Goal: Task Accomplishment & Management: Complete application form

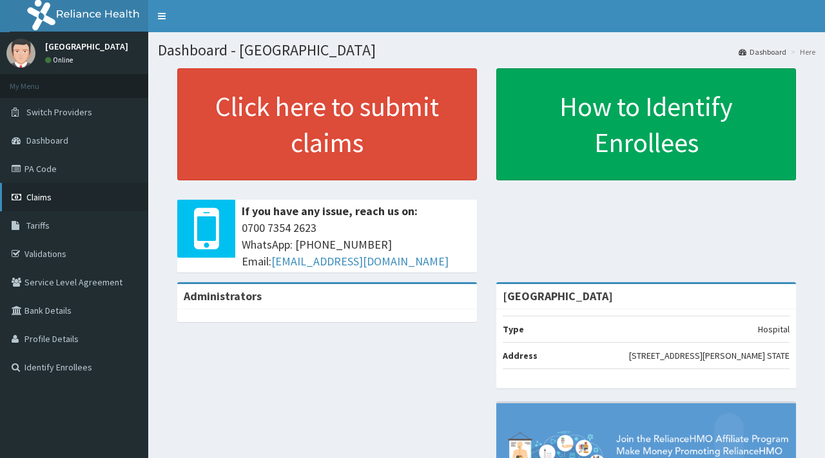
click at [38, 199] on span "Claims" at bounding box center [38, 197] width 25 height 12
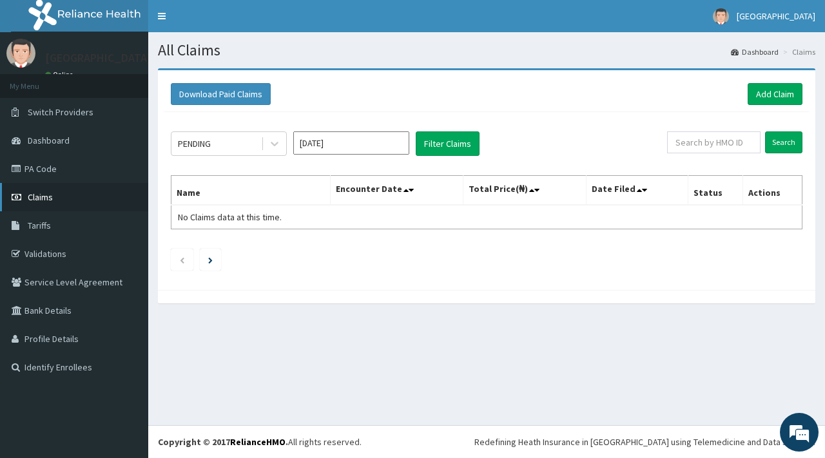
click at [39, 196] on span "Claims" at bounding box center [40, 197] width 25 height 12
click at [774, 90] on link "Add Claim" at bounding box center [774, 94] width 55 height 22
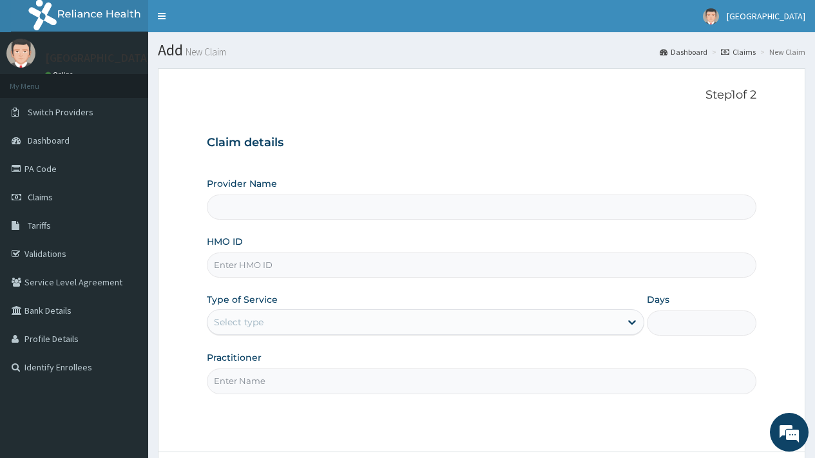
type input "[GEOGRAPHIC_DATA]"
click at [242, 265] on input "HMO ID" at bounding box center [482, 265] width 550 height 25
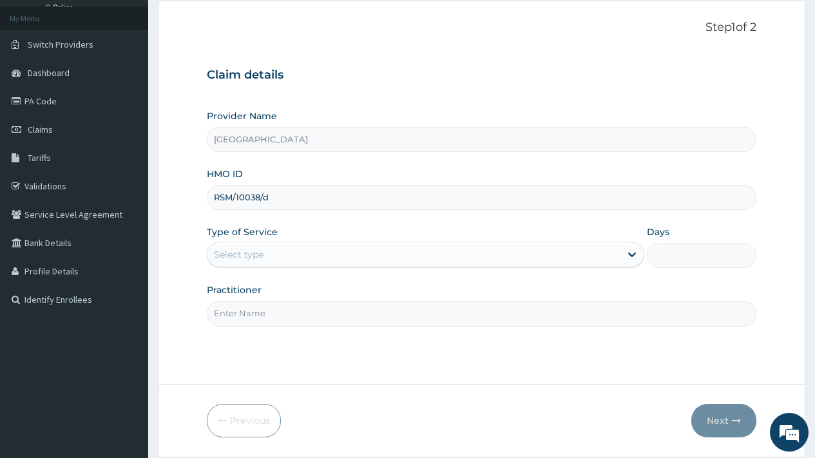
scroll to position [110, 0]
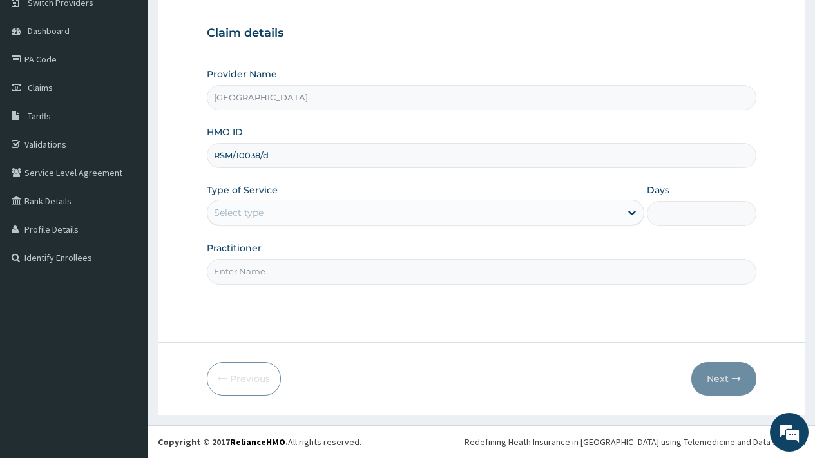
type input "RSM/10038/d"
click at [280, 215] on div "Select type" at bounding box center [413, 212] width 413 height 21
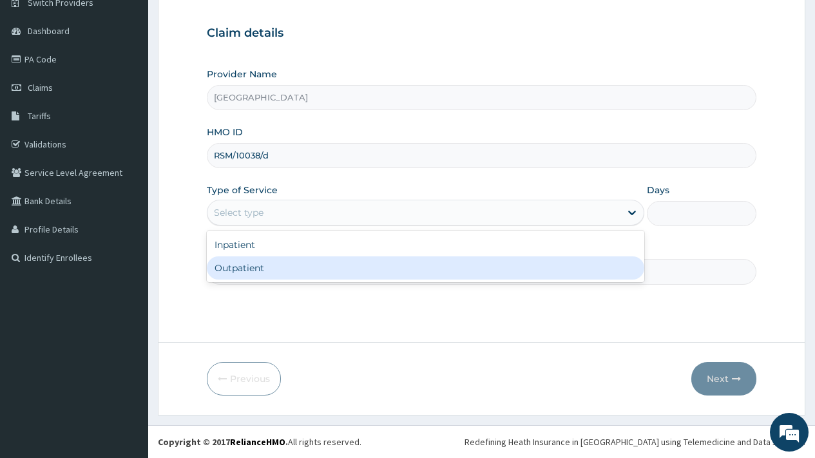
click at [262, 269] on div "Outpatient" at bounding box center [425, 267] width 437 height 23
type input "1"
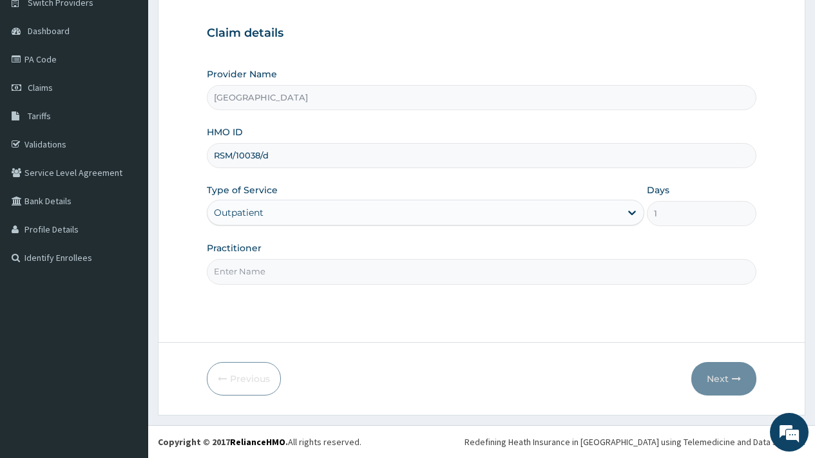
click at [264, 271] on input "Practitioner" at bounding box center [482, 271] width 550 height 25
type input "DR OVIE"
click at [720, 376] on button "Next" at bounding box center [723, 379] width 65 height 34
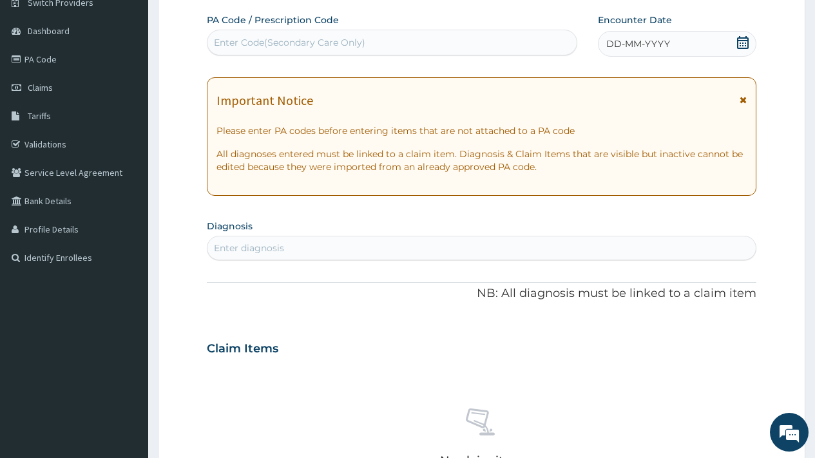
click at [747, 44] on icon at bounding box center [742, 42] width 13 height 13
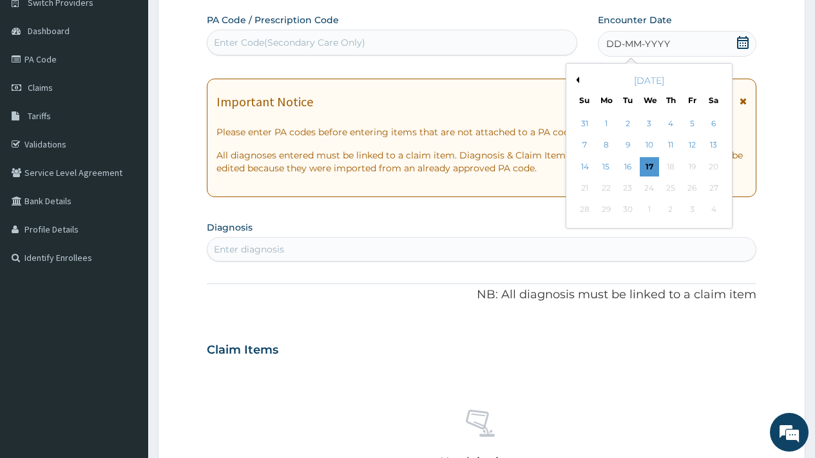
click at [574, 79] on button "Previous Month" at bounding box center [576, 80] width 6 height 6
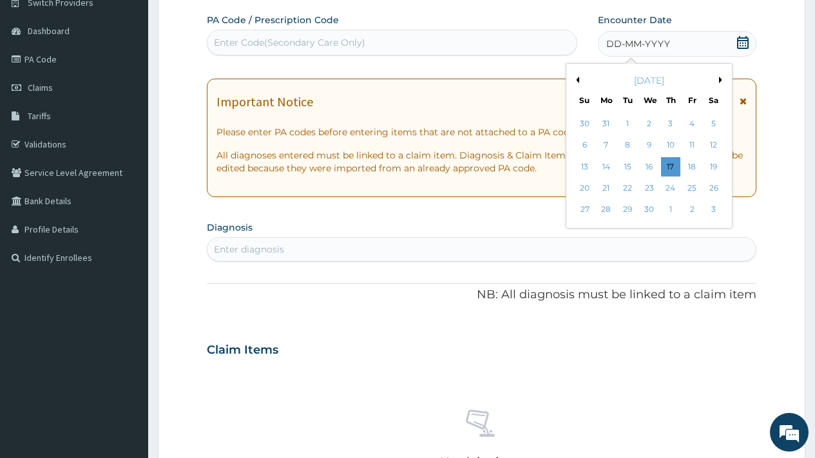
click at [574, 79] on button "Previous Month" at bounding box center [576, 80] width 6 height 6
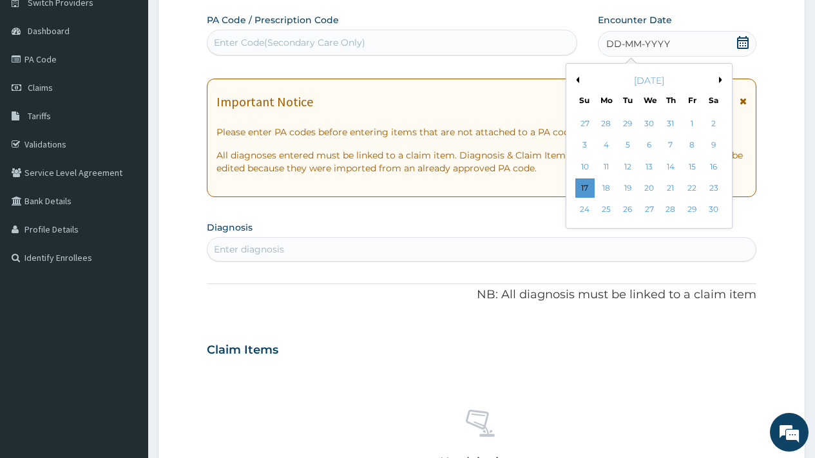
click at [574, 79] on button "Previous Month" at bounding box center [576, 80] width 6 height 6
click at [631, 187] on div "24" at bounding box center [627, 187] width 19 height 19
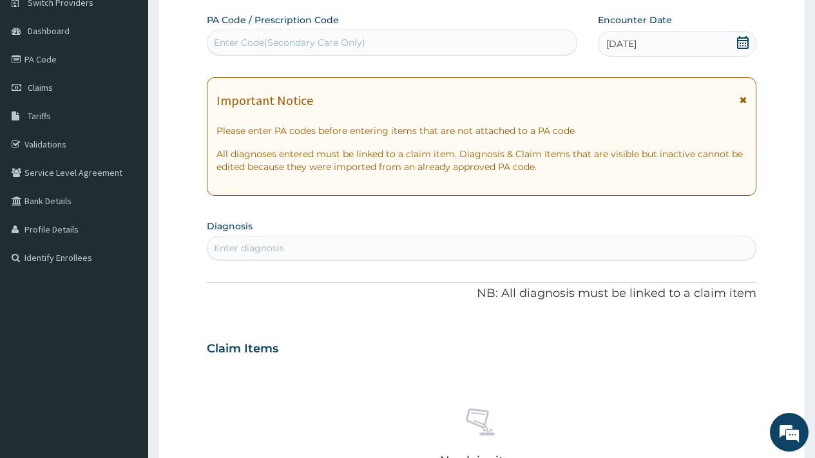
click at [256, 248] on div "Enter diagnosis" at bounding box center [249, 248] width 70 height 13
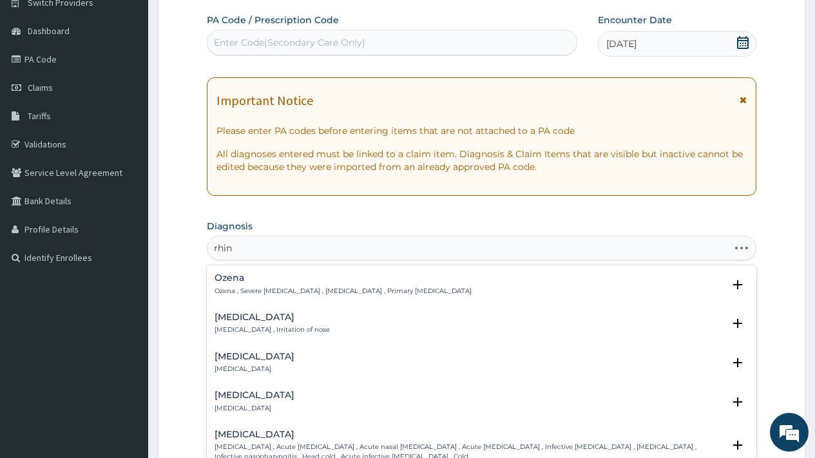
type input "rhini"
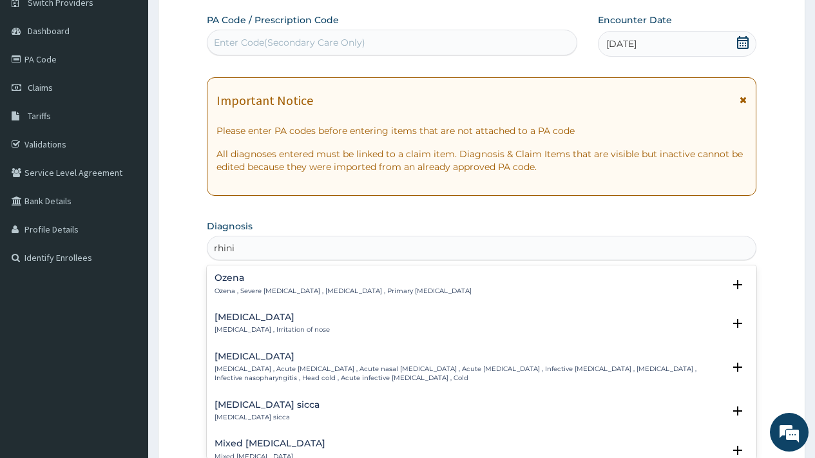
click at [244, 318] on h4 "Rhinitis" at bounding box center [272, 317] width 115 height 10
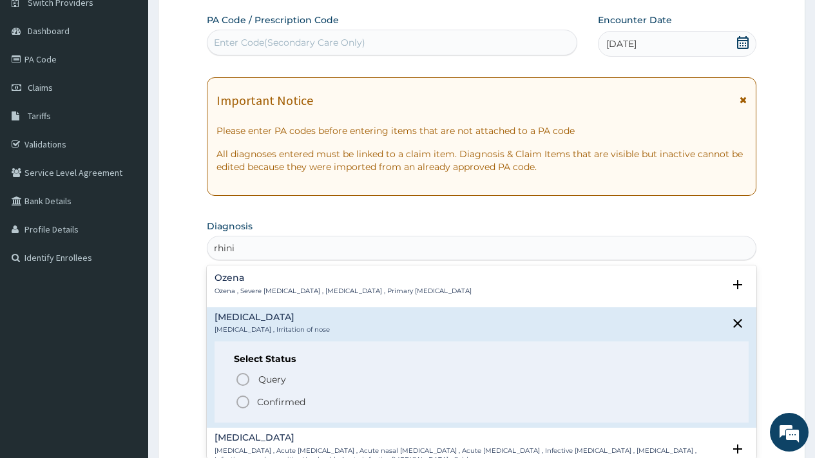
click at [276, 399] on p "Confirmed" at bounding box center [281, 402] width 48 height 13
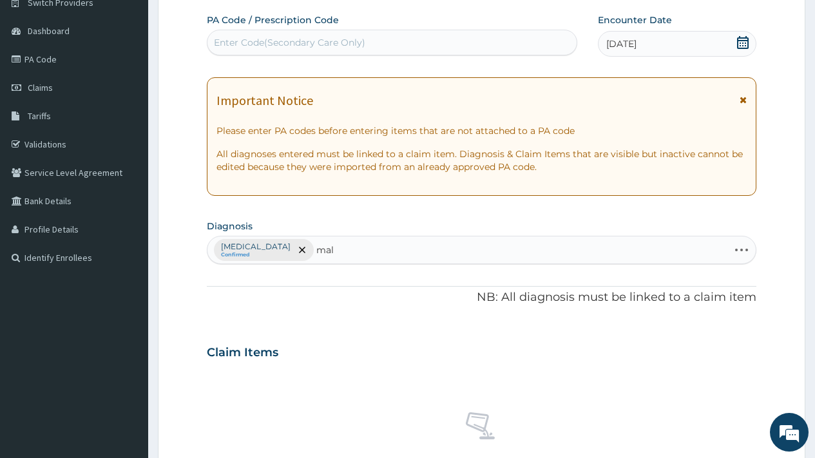
type input "mala"
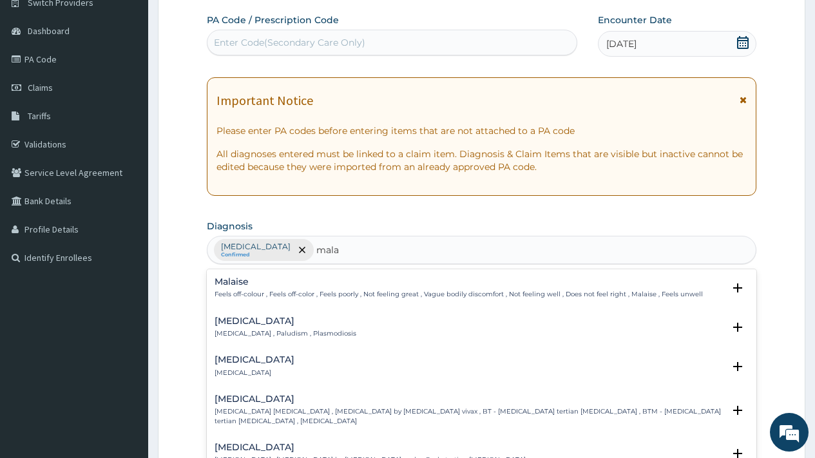
click at [236, 319] on h4 "Malaria" at bounding box center [286, 321] width 142 height 10
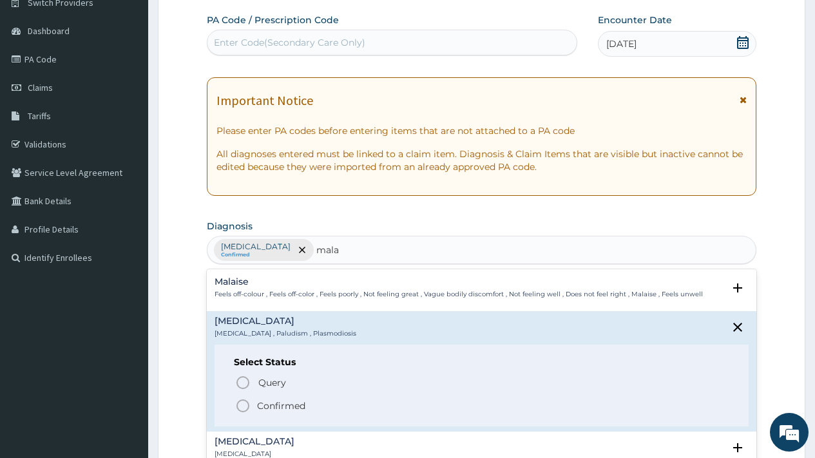
click at [274, 403] on p "Confirmed" at bounding box center [281, 405] width 48 height 13
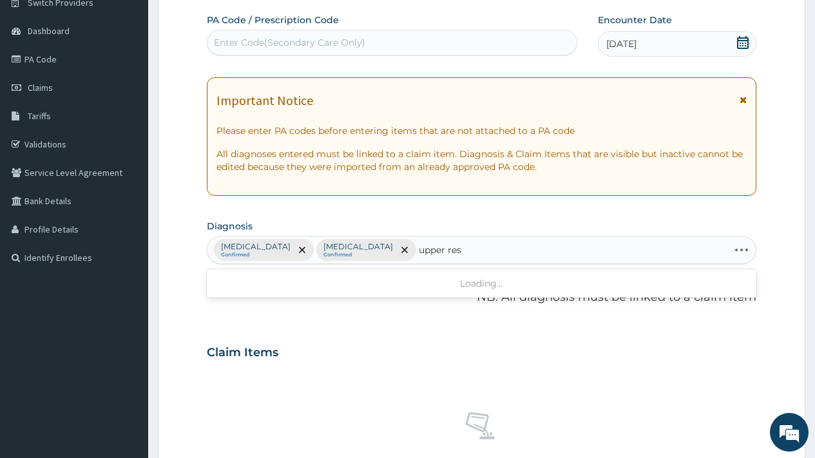
type input "upper resp"
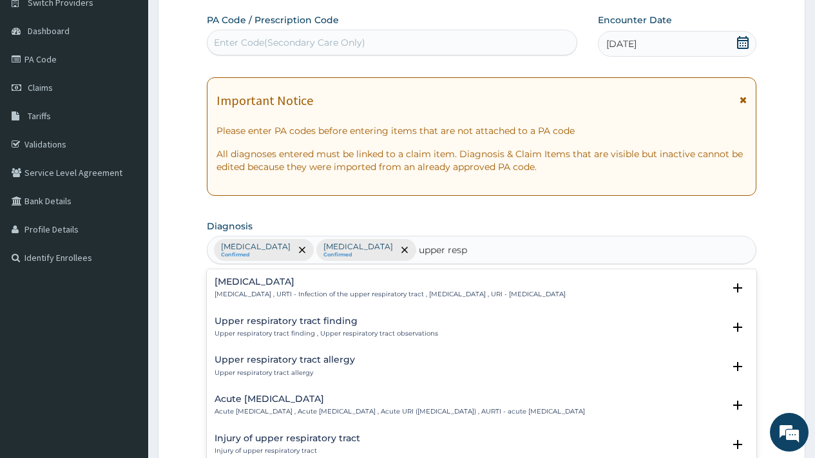
click at [345, 287] on div "Upper respiratory infection Upper respiratory infection , URTI - Infection of t…" at bounding box center [390, 288] width 351 height 23
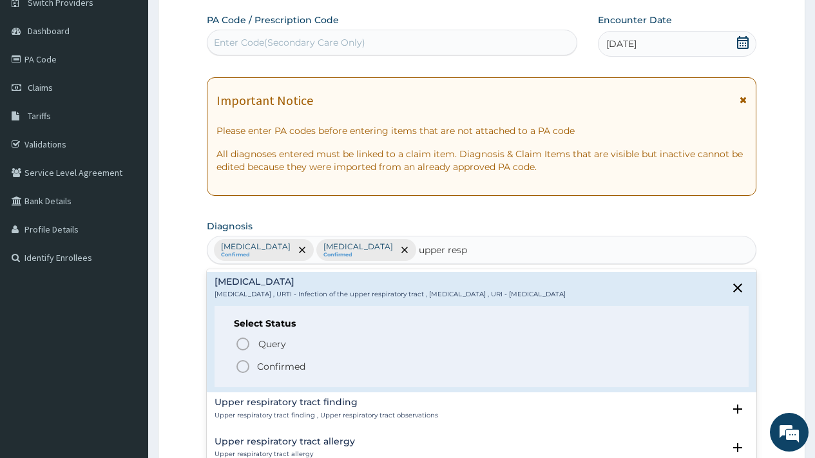
click at [299, 365] on p "Confirmed" at bounding box center [281, 366] width 48 height 13
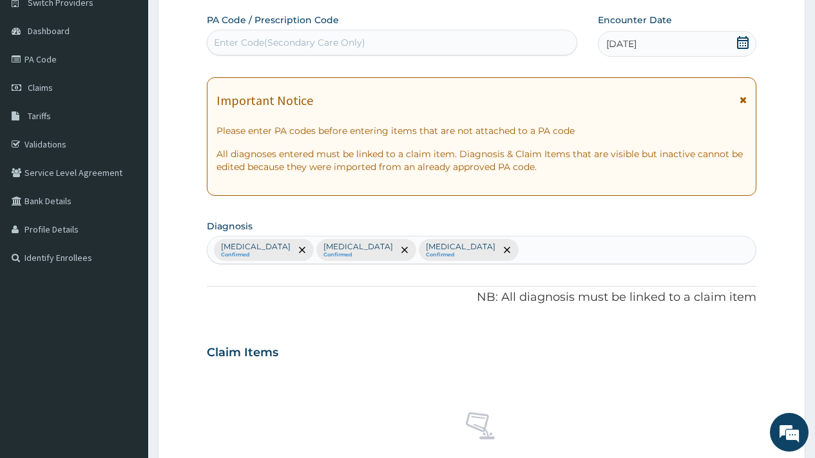
scroll to position [471, 0]
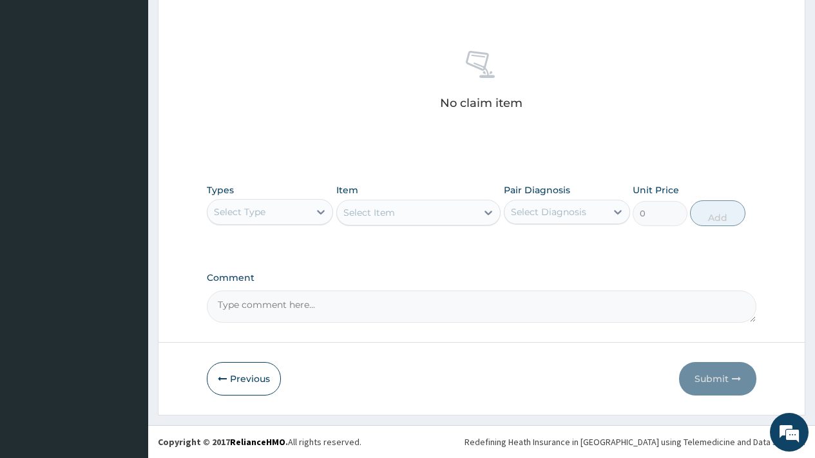
click at [278, 207] on div "Select Type" at bounding box center [258, 212] width 102 height 21
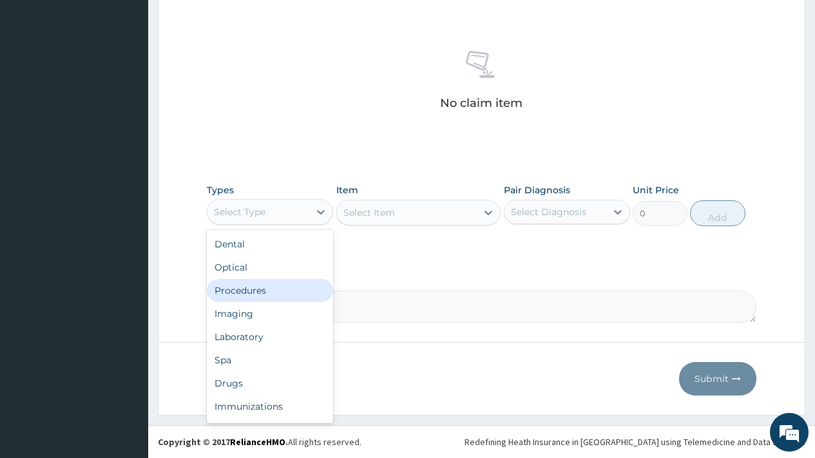
click at [271, 282] on div "Procedures" at bounding box center [270, 290] width 126 height 23
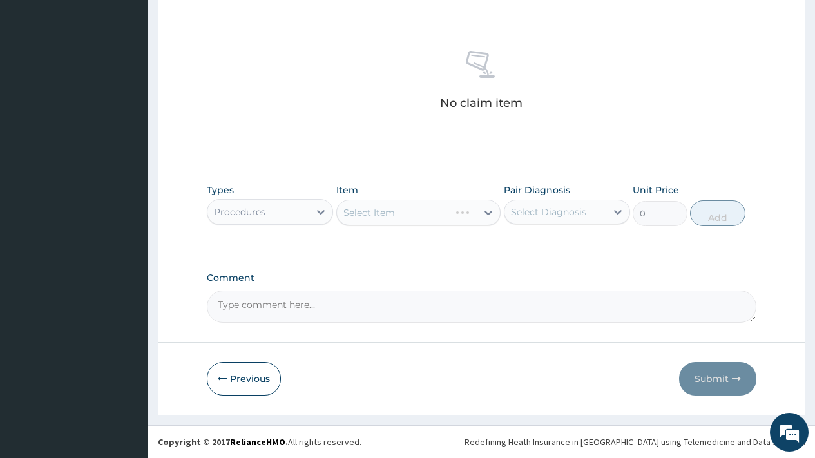
click at [542, 209] on div "Select Diagnosis" at bounding box center [548, 212] width 75 height 13
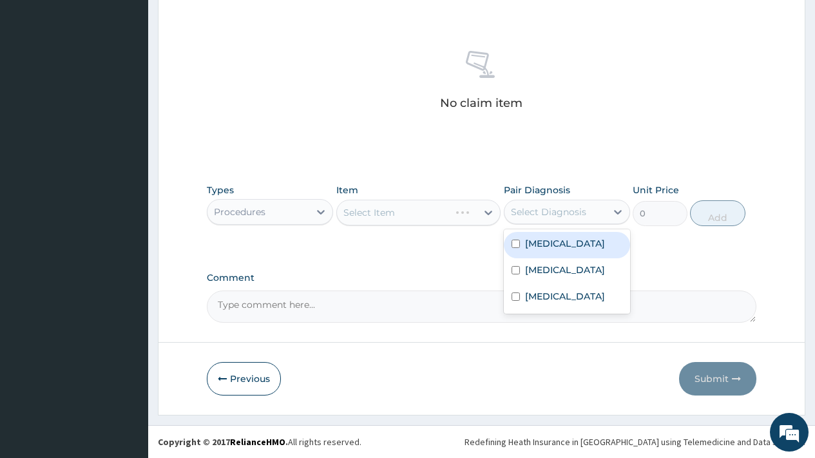
click at [542, 244] on label "Rhinitis" at bounding box center [565, 243] width 80 height 13
checkbox input "true"
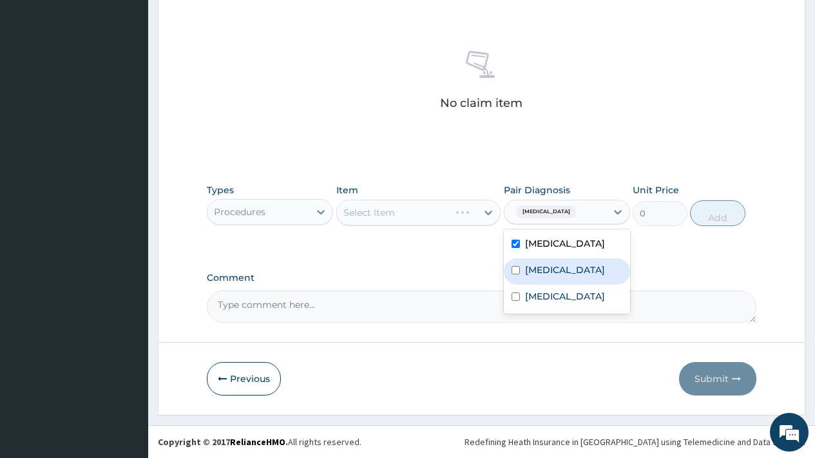
click at [544, 267] on label "[MEDICAL_DATA]" at bounding box center [565, 270] width 80 height 13
checkbox input "true"
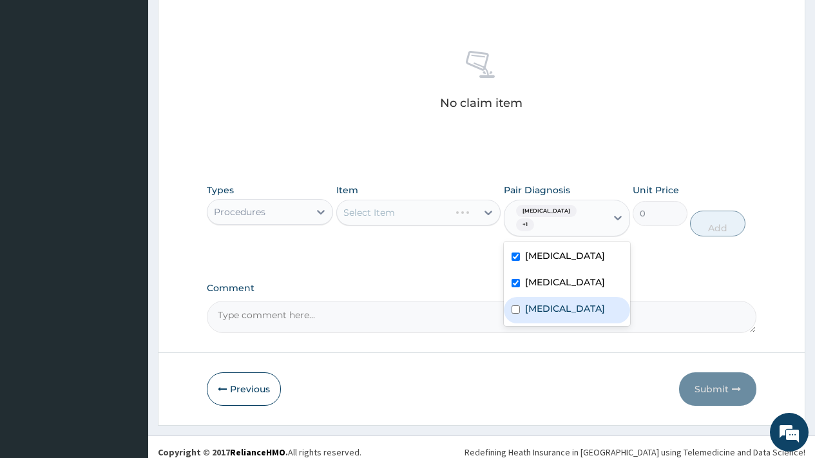
click at [545, 302] on label "Upper respiratory infection" at bounding box center [565, 308] width 80 height 13
checkbox input "true"
click at [403, 211] on div "Select Item" at bounding box center [407, 212] width 140 height 21
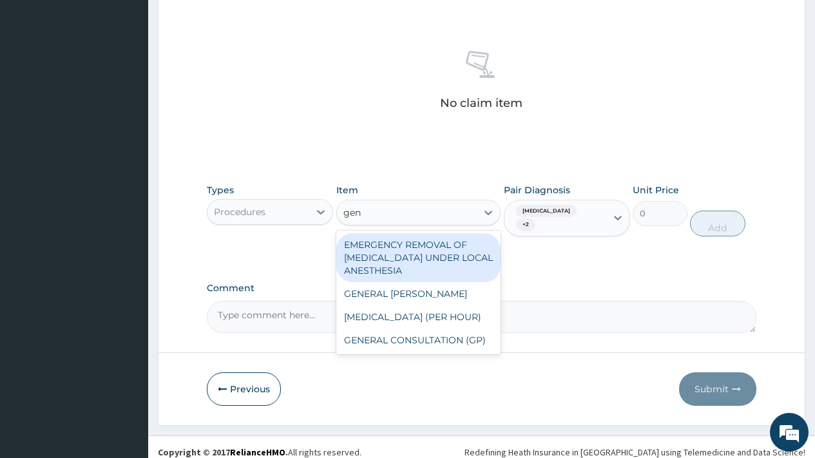
type input "gene"
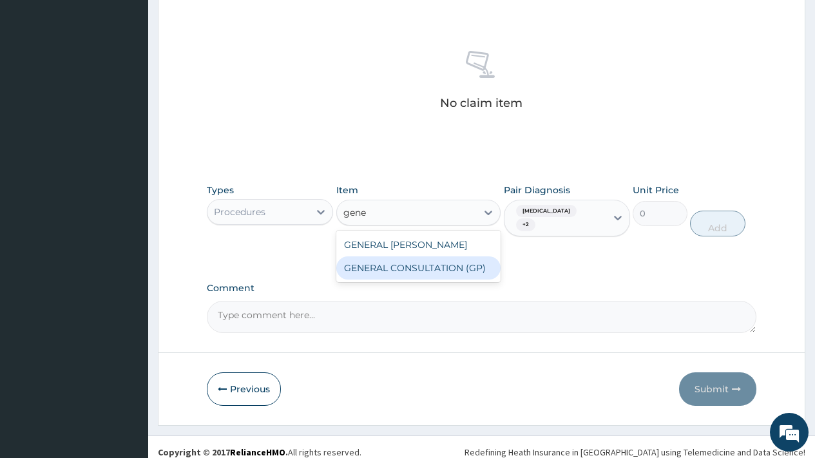
click at [439, 263] on div "GENERAL CONSULTATION (GP)" at bounding box center [418, 267] width 165 height 23
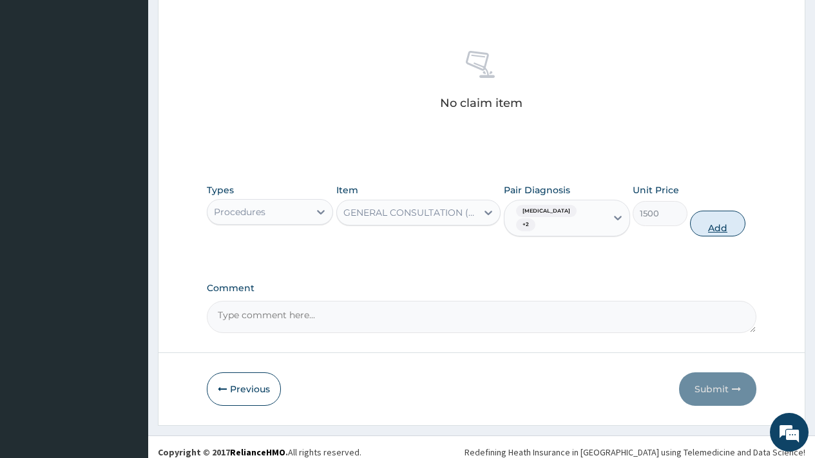
click at [716, 213] on button "Add" at bounding box center [717, 224] width 55 height 26
type input "0"
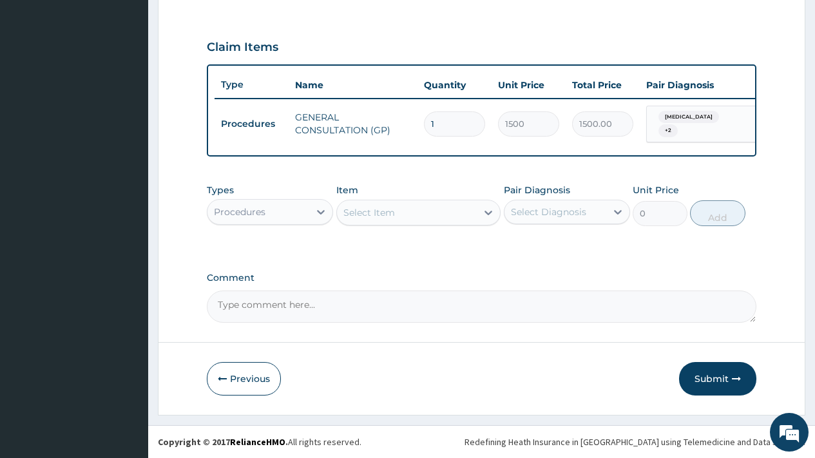
scroll to position [419, 0]
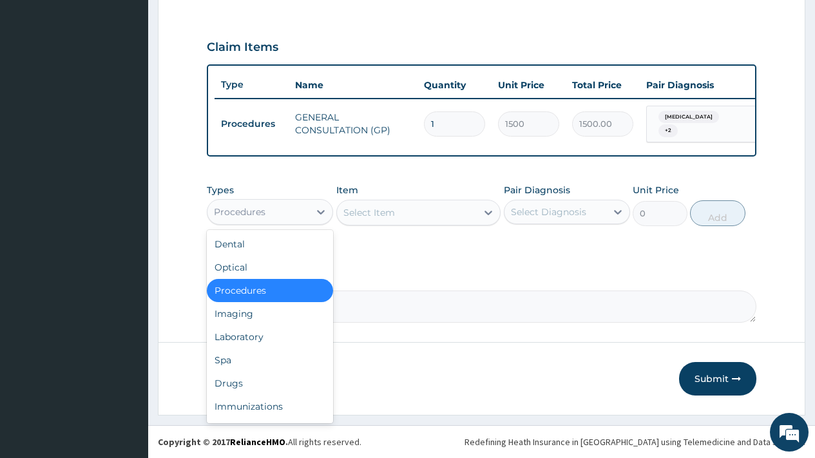
click at [262, 216] on div "Procedures" at bounding box center [240, 212] width 52 height 13
click at [254, 336] on div "Laboratory" at bounding box center [270, 336] width 126 height 23
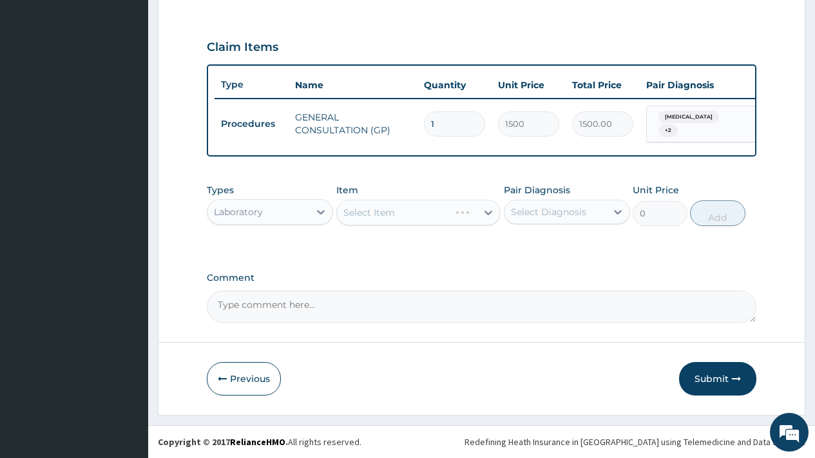
click at [535, 202] on div "Select Diagnosis" at bounding box center [555, 212] width 102 height 21
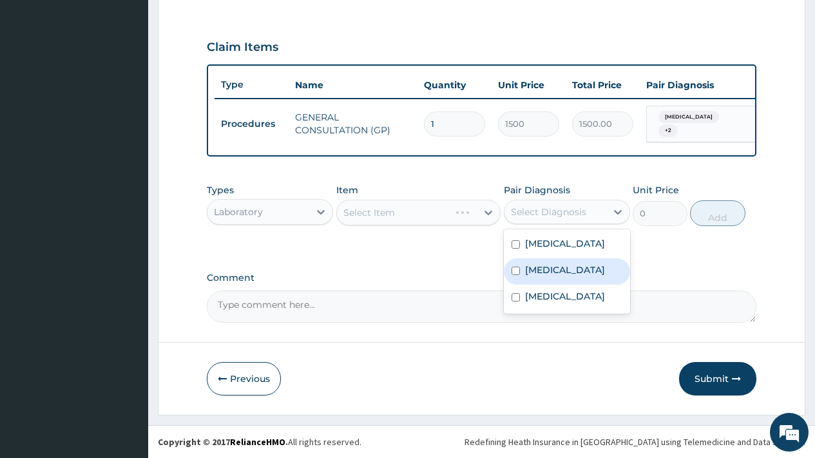
click at [548, 267] on label "Malaria" at bounding box center [565, 270] width 80 height 13
checkbox input "true"
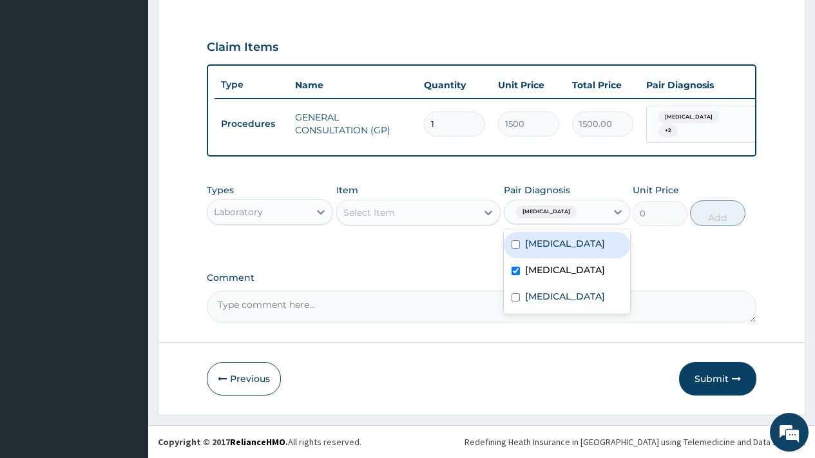
click at [406, 213] on div "Select Item" at bounding box center [407, 212] width 140 height 21
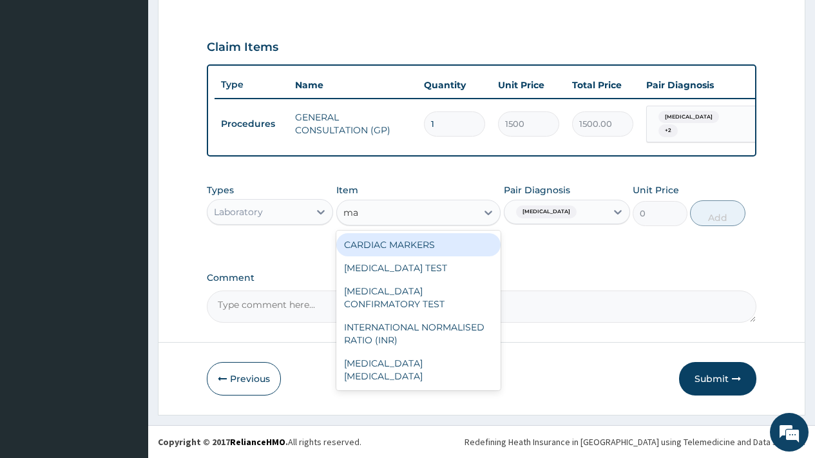
type input "mal"
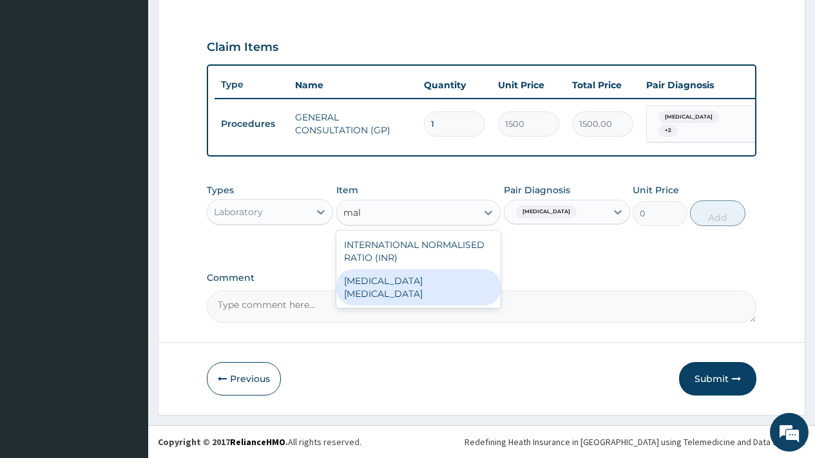
click at [407, 282] on div "MALARIA PARASITE" at bounding box center [418, 287] width 165 height 36
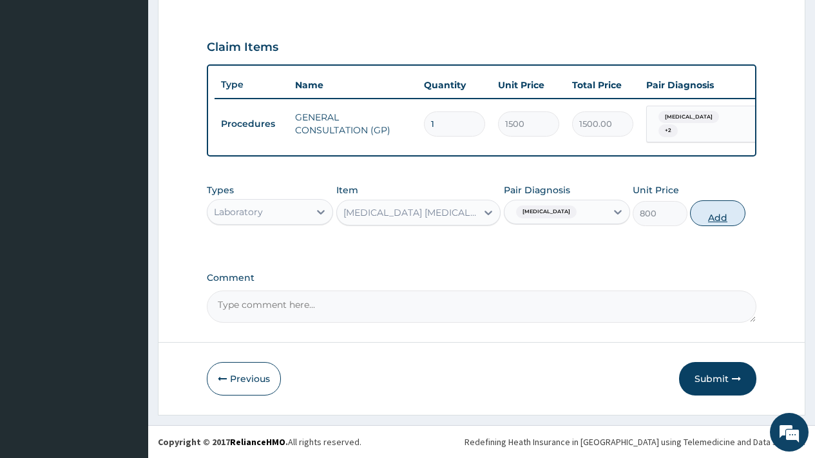
click at [722, 215] on button "Add" at bounding box center [717, 213] width 55 height 26
type input "0"
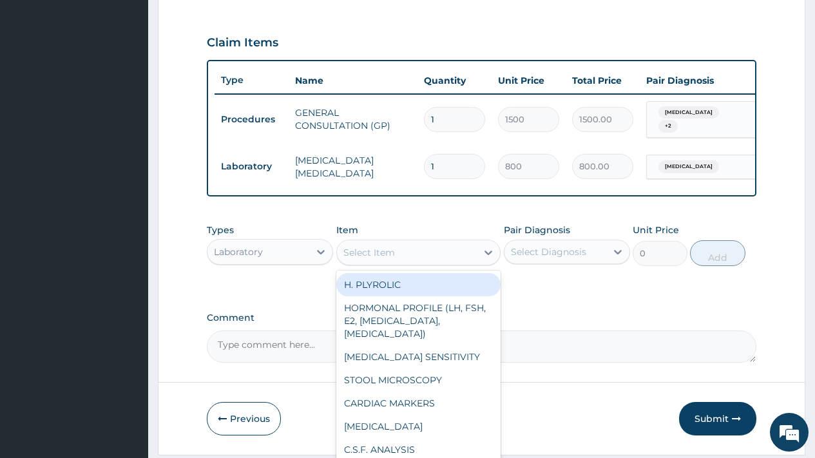
click at [402, 258] on div "Select Item" at bounding box center [407, 252] width 140 height 21
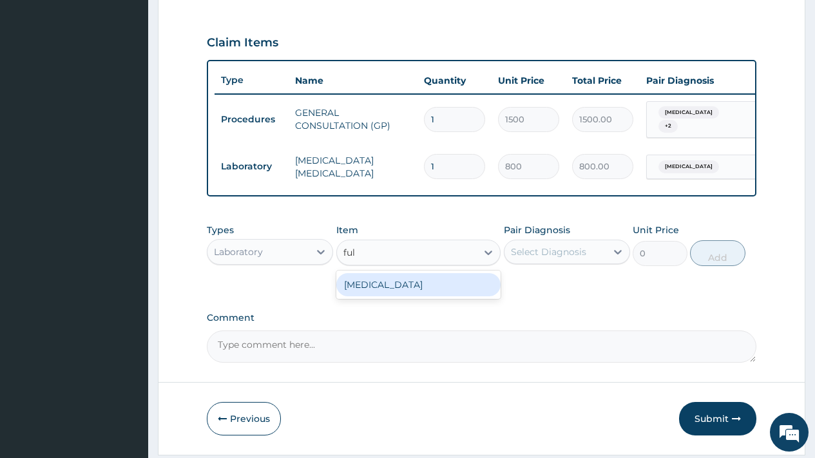
type input "full"
click at [432, 291] on div "FULL BLOOD COUNT" at bounding box center [418, 284] width 165 height 23
type input "1500"
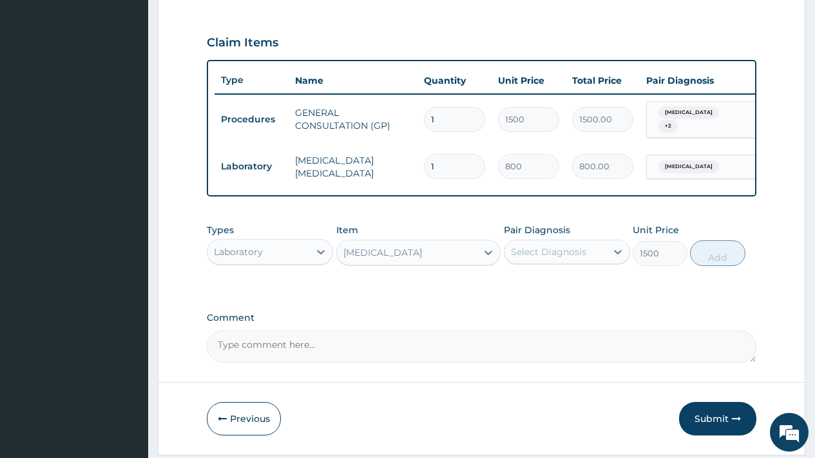
click at [532, 262] on div "Select Diagnosis" at bounding box center [555, 252] width 102 height 21
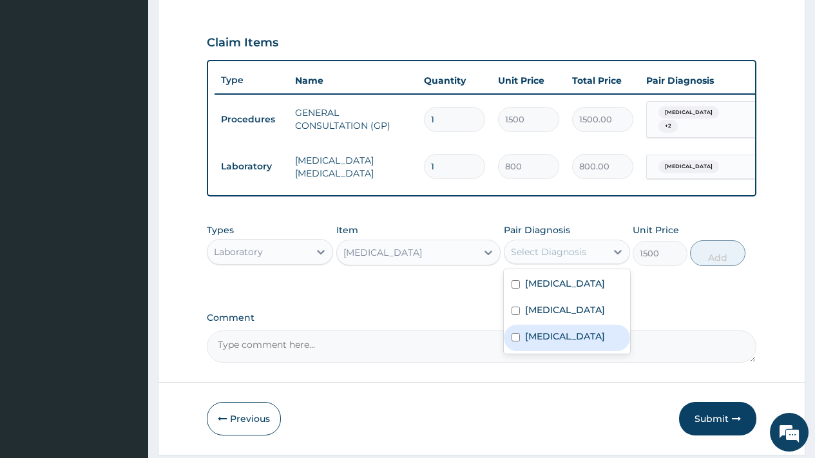
click at [546, 343] on label "Upper respiratory infection" at bounding box center [565, 336] width 80 height 13
checkbox input "true"
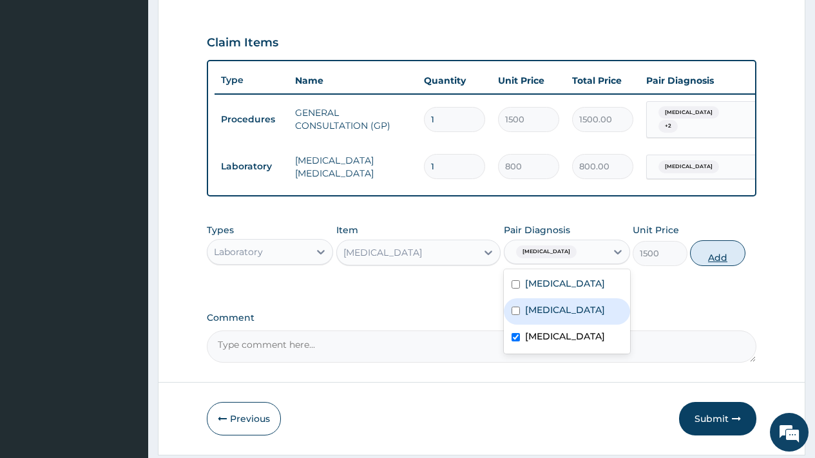
click at [709, 259] on button "Add" at bounding box center [717, 253] width 55 height 26
type input "0"
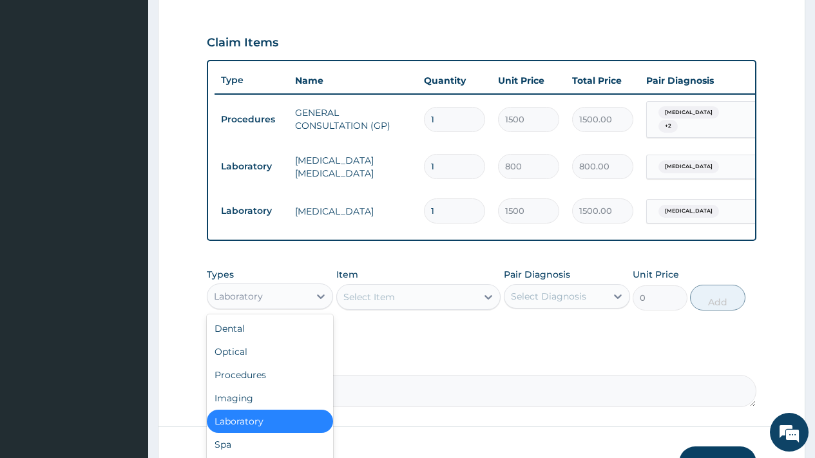
click at [258, 298] on div "Laboratory" at bounding box center [238, 296] width 49 height 13
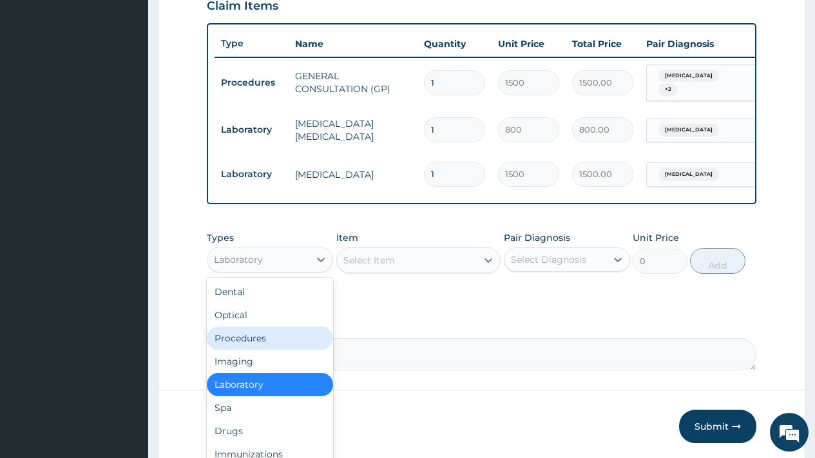
scroll to position [508, 0]
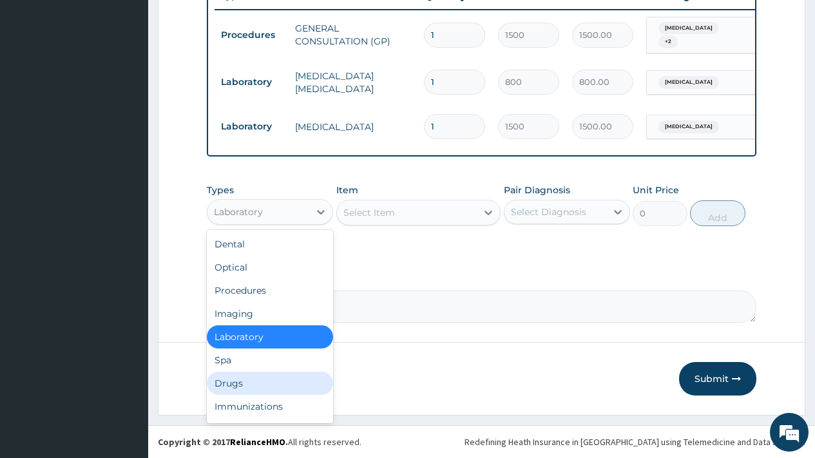
click at [244, 382] on div "Drugs" at bounding box center [270, 383] width 126 height 23
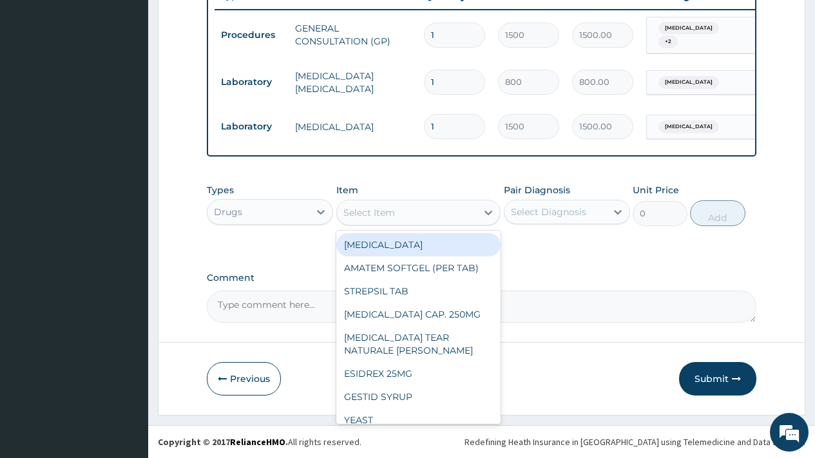
click at [414, 215] on div "Select Item" at bounding box center [407, 212] width 140 height 21
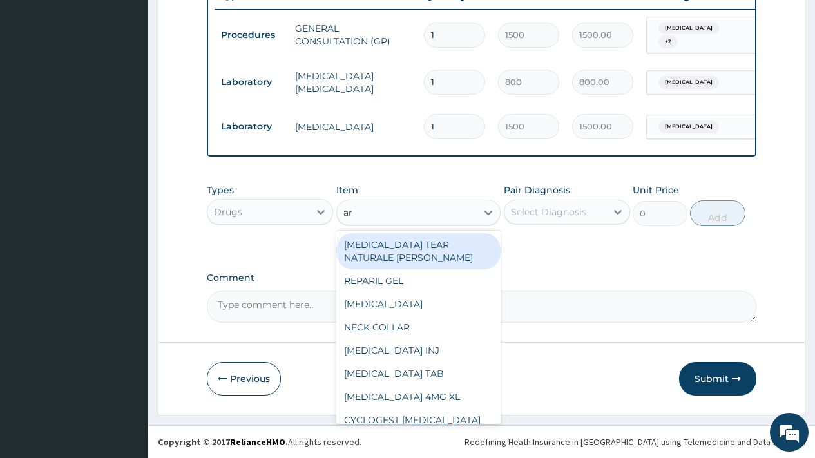
type input "art"
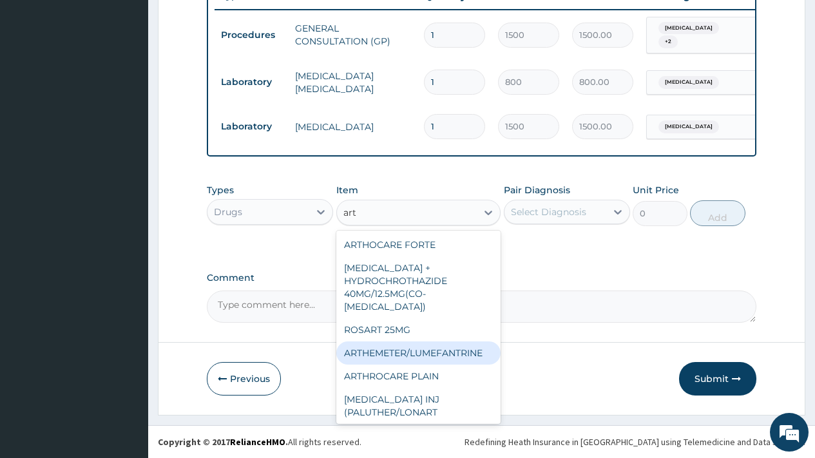
click at [467, 343] on div "ARTHEMETER/LUMEFANTRINE" at bounding box center [418, 352] width 165 height 23
type input "37.5"
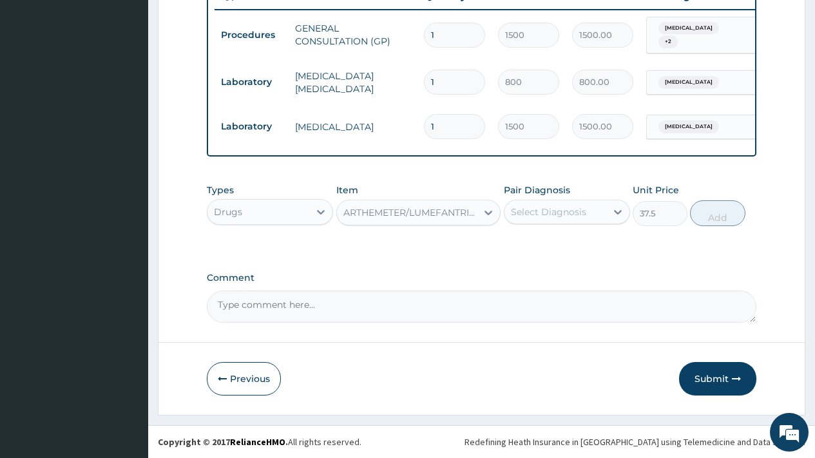
click at [580, 208] on div "Select Diagnosis" at bounding box center [548, 212] width 75 height 13
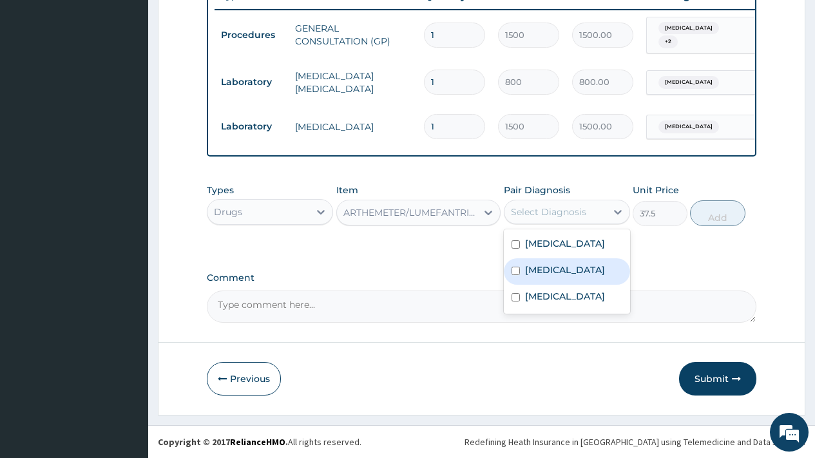
click at [562, 270] on div "Malaria" at bounding box center [567, 271] width 126 height 26
checkbox input "true"
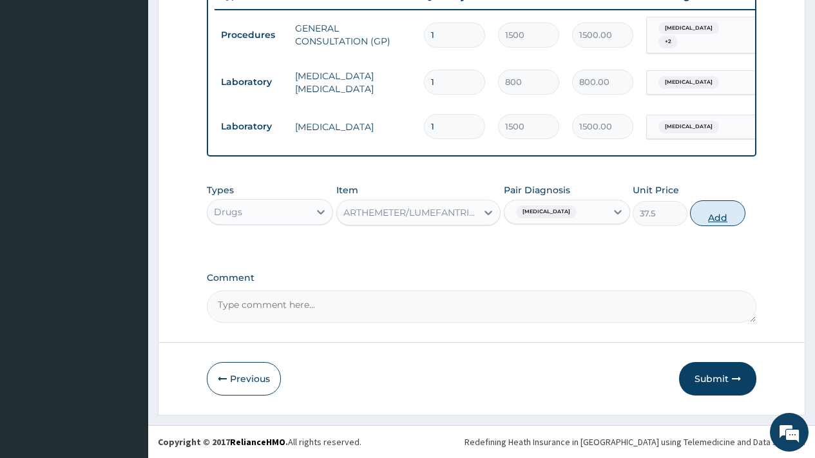
click at [731, 220] on button "Add" at bounding box center [717, 213] width 55 height 26
type input "0"
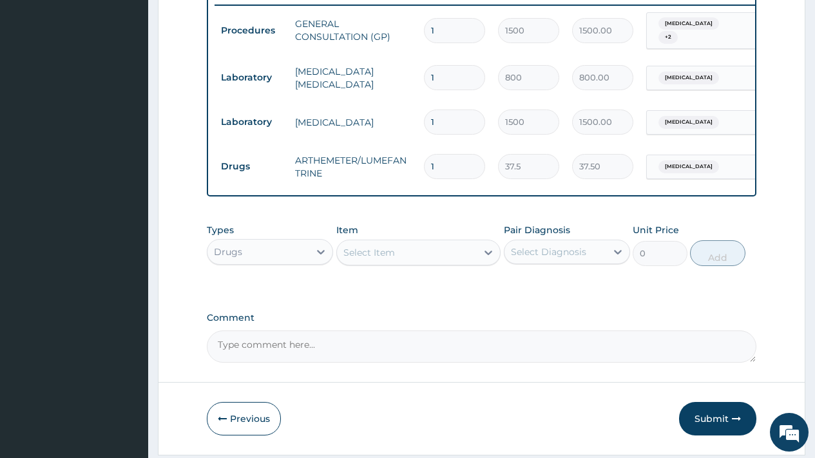
click at [404, 256] on div "Select Item" at bounding box center [407, 252] width 140 height 21
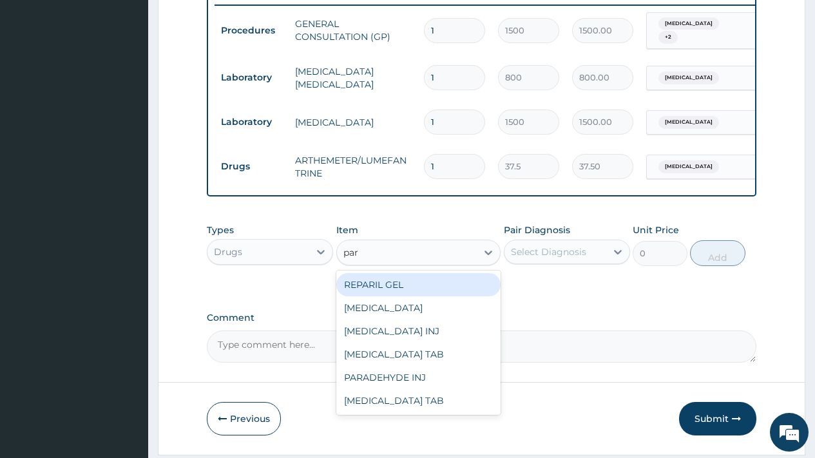
type input "para"
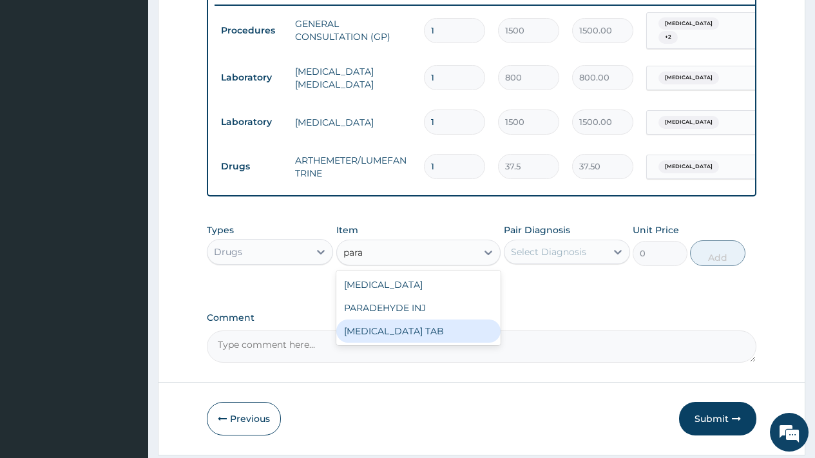
click at [421, 332] on div "PARACETAMOL TAB" at bounding box center [418, 331] width 165 height 23
type input "7.5"
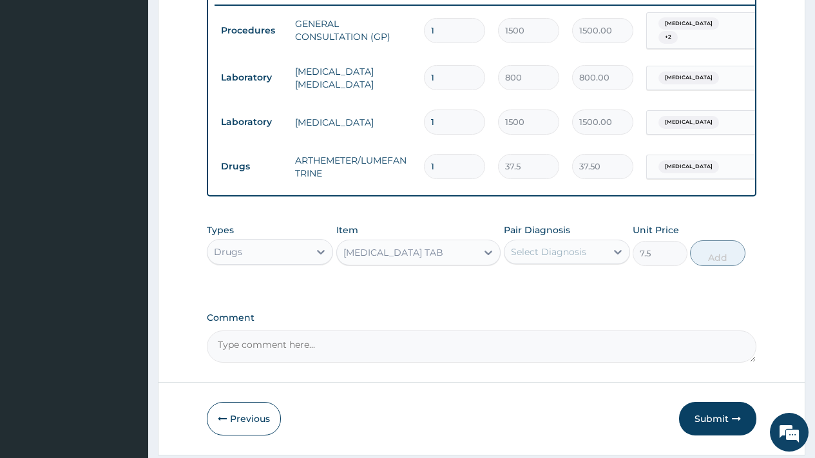
click at [550, 257] on div "Select Diagnosis" at bounding box center [548, 251] width 75 height 13
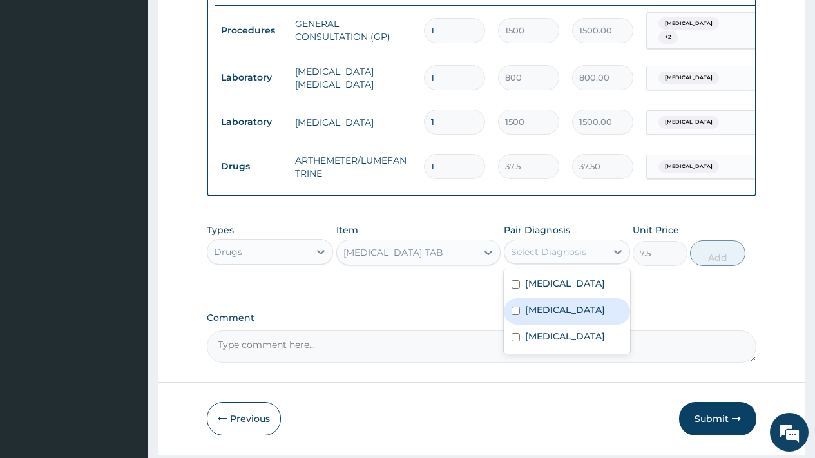
click at [546, 314] on label "Malaria" at bounding box center [565, 309] width 80 height 13
checkbox input "true"
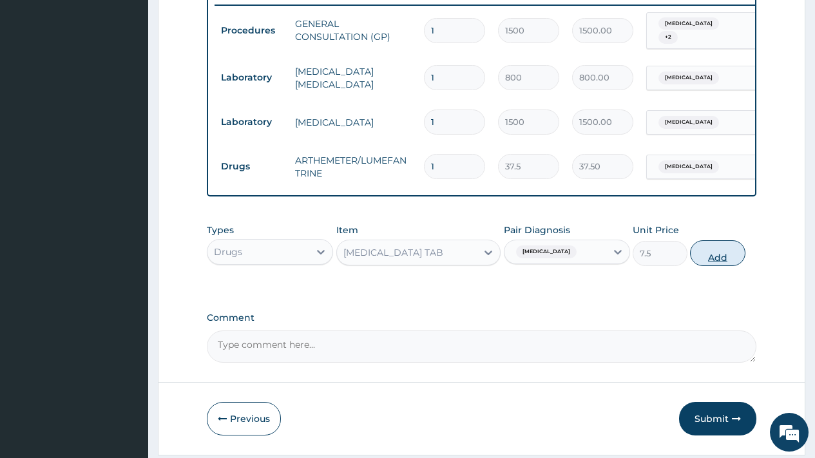
click at [721, 259] on button "Add" at bounding box center [717, 253] width 55 height 26
type input "0"
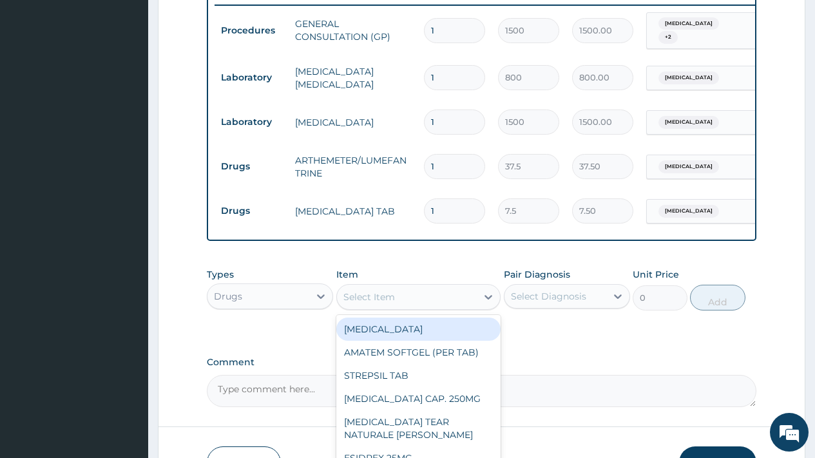
click at [370, 298] on div "Select Item" at bounding box center [369, 297] width 52 height 13
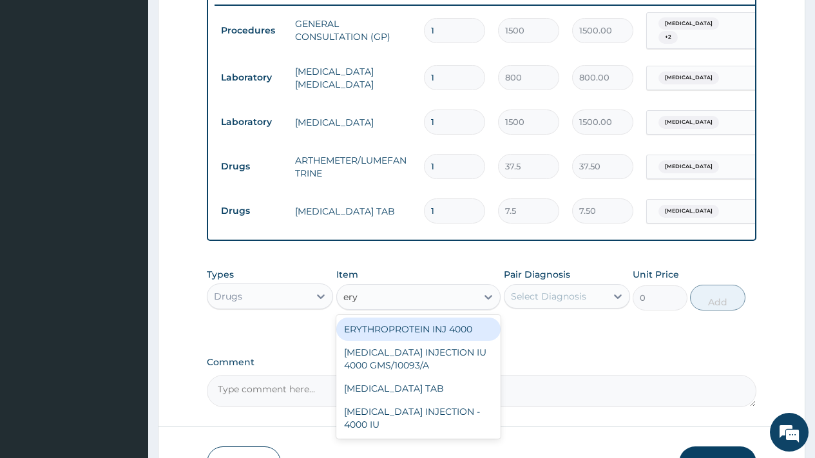
type input "eryt"
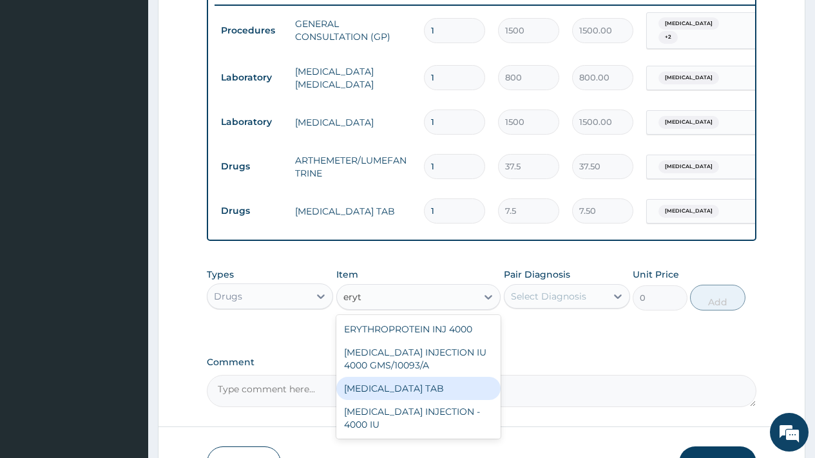
click at [395, 392] on div "[MEDICAL_DATA] TAB" at bounding box center [418, 388] width 165 height 23
type input "32.5"
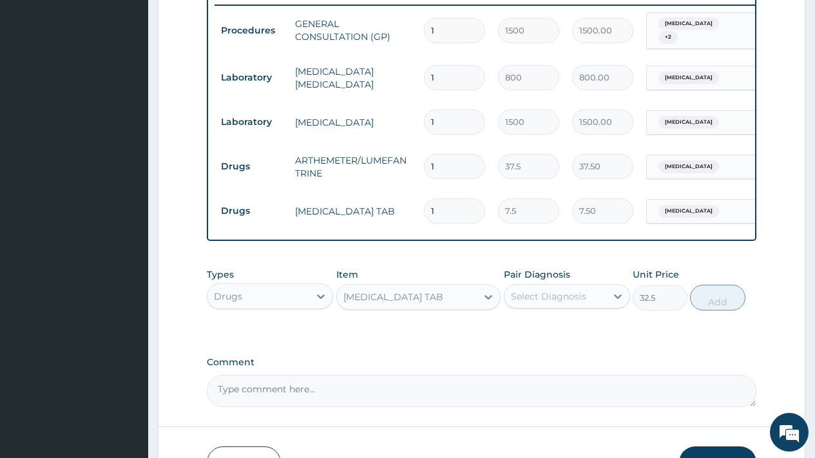
click at [557, 303] on div "Select Diagnosis" at bounding box center [548, 296] width 75 height 13
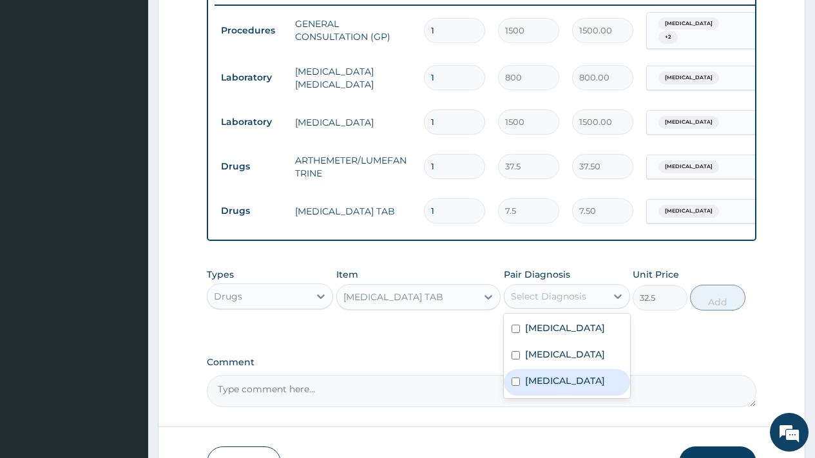
click at [555, 381] on label "[MEDICAL_DATA]" at bounding box center [565, 380] width 80 height 13
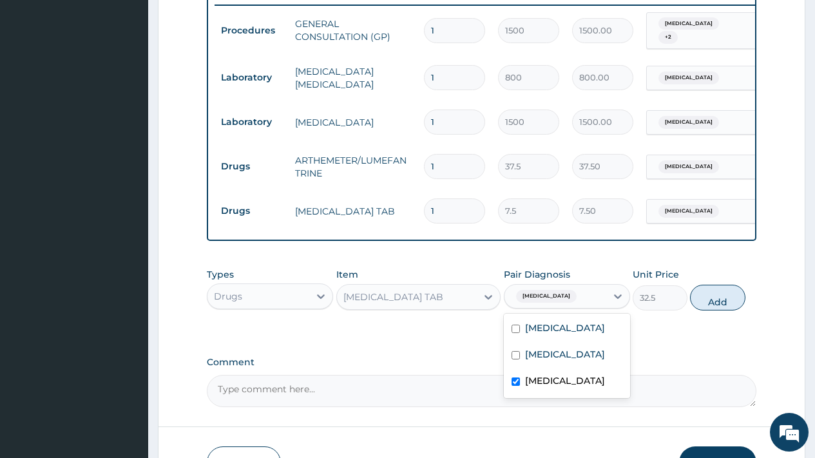
checkbox input "true"
click at [554, 334] on label "Rhinitis" at bounding box center [565, 327] width 80 height 13
checkbox input "true"
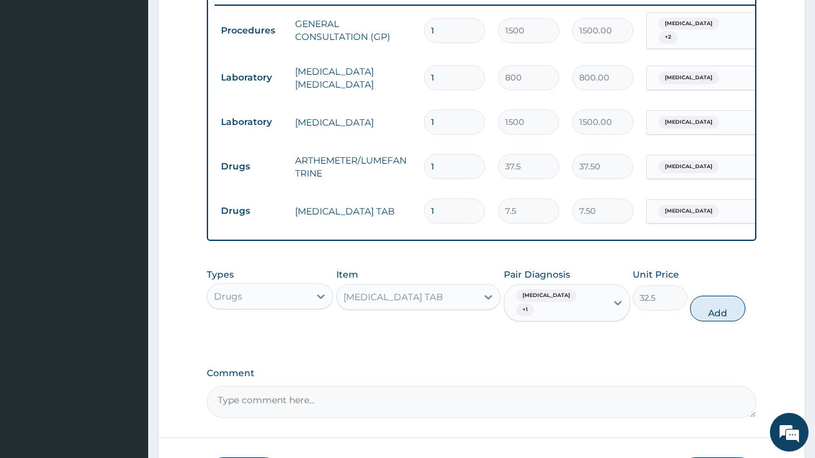
click at [713, 316] on button "Add" at bounding box center [717, 309] width 55 height 26
type input "0"
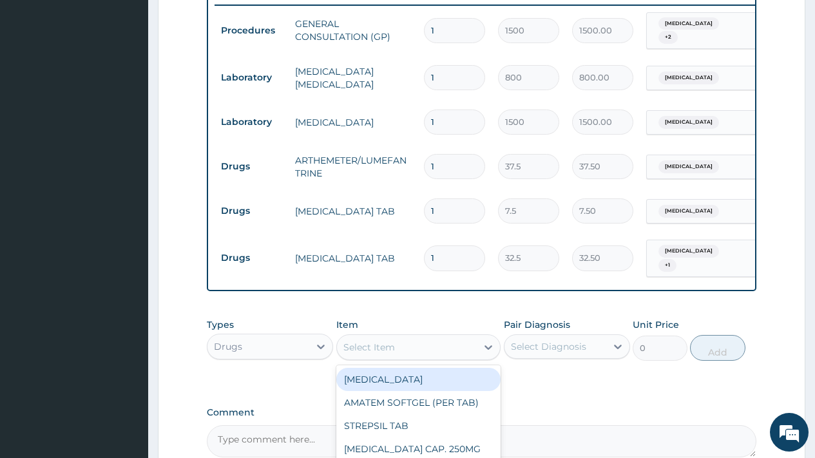
click at [396, 349] on div "Select Item" at bounding box center [407, 347] width 140 height 21
type input "coug"
click at [448, 391] on div "COUGH SYR (CHILDREN)" at bounding box center [418, 379] width 165 height 23
type input "210"
click at [412, 349] on div "COUGH SYR (CHILDREN)" at bounding box center [399, 347] width 113 height 13
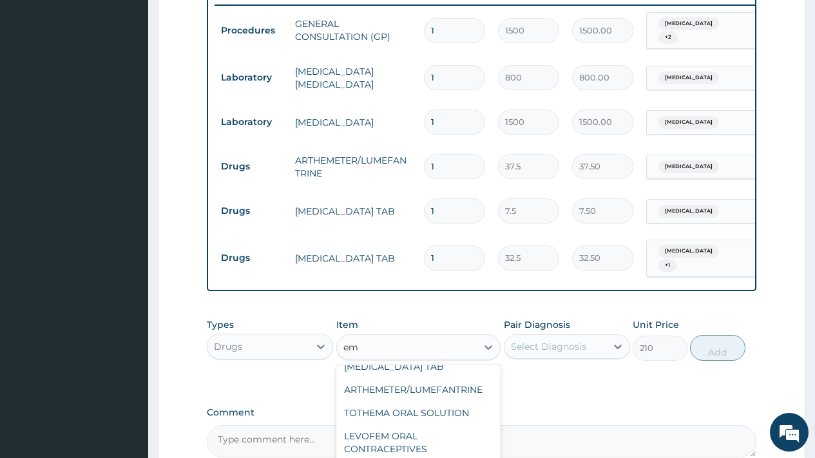
scroll to position [72, 0]
type input "emz"
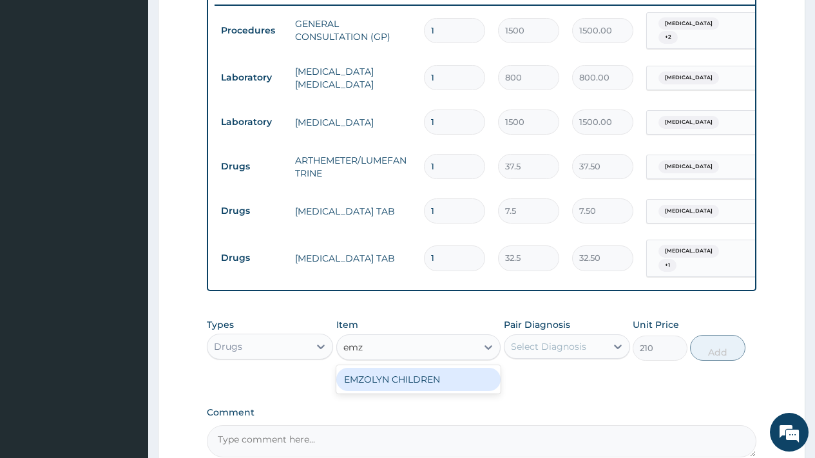
click at [419, 388] on div "EMZOLYN CHILDREN" at bounding box center [418, 379] width 165 height 23
type input "375"
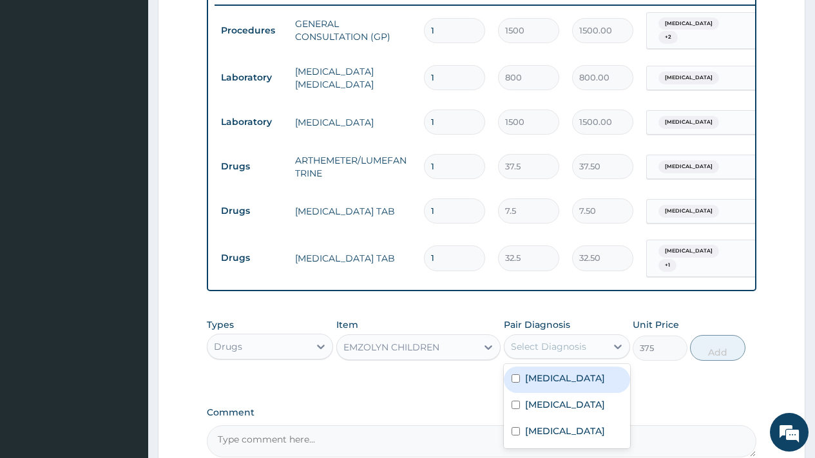
click at [561, 340] on div "Select Diagnosis" at bounding box center [567, 346] width 126 height 24
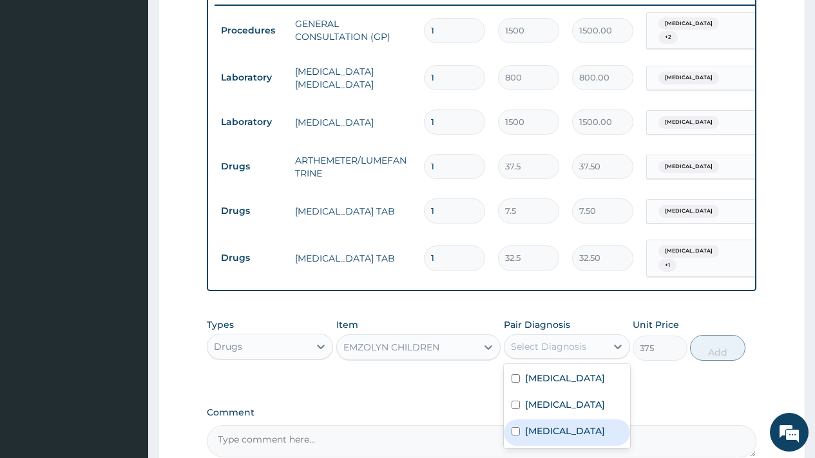
click at [546, 436] on label "[MEDICAL_DATA]" at bounding box center [565, 431] width 80 height 13
checkbox input "true"
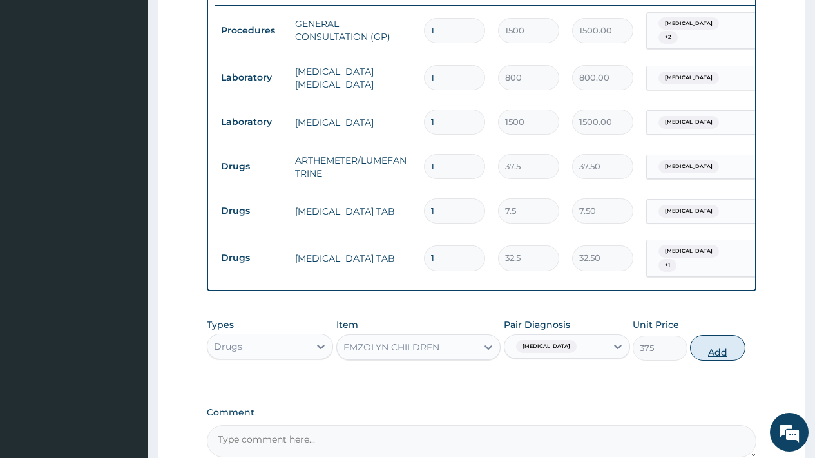
click at [715, 354] on button "Add" at bounding box center [717, 348] width 55 height 26
type input "0"
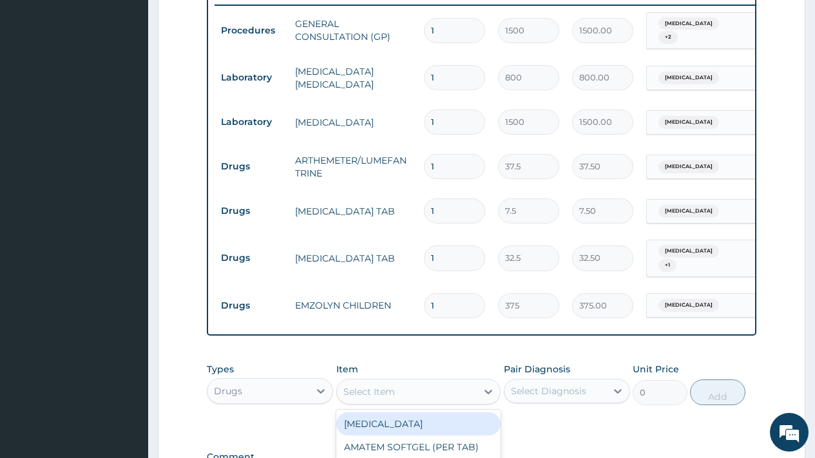
click at [365, 398] on div "Select Item" at bounding box center [369, 391] width 52 height 13
type input "piri"
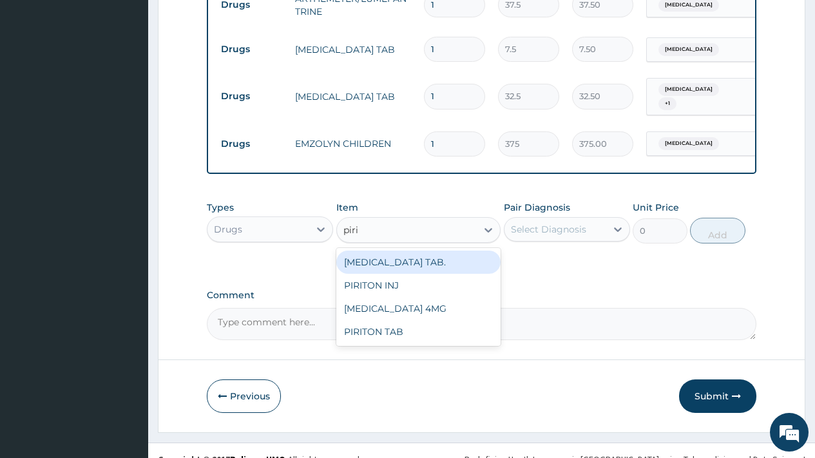
scroll to position [691, 0]
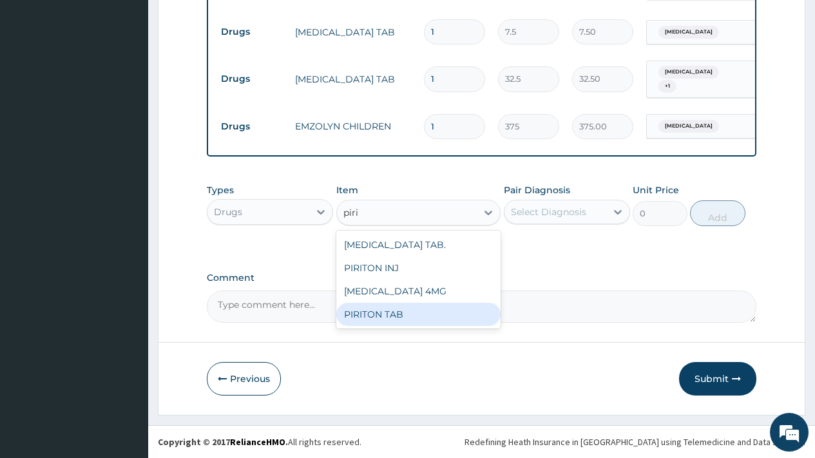
click at [398, 318] on div "PIRITON TAB" at bounding box center [418, 314] width 165 height 23
type input "11"
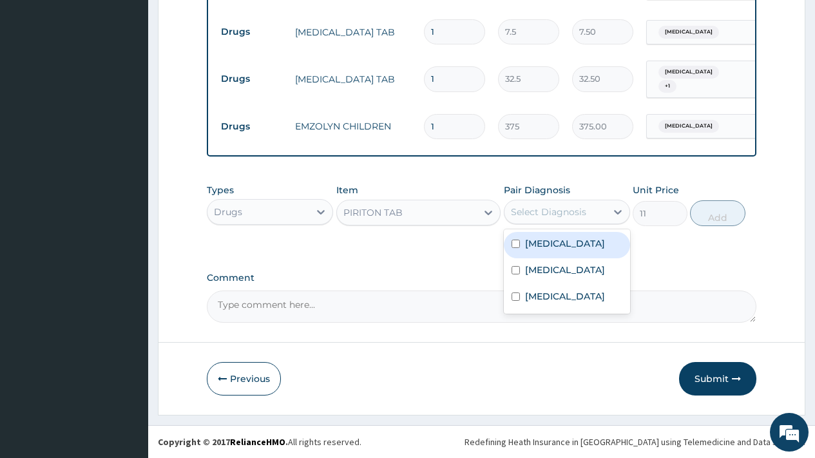
click at [549, 211] on div "Select Diagnosis" at bounding box center [548, 212] width 75 height 13
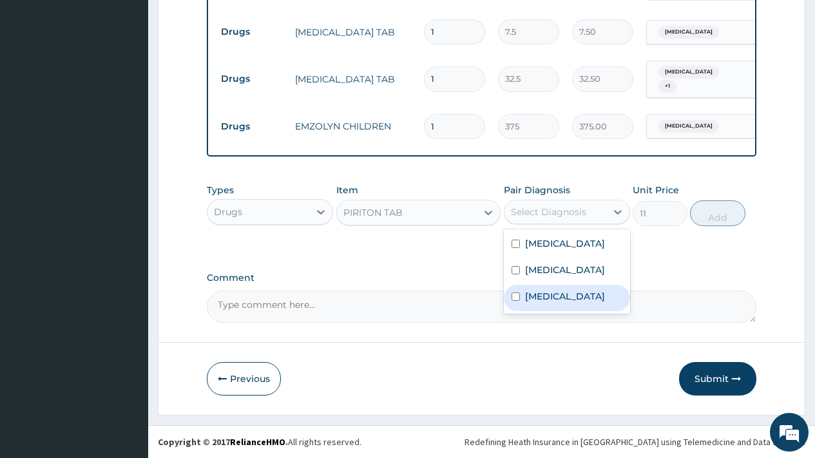
click at [555, 303] on label "Upper respiratory infection" at bounding box center [565, 296] width 80 height 13
checkbox input "true"
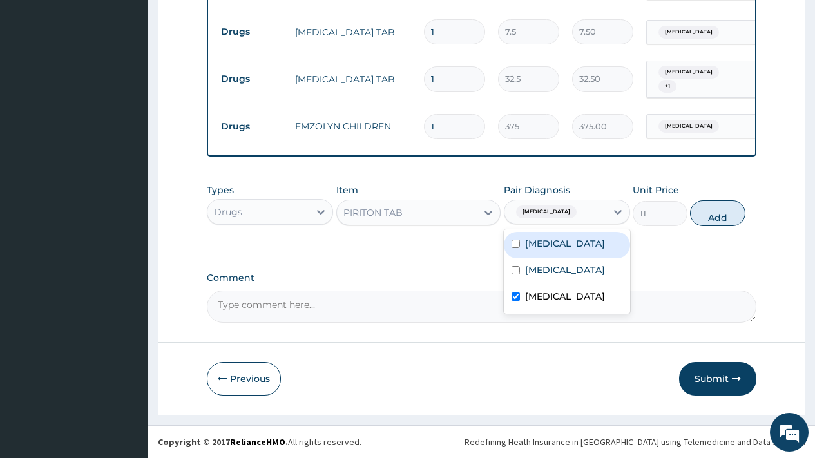
click at [556, 243] on label "Rhinitis" at bounding box center [565, 243] width 80 height 13
checkbox input "true"
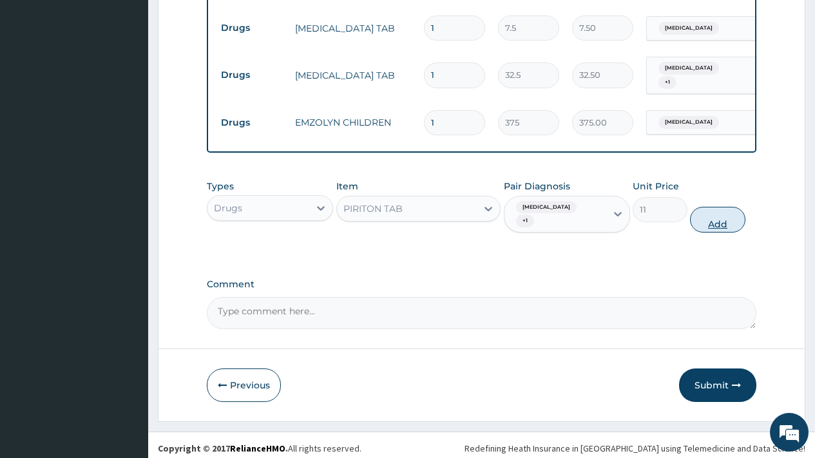
click at [722, 227] on button "Add" at bounding box center [717, 220] width 55 height 26
type input "0"
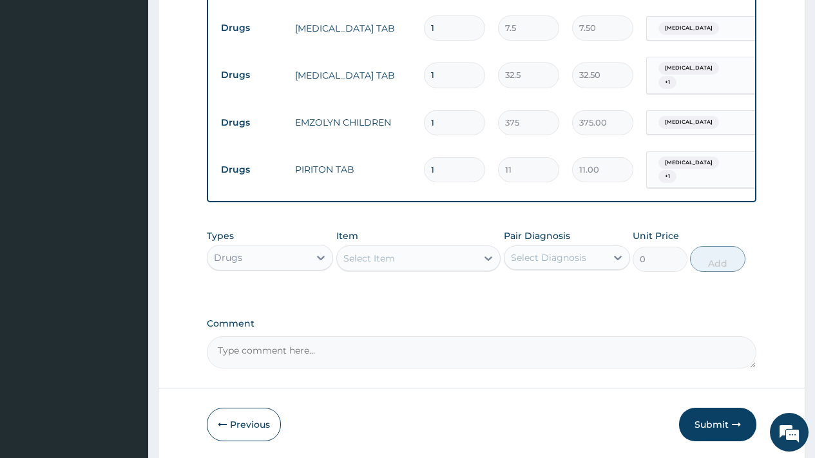
drag, startPoint x: 439, startPoint y: 162, endPoint x: 428, endPoint y: 166, distance: 10.8
click at [428, 166] on input "1" at bounding box center [454, 169] width 61 height 25
type input "4"
type input "44.00"
type input "4"
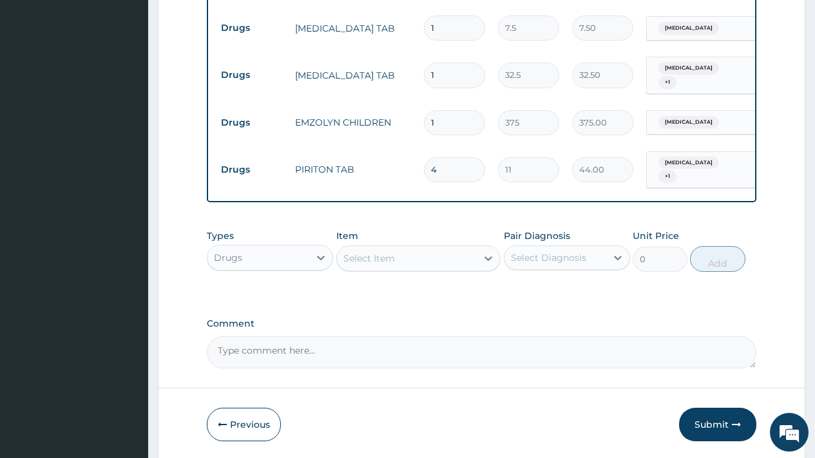
click at [443, 70] on input "1" at bounding box center [454, 74] width 61 height 25
type input "15"
type input "487.50"
type input "15"
click at [454, 21] on input "1" at bounding box center [454, 27] width 61 height 25
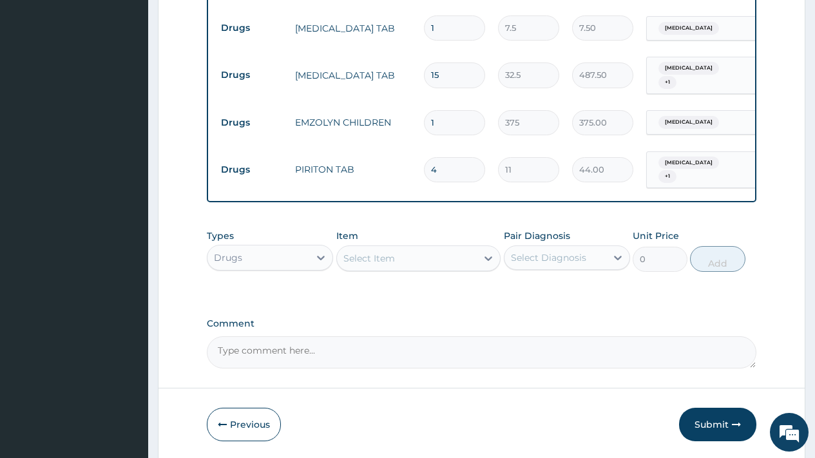
drag, startPoint x: 454, startPoint y: 21, endPoint x: 388, endPoint y: 20, distance: 65.7
click at [392, 24] on tr "Drugs PARACETAMOL TAB 1 7.5 7.50 Malaria Delete" at bounding box center [530, 28] width 631 height 44
type input "9"
type input "67.50"
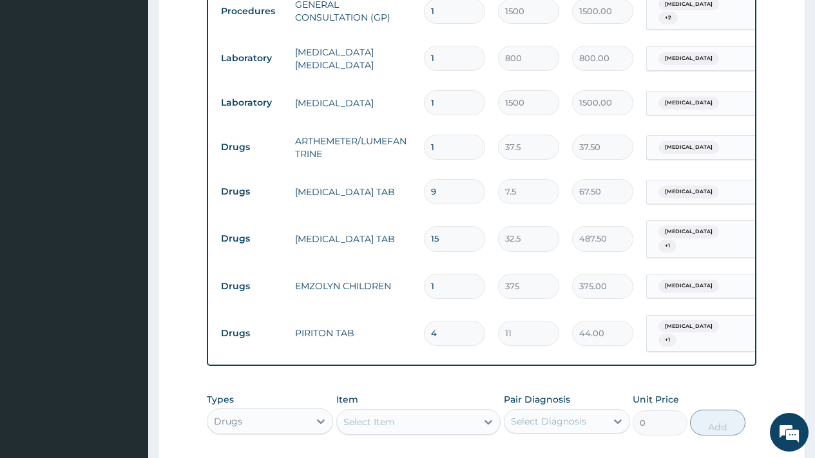
scroll to position [526, 0]
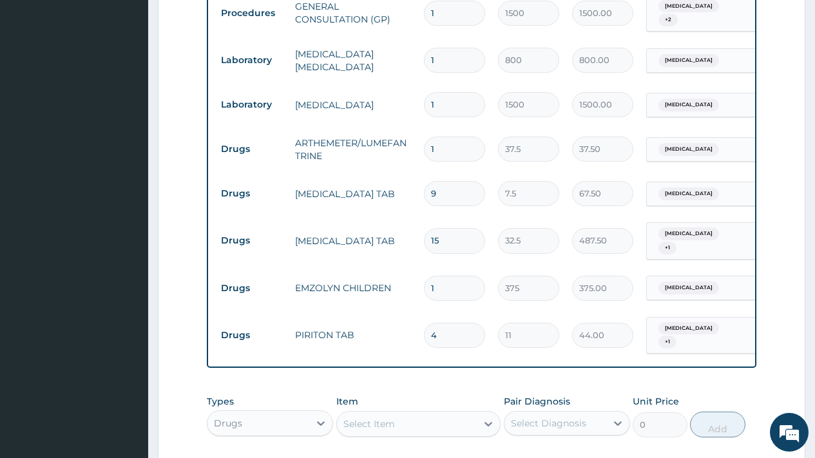
type input "9"
click at [437, 139] on input "1" at bounding box center [454, 149] width 61 height 25
type input "18"
type input "675.00"
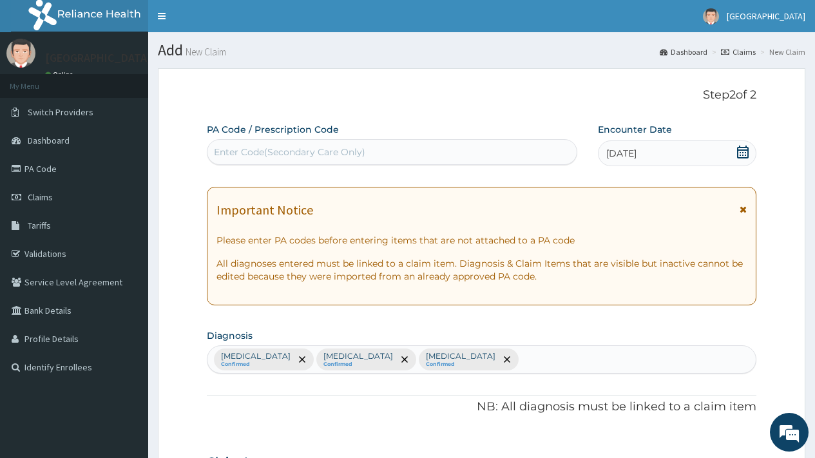
scroll to position [742, 0]
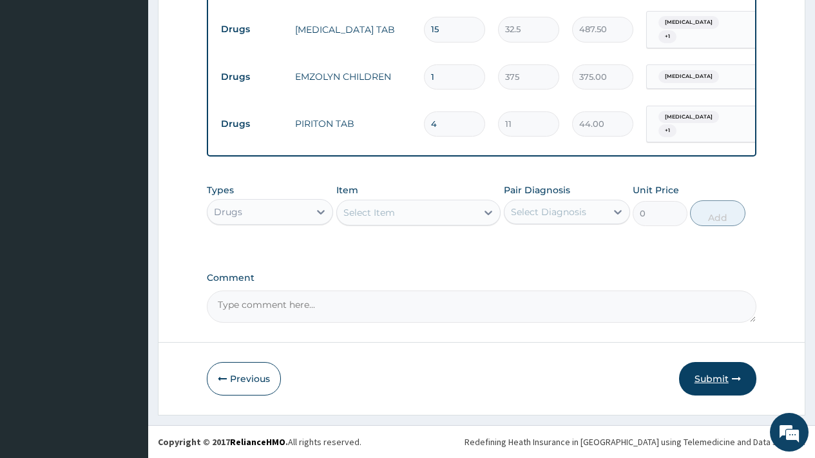
type input "18"
click at [709, 378] on button "Submit" at bounding box center [717, 379] width 77 height 34
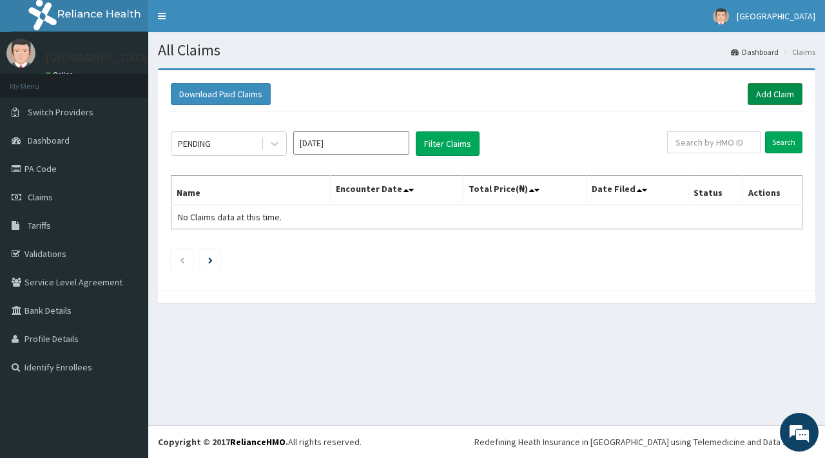
click at [773, 85] on link "Add Claim" at bounding box center [774, 94] width 55 height 22
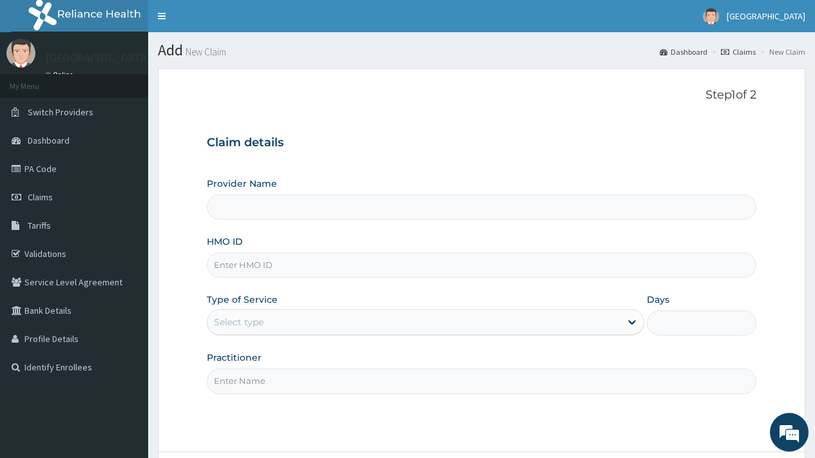
type input "[GEOGRAPHIC_DATA]"
click at [326, 263] on input "HMO ID" at bounding box center [482, 265] width 550 height 25
type input "RSM/10038/f"
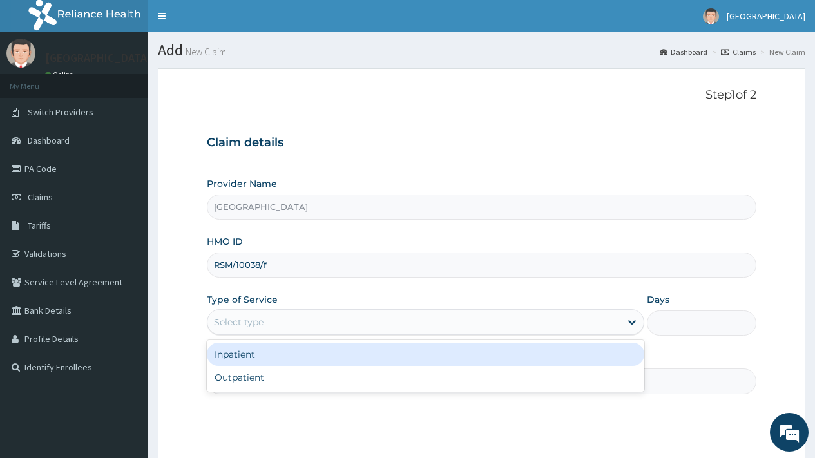
click at [260, 318] on div "Select type" at bounding box center [239, 322] width 50 height 13
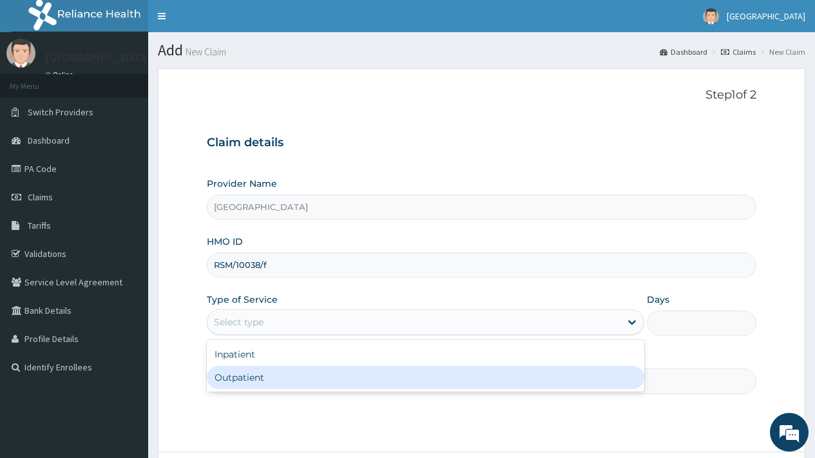
click at [251, 383] on div "Outpatient" at bounding box center [425, 377] width 437 height 23
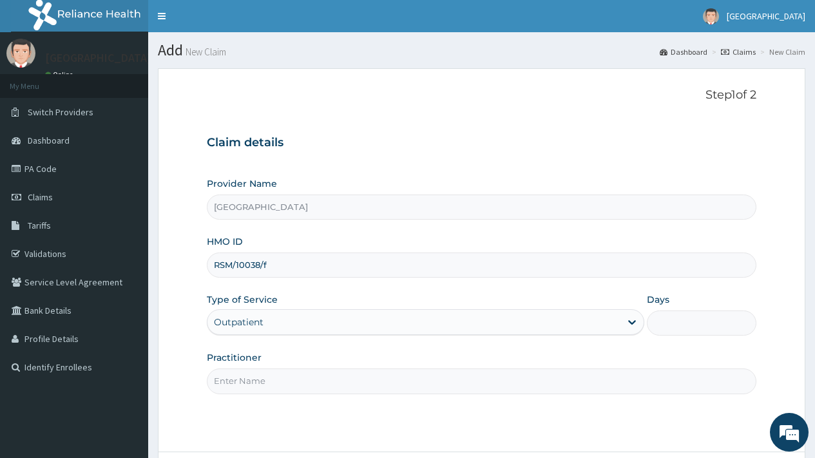
type input "1"
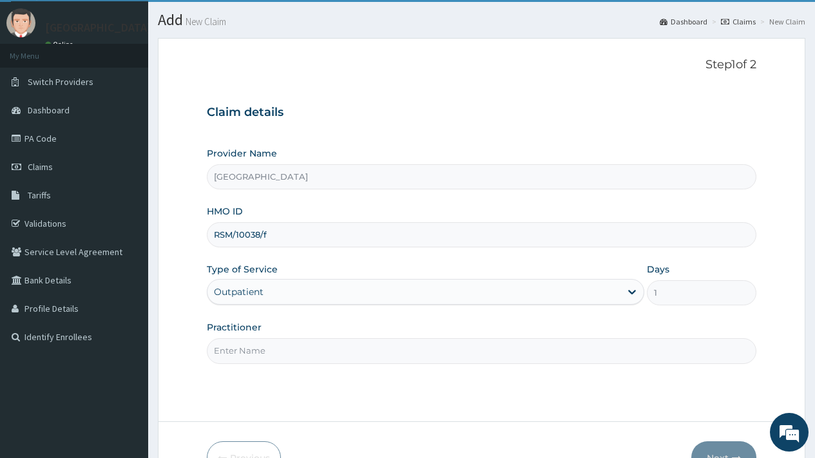
scroll to position [110, 0]
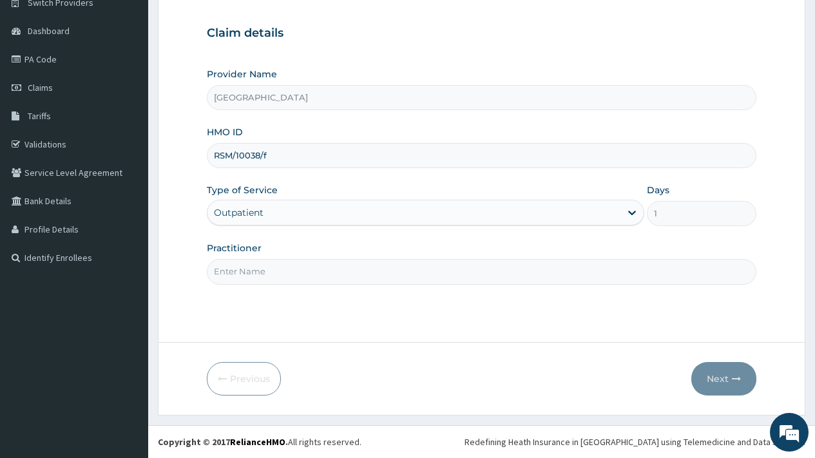
click at [284, 270] on input "Practitioner" at bounding box center [482, 271] width 550 height 25
type input "DR [PERSON_NAME]"
click at [715, 379] on button "Next" at bounding box center [723, 379] width 65 height 34
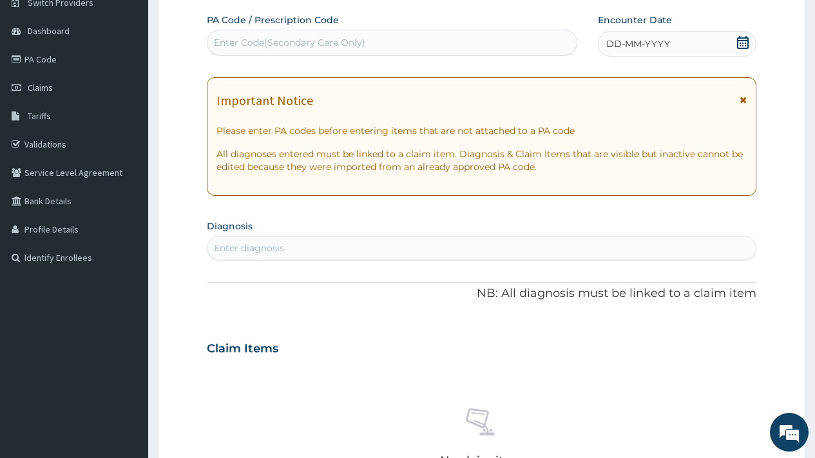
click at [749, 40] on div "DD-MM-YYYY" at bounding box center [677, 44] width 158 height 26
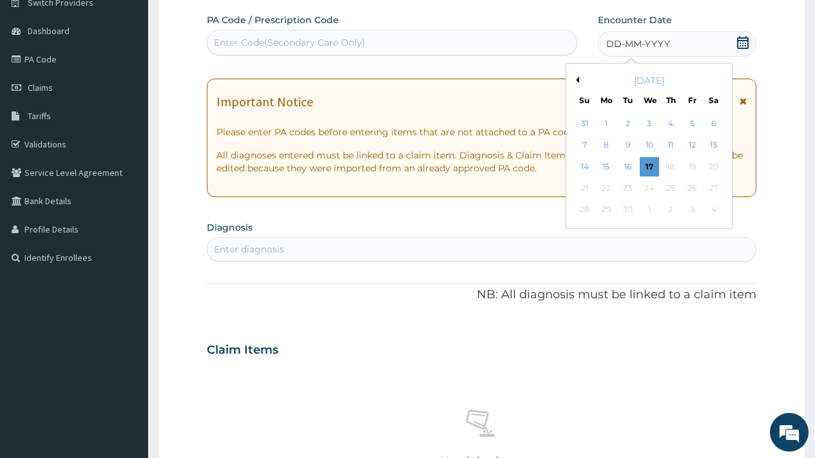
click at [580, 78] on div "September 2025" at bounding box center [648, 80] width 155 height 13
click at [577, 79] on button "Previous Month" at bounding box center [576, 80] width 6 height 6
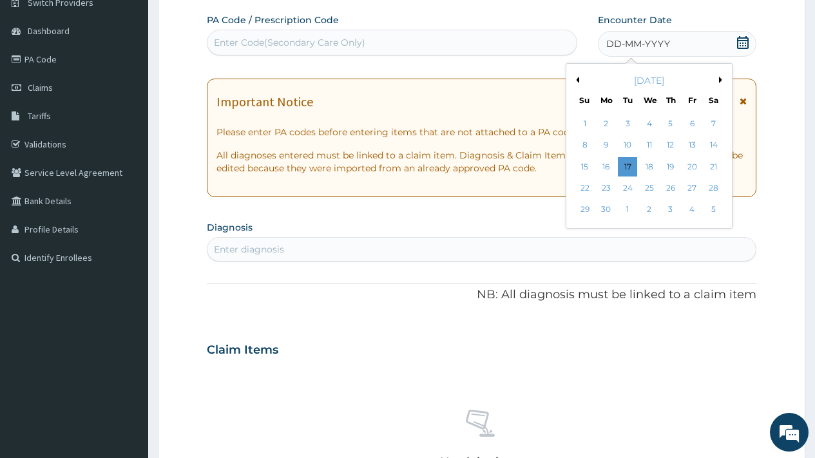
click at [577, 79] on button "Previous Month" at bounding box center [576, 80] width 6 height 6
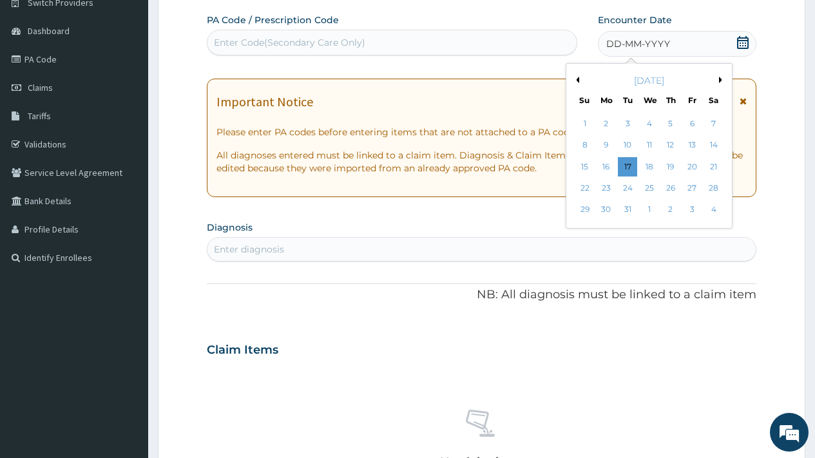
click at [577, 79] on button "Previous Month" at bounding box center [576, 80] width 6 height 6
click at [626, 193] on div "24" at bounding box center [627, 187] width 19 height 19
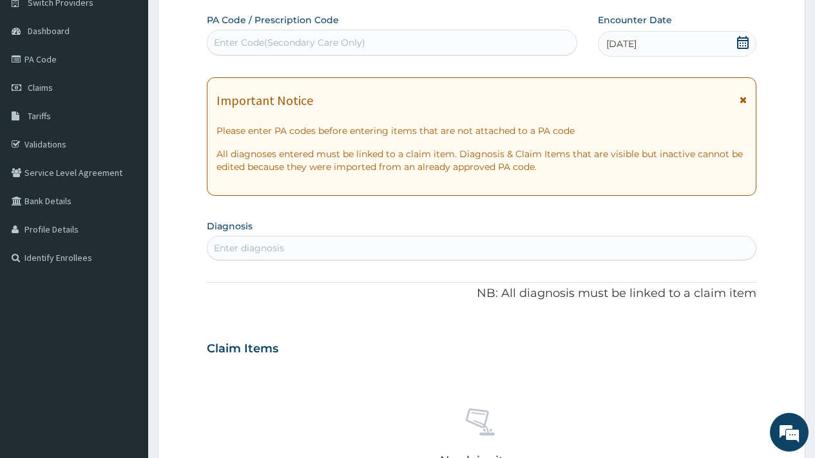
click at [270, 249] on div "Enter diagnosis" at bounding box center [249, 248] width 70 height 13
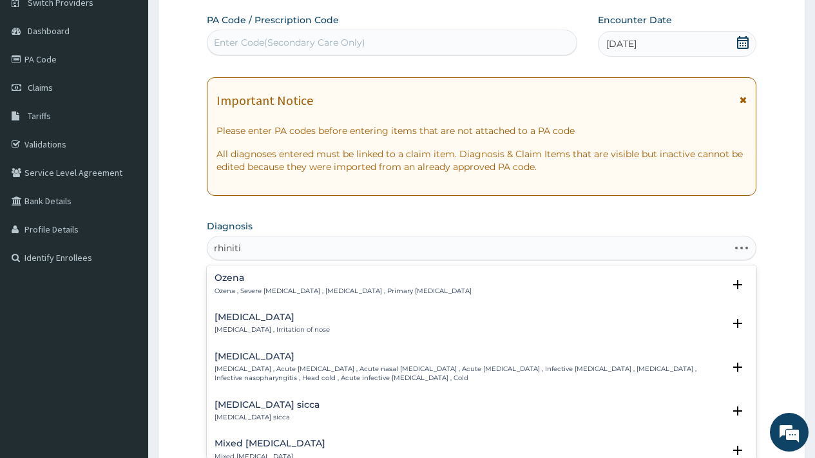
type input "rhinitis"
click at [259, 320] on h4 "Rhinitis" at bounding box center [272, 317] width 115 height 10
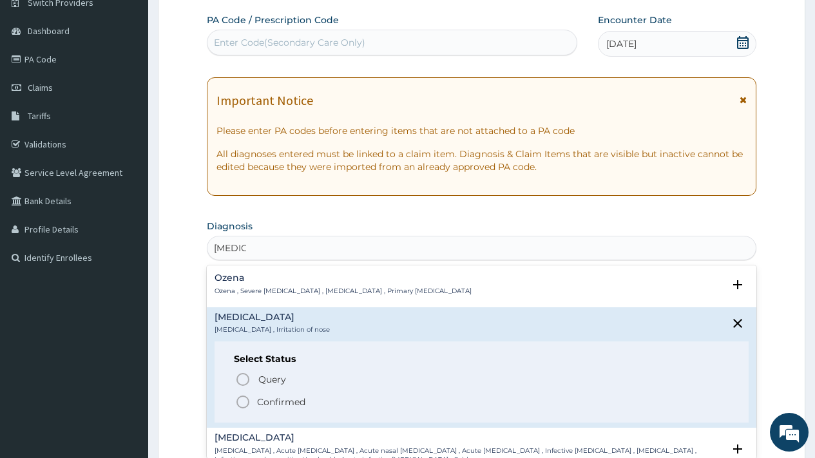
click at [267, 398] on p "Confirmed" at bounding box center [281, 402] width 48 height 13
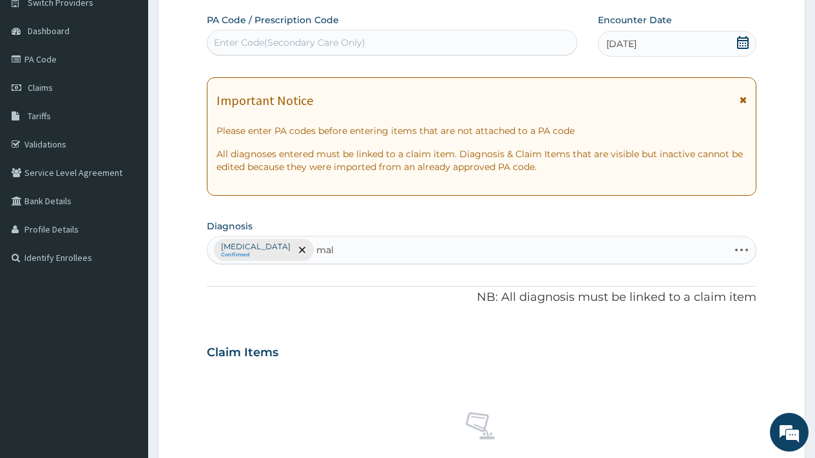
type input "mala"
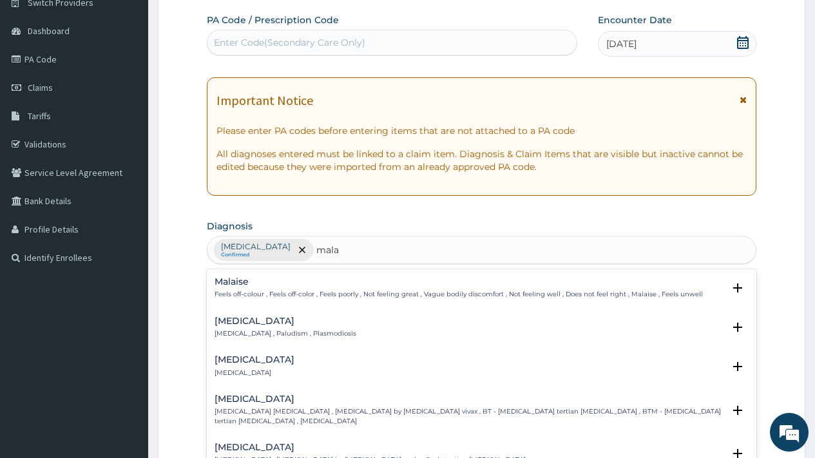
click at [248, 319] on h4 "[MEDICAL_DATA]" at bounding box center [286, 321] width 142 height 10
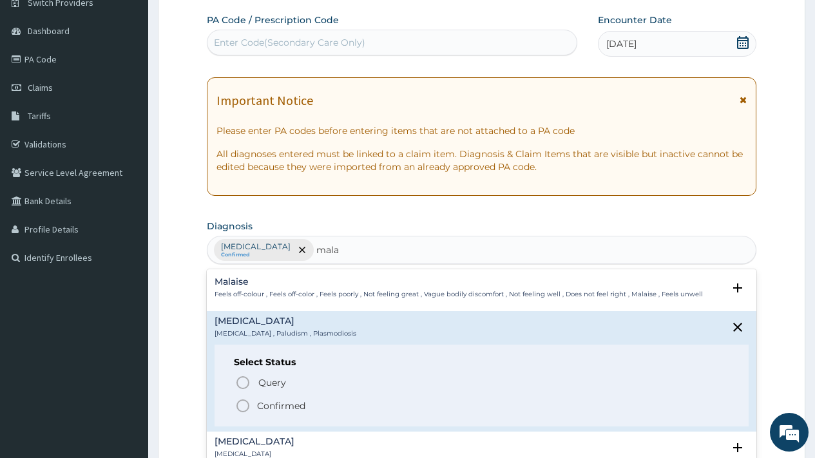
click at [278, 407] on p "Confirmed" at bounding box center [281, 405] width 48 height 13
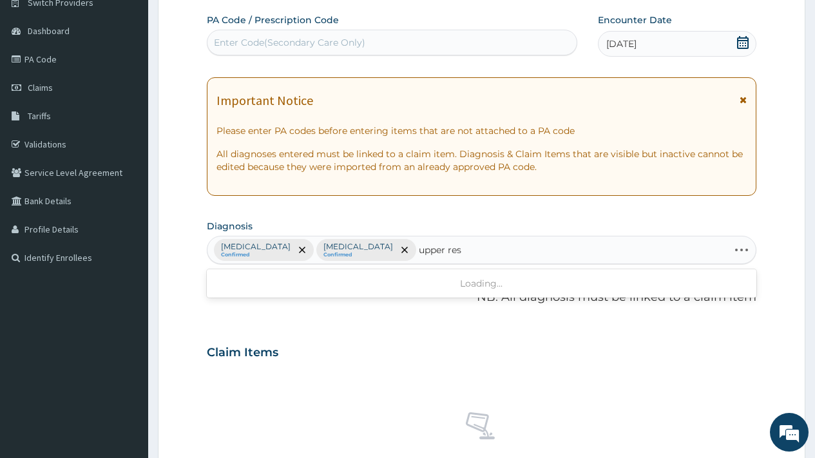
type input "upper resp"
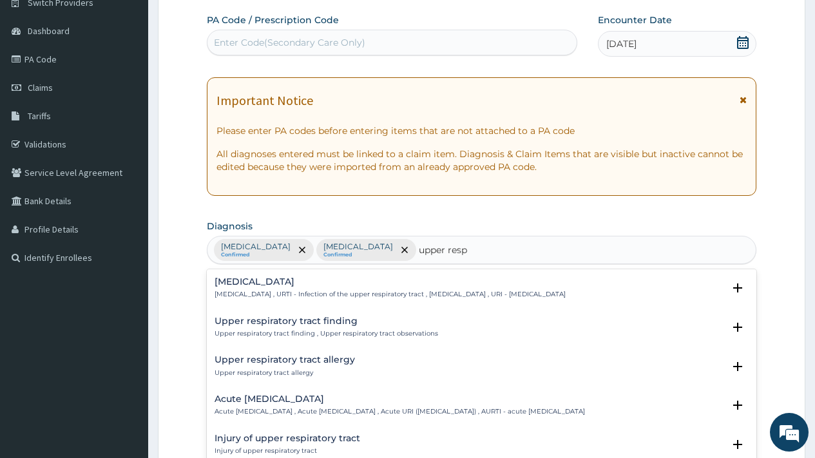
click at [326, 280] on h4 "Upper respiratory infection" at bounding box center [390, 282] width 351 height 10
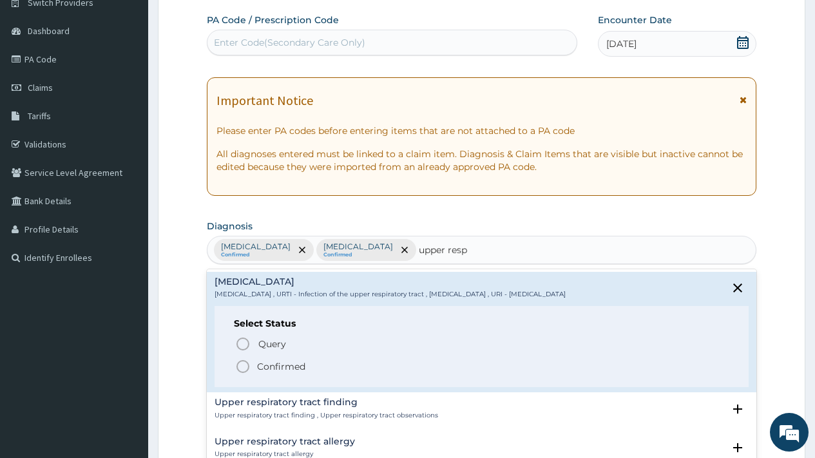
click at [297, 363] on p "Confirmed" at bounding box center [281, 366] width 48 height 13
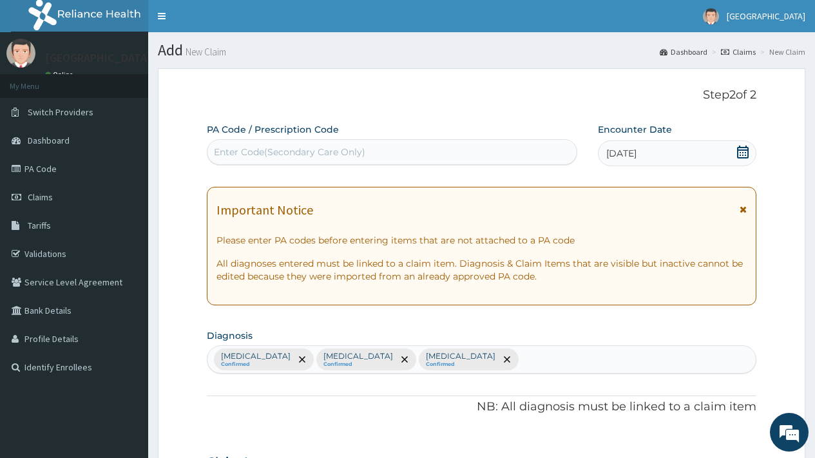
scroll to position [471, 0]
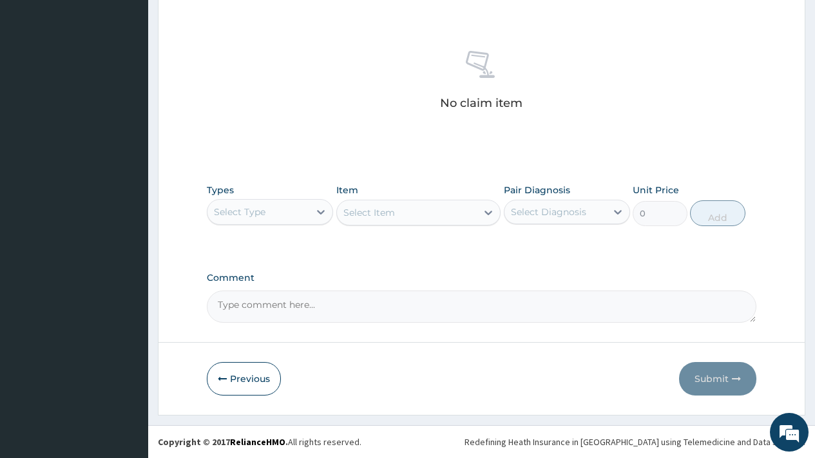
click at [261, 213] on div "Select Type" at bounding box center [240, 212] width 52 height 13
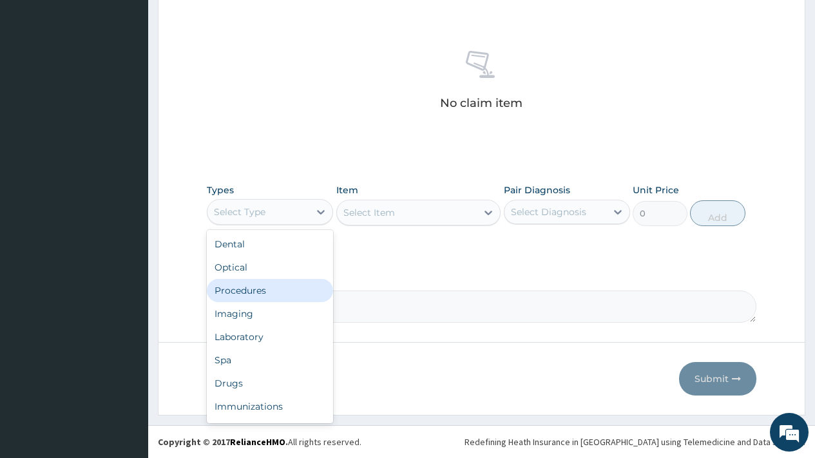
click at [256, 293] on div "Procedures" at bounding box center [270, 290] width 126 height 23
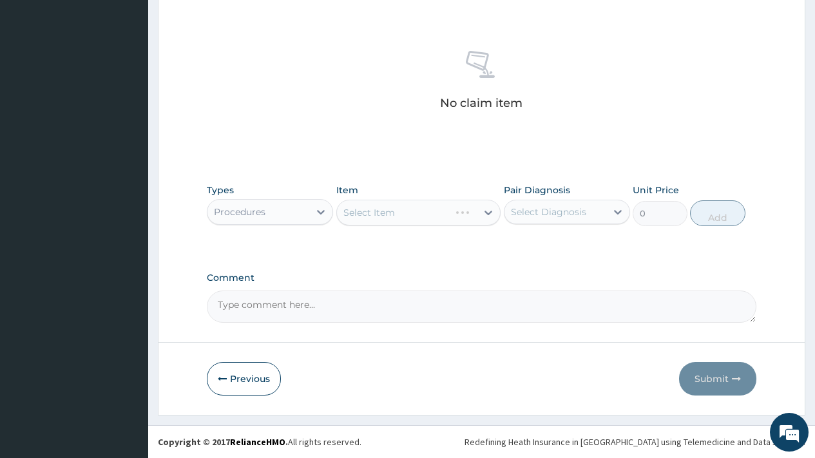
click at [577, 203] on div "Select Diagnosis" at bounding box center [555, 212] width 102 height 21
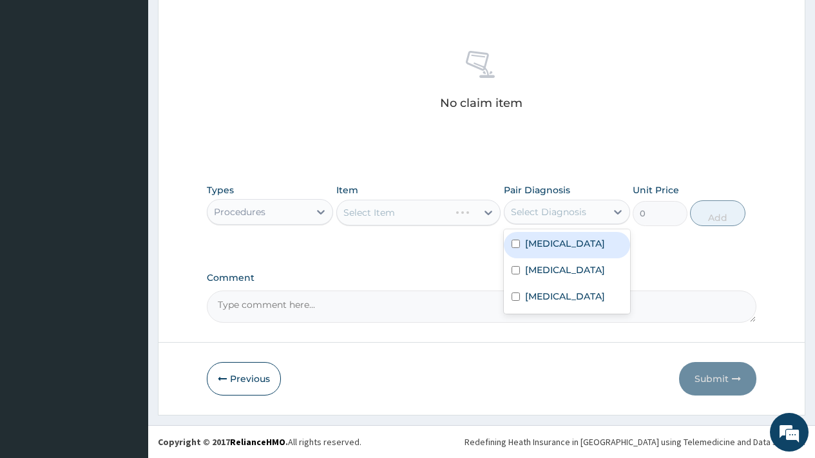
drag, startPoint x: 568, startPoint y: 241, endPoint x: 568, endPoint y: 252, distance: 11.0
click at [568, 247] on div "Rhinitis" at bounding box center [567, 245] width 126 height 26
checkbox input "true"
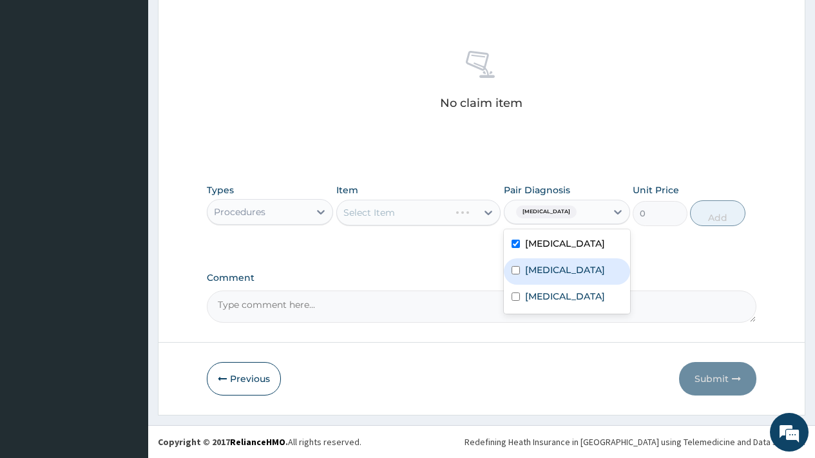
click at [568, 262] on div "[MEDICAL_DATA]" at bounding box center [567, 271] width 126 height 26
checkbox input "true"
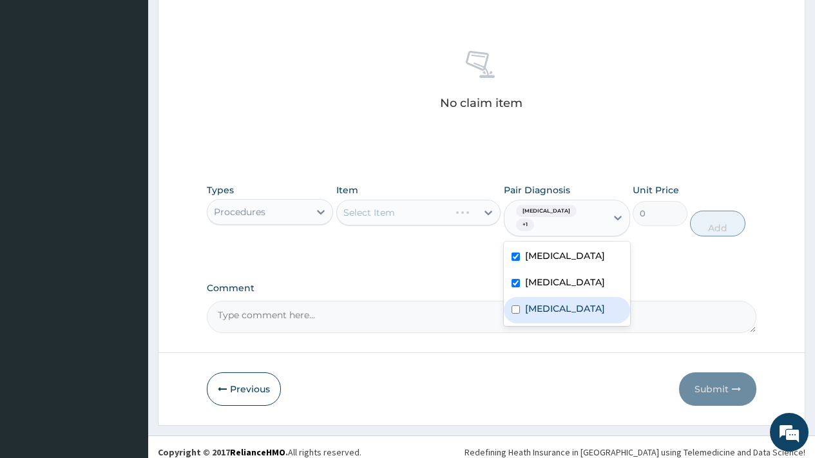
click at [570, 302] on label "Upper respiratory infection" at bounding box center [565, 308] width 80 height 13
checkbox input "true"
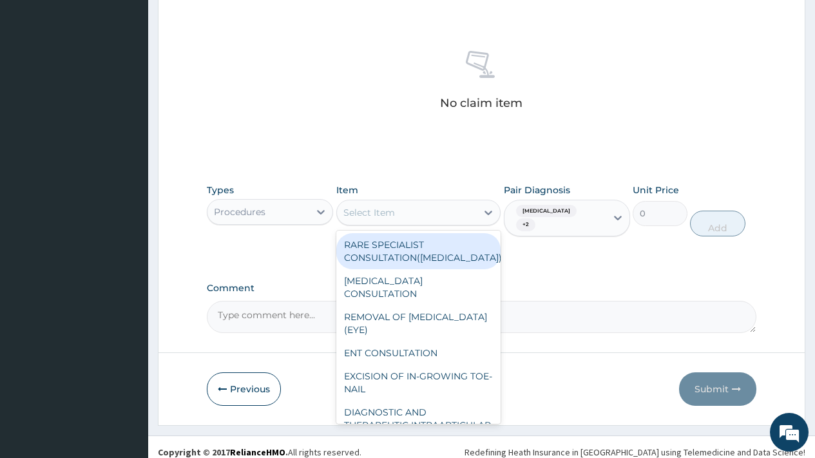
click at [399, 206] on div "Select Item" at bounding box center [407, 212] width 140 height 21
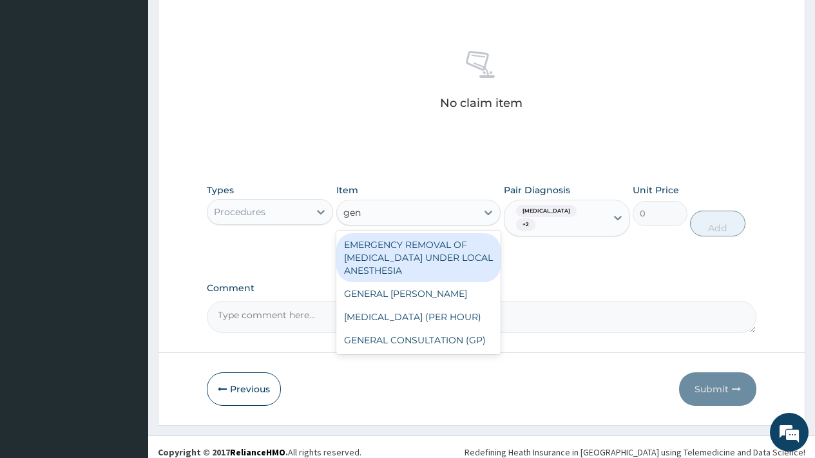
type input "gene"
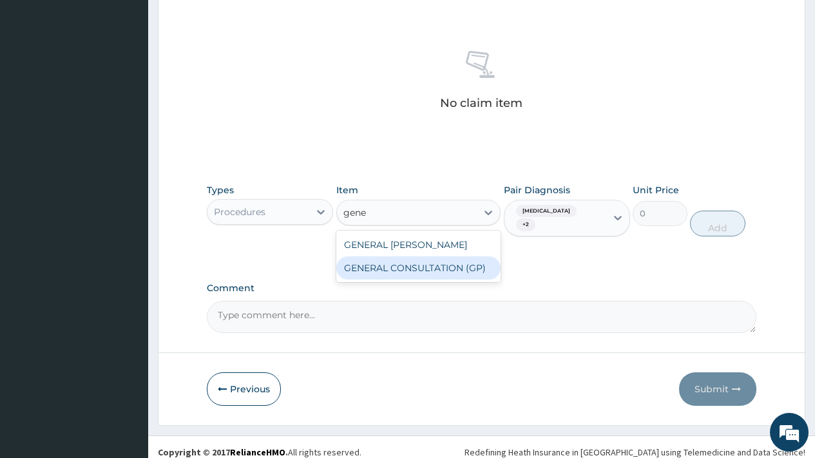
click at [446, 271] on div "GENERAL CONSULTATION (GP)" at bounding box center [418, 267] width 165 height 23
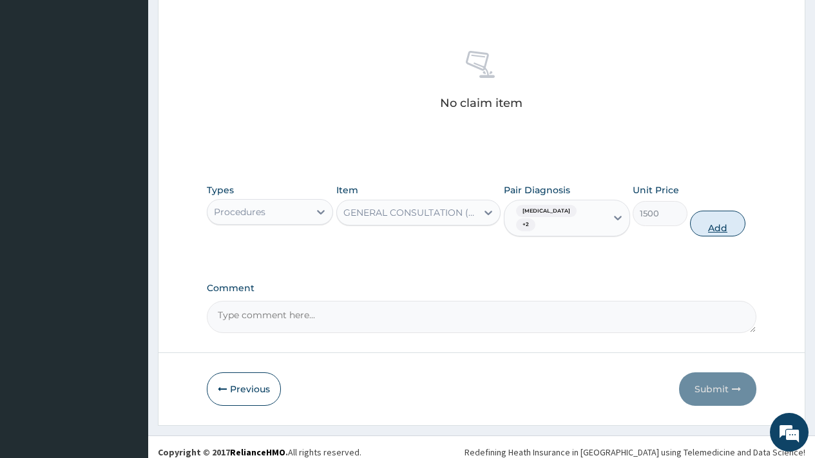
click at [727, 215] on button "Add" at bounding box center [717, 224] width 55 height 26
type input "0"
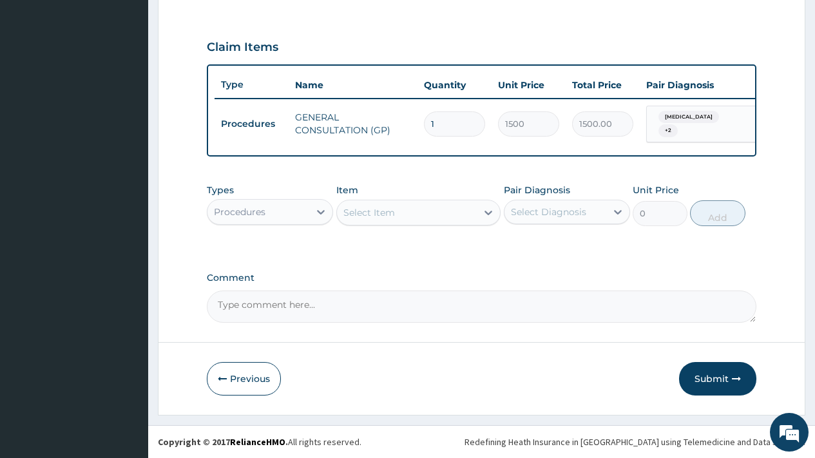
scroll to position [419, 0]
click at [257, 207] on div "Procedures" at bounding box center [240, 212] width 52 height 13
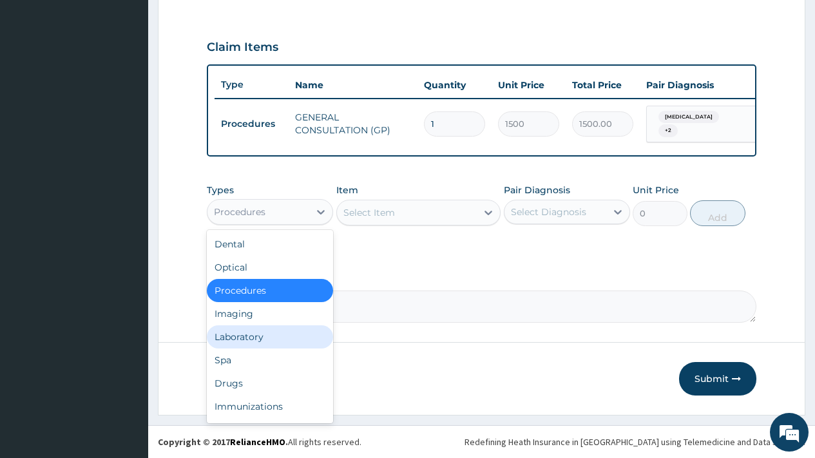
click at [235, 331] on div "Laboratory" at bounding box center [270, 336] width 126 height 23
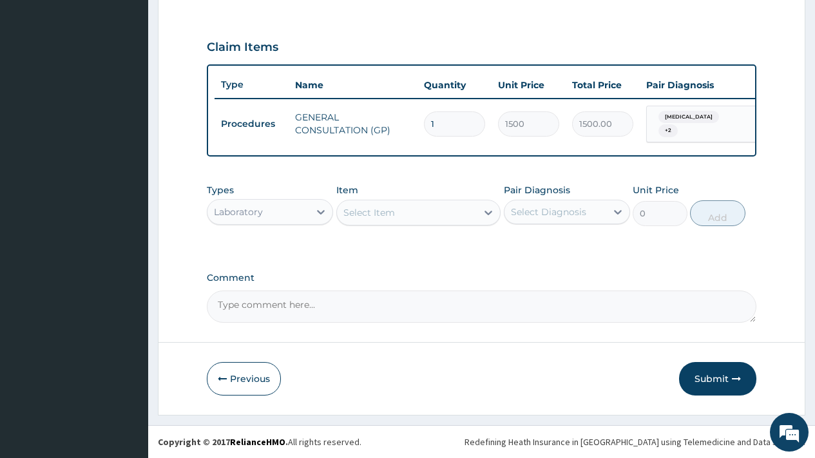
click at [395, 209] on div "Select Item" at bounding box center [407, 212] width 140 height 21
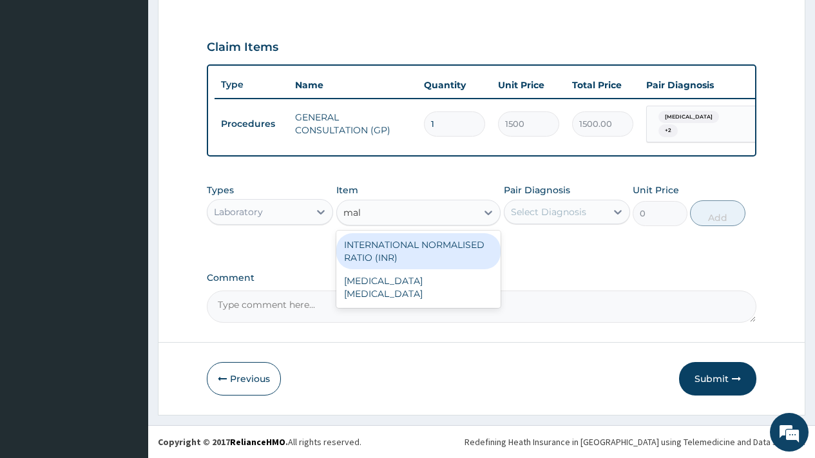
type input "mala"
click at [404, 240] on div "MALARIA PARASITE" at bounding box center [418, 251] width 165 height 36
type input "800"
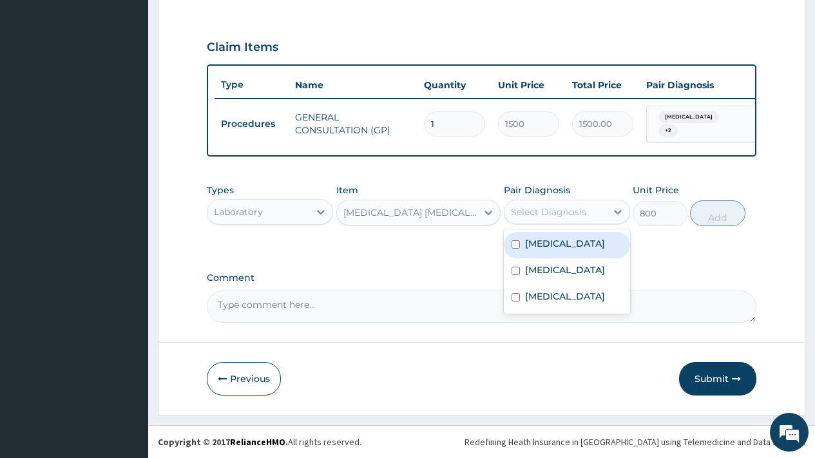
click at [572, 213] on div "Select Diagnosis" at bounding box center [548, 212] width 75 height 13
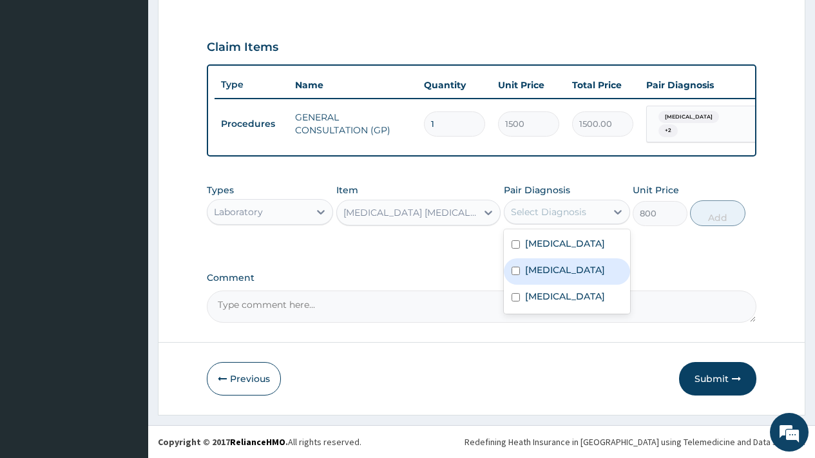
click at [553, 273] on label "Malaria" at bounding box center [565, 270] width 80 height 13
checkbox input "true"
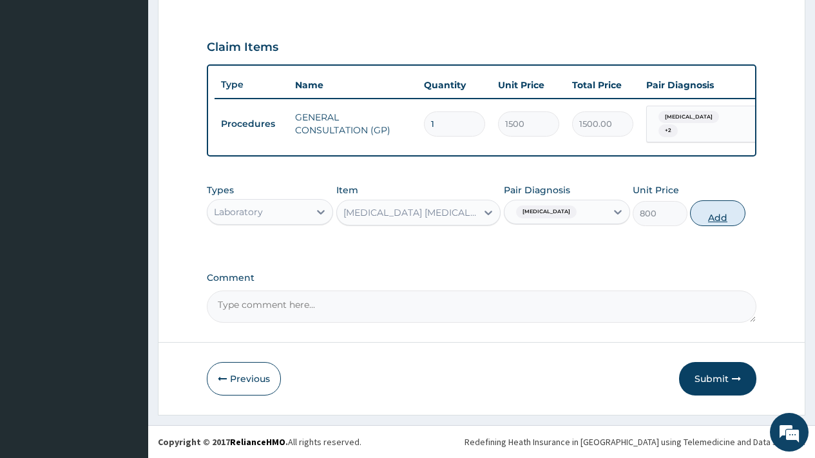
click at [725, 218] on button "Add" at bounding box center [717, 213] width 55 height 26
type input "0"
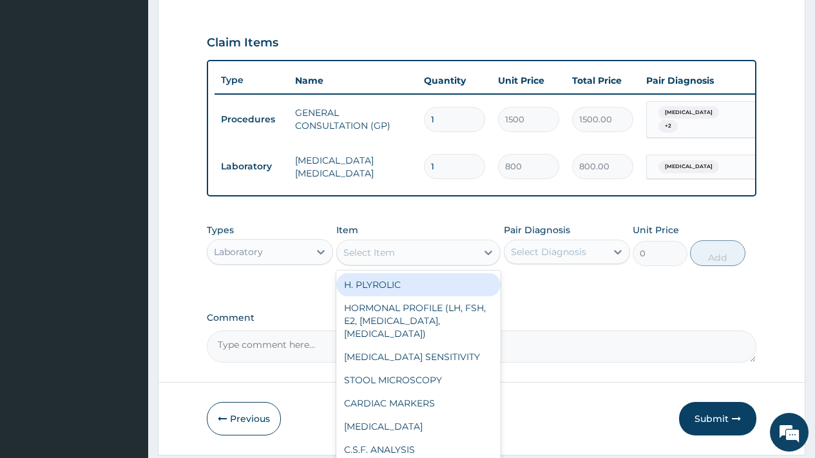
click at [358, 255] on div "Select Item" at bounding box center [369, 252] width 52 height 13
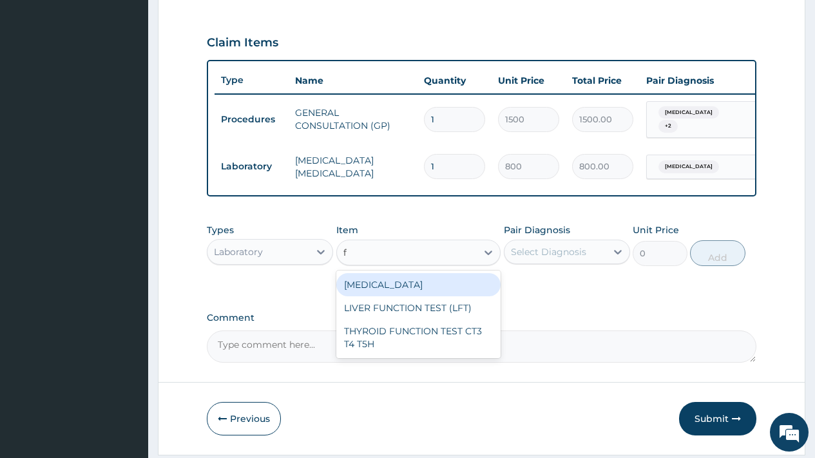
type input "fu"
click at [403, 289] on div "FULL BLOOD COUNT" at bounding box center [418, 284] width 165 height 23
type input "1500"
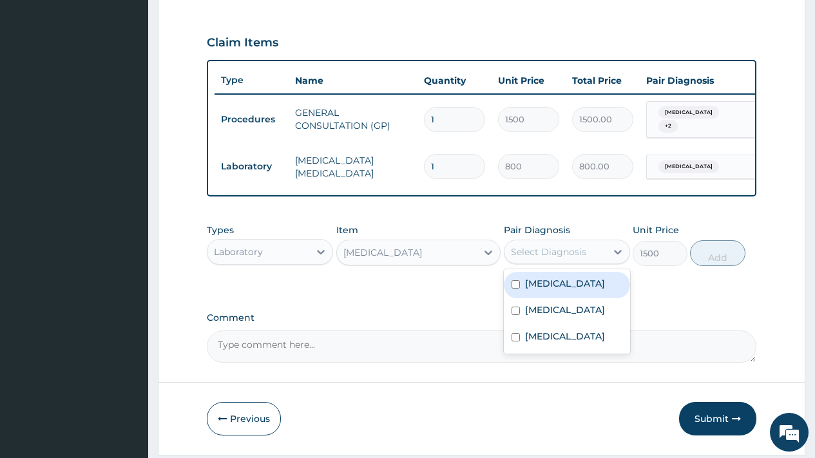
click at [546, 255] on div "Select Diagnosis" at bounding box center [548, 251] width 75 height 13
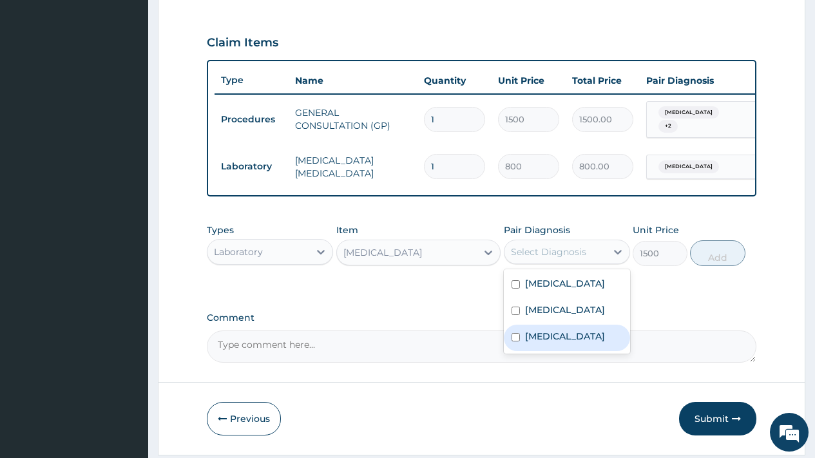
click at [560, 341] on label "Upper respiratory infection" at bounding box center [565, 336] width 80 height 13
checkbox input "true"
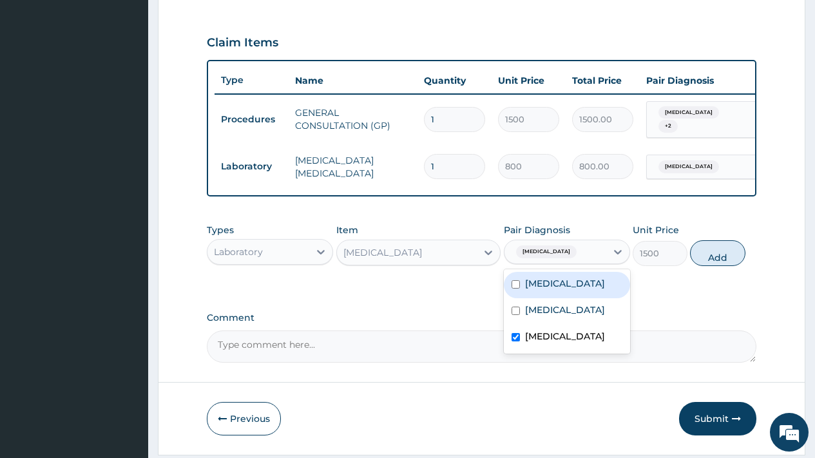
click at [568, 292] on div "Rhinitis" at bounding box center [567, 285] width 126 height 26
checkbox input "true"
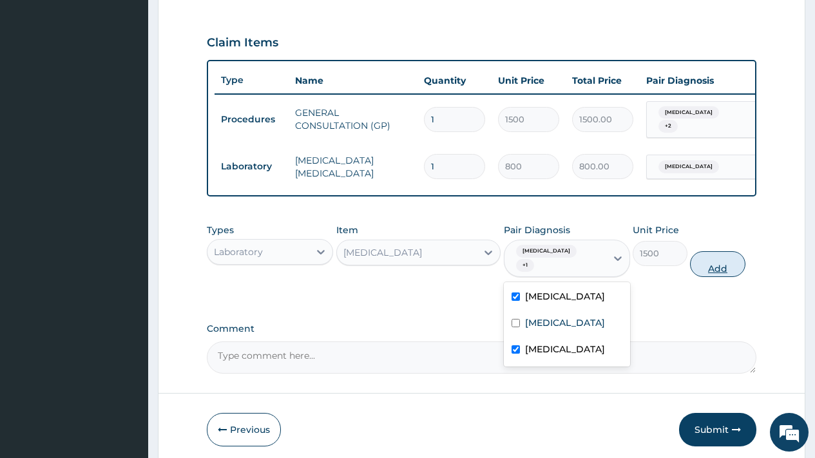
click at [725, 276] on button "Add" at bounding box center [717, 264] width 55 height 26
type input "0"
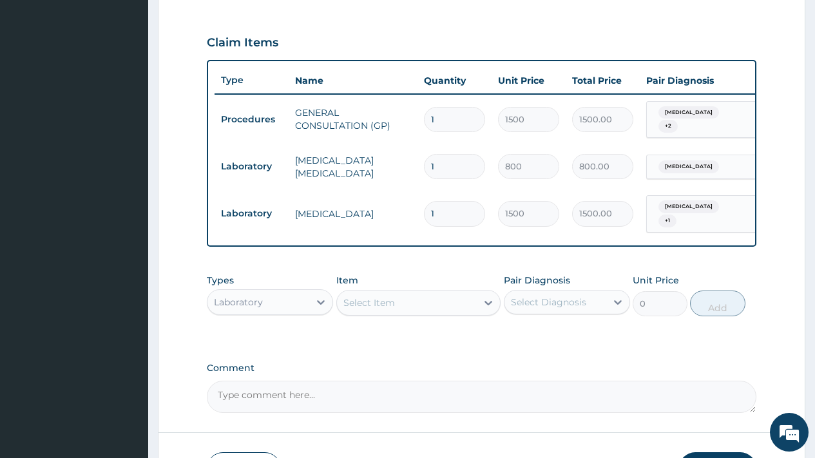
click at [262, 307] on div "Laboratory" at bounding box center [238, 302] width 49 height 13
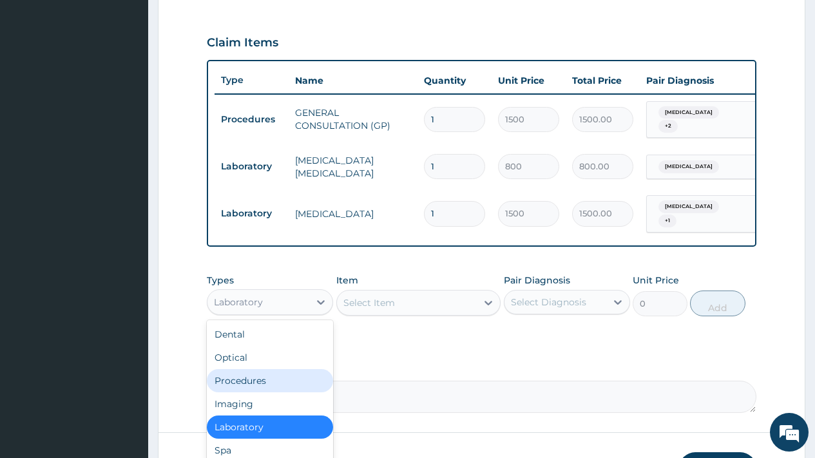
scroll to position [513, 0]
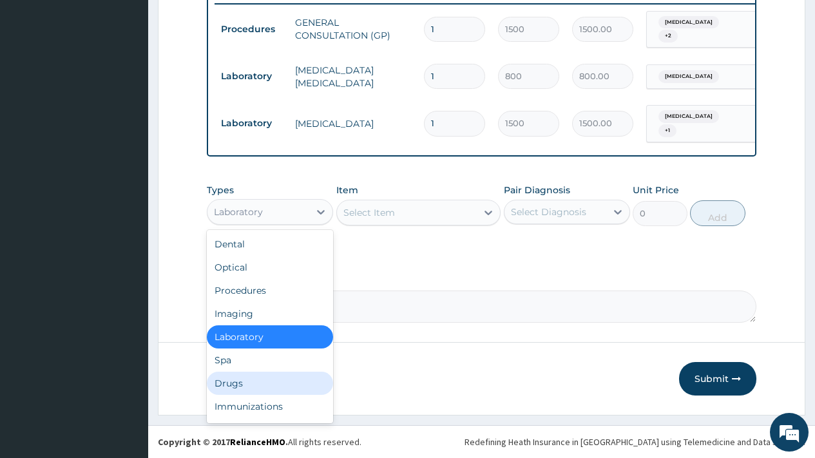
click at [235, 385] on div "Drugs" at bounding box center [270, 383] width 126 height 23
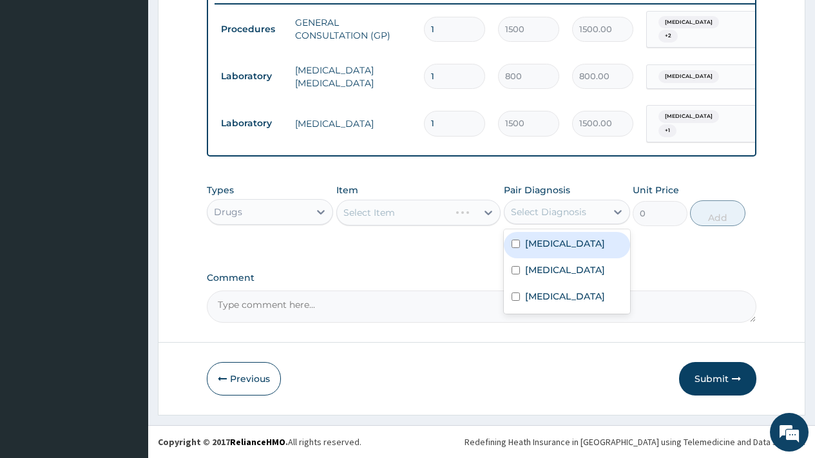
click at [548, 212] on div "Select Diagnosis" at bounding box center [548, 212] width 75 height 13
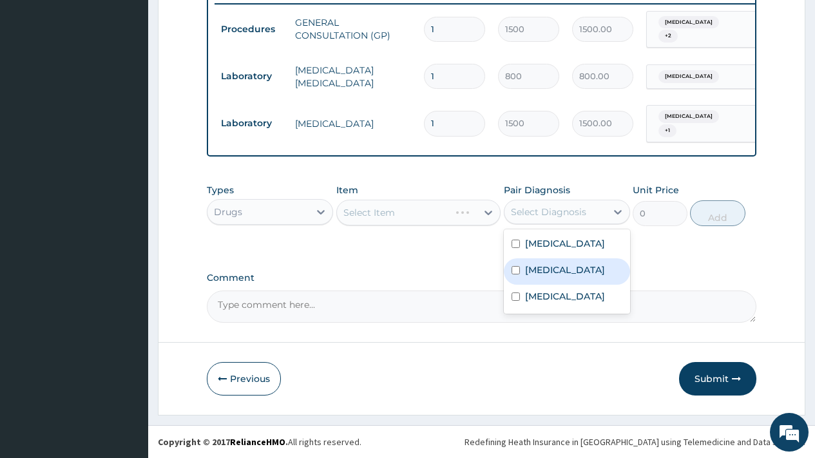
click at [550, 269] on label "Malaria" at bounding box center [565, 270] width 80 height 13
checkbox input "true"
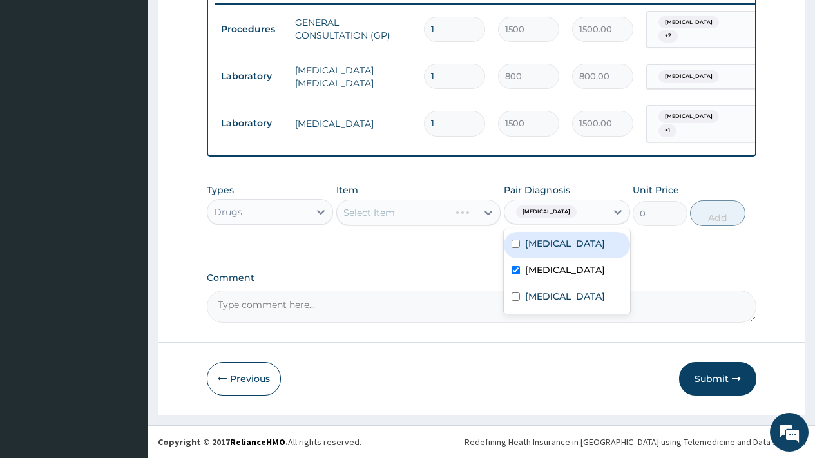
click at [408, 216] on div "Select Item" at bounding box center [418, 213] width 165 height 26
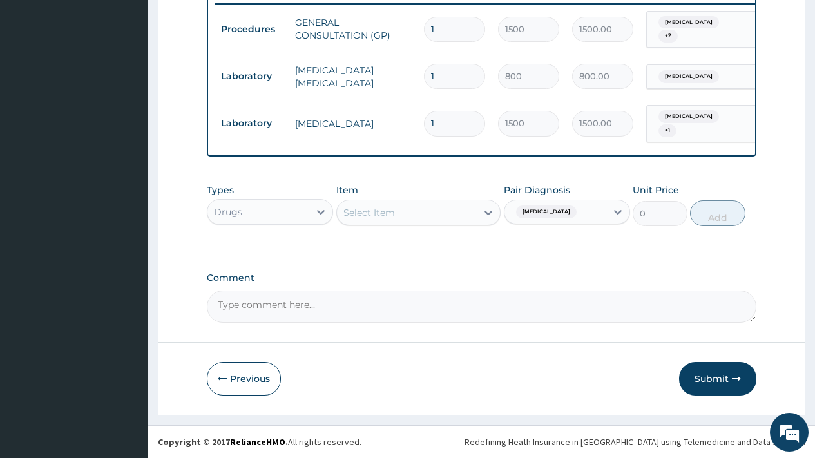
click at [421, 216] on div "Select Item" at bounding box center [407, 212] width 140 height 21
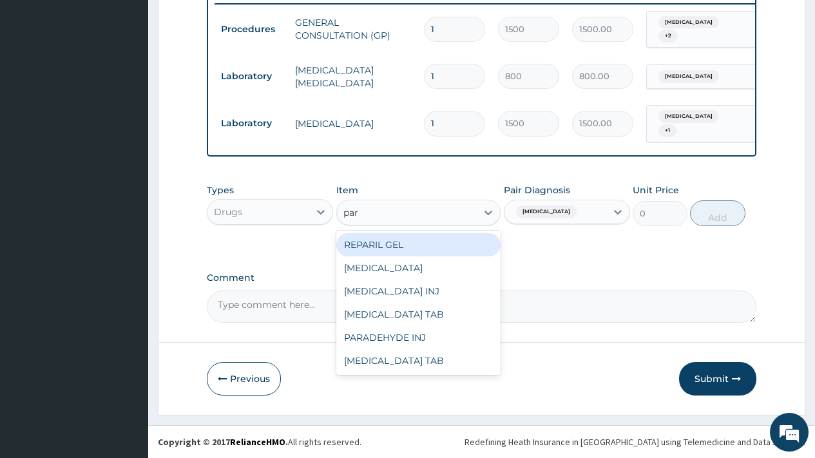
type input "para"
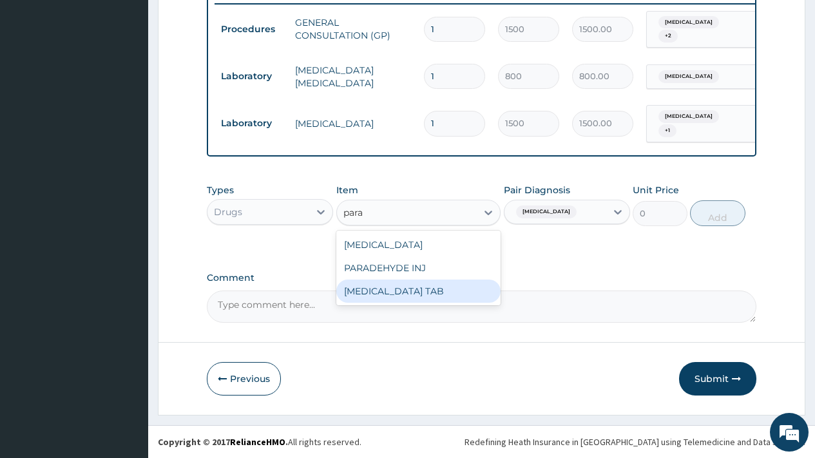
click at [420, 294] on div "PARACETAMOL TAB" at bounding box center [418, 291] width 165 height 23
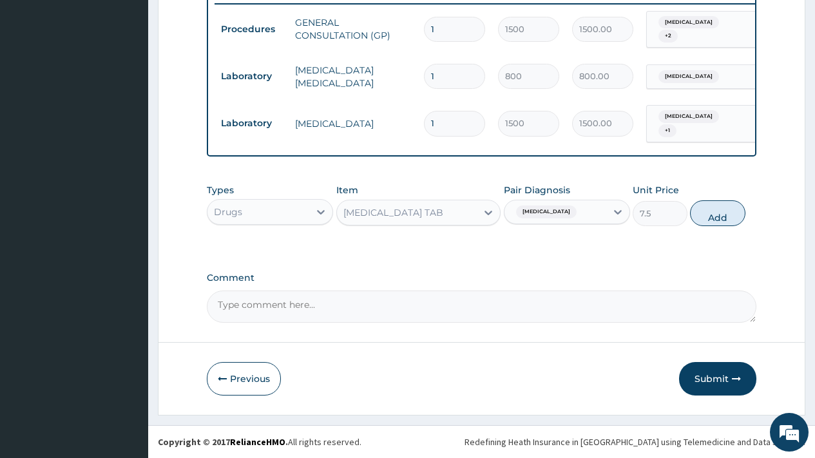
click at [731, 219] on button "Add" at bounding box center [717, 213] width 55 height 26
type input "0"
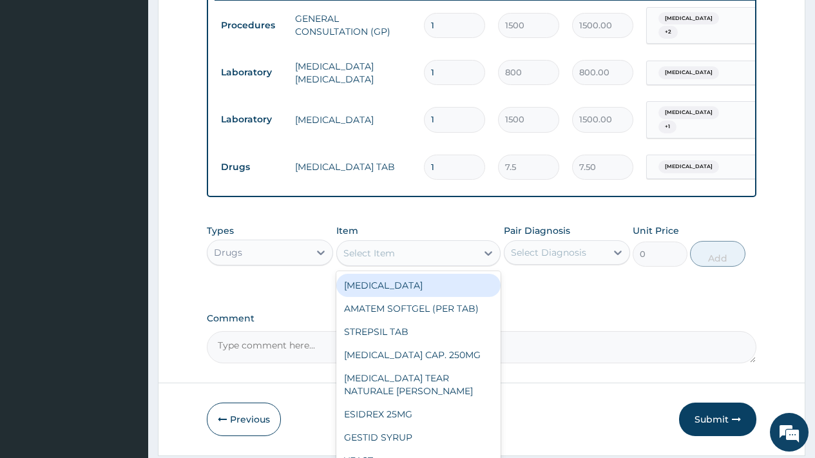
click at [399, 258] on div "Select Item" at bounding box center [407, 253] width 140 height 21
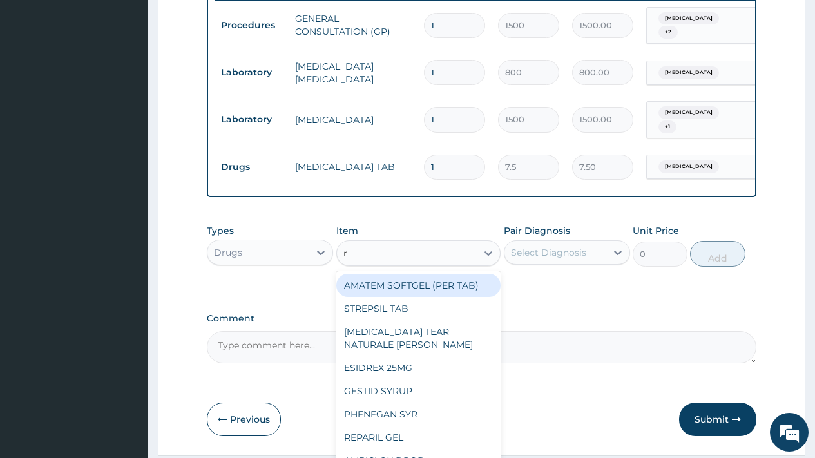
type input "rt"
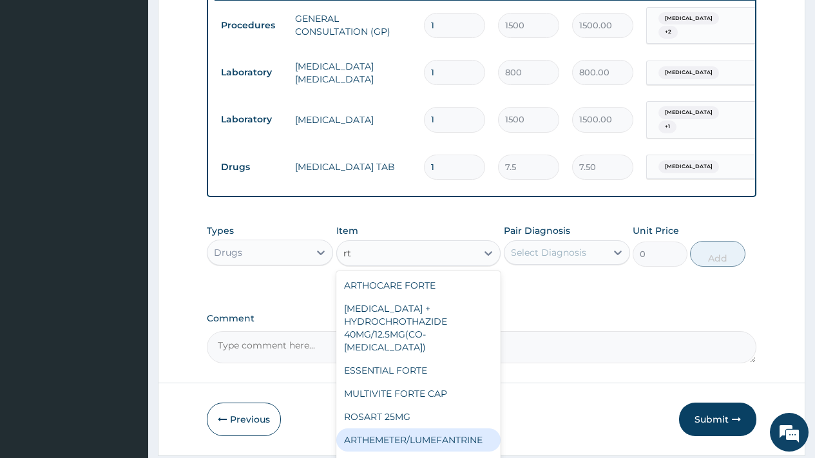
click at [448, 432] on div "ARTHEMETER/LUMEFANTRINE" at bounding box center [418, 439] width 165 height 23
type input "37.5"
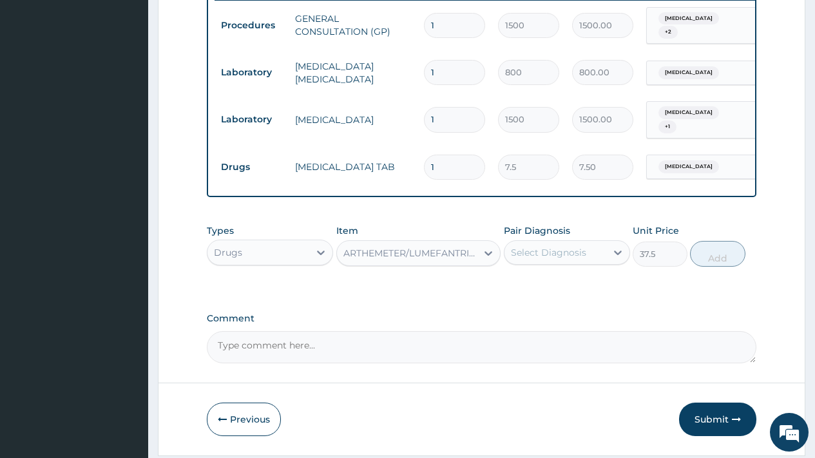
click at [536, 256] on div "Select Diagnosis" at bounding box center [548, 252] width 75 height 13
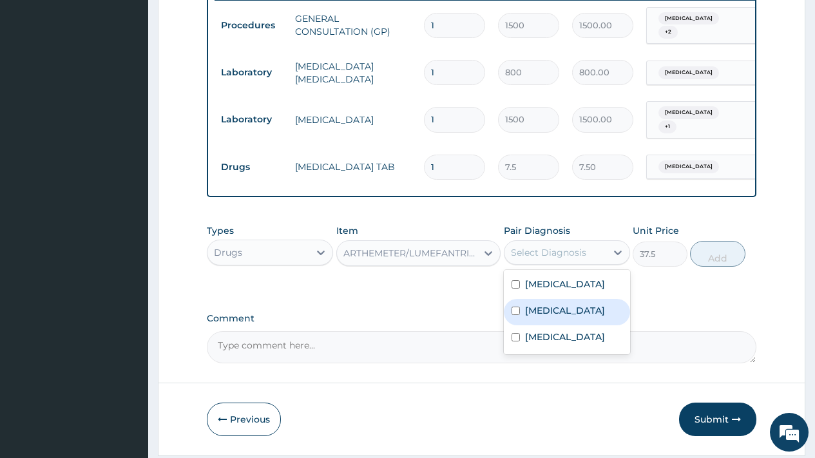
click at [551, 315] on label "Malaria" at bounding box center [565, 310] width 80 height 13
checkbox input "true"
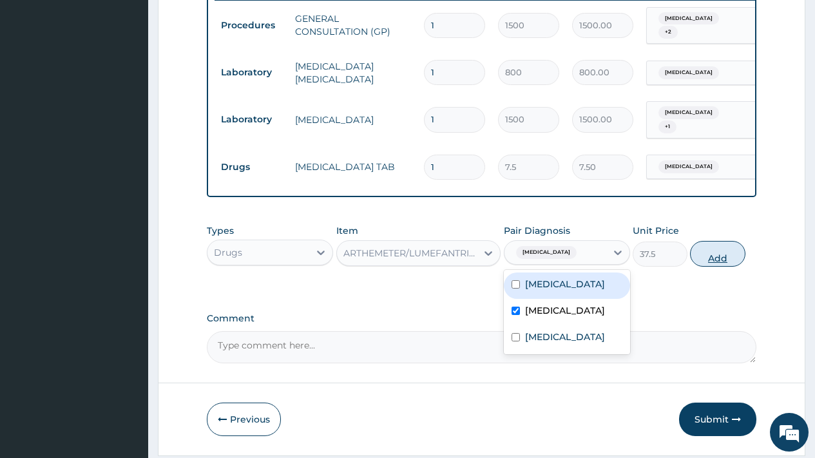
click at [720, 261] on button "Add" at bounding box center [717, 254] width 55 height 26
type input "0"
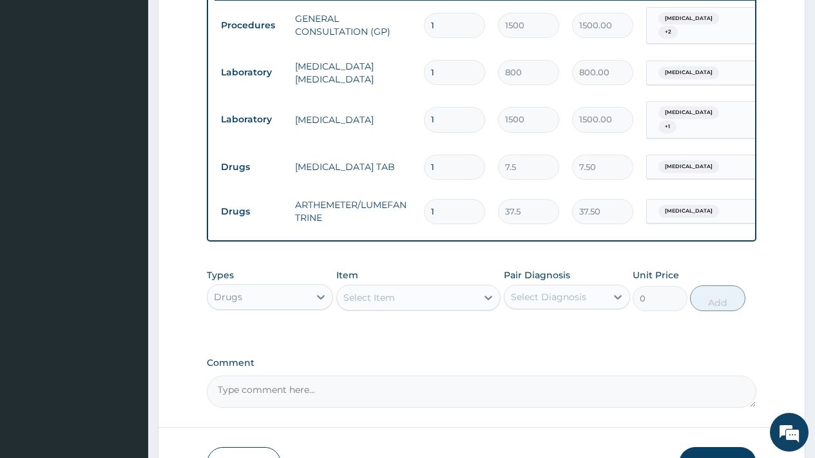
click at [384, 297] on div "Select Item" at bounding box center [369, 297] width 52 height 13
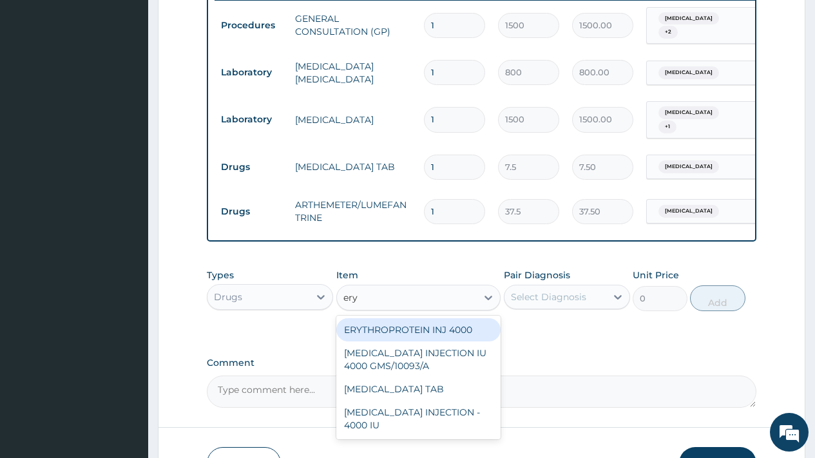
type input "eryt"
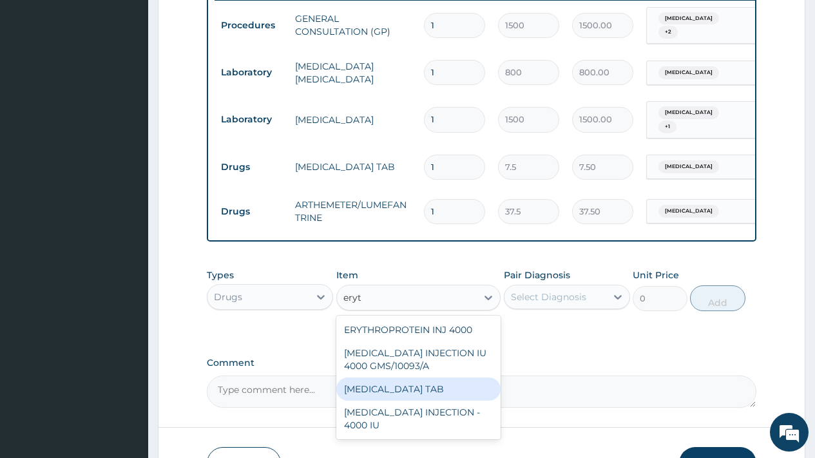
click at [391, 394] on div "[MEDICAL_DATA] TAB" at bounding box center [418, 389] width 165 height 23
type input "32.5"
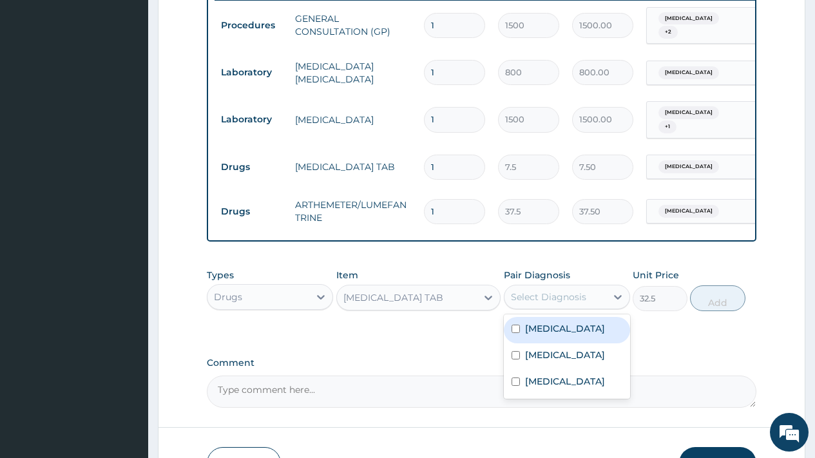
click at [541, 307] on div "Select Diagnosis" at bounding box center [555, 297] width 102 height 21
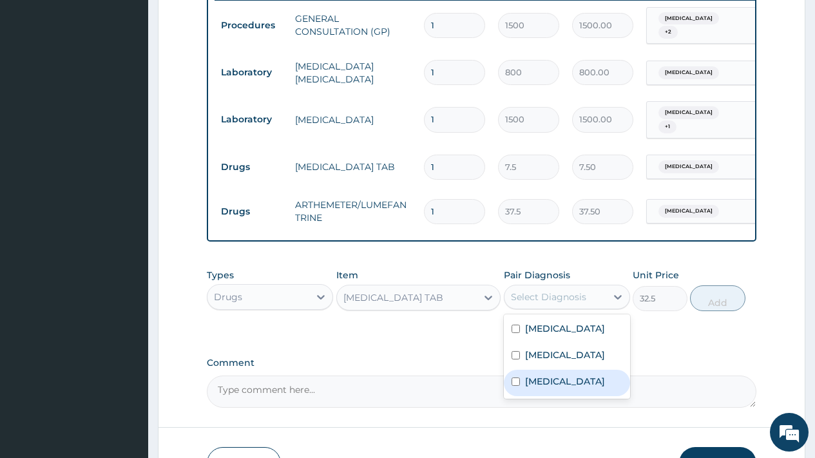
click at [548, 388] on label "[MEDICAL_DATA]" at bounding box center [565, 381] width 80 height 13
checkbox input "true"
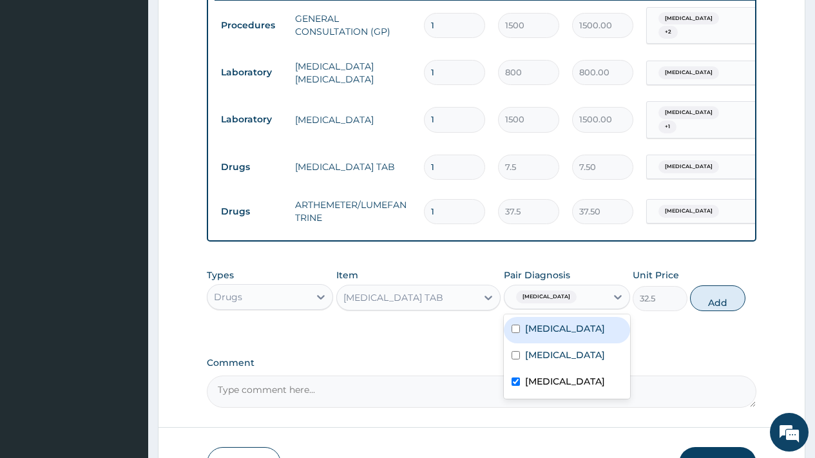
click at [540, 328] on label "Rhinitis" at bounding box center [565, 328] width 80 height 13
checkbox input "true"
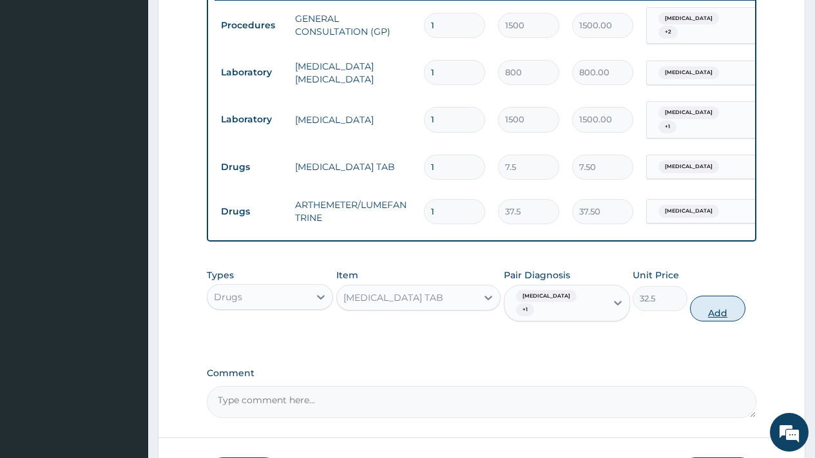
click at [713, 316] on button "Add" at bounding box center [717, 309] width 55 height 26
type input "0"
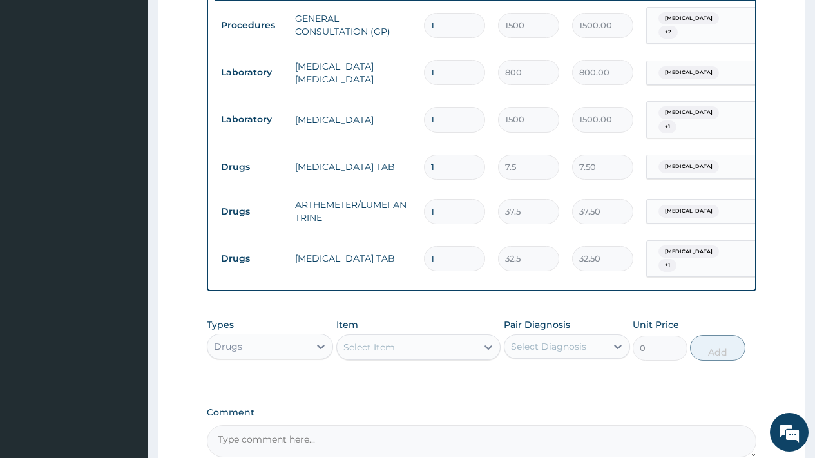
click at [394, 347] on div "Select Item" at bounding box center [369, 347] width 52 height 13
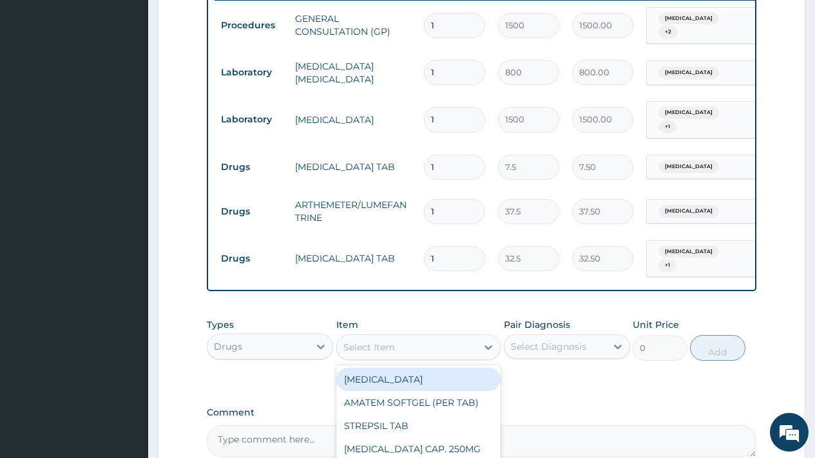
type input "i"
type input "piri"
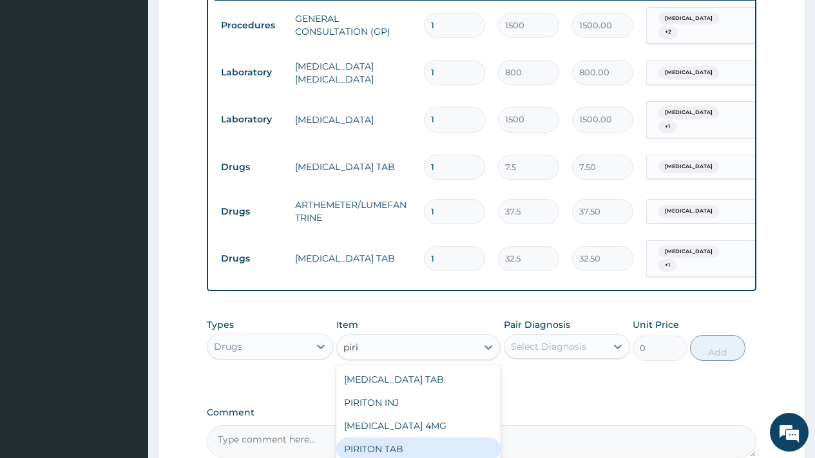
click at [412, 448] on div "PIRITON TAB" at bounding box center [418, 448] width 165 height 23
type input "11"
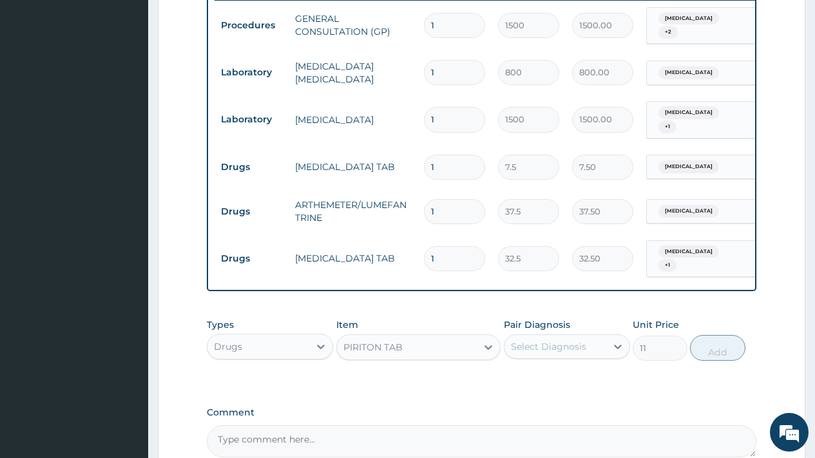
click at [559, 352] on div "Select Diagnosis" at bounding box center [548, 346] width 75 height 13
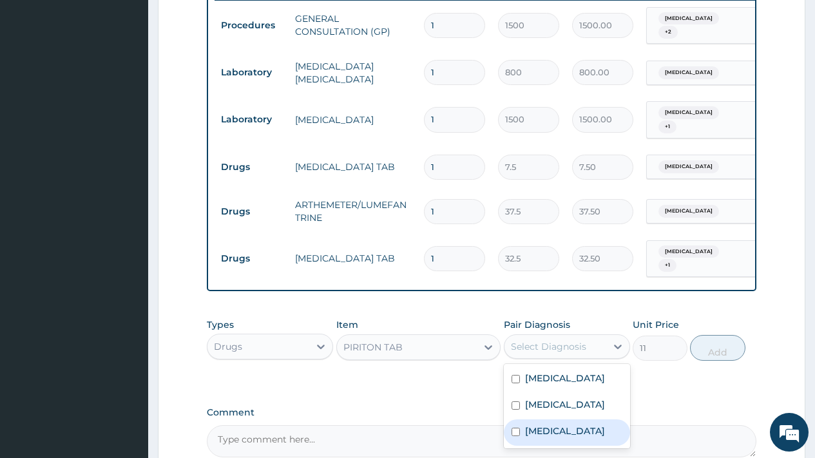
click at [555, 437] on label "[MEDICAL_DATA]" at bounding box center [565, 431] width 80 height 13
checkbox input "true"
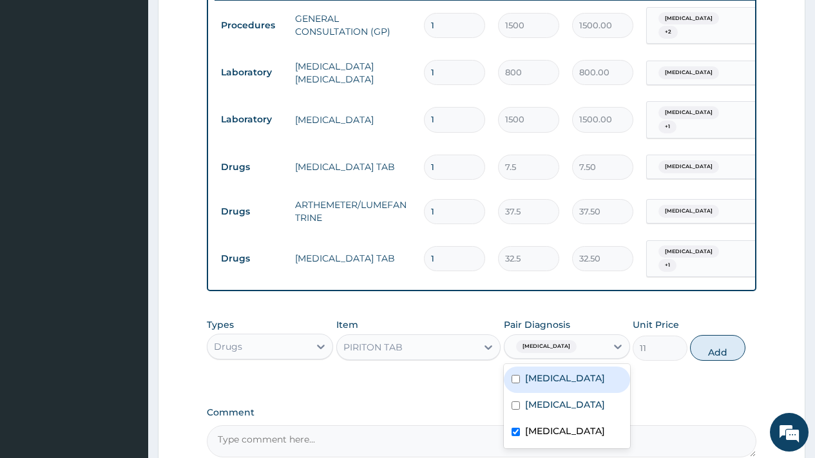
click at [555, 383] on label "Rhinitis" at bounding box center [565, 378] width 80 height 13
checkbox input "true"
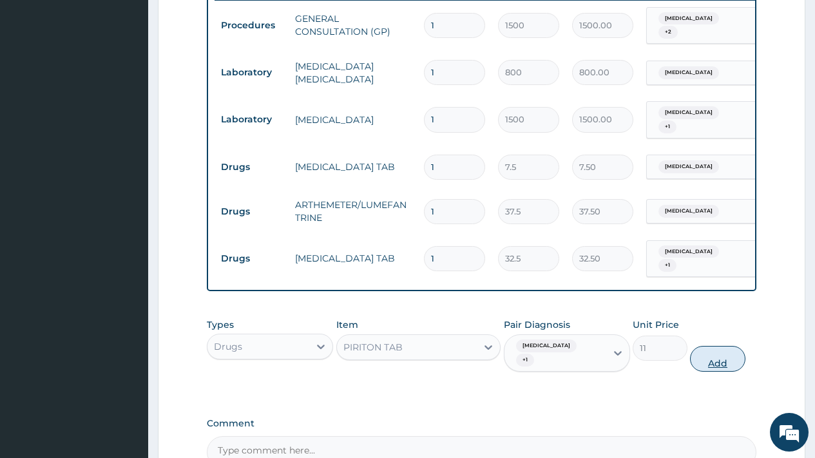
click at [717, 369] on button "Add" at bounding box center [717, 359] width 55 height 26
type input "0"
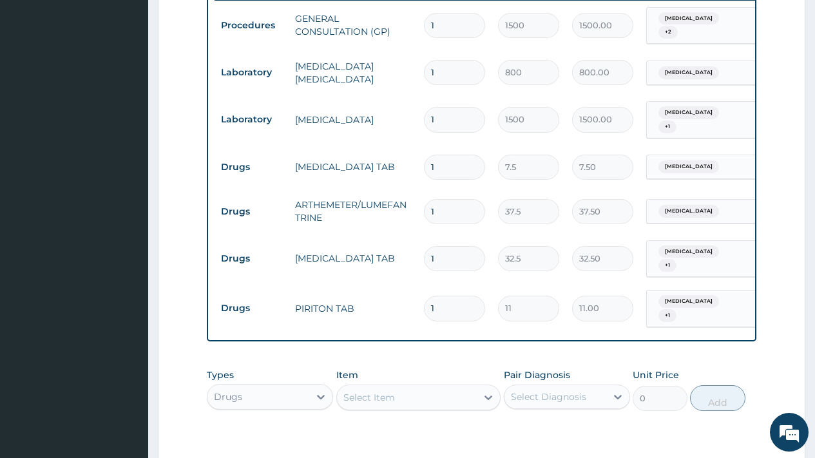
type input "0.00"
type input "5"
type input "55.00"
type input "5"
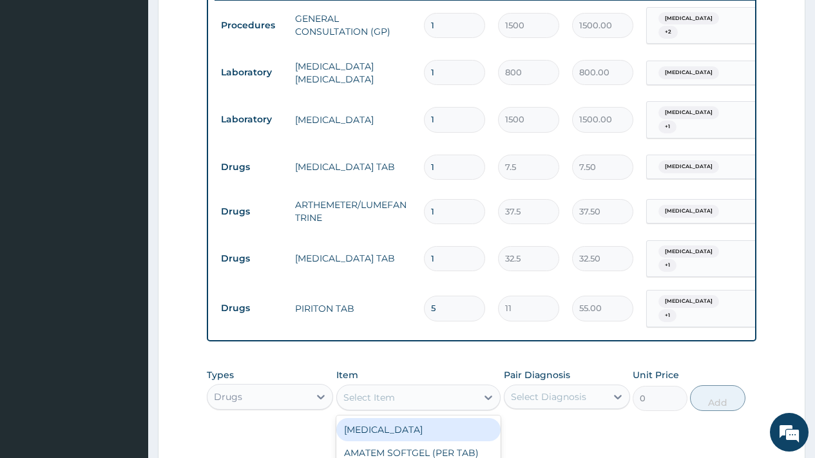
click at [401, 398] on div "Select Item" at bounding box center [407, 397] width 140 height 21
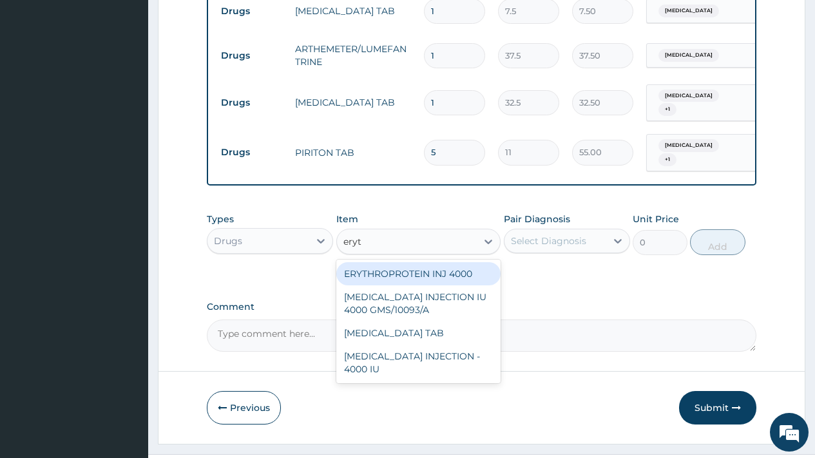
scroll to position [702, 0]
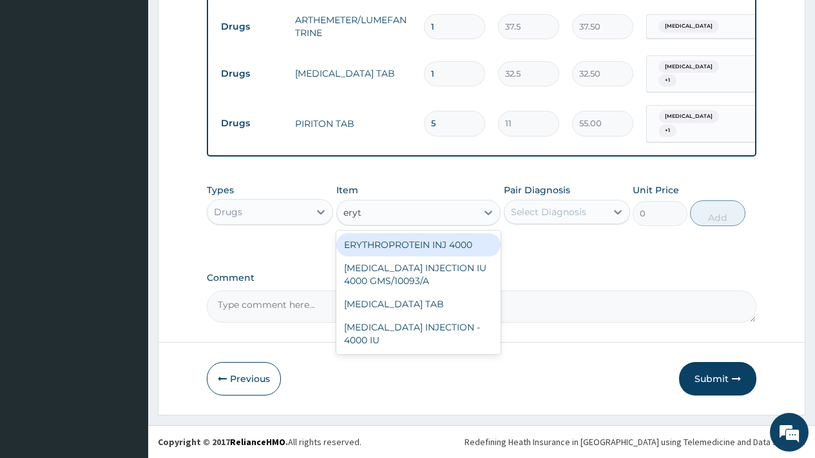
type input "eryt"
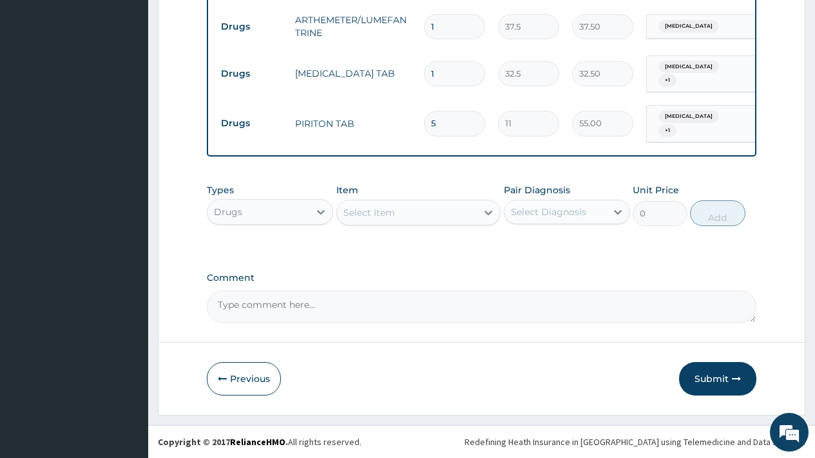
click at [448, 66] on input "1" at bounding box center [454, 73] width 61 height 25
type input "10"
type input "325.00"
type input "10"
click at [448, 17] on input "1" at bounding box center [454, 26] width 61 height 25
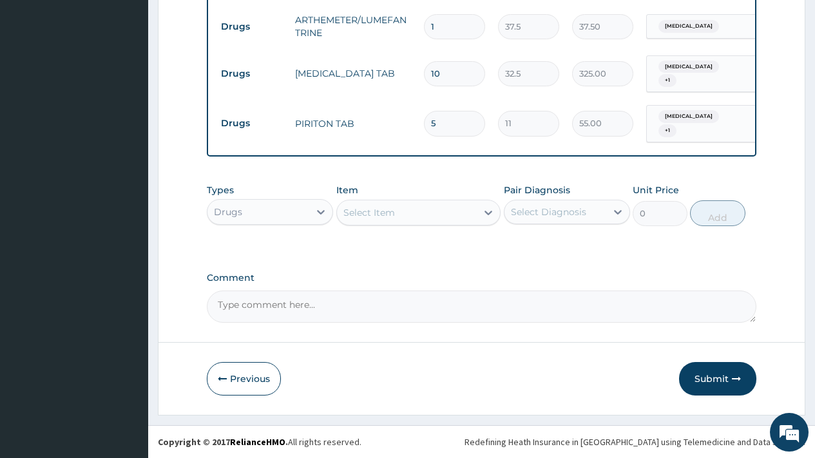
type input "12"
type input "450.00"
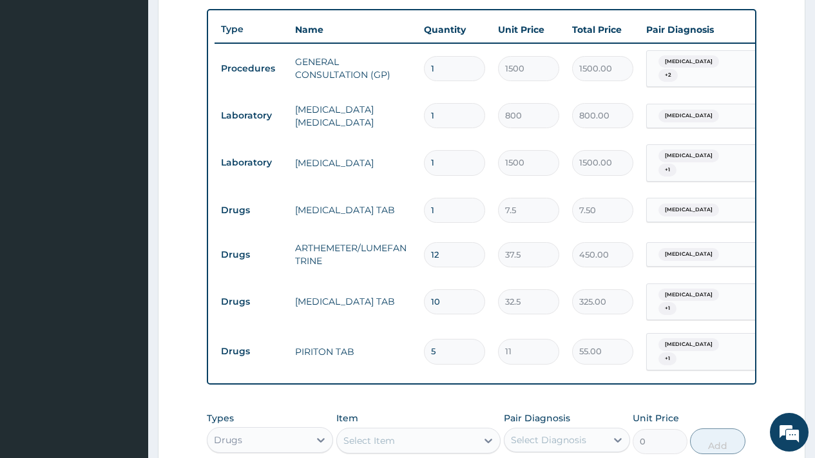
scroll to position [460, 0]
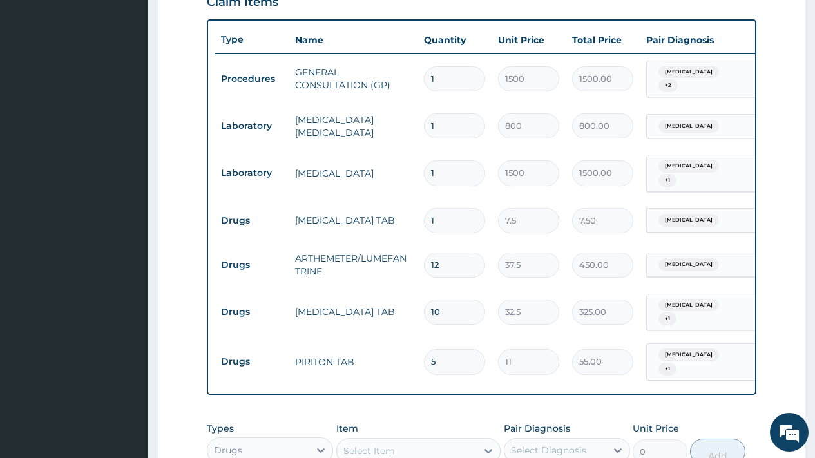
type input "12"
drag, startPoint x: 445, startPoint y: 218, endPoint x: 411, endPoint y: 211, distance: 34.7
click at [411, 211] on tr "Drugs PARACETAMOL TAB 1 7.5 7.50 Malaria Delete" at bounding box center [530, 220] width 631 height 44
type input "9"
type input "67.50"
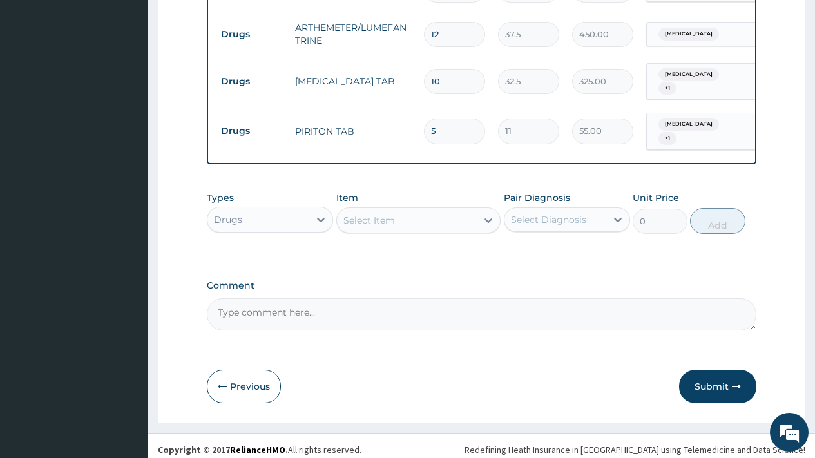
scroll to position [702, 0]
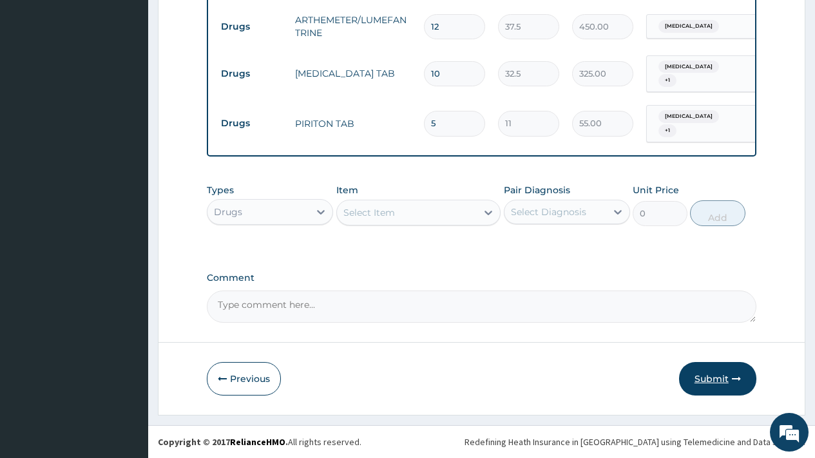
type input "9"
click at [705, 380] on button "Submit" at bounding box center [717, 379] width 77 height 34
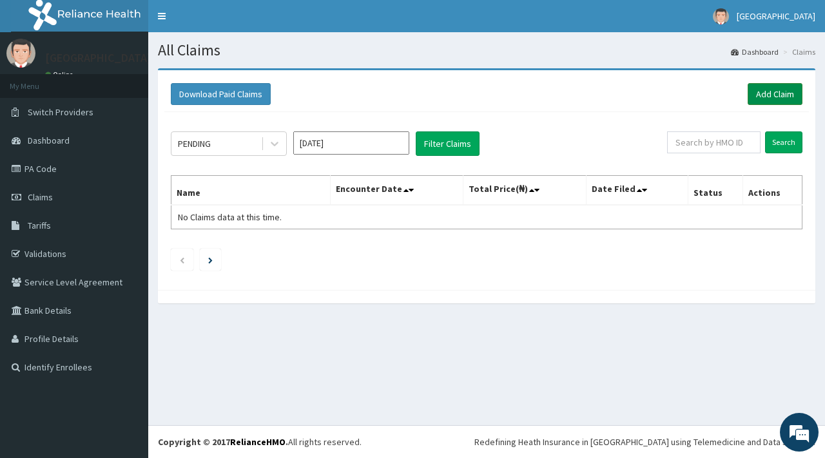
click at [768, 95] on link "Add Claim" at bounding box center [774, 94] width 55 height 22
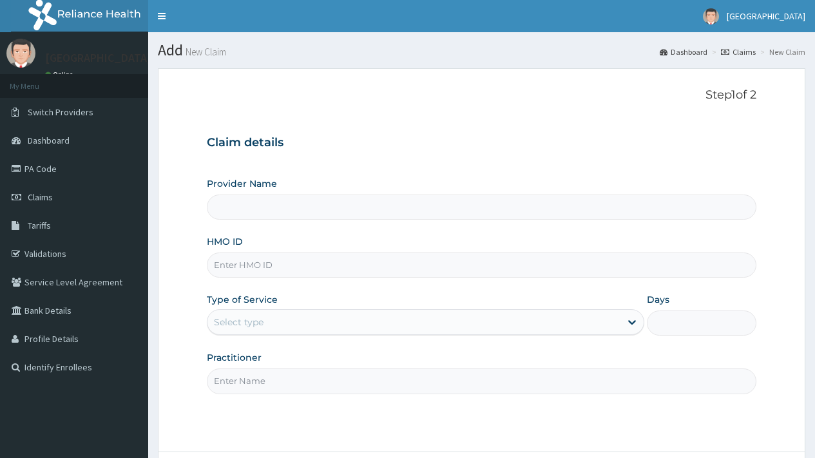
type input "[GEOGRAPHIC_DATA]"
click at [262, 271] on input "HMO ID" at bounding box center [482, 265] width 550 height 25
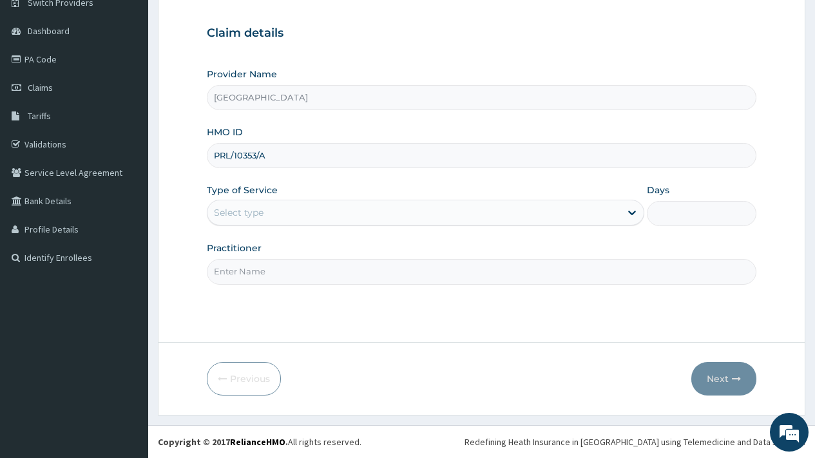
type input "PRL/10353/A"
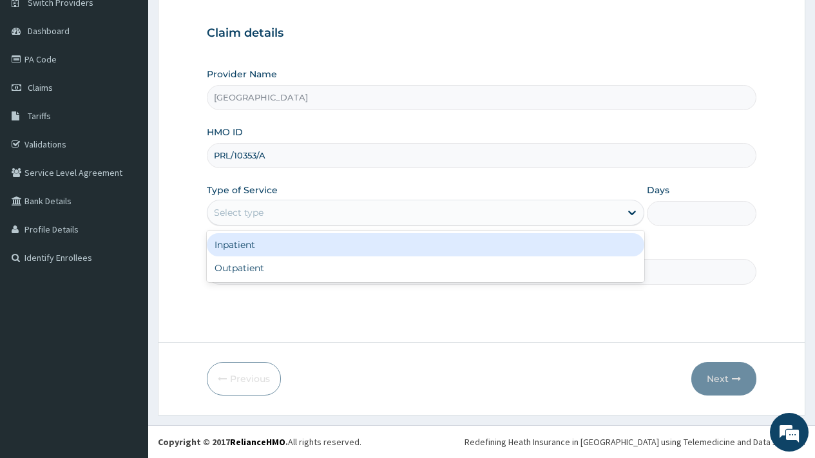
click at [276, 208] on div "Select type" at bounding box center [413, 212] width 413 height 21
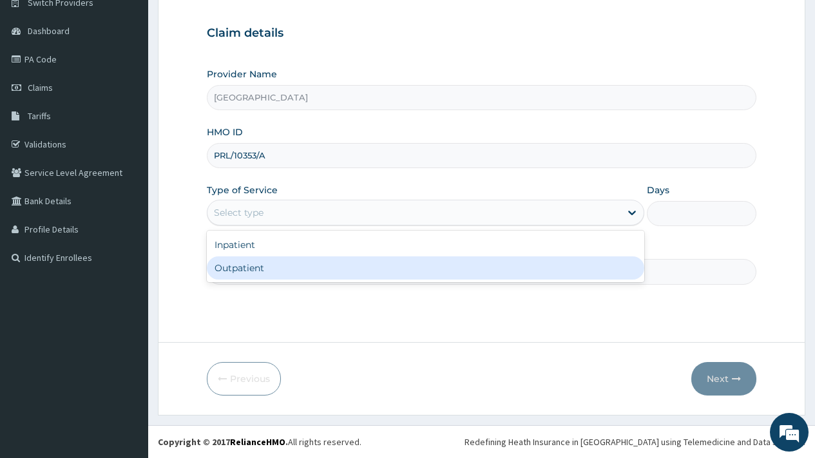
click at [270, 272] on div "Outpatient" at bounding box center [425, 267] width 437 height 23
type input "1"
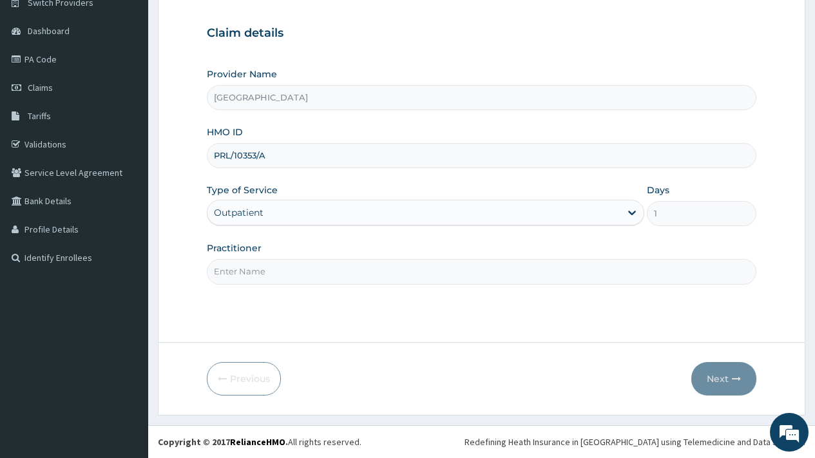
drag, startPoint x: 266, startPoint y: 274, endPoint x: 274, endPoint y: 283, distance: 11.9
click at [266, 274] on input "Practitioner" at bounding box center [482, 271] width 550 height 25
type input "DR OVIE"
drag, startPoint x: 714, startPoint y: 374, endPoint x: 716, endPoint y: 385, distance: 10.5
click at [716, 385] on button "Next" at bounding box center [723, 379] width 65 height 34
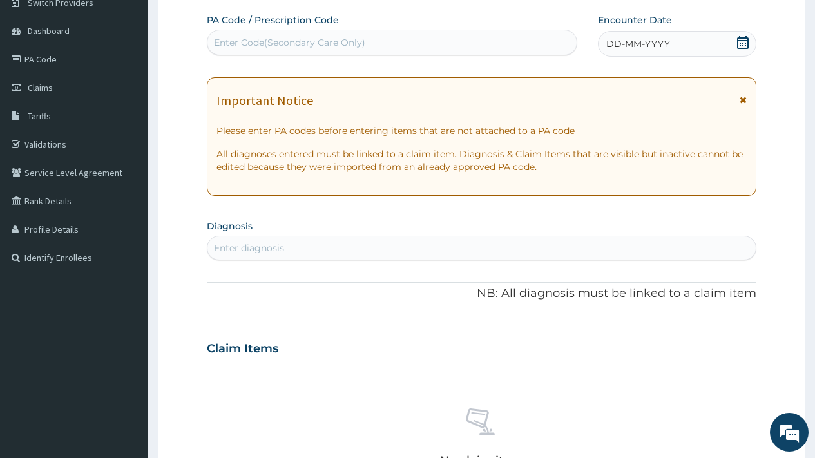
click at [742, 46] on icon at bounding box center [742, 42] width 13 height 13
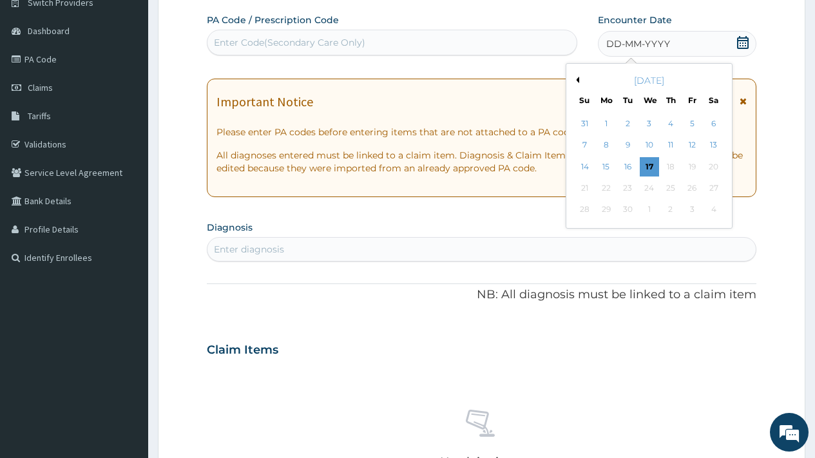
click at [576, 80] on button "Previous Month" at bounding box center [576, 80] width 6 height 6
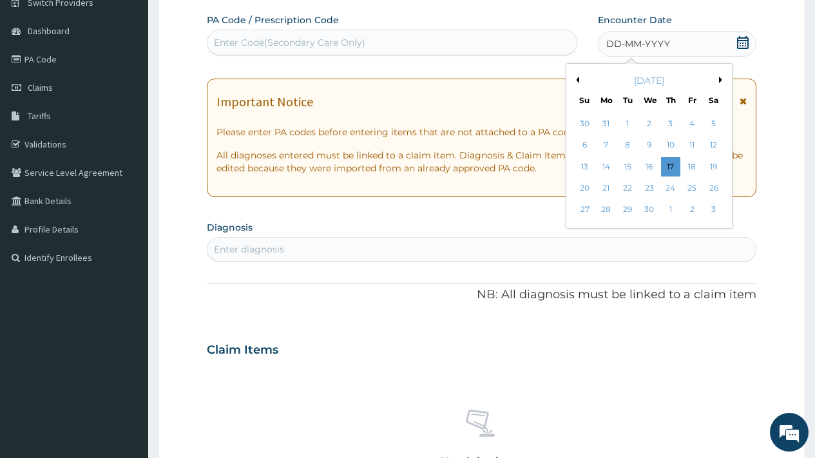
click at [576, 80] on button "Previous Month" at bounding box center [576, 80] width 6 height 6
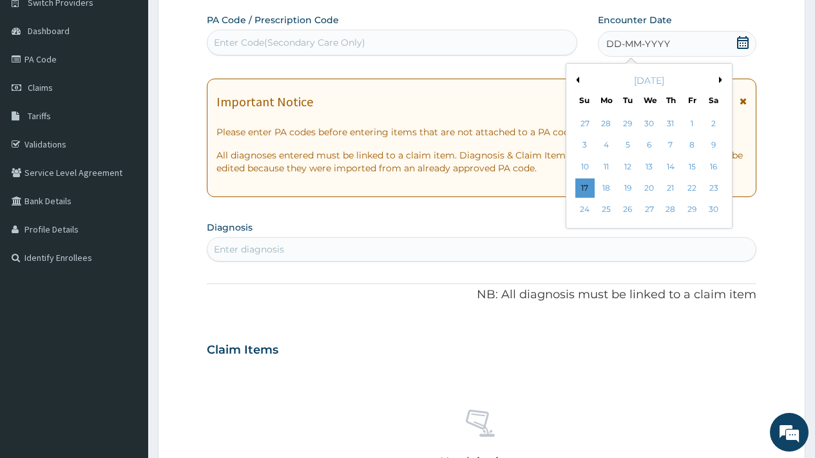
click at [576, 80] on button "Previous Month" at bounding box center [576, 80] width 6 height 6
click at [654, 187] on div "25" at bounding box center [648, 187] width 19 height 19
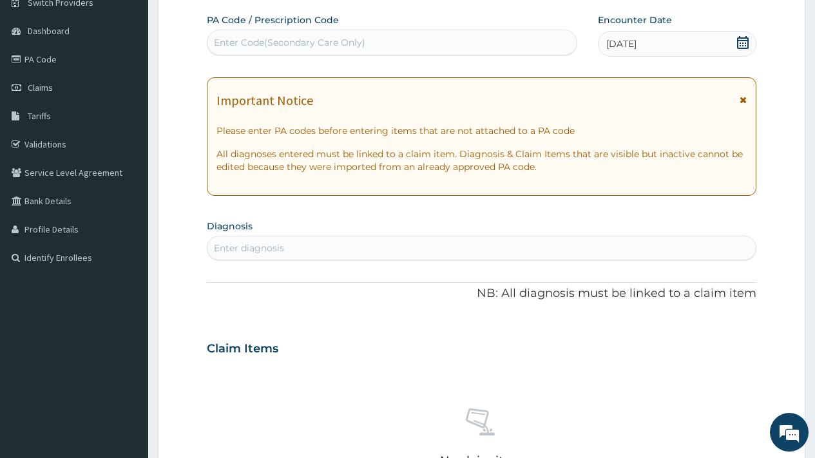
click at [334, 244] on div "Enter diagnosis" at bounding box center [481, 248] width 548 height 21
type input "MALA"
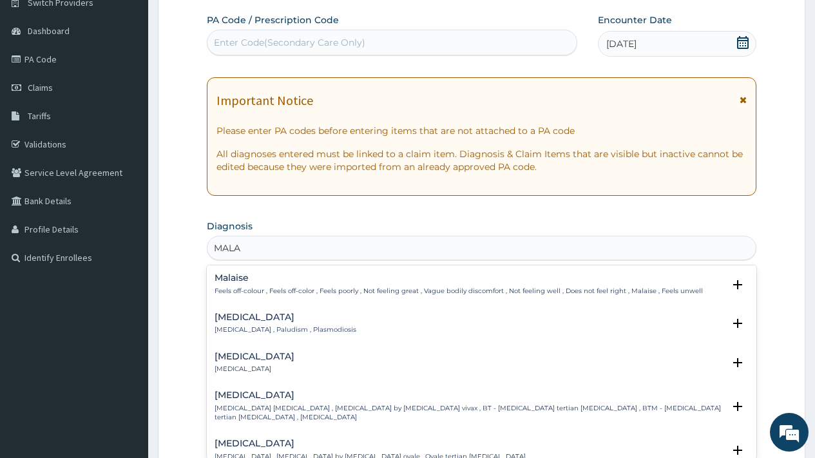
click at [240, 324] on div "Malaria Malaria , Paludism , Plasmodiosis" at bounding box center [286, 323] width 142 height 23
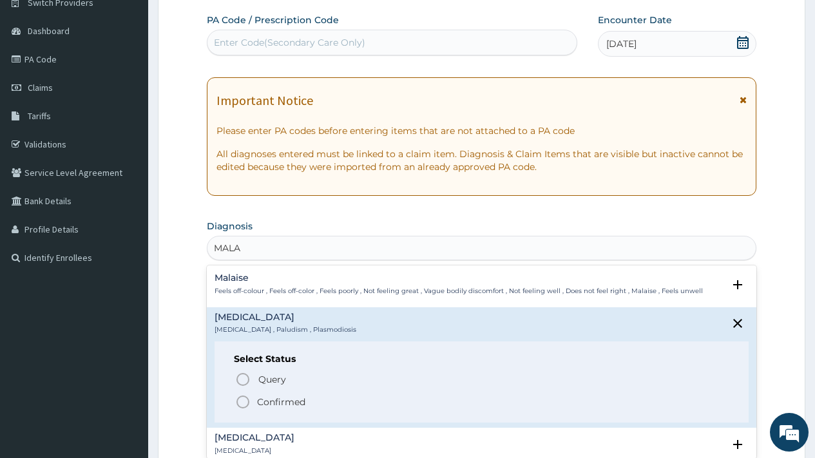
click at [280, 403] on p "Confirmed" at bounding box center [281, 402] width 48 height 13
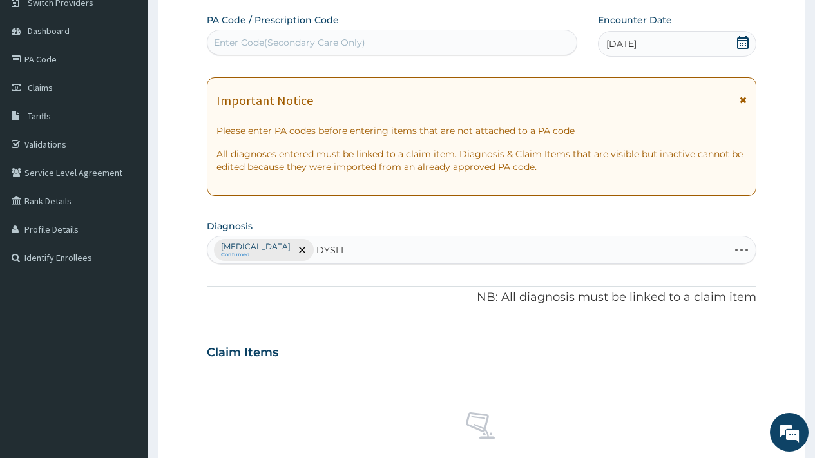
type input "DYSLIP"
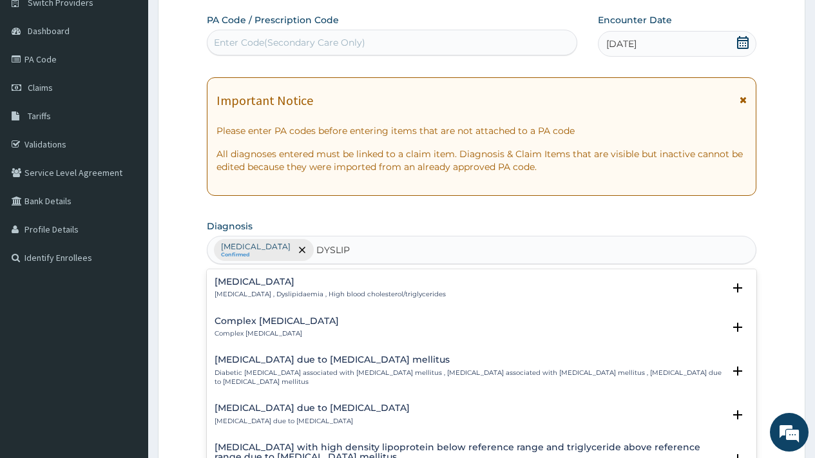
click at [265, 285] on h4 "Dyslipidemia" at bounding box center [330, 282] width 231 height 10
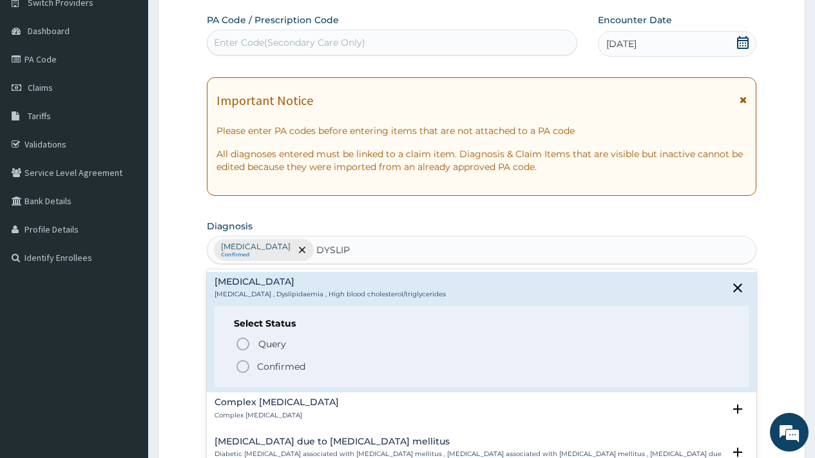
click at [284, 363] on p "Confirmed" at bounding box center [281, 366] width 48 height 13
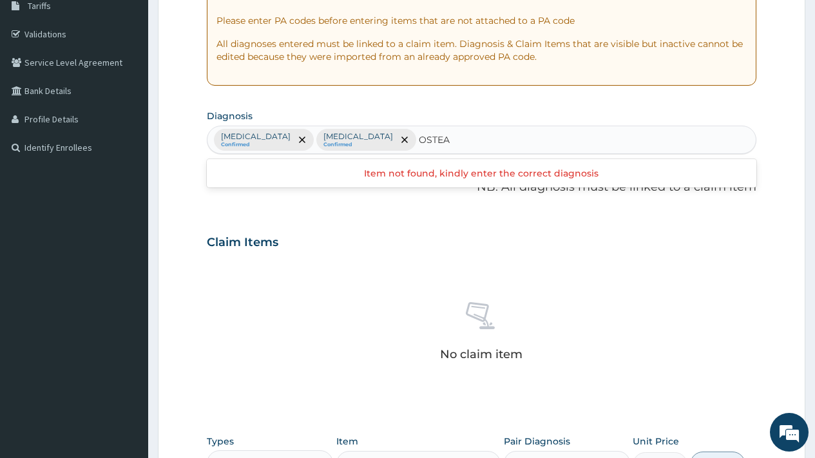
scroll to position [0, 0]
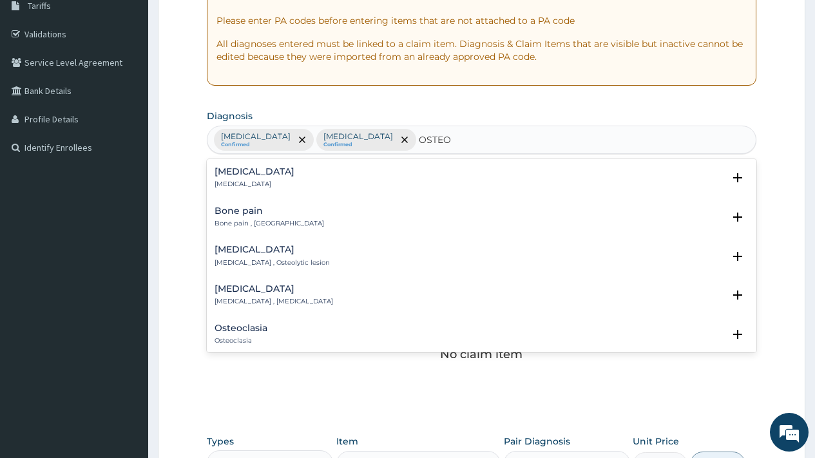
type input "OSTEOA"
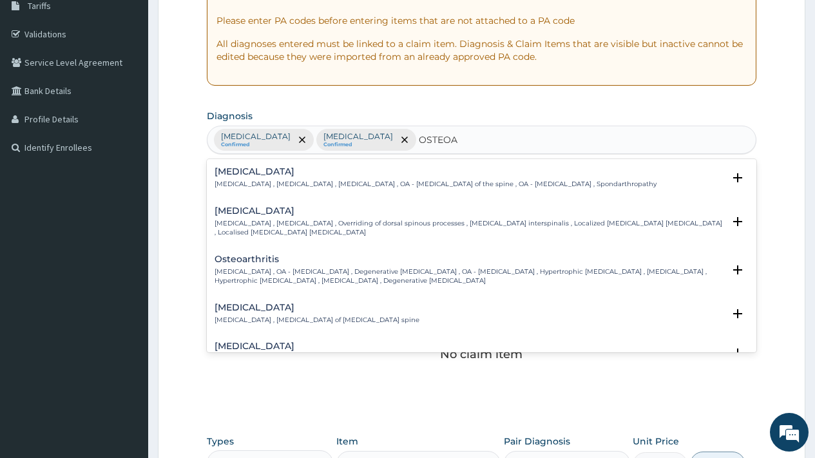
click at [348, 268] on p "Osteoarthritis , OA - Osteoarthritis , Degenerative arthritis , OA - Osteoarthr…" at bounding box center [469, 276] width 509 height 19
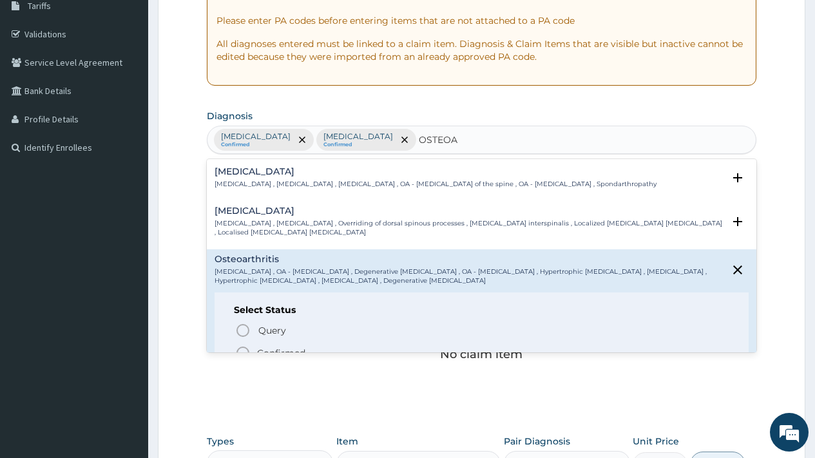
click at [298, 352] on p "Confirmed" at bounding box center [281, 353] width 48 height 13
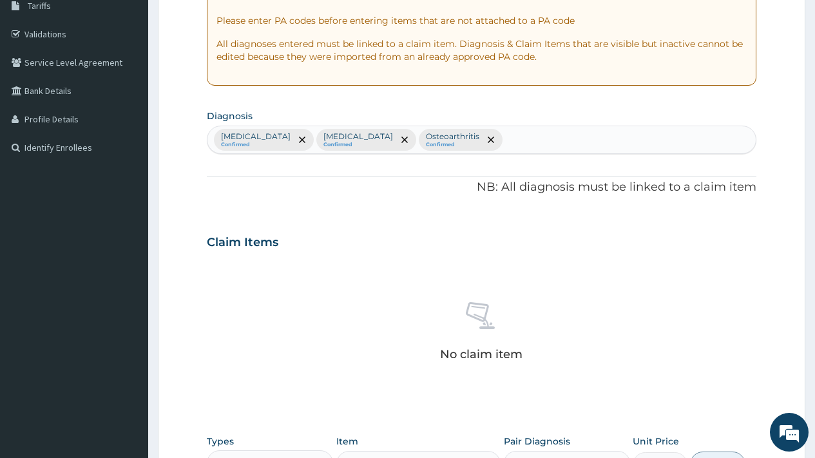
scroll to position [471, 0]
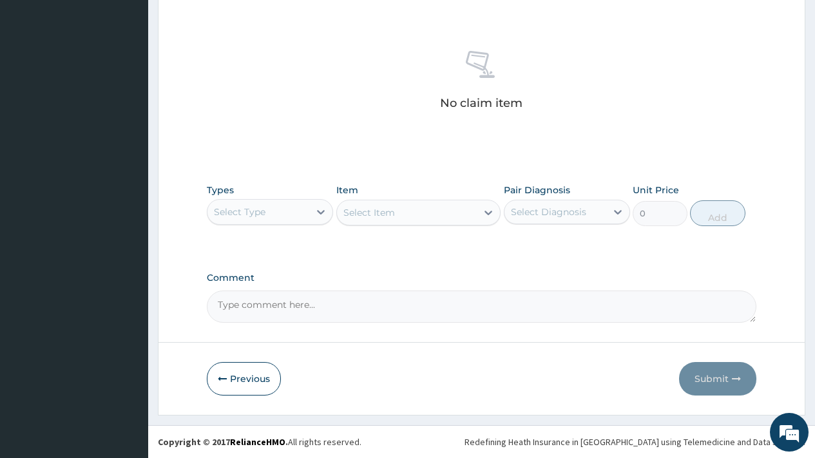
click at [268, 216] on div "Select Type" at bounding box center [258, 212] width 102 height 21
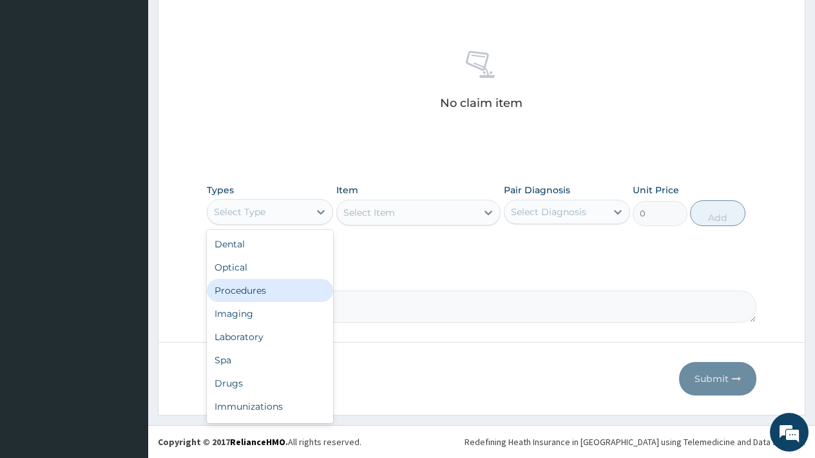
click at [256, 291] on div "Procedures" at bounding box center [270, 290] width 126 height 23
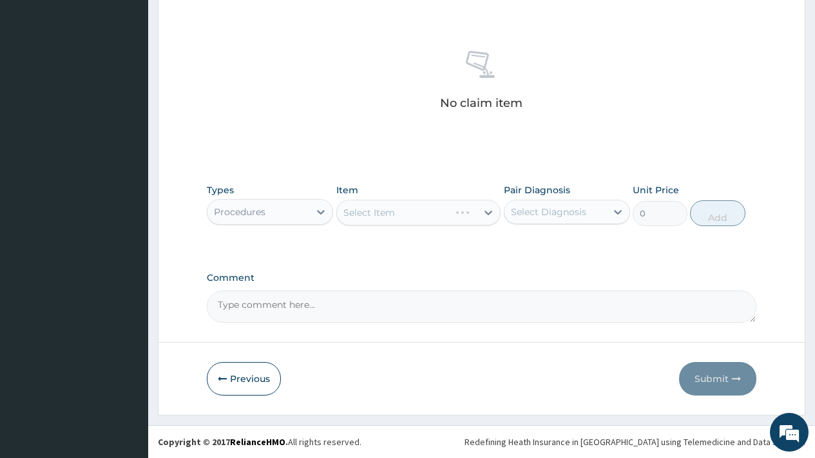
click at [560, 211] on div "Select Diagnosis" at bounding box center [548, 212] width 75 height 13
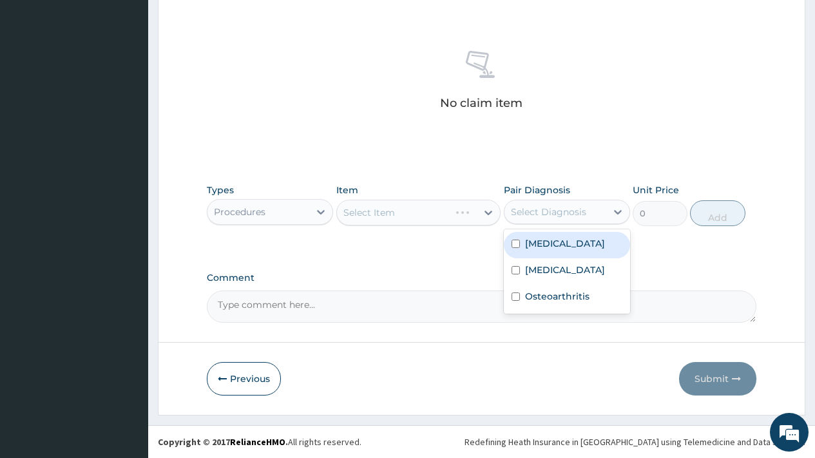
click at [563, 244] on div "Malaria" at bounding box center [567, 245] width 126 height 26
checkbox input "true"
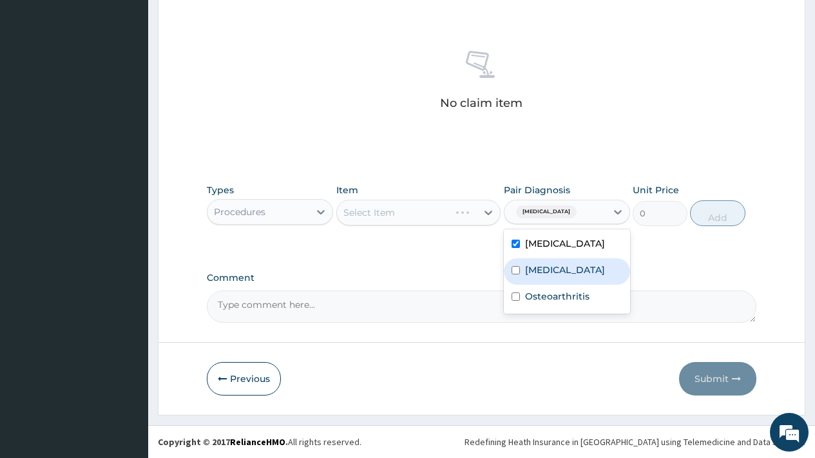
click at [563, 260] on div "Dyslipidemia" at bounding box center [567, 271] width 126 height 26
checkbox input "true"
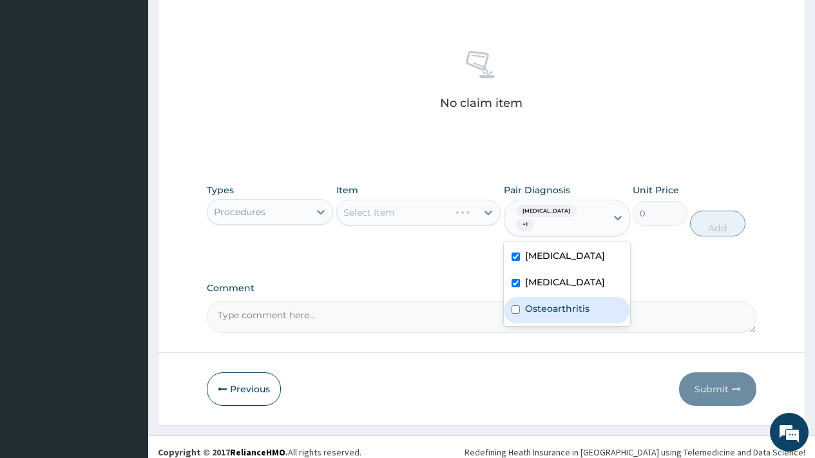
click at [560, 302] on label "Osteoarthritis" at bounding box center [557, 308] width 64 height 13
checkbox input "true"
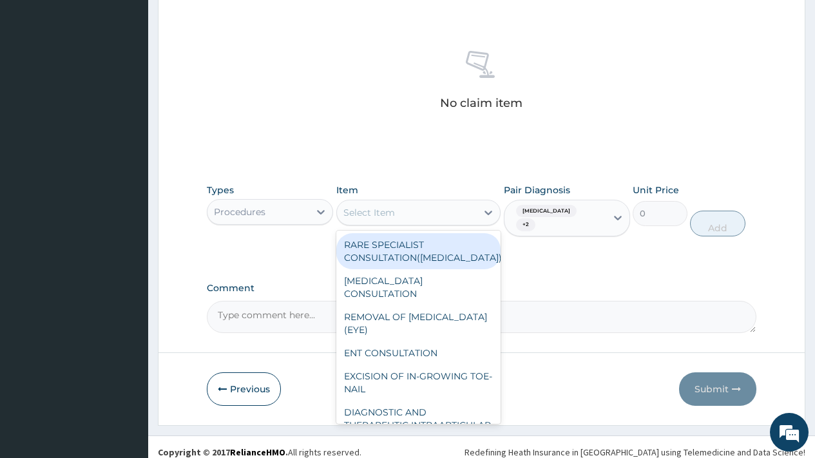
click at [425, 211] on div "Select Item" at bounding box center [407, 212] width 140 height 21
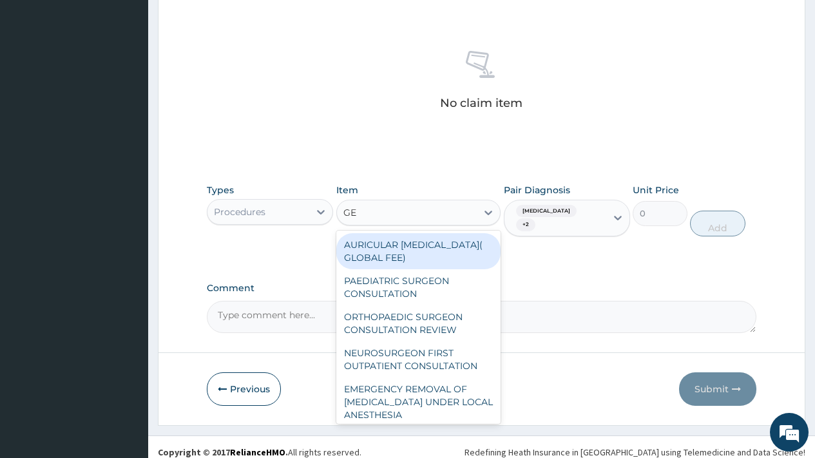
type input "GEN"
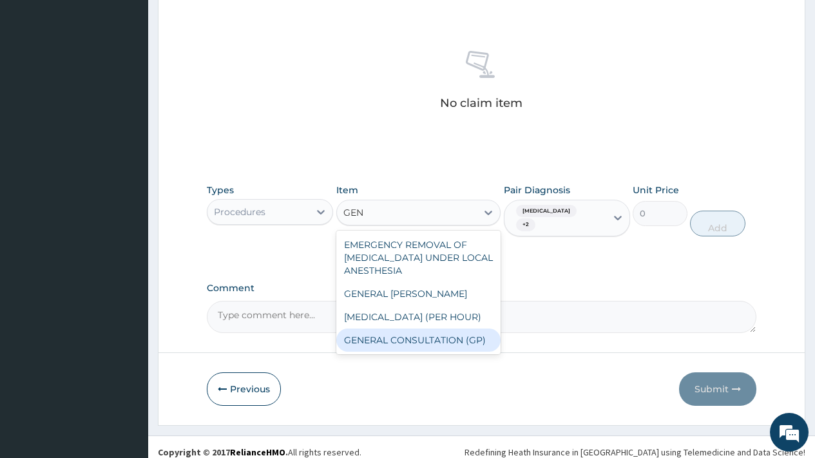
click at [445, 341] on div "GENERAL CONSULTATION (GP)" at bounding box center [418, 340] width 165 height 23
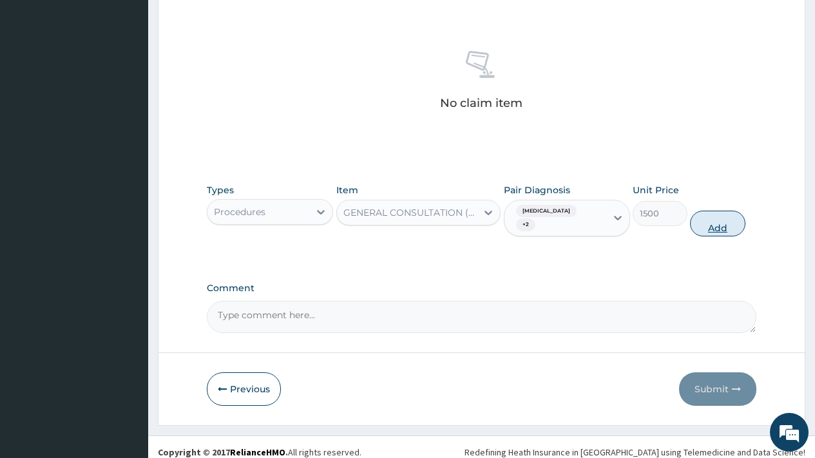
click at [709, 218] on button "Add" at bounding box center [717, 224] width 55 height 26
type input "0"
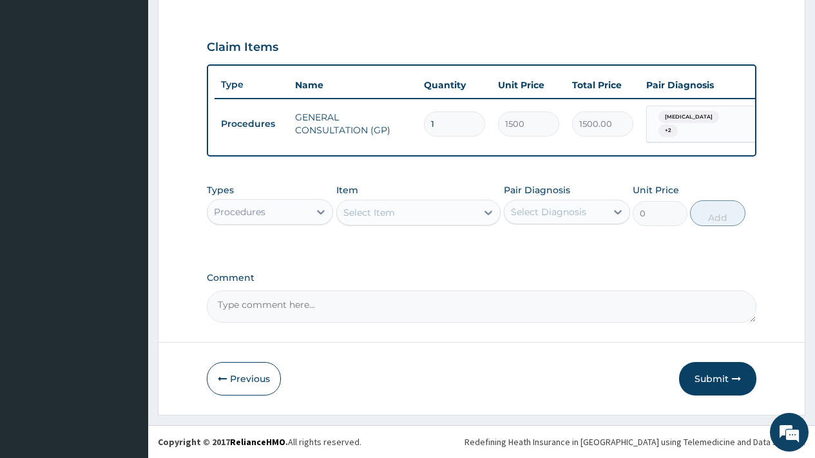
click at [267, 209] on div "Procedures" at bounding box center [258, 212] width 102 height 21
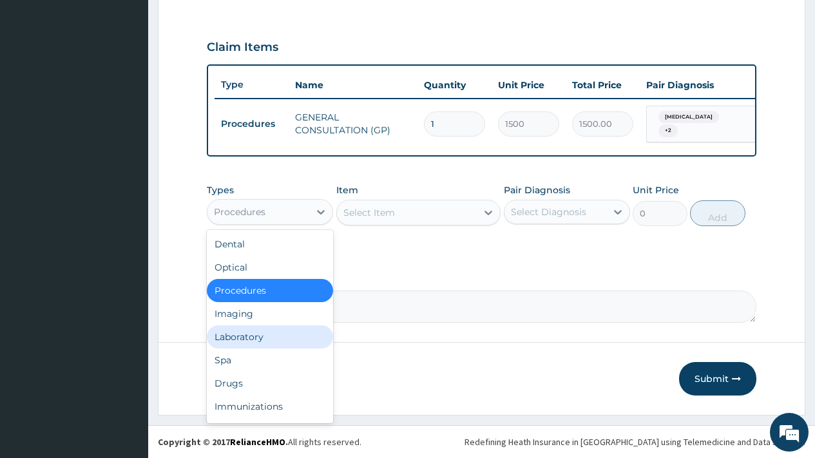
click at [263, 338] on div "Laboratory" at bounding box center [270, 336] width 126 height 23
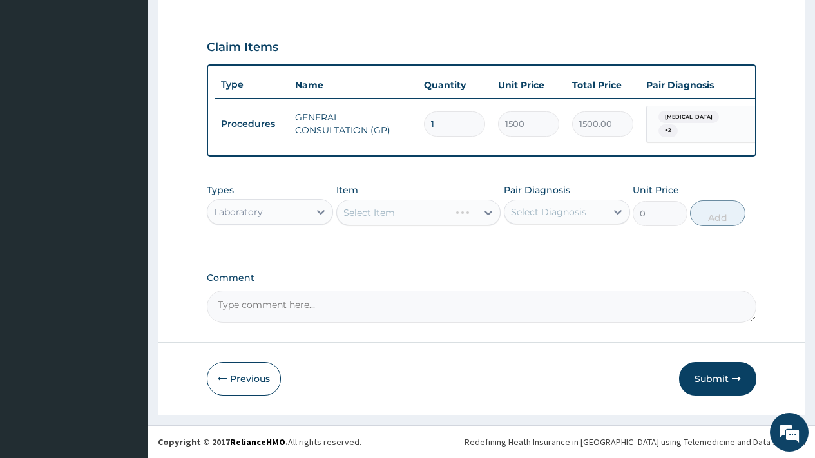
click at [544, 211] on div "Select Diagnosis" at bounding box center [548, 212] width 75 height 13
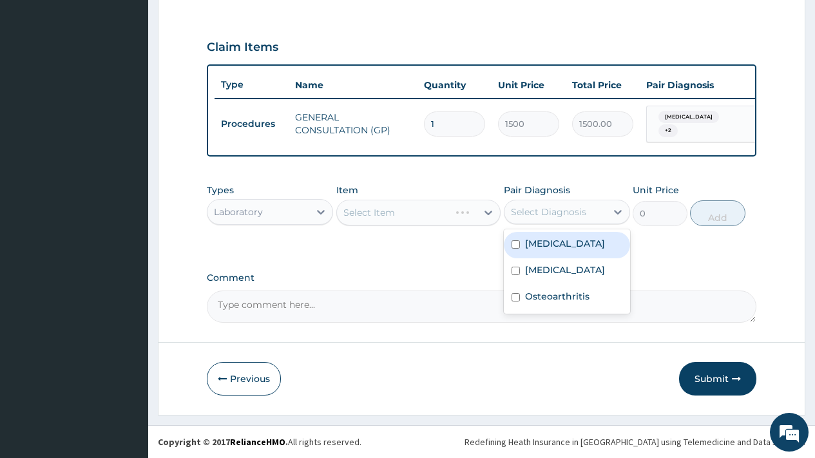
click at [549, 247] on label "[MEDICAL_DATA]" at bounding box center [565, 243] width 80 height 13
checkbox input "true"
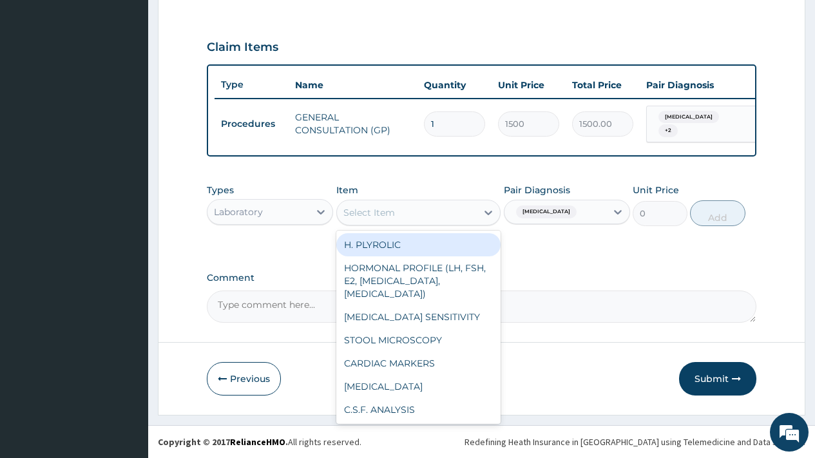
click at [408, 213] on div "Select Item" at bounding box center [407, 212] width 140 height 21
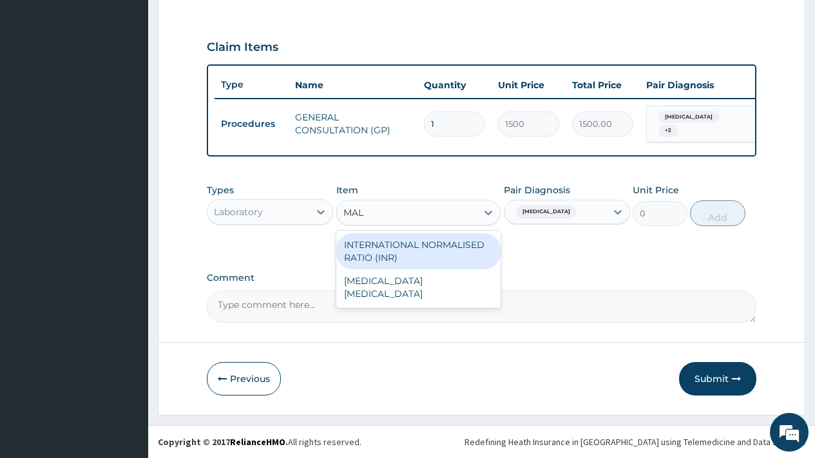
type input "MALA"
drag, startPoint x: 405, startPoint y: 249, endPoint x: 423, endPoint y: 253, distance: 19.1
click at [409, 254] on div "MALARIA PARASITE" at bounding box center [418, 251] width 165 height 36
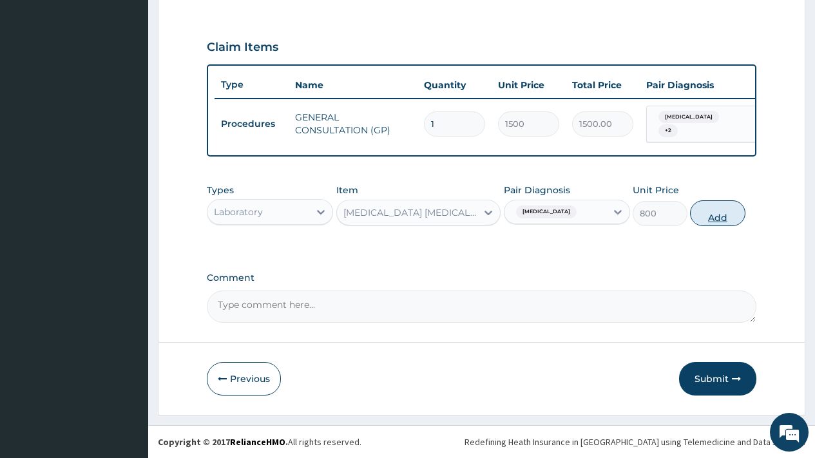
click at [720, 220] on button "Add" at bounding box center [717, 213] width 55 height 26
type input "0"
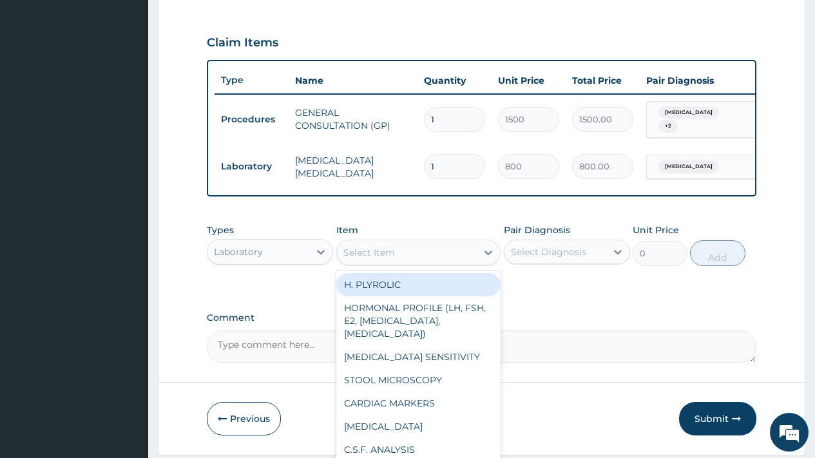
click at [404, 249] on div "Select Item" at bounding box center [407, 252] width 140 height 21
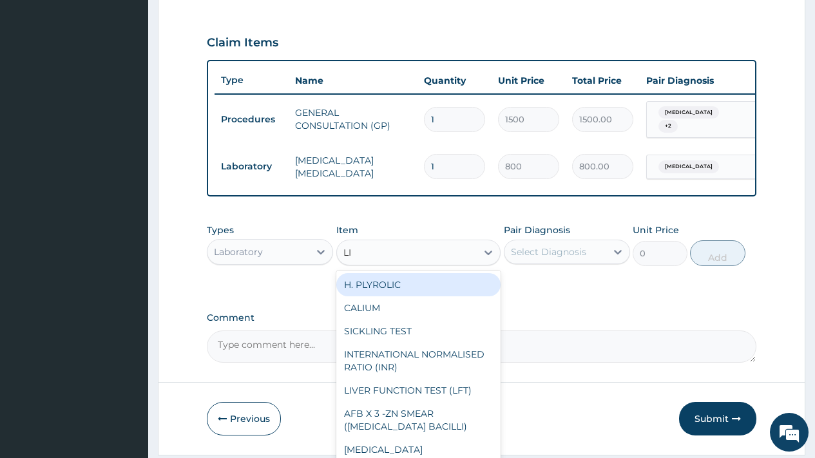
type input "LIP"
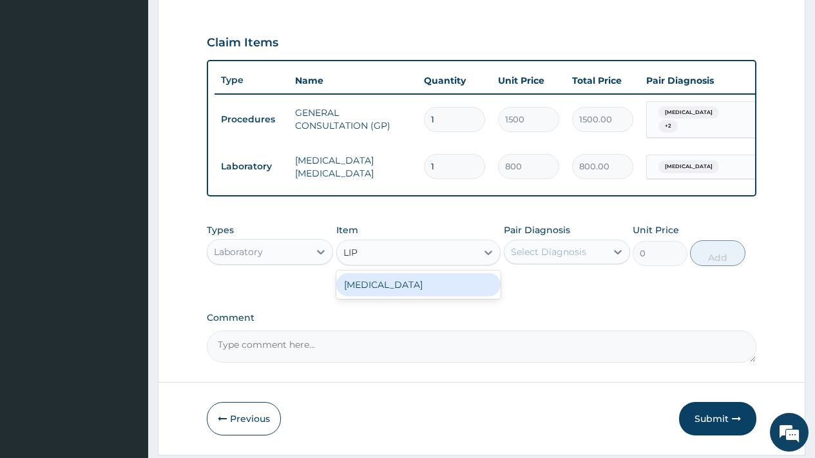
click at [405, 292] on div "LIPID PROFILE" at bounding box center [418, 284] width 165 height 23
type input "5000"
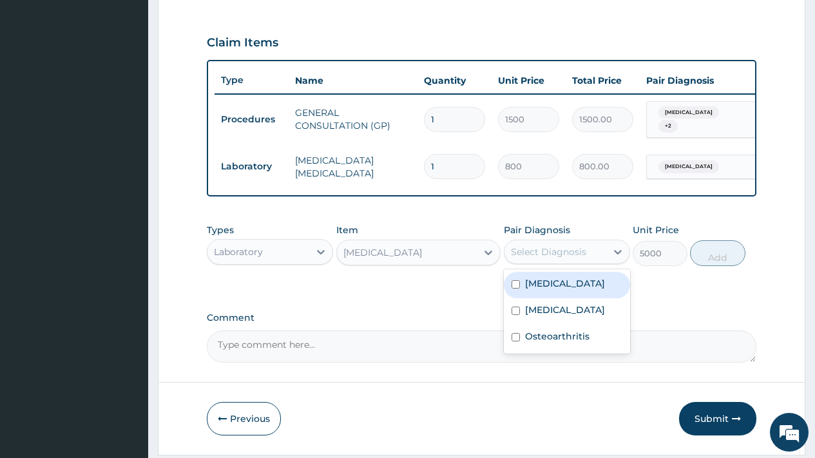
click at [557, 254] on div "Select Diagnosis" at bounding box center [548, 251] width 75 height 13
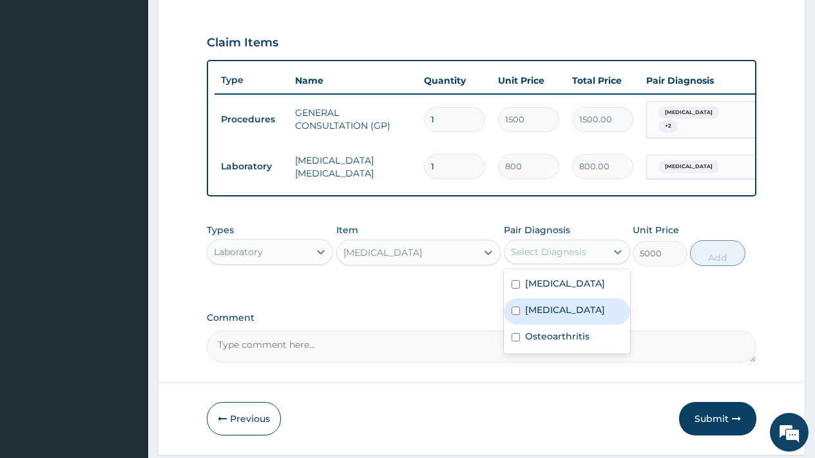
click at [555, 316] on label "Dyslipidemia" at bounding box center [565, 309] width 80 height 13
checkbox input "true"
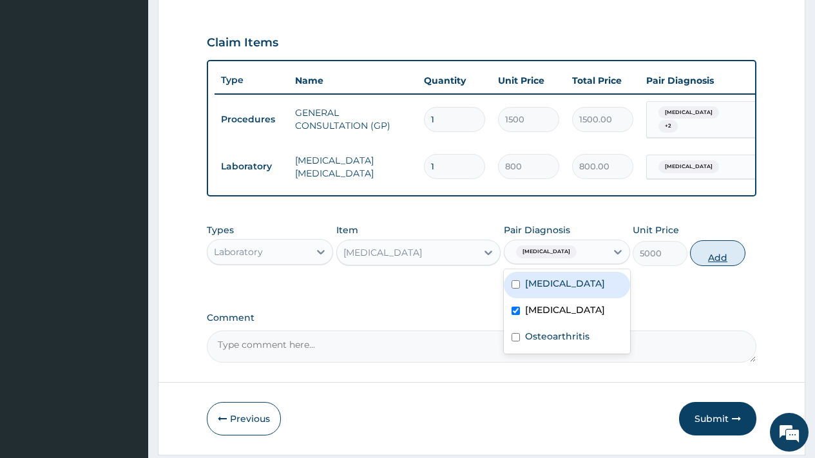
click at [714, 264] on button "Add" at bounding box center [717, 253] width 55 height 26
type input "0"
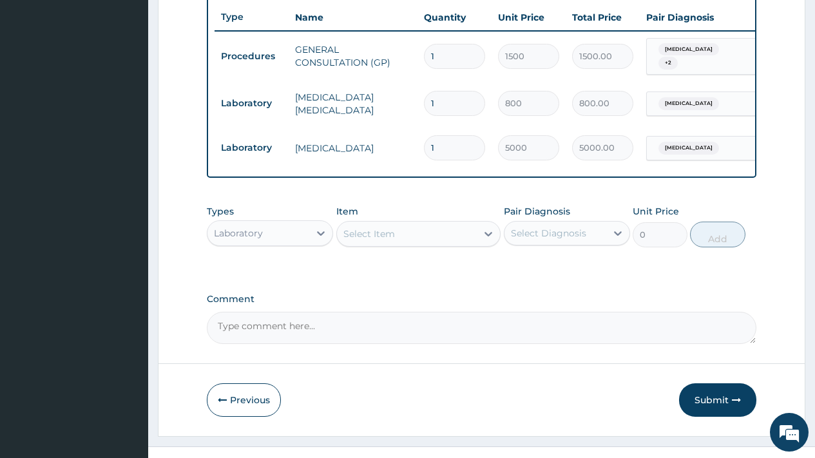
scroll to position [508, 0]
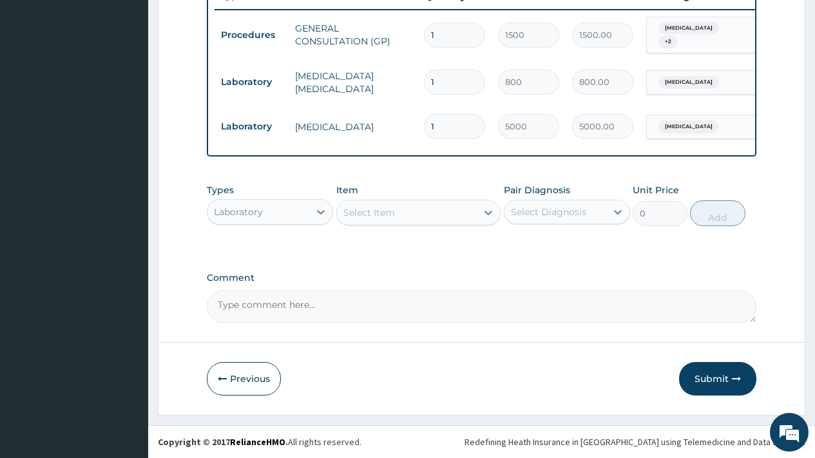
click at [274, 205] on div "Laboratory" at bounding box center [258, 212] width 102 height 21
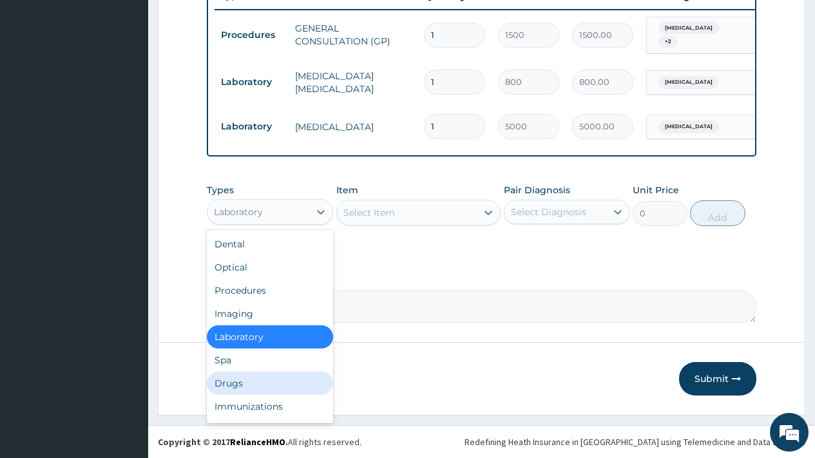
click at [240, 378] on div "Drugs" at bounding box center [270, 383] width 126 height 23
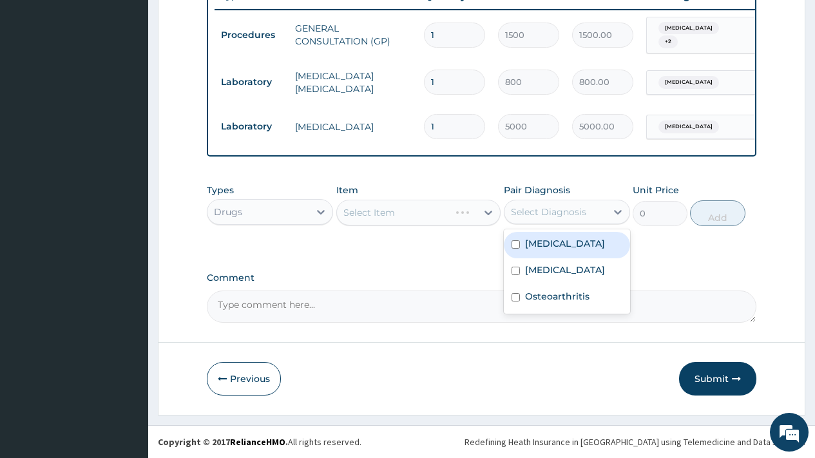
click at [533, 213] on div "Select Diagnosis" at bounding box center [548, 212] width 75 height 13
click at [544, 247] on label "Malaria" at bounding box center [565, 243] width 80 height 13
checkbox input "true"
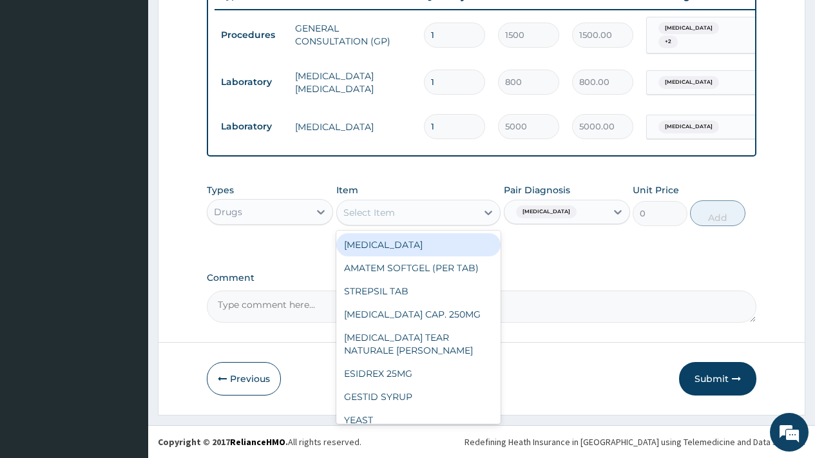
click at [408, 213] on div "Select Item" at bounding box center [407, 212] width 140 height 21
type input "M"
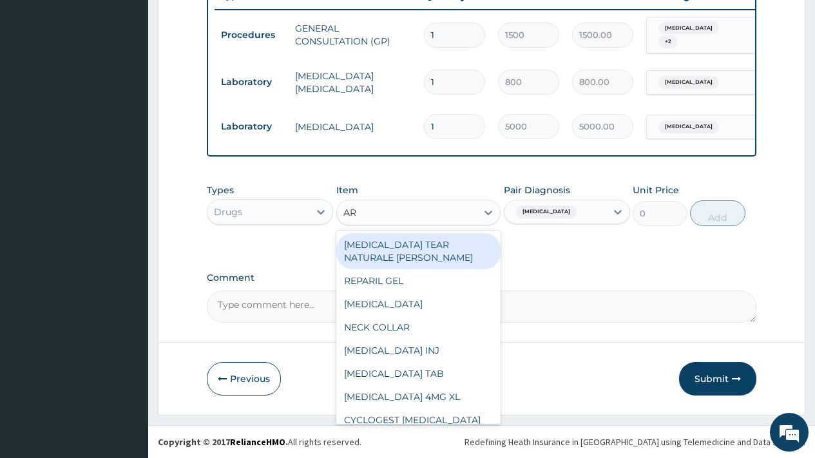
type input "ART"
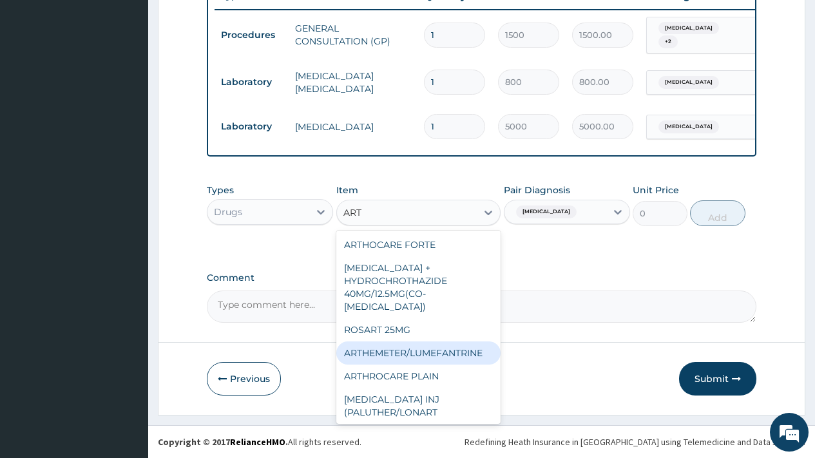
click at [434, 341] on div "ARTHEMETER/LUMEFANTRINE" at bounding box center [418, 352] width 165 height 23
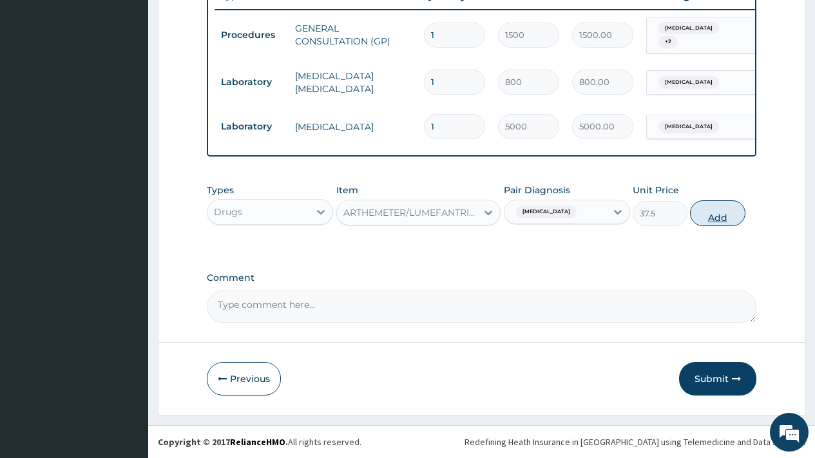
click at [720, 218] on button "Add" at bounding box center [717, 213] width 55 height 26
type input "0"
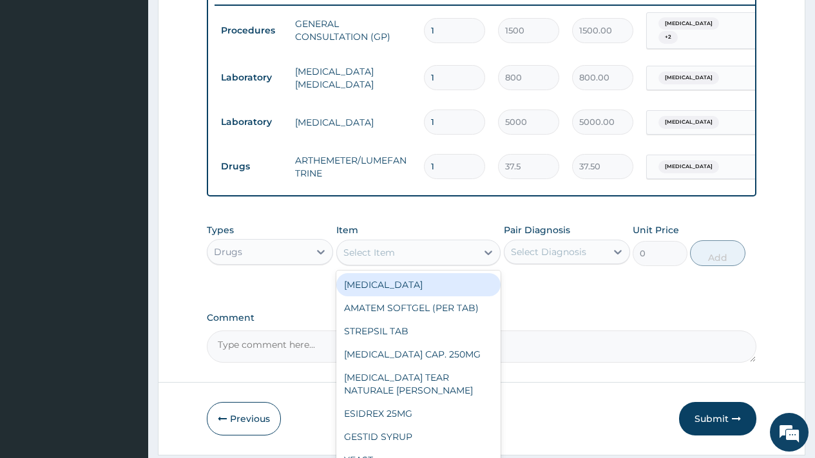
click at [382, 253] on div "Select Item" at bounding box center [369, 252] width 52 height 13
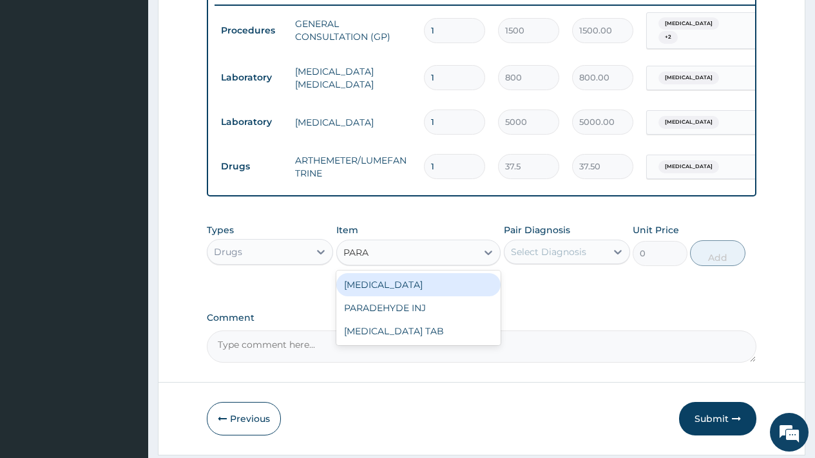
type input "PARAC"
click at [383, 286] on div "[MEDICAL_DATA] TAB" at bounding box center [418, 284] width 165 height 23
type input "7.5"
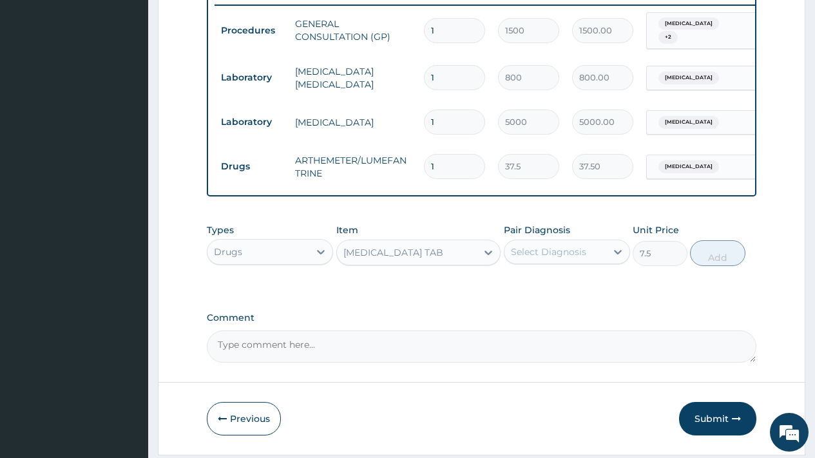
click at [530, 258] on div "Select Diagnosis" at bounding box center [548, 251] width 75 height 13
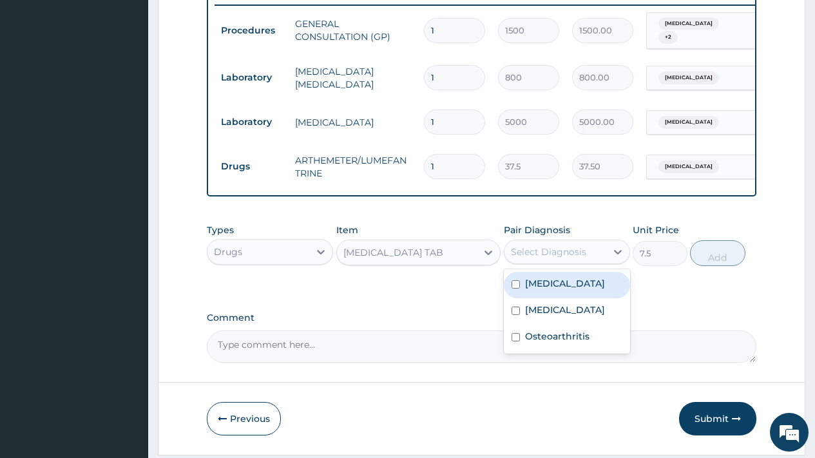
click at [567, 291] on div "[MEDICAL_DATA]" at bounding box center [567, 285] width 126 height 26
checkbox input "true"
click at [720, 261] on button "Add" at bounding box center [717, 253] width 55 height 26
type input "0"
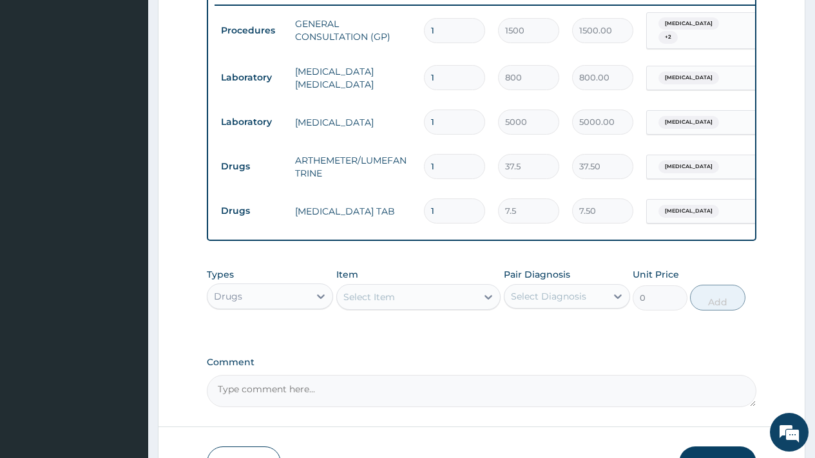
type input "18"
type input "135.00"
type input "18"
drag, startPoint x: 443, startPoint y: 160, endPoint x: 419, endPoint y: 164, distance: 24.1
click at [419, 164] on td "1" at bounding box center [454, 167] width 74 height 38
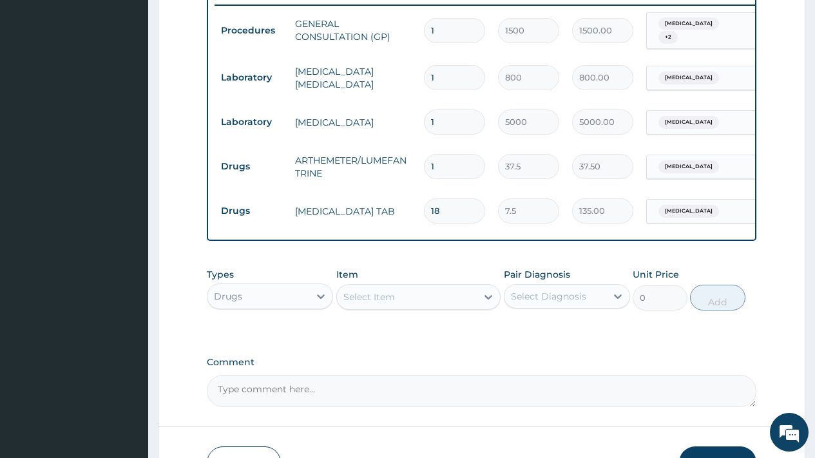
type input "2"
type input "75.00"
type input "24"
type input "900.00"
type input "24"
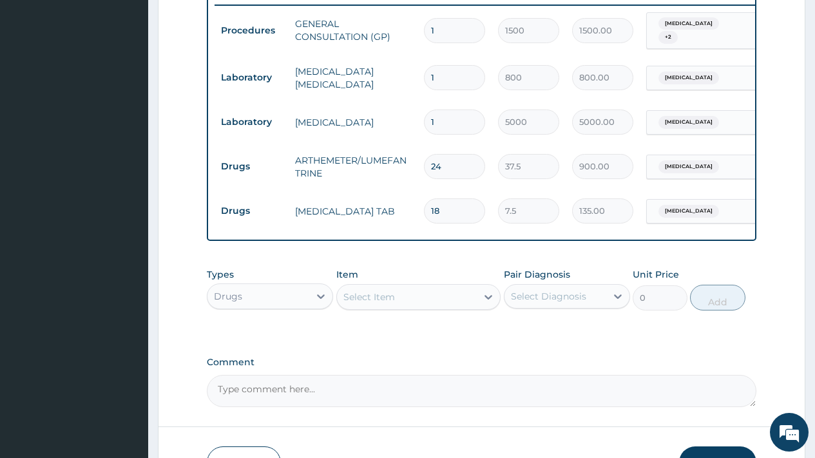
click at [372, 300] on div "Select Item" at bounding box center [369, 297] width 52 height 13
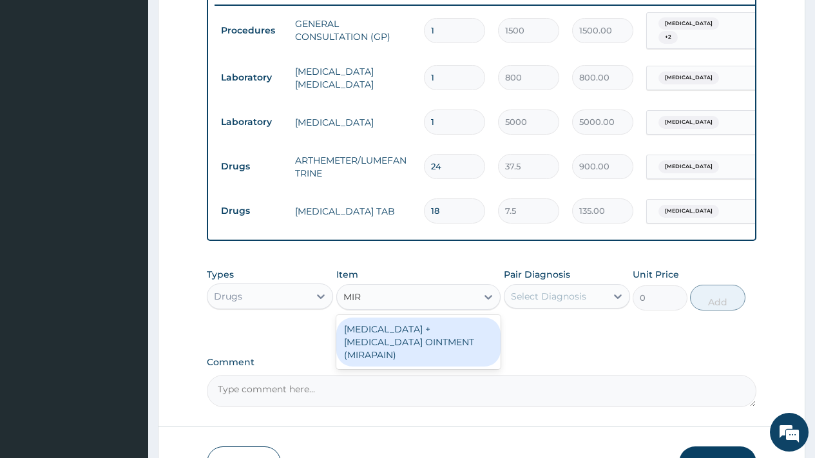
type input "MIRA"
click at [385, 351] on div "METHYL SALICYLATE + DICLOFENAC OINTMENT (MIRAPAIN)" at bounding box center [418, 342] width 165 height 49
type input "1000"
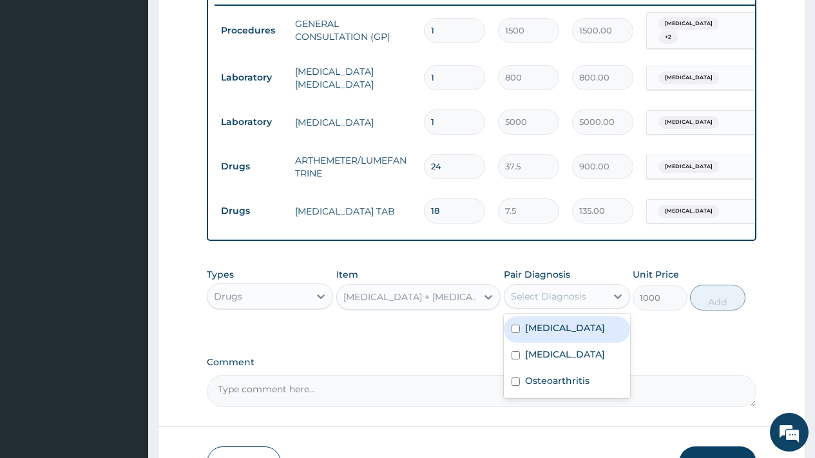
click at [538, 303] on div "Select Diagnosis" at bounding box center [548, 296] width 75 height 13
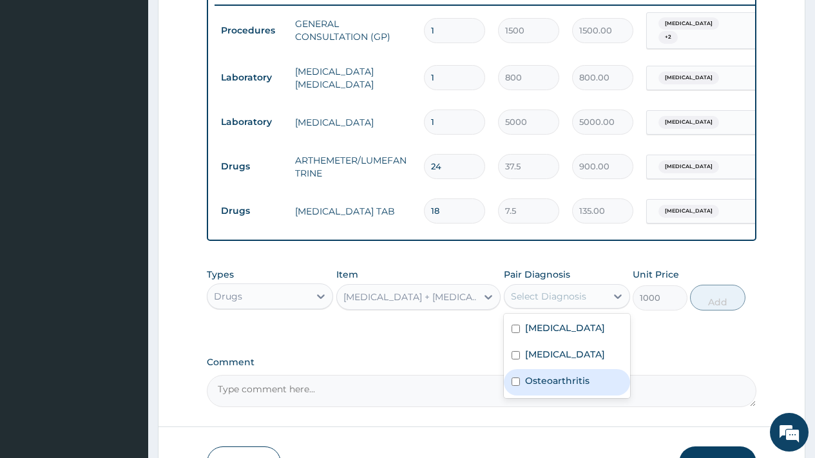
click at [555, 385] on label "Osteoarthritis" at bounding box center [557, 380] width 64 height 13
checkbox input "true"
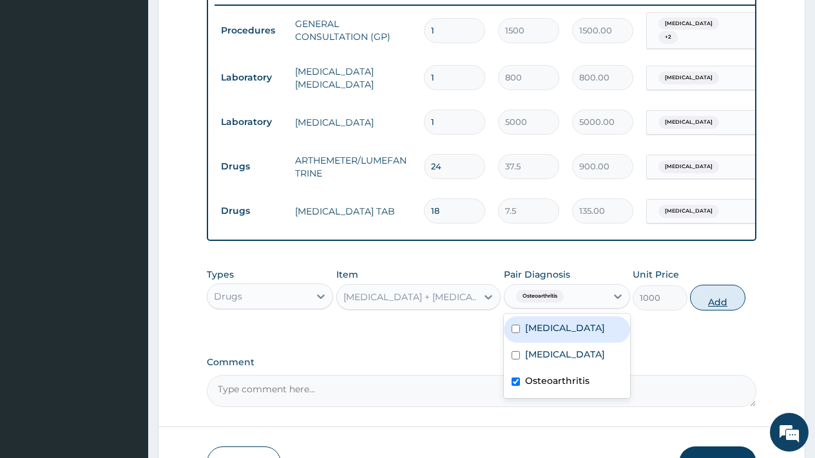
click at [708, 305] on button "Add" at bounding box center [717, 298] width 55 height 26
type input "0"
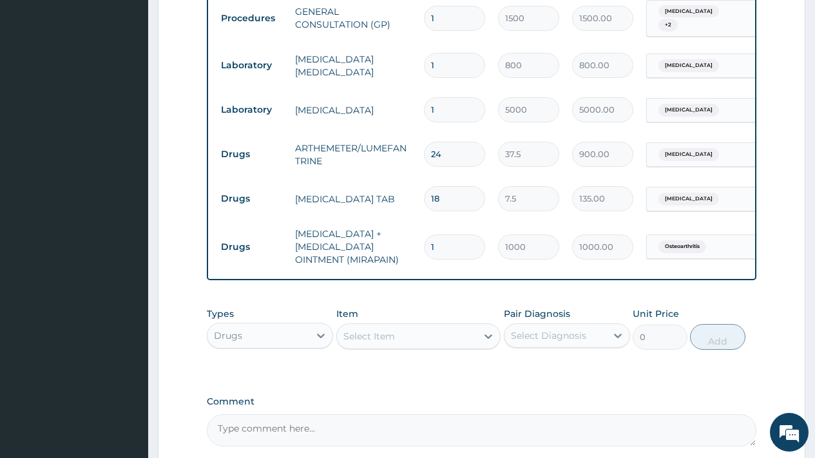
scroll to position [649, 0]
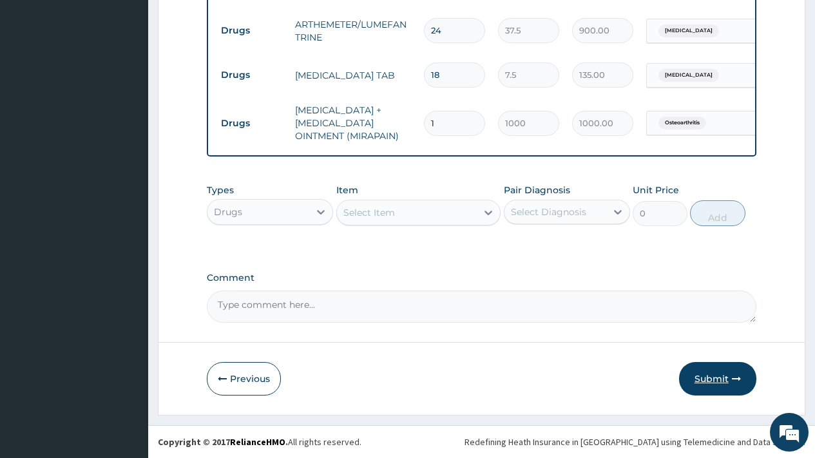
click at [704, 384] on button "Submit" at bounding box center [717, 379] width 77 height 34
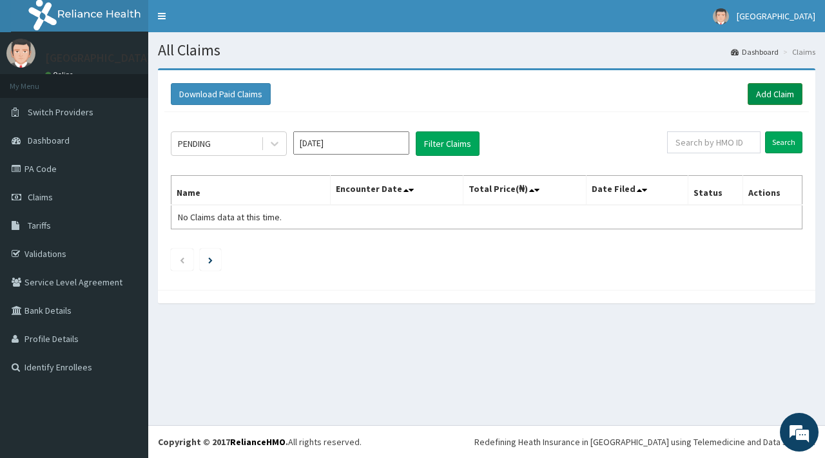
click at [774, 90] on link "Add Claim" at bounding box center [774, 94] width 55 height 22
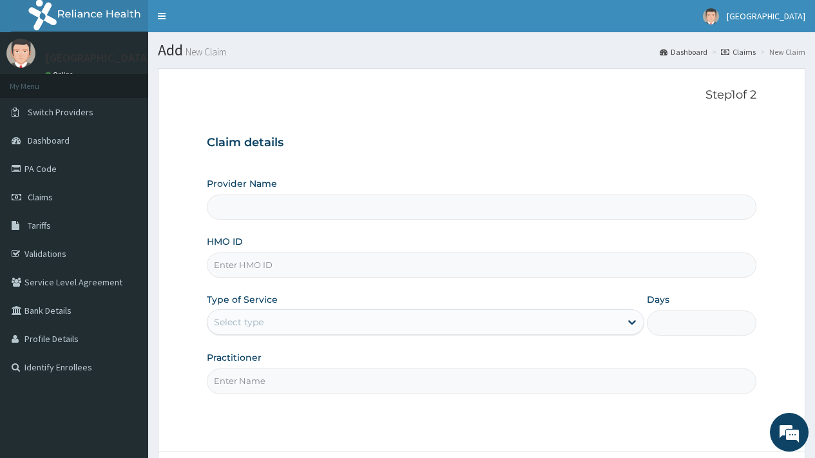
type input "[GEOGRAPHIC_DATA]"
click at [241, 270] on input "HMO ID" at bounding box center [482, 265] width 550 height 25
type input "JAP/10003/B"
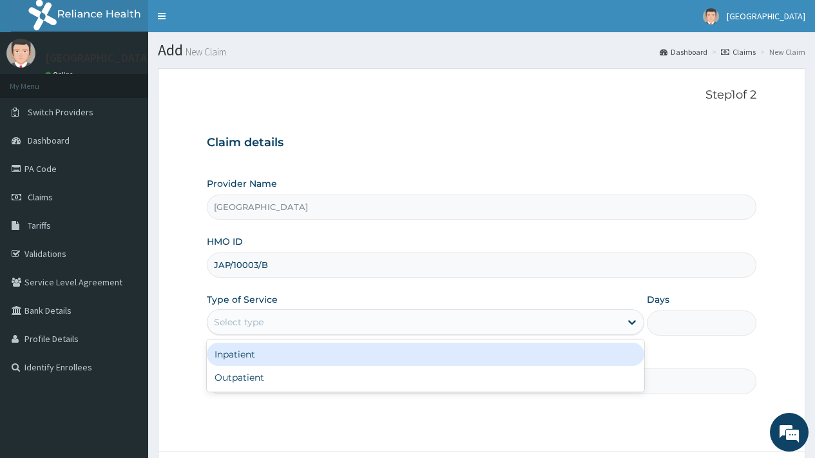
click at [247, 323] on div "Select type" at bounding box center [239, 322] width 50 height 13
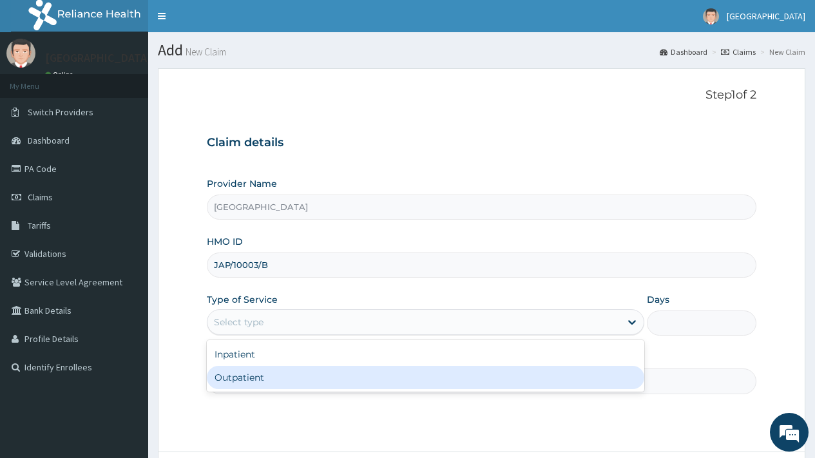
click at [247, 378] on div "Outpatient" at bounding box center [425, 377] width 437 height 23
type input "1"
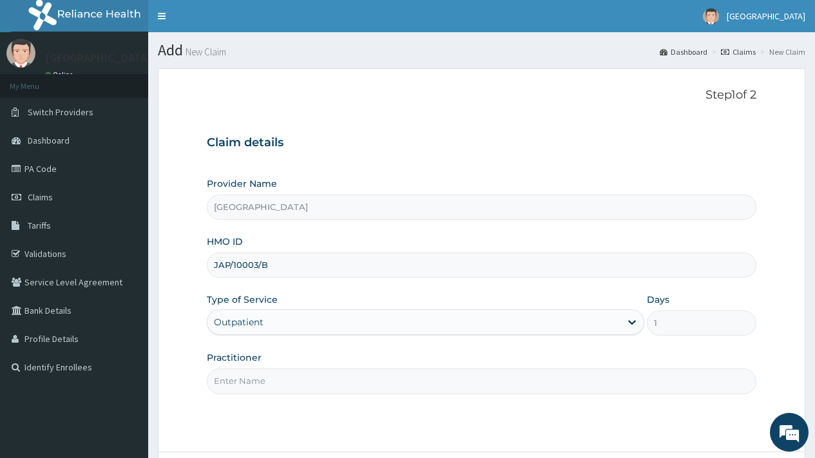
scroll to position [110, 0]
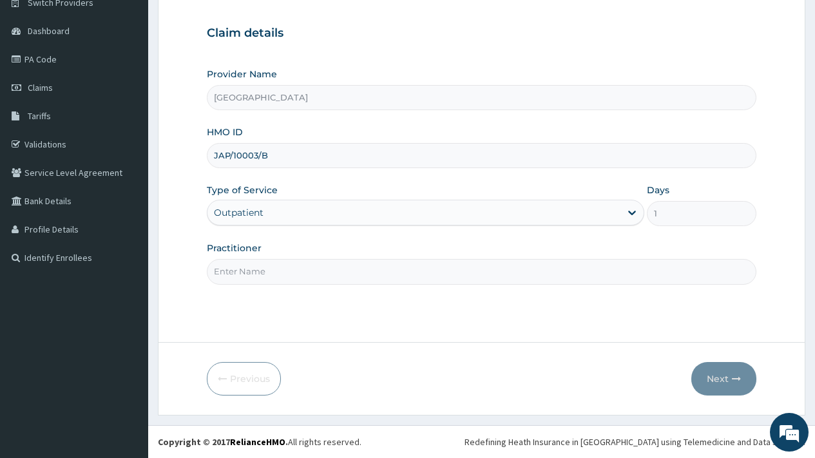
click at [260, 271] on input "Practitioner" at bounding box center [482, 271] width 550 height 25
type input "DR [PERSON_NAME]"
click at [717, 374] on button "Next" at bounding box center [723, 379] width 65 height 34
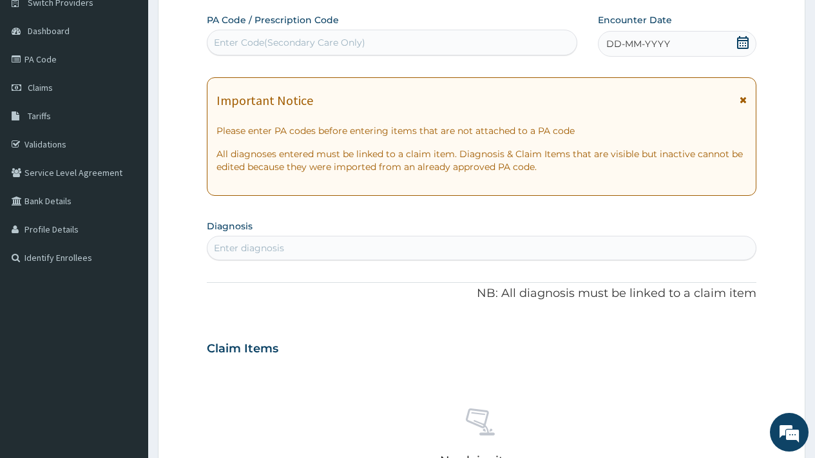
click at [747, 45] on icon at bounding box center [742, 42] width 13 height 13
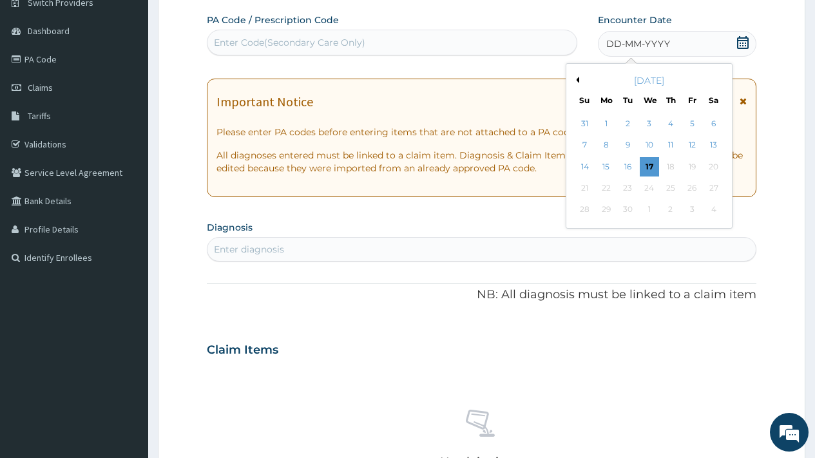
click at [579, 80] on button "Previous Month" at bounding box center [576, 80] width 6 height 6
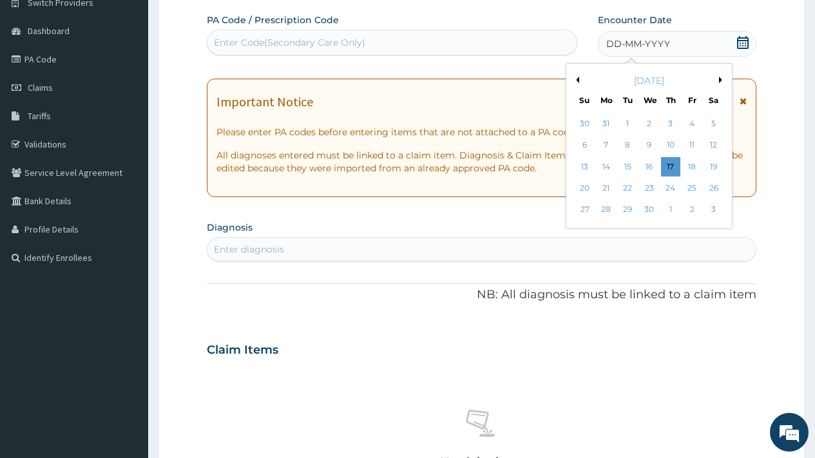
click at [579, 80] on button "Previous Month" at bounding box center [576, 80] width 6 height 6
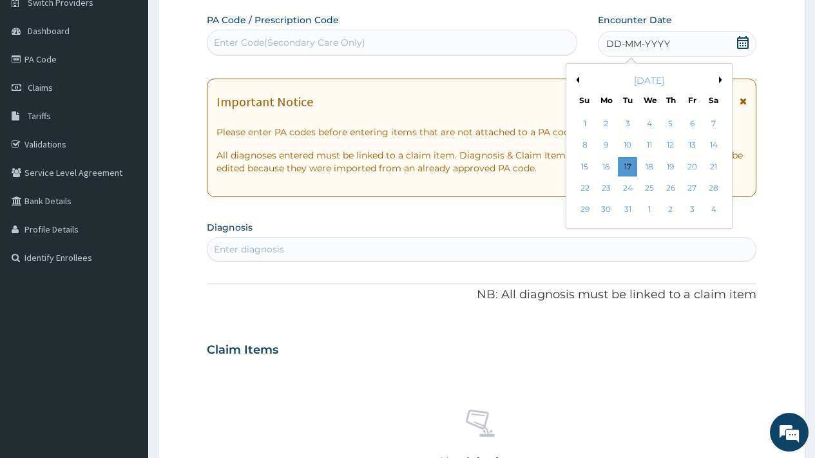
click at [579, 80] on button "Previous Month" at bounding box center [576, 80] width 6 height 6
click at [647, 190] on div "25" at bounding box center [648, 187] width 19 height 19
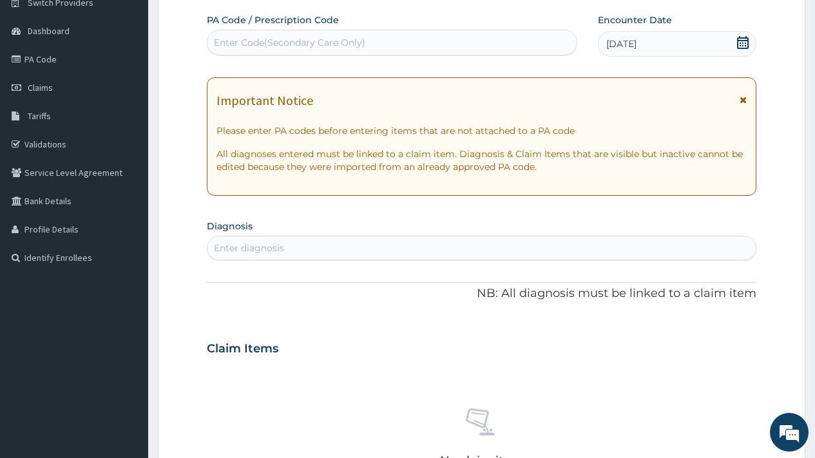
click at [302, 244] on div "Enter diagnosis" at bounding box center [481, 248] width 548 height 21
type input "MALA"
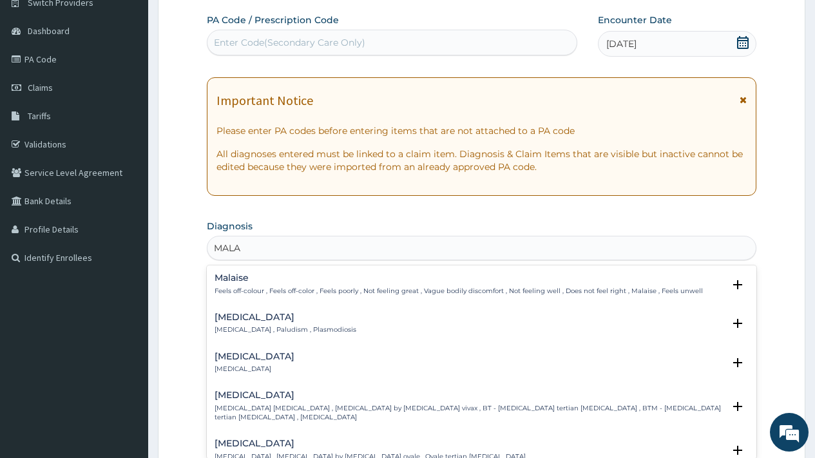
click at [276, 323] on div "Malaria Malaria , Paludism , Plasmodiosis" at bounding box center [286, 323] width 142 height 23
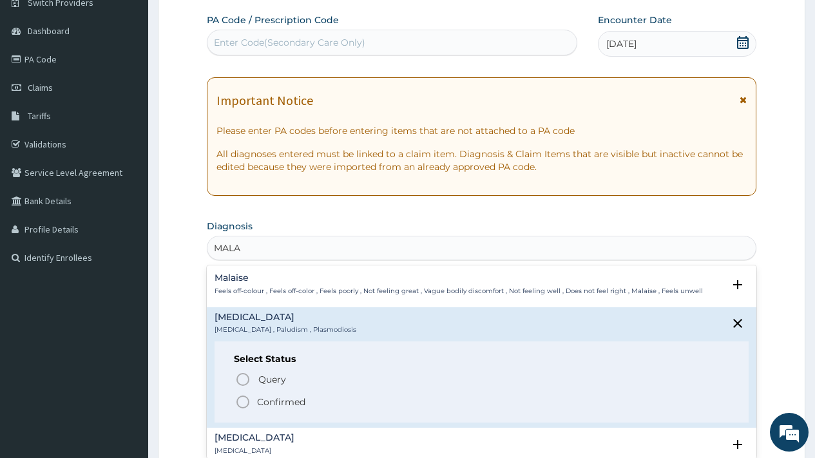
click at [283, 398] on p "Confirmed" at bounding box center [281, 402] width 48 height 13
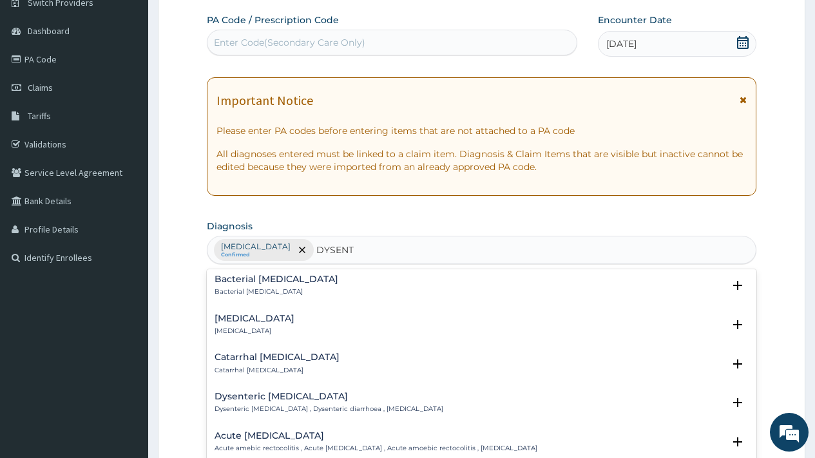
scroll to position [171, 0]
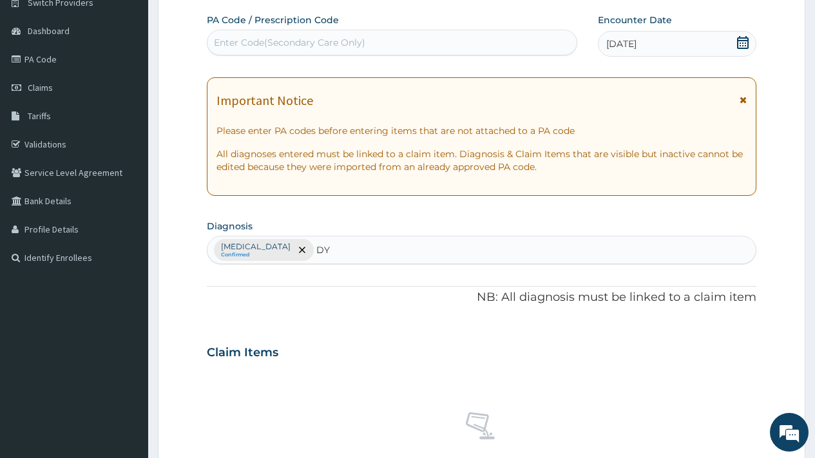
type input "D"
type input "UPPER RESP"
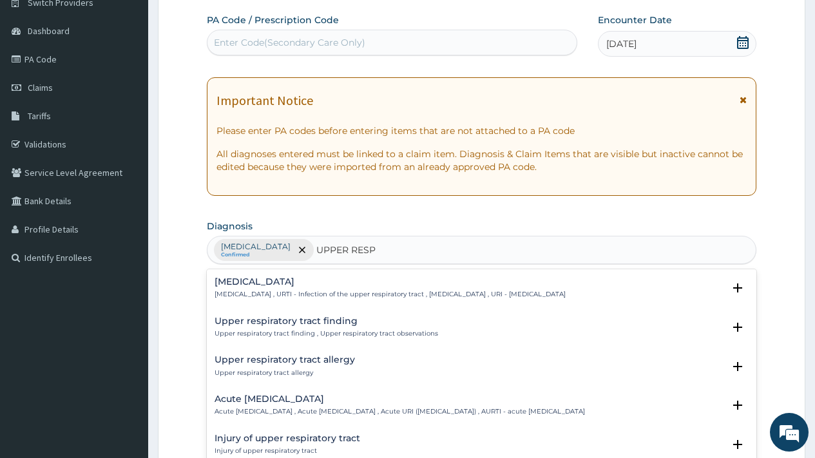
click at [321, 286] on h4 "Upper respiratory infection" at bounding box center [390, 282] width 351 height 10
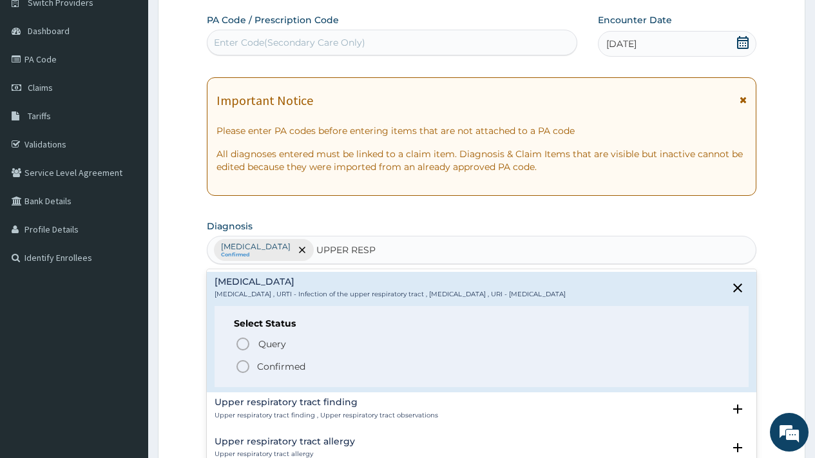
click at [290, 368] on p "Confirmed" at bounding box center [281, 366] width 48 height 13
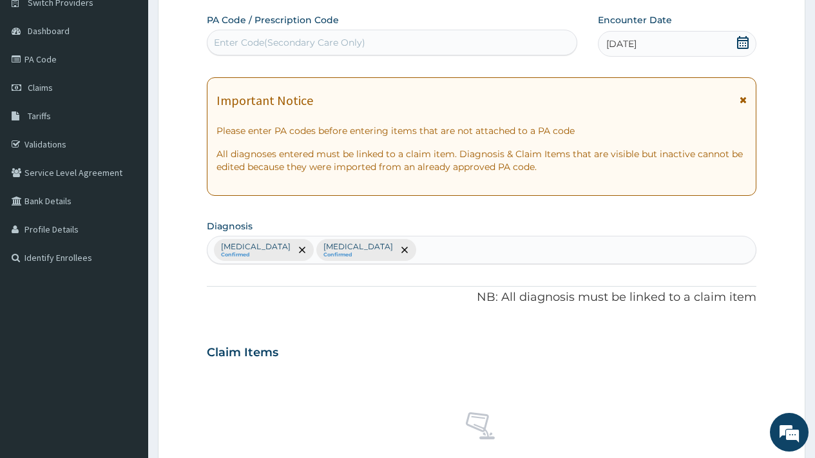
scroll to position [471, 0]
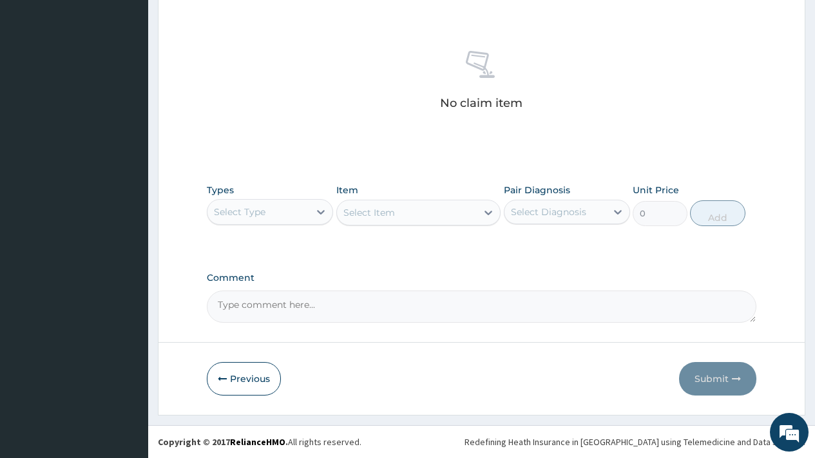
click at [286, 215] on div "Select Type" at bounding box center [258, 212] width 102 height 21
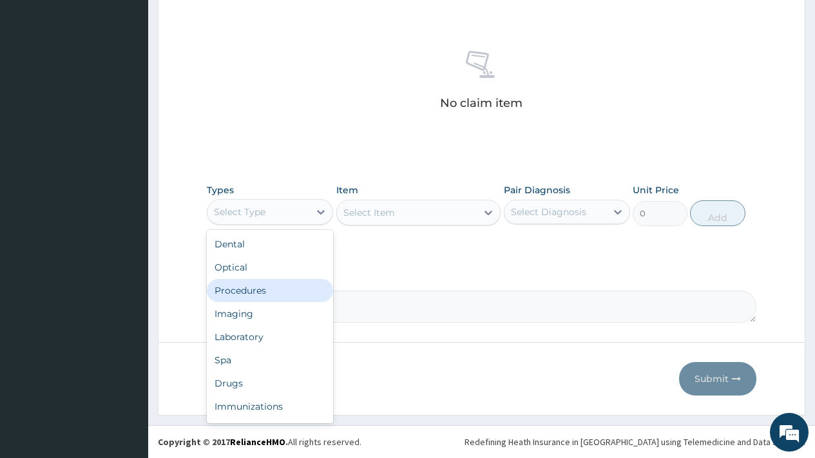
click at [274, 290] on div "Procedures" at bounding box center [270, 290] width 126 height 23
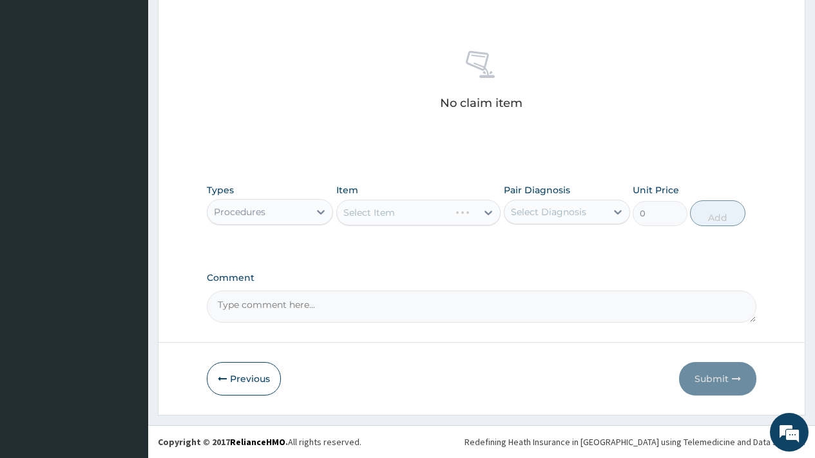
click at [537, 208] on div "Select Diagnosis" at bounding box center [548, 212] width 75 height 13
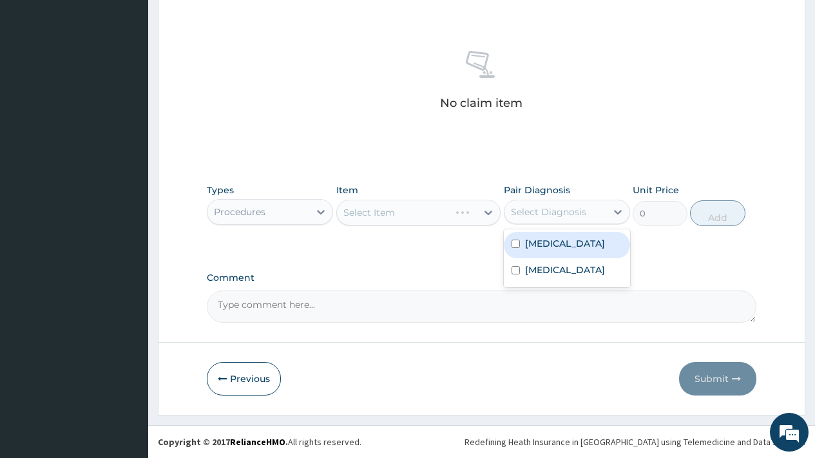
click at [548, 245] on label "Malaria" at bounding box center [565, 243] width 80 height 13
checkbox input "true"
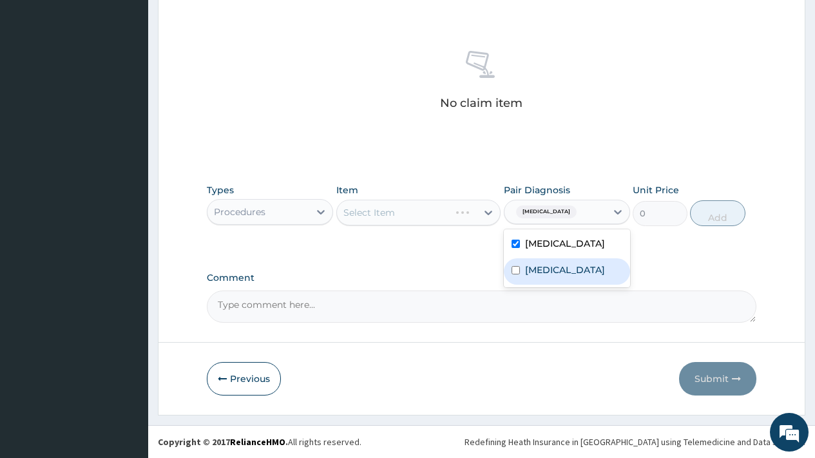
click at [550, 276] on label "Upper respiratory infection" at bounding box center [565, 270] width 80 height 13
checkbox input "true"
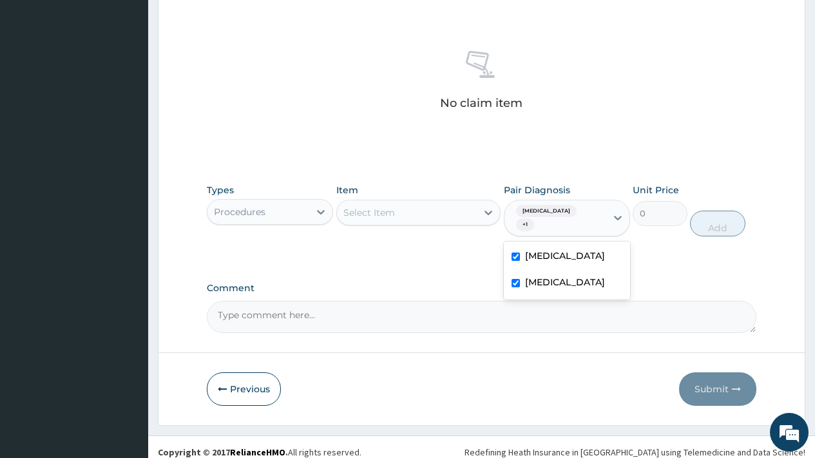
click at [408, 211] on div "Select Item" at bounding box center [407, 212] width 140 height 21
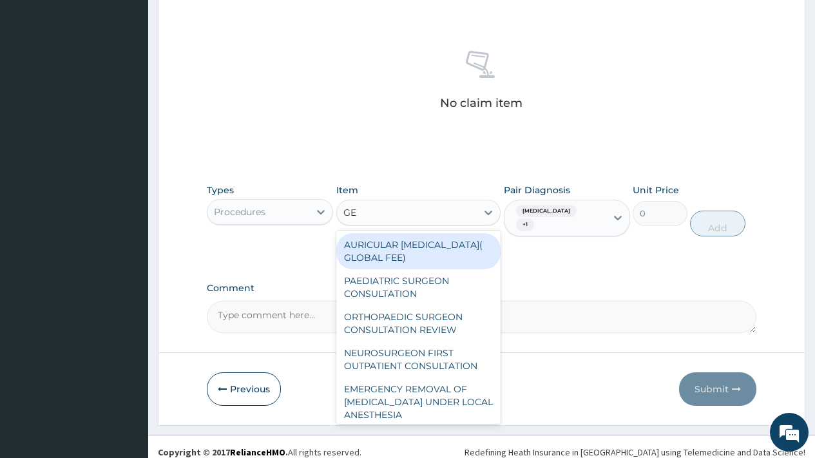
type input "GEN"
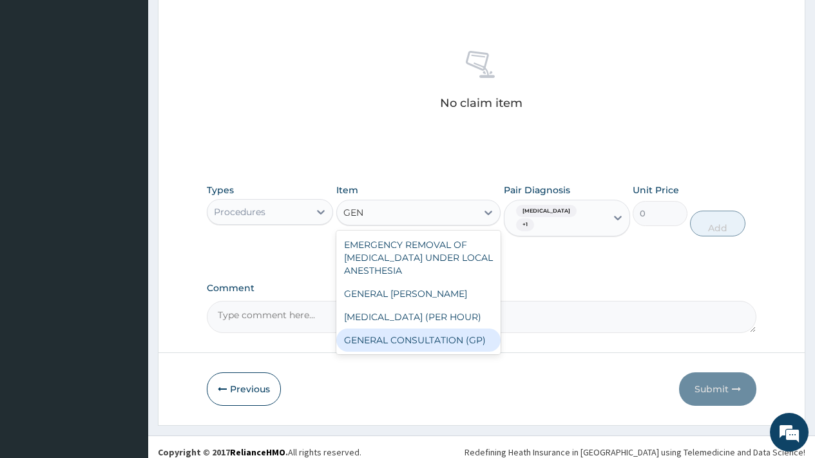
click at [440, 340] on div "GENERAL CONSULTATION (GP)" at bounding box center [418, 340] width 165 height 23
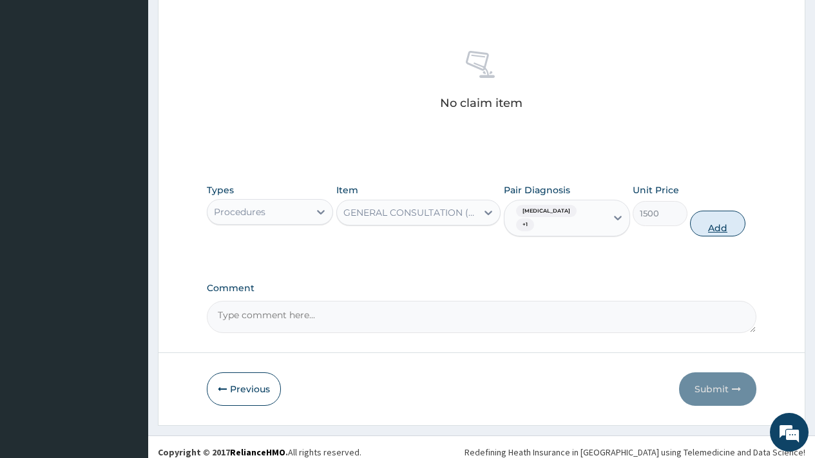
click at [707, 224] on button "Add" at bounding box center [717, 224] width 55 height 26
type input "0"
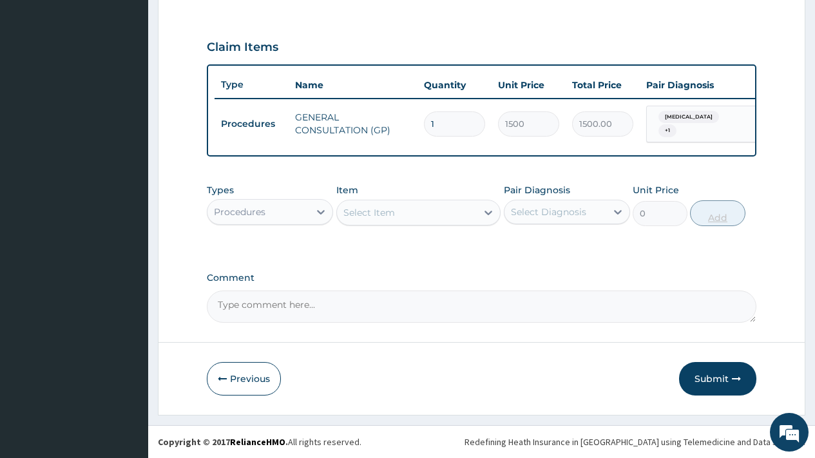
scroll to position [419, 0]
click at [287, 223] on div "Procedures" at bounding box center [270, 212] width 126 height 26
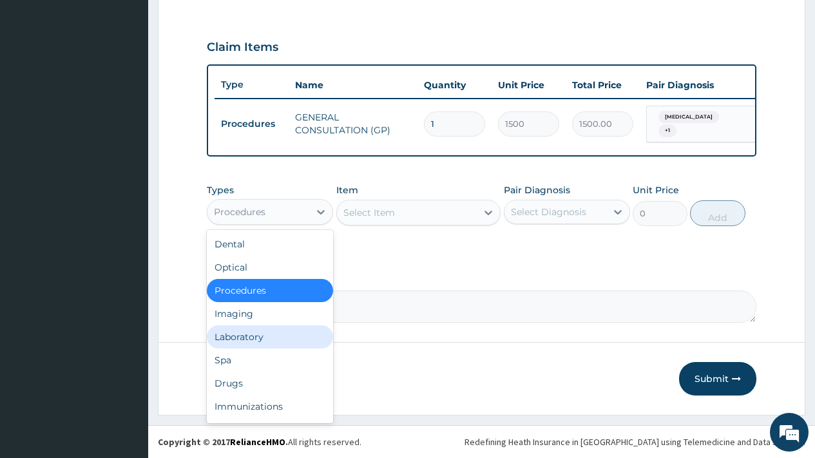
click at [269, 338] on div "Laboratory" at bounding box center [270, 336] width 126 height 23
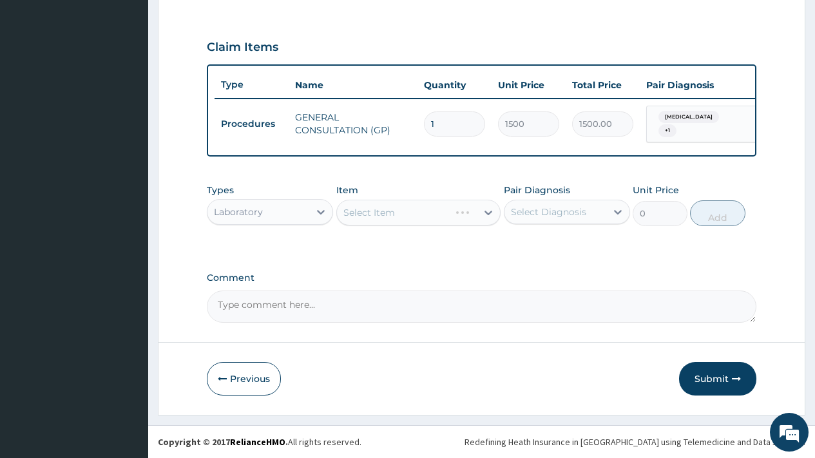
click at [526, 211] on div "Select Diagnosis" at bounding box center [548, 212] width 75 height 13
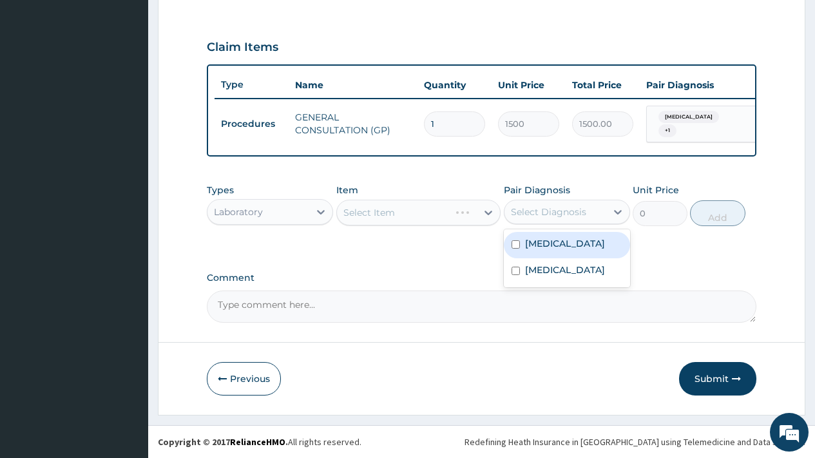
click at [543, 245] on label "Malaria" at bounding box center [565, 243] width 80 height 13
checkbox input "true"
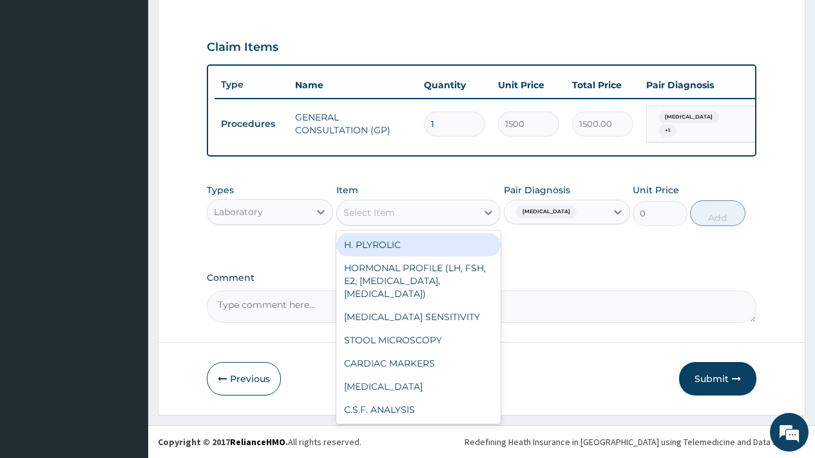
click at [405, 215] on div "Select Item" at bounding box center [407, 212] width 140 height 21
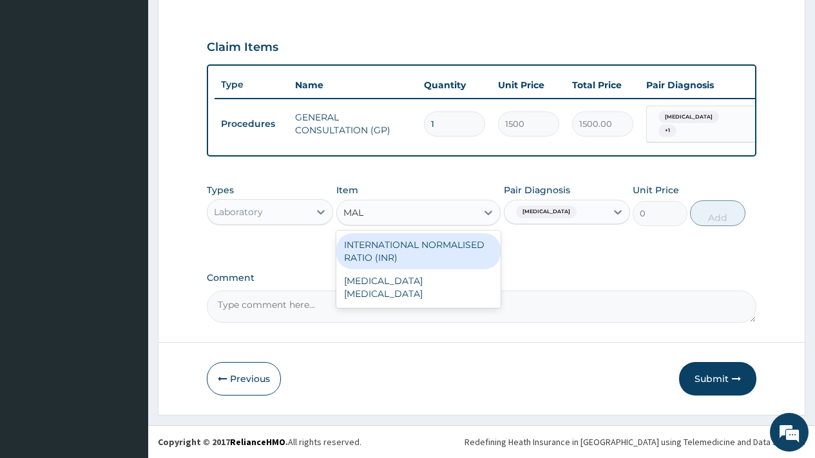
type input "MALA"
click at [444, 251] on div "MALARIA PARASITE" at bounding box center [418, 251] width 165 height 36
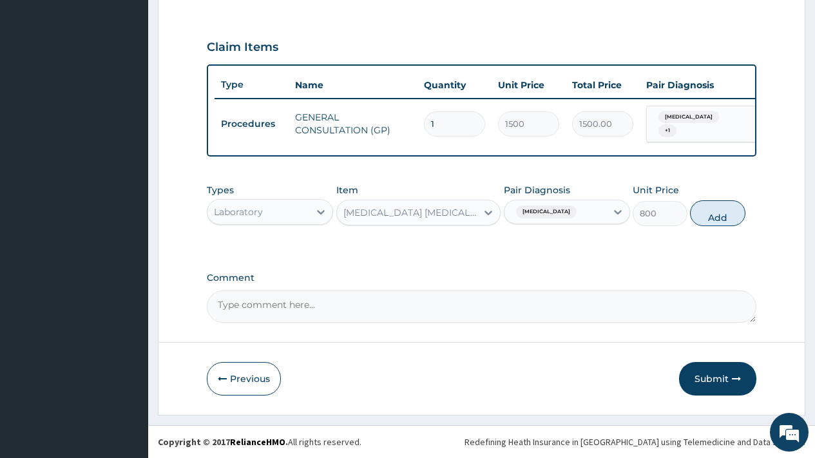
click at [713, 217] on button "Add" at bounding box center [717, 213] width 55 height 26
type input "0"
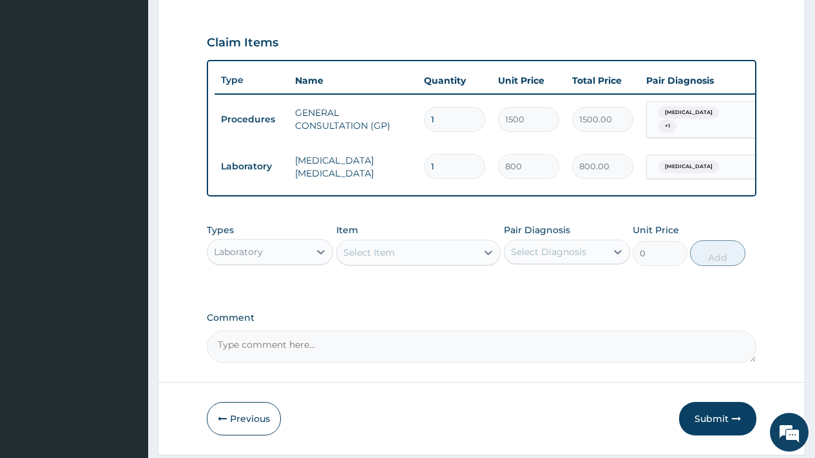
click at [384, 254] on div "Select Item" at bounding box center [369, 252] width 52 height 13
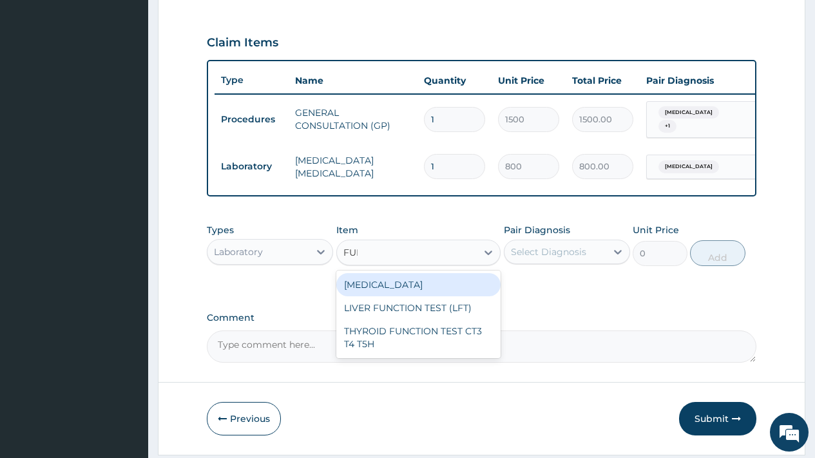
type input "FULL"
click at [398, 286] on div "FULL BLOOD COUNT" at bounding box center [418, 284] width 165 height 23
type input "1500"
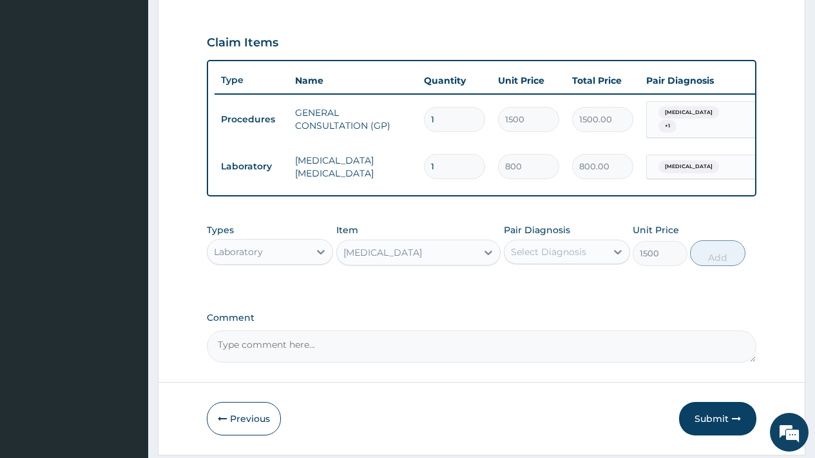
click at [555, 258] on div "Select Diagnosis" at bounding box center [548, 251] width 75 height 13
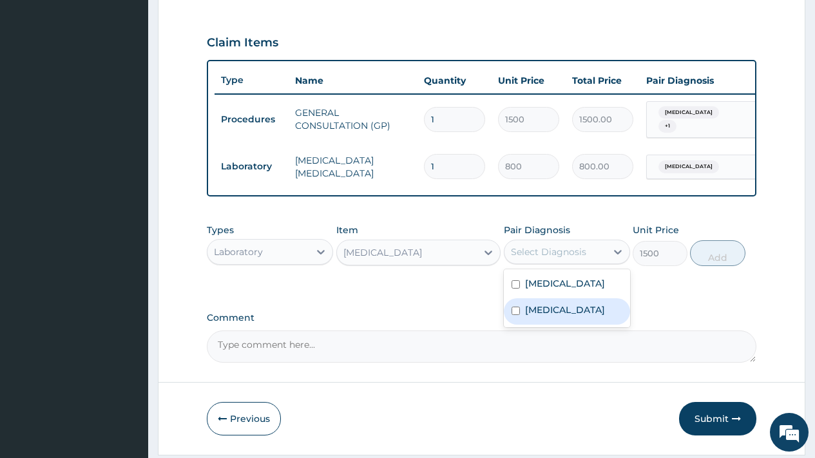
click at [548, 316] on label "Upper respiratory infection" at bounding box center [565, 309] width 80 height 13
checkbox input "true"
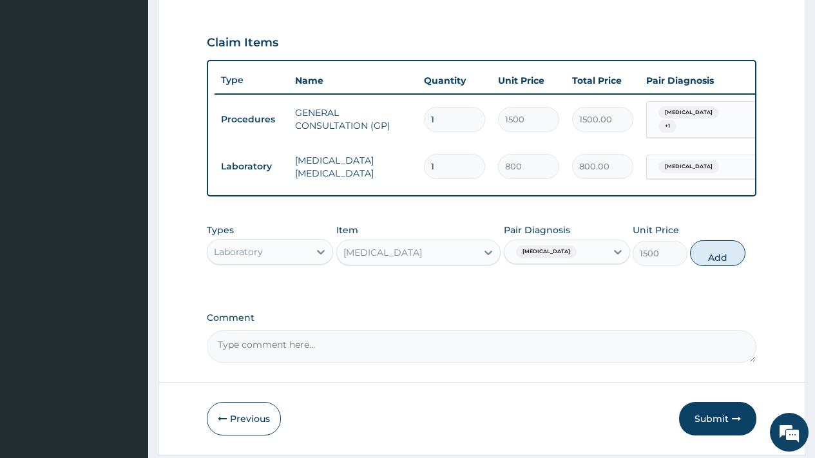
drag, startPoint x: 734, startPoint y: 259, endPoint x: 715, endPoint y: 265, distance: 19.6
click at [733, 260] on button "Add" at bounding box center [717, 253] width 55 height 26
type input "0"
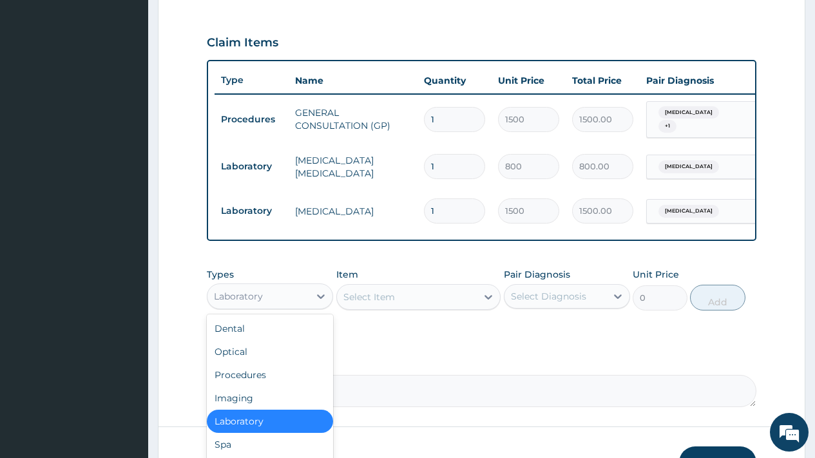
drag, startPoint x: 255, startPoint y: 298, endPoint x: 256, endPoint y: 320, distance: 21.9
click at [255, 298] on div "Laboratory" at bounding box center [238, 296] width 49 height 13
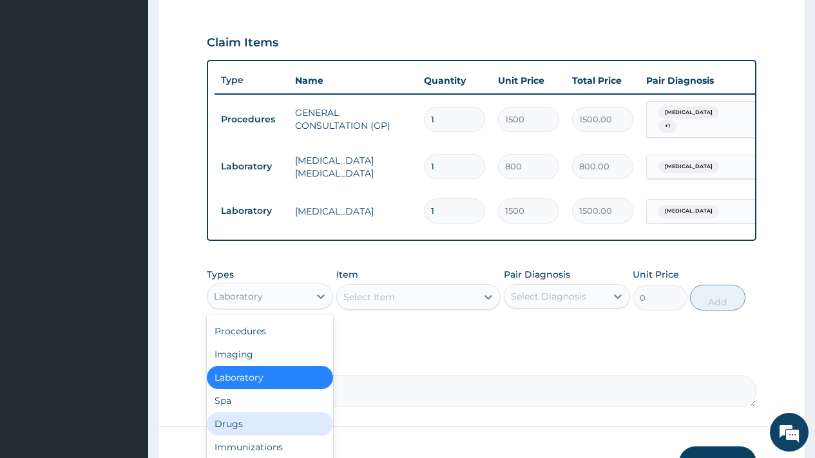
click at [242, 427] on div "Drugs" at bounding box center [270, 423] width 126 height 23
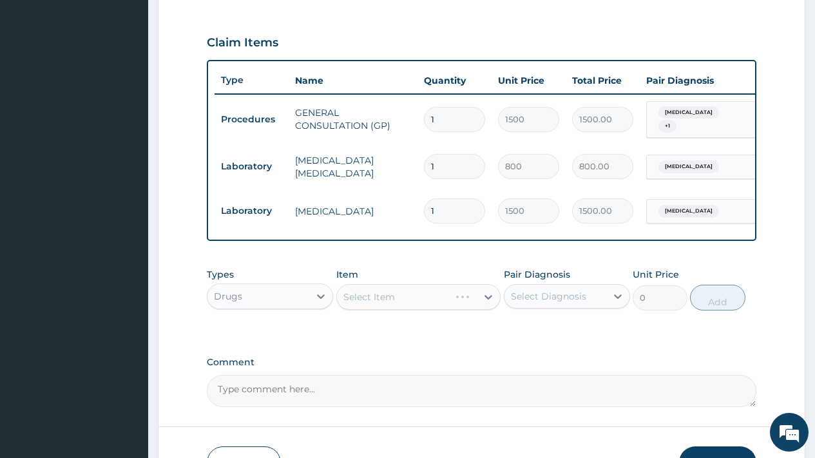
click at [539, 300] on div "Select Diagnosis" at bounding box center [548, 296] width 75 height 13
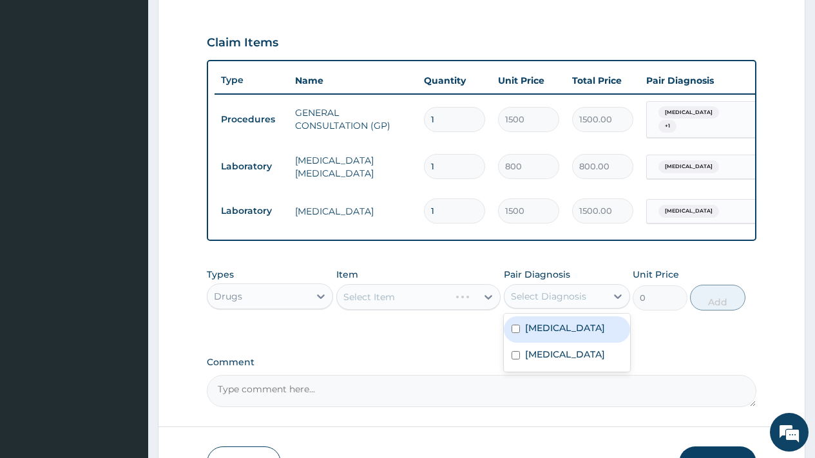
click at [553, 334] on label "Malaria" at bounding box center [565, 327] width 80 height 13
checkbox input "true"
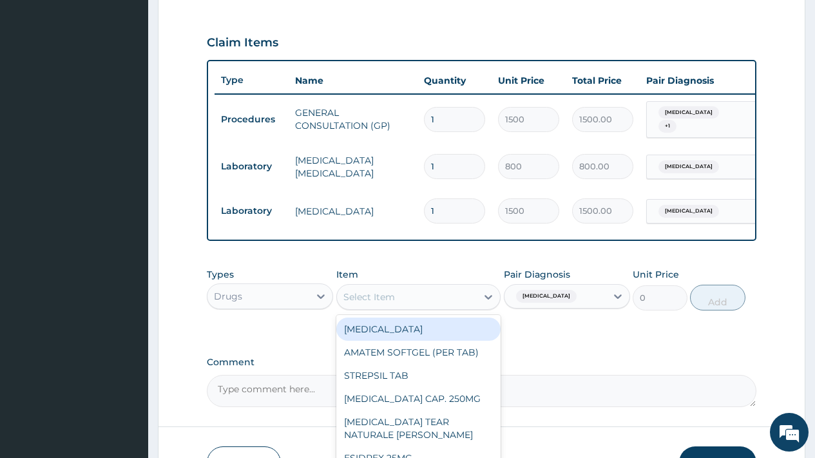
click at [425, 302] on div "Select Item" at bounding box center [407, 297] width 140 height 21
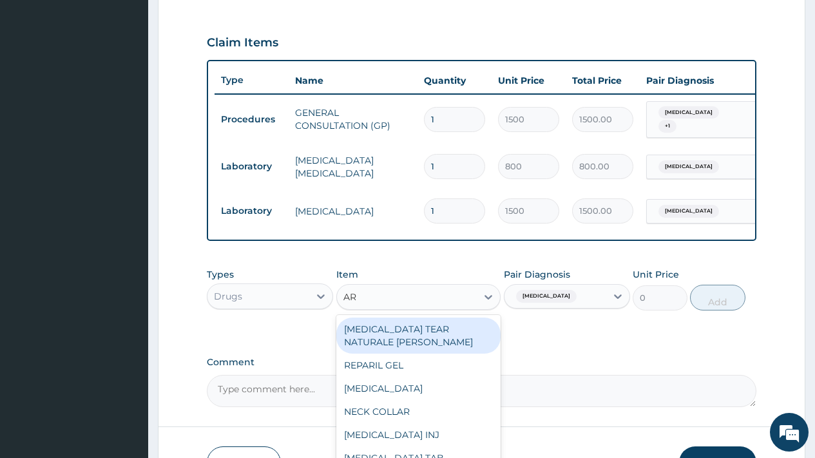
type input "ART"
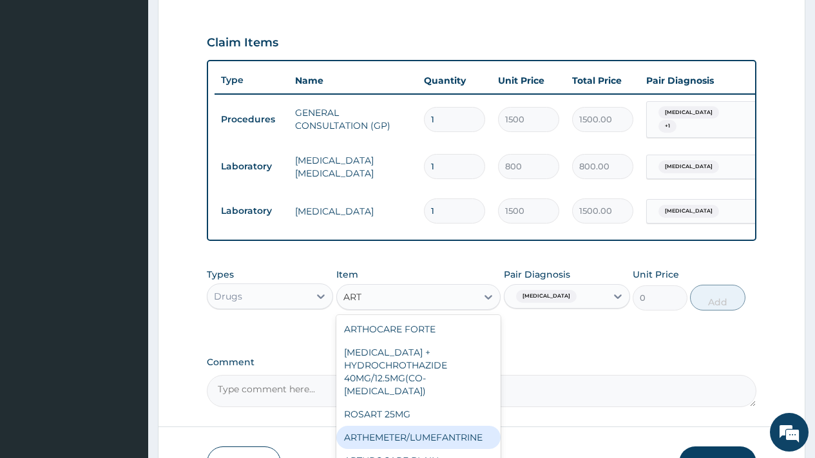
click at [435, 426] on div "ARTHEMETER/LUMEFANTRINE" at bounding box center [418, 437] width 165 height 23
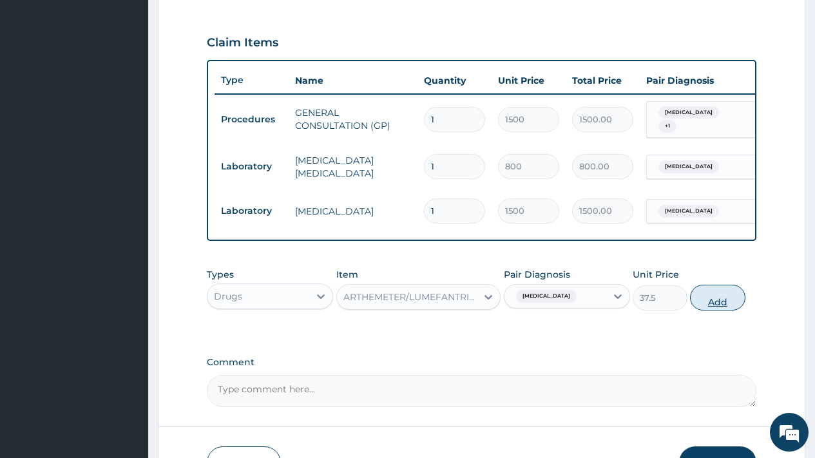
click at [731, 307] on button "Add" at bounding box center [717, 298] width 55 height 26
type input "0"
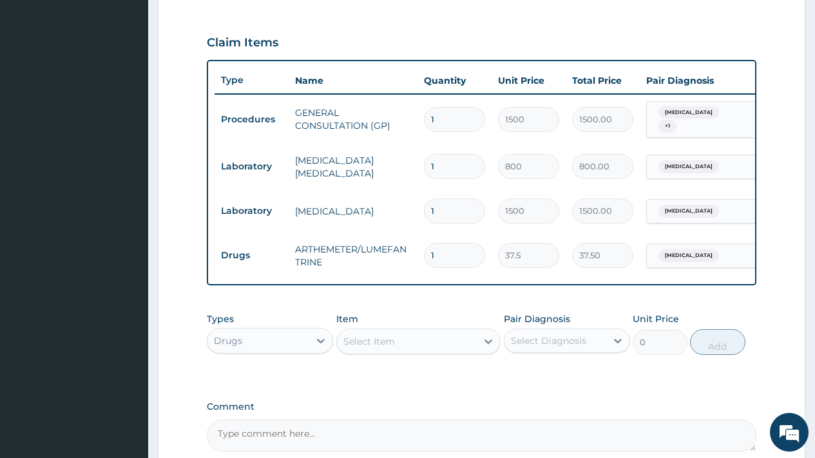
click at [380, 348] on div "Select Item" at bounding box center [369, 341] width 52 height 13
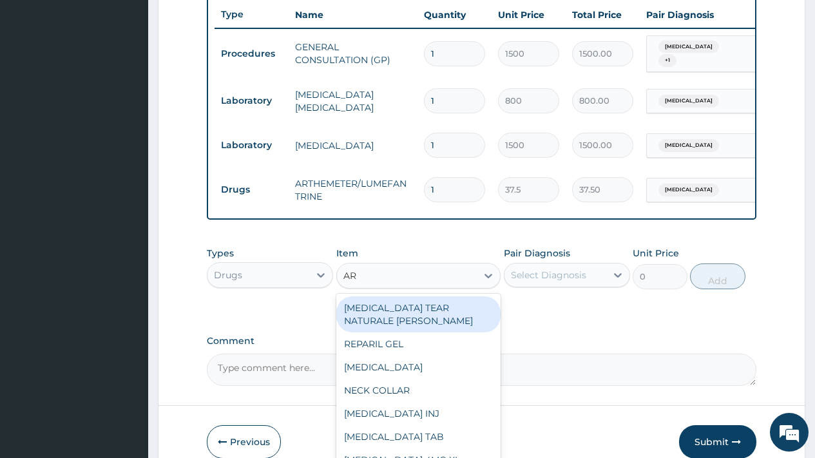
scroll to position [553, 0]
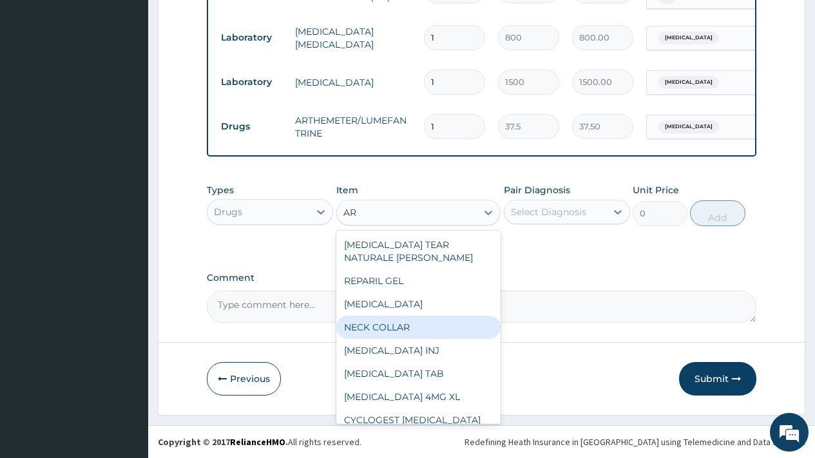
type input "ART"
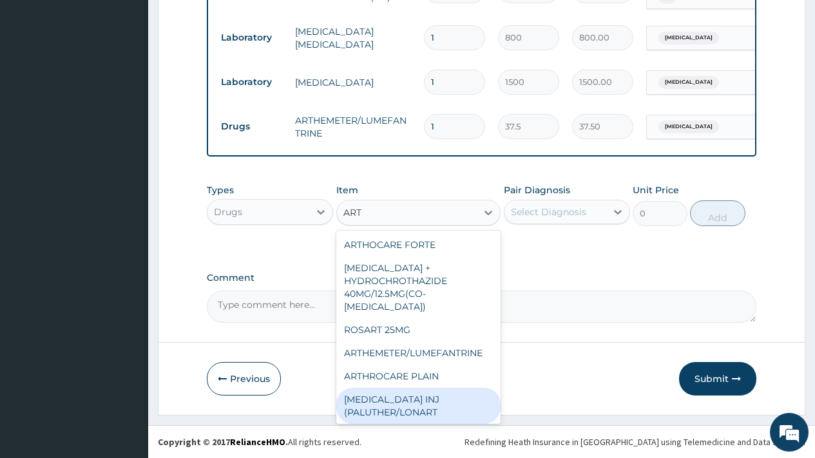
click at [421, 394] on div "[MEDICAL_DATA] INJ (PALUTHER/LONART" at bounding box center [418, 406] width 165 height 36
type input "500"
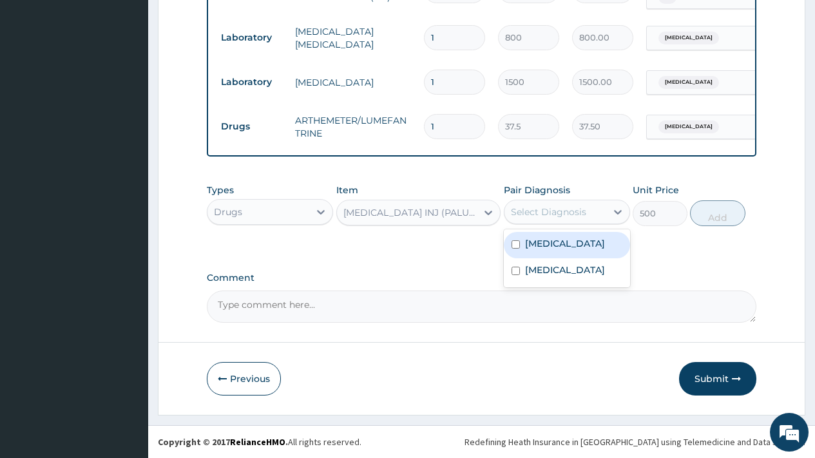
click at [540, 214] on div "Select Diagnosis" at bounding box center [548, 212] width 75 height 13
click at [542, 244] on label "[MEDICAL_DATA]" at bounding box center [565, 243] width 80 height 13
checkbox input "true"
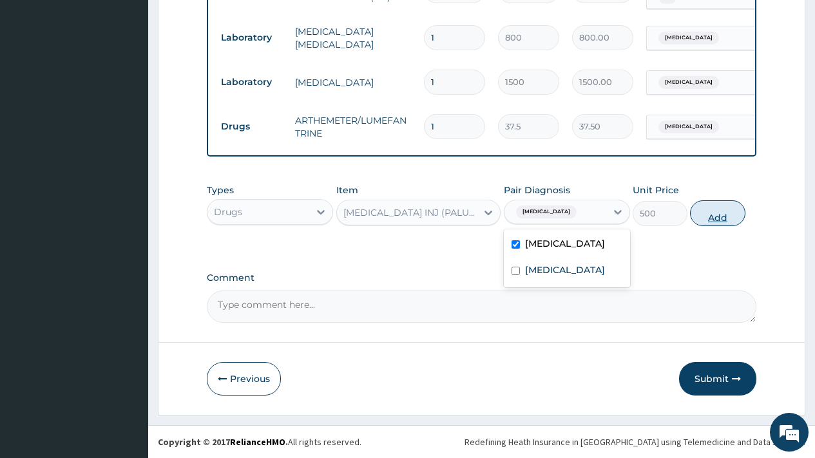
click at [715, 217] on button "Add" at bounding box center [717, 213] width 55 height 26
type input "0"
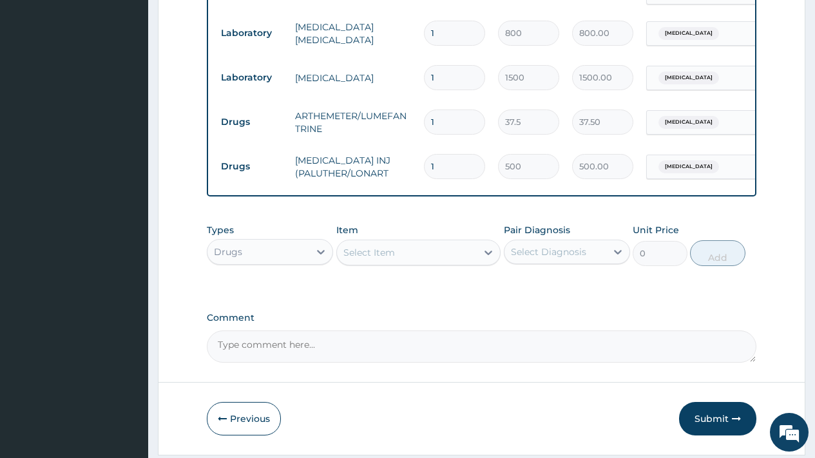
click at [411, 254] on div "Select Item" at bounding box center [407, 252] width 140 height 21
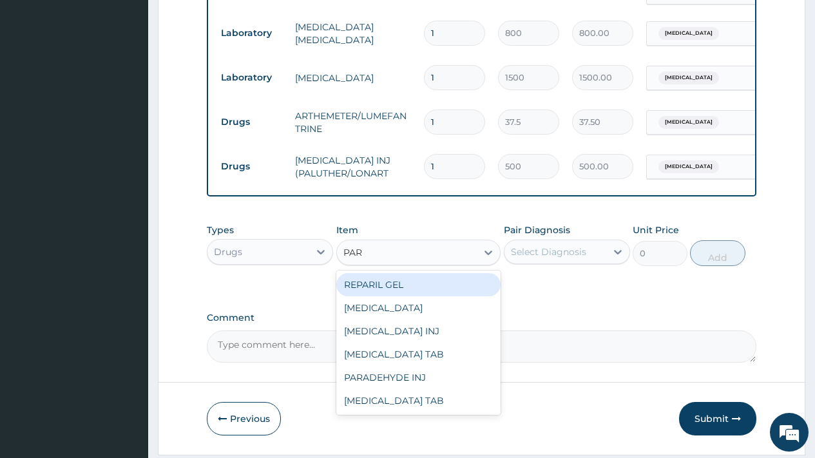
type input "PARA"
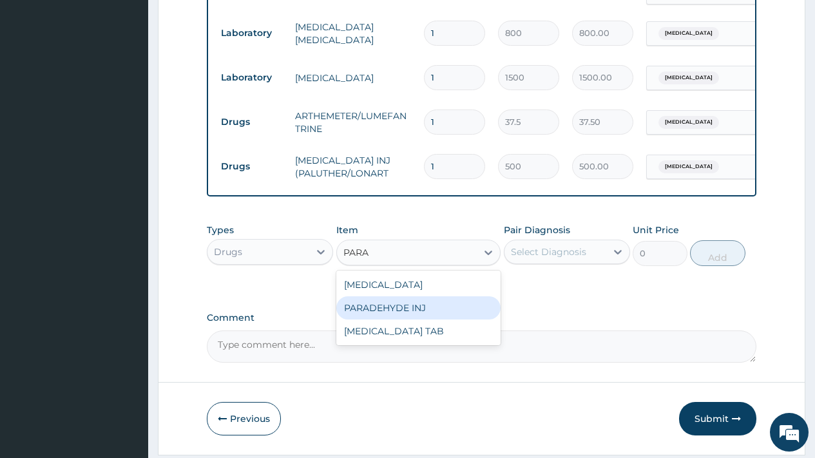
click at [415, 314] on div "PARADEHYDE INJ" at bounding box center [418, 307] width 165 height 23
type input "650"
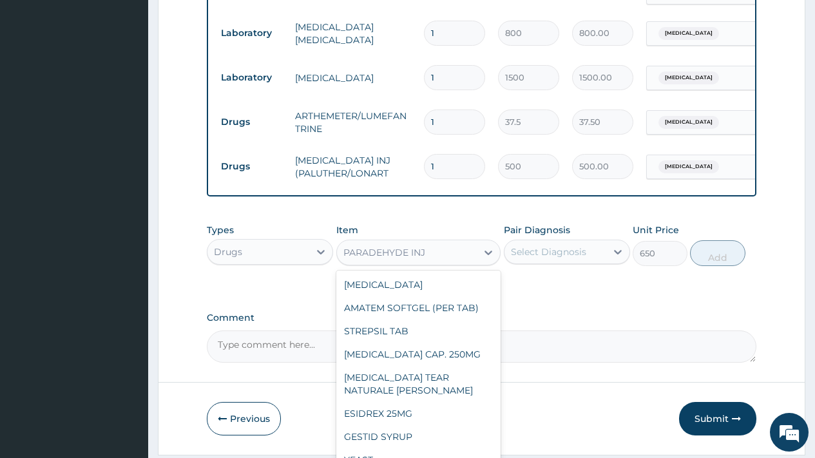
scroll to position [6234, 0]
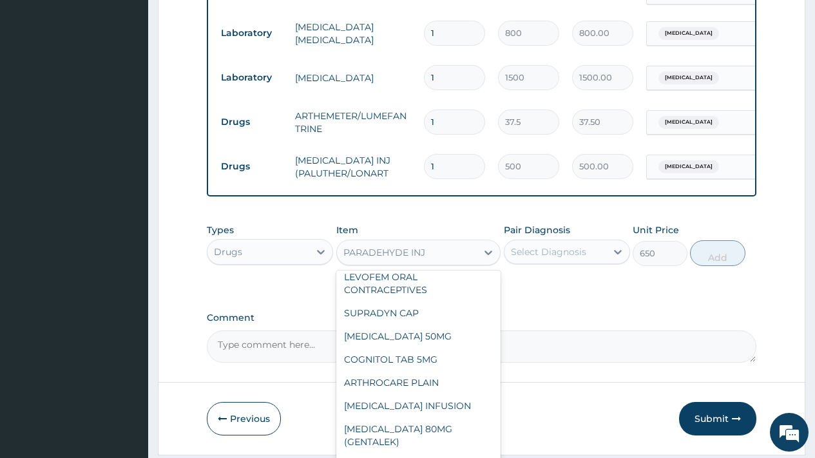
drag, startPoint x: 407, startPoint y: 258, endPoint x: 340, endPoint y: 258, distance: 67.7
click at [340, 258] on div "PARADEHYDE INJ" at bounding box center [407, 252] width 140 height 21
click at [550, 257] on div "Select Diagnosis" at bounding box center [548, 251] width 75 height 13
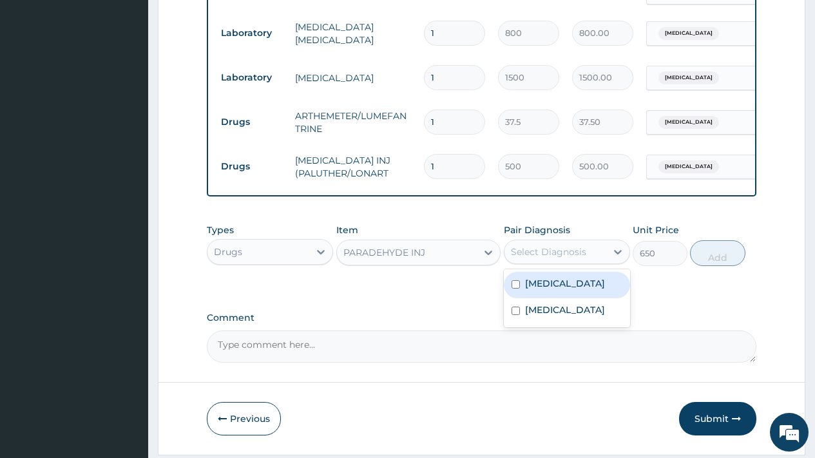
click at [553, 290] on label "[MEDICAL_DATA]" at bounding box center [565, 283] width 80 height 13
checkbox input "true"
click at [722, 260] on button "Add" at bounding box center [717, 253] width 55 height 26
type input "0"
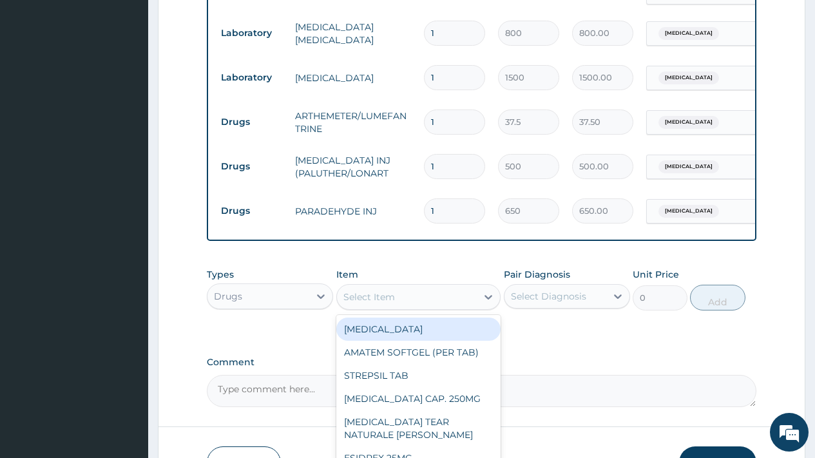
click at [378, 296] on div "Select Item" at bounding box center [369, 297] width 52 height 13
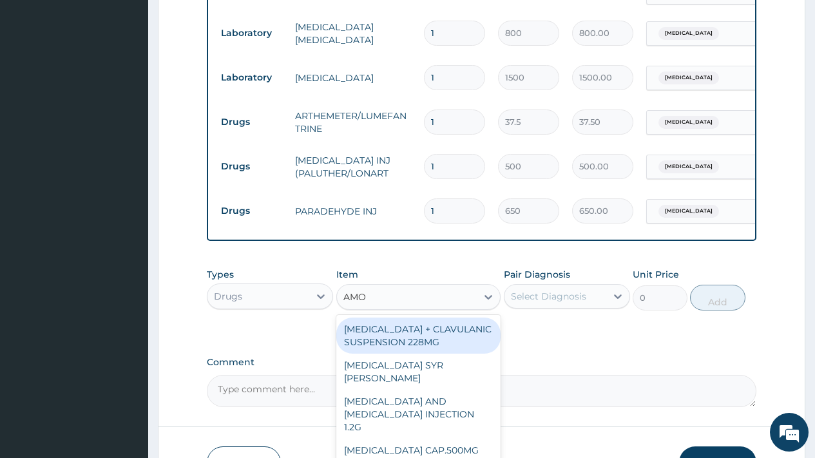
type input "AMOX"
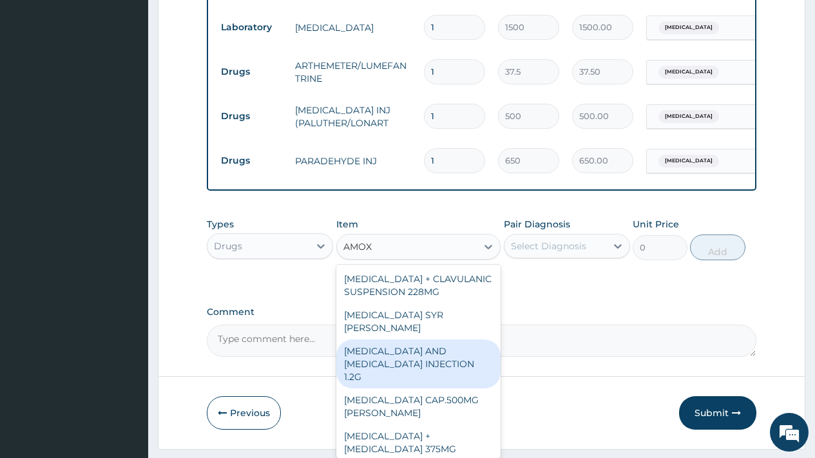
scroll to position [642, 0]
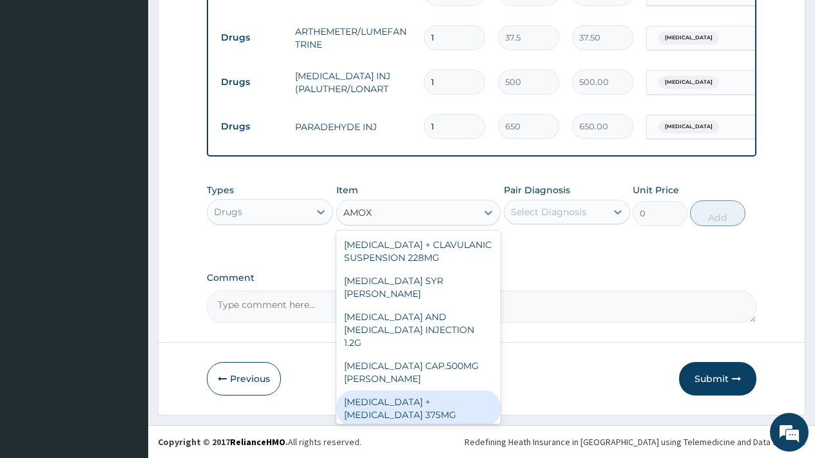
click at [425, 396] on div "[MEDICAL_DATA] + [MEDICAL_DATA] 375MG" at bounding box center [418, 408] width 165 height 36
type input "235.65"
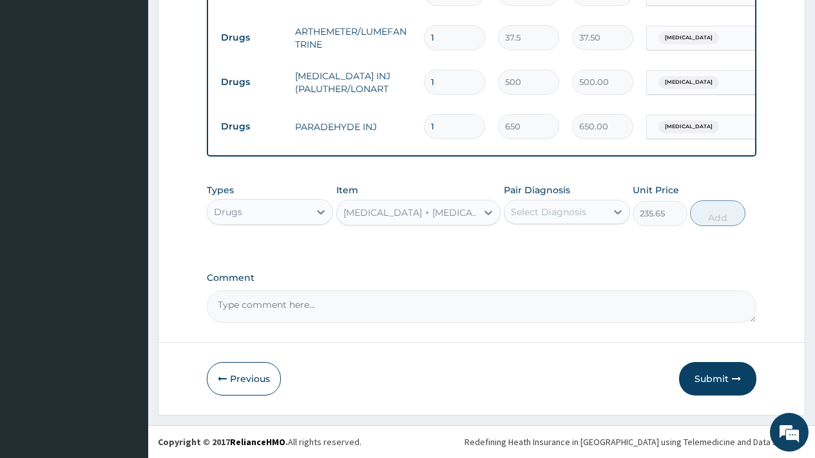
click at [546, 211] on div "Select Diagnosis" at bounding box center [548, 212] width 75 height 13
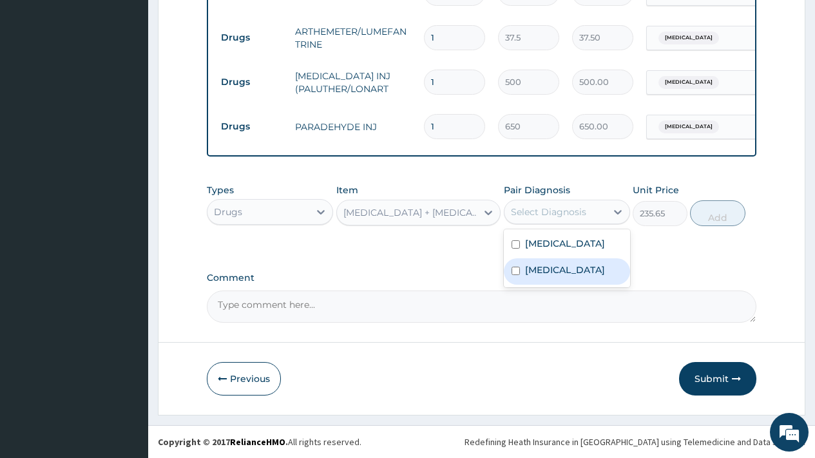
click at [553, 272] on label "Upper respiratory infection" at bounding box center [565, 270] width 80 height 13
checkbox input "true"
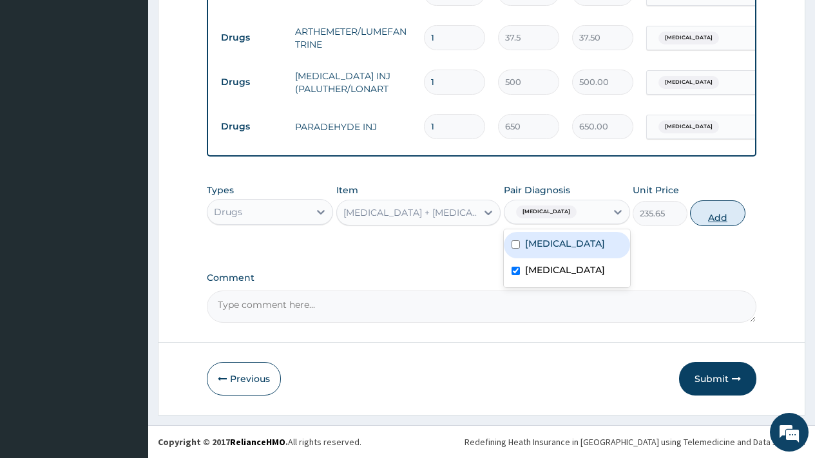
click at [711, 214] on button "Add" at bounding box center [717, 213] width 55 height 26
type input "0"
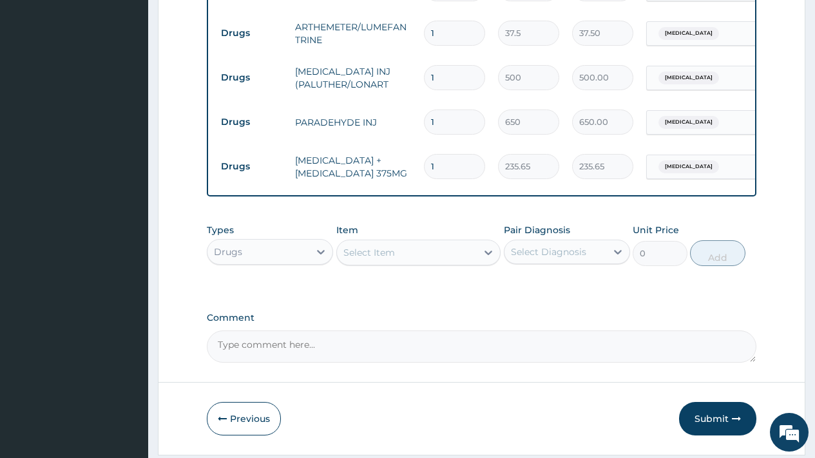
click at [385, 259] on div "Select Item" at bounding box center [369, 252] width 52 height 13
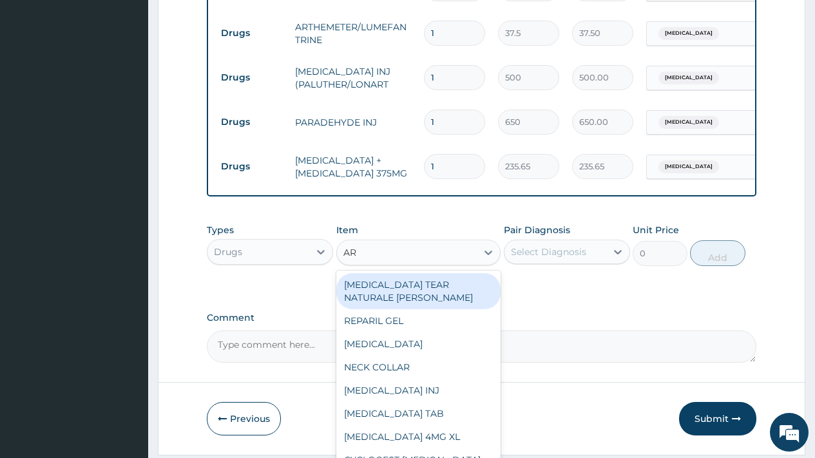
type input "ART"
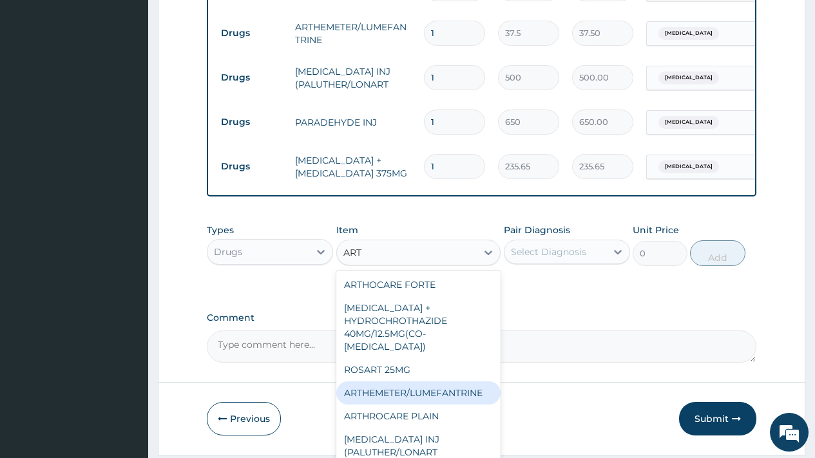
click at [435, 390] on div "ARTHEMETER/LUMEFANTRINE" at bounding box center [418, 392] width 165 height 23
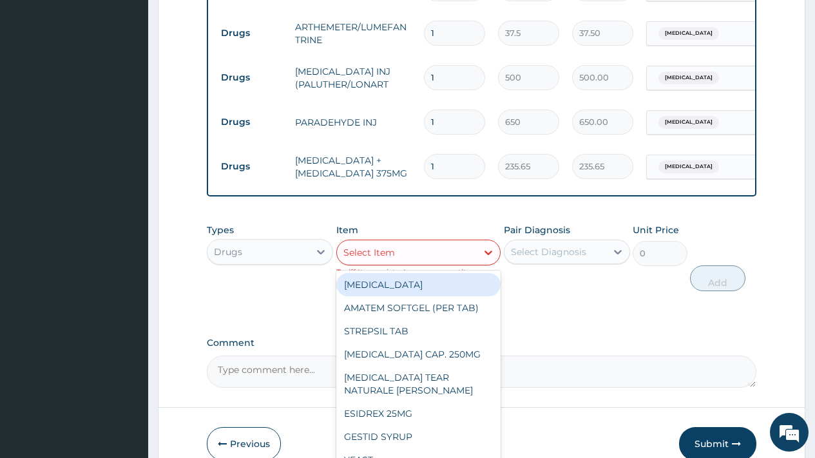
click at [409, 263] on div "Select Item" at bounding box center [407, 252] width 140 height 21
type input "A"
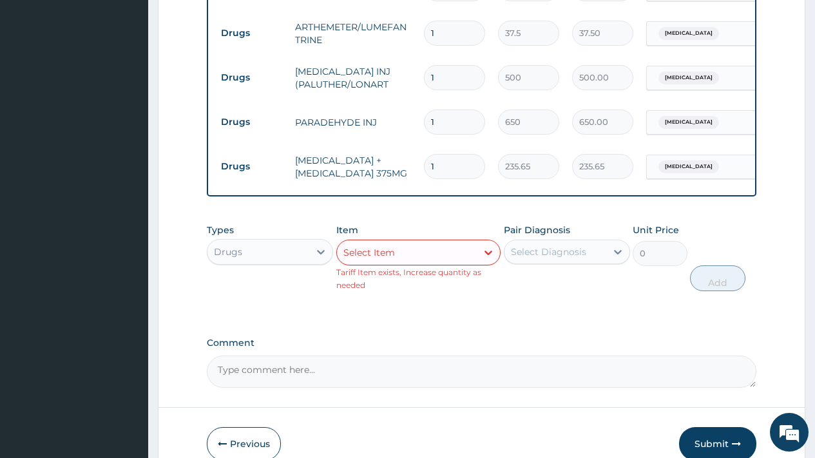
click at [394, 263] on div "Select Item" at bounding box center [407, 252] width 140 height 21
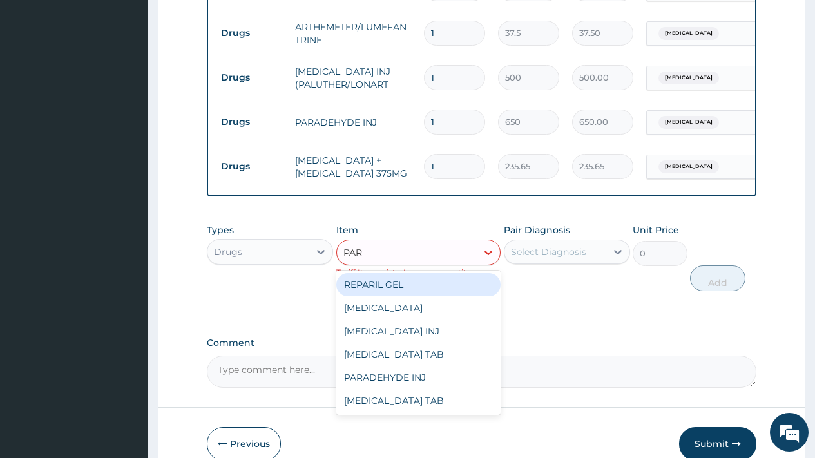
type input "PARA"
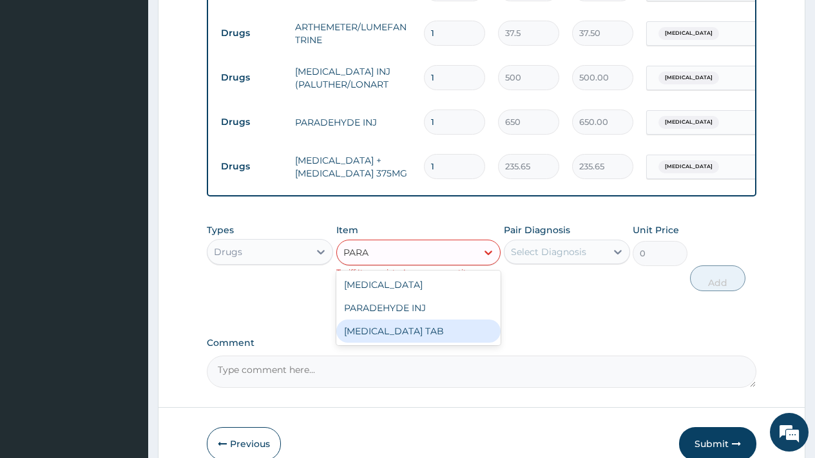
click at [413, 340] on div "[MEDICAL_DATA] TAB" at bounding box center [418, 331] width 165 height 23
type input "7.5"
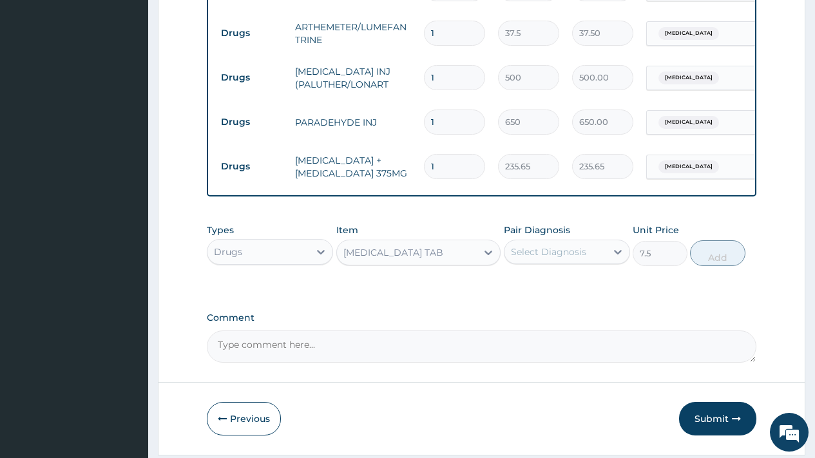
click at [555, 262] on div "Select Diagnosis" at bounding box center [555, 252] width 102 height 21
click at [553, 290] on label "[MEDICAL_DATA]" at bounding box center [565, 283] width 80 height 13
checkbox input "true"
click at [726, 266] on button "Add" at bounding box center [717, 253] width 55 height 26
type input "0"
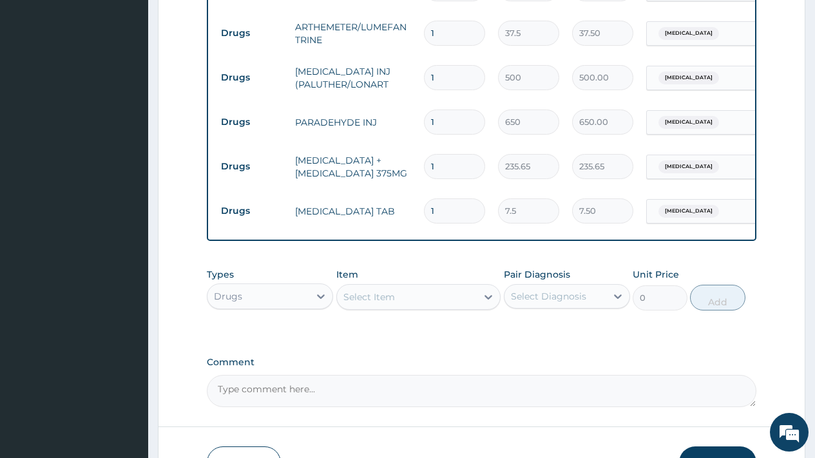
type input "18"
type input "135.00"
type input "18"
click at [446, 168] on input "1" at bounding box center [454, 166] width 61 height 25
type input "10"
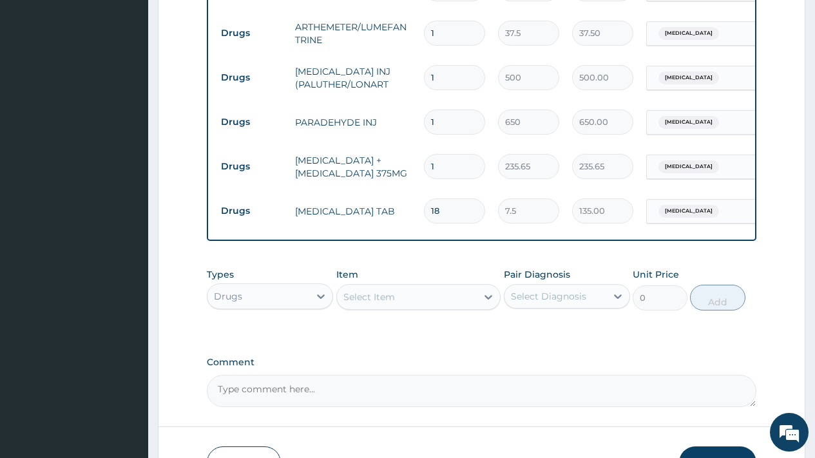
type input "2356.50"
type input "10"
drag, startPoint x: 441, startPoint y: 119, endPoint x: 412, endPoint y: 116, distance: 29.1
click at [412, 116] on tr "Drugs PARADEHYDE INJ 1 650 650.00 Malaria Delete" at bounding box center [530, 122] width 631 height 44
type input "2"
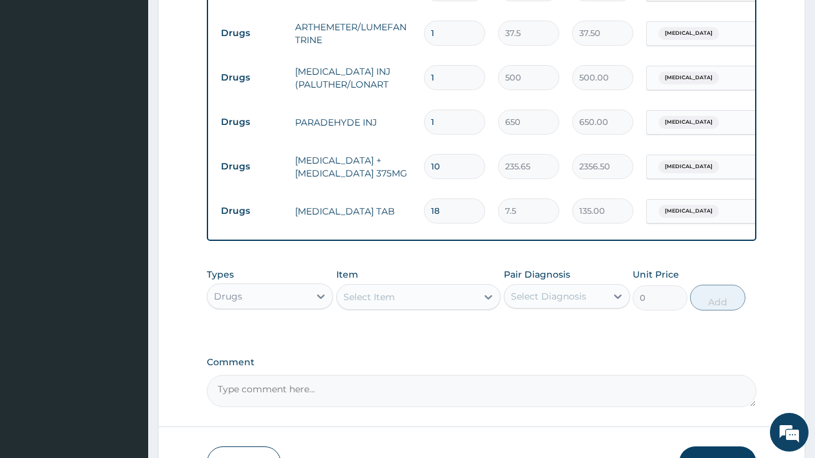
type input "1300.00"
type input "2"
drag, startPoint x: 445, startPoint y: 74, endPoint x: 414, endPoint y: 73, distance: 31.6
click at [414, 73] on tr "Drugs ARTEMETHER INJ (PALUTHER/LONART 1 500 500.00 Malaria Delete" at bounding box center [530, 77] width 631 height 44
type input "2"
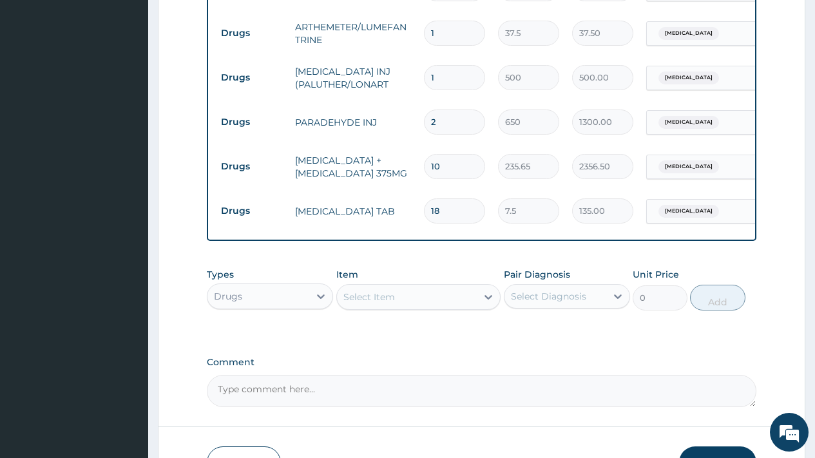
type input "1000.00"
type input "24"
type input "12000.00"
type input "24"
drag, startPoint x: 443, startPoint y: 27, endPoint x: 401, endPoint y: 28, distance: 41.9
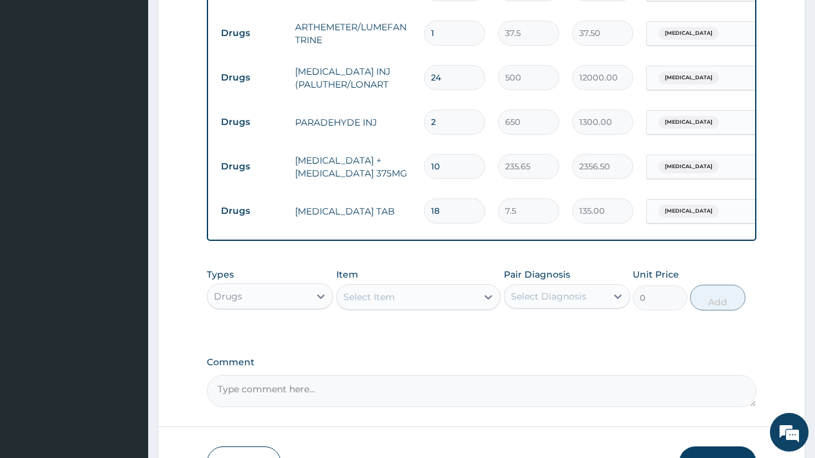
click at [401, 28] on tr "Drugs ARTHEMETER/LUMEFANTRINE 1 37.5 37.50 [MEDICAL_DATA] Delete" at bounding box center [530, 33] width 631 height 44
type input "3"
type input "112.50"
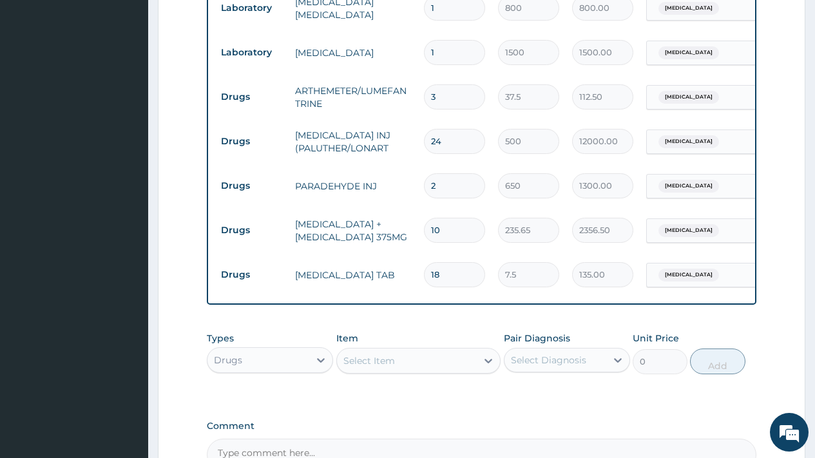
scroll to position [738, 0]
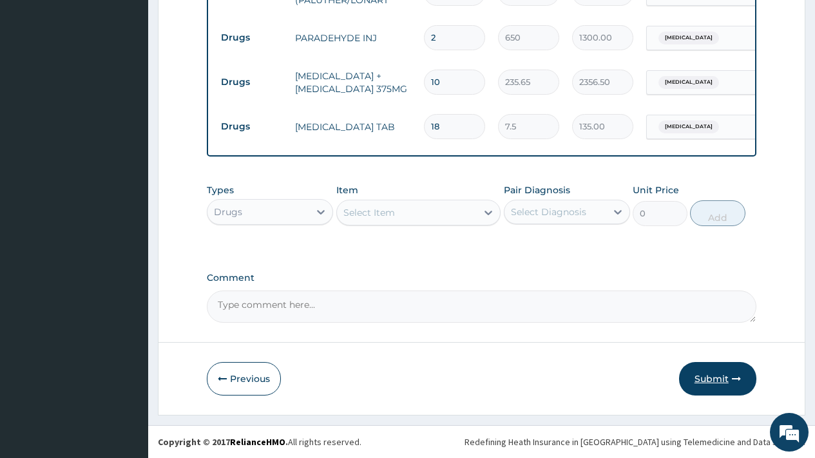
type input "3"
click at [718, 372] on button "Submit" at bounding box center [717, 379] width 77 height 34
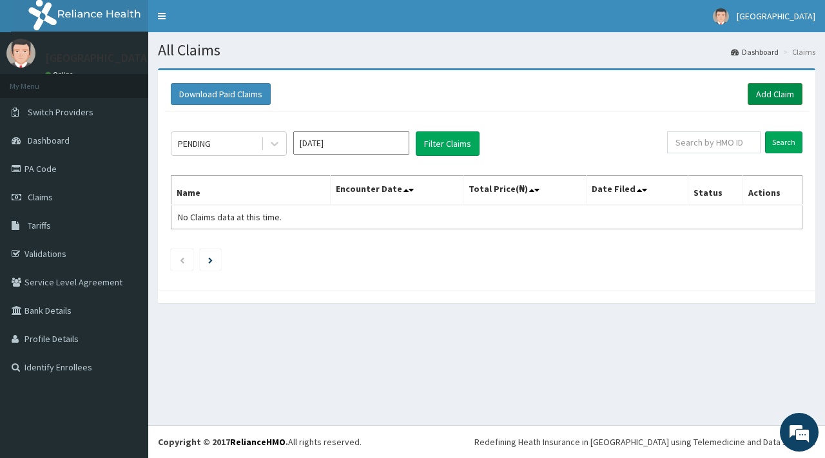
click at [775, 88] on link "Add Claim" at bounding box center [774, 94] width 55 height 22
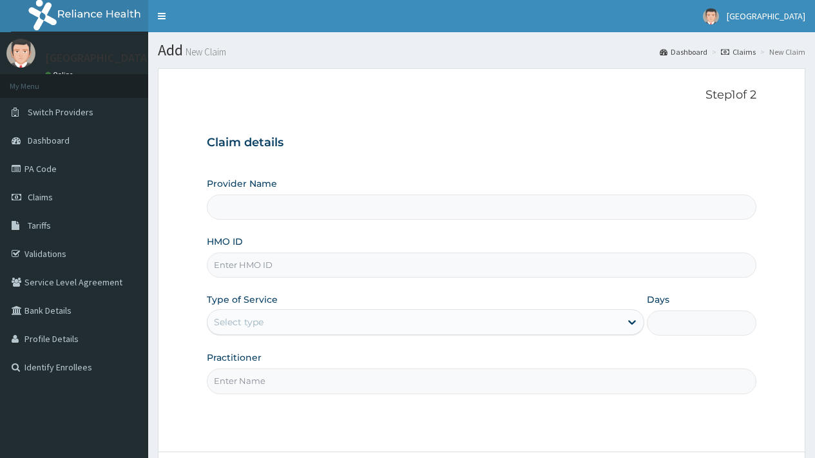
type input "[GEOGRAPHIC_DATA]"
click at [255, 269] on input "HMO ID" at bounding box center [482, 265] width 550 height 25
type input "SOI/10035/C"
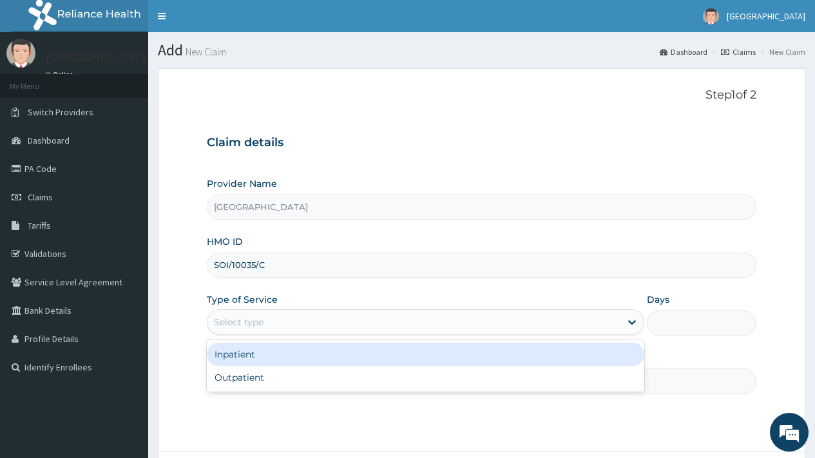
click at [268, 318] on div "Select type" at bounding box center [413, 322] width 413 height 21
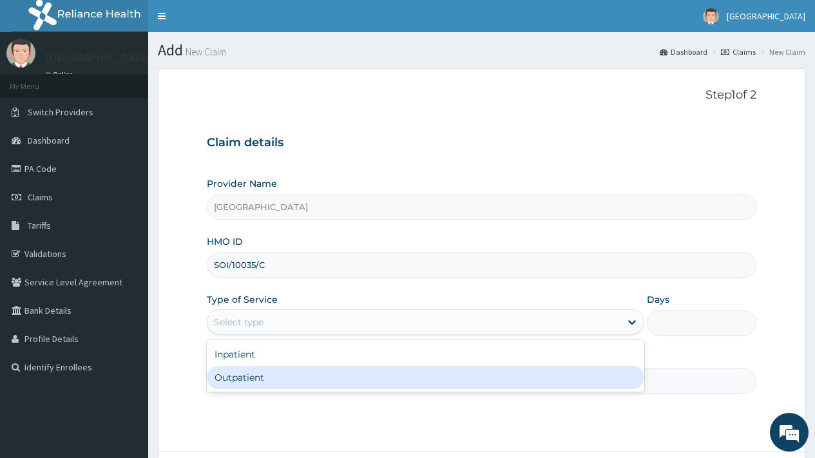
click at [273, 372] on div "Outpatient" at bounding box center [425, 377] width 437 height 23
type input "1"
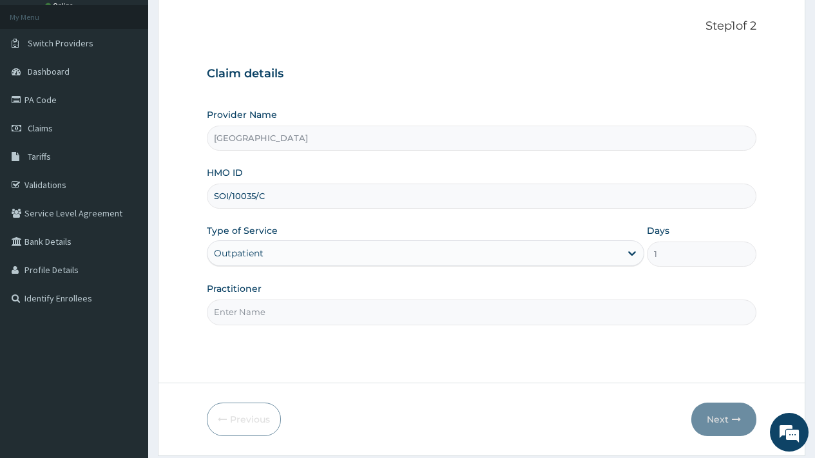
scroll to position [110, 0]
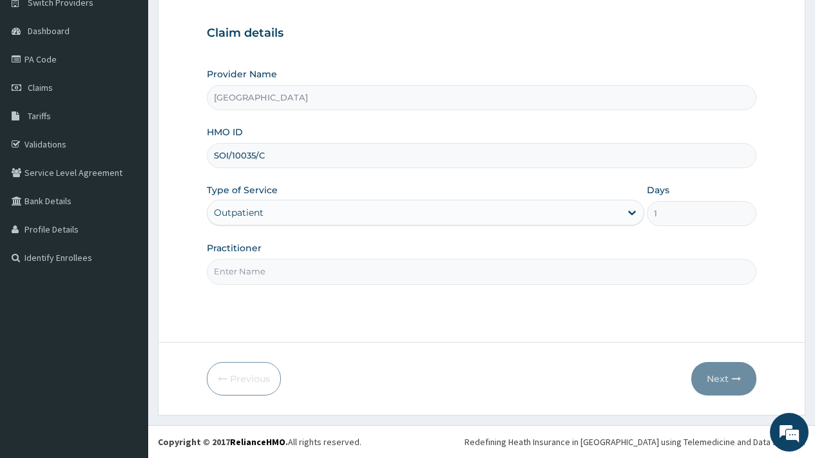
drag, startPoint x: 269, startPoint y: 265, endPoint x: 281, endPoint y: 285, distance: 23.4
click at [269, 265] on input "Practitioner" at bounding box center [482, 271] width 550 height 25
type input "DR [PERSON_NAME]"
click at [718, 376] on button "Next" at bounding box center [723, 379] width 65 height 34
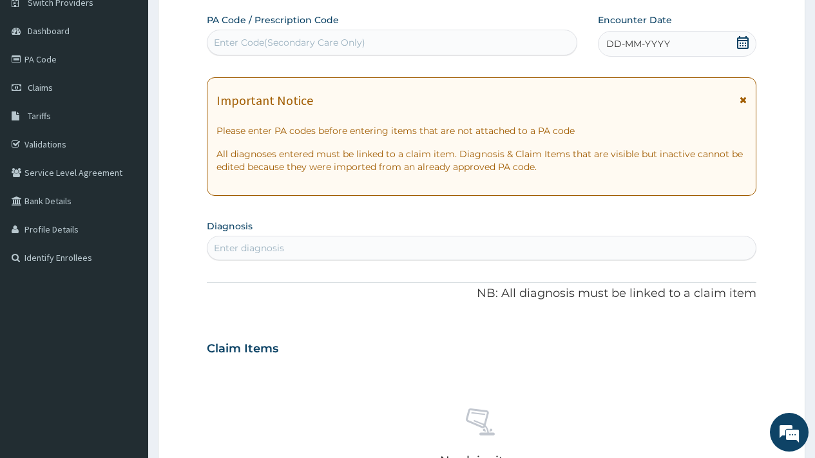
click at [740, 44] on icon at bounding box center [742, 42] width 13 height 13
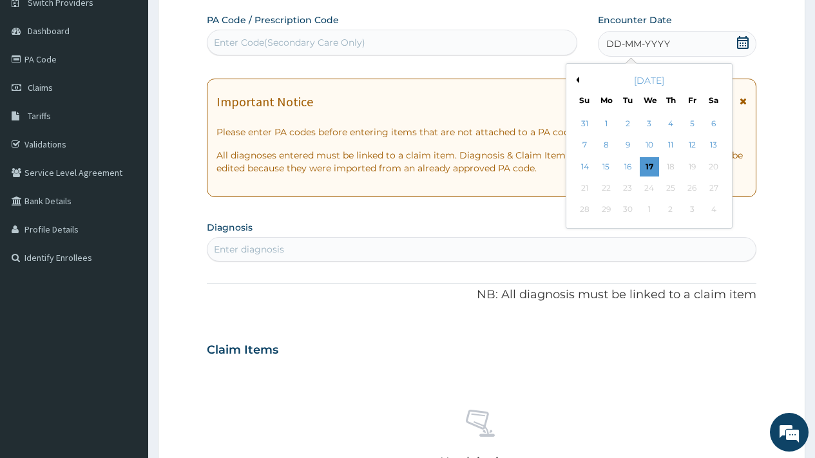
click at [575, 79] on button "Previous Month" at bounding box center [576, 80] width 6 height 6
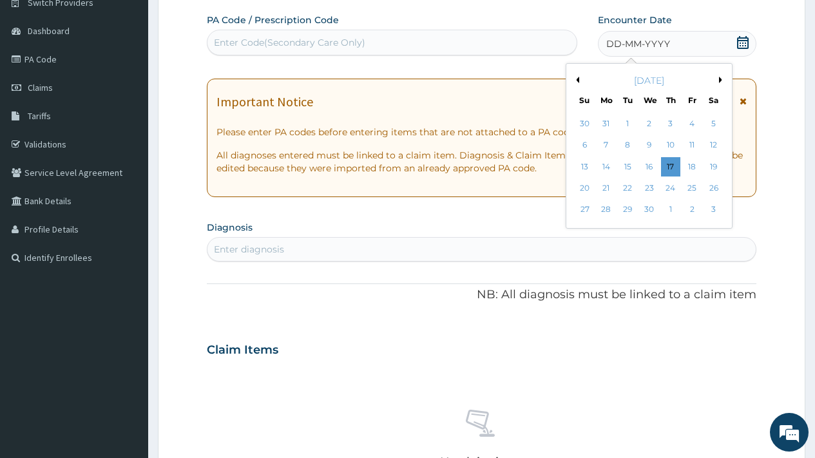
click at [575, 79] on button "Previous Month" at bounding box center [576, 80] width 6 height 6
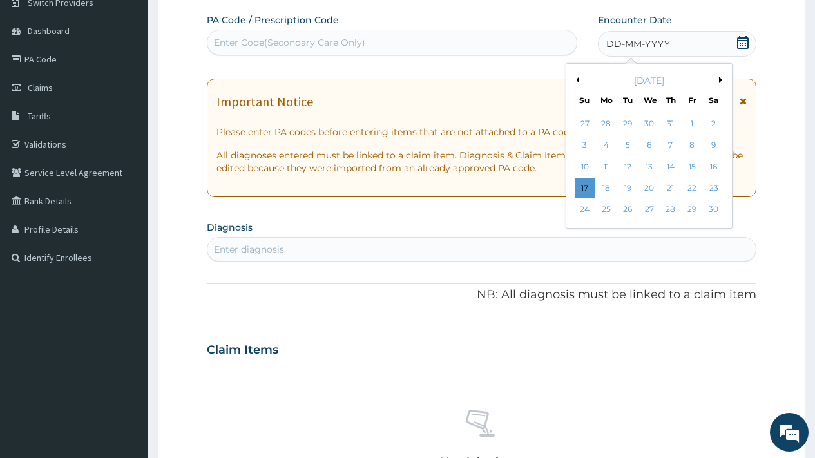
click at [575, 79] on button "Previous Month" at bounding box center [576, 80] width 6 height 6
click at [721, 79] on button "Next Month" at bounding box center [722, 80] width 6 height 6
click at [653, 189] on div "25" at bounding box center [648, 187] width 19 height 19
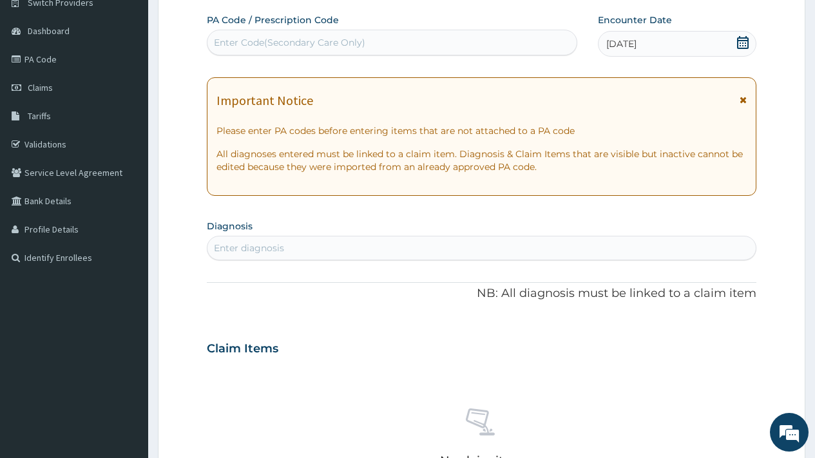
click at [312, 247] on div "Enter diagnosis" at bounding box center [481, 248] width 548 height 21
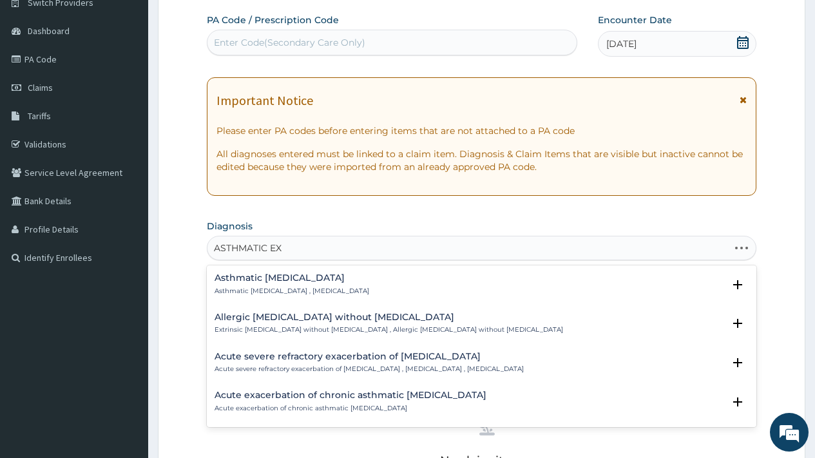
type input "ASTHMATIC EXA"
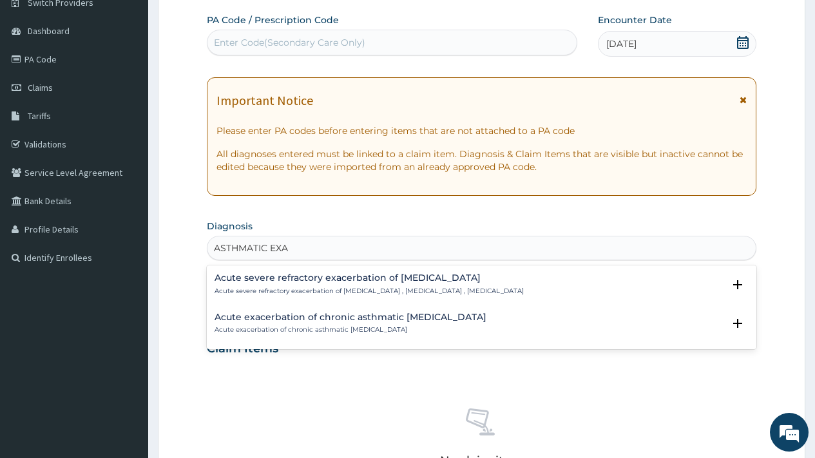
click at [343, 318] on h4 "Acute exacerbation of chronic asthmatic [MEDICAL_DATA]" at bounding box center [351, 317] width 272 height 10
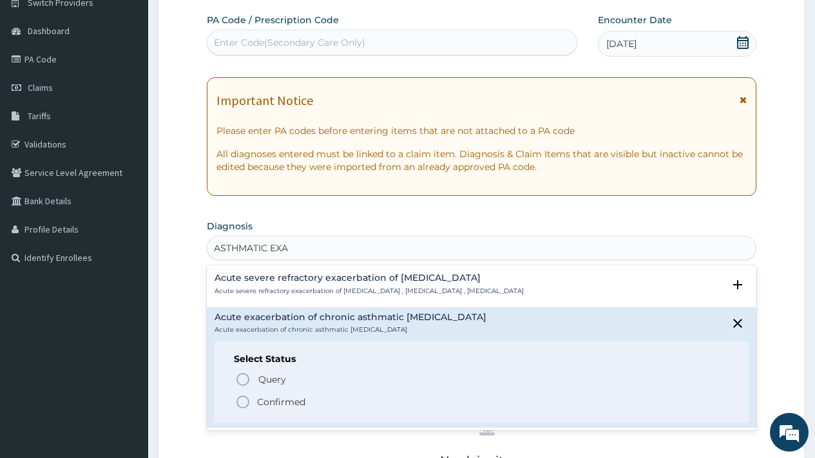
click at [282, 401] on p "Confirmed" at bounding box center [281, 402] width 48 height 13
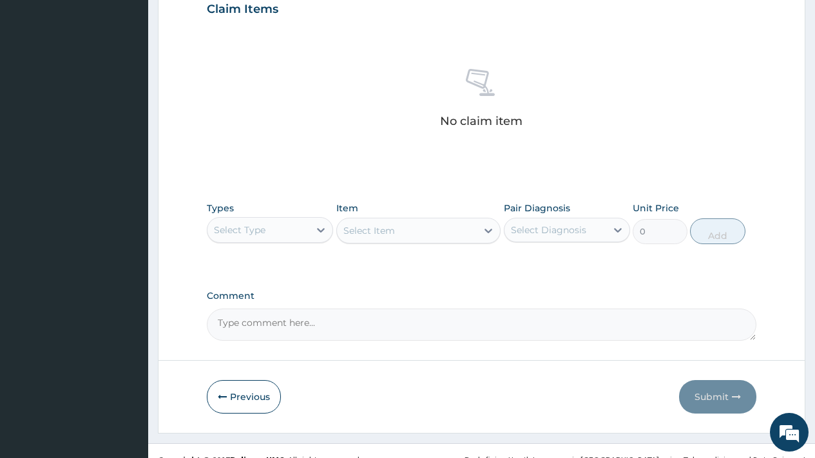
scroll to position [471, 0]
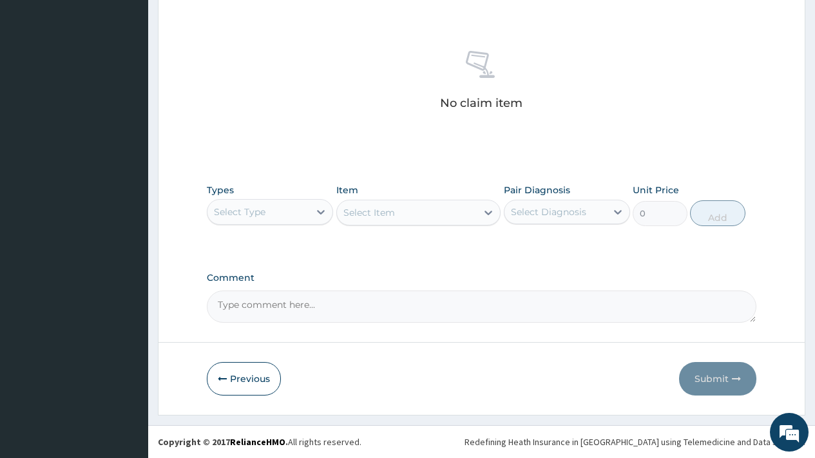
click at [236, 209] on div "Select Type" at bounding box center [240, 212] width 52 height 13
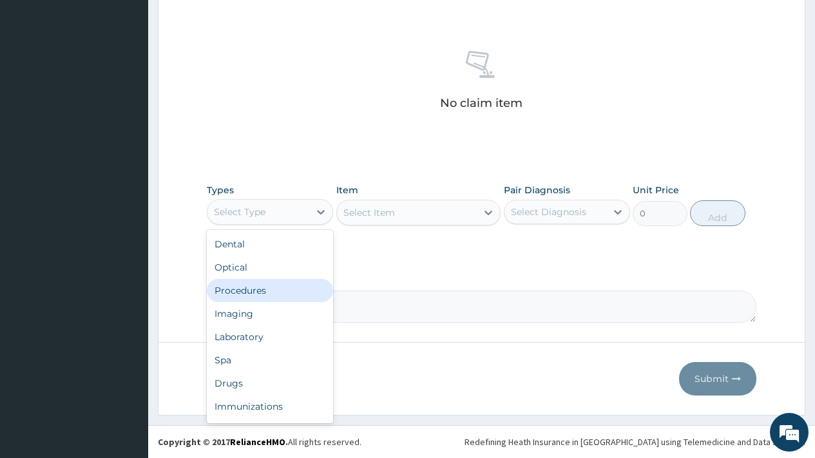
click at [242, 292] on div "Procedures" at bounding box center [270, 290] width 126 height 23
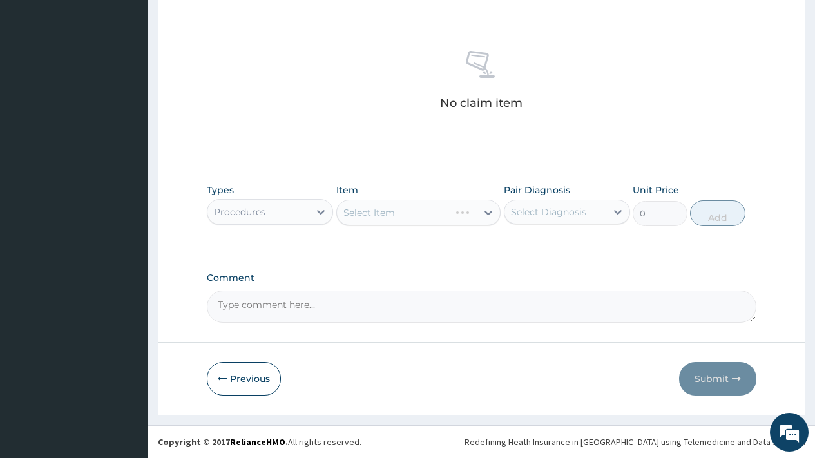
click at [584, 210] on div "Select Diagnosis" at bounding box center [548, 212] width 75 height 13
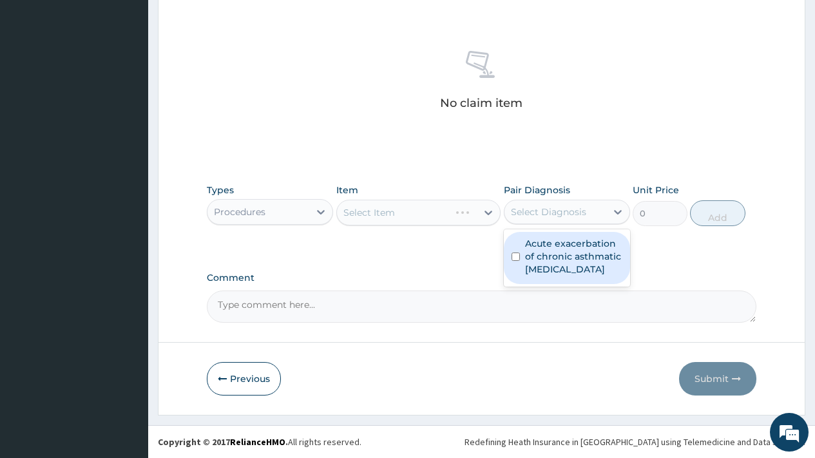
click at [572, 256] on label "Acute exacerbation of chronic asthmatic [MEDICAL_DATA]" at bounding box center [573, 256] width 97 height 39
checkbox input "true"
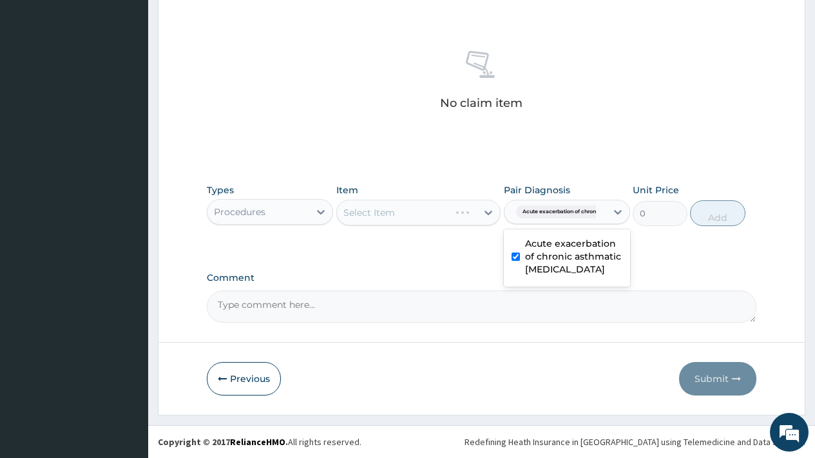
click at [407, 211] on div "Select Item" at bounding box center [418, 213] width 165 height 26
click at [407, 211] on div "Select Item" at bounding box center [407, 212] width 140 height 21
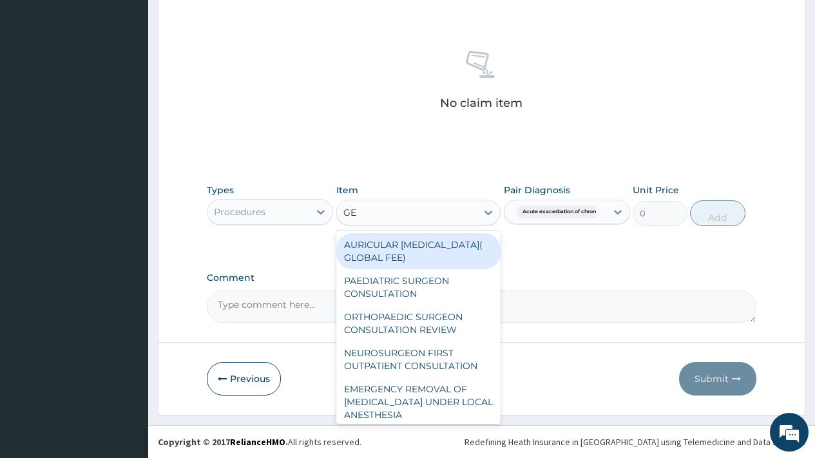
type input "GEN"
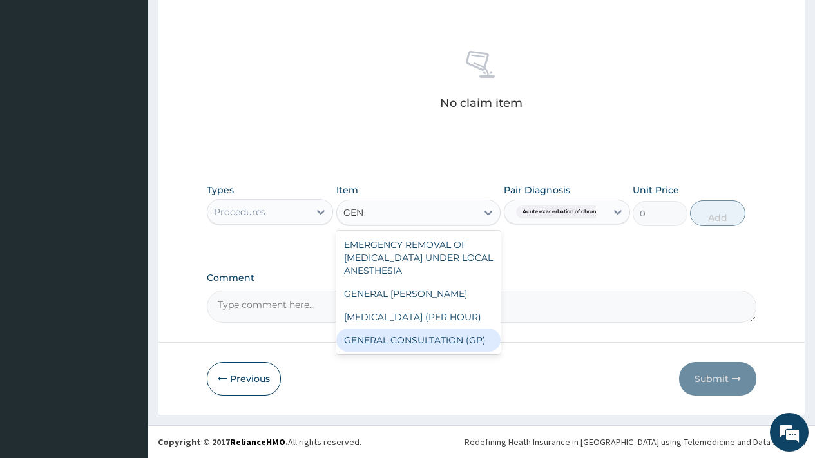
click at [418, 337] on div "GENERAL CONSULTATION (GP)" at bounding box center [418, 340] width 165 height 23
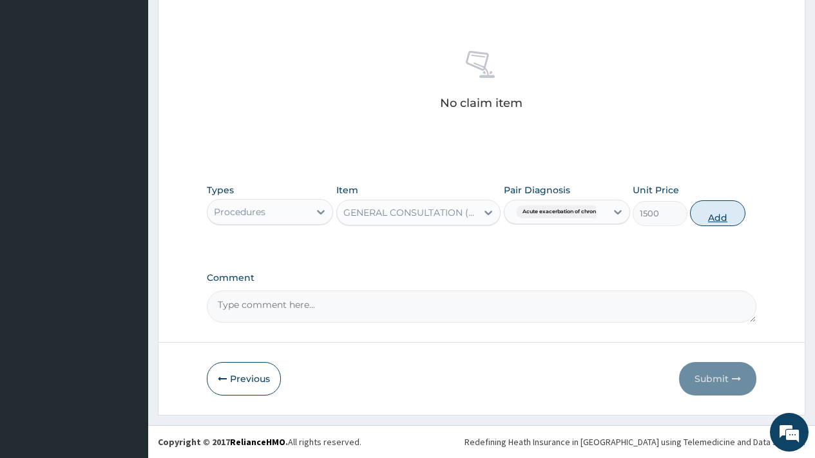
click at [709, 218] on button "Add" at bounding box center [717, 213] width 55 height 26
type input "0"
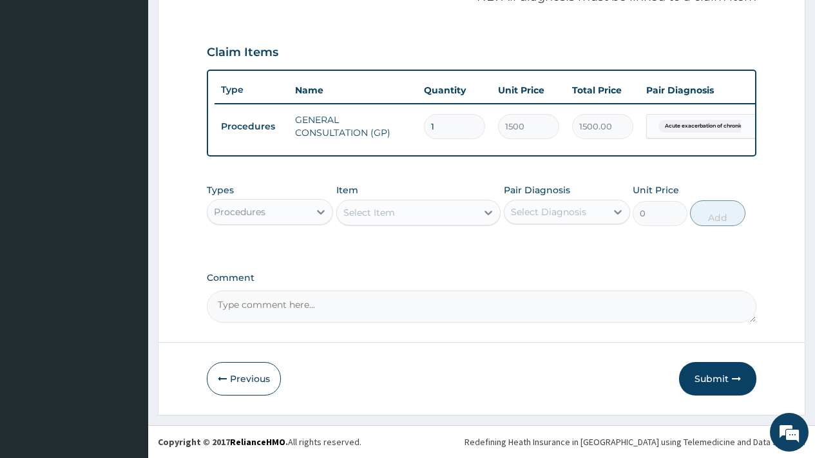
click at [240, 211] on div "Procedures" at bounding box center [240, 212] width 52 height 13
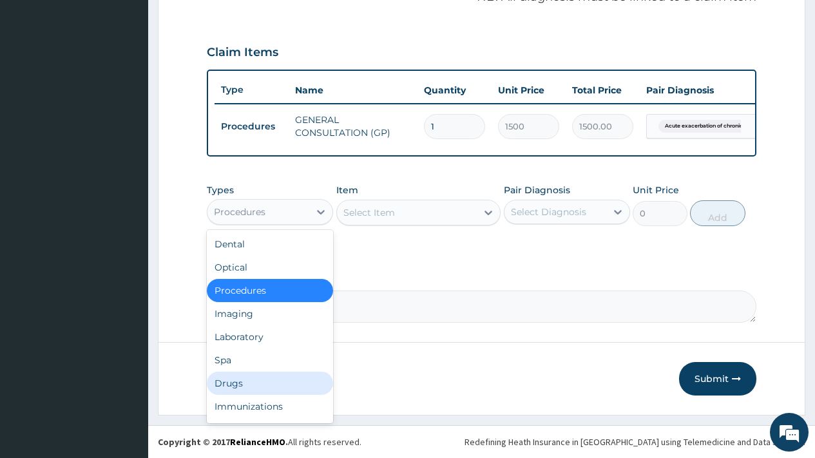
click at [246, 386] on div "Drugs" at bounding box center [270, 383] width 126 height 23
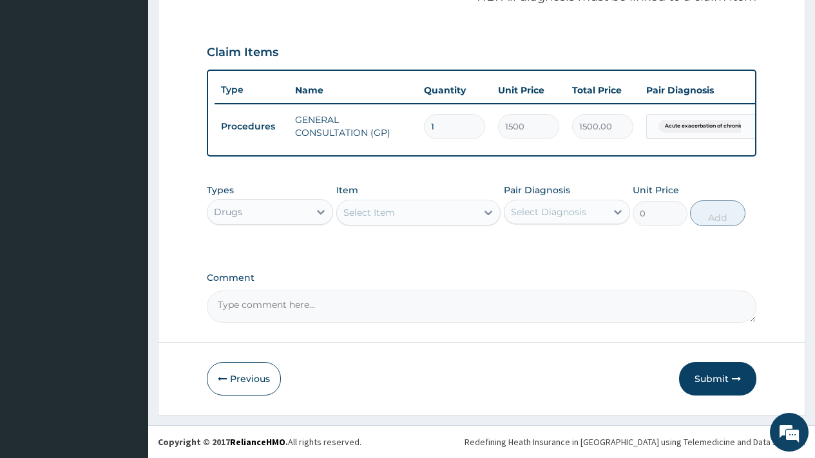
click at [390, 213] on div "Select Item" at bounding box center [369, 212] width 52 height 13
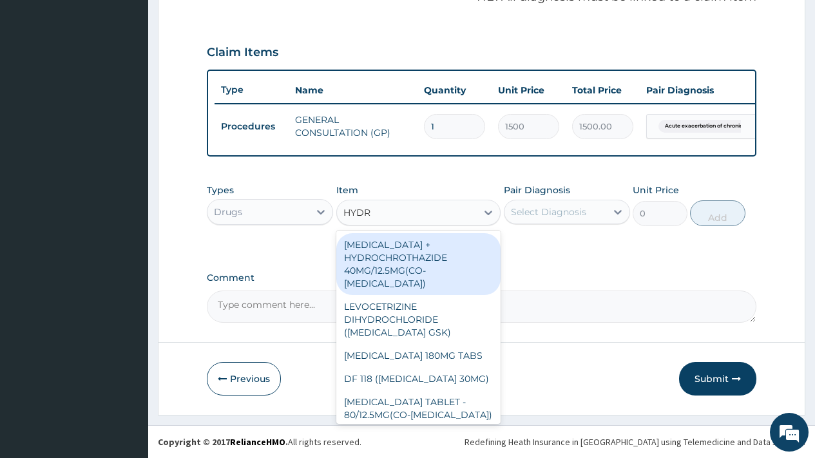
type input "HYDRO"
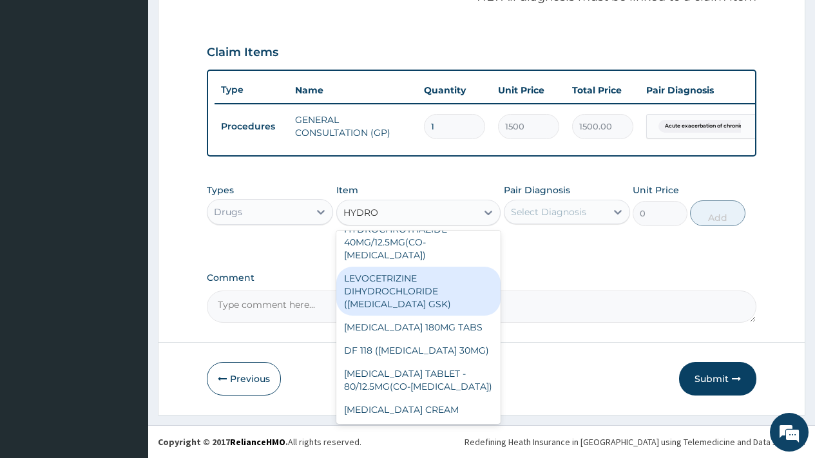
scroll to position [80, 0]
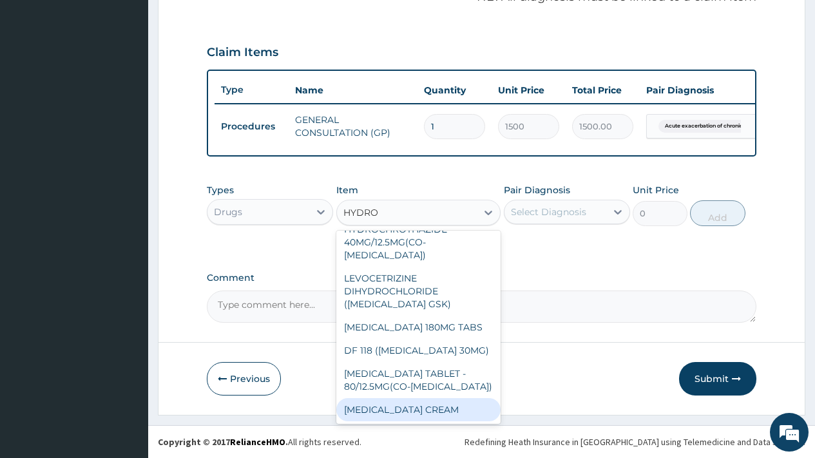
click at [458, 407] on div "[MEDICAL_DATA] CREAM" at bounding box center [418, 409] width 165 height 23
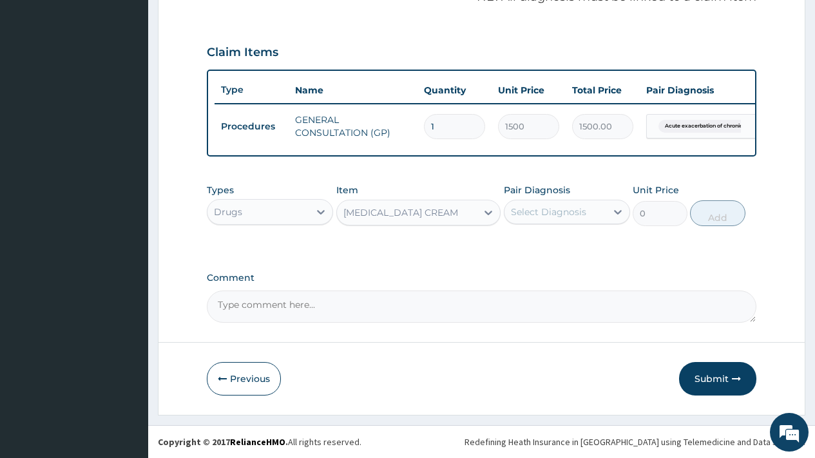
type input "400"
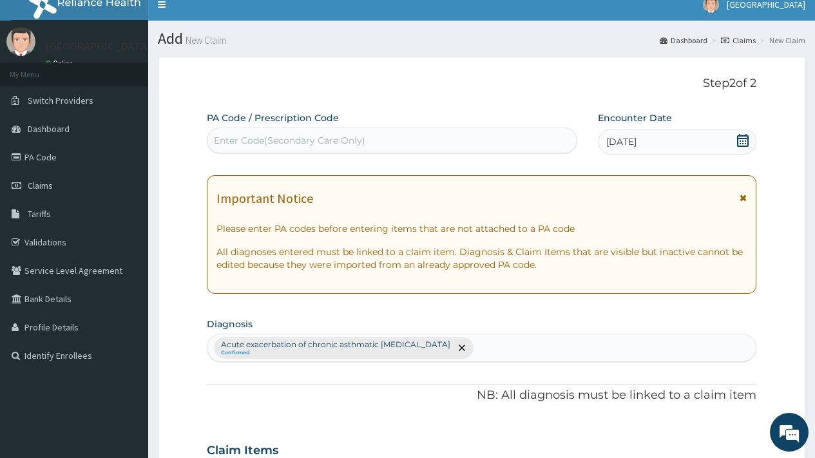
click at [466, 350] on div "Acute exacerbation of chronic asthmatic [MEDICAL_DATA] Confirmed" at bounding box center [481, 347] width 548 height 27
type input "ARTH"
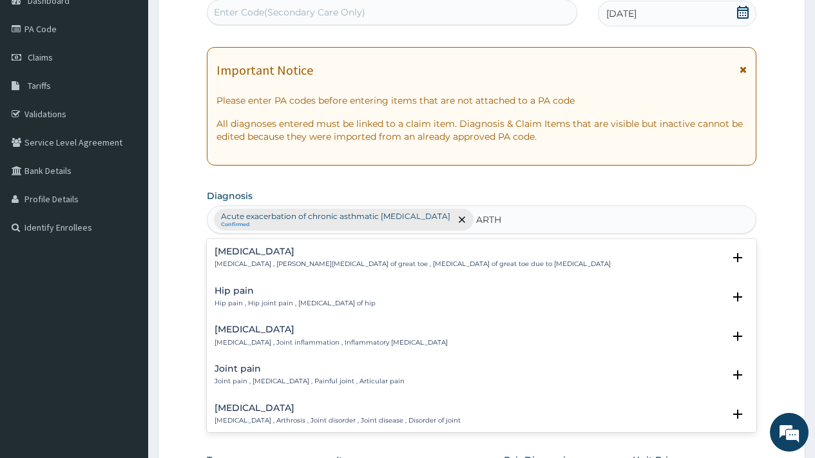
scroll to position [144, 0]
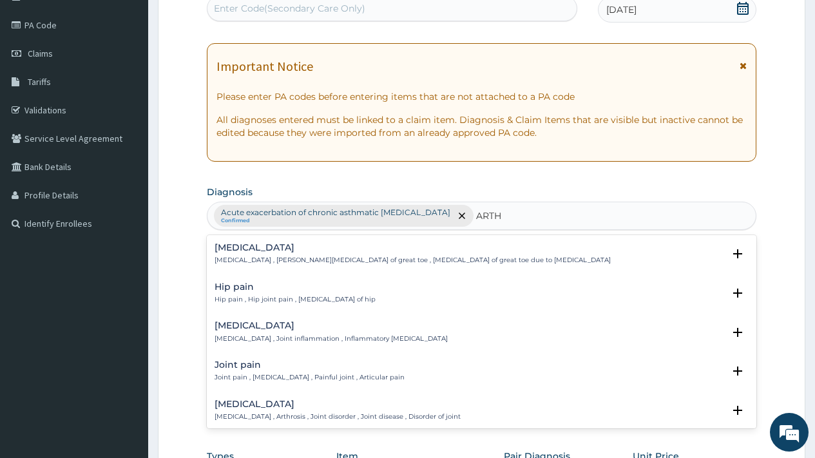
click at [337, 334] on p "Arthritis , Joint inflammation , Inflammatory arthritis" at bounding box center [331, 338] width 233 height 9
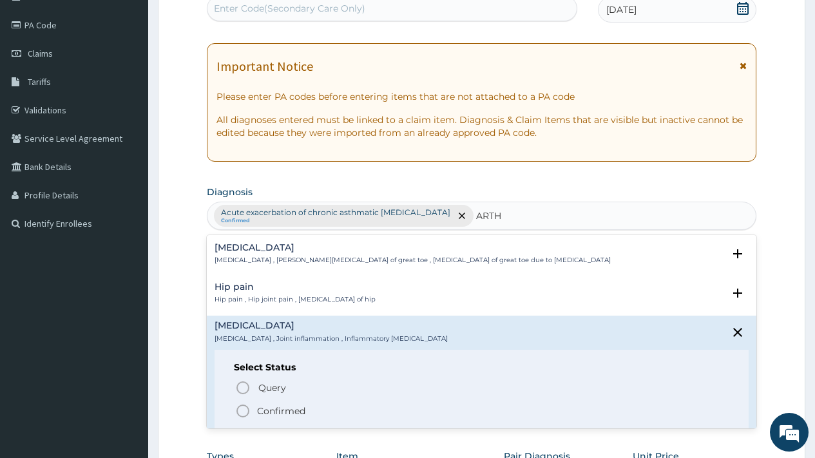
click at [296, 412] on p "Confirmed" at bounding box center [281, 411] width 48 height 13
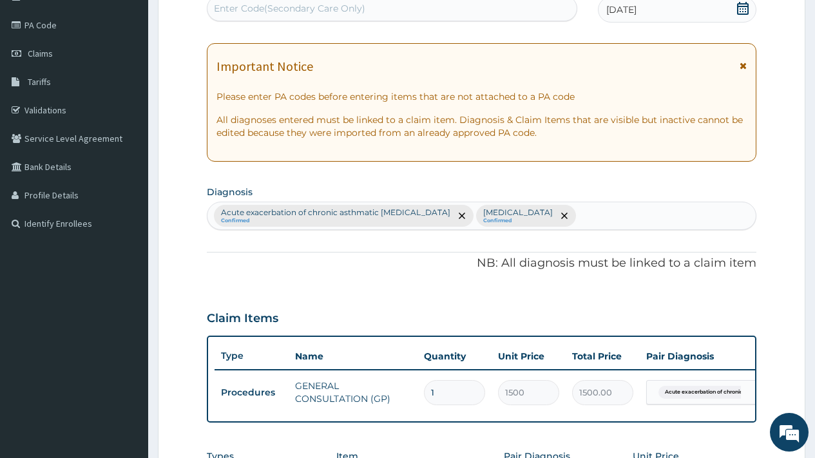
scroll to position [419, 0]
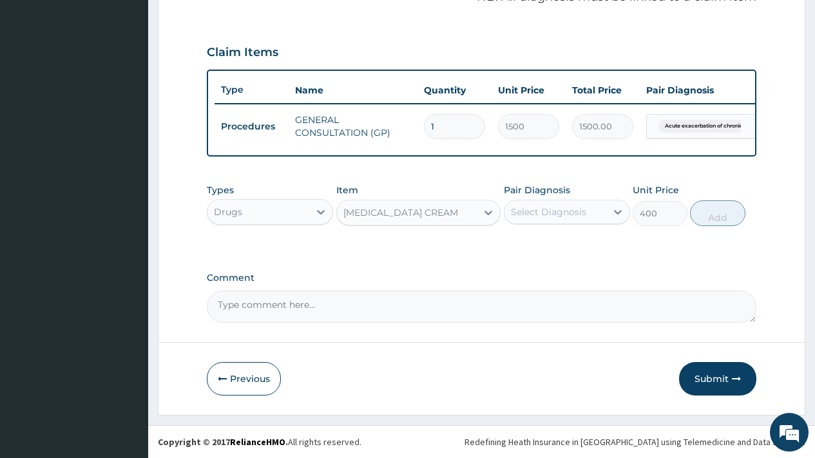
click at [546, 217] on div "Select Diagnosis" at bounding box center [548, 212] width 75 height 13
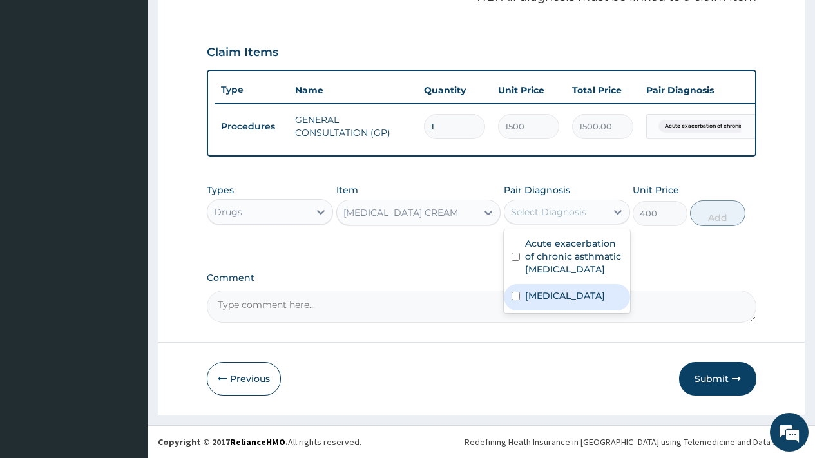
click at [549, 302] on div "Arthritis" at bounding box center [567, 297] width 126 height 26
checkbox input "true"
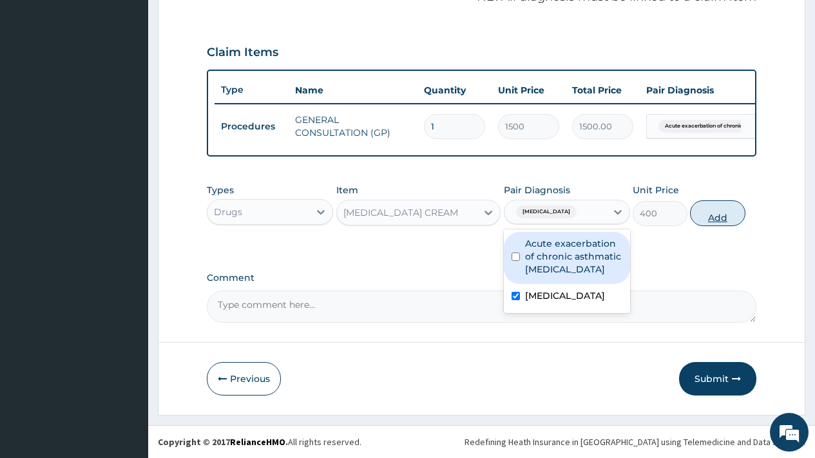
click at [715, 218] on button "Add" at bounding box center [717, 213] width 55 height 26
type input "0"
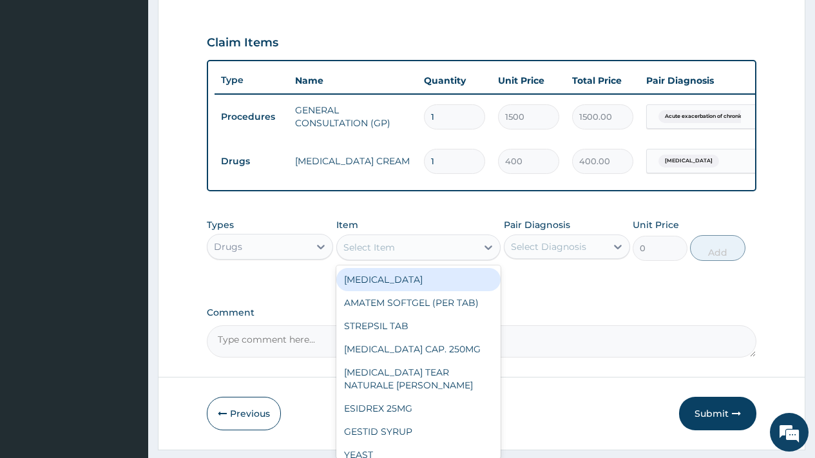
click at [369, 254] on div "Select Item" at bounding box center [369, 247] width 52 height 13
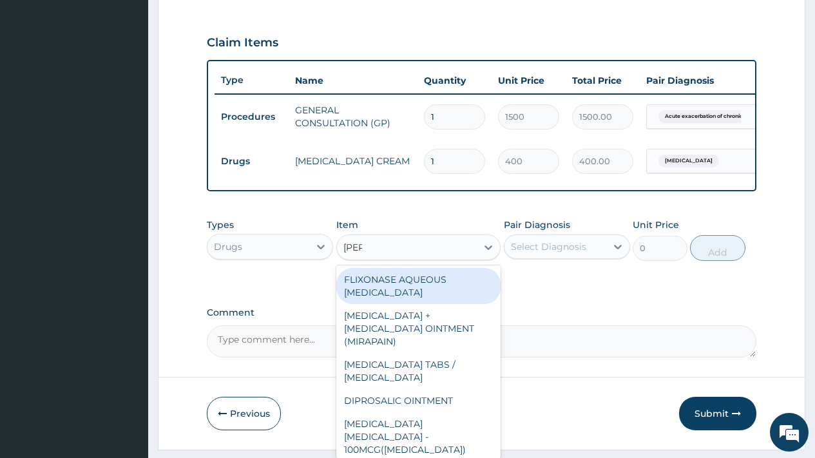
type input "SALB"
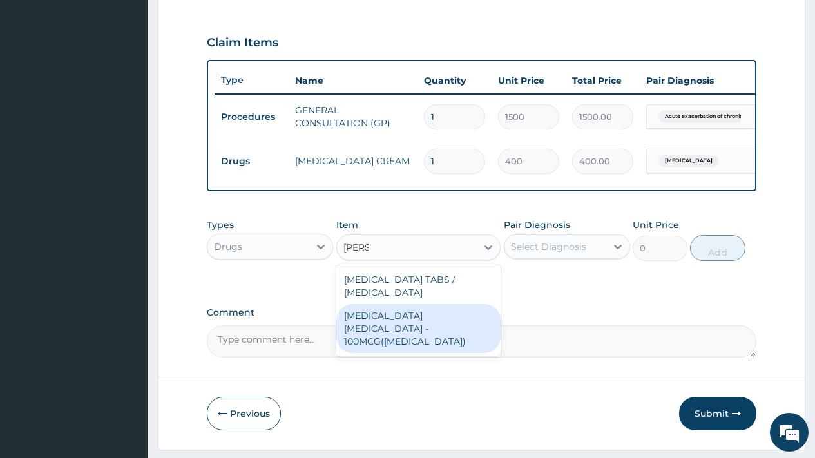
click at [419, 320] on div "SALBUTAMOL INHALER - 100MCG(VENTOLIN)" at bounding box center [418, 328] width 165 height 49
type input "4000"
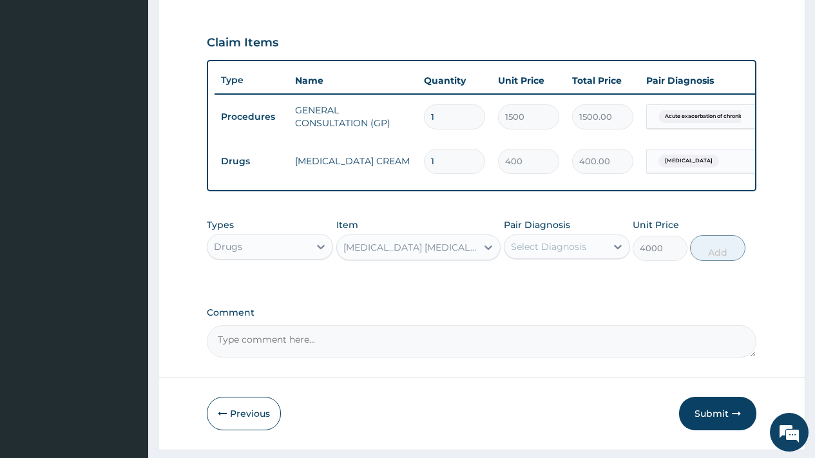
click at [577, 253] on div "Select Diagnosis" at bounding box center [548, 246] width 75 height 13
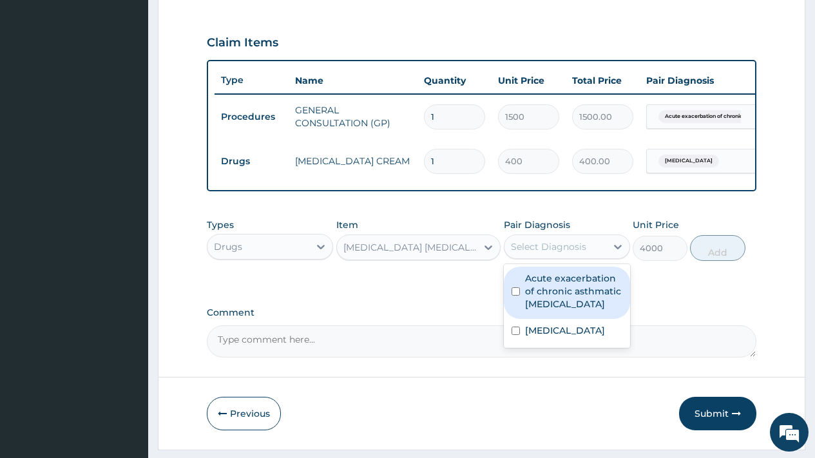
click at [564, 300] on label "Acute exacerbation of chronic asthmatic bronchitis" at bounding box center [573, 291] width 97 height 39
checkbox input "true"
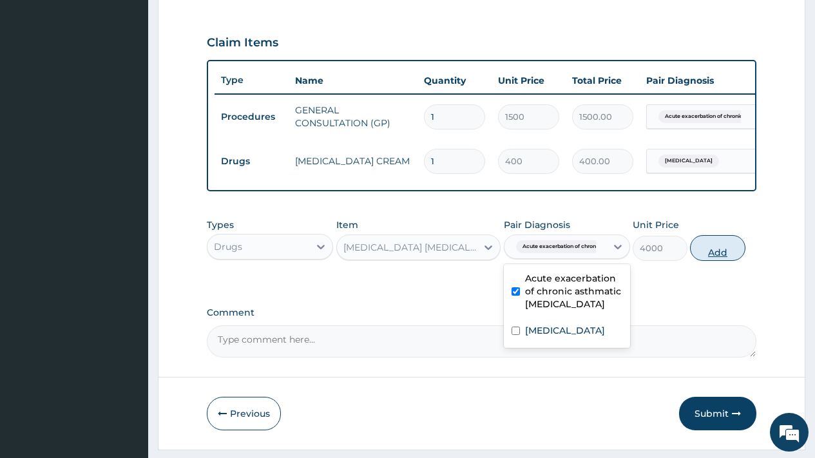
click at [721, 261] on button "Add" at bounding box center [717, 248] width 55 height 26
type input "0"
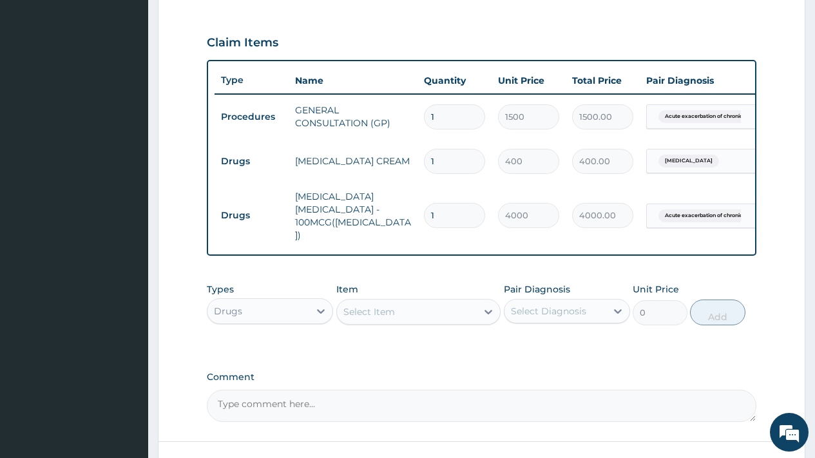
click at [392, 305] on div "Select Item" at bounding box center [369, 311] width 52 height 13
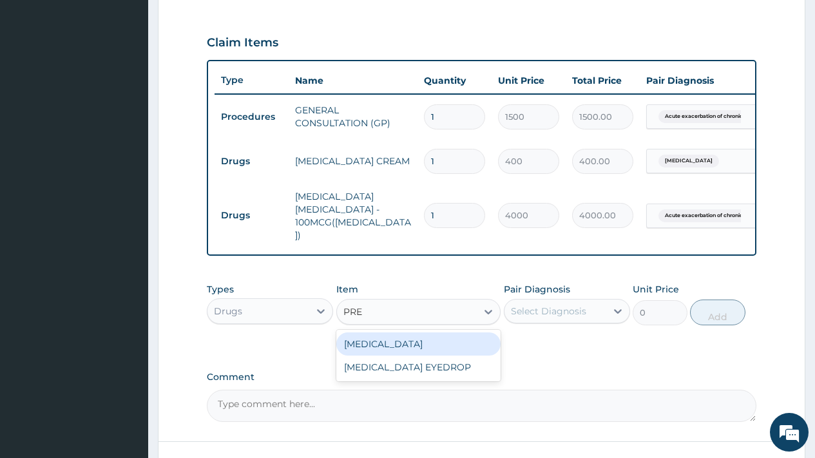
type input "PRED"
click at [401, 332] on div "PREDNISOLONE" at bounding box center [418, 343] width 165 height 23
type input "22.5"
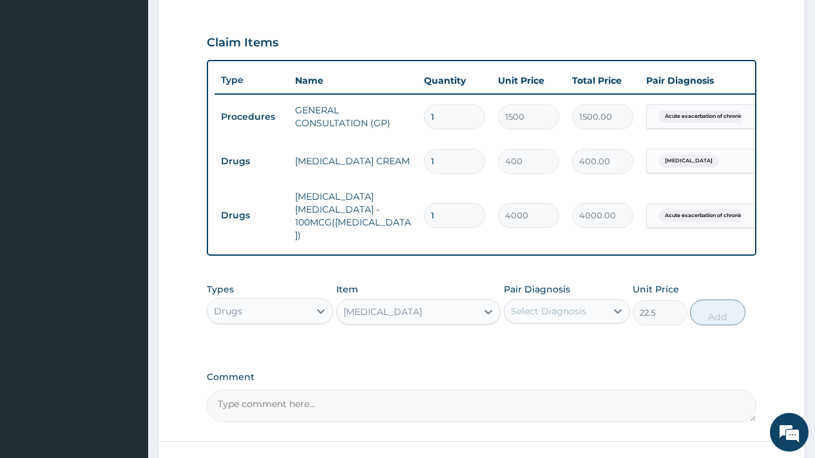
click at [570, 305] on div "Select Diagnosis" at bounding box center [548, 311] width 75 height 13
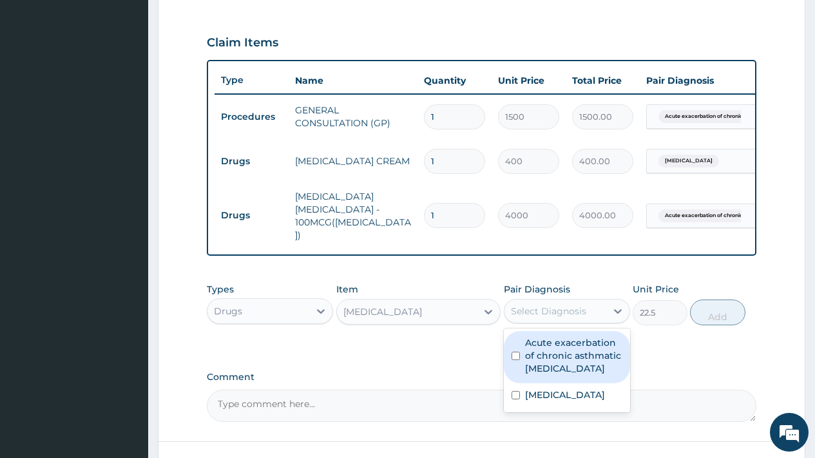
drag, startPoint x: 566, startPoint y: 345, endPoint x: 588, endPoint y: 347, distance: 21.3
click at [566, 346] on label "Acute exacerbation of chronic asthmatic bronchitis" at bounding box center [573, 355] width 97 height 39
checkbox input "true"
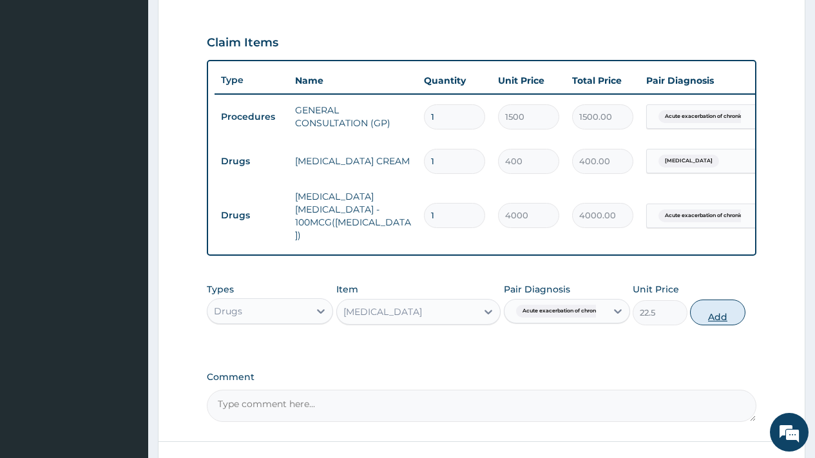
click at [732, 307] on button "Add" at bounding box center [717, 313] width 55 height 26
type input "0"
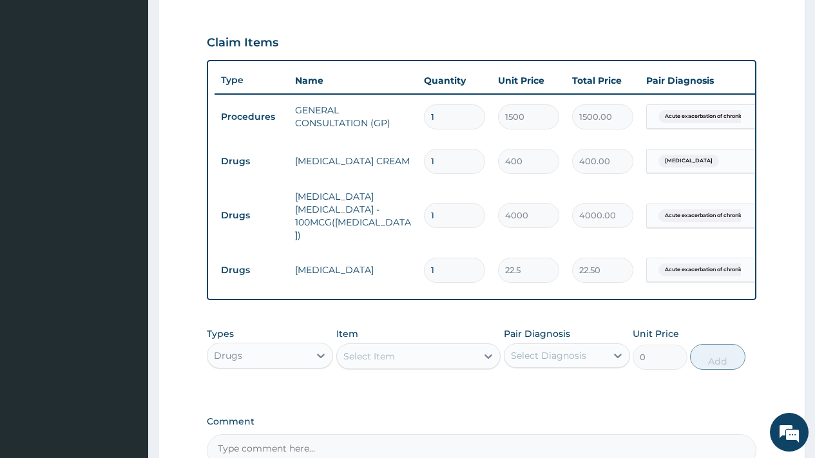
click at [378, 350] on div "Select Item" at bounding box center [369, 356] width 52 height 13
type input "NEB"
drag, startPoint x: 436, startPoint y: 253, endPoint x: 423, endPoint y: 251, distance: 13.0
click at [423, 251] on td "1" at bounding box center [454, 270] width 74 height 38
type input "6"
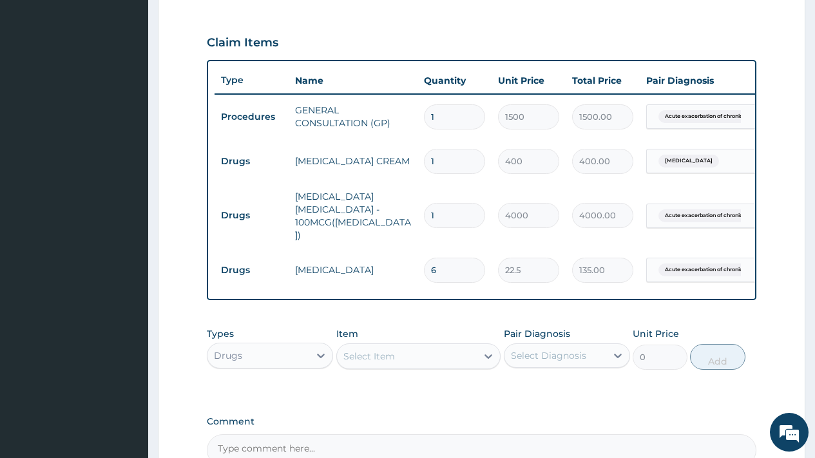
type input "135.00"
type input "6"
click at [273, 345] on div "Drugs" at bounding box center [258, 355] width 102 height 21
click at [264, 428] on div "Procedures" at bounding box center [270, 434] width 126 height 23
click at [544, 349] on div "Select Diagnosis" at bounding box center [548, 355] width 75 height 13
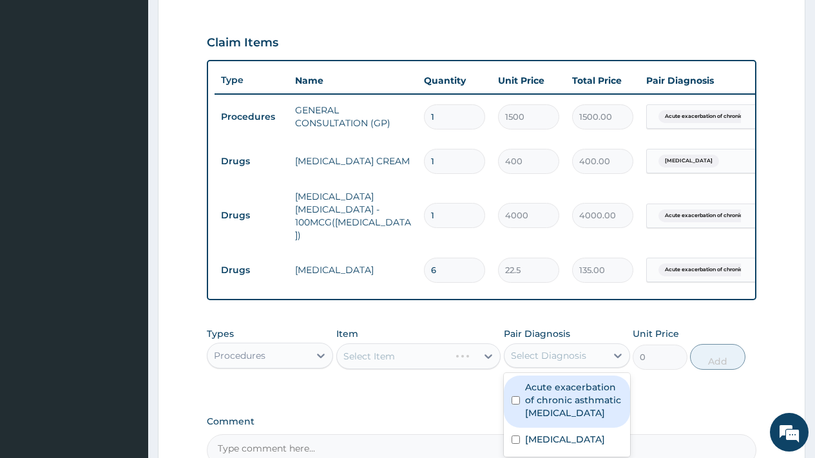
click at [544, 387] on label "Acute exacerbation of chronic asthmatic bronchitis" at bounding box center [573, 400] width 97 height 39
checkbox input "true"
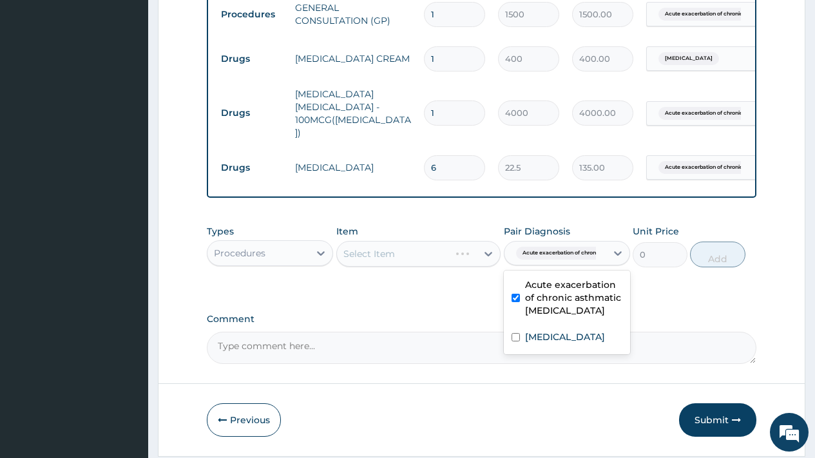
scroll to position [553, 0]
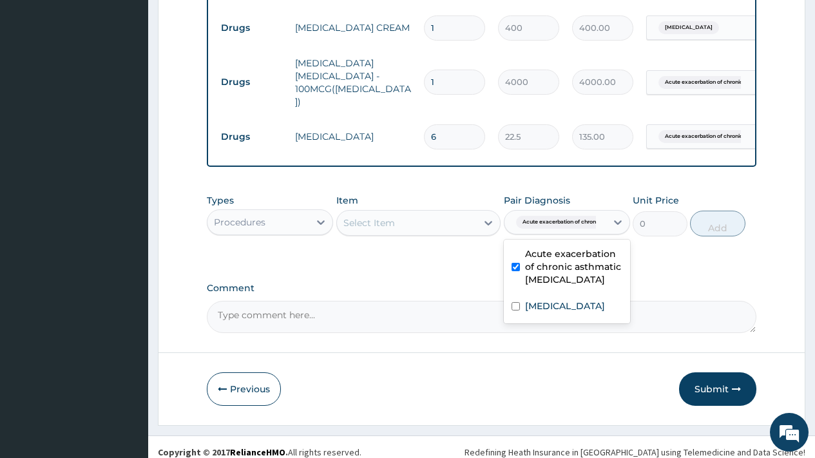
click at [397, 213] on div "Select Item" at bounding box center [407, 223] width 140 height 21
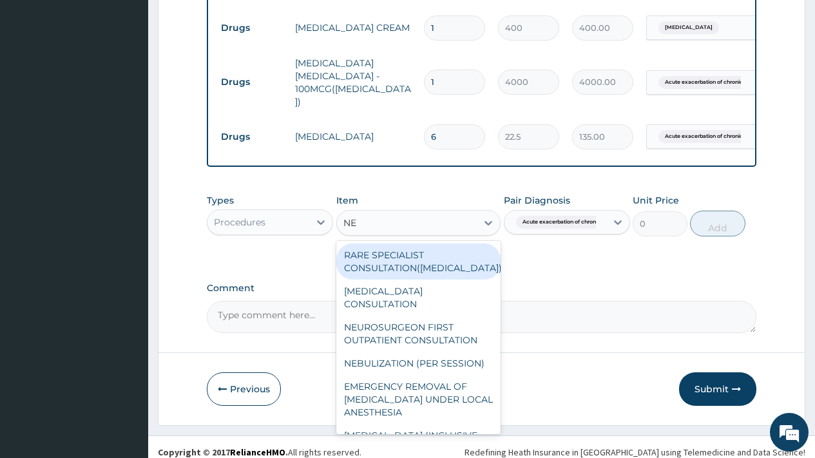
type input "NEB"
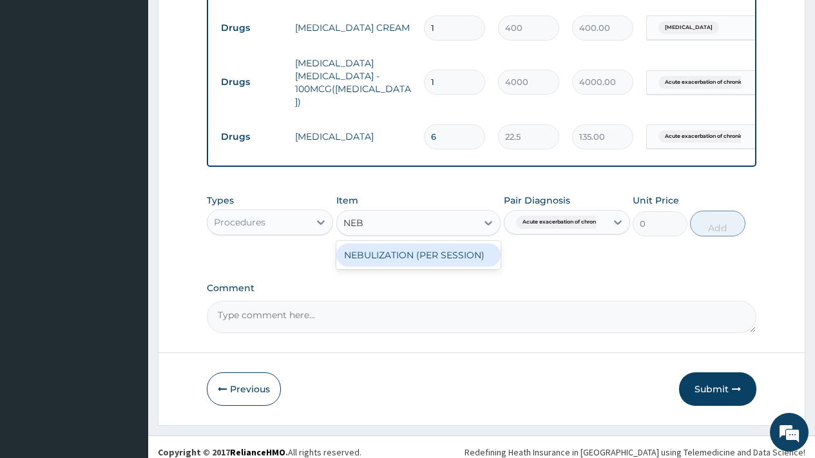
click at [411, 244] on div "NEBULIZATION (PER SESSION)" at bounding box center [418, 255] width 165 height 23
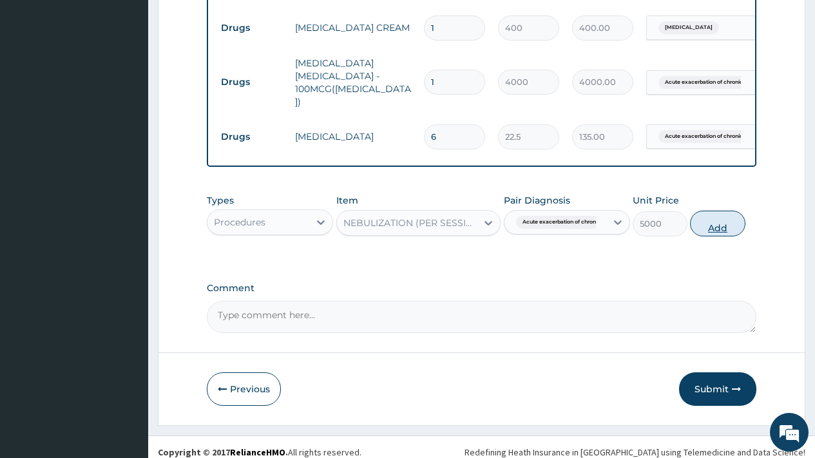
click at [720, 213] on button "Add" at bounding box center [717, 224] width 55 height 26
type input "0"
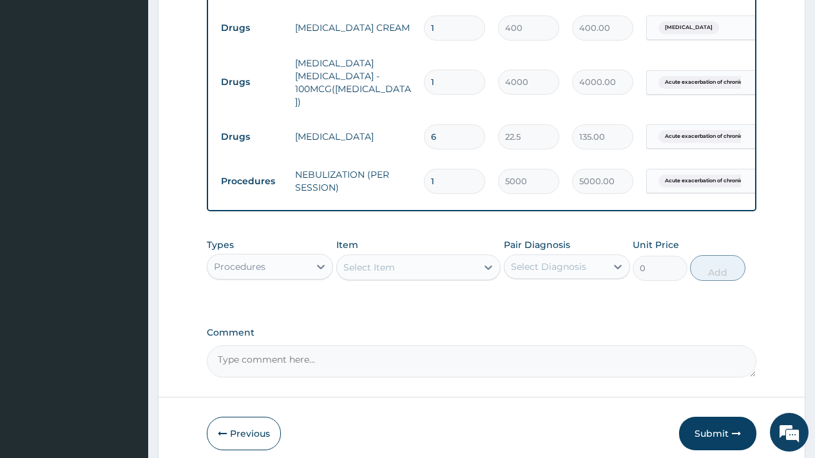
drag, startPoint x: 427, startPoint y: 165, endPoint x: 421, endPoint y: 164, distance: 6.5
click at [421, 164] on td "1" at bounding box center [454, 181] width 74 height 38
type input "2"
type input "10000.00"
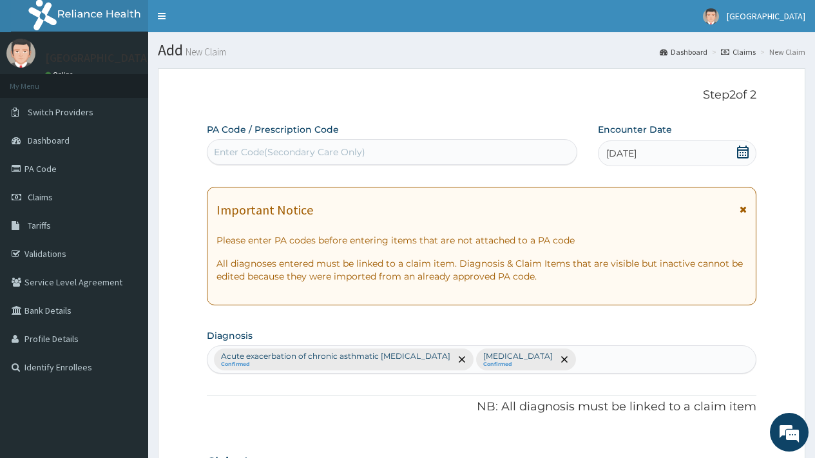
scroll to position [597, 0]
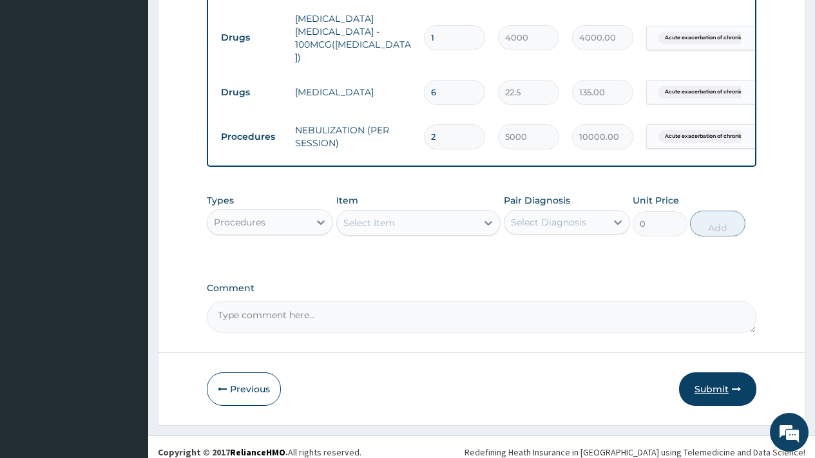
type input "2"
click at [711, 379] on button "Submit" at bounding box center [717, 389] width 77 height 34
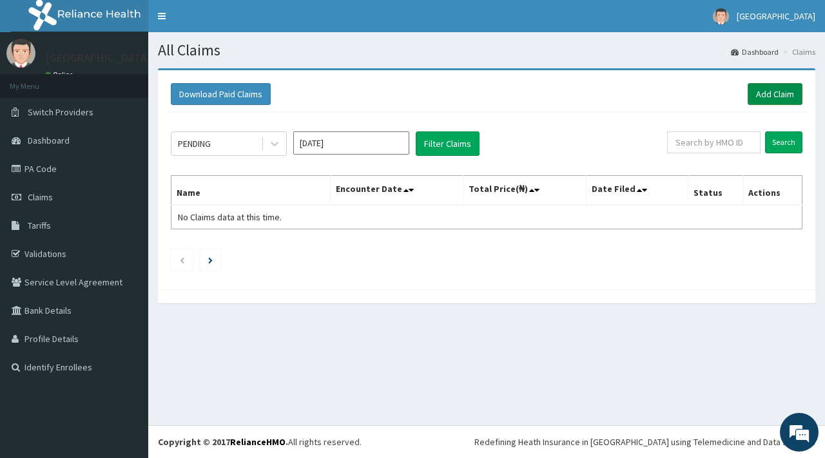
click at [773, 94] on link "Add Claim" at bounding box center [774, 94] width 55 height 22
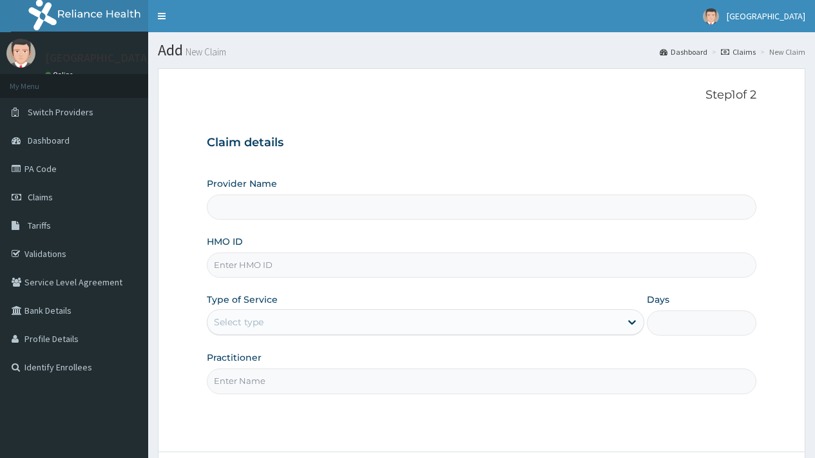
click at [250, 267] on input "HMO ID" at bounding box center [482, 265] width 550 height 25
type input "SO"
type input "[GEOGRAPHIC_DATA]"
type input "SOI/10035/E"
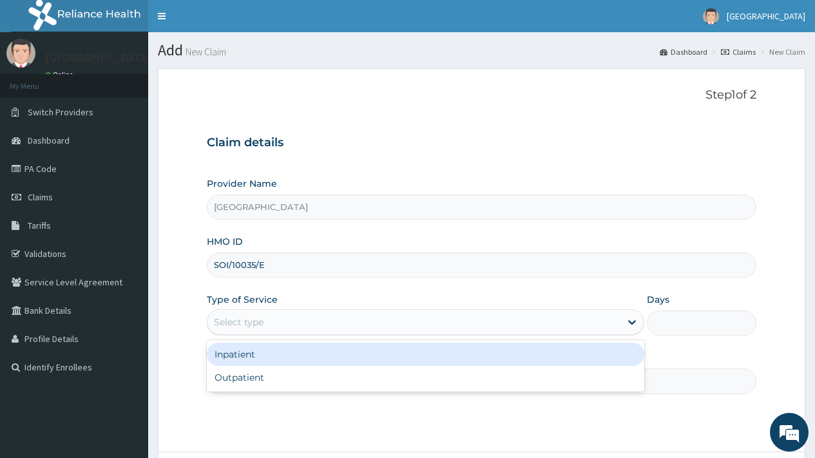
click at [225, 320] on div "Select type" at bounding box center [239, 322] width 50 height 13
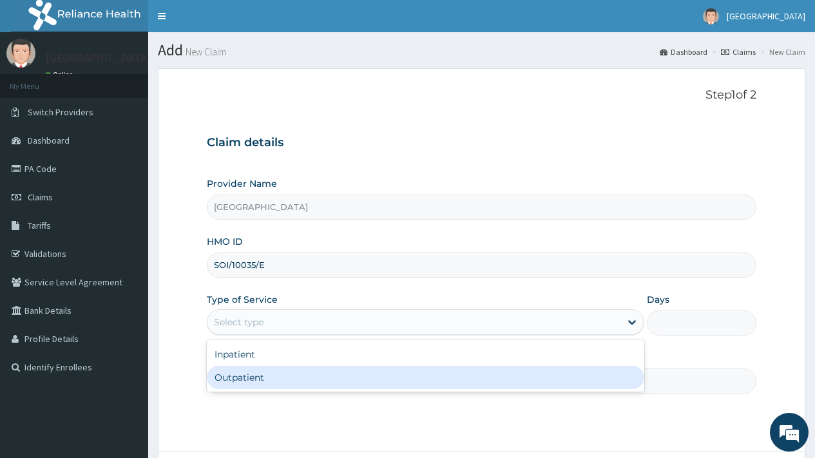
click at [254, 380] on div "Outpatient" at bounding box center [425, 377] width 437 height 23
type input "1"
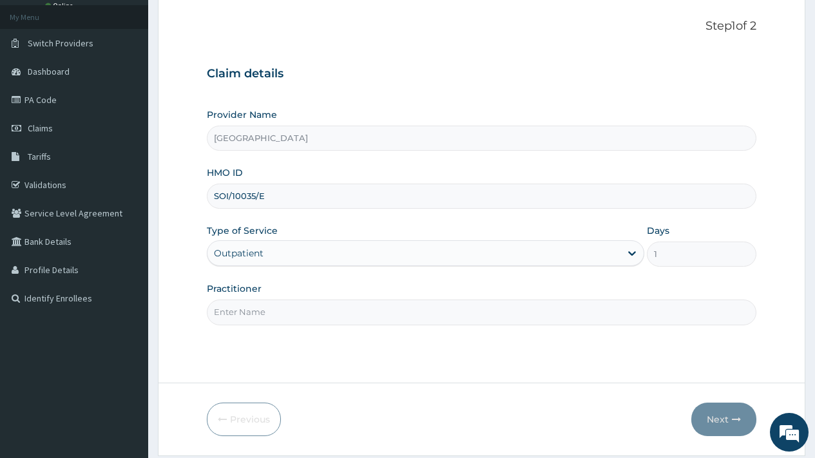
scroll to position [110, 0]
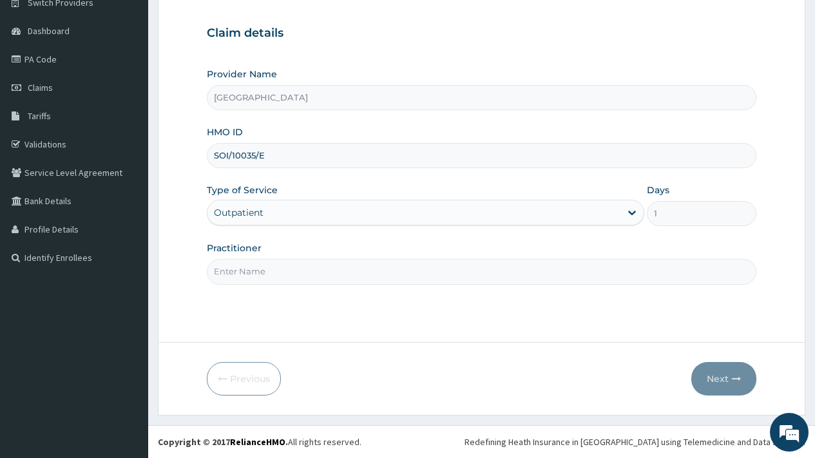
click at [279, 272] on input "Practitioner" at bounding box center [482, 271] width 550 height 25
type input "DR OVIE"
click at [711, 378] on button "Next" at bounding box center [723, 379] width 65 height 34
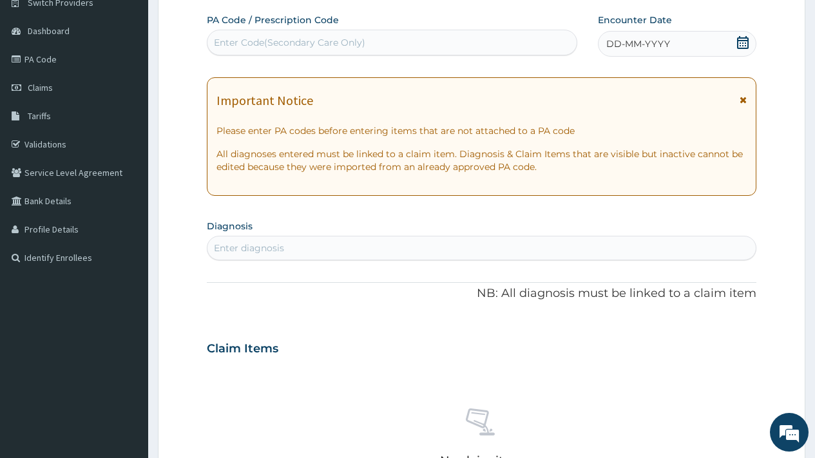
click at [741, 42] on icon at bounding box center [742, 42] width 13 height 13
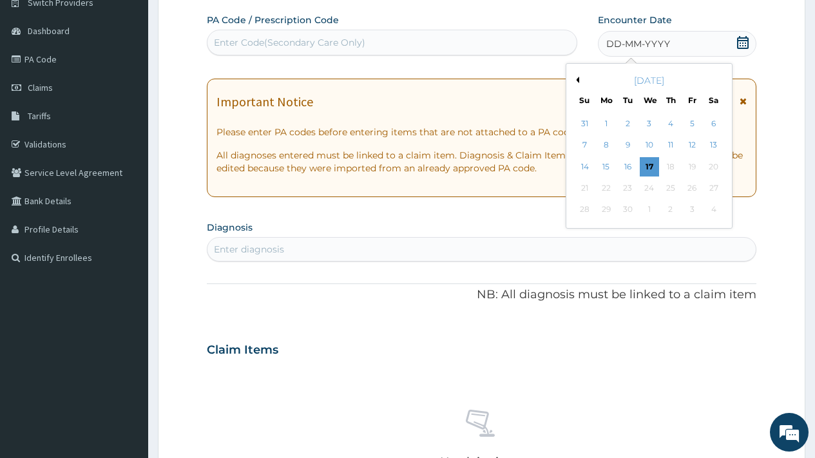
click at [578, 77] on button "Previous Month" at bounding box center [576, 80] width 6 height 6
click at [577, 79] on button "Previous Month" at bounding box center [576, 80] width 6 height 6
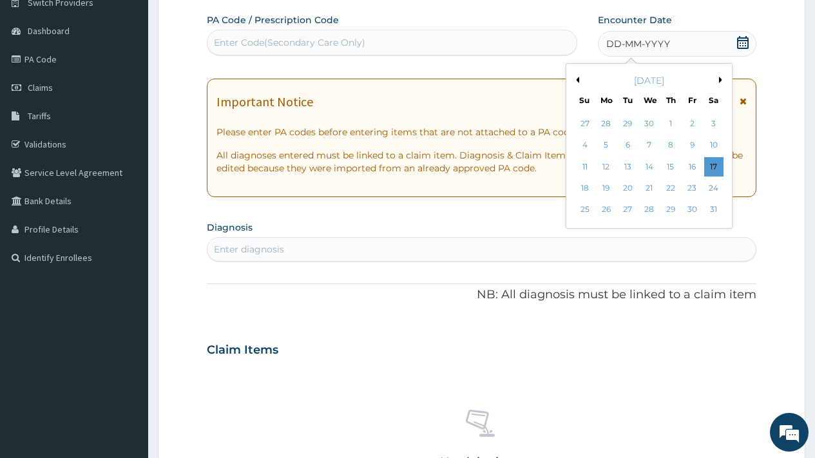
click at [577, 79] on button "Previous Month" at bounding box center [576, 80] width 6 height 6
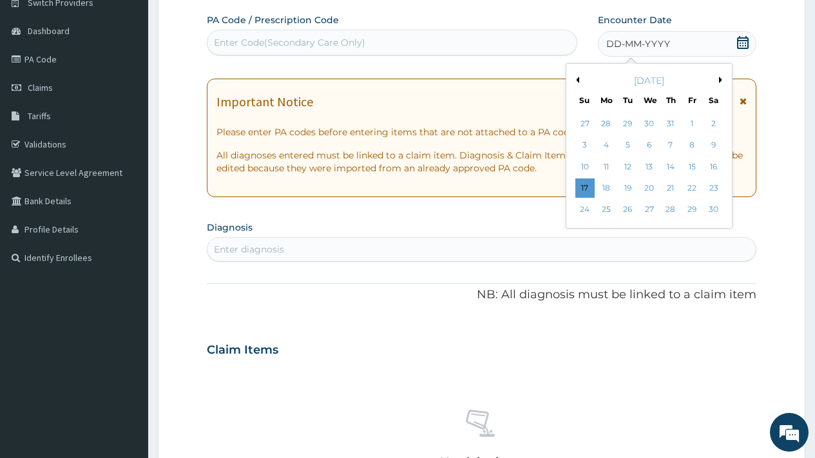
click at [577, 79] on button "Previous Month" at bounding box center [576, 80] width 6 height 6
click at [655, 186] on div "25" at bounding box center [648, 187] width 19 height 19
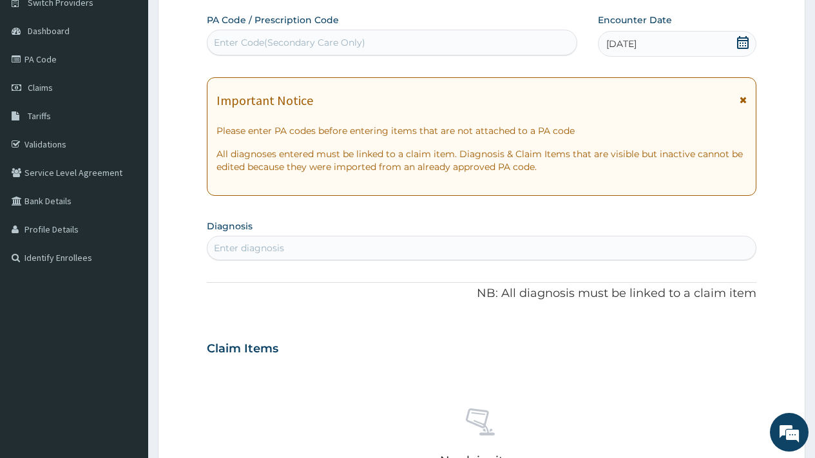
click at [326, 249] on div "Enter diagnosis" at bounding box center [481, 248] width 548 height 21
type input "MALAR"
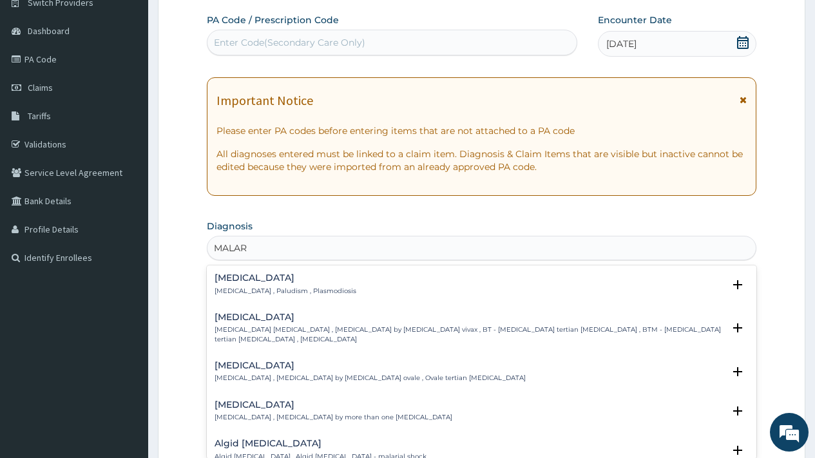
click at [269, 280] on h4 "Malaria" at bounding box center [286, 278] width 142 height 10
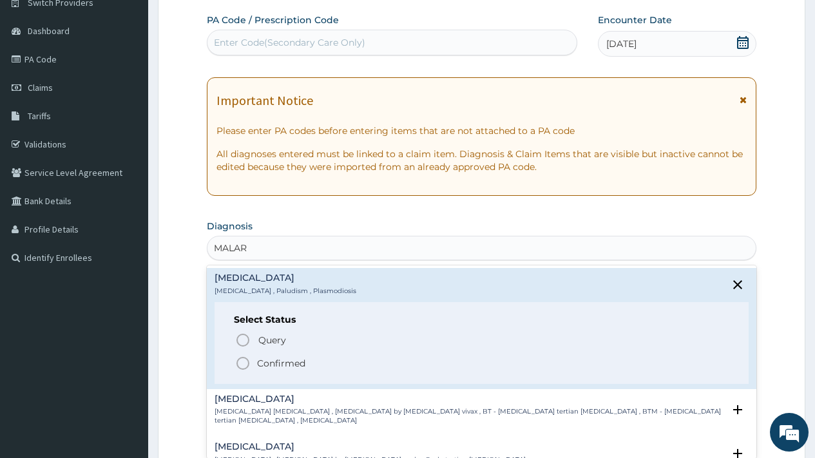
click at [278, 365] on p "Confirmed" at bounding box center [281, 363] width 48 height 13
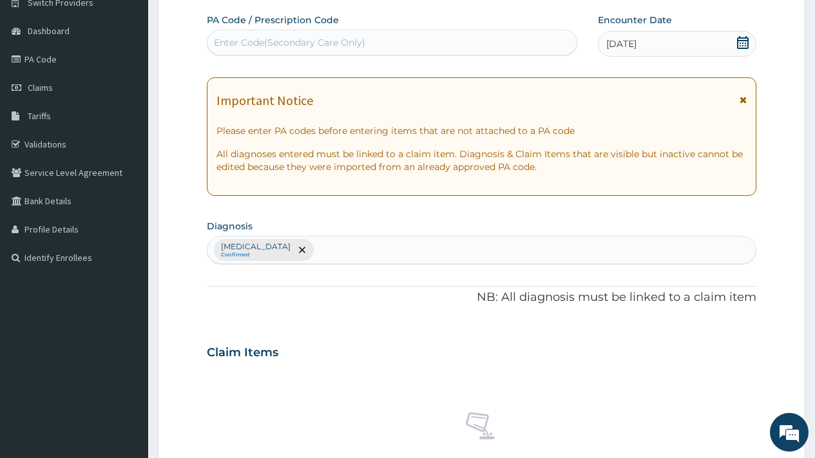
scroll to position [471, 0]
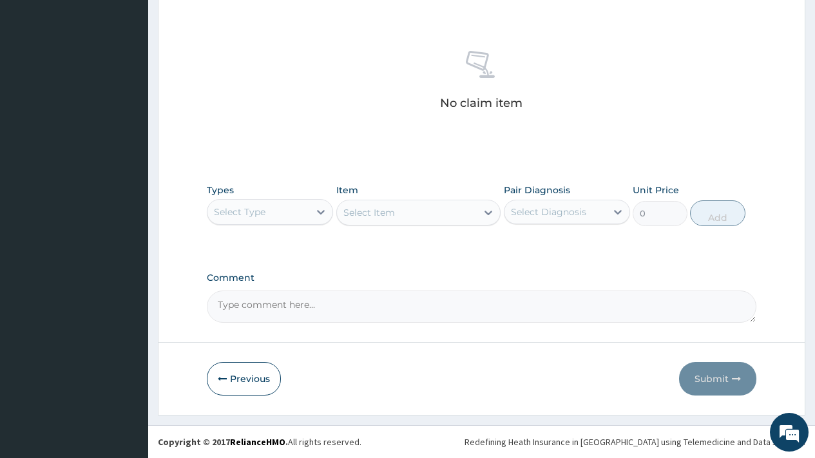
click at [262, 215] on div "Select Type" at bounding box center [240, 212] width 52 height 13
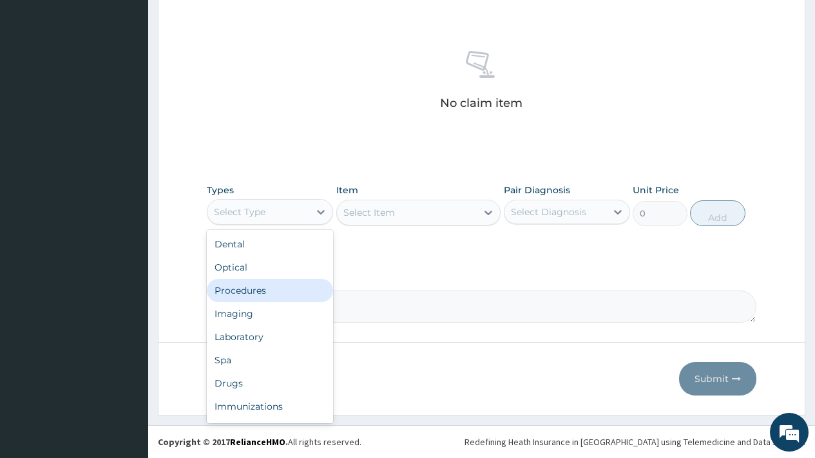
click at [262, 296] on div "Procedures" at bounding box center [270, 290] width 126 height 23
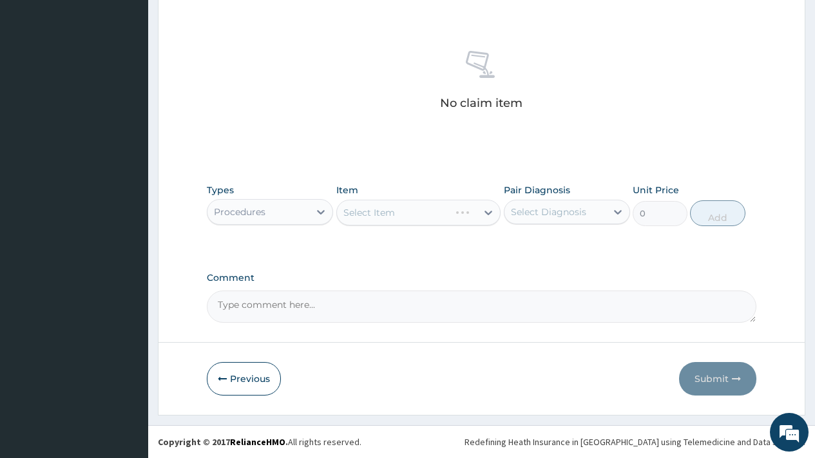
click at [557, 210] on div "Select Diagnosis" at bounding box center [548, 212] width 75 height 13
click at [566, 243] on div "Malaria" at bounding box center [567, 245] width 126 height 26
checkbox input "true"
click at [408, 212] on div "Select Item" at bounding box center [407, 212] width 140 height 21
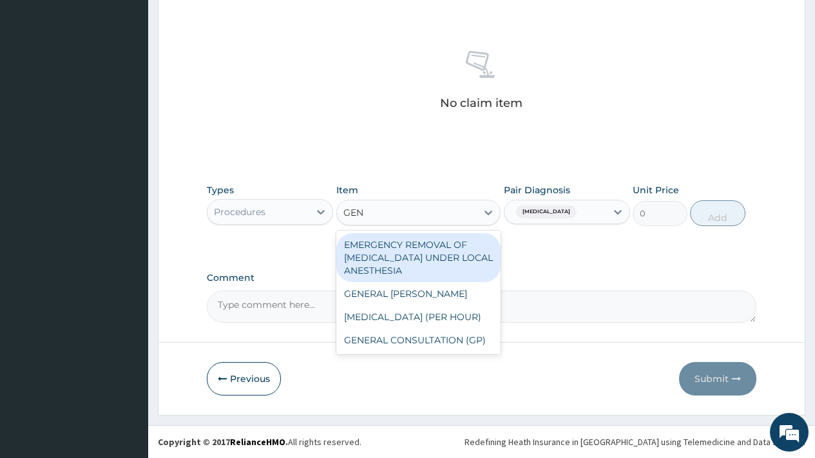
type input "GENE"
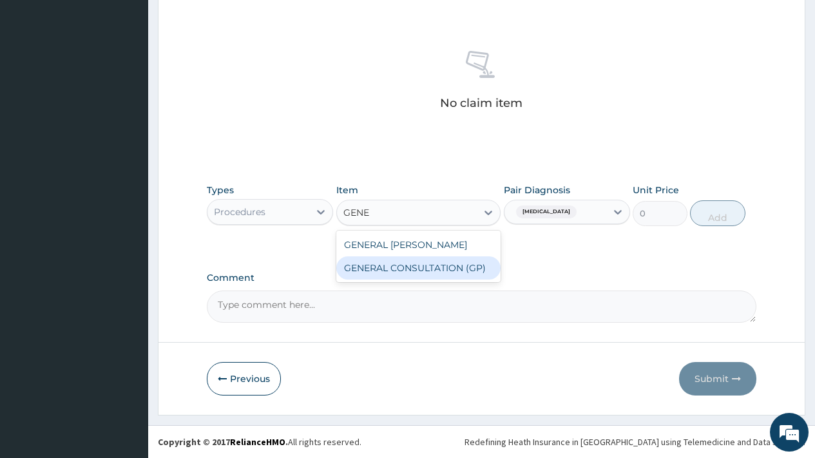
click at [421, 267] on div "GENERAL CONSULTATION (GP)" at bounding box center [418, 267] width 165 height 23
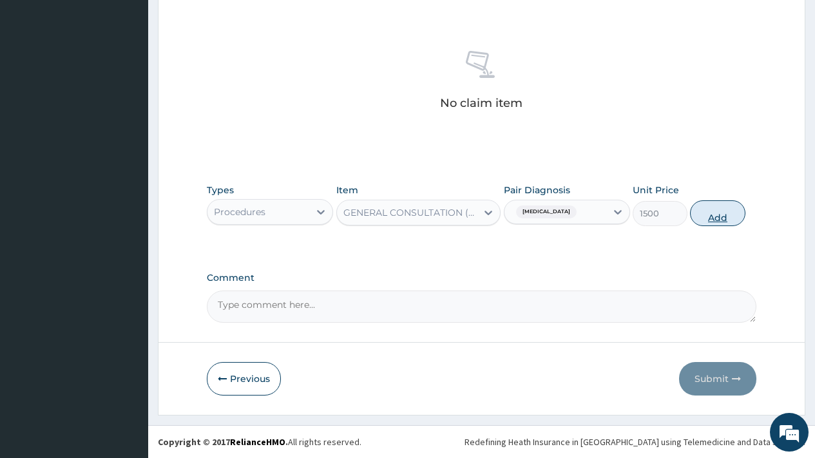
click at [726, 218] on button "Add" at bounding box center [717, 213] width 55 height 26
type input "0"
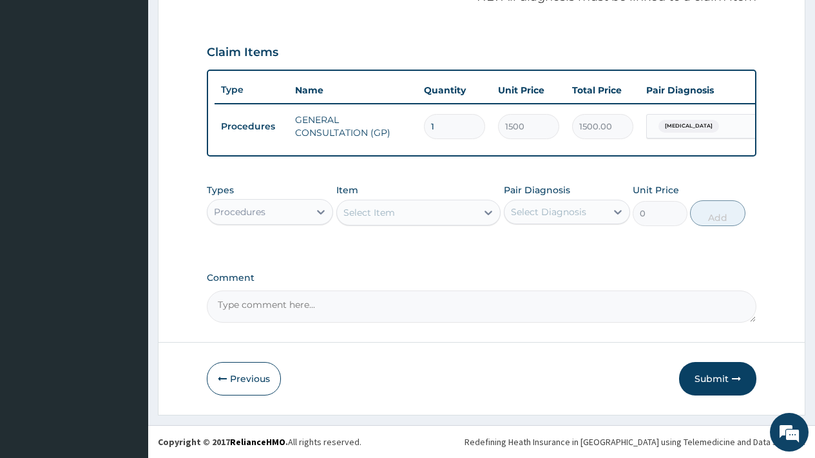
click at [278, 212] on div "Procedures" at bounding box center [258, 212] width 102 height 21
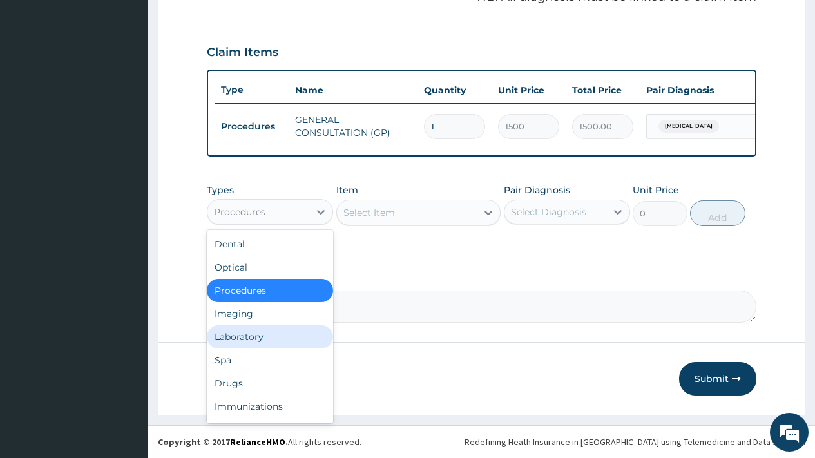
click at [249, 334] on div "Laboratory" at bounding box center [270, 336] width 126 height 23
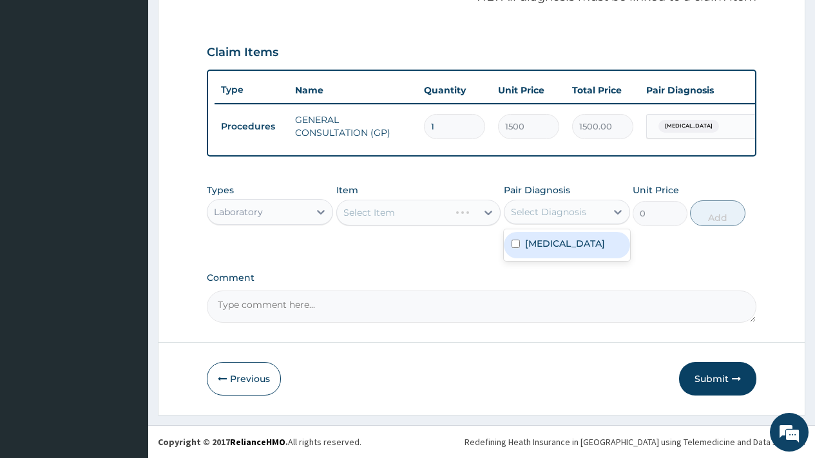
click at [544, 209] on div "Select Diagnosis" at bounding box center [548, 212] width 75 height 13
click at [545, 244] on label "Malaria" at bounding box center [565, 243] width 80 height 13
checkbox input "true"
click at [408, 209] on div "Select Item" at bounding box center [407, 212] width 140 height 21
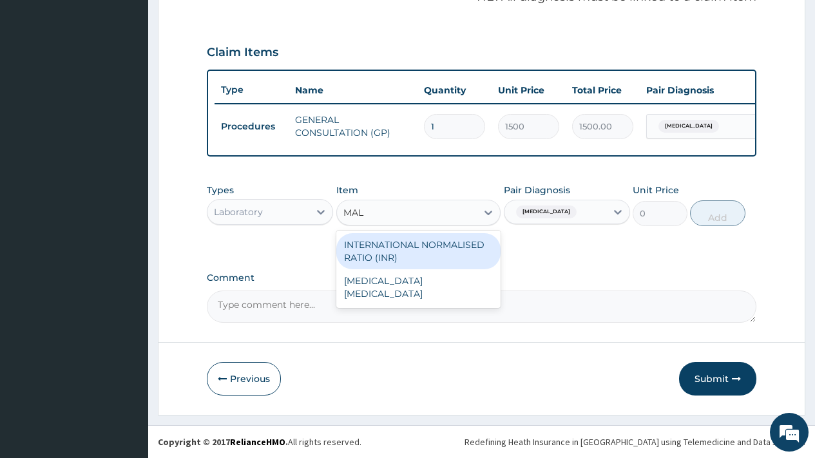
type input "MALA"
click at [401, 242] on div "MALARIA PARASITE" at bounding box center [418, 251] width 165 height 36
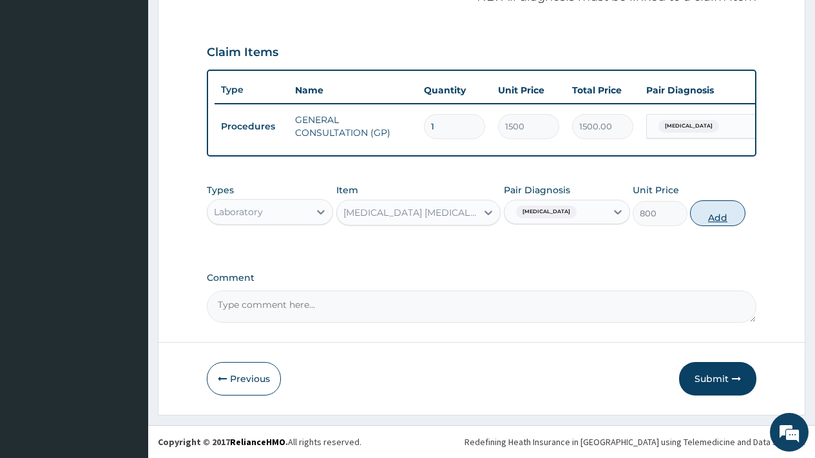
click button "Add"
type input "0"
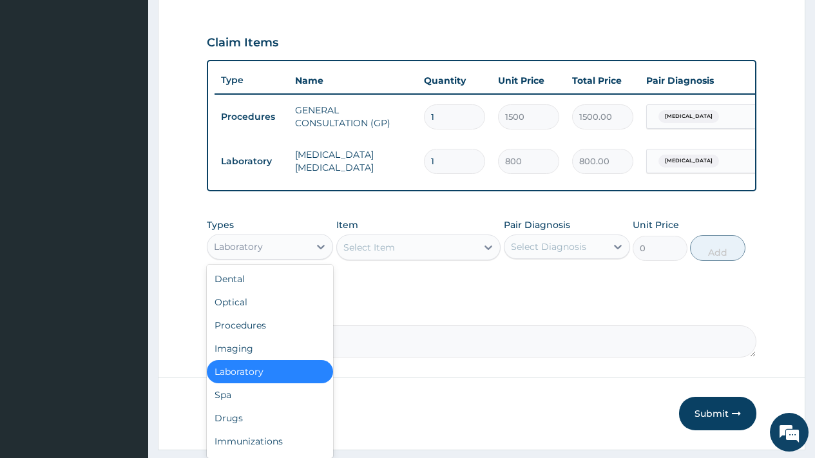
click div "Laboratory"
click div "Drugs"
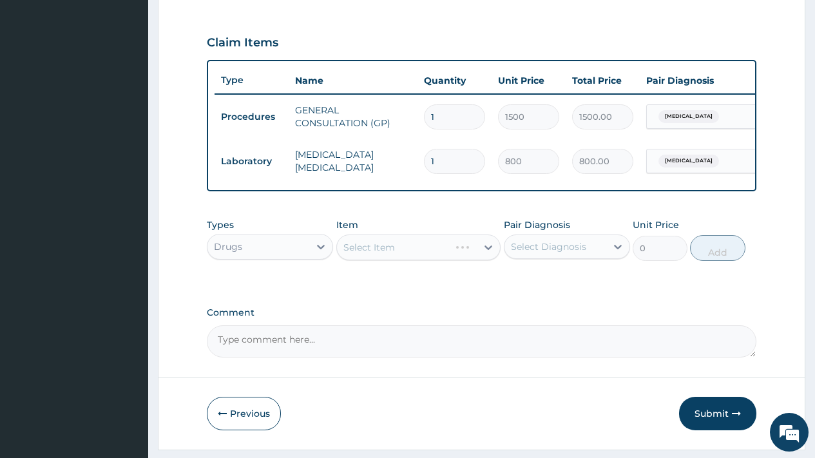
click div "Select Diagnosis"
click label "Malaria"
checkbox input "true"
click div "Select Item"
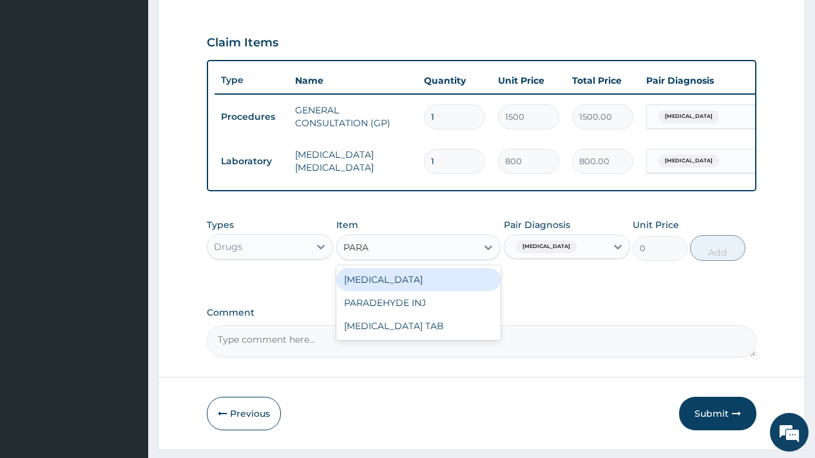
type input "PARAC"
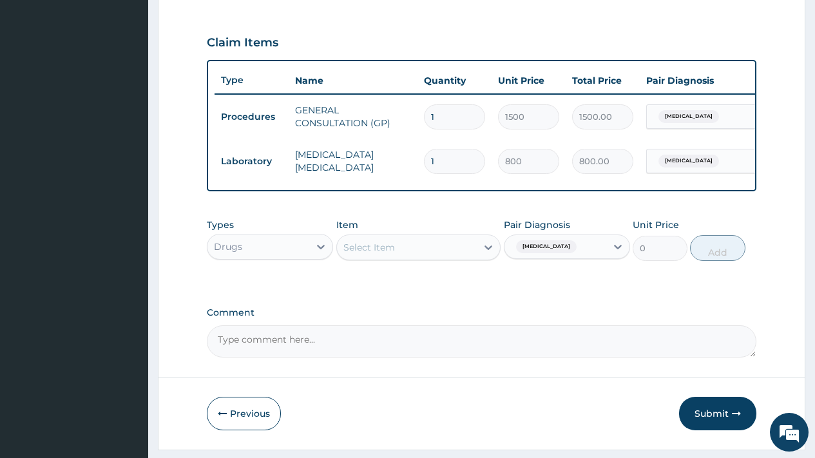
click div "Select Item"
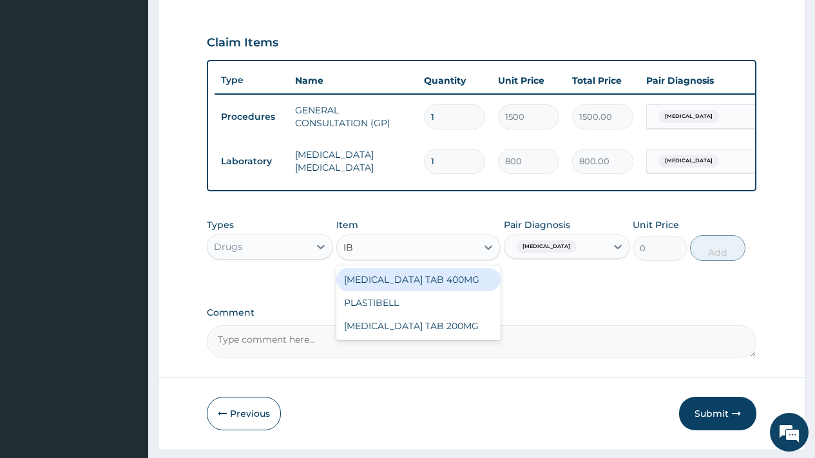
type input "IBU"
click div "IBU"
type input "PARAC"
click div "PARACETAMOL TAB"
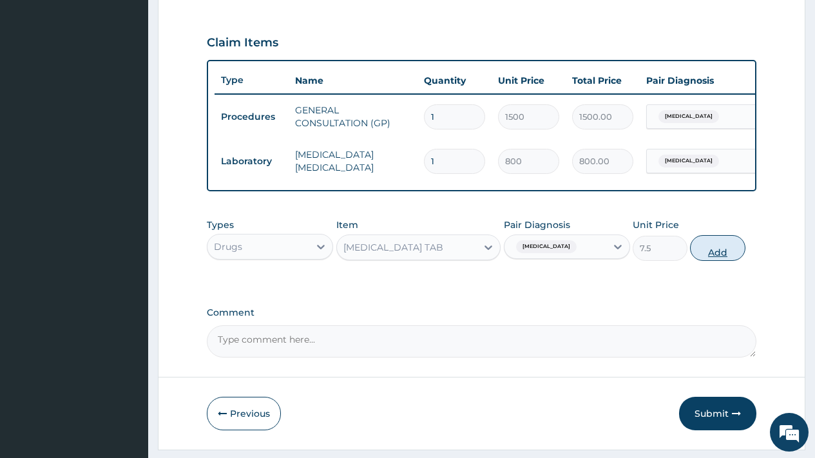
click button "Add"
type input "0"
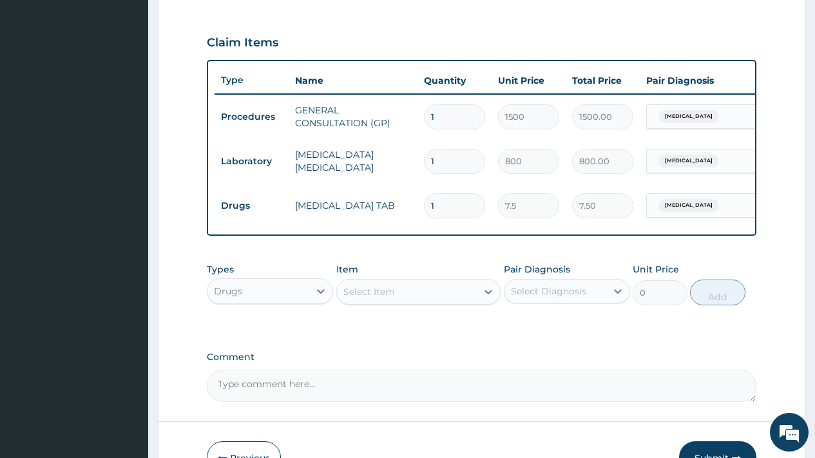
drag, startPoint x: 439, startPoint y: 206, endPoint x: 419, endPoint y: 208, distance: 20.7
click td "1"
type input "6"
type input "45.00"
drag, startPoint x: 440, startPoint y: 204, endPoint x: 414, endPoint y: 204, distance: 26.4
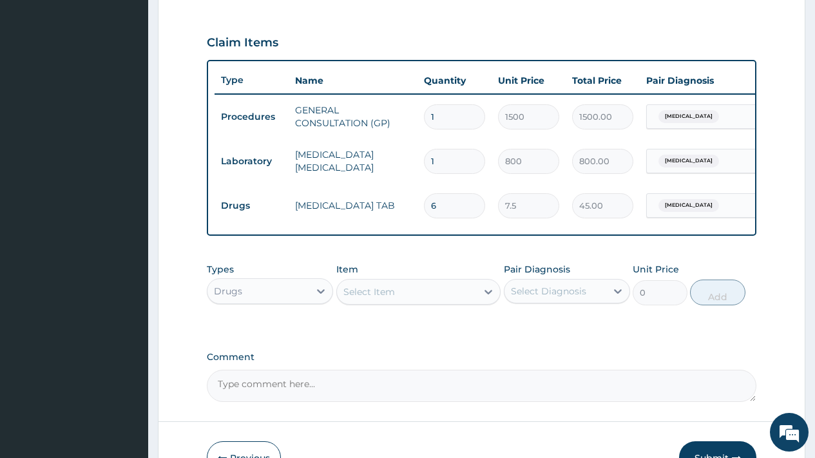
click tr "Drugs PARACETAMOL TAB 6 7.5 45.00 Malaria Delete"
type input "9"
type input "67.50"
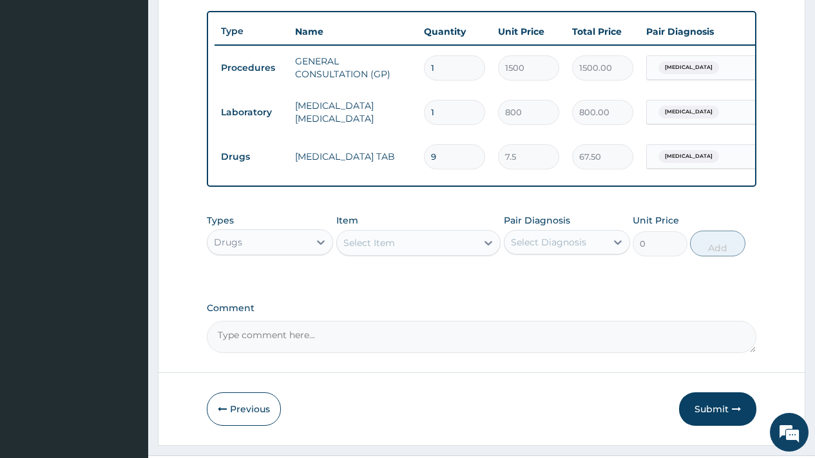
scroll to position [508, 0]
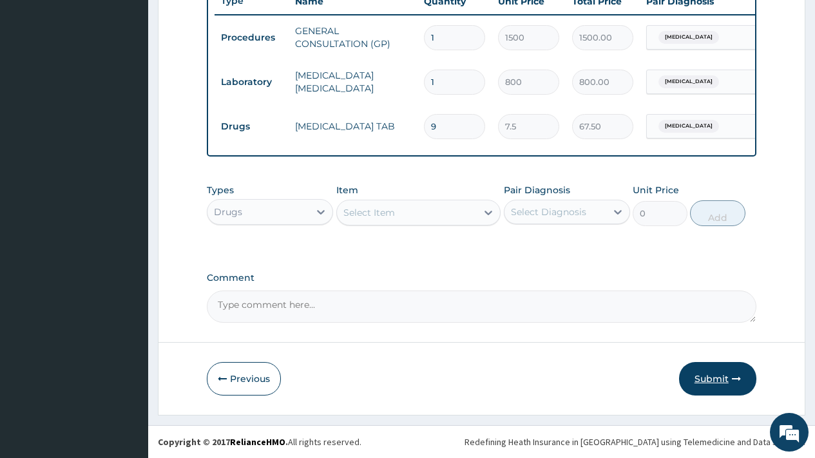
type input "9"
click button "Submit"
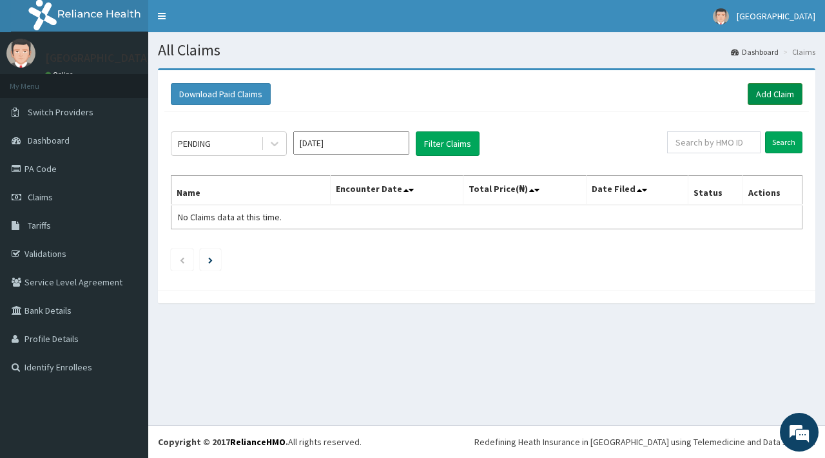
click at [765, 89] on link "Add Claim" at bounding box center [774, 94] width 55 height 22
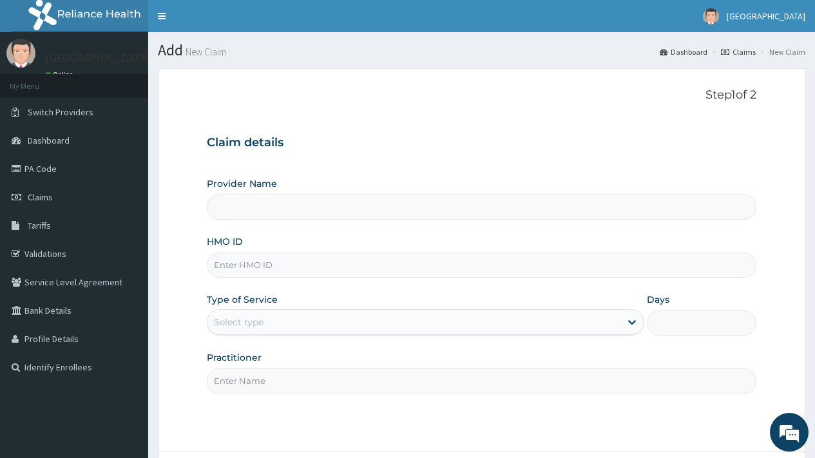
type input "[GEOGRAPHIC_DATA]"
click at [283, 271] on input "HMO ID" at bounding box center [482, 265] width 550 height 25
type input "RLD/10050/A"
click at [283, 309] on div "Select type" at bounding box center [425, 322] width 437 height 26
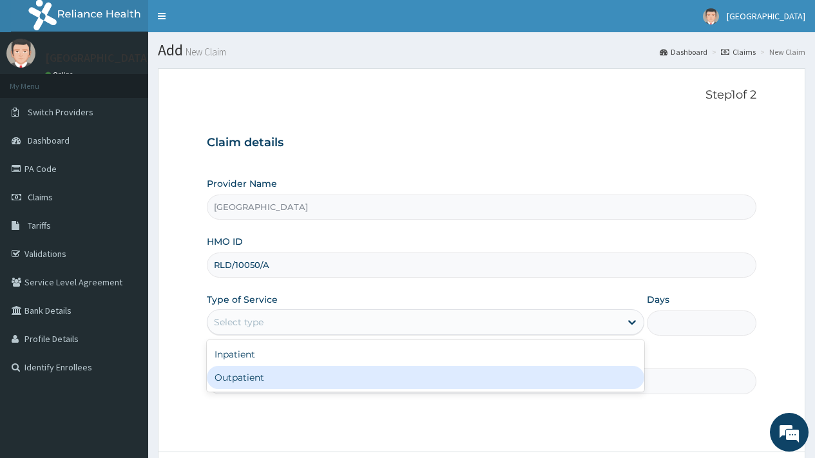
click at [260, 381] on div "Outpatient" at bounding box center [425, 377] width 437 height 23
type input "1"
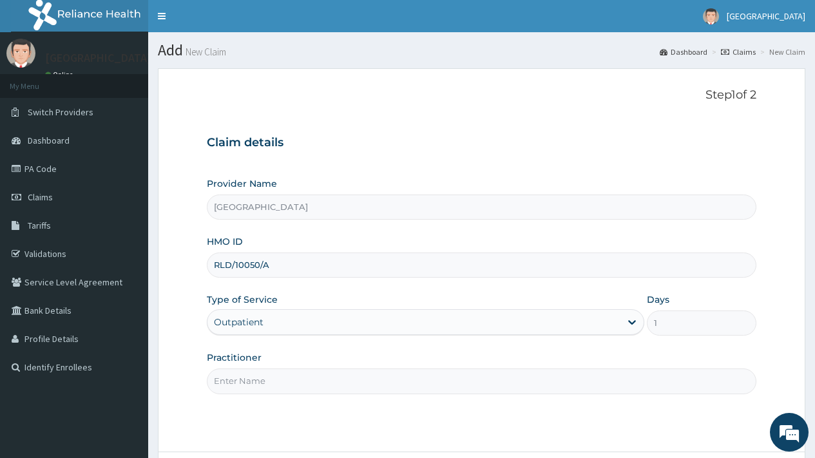
click at [291, 388] on input "Practitioner" at bounding box center [482, 381] width 550 height 25
type input "DR [PERSON_NAME]"
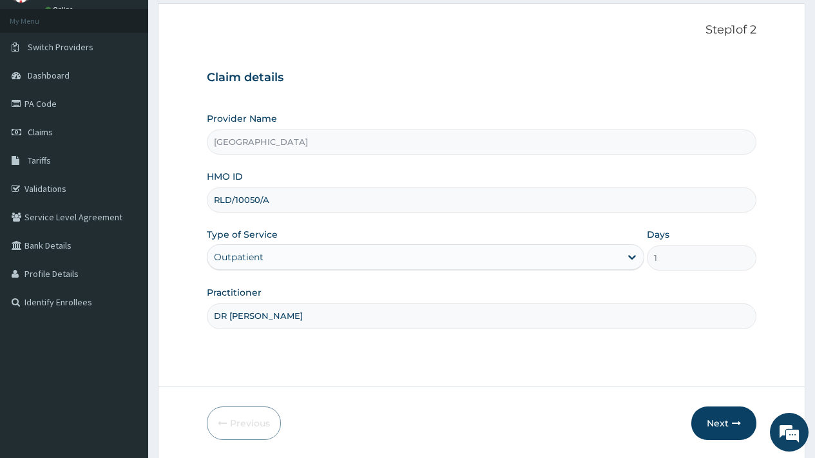
scroll to position [110, 0]
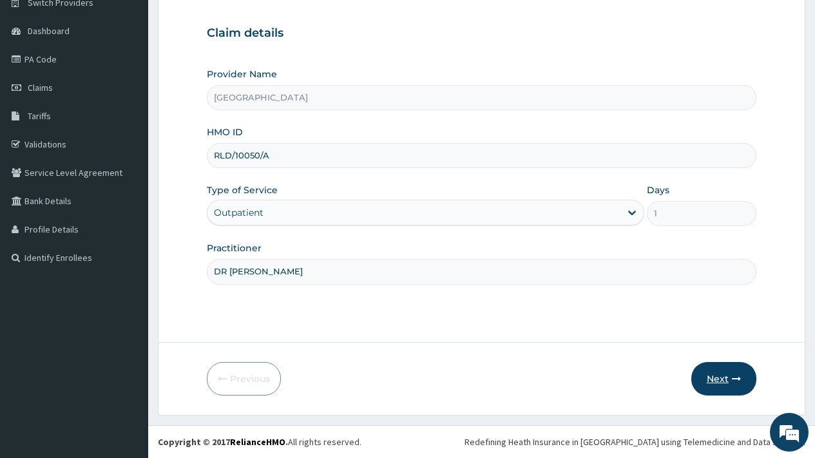
click at [707, 381] on button "Next" at bounding box center [723, 379] width 65 height 34
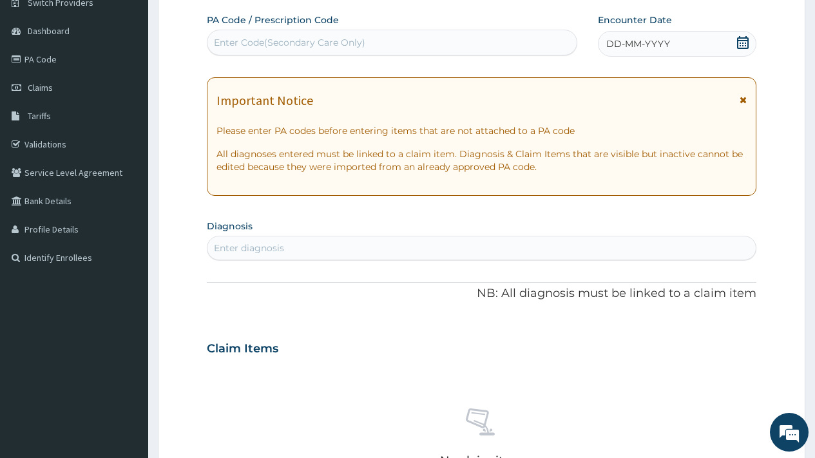
drag, startPoint x: 743, startPoint y: 41, endPoint x: 708, endPoint y: 46, distance: 35.9
click at [743, 41] on icon at bounding box center [742, 42] width 13 height 13
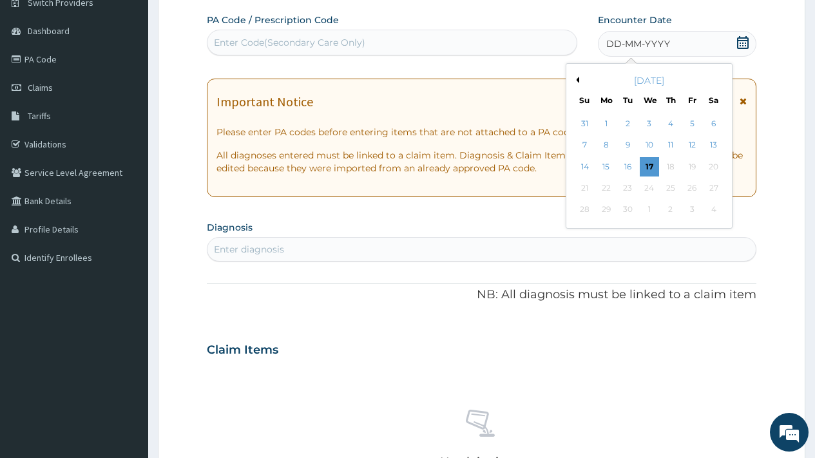
click at [578, 78] on button "Previous Month" at bounding box center [576, 80] width 6 height 6
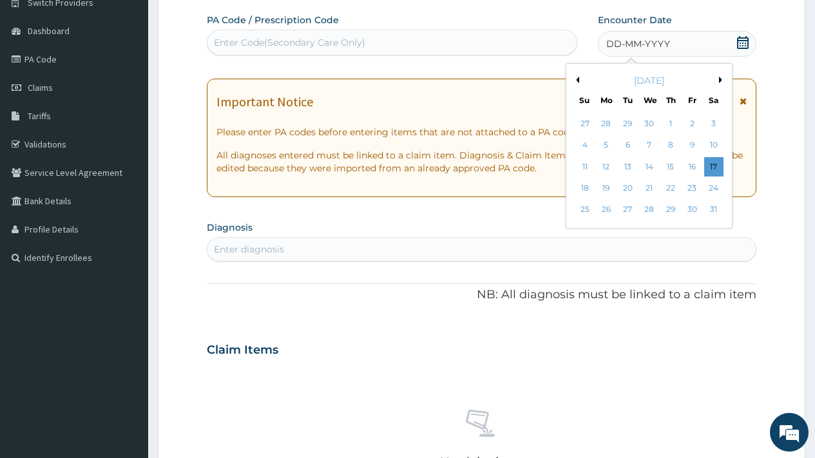
click at [578, 78] on button "Previous Month" at bounding box center [576, 80] width 6 height 6
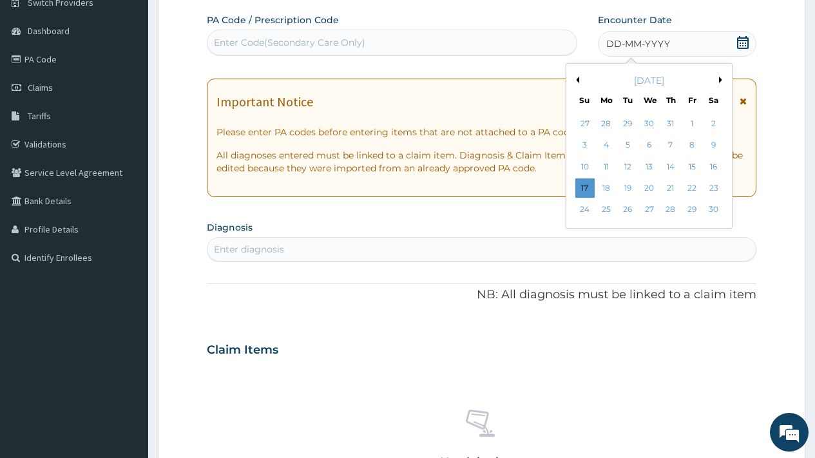
click at [578, 78] on button "Previous Month" at bounding box center [576, 80] width 6 height 6
click at [646, 188] on div "25" at bounding box center [648, 187] width 19 height 19
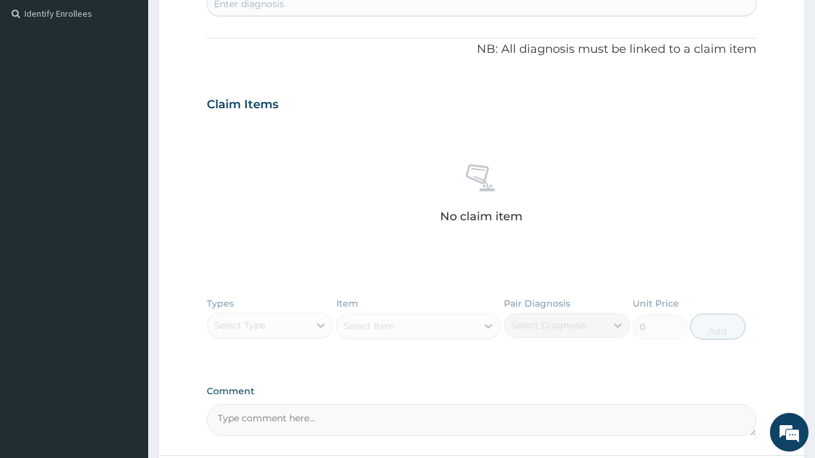
scroll to position [351, 0]
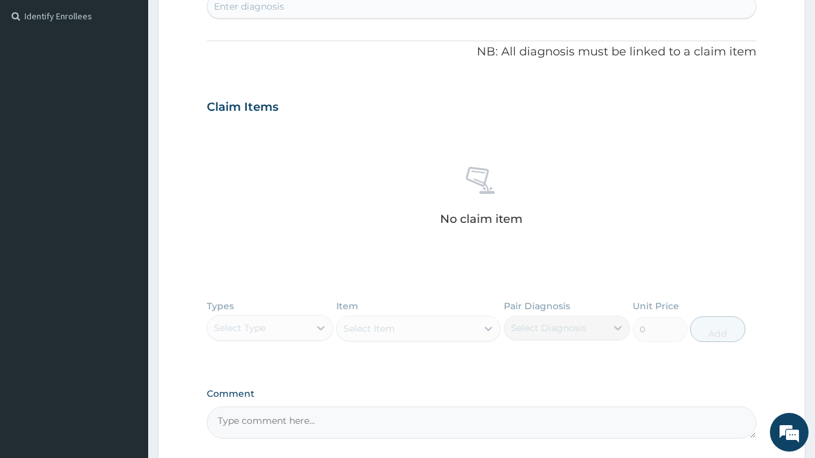
click at [321, 10] on div "Enter diagnosis" at bounding box center [481, 6] width 548 height 21
type input "MALAR"
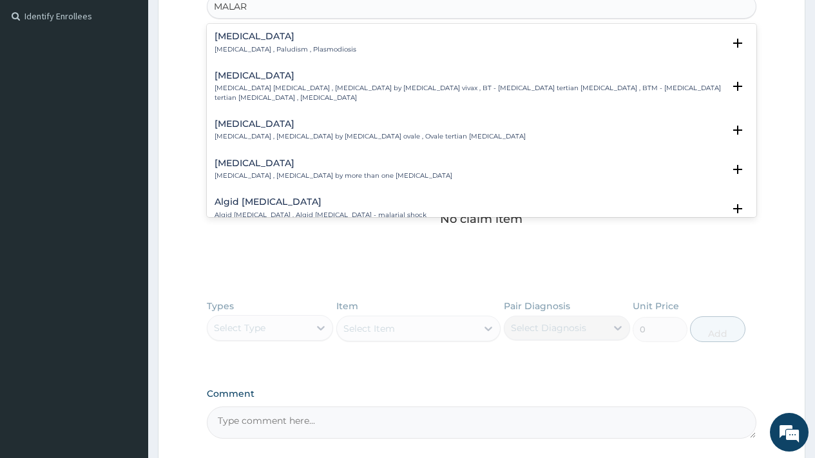
click at [278, 34] on h4 "[MEDICAL_DATA]" at bounding box center [286, 37] width 142 height 10
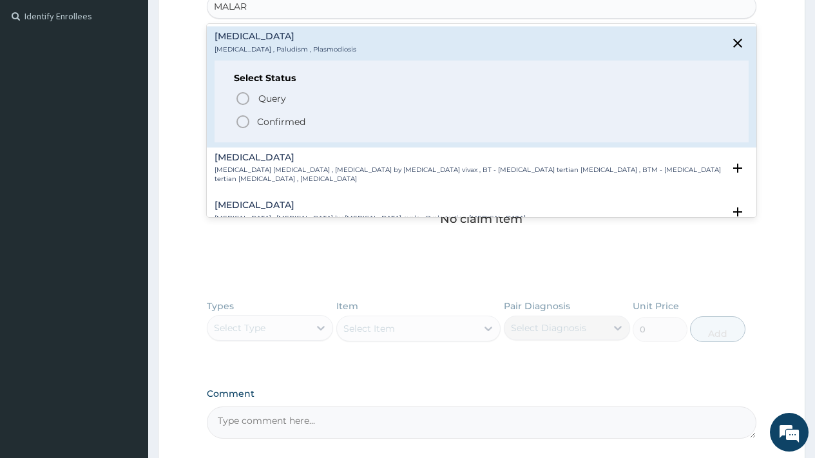
click at [280, 125] on p "Confirmed" at bounding box center [281, 121] width 48 height 13
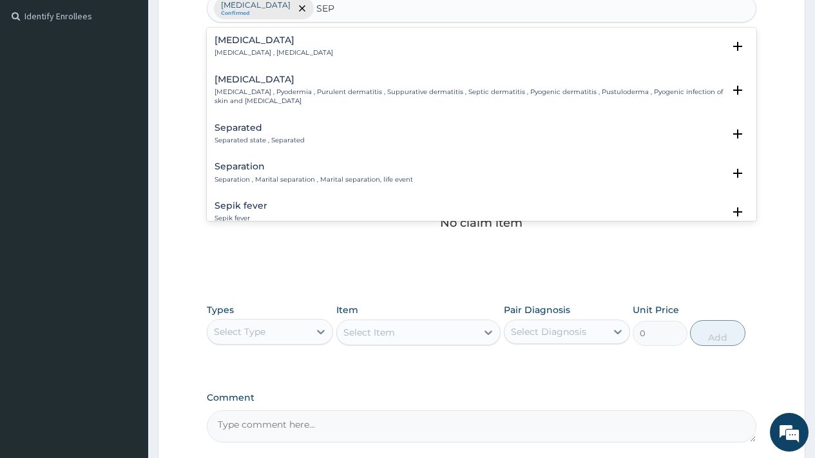
type input "SEPS"
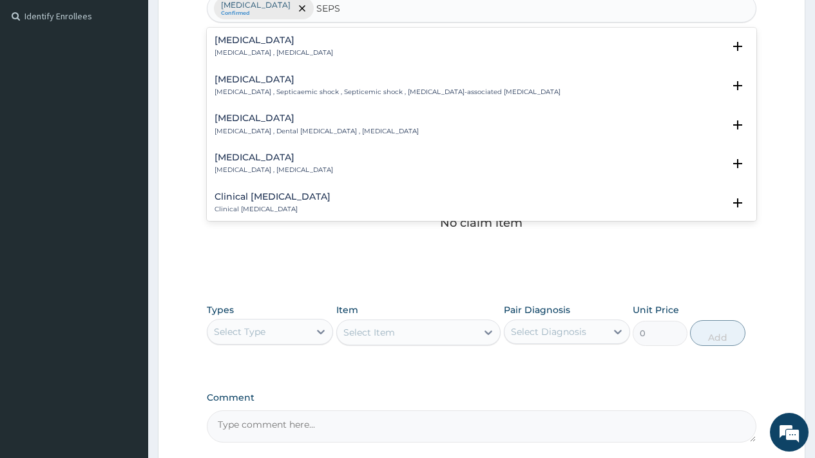
click at [235, 45] on h4 "[MEDICAL_DATA]" at bounding box center [274, 40] width 119 height 10
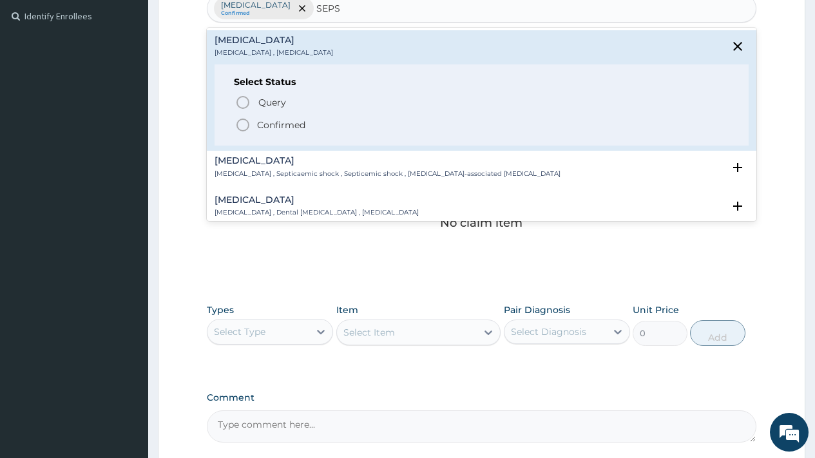
click at [274, 122] on p "Confirmed" at bounding box center [281, 125] width 48 height 13
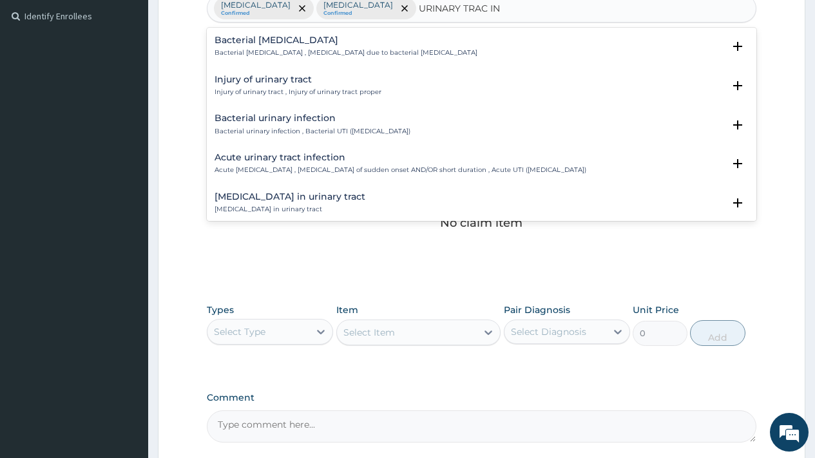
type input "URINARY TRAC INF"
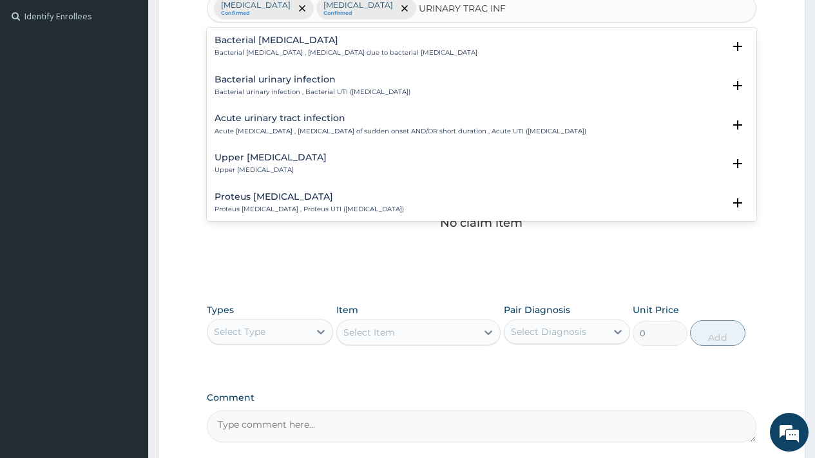
click at [303, 84] on h4 "Bacterial urinary infection" at bounding box center [313, 80] width 196 height 10
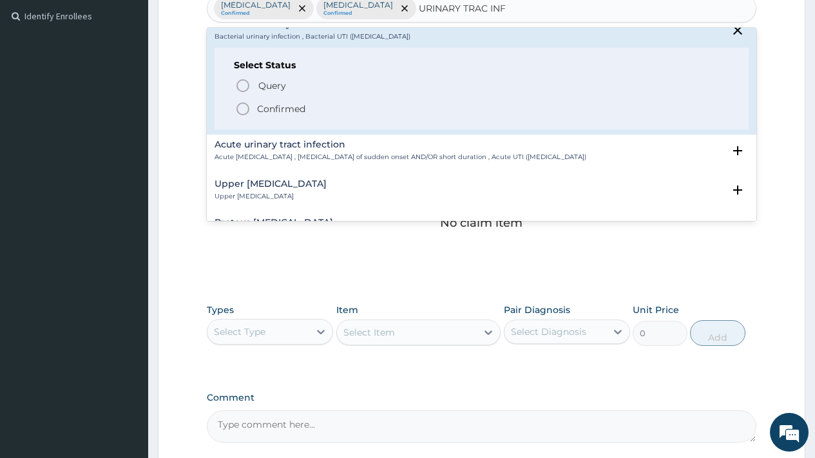
scroll to position [110, 0]
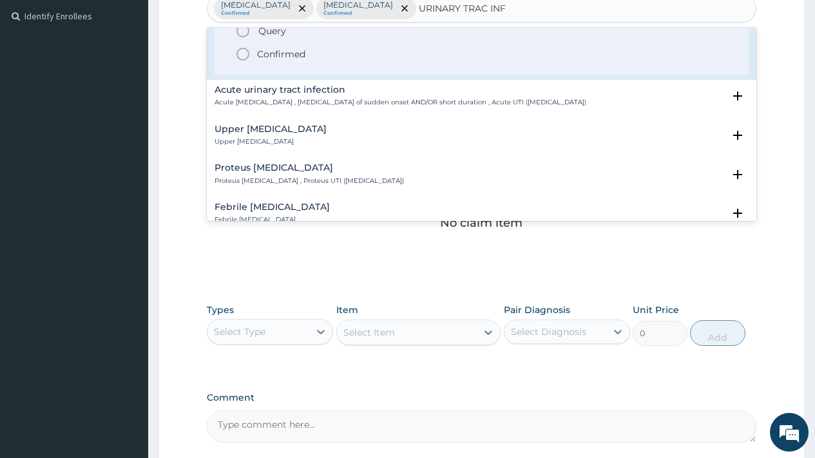
click at [306, 95] on div "Acute urinary tract infection Acute urinary tract infection , Urinary tract inf…" at bounding box center [401, 96] width 372 height 23
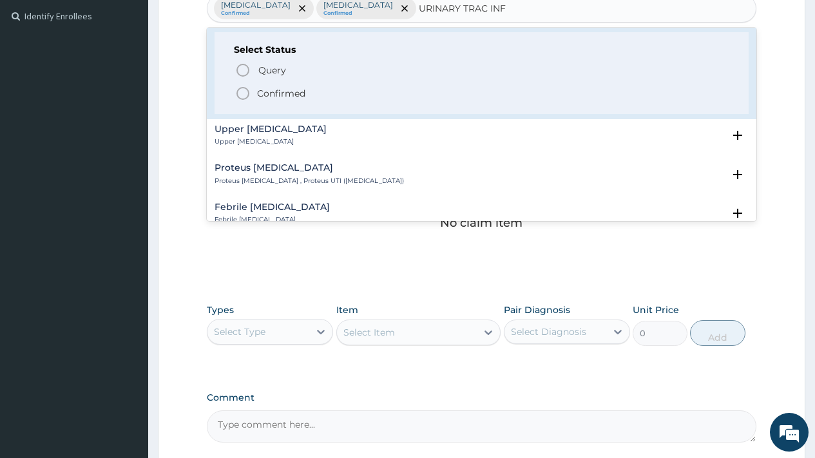
click at [284, 94] on p "Confirmed" at bounding box center [281, 93] width 48 height 13
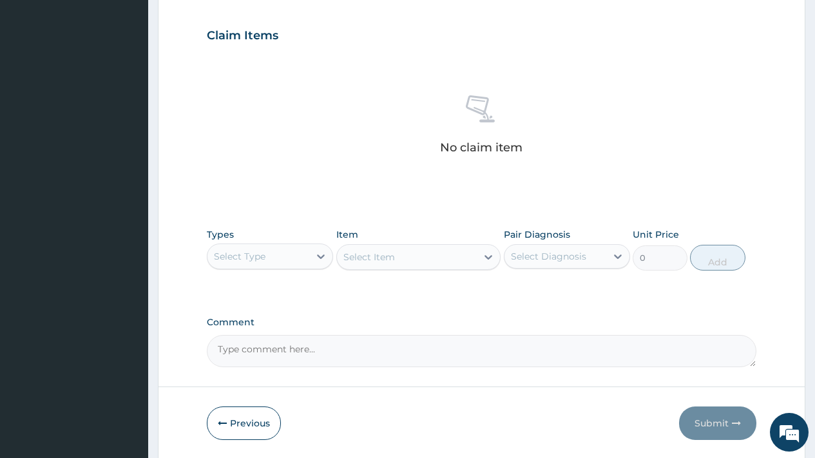
scroll to position [471, 0]
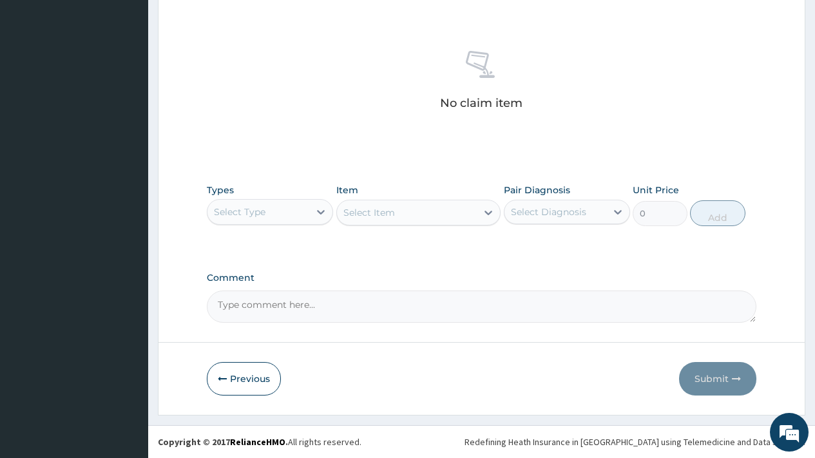
click at [267, 208] on div "Select Type" at bounding box center [258, 212] width 102 height 21
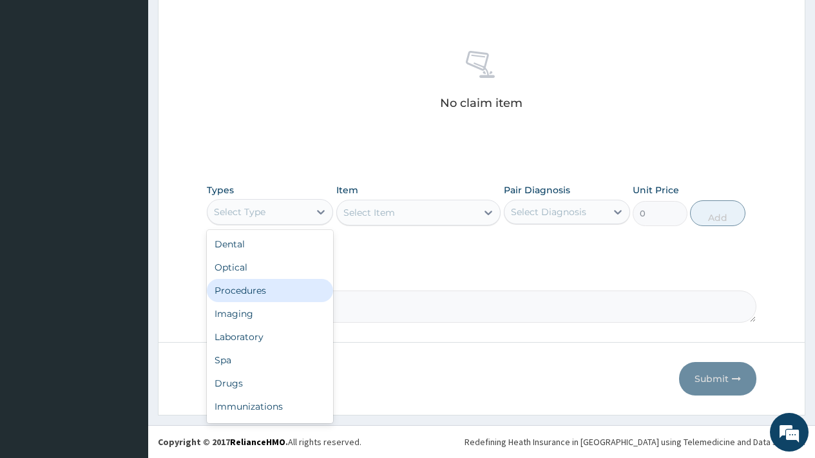
click at [250, 294] on div "Procedures" at bounding box center [270, 290] width 126 height 23
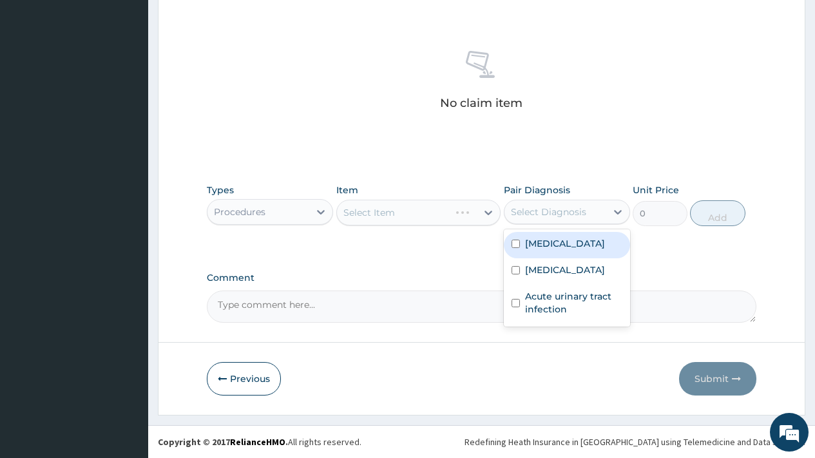
click at [563, 215] on div "Select Diagnosis" at bounding box center [548, 212] width 75 height 13
click at [561, 238] on div "Malaria" at bounding box center [567, 245] width 126 height 26
checkbox input "true"
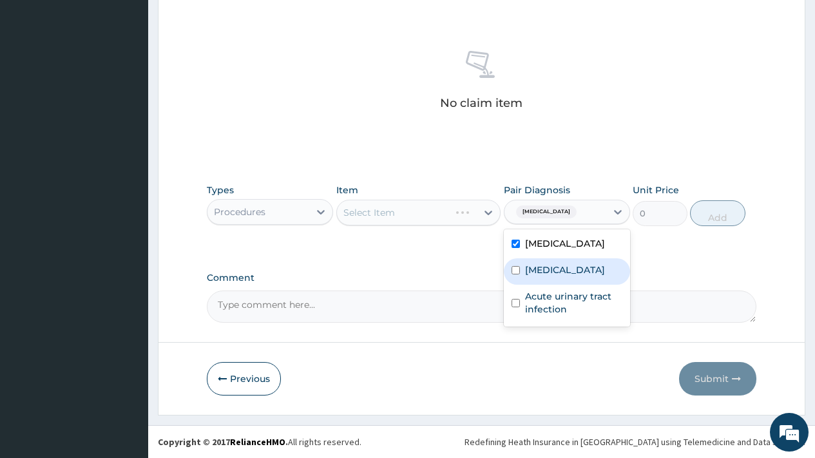
click at [561, 265] on div "Sepsis" at bounding box center [567, 271] width 126 height 26
checkbox input "true"
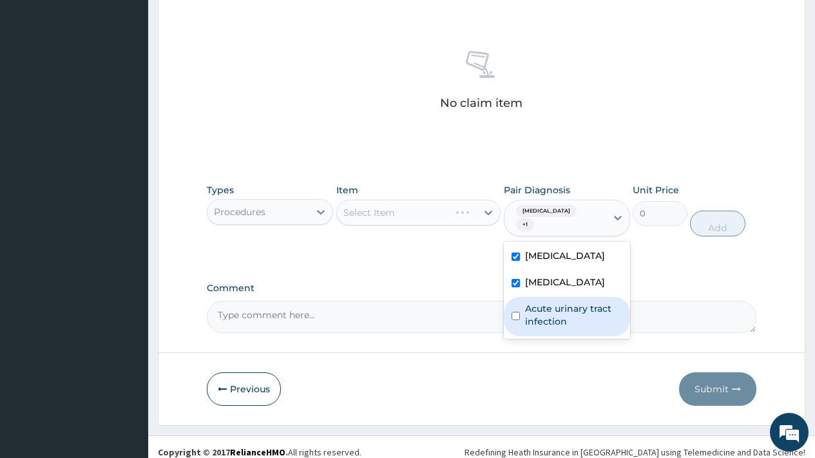
click at [563, 309] on label "Acute urinary tract infection" at bounding box center [573, 315] width 97 height 26
checkbox input "true"
click at [424, 207] on div "Select Item" at bounding box center [407, 212] width 140 height 21
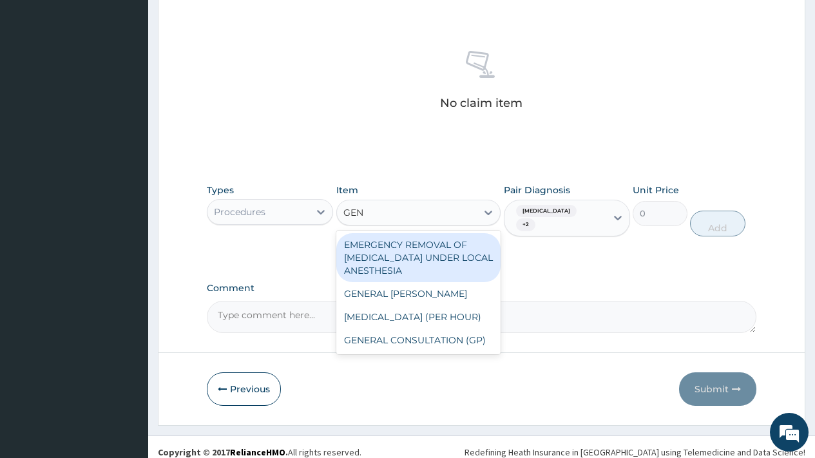
type input "GENE"
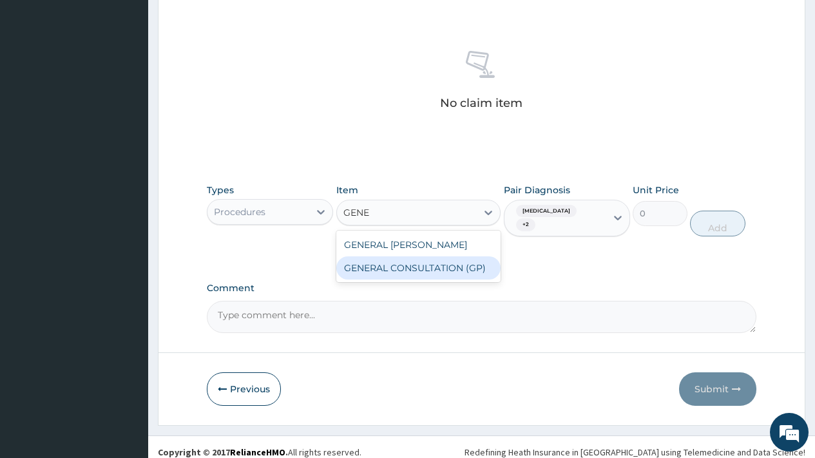
click at [428, 268] on div "GENERAL CONSULTATION (GP)" at bounding box center [418, 267] width 165 height 23
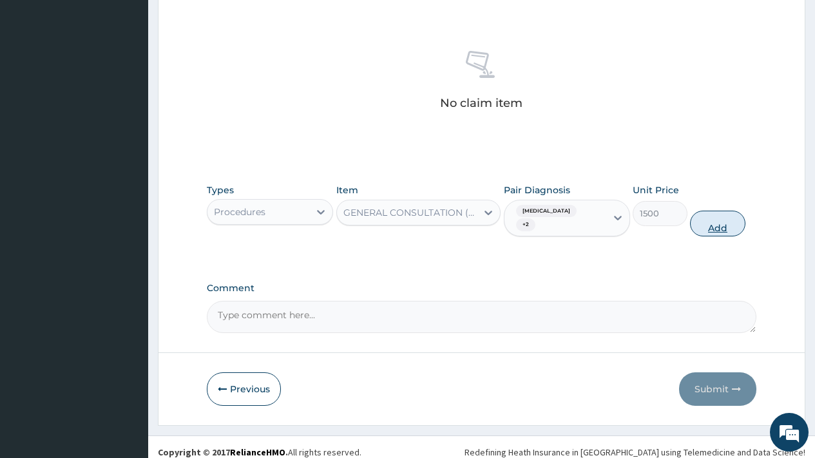
click at [716, 215] on button "Add" at bounding box center [717, 224] width 55 height 26
type input "0"
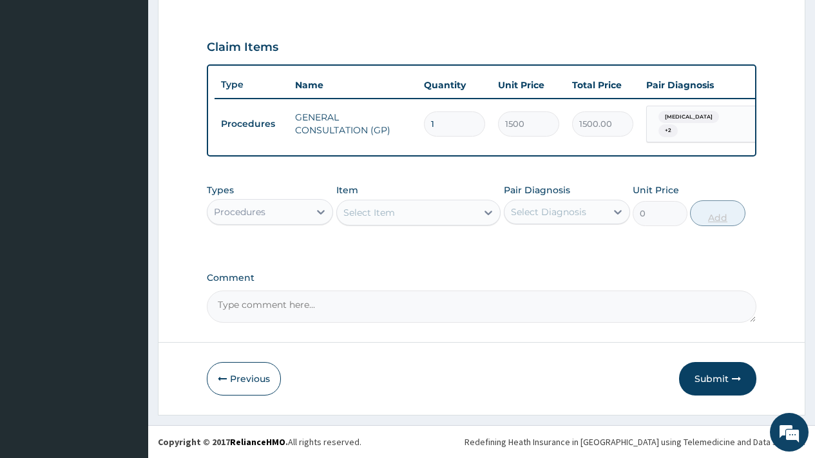
scroll to position [419, 0]
click at [278, 207] on div "Procedures" at bounding box center [258, 212] width 102 height 21
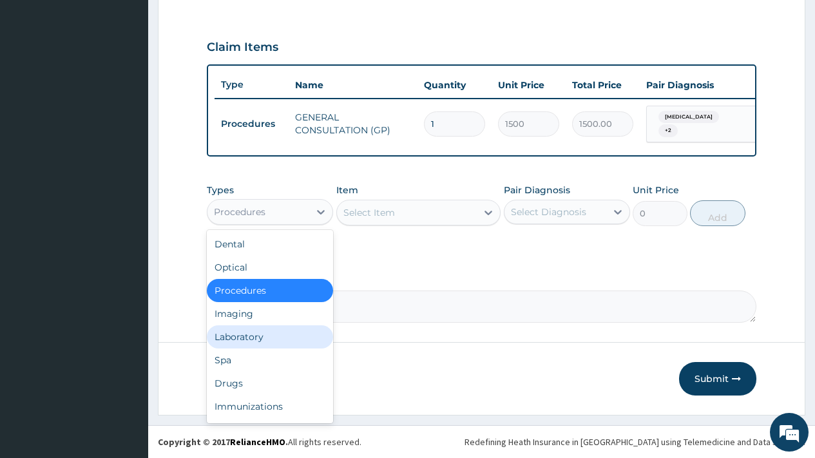
click at [236, 340] on div "Laboratory" at bounding box center [270, 336] width 126 height 23
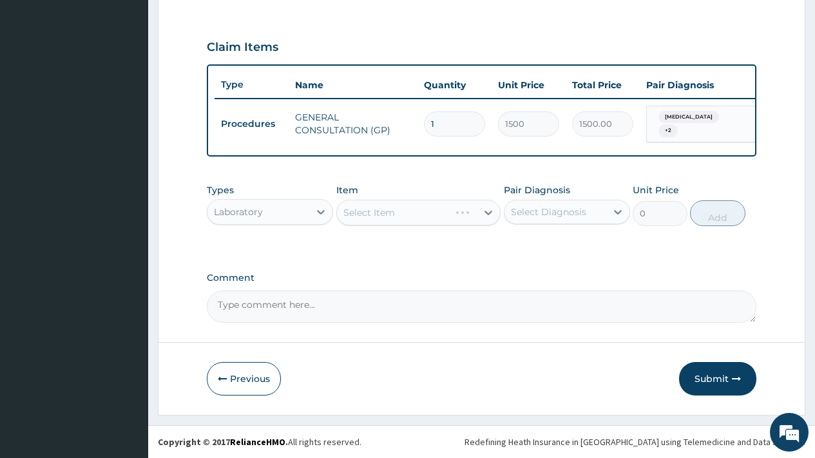
click at [551, 207] on div "Select Diagnosis" at bounding box center [548, 212] width 75 height 13
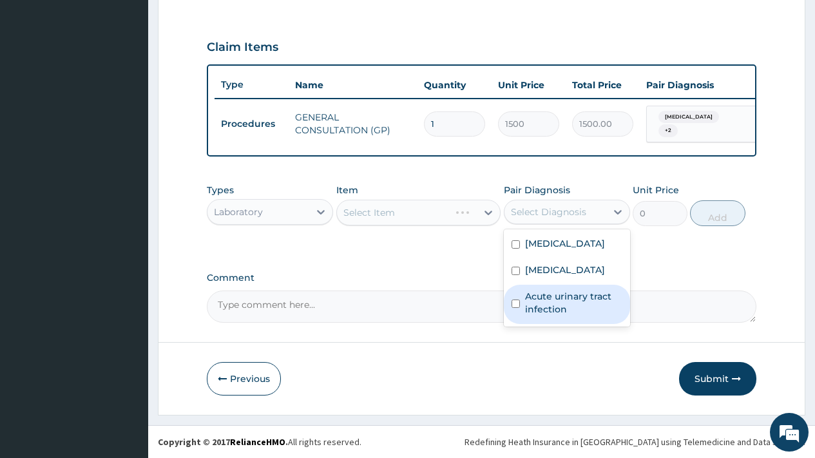
click at [555, 301] on label "Acute urinary tract infection" at bounding box center [573, 303] width 97 height 26
checkbox input "true"
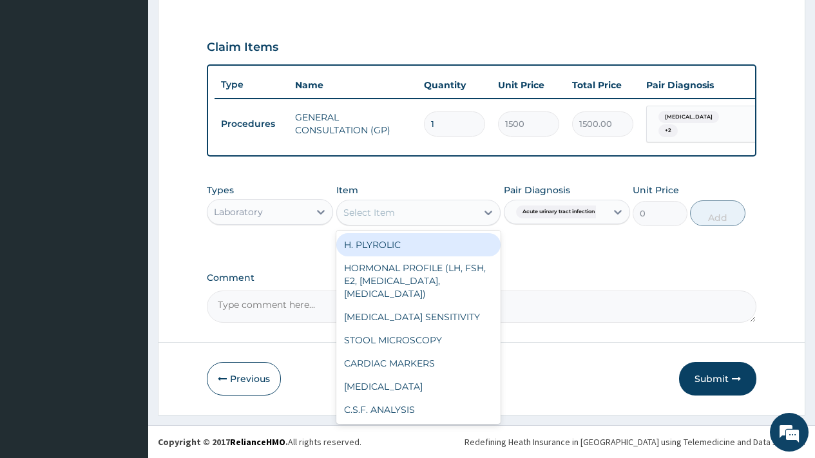
click at [432, 213] on div "Select Item" at bounding box center [407, 212] width 140 height 21
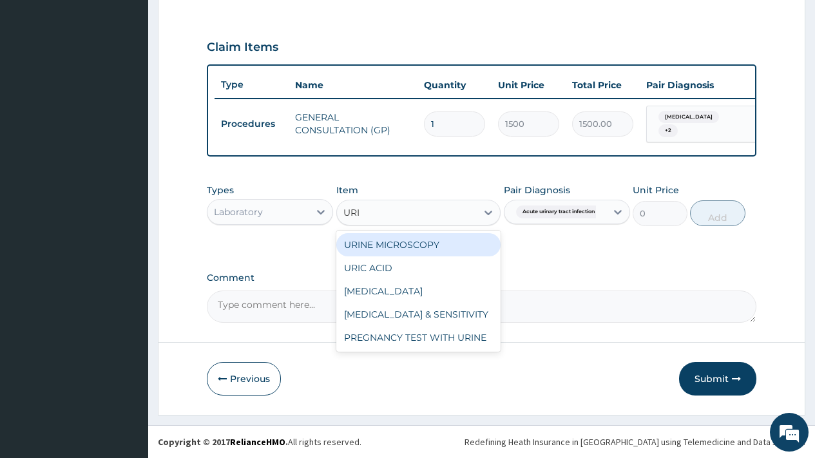
type input "URIN"
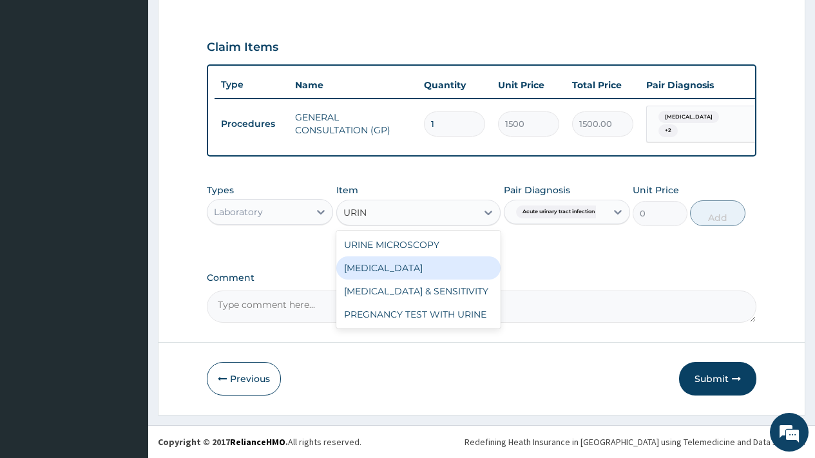
click at [392, 262] on div "URINALYSIS" at bounding box center [418, 267] width 165 height 23
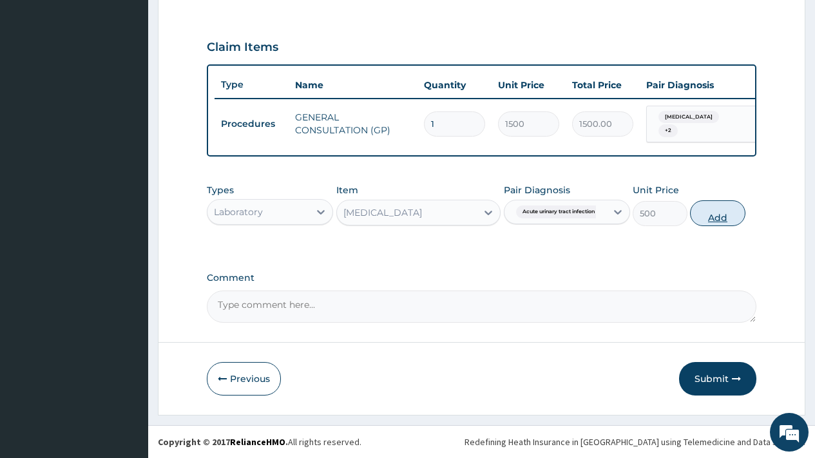
click at [714, 215] on button "Add" at bounding box center [717, 213] width 55 height 26
type input "0"
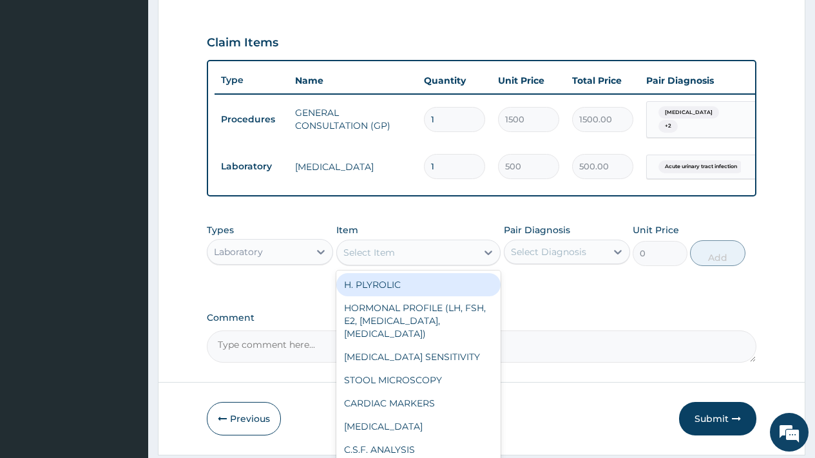
click at [375, 259] on div "Select Item" at bounding box center [369, 252] width 52 height 13
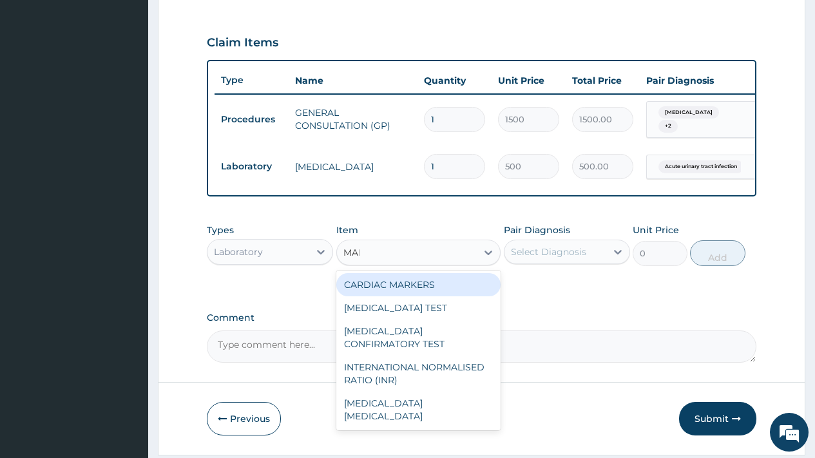
type input "MALA"
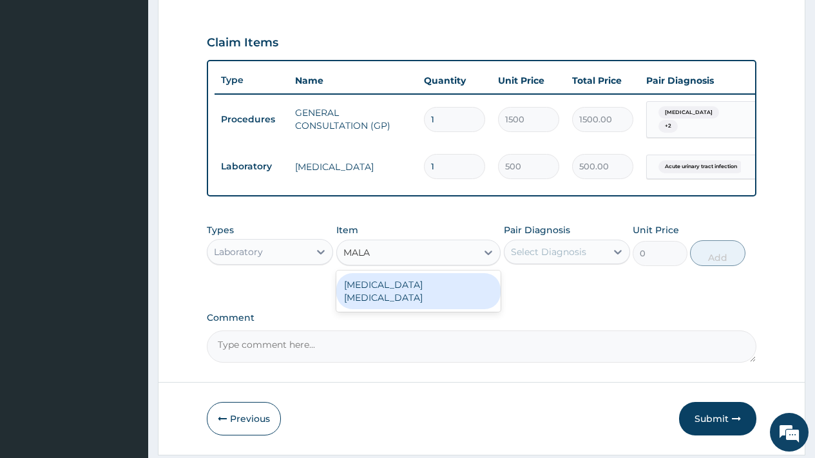
click at [408, 291] on div "MALARIA PARASITE" at bounding box center [418, 291] width 165 height 36
type input "800"
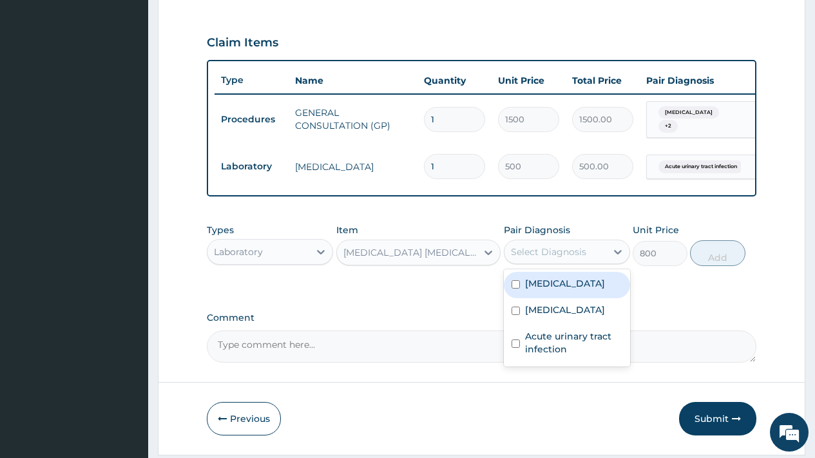
click at [559, 258] on div "Select Diagnosis" at bounding box center [548, 251] width 75 height 13
click at [548, 286] on label "Malaria" at bounding box center [565, 283] width 80 height 13
checkbox input "true"
click at [714, 261] on button "Add" at bounding box center [717, 253] width 55 height 26
type input "0"
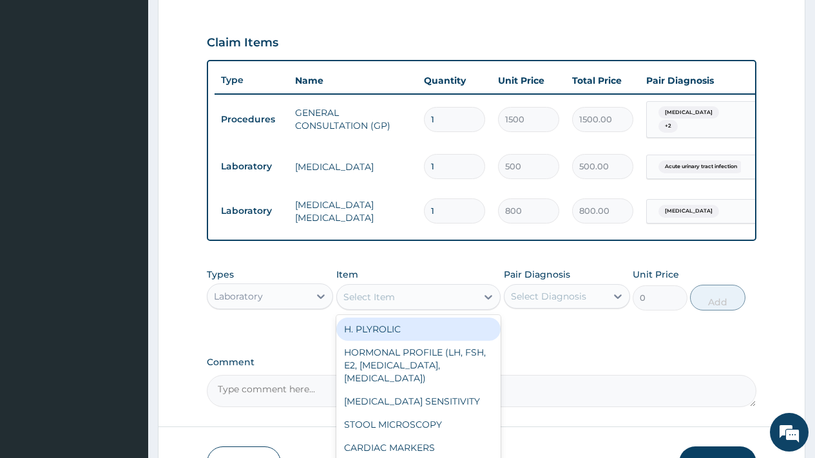
click at [393, 298] on div "Select Item" at bounding box center [369, 297] width 52 height 13
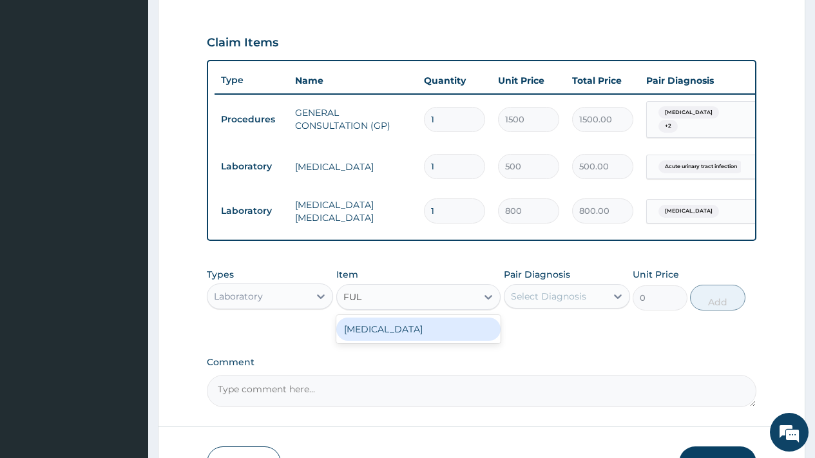
type input "FULL"
click at [412, 332] on div "FULL BLOOD COUNT" at bounding box center [418, 329] width 165 height 23
type input "1500"
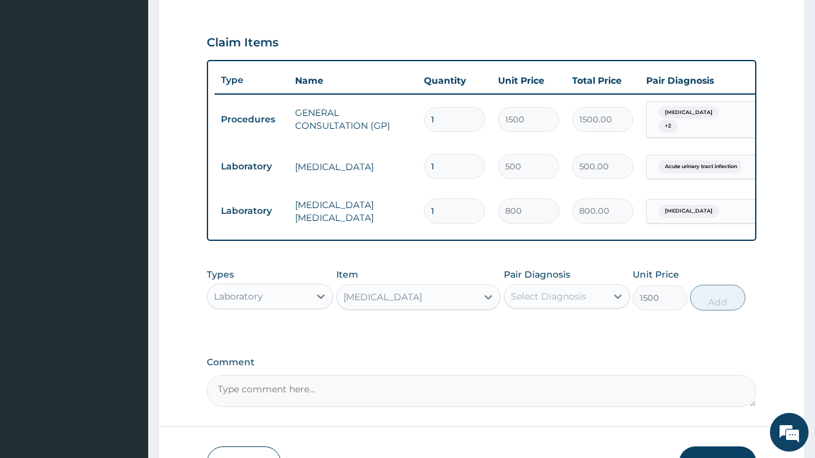
click at [589, 289] on div "Pair Diagnosis Select Diagnosis" at bounding box center [567, 289] width 126 height 43
click at [563, 292] on div "Select Diagnosis" at bounding box center [555, 296] width 102 height 21
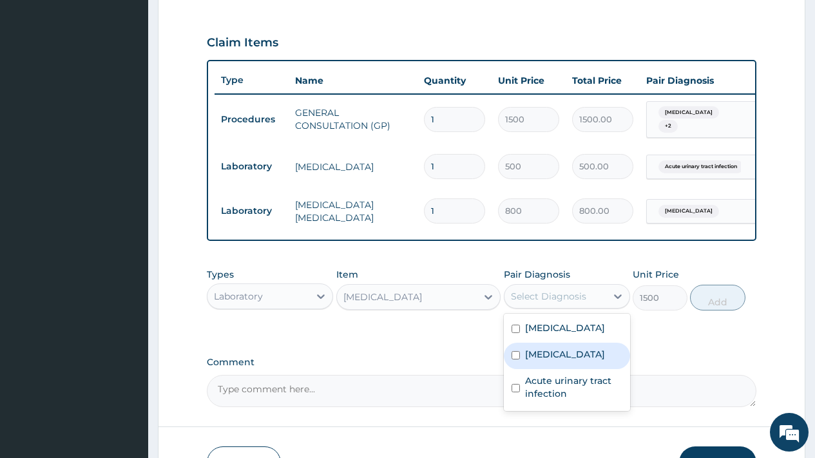
click at [559, 359] on div "Sepsis" at bounding box center [567, 356] width 126 height 26
checkbox input "true"
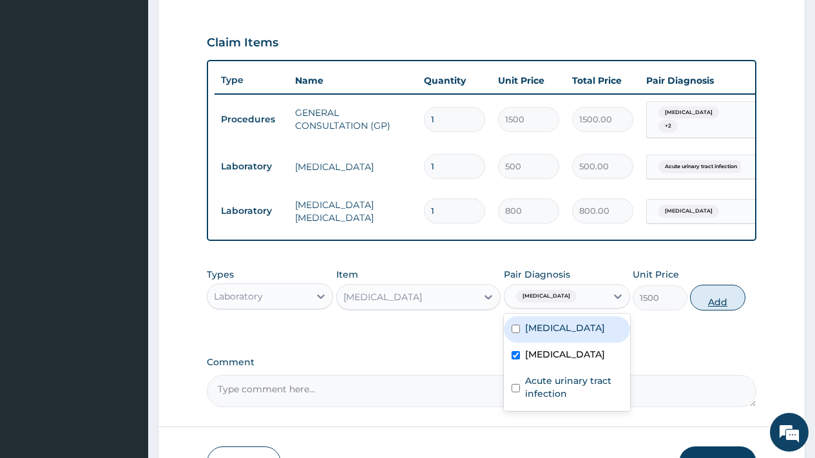
click at [707, 307] on button "Add" at bounding box center [717, 298] width 55 height 26
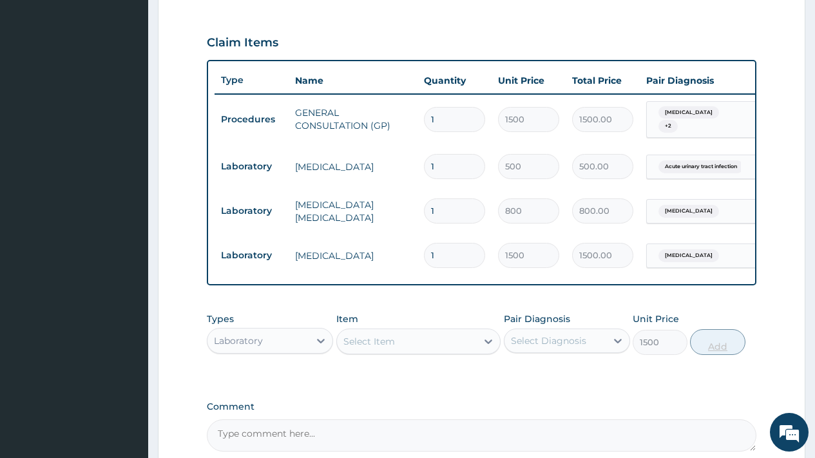
type input "0"
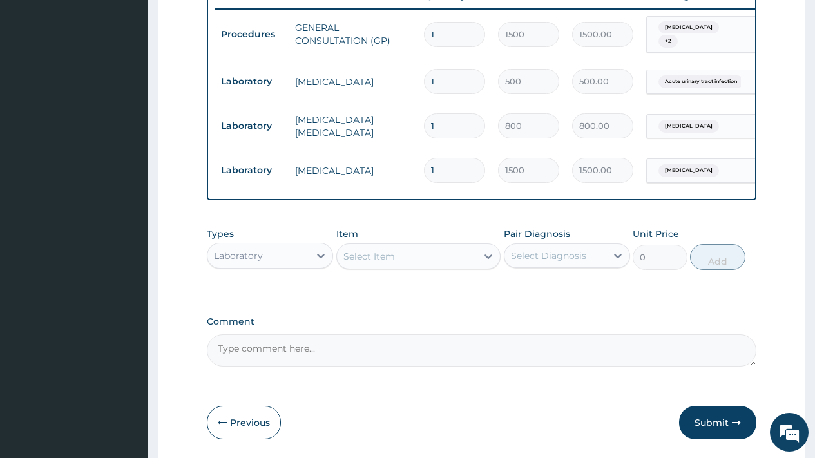
scroll to position [553, 0]
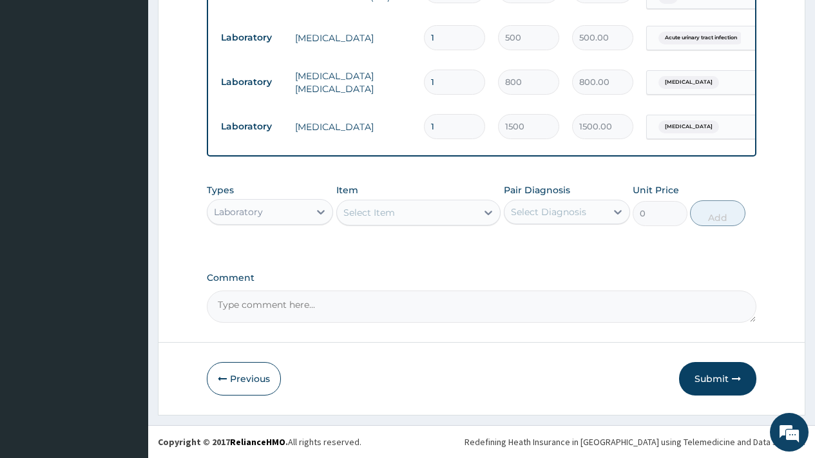
click at [256, 198] on div "Types Laboratory" at bounding box center [270, 205] width 126 height 43
click at [249, 220] on div "Laboratory" at bounding box center [258, 212] width 102 height 21
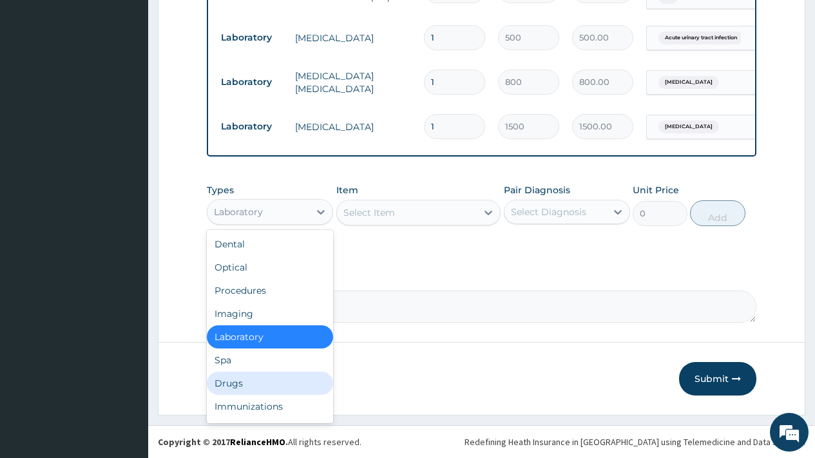
click at [242, 390] on div "Drugs" at bounding box center [270, 383] width 126 height 23
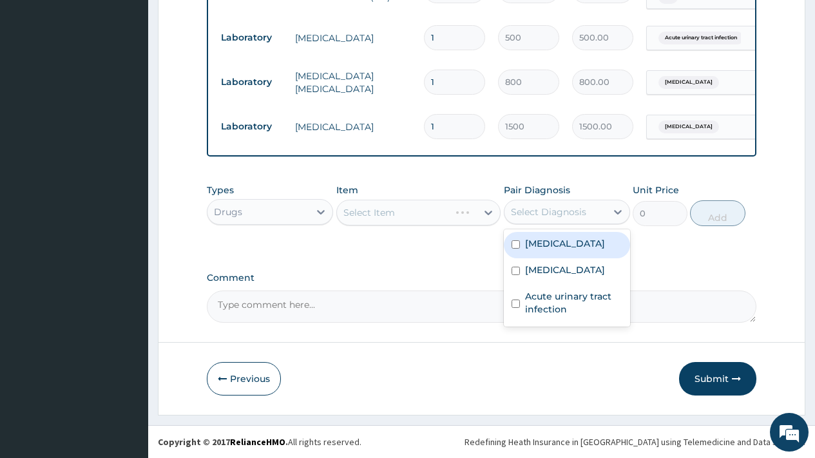
click at [532, 209] on div "Select Diagnosis" at bounding box center [548, 212] width 75 height 13
click at [544, 243] on label "Malaria" at bounding box center [565, 243] width 80 height 13
checkbox input "true"
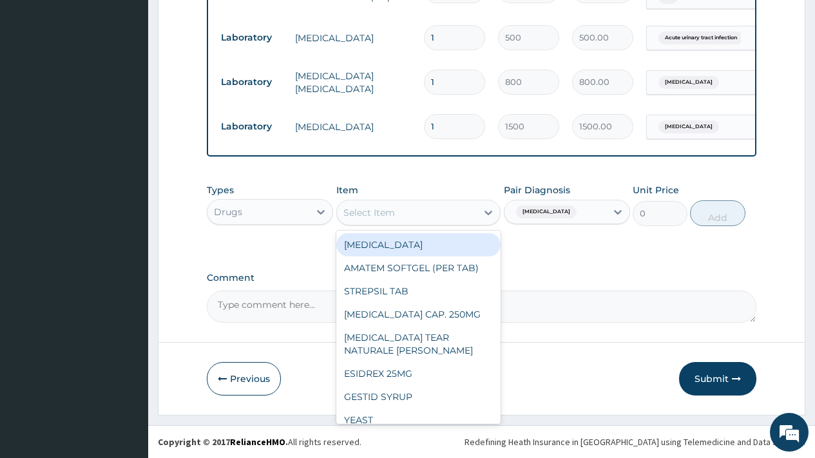
click at [398, 213] on div "Select Item" at bounding box center [407, 212] width 140 height 21
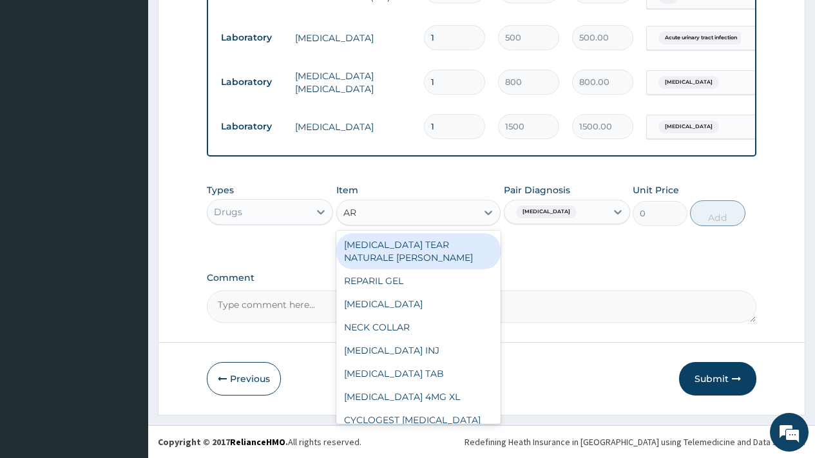
type input "ART"
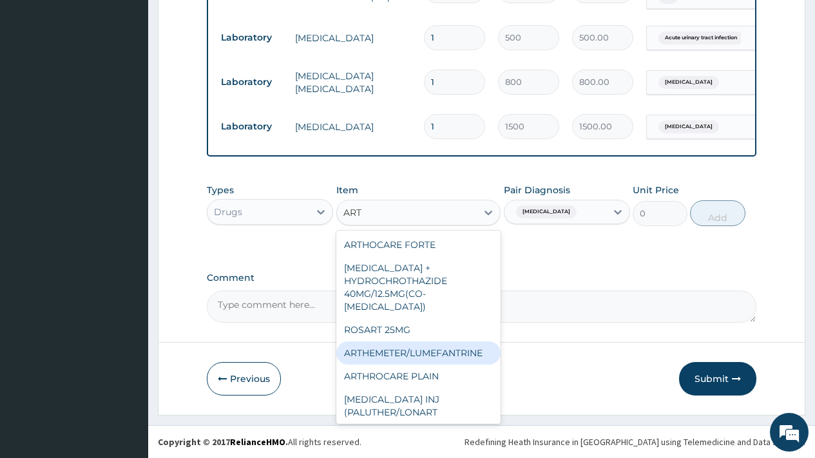
click at [429, 341] on div "ARTHEMETER/LUMEFANTRINE" at bounding box center [418, 352] width 165 height 23
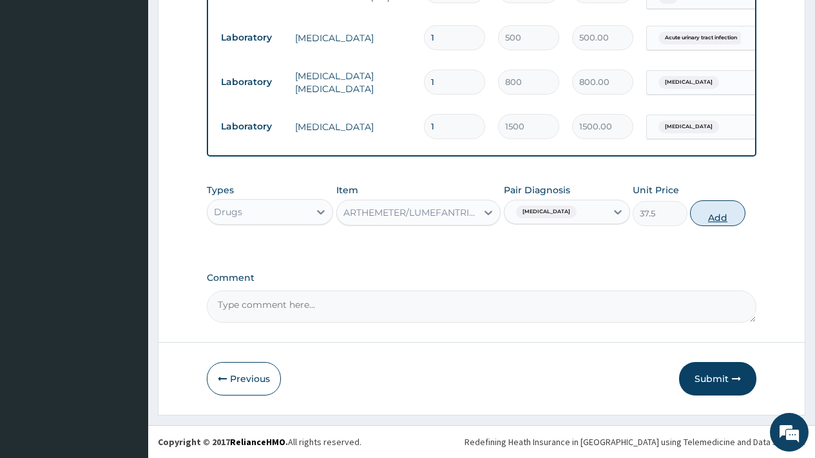
click at [729, 216] on button "Add" at bounding box center [717, 213] width 55 height 26
type input "0"
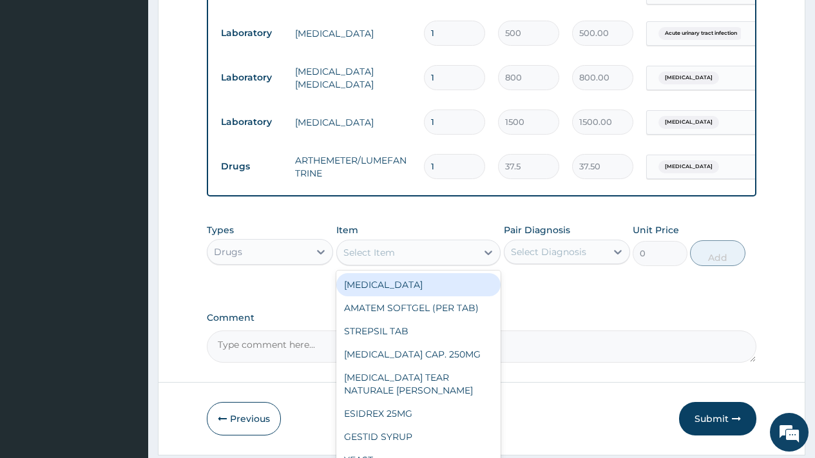
click at [394, 258] on div "Select Item" at bounding box center [369, 252] width 52 height 13
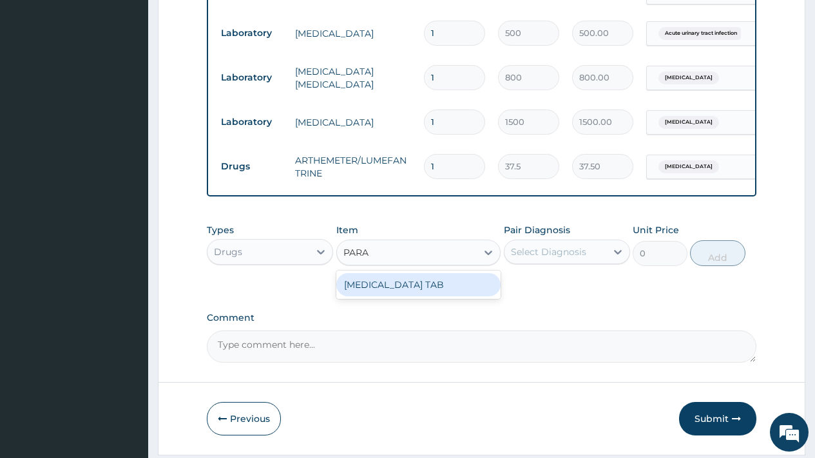
type input "PARAC"
click at [405, 296] on div "[MEDICAL_DATA] TAB" at bounding box center [418, 284] width 165 height 23
type input "7.5"
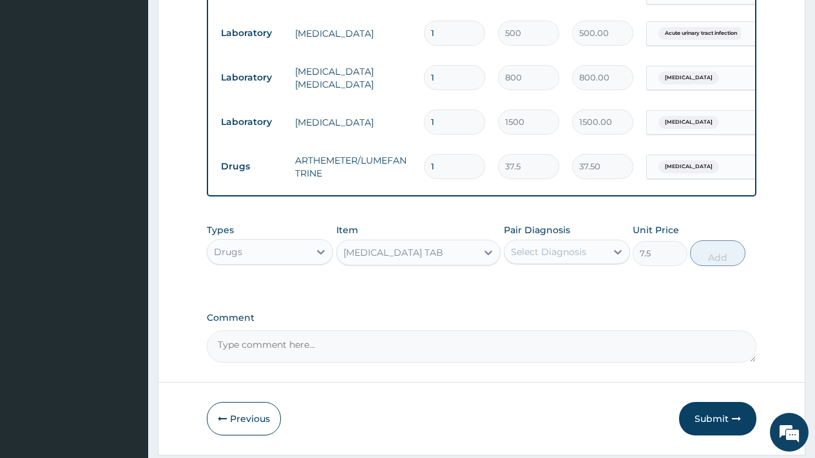
click at [566, 256] on div "Select Diagnosis" at bounding box center [548, 251] width 75 height 13
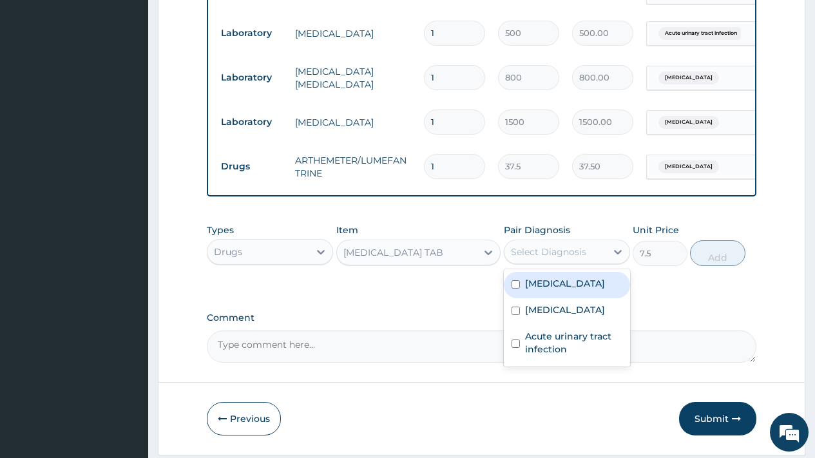
click at [559, 294] on div "Malaria" at bounding box center [567, 285] width 126 height 26
checkbox input "true"
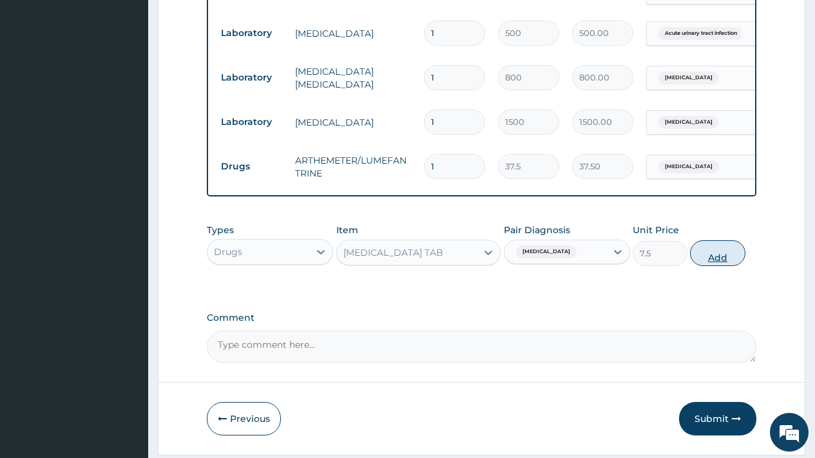
click at [726, 260] on button "Add" at bounding box center [717, 253] width 55 height 26
type input "0"
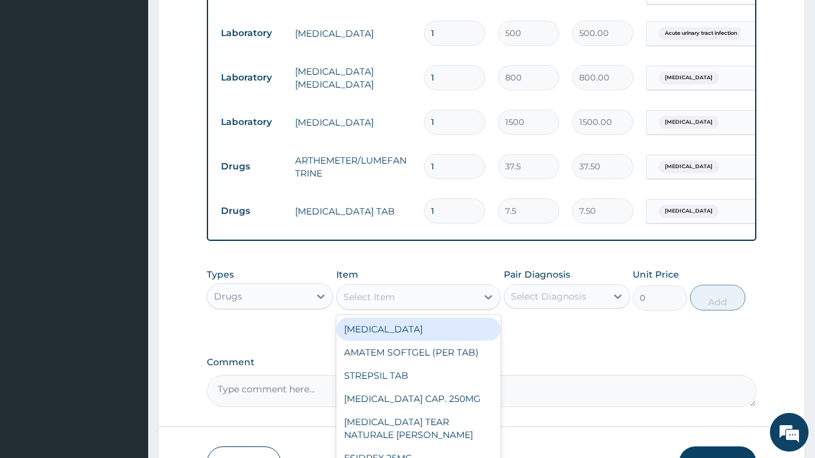
click at [391, 302] on div "Select Item" at bounding box center [369, 297] width 52 height 13
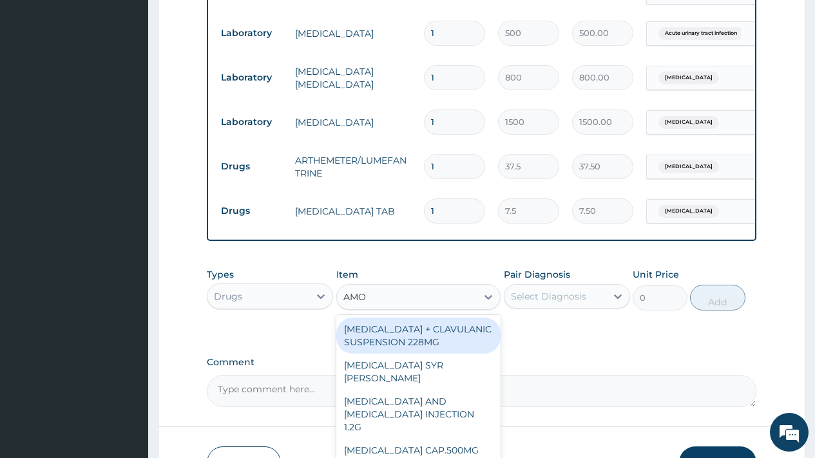
type input "AMOX"
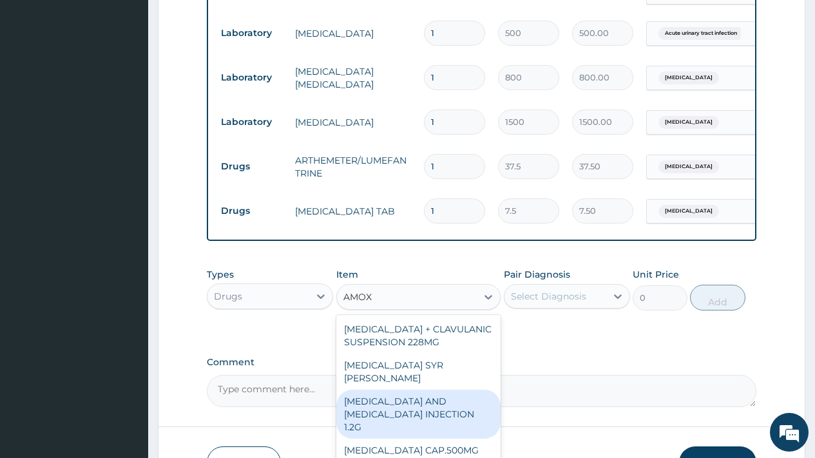
drag, startPoint x: 490, startPoint y: 387, endPoint x: 497, endPoint y: 436, distance: 49.5
click at [497, 436] on div "AMOXICILLIN + CLAVULANIC SUSPENSION 228MG AMOXIL SYR BEECHAM AMOXICILLIN AND CL…" at bounding box center [418, 411] width 165 height 193
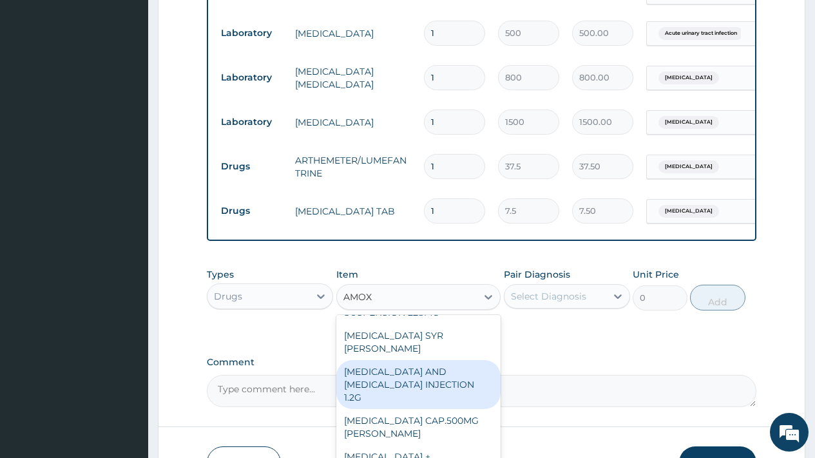
scroll to position [52, 0]
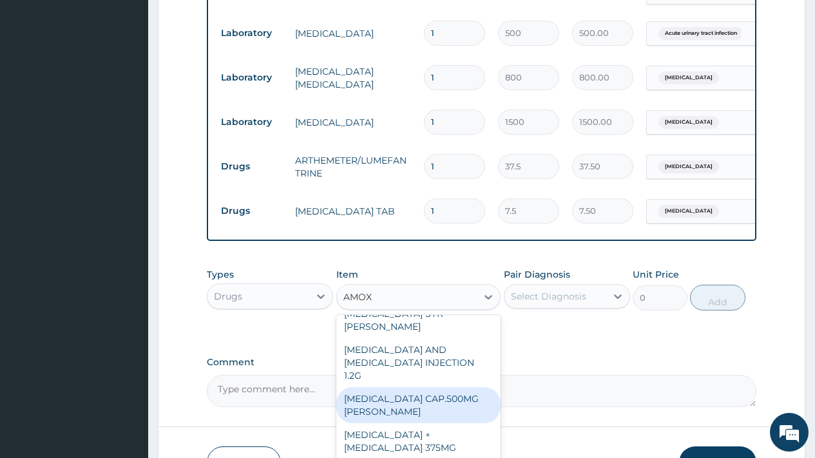
click at [399, 401] on div "[MEDICAL_DATA] CAP.500MG [PERSON_NAME]" at bounding box center [418, 405] width 165 height 36
type input "32.5"
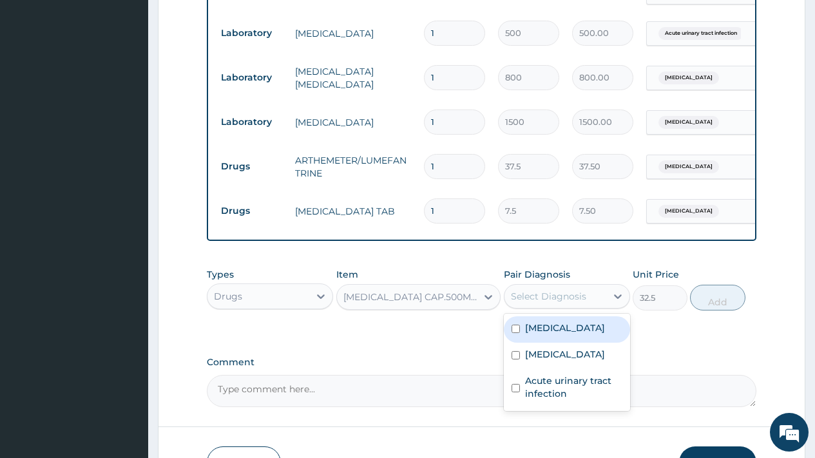
click at [562, 302] on div "Select Diagnosis" at bounding box center [548, 296] width 75 height 13
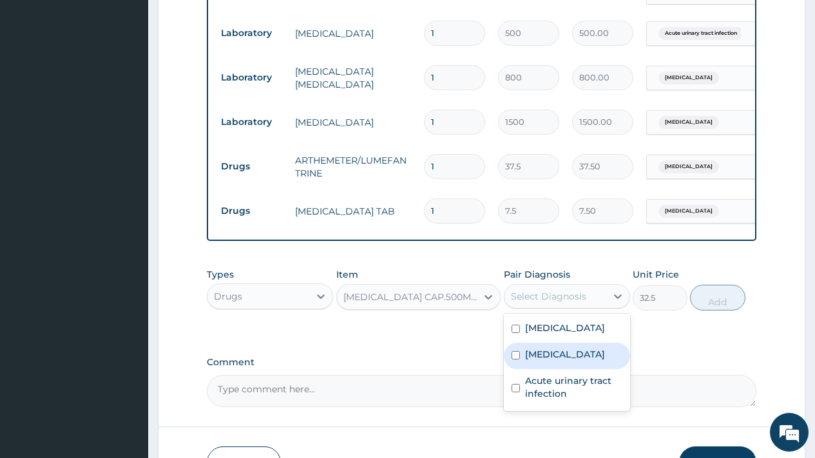
click at [550, 358] on label "[MEDICAL_DATA]" at bounding box center [565, 354] width 80 height 13
checkbox input "true"
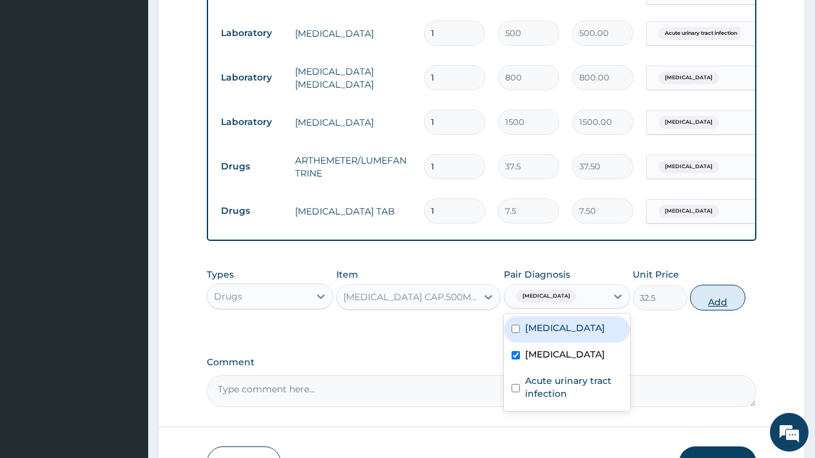
click at [714, 305] on button "Add" at bounding box center [717, 298] width 55 height 26
type input "0"
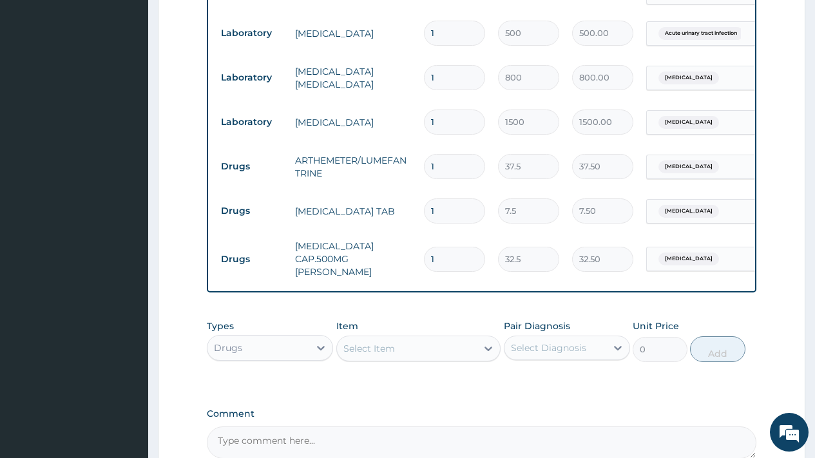
click at [381, 344] on div "Select Item" at bounding box center [369, 348] width 52 height 13
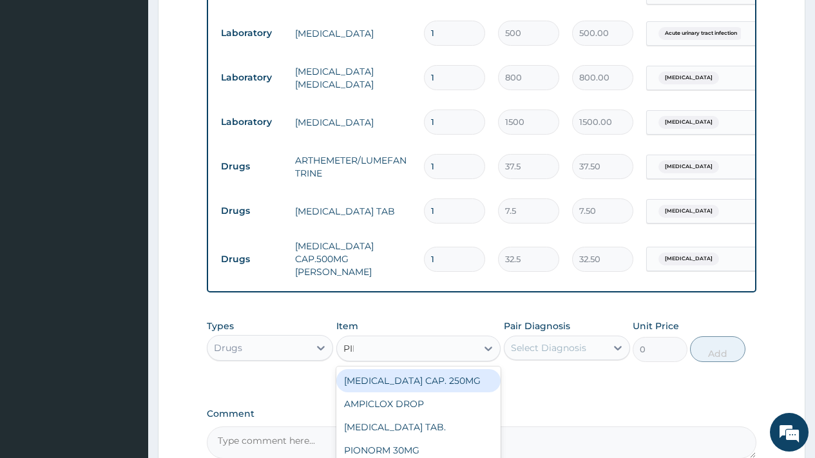
type input "PIRI"
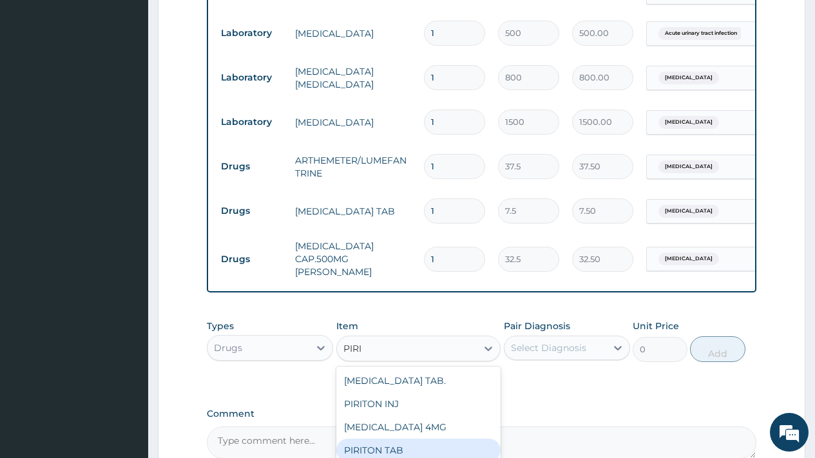
click at [412, 446] on div "PIRITON TAB" at bounding box center [418, 450] width 165 height 23
type input "11"
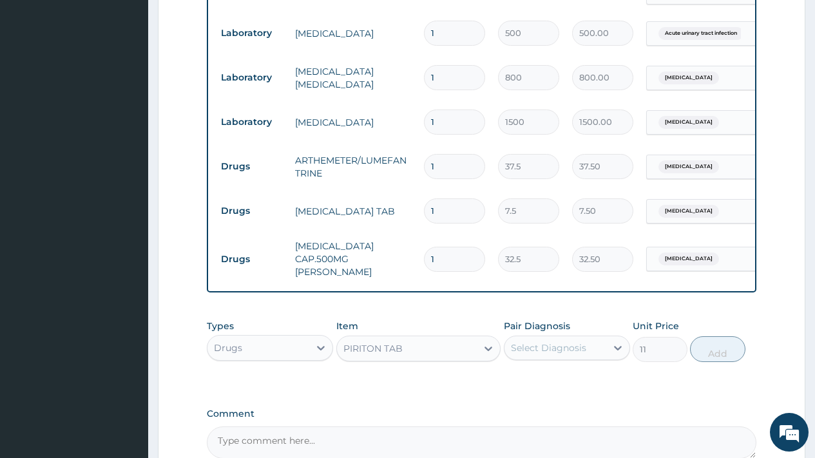
click at [568, 344] on div "Select Diagnosis" at bounding box center [548, 347] width 75 height 13
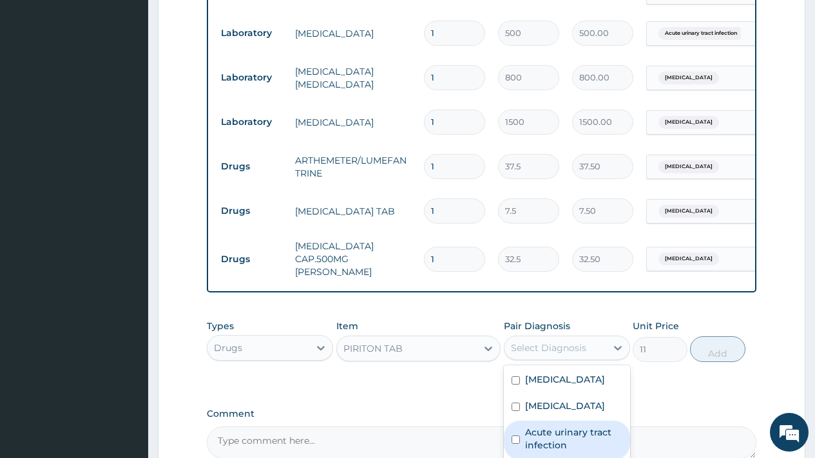
click at [561, 434] on label "Acute urinary tract infection" at bounding box center [573, 439] width 97 height 26
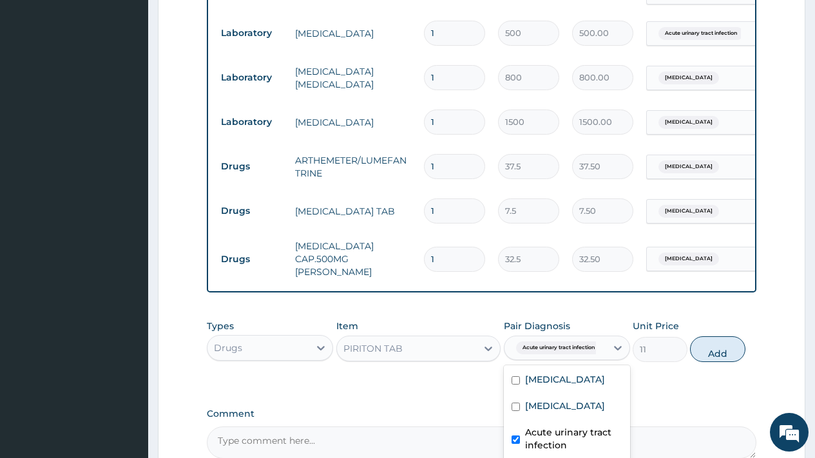
click at [564, 431] on label "Acute urinary tract infection" at bounding box center [573, 439] width 97 height 26
checkbox input "false"
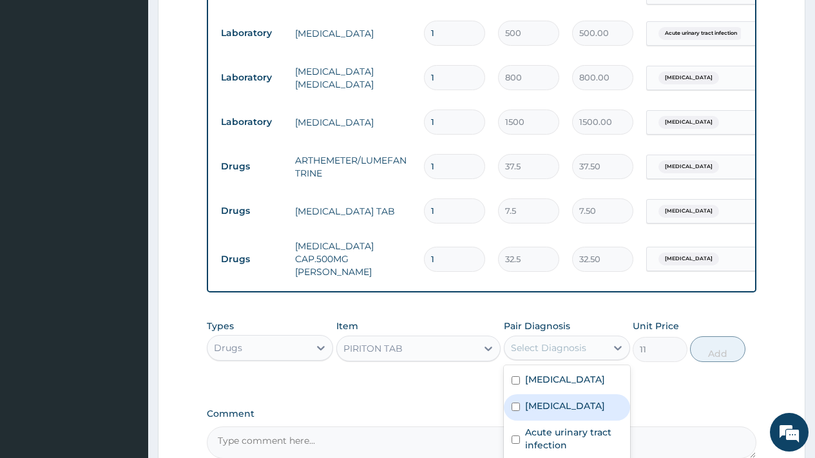
click at [546, 399] on label "[MEDICAL_DATA]" at bounding box center [565, 405] width 80 height 13
checkbox input "true"
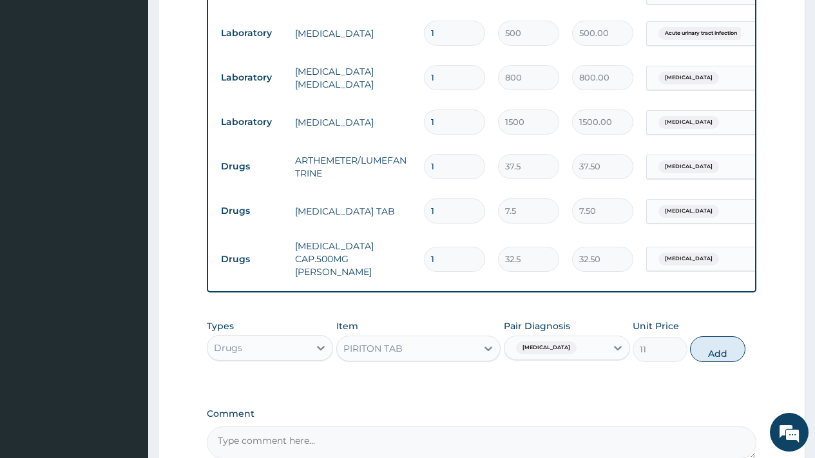
click at [720, 349] on button "Add" at bounding box center [717, 349] width 55 height 26
type input "0"
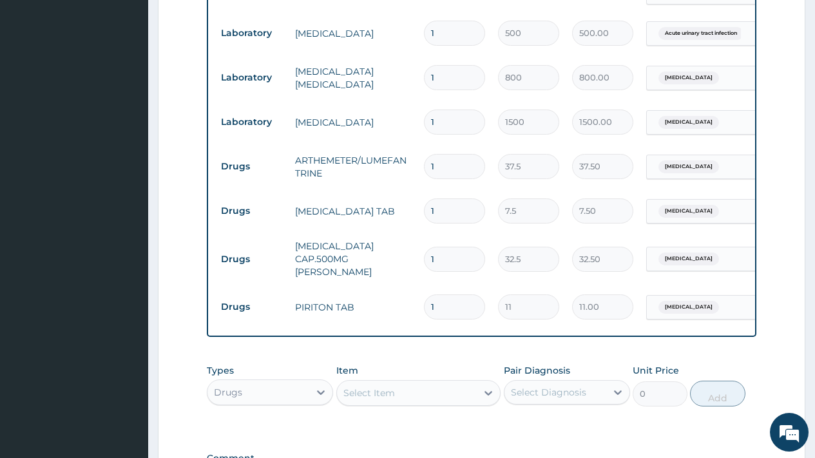
type input "10"
type input "110.00"
type input "10"
click at [443, 254] on input "1" at bounding box center [454, 259] width 61 height 25
type input "15"
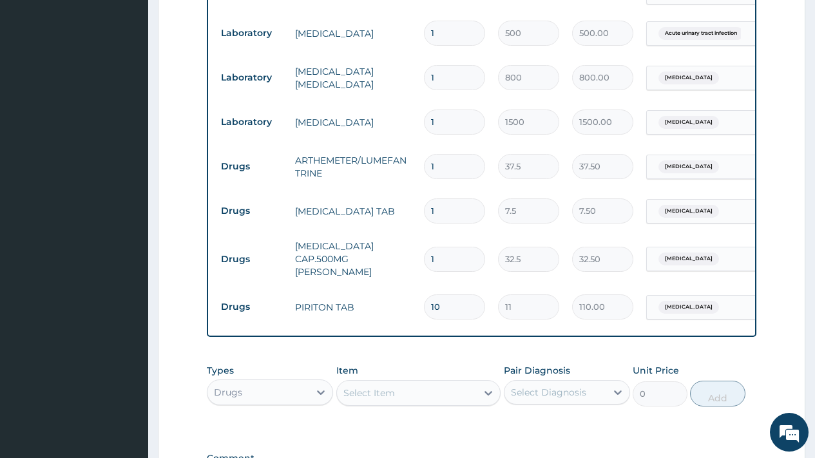
type input "487.50"
type input "15"
click at [445, 202] on input "1" at bounding box center [454, 210] width 61 height 25
type input "18"
type input "135.00"
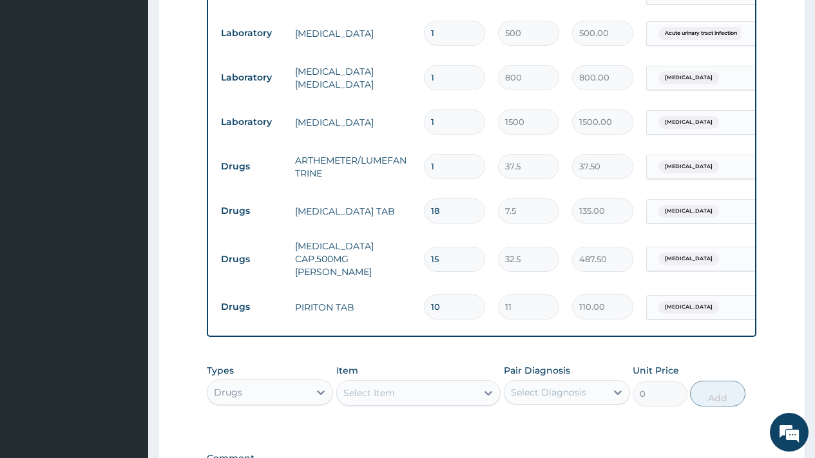
type input "18"
drag, startPoint x: 439, startPoint y: 159, endPoint x: 410, endPoint y: 164, distance: 29.3
click at [410, 164] on tr "Drugs ARTHEMETER/LUMEFANTRINE 1 37.5 37.50 Malaria Delete" at bounding box center [530, 166] width 631 height 44
type input "2"
type input "75.00"
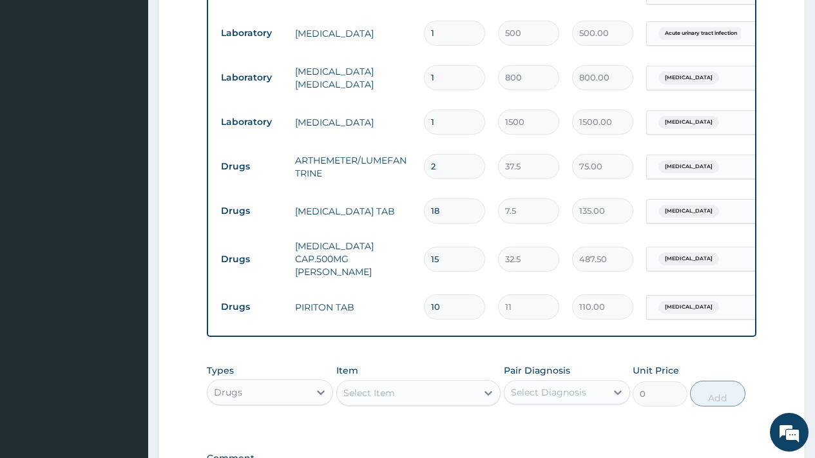
type input "24"
type input "900.00"
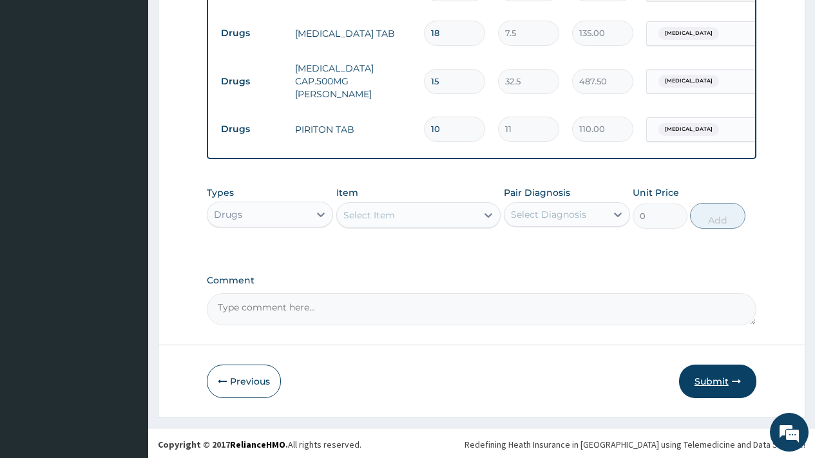
type input "24"
click at [707, 374] on button "Submit" at bounding box center [717, 382] width 77 height 34
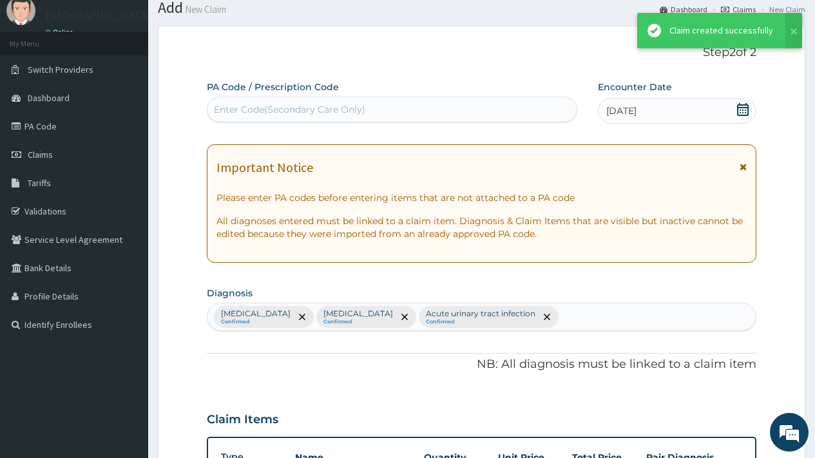
scroll to position [731, 0]
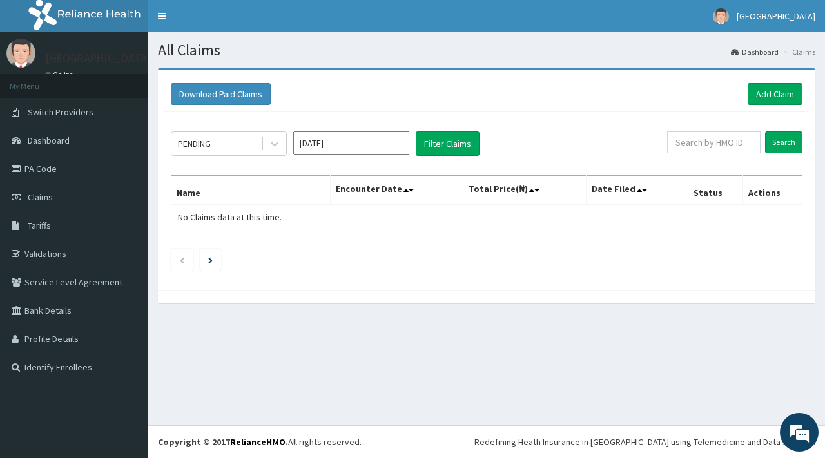
click at [359, 150] on input "[DATE]" at bounding box center [351, 142] width 116 height 23
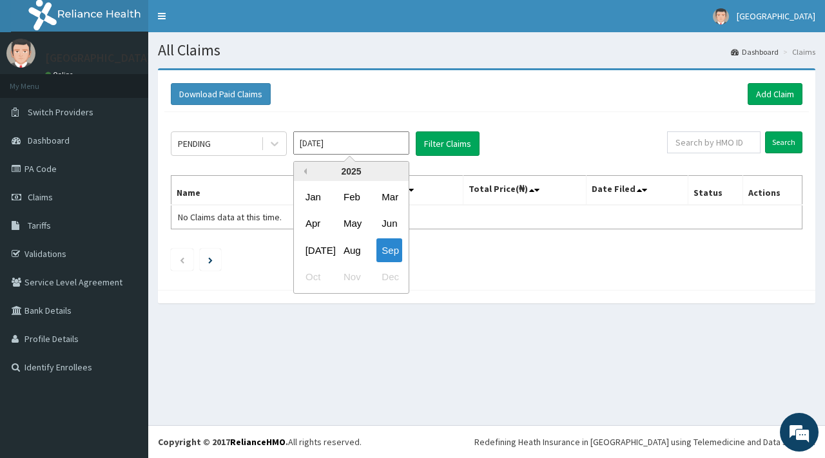
click at [303, 171] on button "Previous Year" at bounding box center [303, 171] width 6 height 6
click at [385, 249] on div "Sep" at bounding box center [389, 250] width 26 height 24
type input "[DATE]"
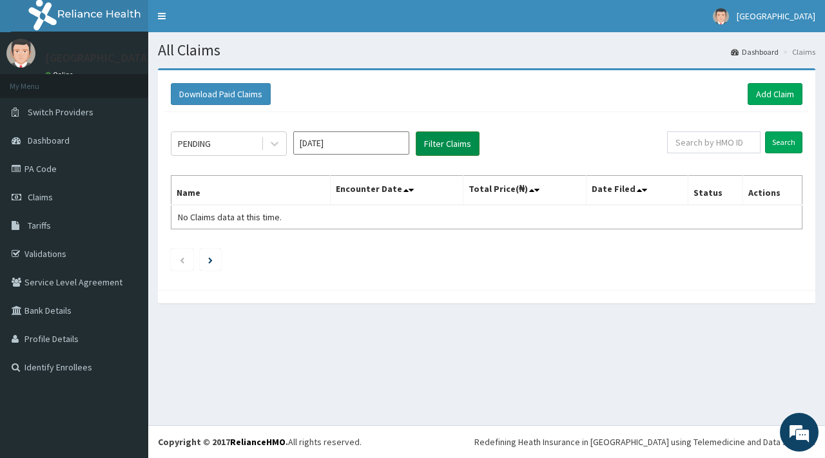
click at [450, 150] on button "Filter Claims" at bounding box center [448, 143] width 64 height 24
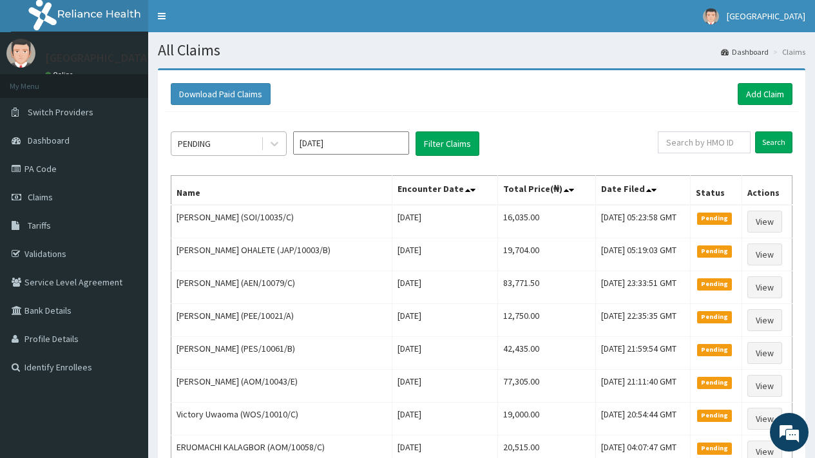
click at [217, 148] on div "PENDING" at bounding box center [216, 143] width 90 height 21
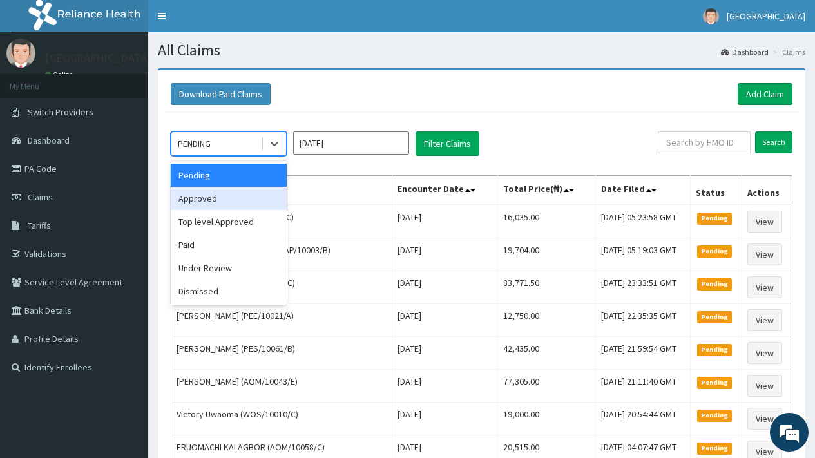
click at [194, 205] on div "Approved" at bounding box center [229, 198] width 116 height 23
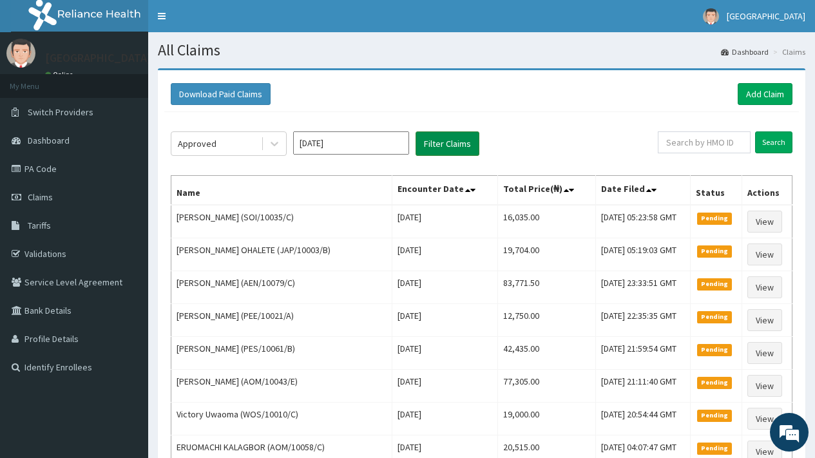
click at [434, 146] on button "Filter Claims" at bounding box center [448, 143] width 64 height 24
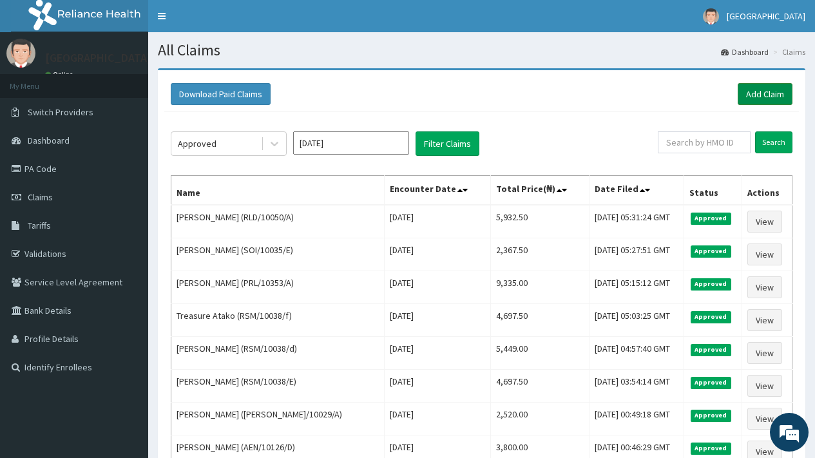
click at [749, 91] on link "Add Claim" at bounding box center [765, 94] width 55 height 22
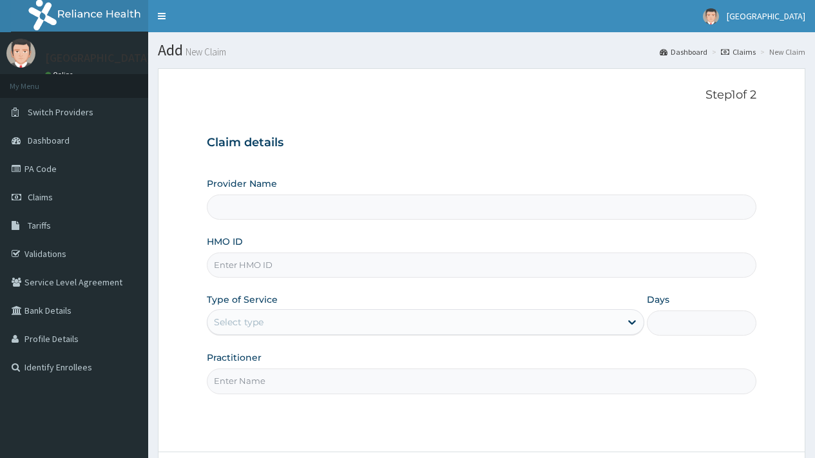
click at [245, 262] on input "HMO ID" at bounding box center [482, 265] width 550 height 25
type input "[GEOGRAPHIC_DATA]"
type input "PRL/10447/B"
click at [289, 321] on div "Select type" at bounding box center [413, 322] width 413 height 21
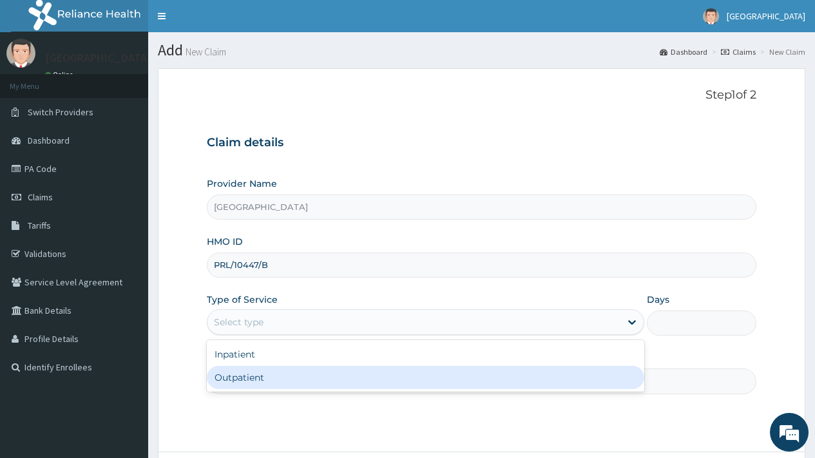
click at [272, 376] on div "Outpatient" at bounding box center [425, 377] width 437 height 23
type input "1"
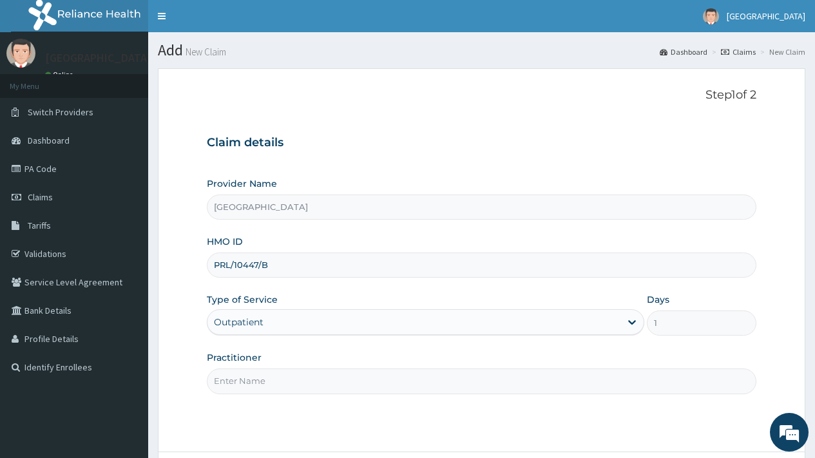
scroll to position [110, 0]
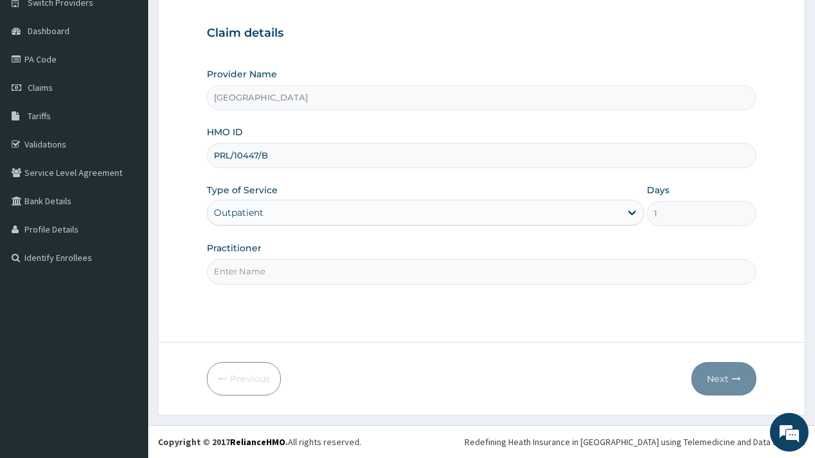
drag, startPoint x: 283, startPoint y: 264, endPoint x: 289, endPoint y: 275, distance: 13.0
click at [283, 264] on input "Practitioner" at bounding box center [482, 271] width 550 height 25
type input "DR [PERSON_NAME]"
click at [714, 378] on button "Next" at bounding box center [723, 379] width 65 height 34
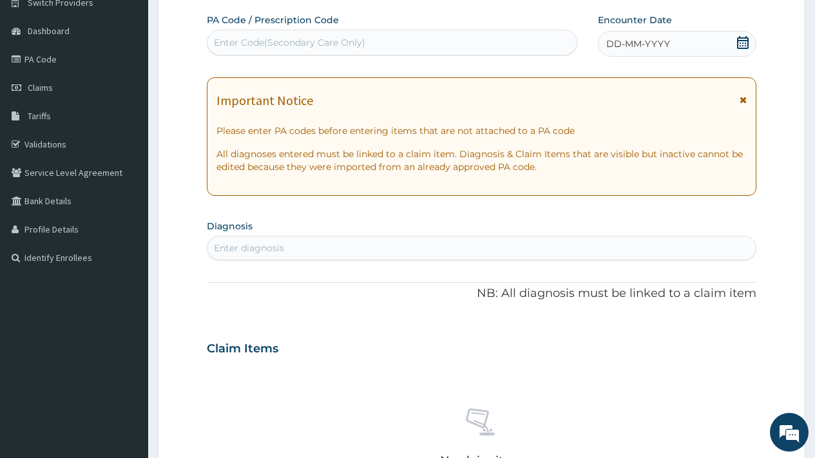
click at [740, 46] on icon at bounding box center [743, 42] width 12 height 13
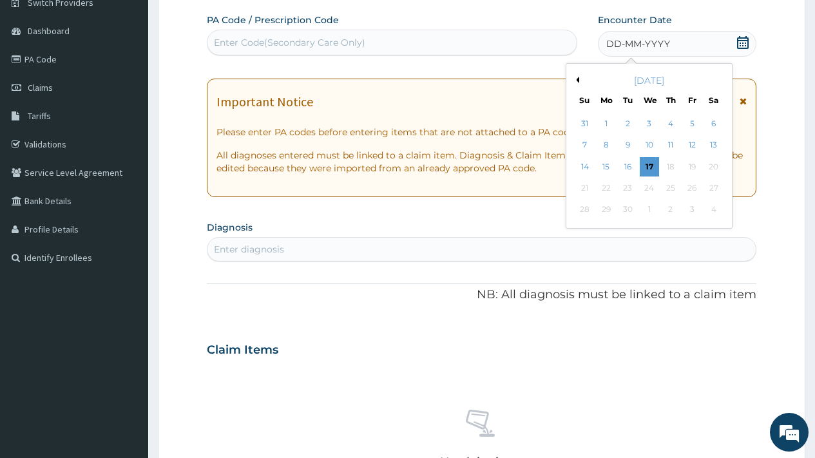
click at [577, 79] on button "Previous Month" at bounding box center [576, 80] width 6 height 6
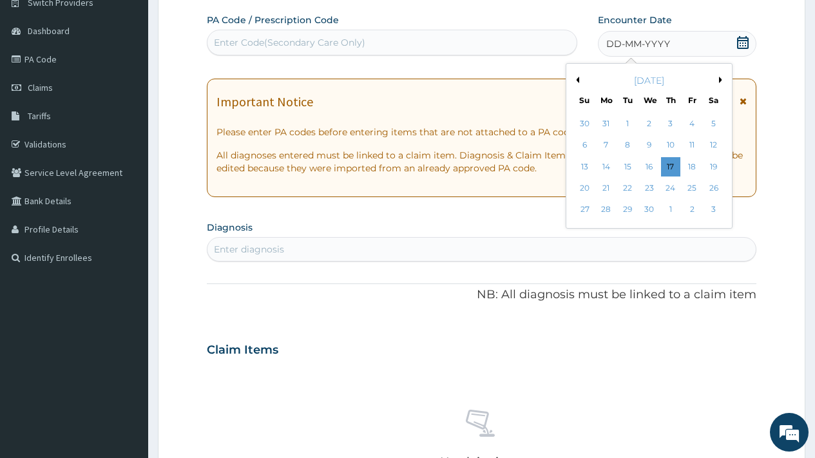
click at [577, 79] on button "Previous Month" at bounding box center [576, 80] width 6 height 6
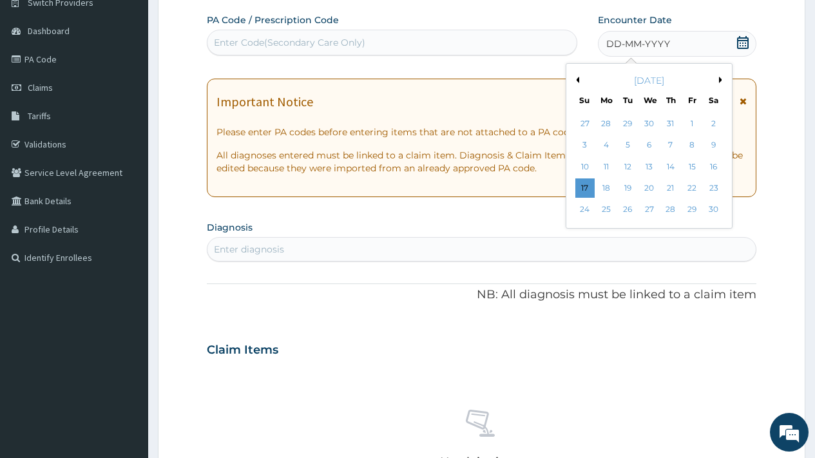
click at [577, 79] on button "Previous Month" at bounding box center [576, 80] width 6 height 6
click at [577, 80] on button "Previous Month" at bounding box center [576, 80] width 6 height 6
click at [653, 188] on div "25" at bounding box center [648, 187] width 19 height 19
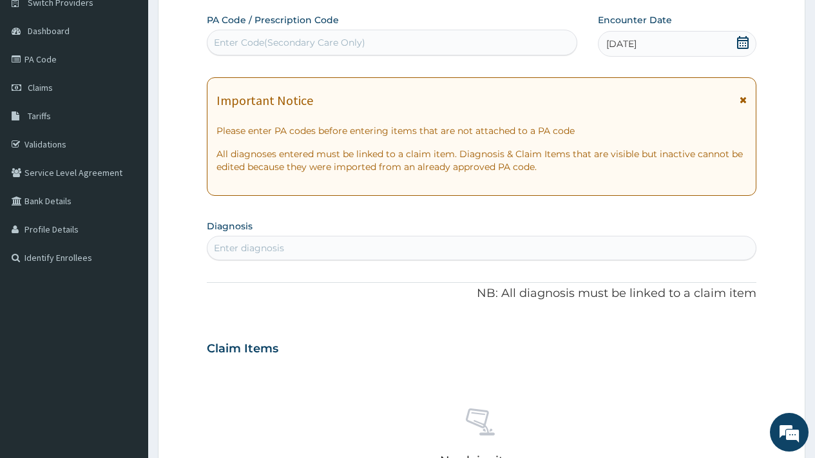
click at [328, 247] on div "Enter diagnosis" at bounding box center [481, 248] width 548 height 21
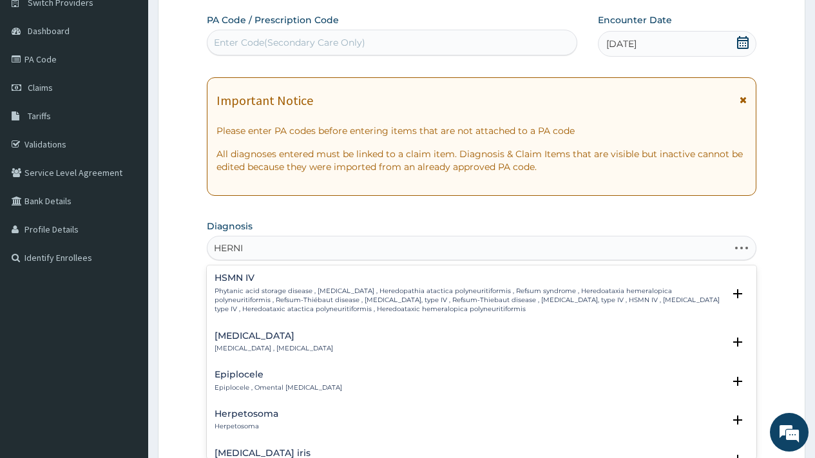
type input "[MEDICAL_DATA]"
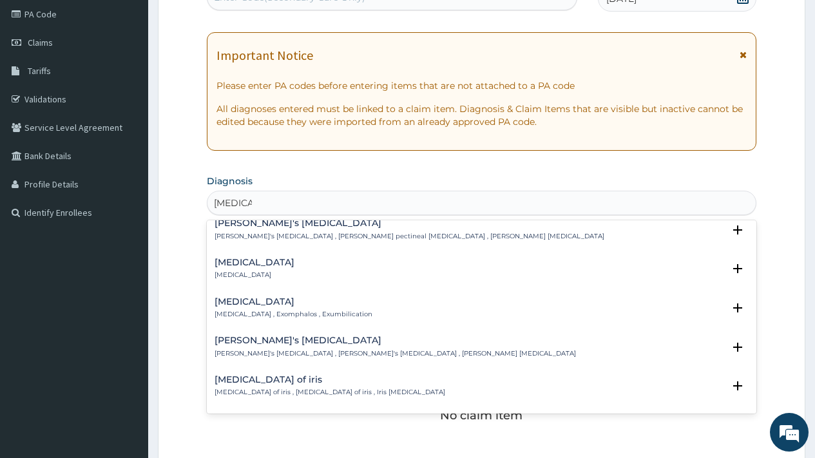
scroll to position [825, 0]
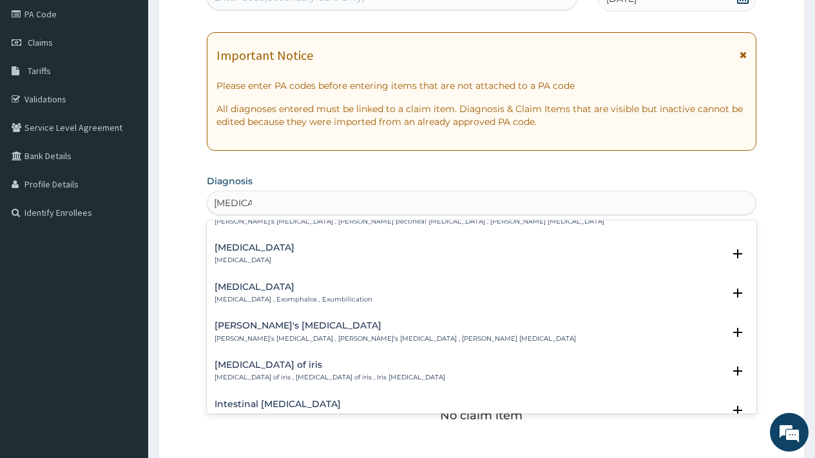
click at [264, 292] on h4 "[MEDICAL_DATA]" at bounding box center [294, 287] width 158 height 10
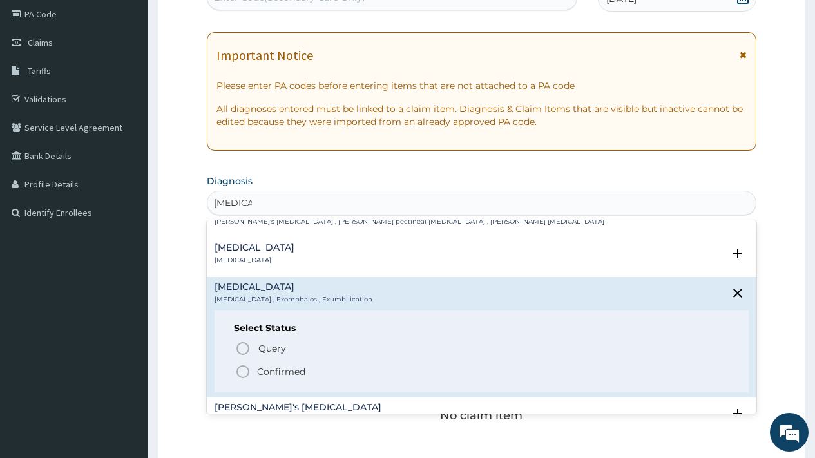
click at [273, 372] on p "Confirmed" at bounding box center [281, 371] width 48 height 13
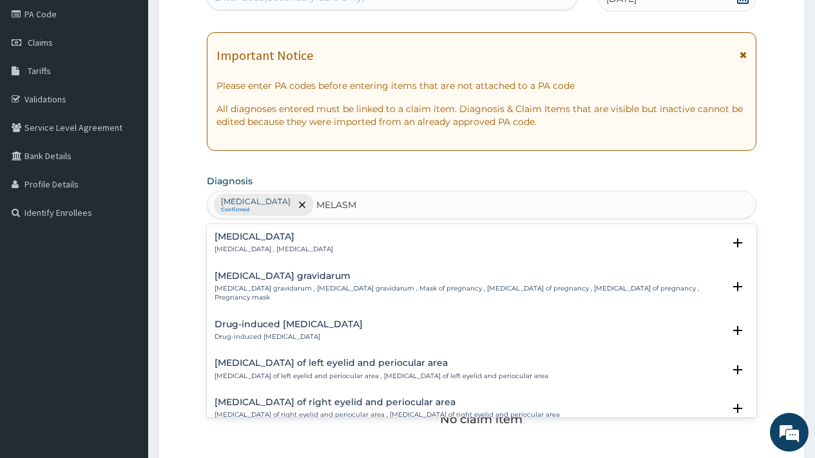
type input "[MEDICAL_DATA]"
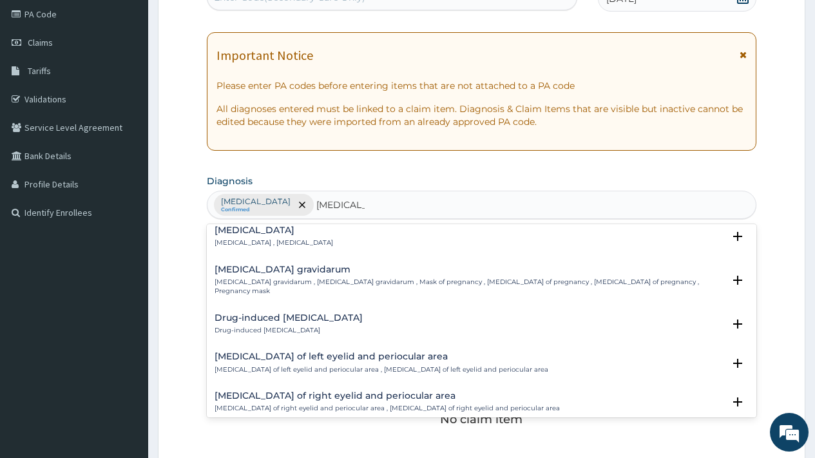
scroll to position [0, 0]
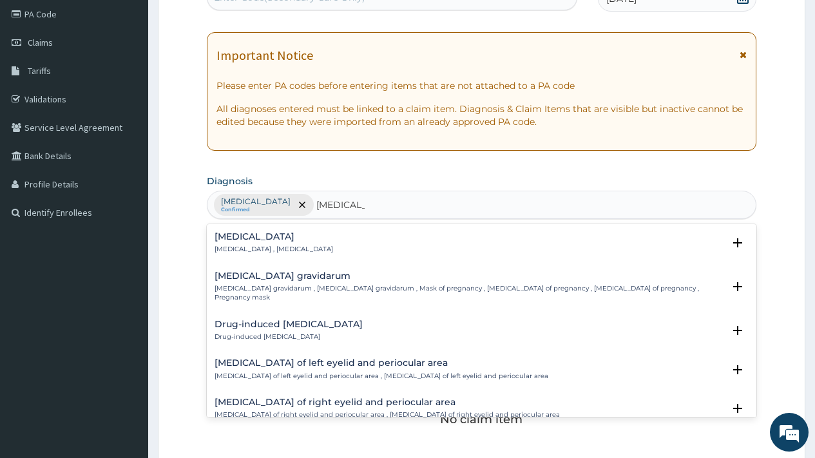
click at [285, 274] on h4 "[MEDICAL_DATA] gravidarum" at bounding box center [469, 276] width 509 height 10
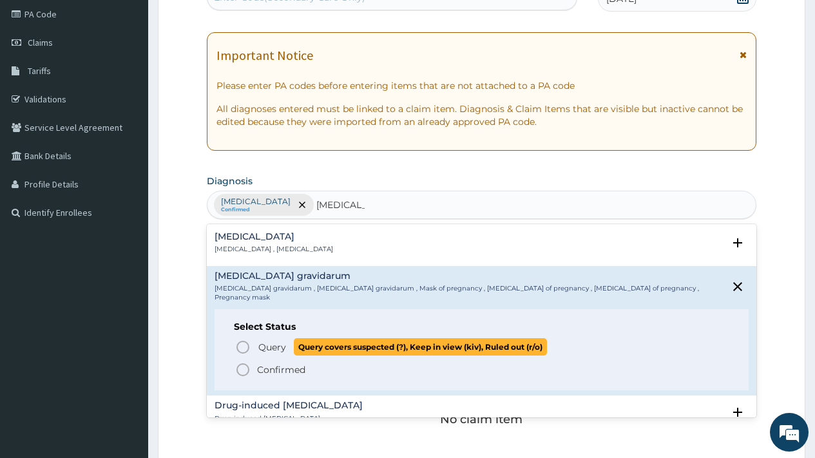
click at [280, 341] on span "Query" at bounding box center [272, 347] width 28 height 13
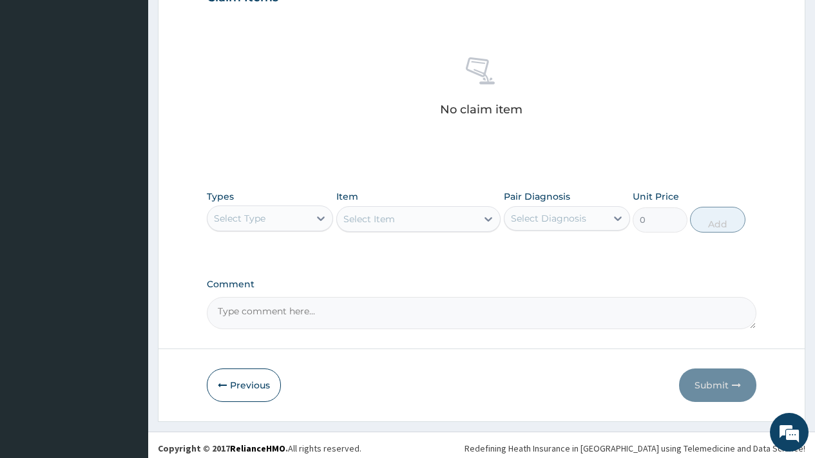
scroll to position [471, 0]
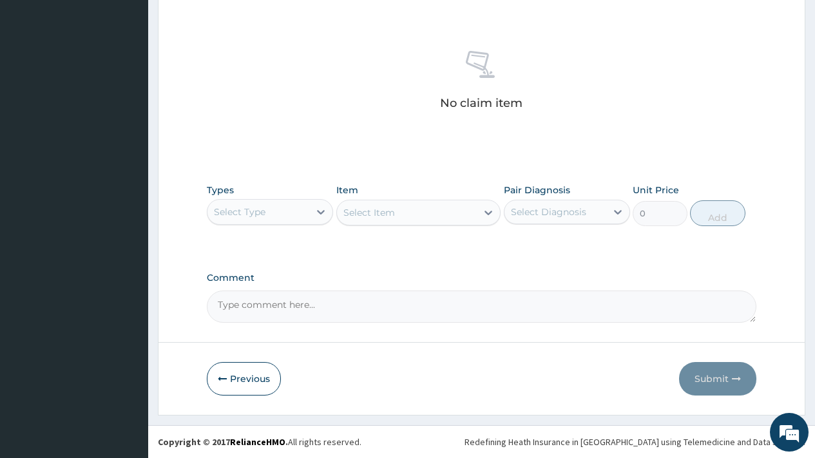
click at [280, 222] on div "Select Type" at bounding box center [258, 212] width 102 height 21
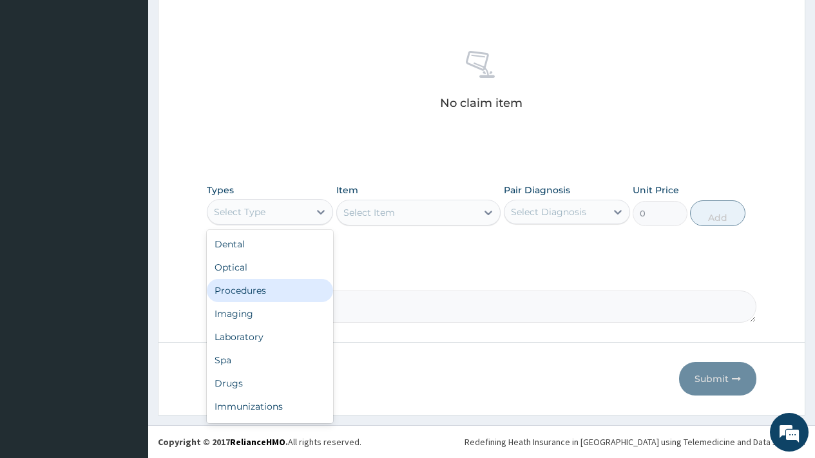
click at [254, 294] on div "Procedures" at bounding box center [270, 290] width 126 height 23
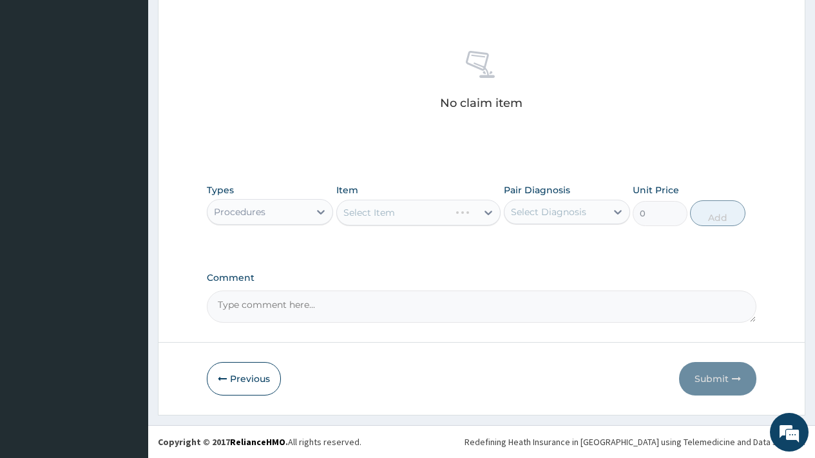
click at [568, 206] on div "Select Diagnosis" at bounding box center [548, 212] width 75 height 13
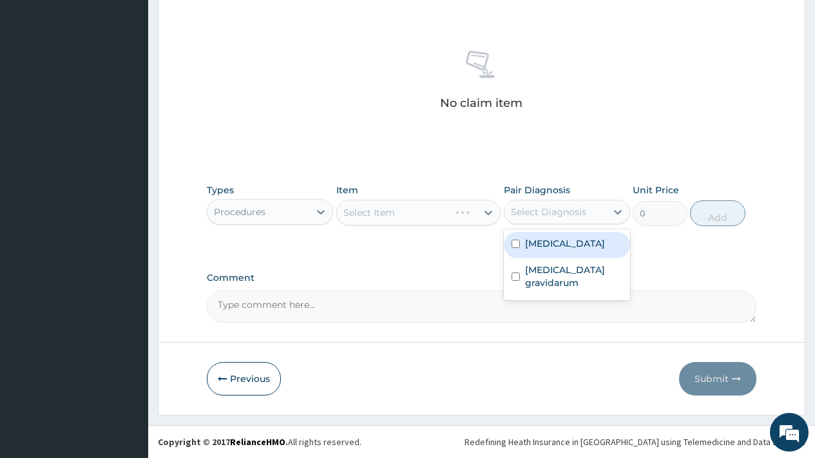
click at [563, 244] on label "[MEDICAL_DATA]" at bounding box center [565, 243] width 80 height 13
checkbox input "true"
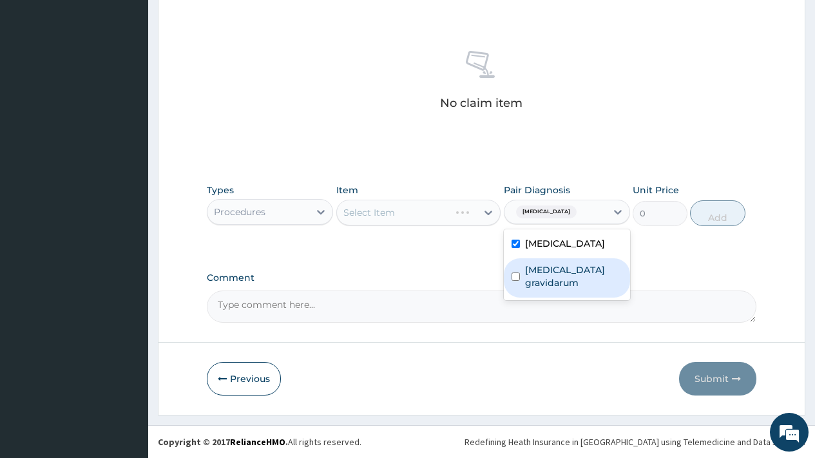
click at [564, 276] on div "[MEDICAL_DATA] gravidarum" at bounding box center [567, 277] width 126 height 39
checkbox input "true"
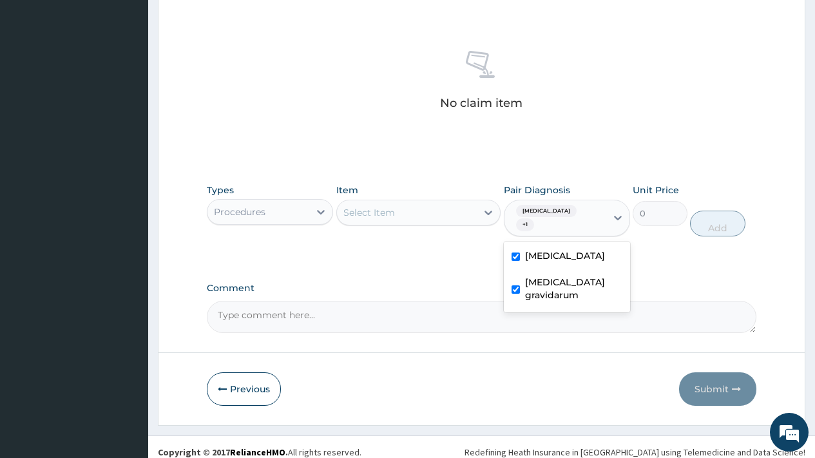
click at [383, 209] on div "Select Item" at bounding box center [369, 212] width 52 height 13
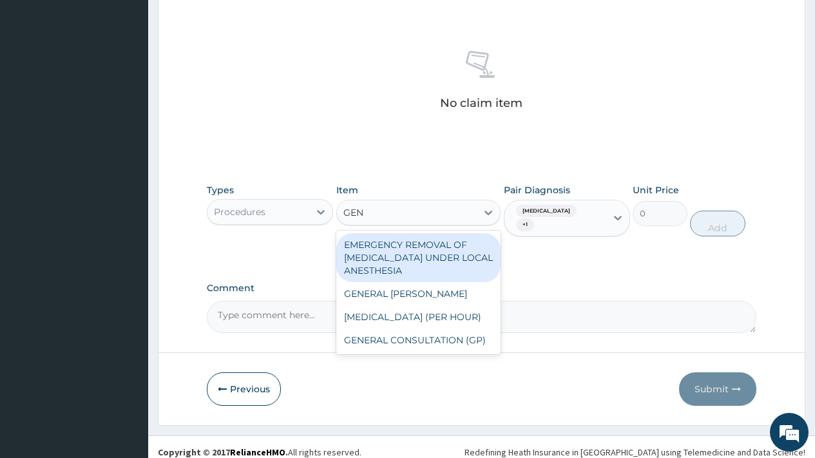
type input "GENE"
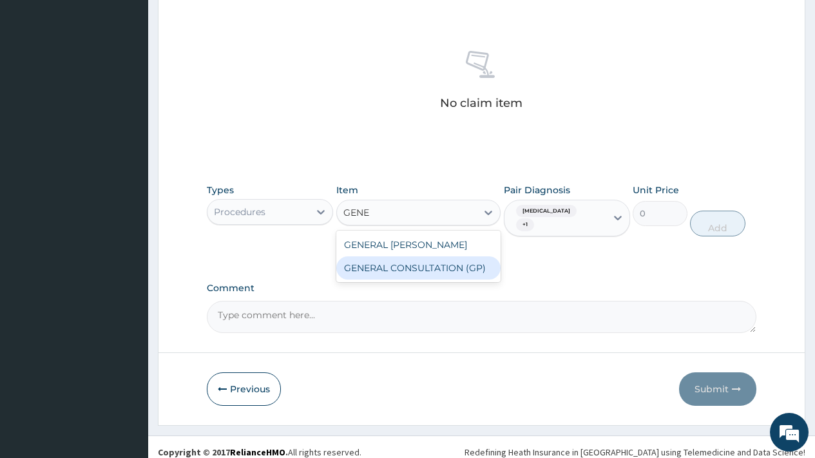
click at [422, 262] on div "GENERAL CONSULTATION (GP)" at bounding box center [418, 267] width 165 height 23
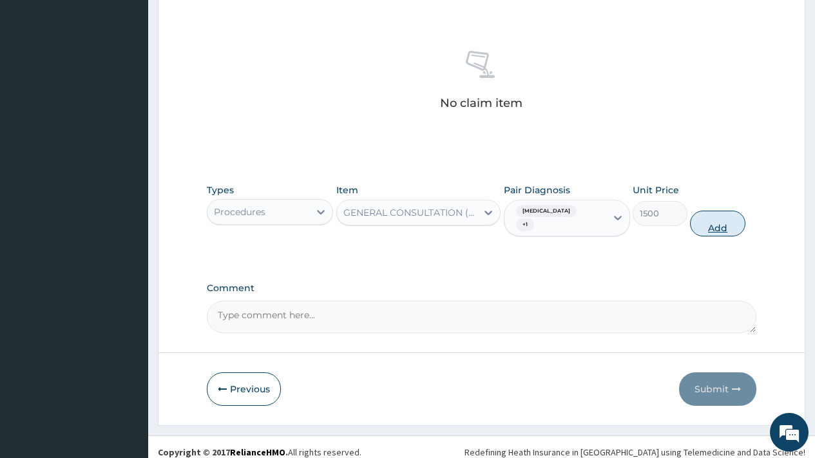
click at [714, 215] on button "Add" at bounding box center [717, 224] width 55 height 26
type input "0"
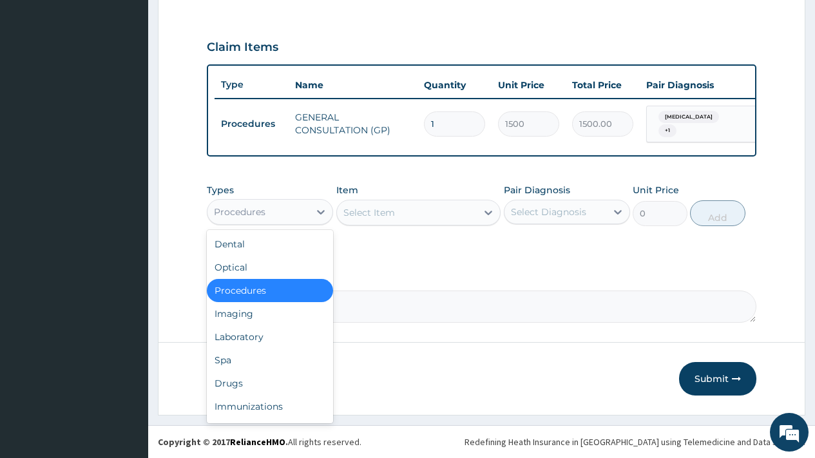
click at [238, 224] on div "Procedures" at bounding box center [270, 212] width 126 height 26
click at [251, 316] on div "Imaging" at bounding box center [270, 313] width 126 height 23
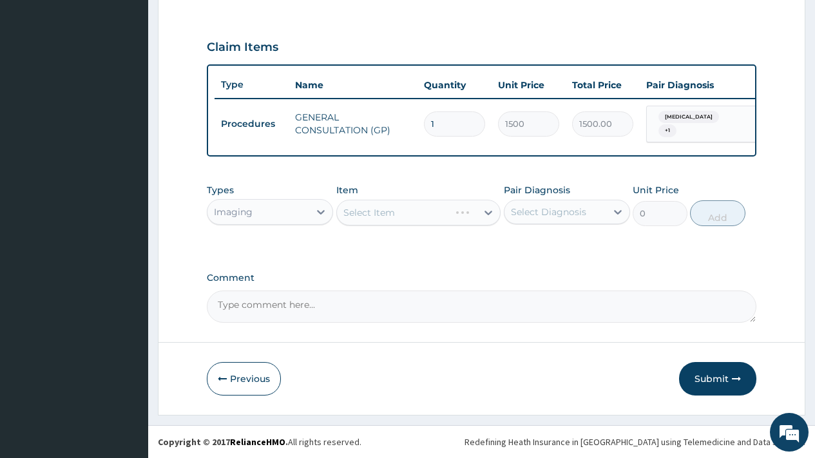
click at [562, 212] on div "Select Diagnosis" at bounding box center [548, 212] width 75 height 13
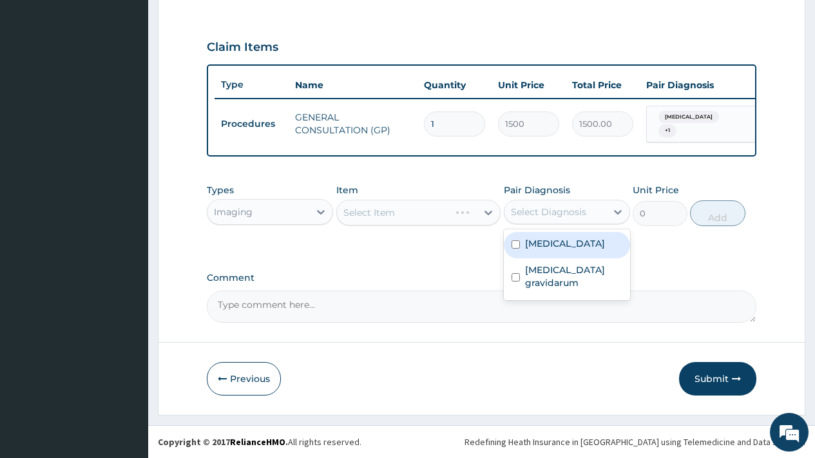
click at [569, 247] on label "[MEDICAL_DATA]" at bounding box center [565, 243] width 80 height 13
checkbox input "true"
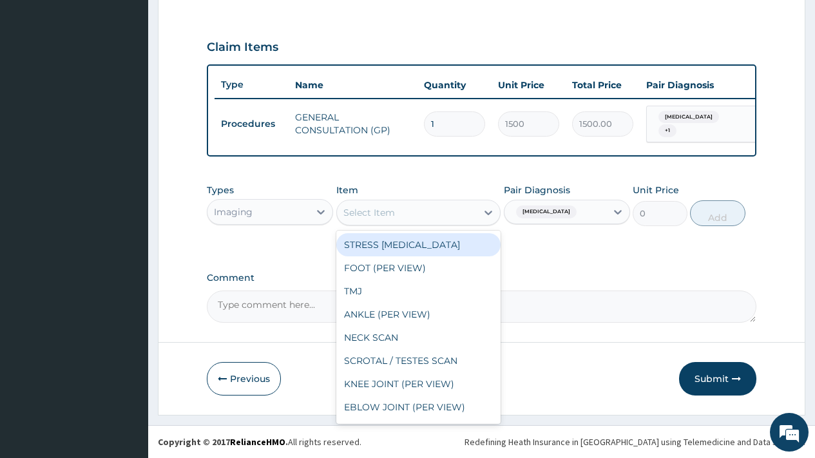
click at [396, 214] on div "Select Item" at bounding box center [407, 212] width 140 height 21
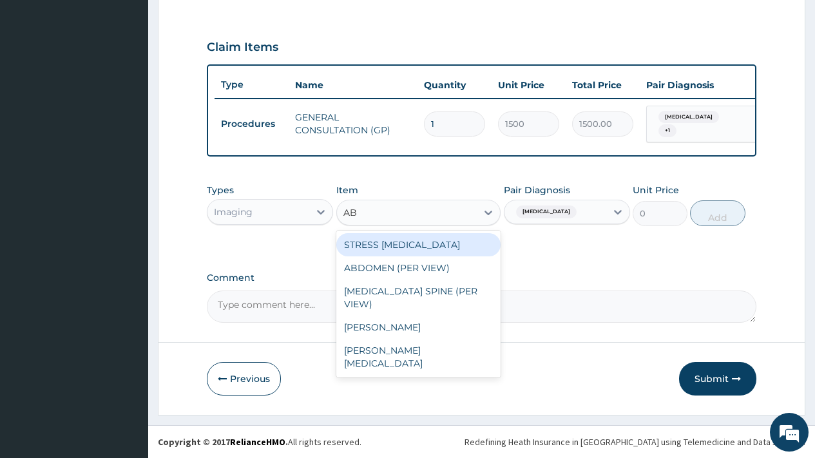
type input "ABD"
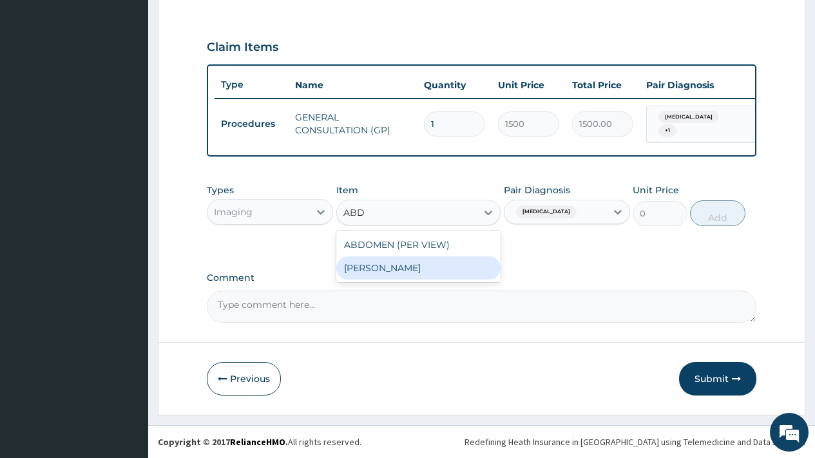
click at [433, 267] on div "[PERSON_NAME]" at bounding box center [418, 267] width 165 height 23
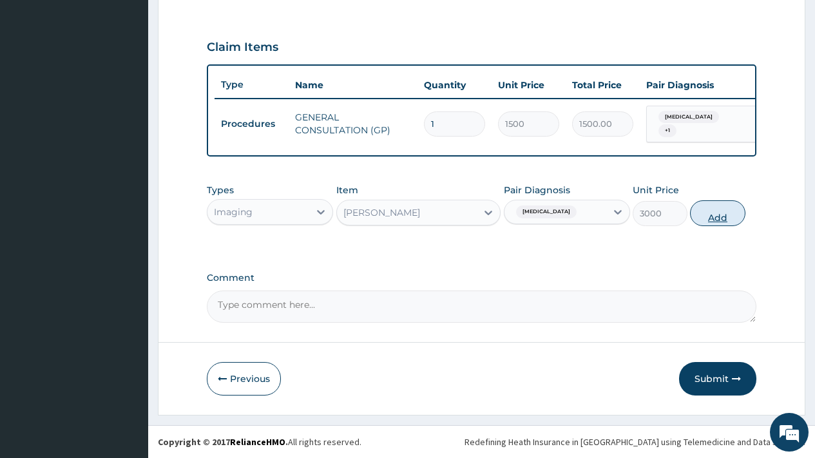
click at [723, 215] on button "Add" at bounding box center [717, 213] width 55 height 26
type input "0"
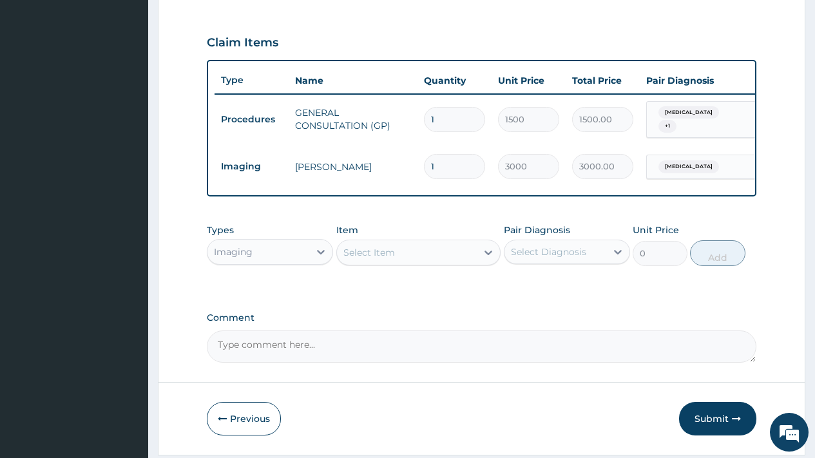
click at [272, 255] on div "Imaging" at bounding box center [258, 252] width 102 height 21
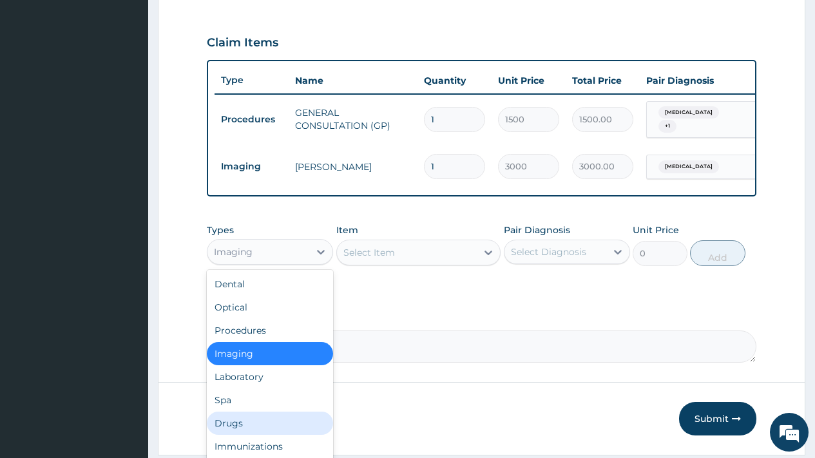
click at [241, 432] on div "Drugs" at bounding box center [270, 423] width 126 height 23
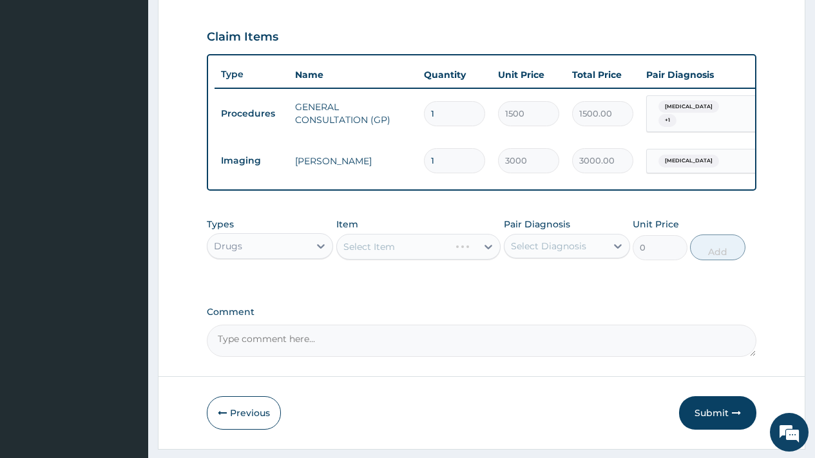
scroll to position [464, 0]
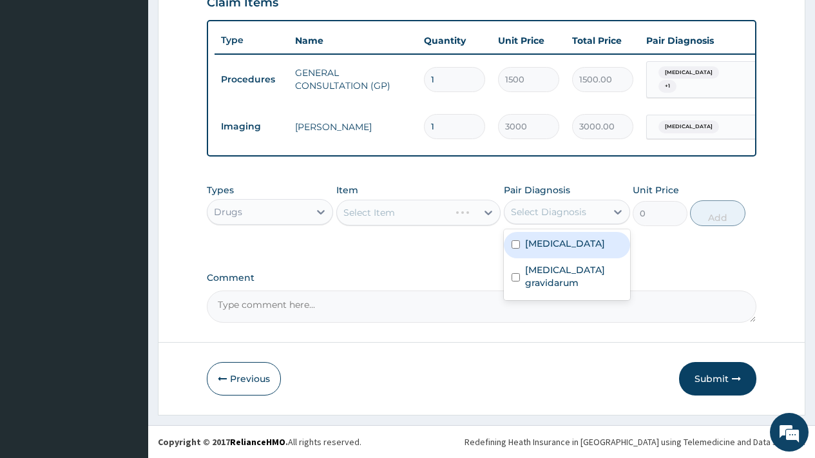
click at [554, 209] on div "Select Diagnosis" at bounding box center [548, 212] width 75 height 13
click at [562, 244] on label "[MEDICAL_DATA]" at bounding box center [565, 243] width 80 height 13
checkbox input "true"
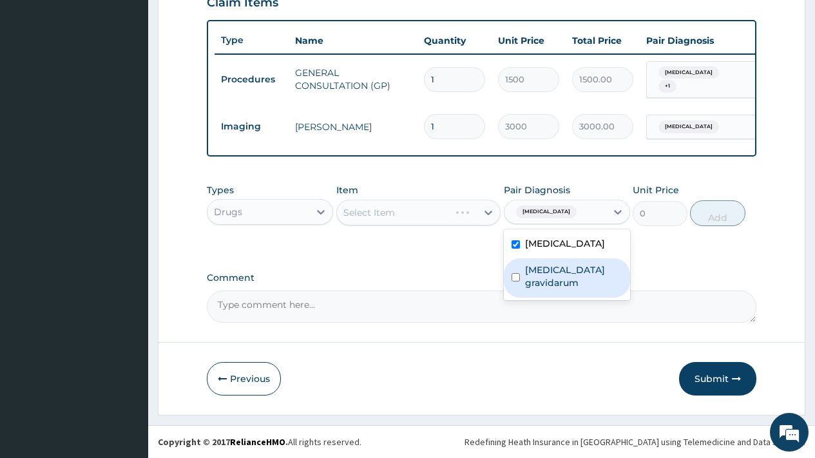
click at [571, 271] on label "[MEDICAL_DATA] gravidarum" at bounding box center [573, 277] width 97 height 26
checkbox input "true"
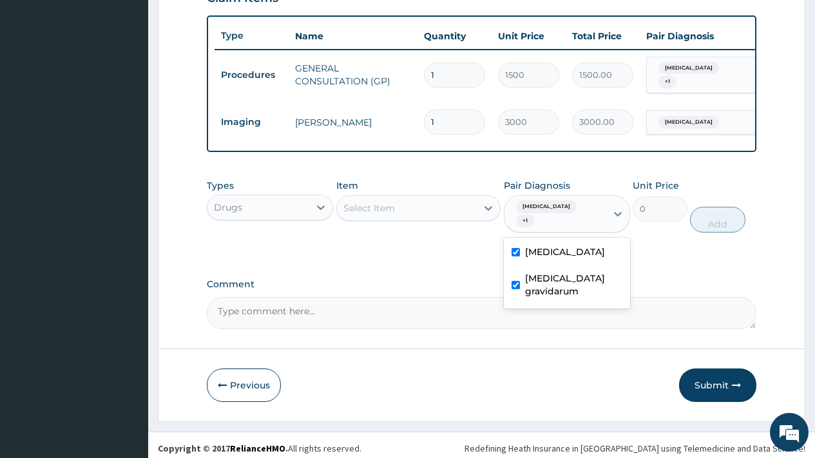
click at [405, 208] on div "Select Item" at bounding box center [407, 208] width 140 height 21
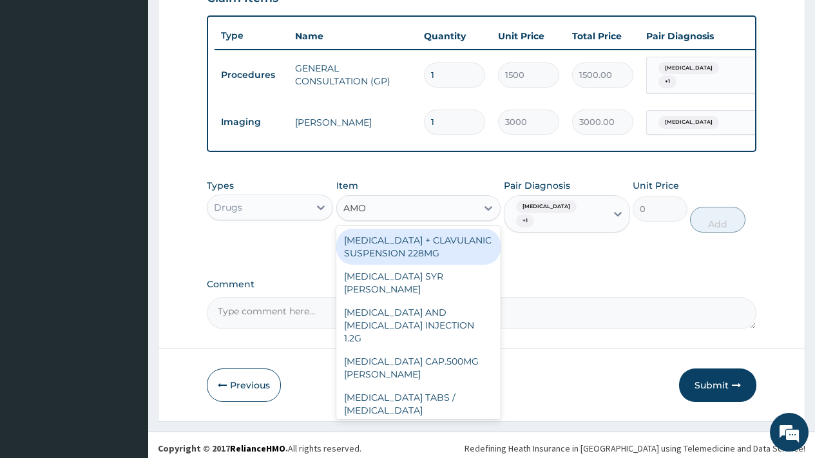
type input "AMOX"
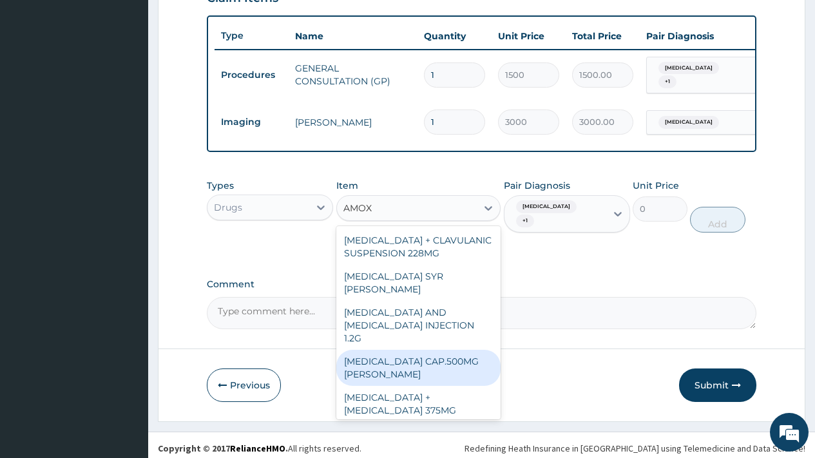
click at [432, 350] on div "[MEDICAL_DATA] CAP.500MG [PERSON_NAME]" at bounding box center [418, 368] width 165 height 36
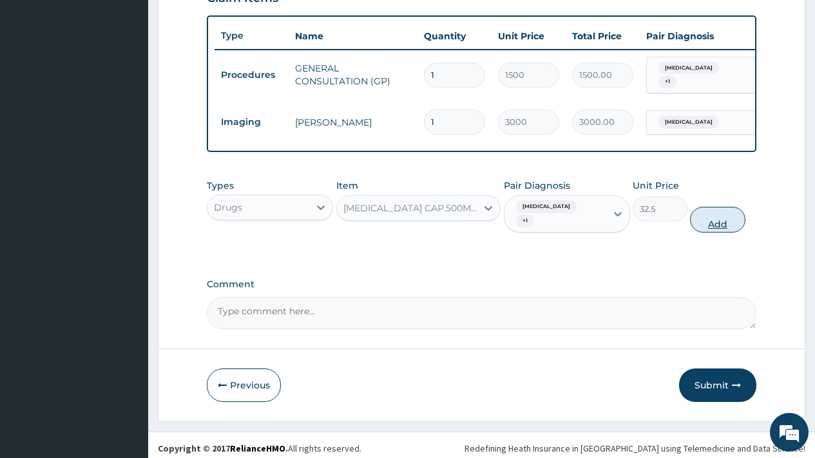
click at [729, 216] on button "Add" at bounding box center [717, 220] width 55 height 26
type input "0"
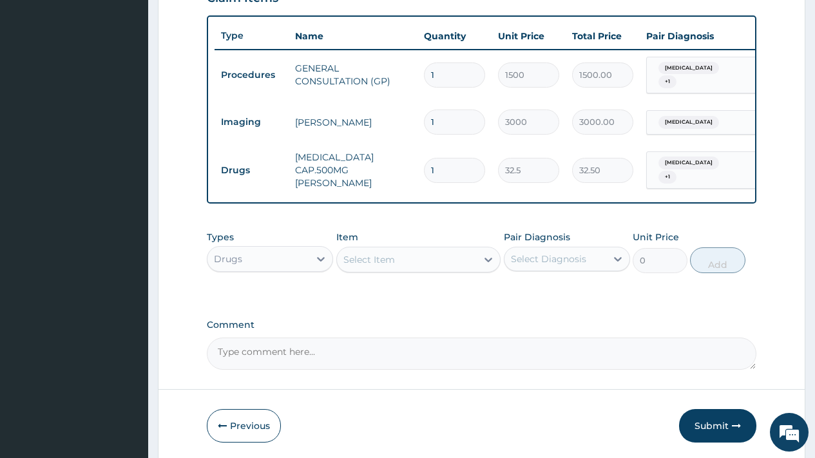
click at [414, 256] on div "Select Item" at bounding box center [407, 259] width 140 height 21
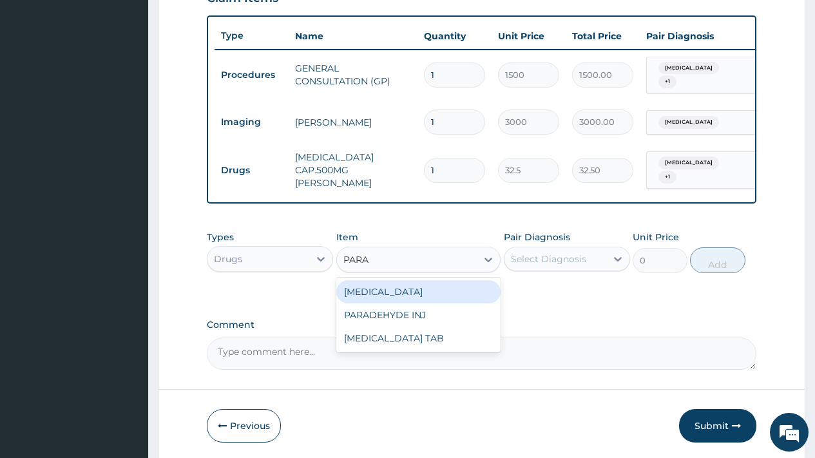
type input "PARAC"
click at [450, 289] on div "[MEDICAL_DATA] TAB" at bounding box center [418, 291] width 165 height 23
type input "7.5"
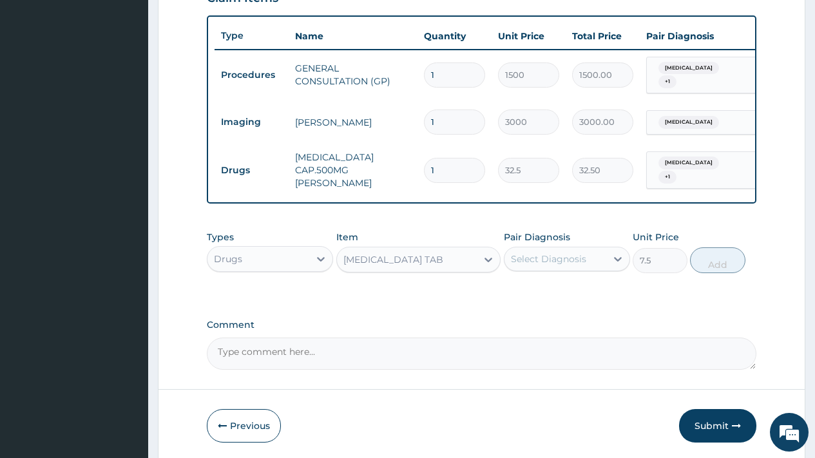
click at [534, 253] on div "Select Diagnosis" at bounding box center [548, 259] width 75 height 13
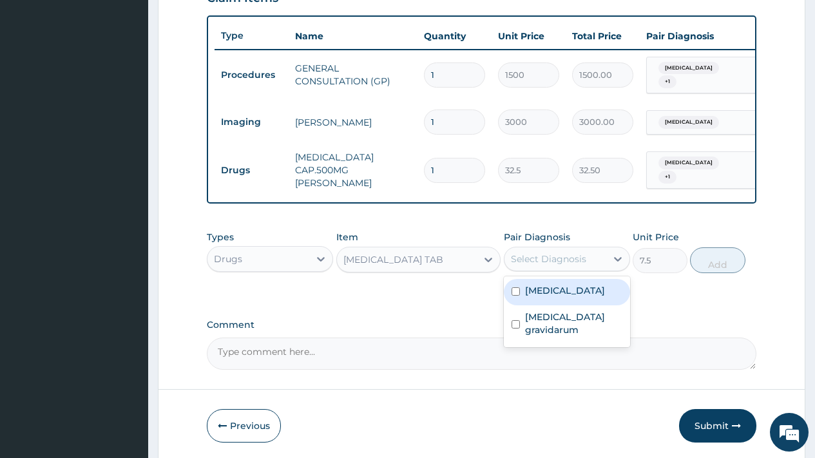
click at [543, 285] on label "[MEDICAL_DATA]" at bounding box center [565, 290] width 80 height 13
checkbox input "true"
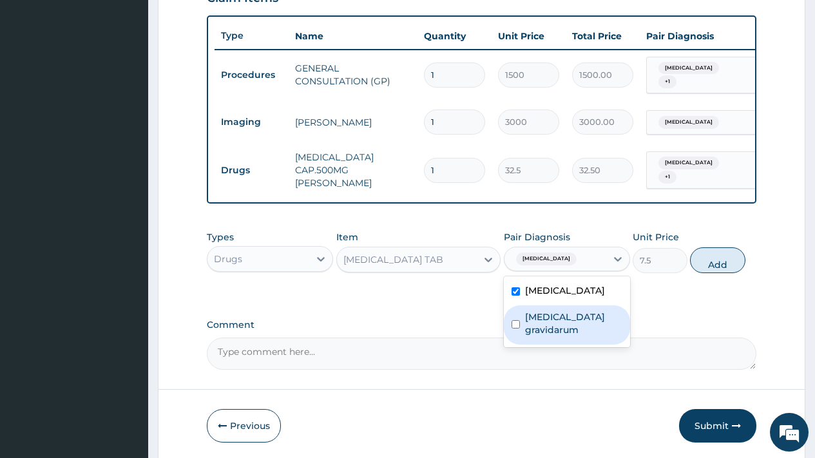
click at [550, 323] on div "[MEDICAL_DATA] gravidarum" at bounding box center [567, 324] width 126 height 39
checkbox input "true"
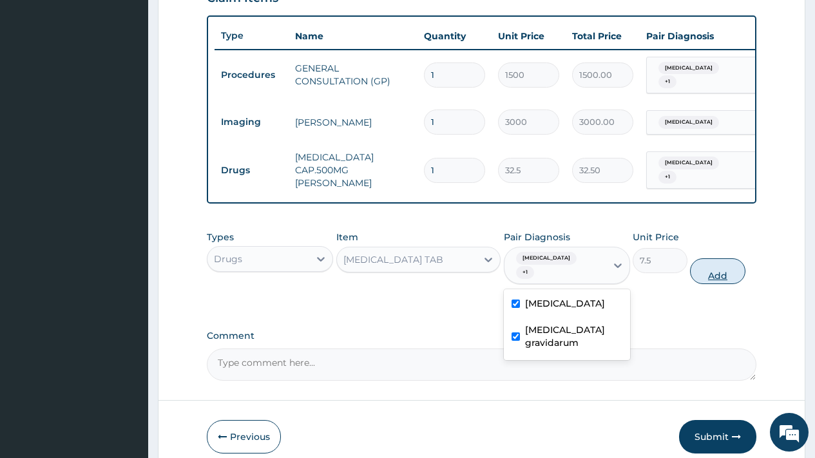
click at [723, 262] on button "Add" at bounding box center [717, 271] width 55 height 26
type input "0"
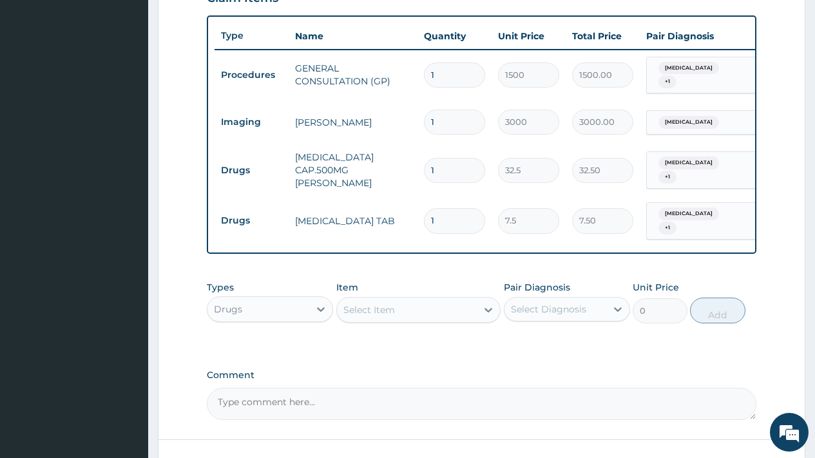
click at [386, 303] on div "Select Item" at bounding box center [369, 309] width 52 height 13
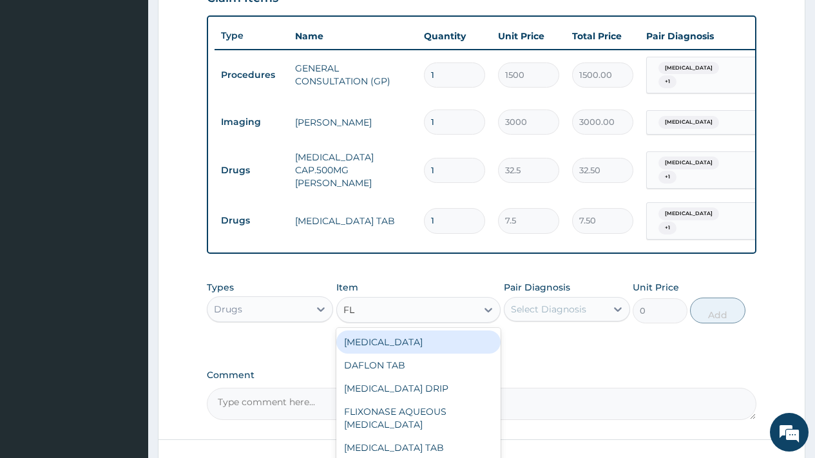
type input "FLA"
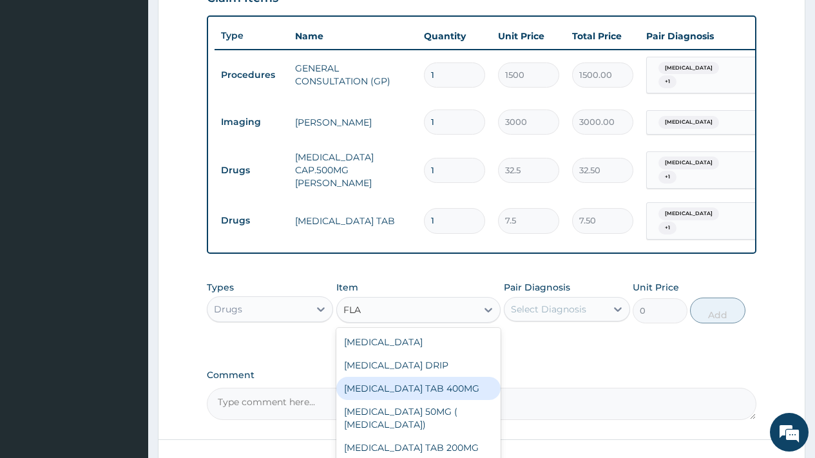
click at [398, 377] on div "[MEDICAL_DATA] TAB 400MG" at bounding box center [418, 388] width 165 height 23
type input "15"
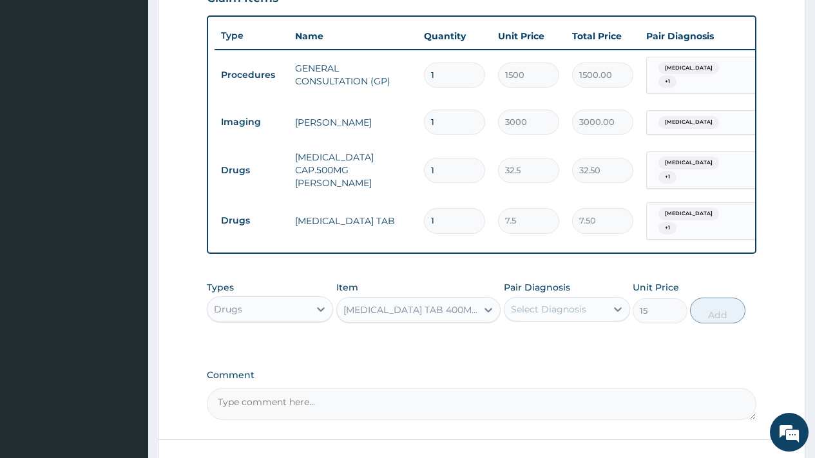
click at [553, 297] on div "Select Diagnosis" at bounding box center [567, 309] width 126 height 24
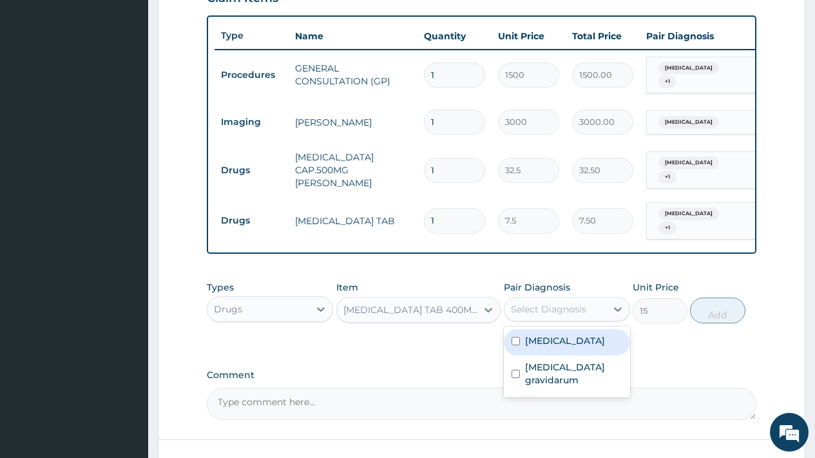
click at [559, 334] on label "[MEDICAL_DATA]" at bounding box center [565, 340] width 80 height 13
checkbox input "true"
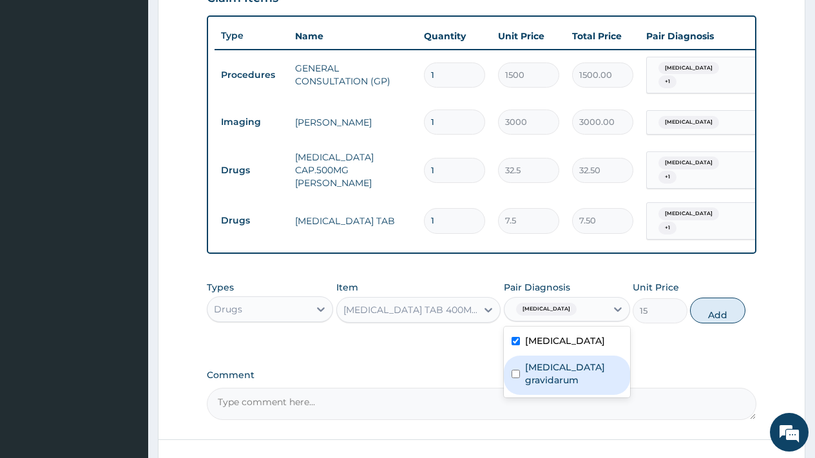
click at [559, 361] on label "[MEDICAL_DATA] gravidarum" at bounding box center [573, 374] width 97 height 26
checkbox input "true"
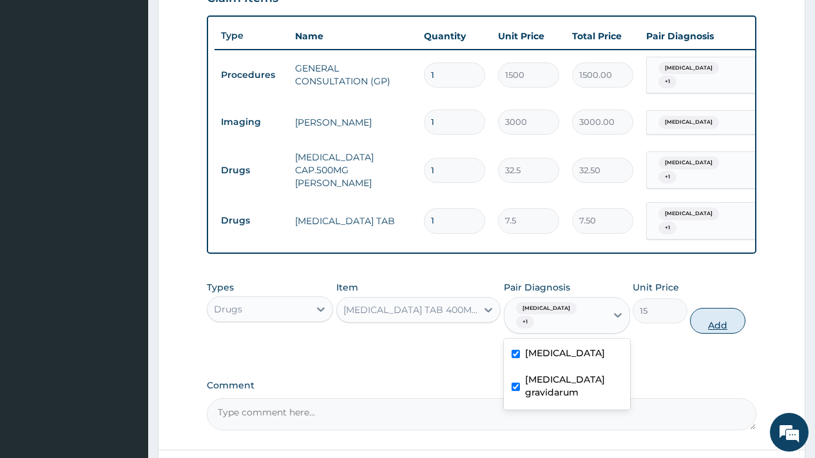
click at [714, 309] on button "Add" at bounding box center [717, 321] width 55 height 26
type input "0"
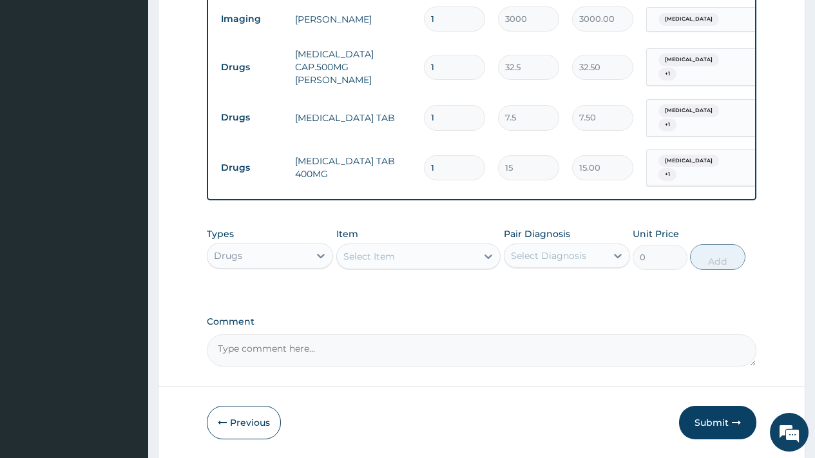
scroll to position [597, 0]
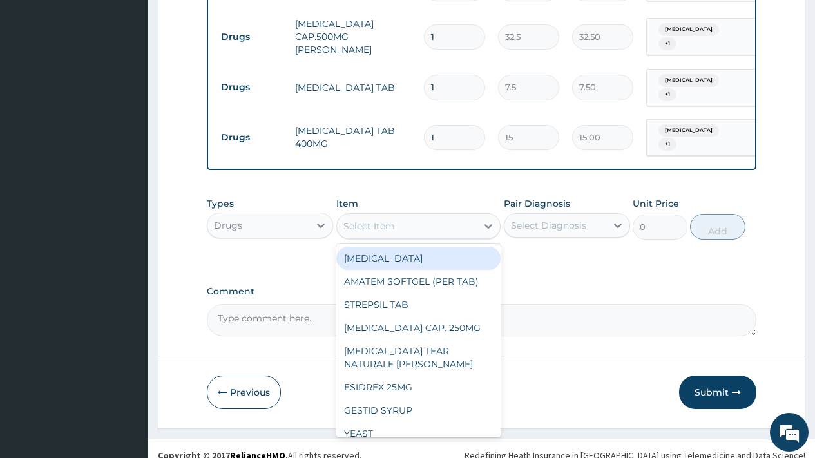
click at [378, 220] on div "Select Item" at bounding box center [369, 226] width 52 height 13
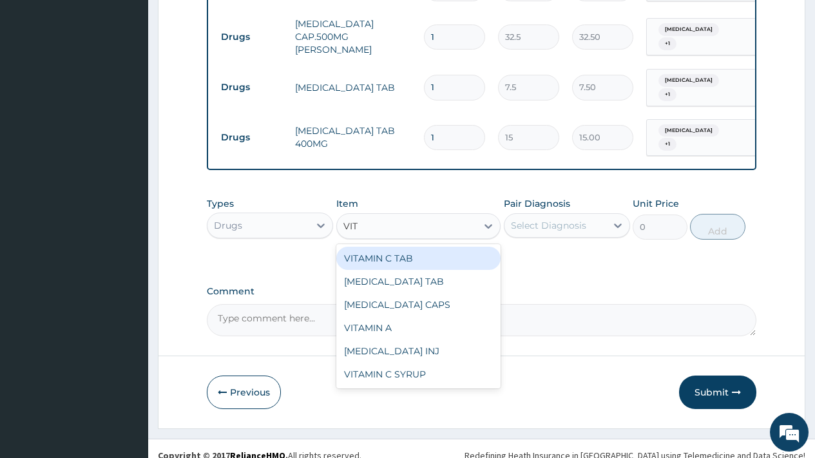
type input "VITA"
click at [400, 247] on div "VITAMIN C TAB" at bounding box center [418, 258] width 165 height 23
type input "10"
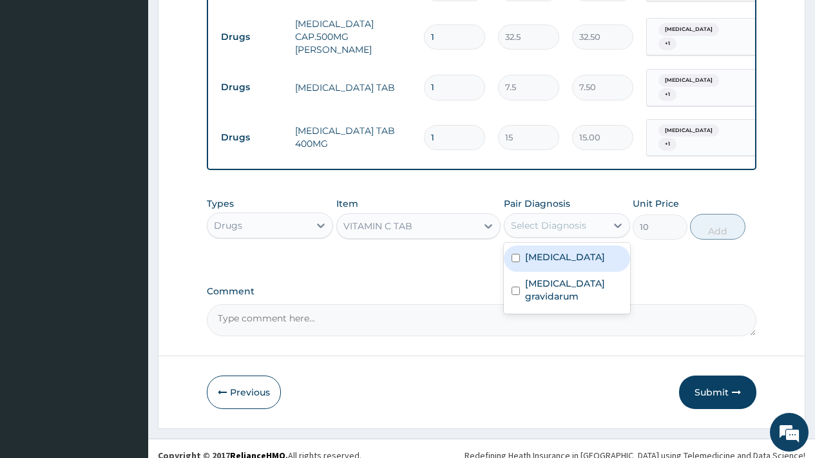
click at [544, 219] on div "Select Diagnosis" at bounding box center [548, 225] width 75 height 13
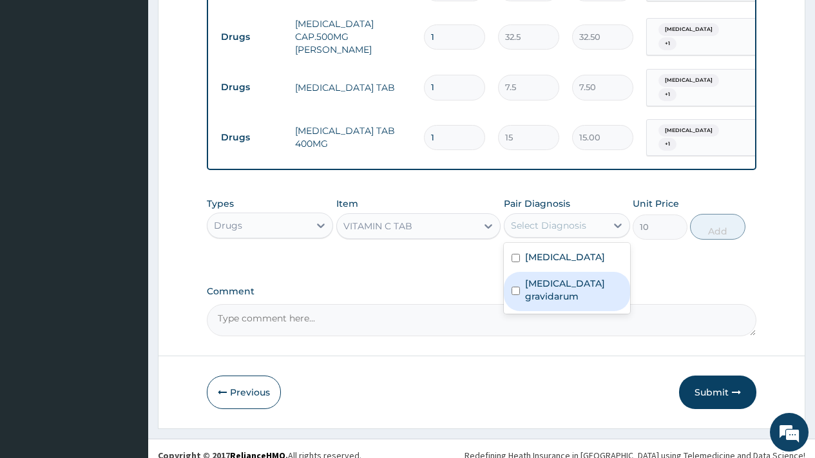
click at [562, 277] on label "[MEDICAL_DATA] gravidarum" at bounding box center [573, 290] width 97 height 26
checkbox input "true"
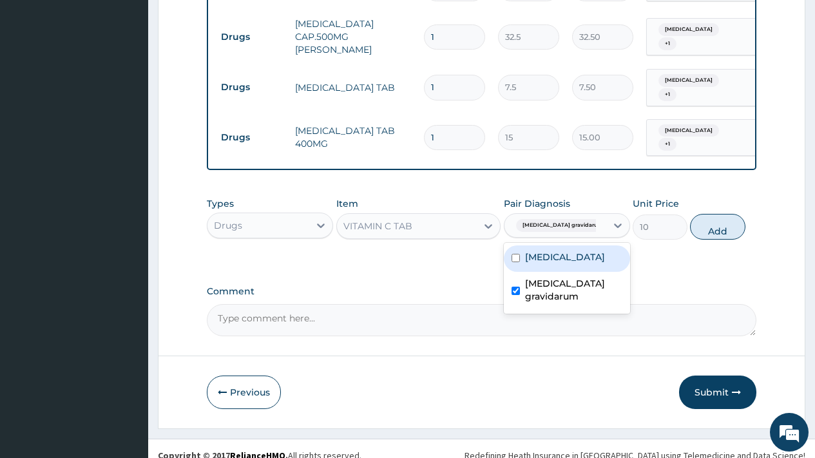
click at [564, 251] on label "[MEDICAL_DATA]" at bounding box center [565, 257] width 80 height 13
checkbox input "true"
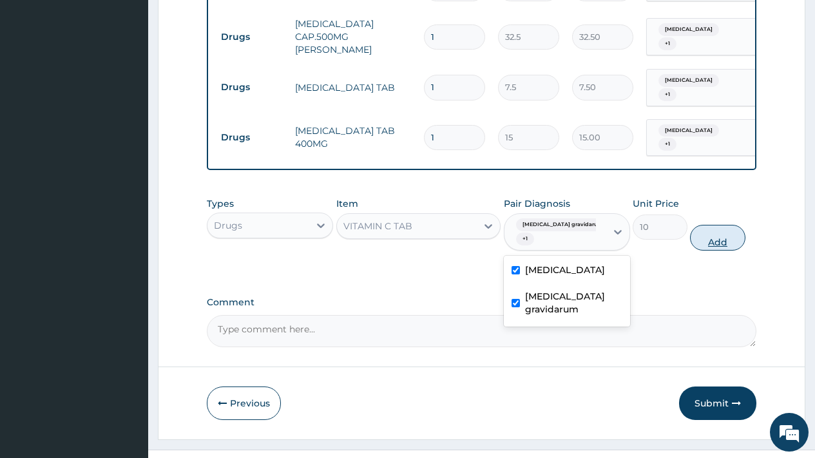
click at [721, 226] on button "Add" at bounding box center [717, 238] width 55 height 26
type input "0"
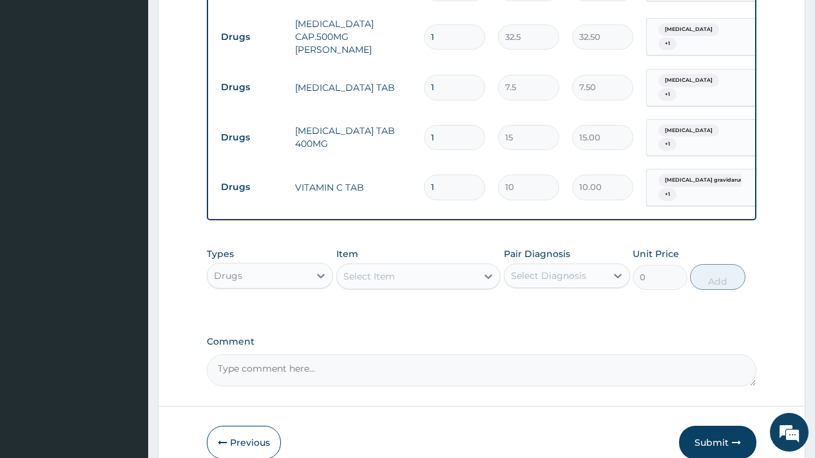
type input "0.00"
type input "4"
type input "40.00"
type input "42"
type input "420.00"
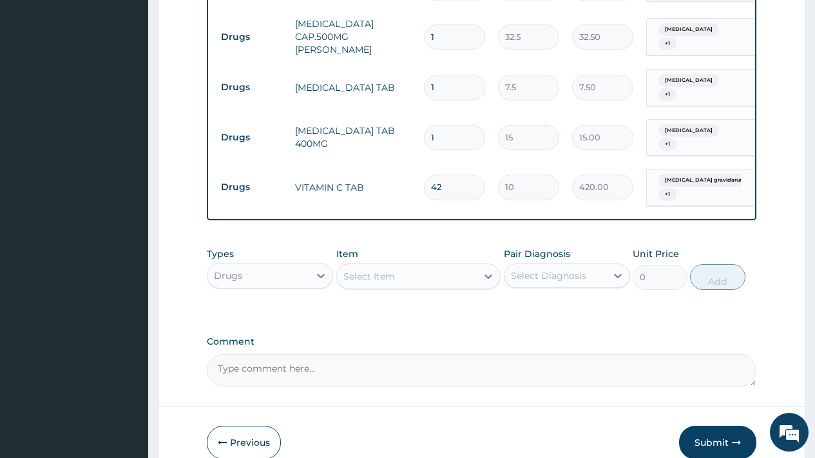
type input "42"
drag, startPoint x: 450, startPoint y: 114, endPoint x: 429, endPoint y: 110, distance: 21.0
click at [425, 125] on div "1" at bounding box center [454, 137] width 61 height 25
type input "3"
type input "45.00"
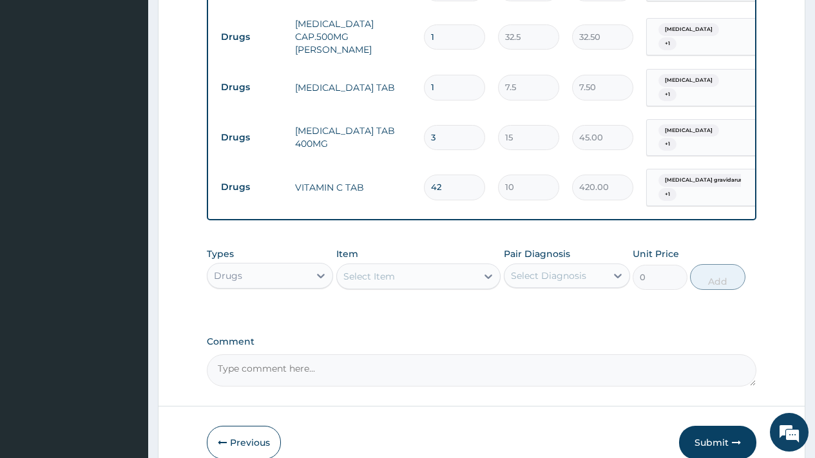
type input "30"
type input "450.00"
type input "30"
click at [457, 75] on input "1" at bounding box center [454, 87] width 61 height 25
type input "18"
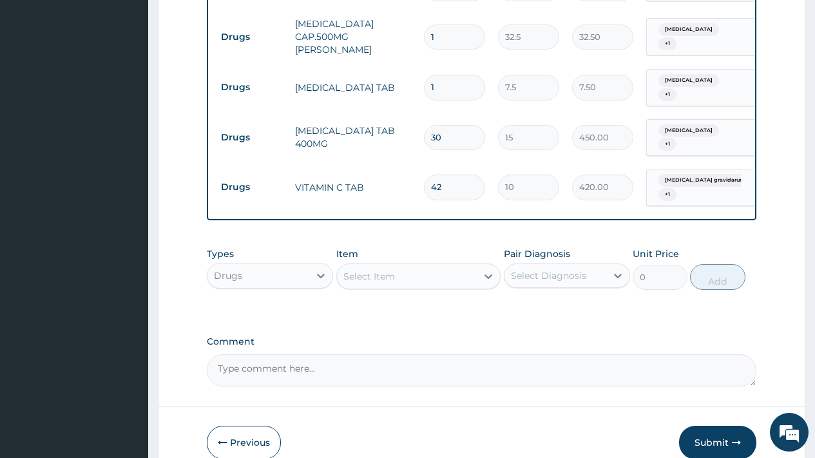
type input "135.00"
type input "18"
click at [451, 29] on input "1" at bounding box center [454, 36] width 61 height 25
type input "15"
type input "487.50"
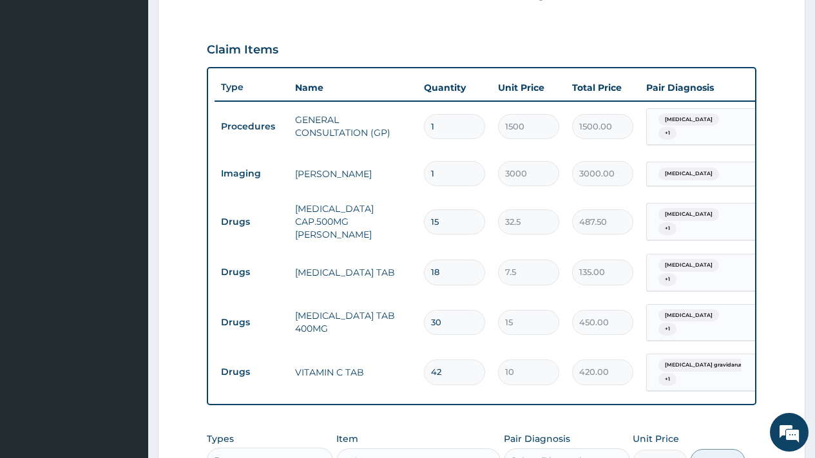
scroll to position [647, 0]
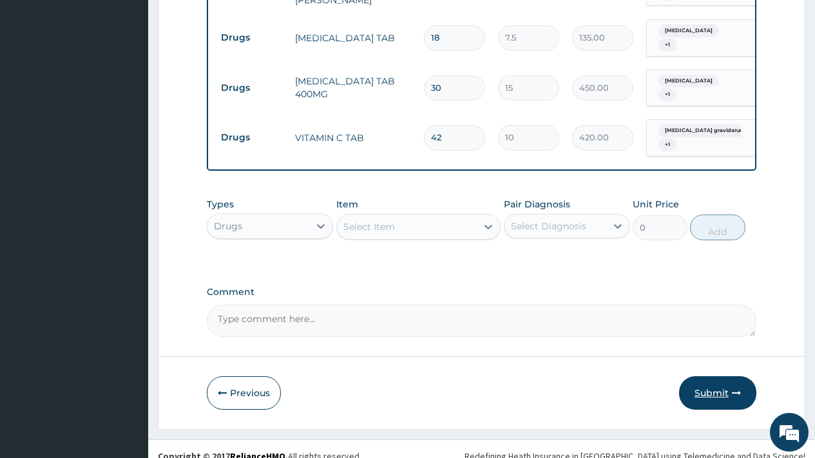
type input "15"
click at [711, 376] on button "Submit" at bounding box center [717, 393] width 77 height 34
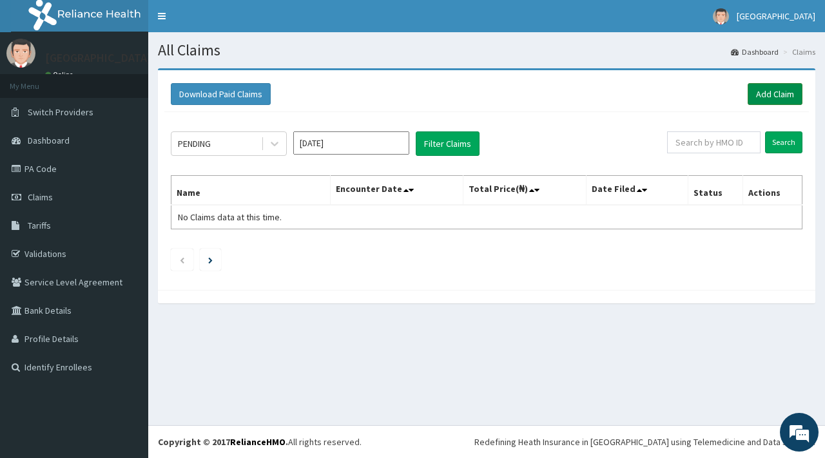
click at [779, 94] on link "Add Claim" at bounding box center [774, 94] width 55 height 22
click at [773, 91] on link "Add Claim" at bounding box center [774, 94] width 55 height 22
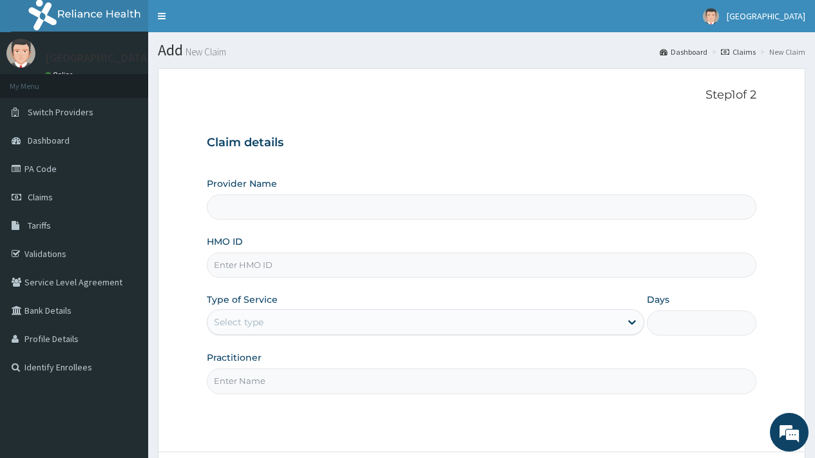
type input "[GEOGRAPHIC_DATA]"
click at [216, 278] on div at bounding box center [482, 265] width 550 height 25
click at [225, 270] on input "HMO ID" at bounding box center [482, 265] width 550 height 25
type input "PRL/10447/D"
click at [325, 327] on div "Select type" at bounding box center [413, 322] width 413 height 21
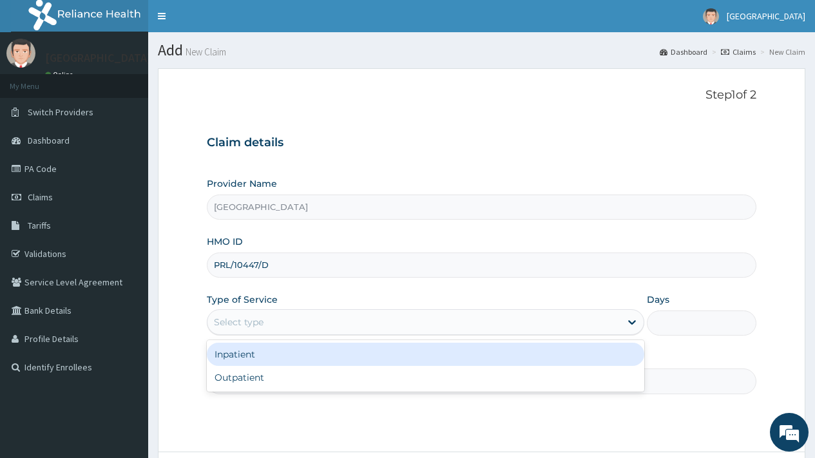
click at [310, 364] on div "Inpatient" at bounding box center [425, 354] width 437 height 23
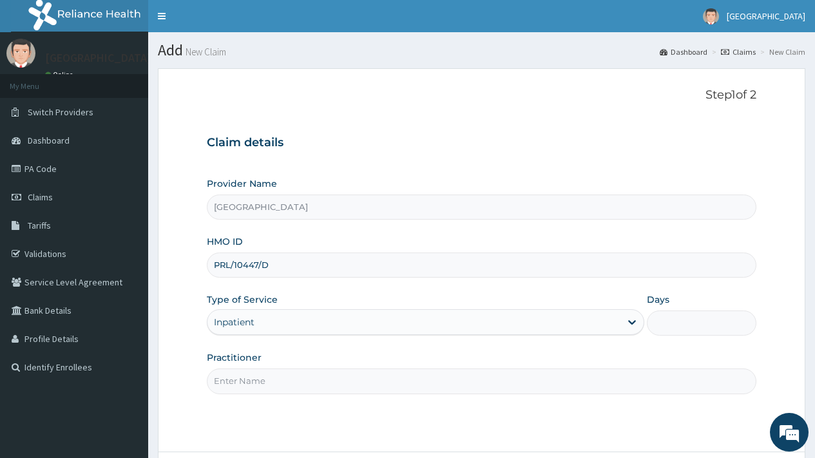
click at [306, 320] on div "Inpatient" at bounding box center [413, 322] width 413 height 21
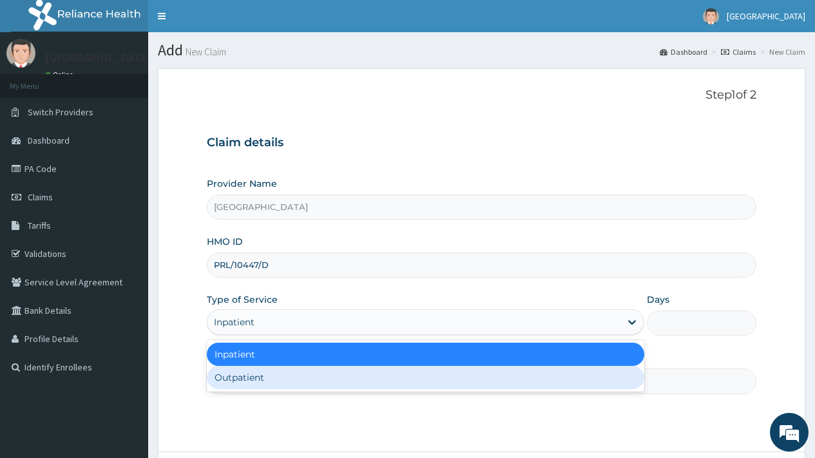
click at [295, 382] on div "Outpatient" at bounding box center [425, 377] width 437 height 23
type input "1"
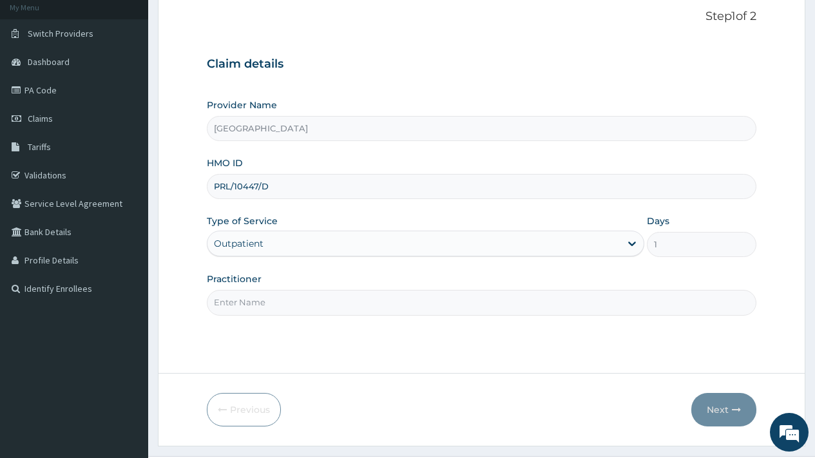
scroll to position [110, 0]
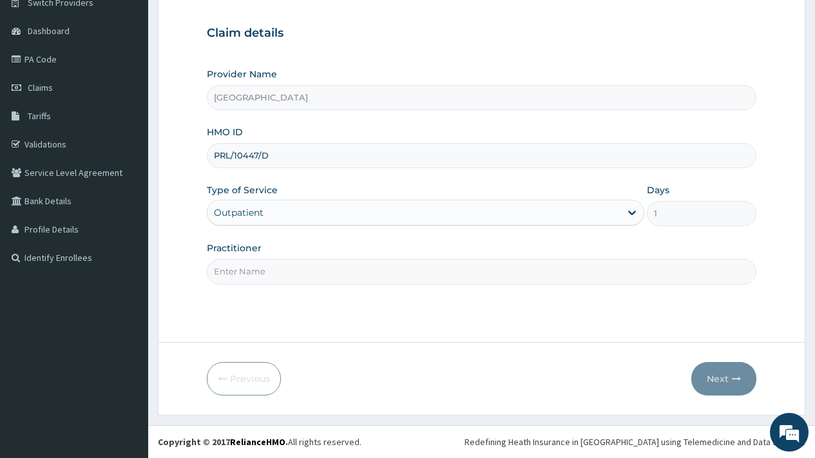
click at [258, 273] on input "Practitioner" at bounding box center [482, 271] width 550 height 25
type input "DR [PERSON_NAME]"
click at [712, 376] on button "Next" at bounding box center [723, 379] width 65 height 34
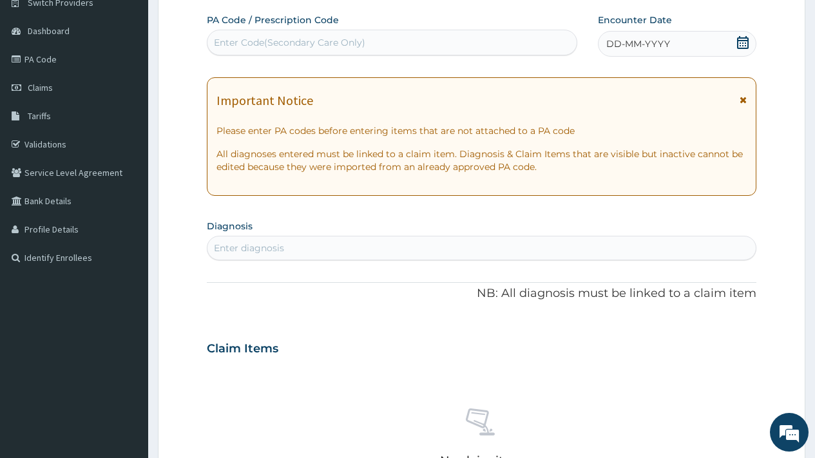
click at [742, 45] on icon at bounding box center [742, 42] width 13 height 13
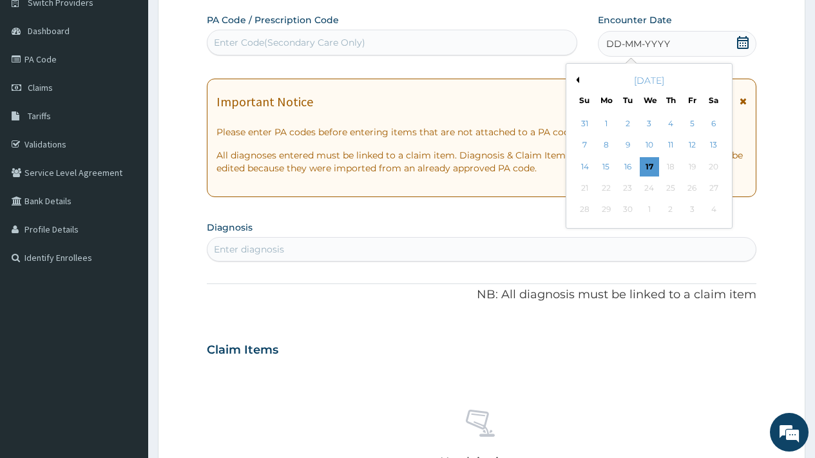
click at [577, 80] on button "Previous Month" at bounding box center [576, 80] width 6 height 6
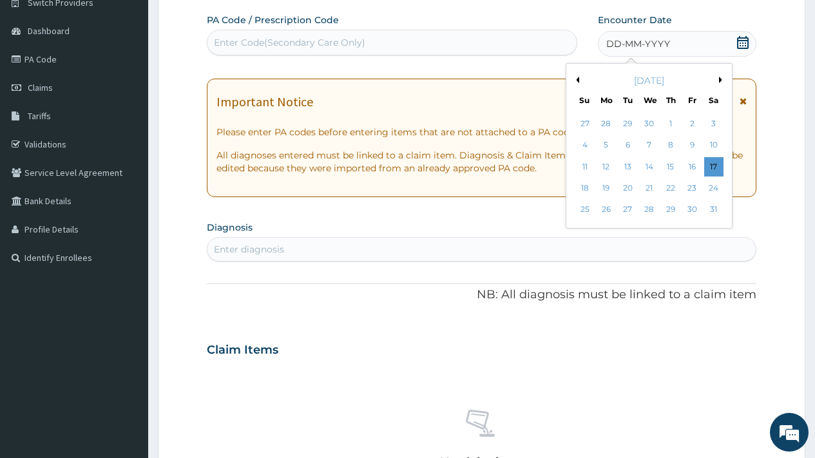
click at [577, 80] on button "Previous Month" at bounding box center [576, 80] width 6 height 6
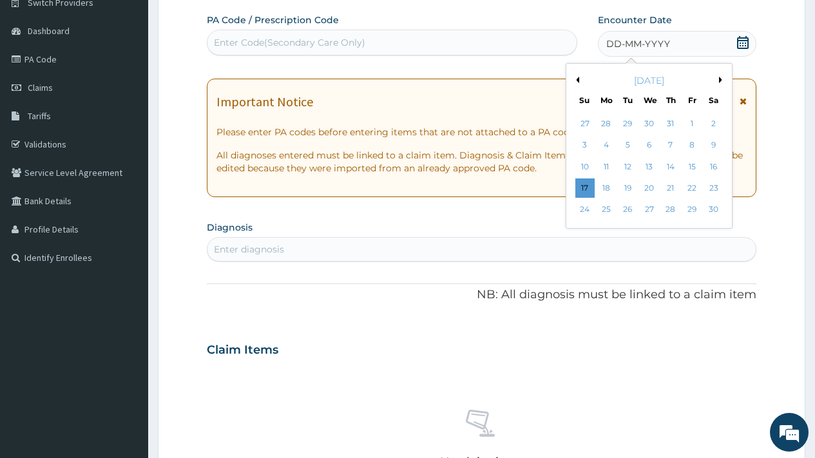
click at [577, 80] on button "Previous Month" at bounding box center [576, 80] width 6 height 6
click at [648, 188] on div "25" at bounding box center [648, 187] width 19 height 19
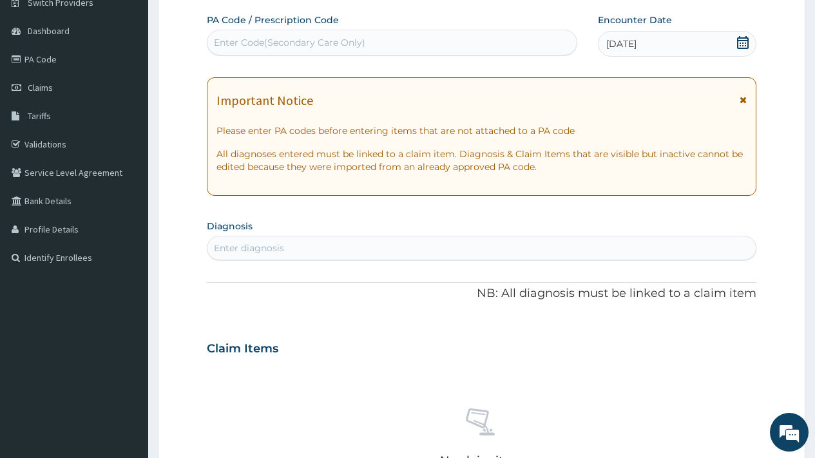
click at [294, 251] on div "Enter diagnosis" at bounding box center [481, 248] width 548 height 21
type input "MALAR"
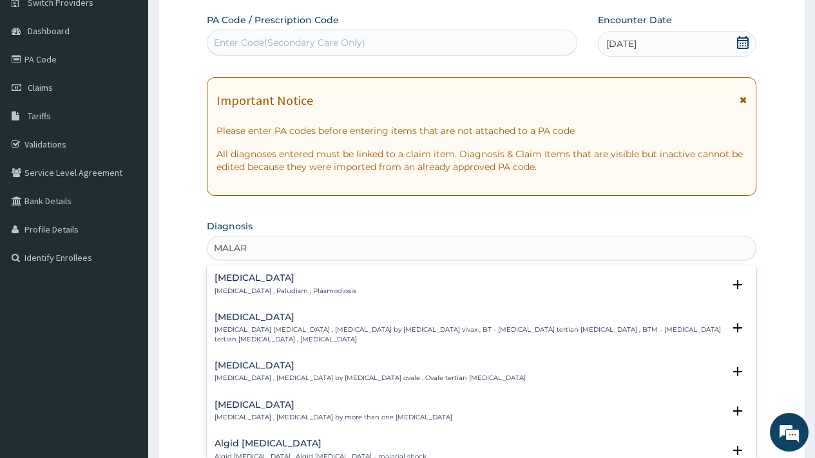
click at [264, 289] on p "[MEDICAL_DATA] , Paludism , Plasmodiosis" at bounding box center [286, 291] width 142 height 9
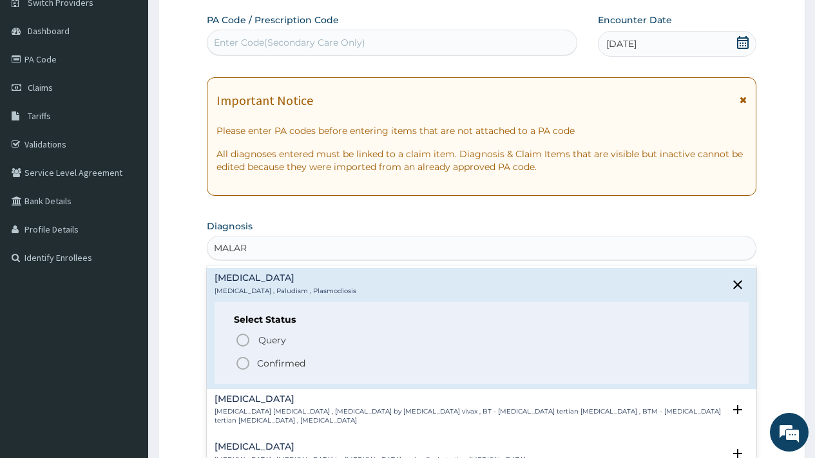
click at [282, 359] on p "Confirmed" at bounding box center [281, 363] width 48 height 13
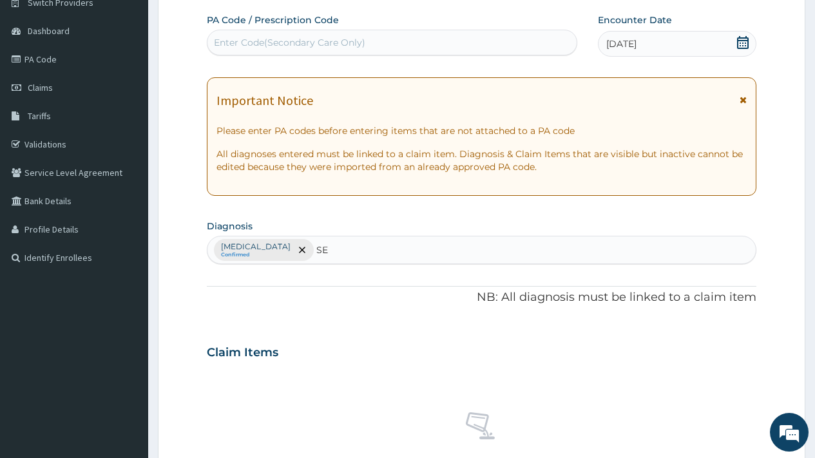
type input "SEP"
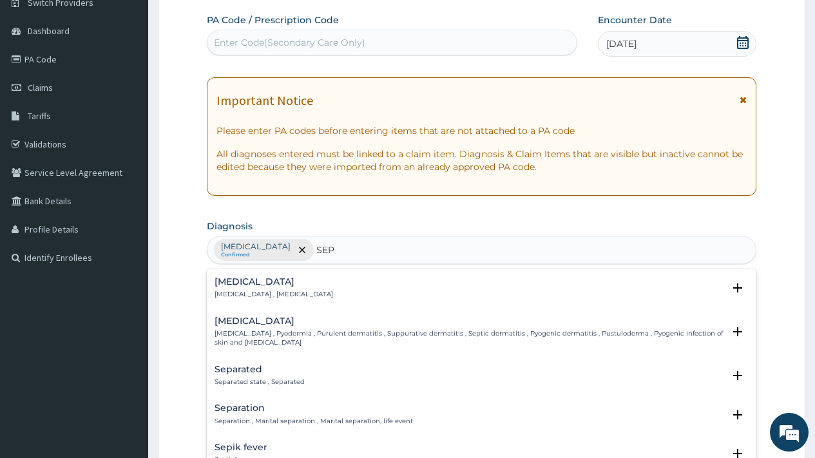
click at [258, 283] on h4 "[MEDICAL_DATA]" at bounding box center [274, 282] width 119 height 10
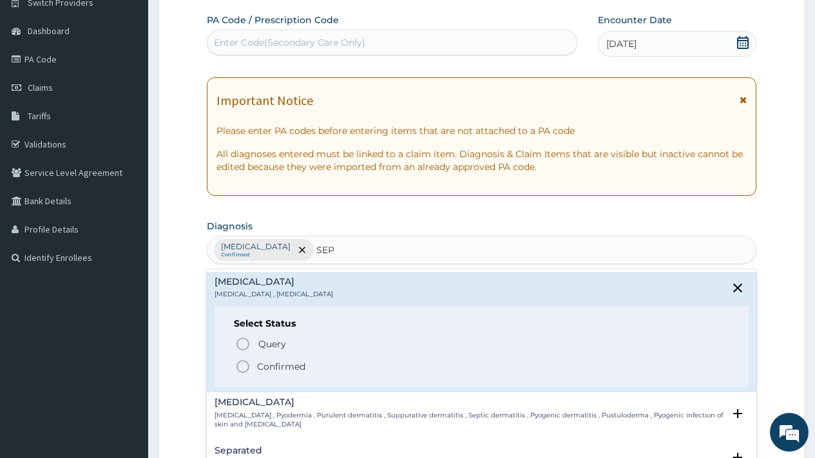
click at [276, 363] on p "Confirmed" at bounding box center [281, 366] width 48 height 13
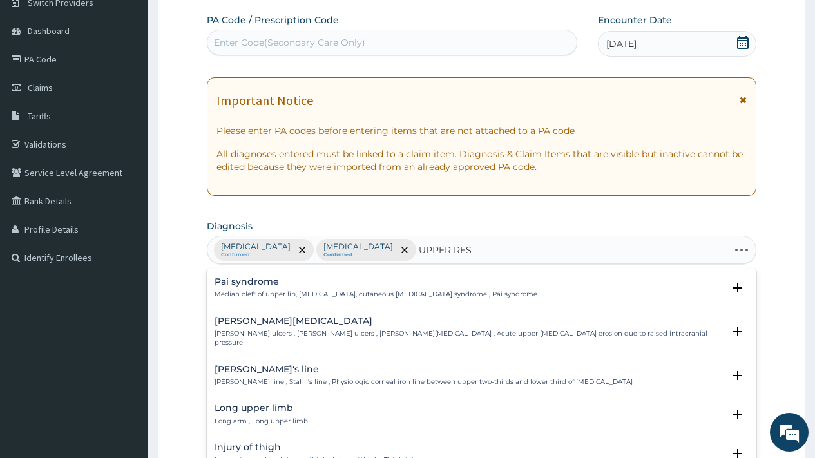
type input "UPPER RESP"
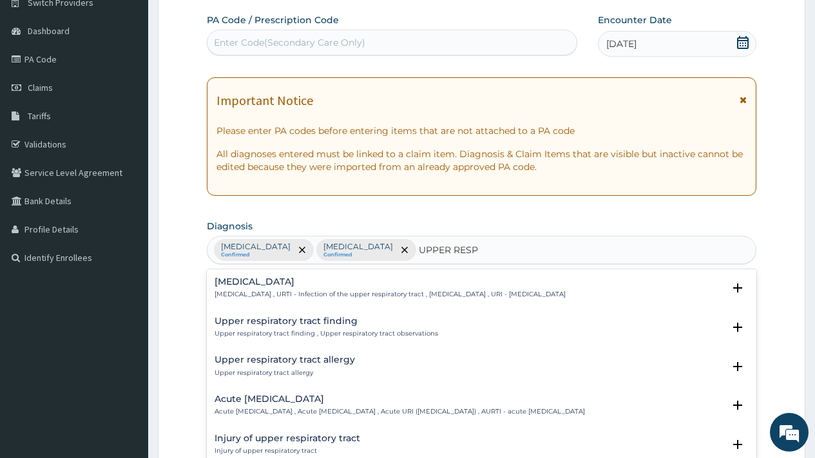
click at [330, 286] on h4 "[MEDICAL_DATA]" at bounding box center [390, 282] width 351 height 10
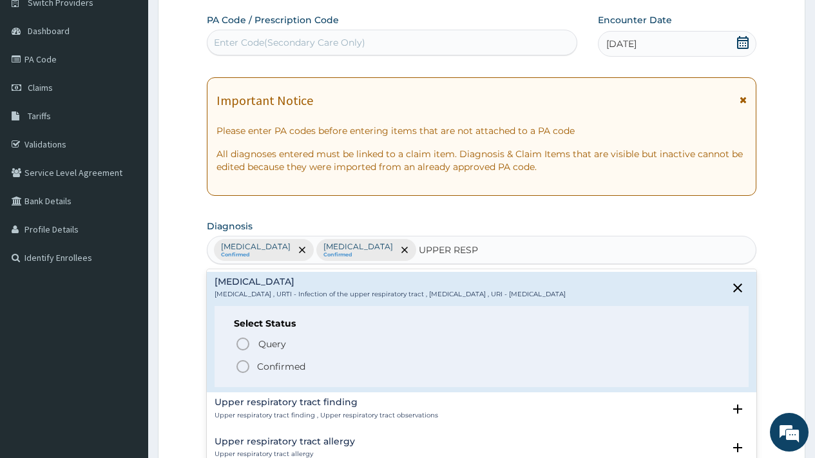
click at [288, 367] on p "Confirmed" at bounding box center [281, 366] width 48 height 13
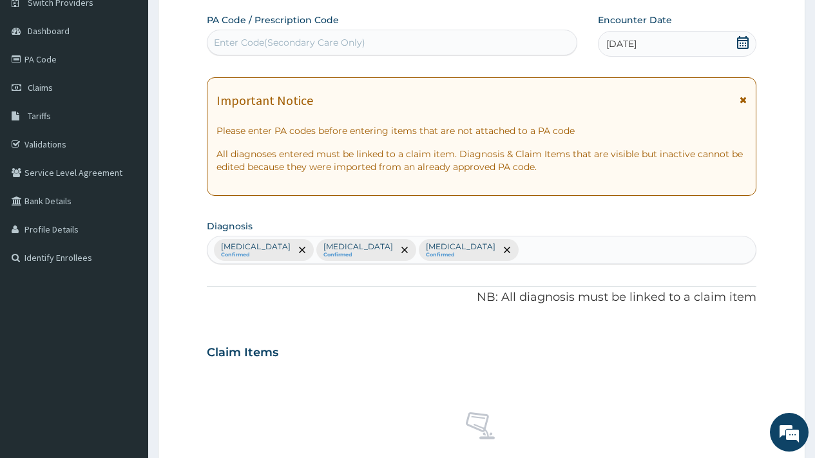
scroll to position [471, 0]
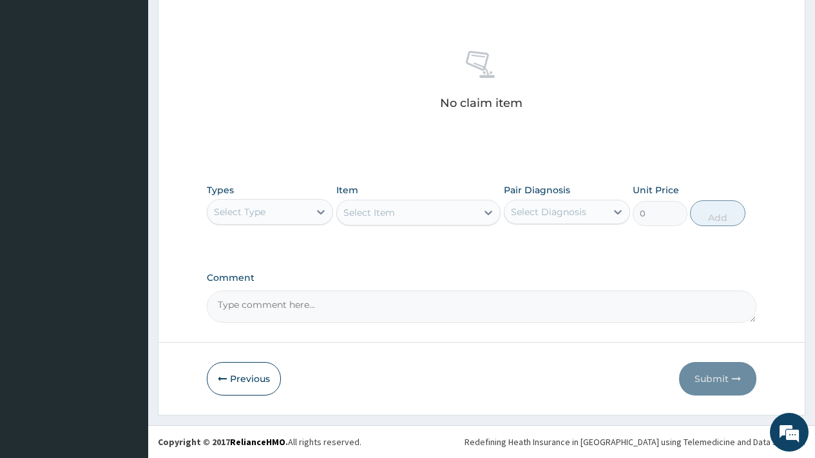
click at [258, 216] on div "Select Type" at bounding box center [240, 212] width 52 height 13
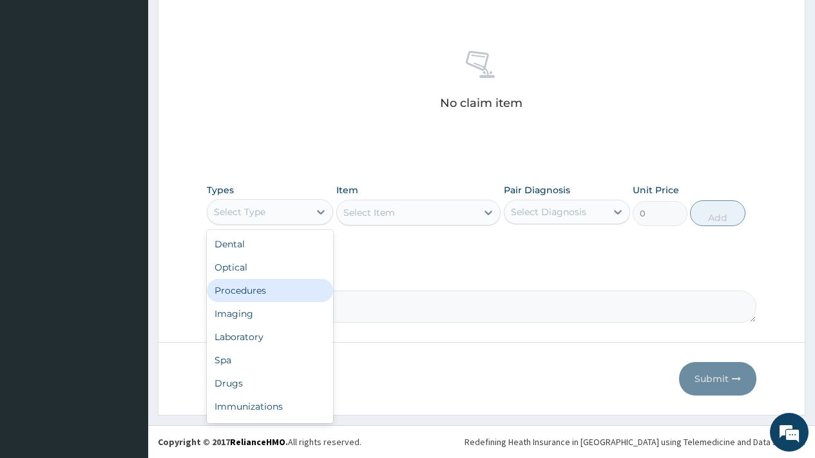
click at [257, 287] on div "Procedures" at bounding box center [270, 290] width 126 height 23
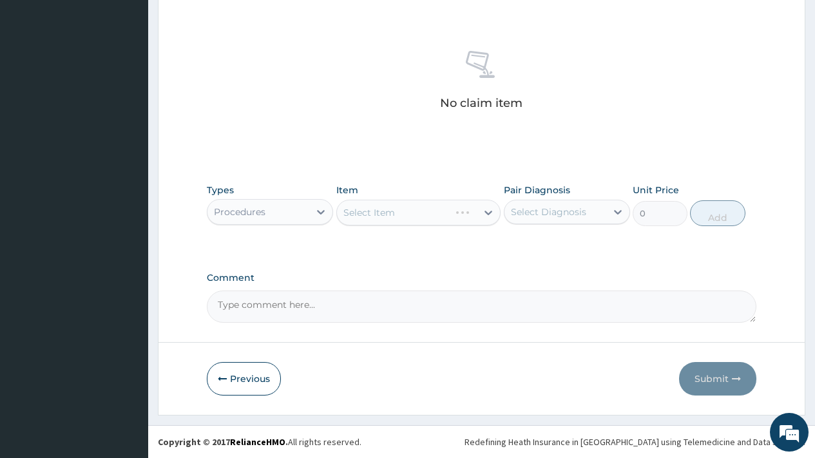
click at [547, 208] on div "Select Diagnosis" at bounding box center [548, 212] width 75 height 13
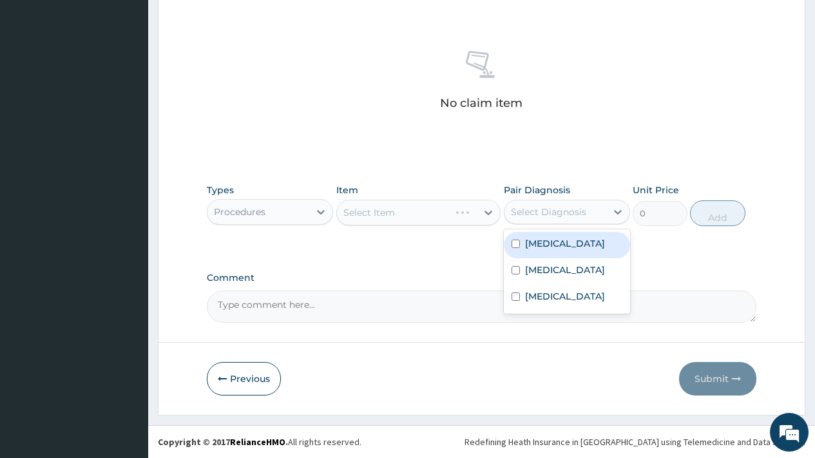
click at [560, 244] on div "Malaria" at bounding box center [567, 245] width 126 height 26
checkbox input "true"
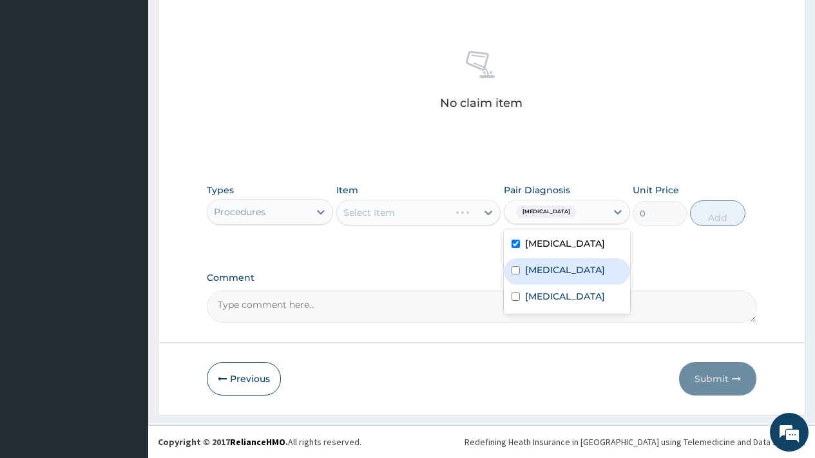
click at [557, 265] on div "Sepsis" at bounding box center [567, 271] width 126 height 26
checkbox input "true"
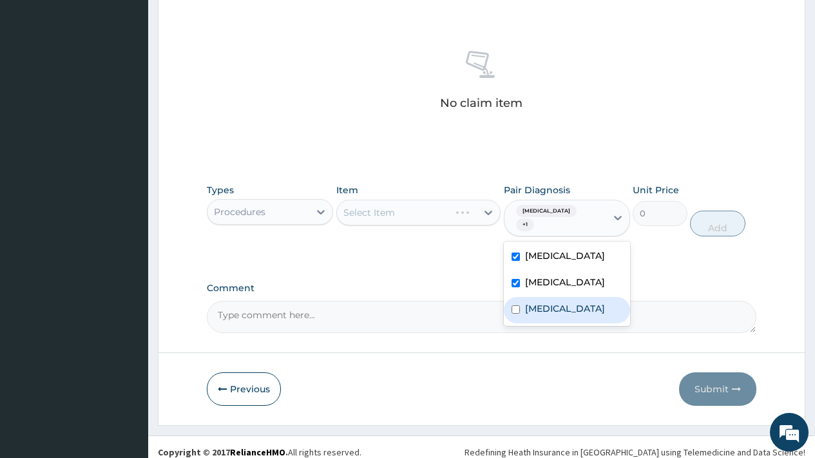
click at [560, 302] on label "Upper respiratory infection" at bounding box center [565, 308] width 80 height 13
checkbox input "true"
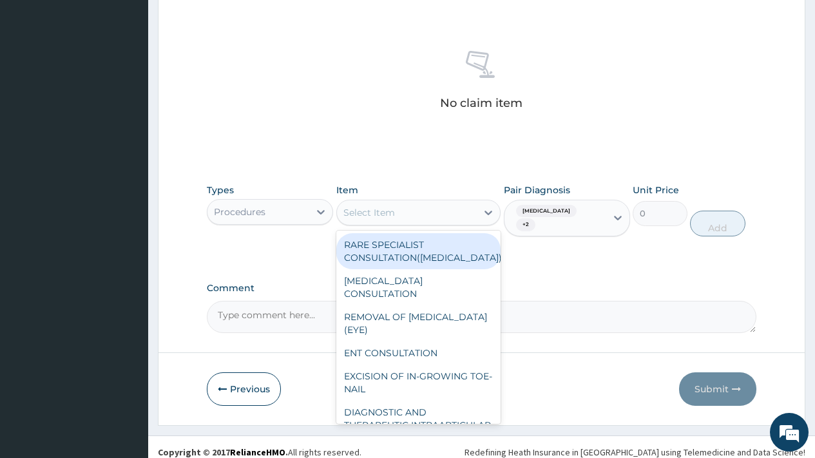
click at [407, 214] on div "Select Item" at bounding box center [407, 212] width 140 height 21
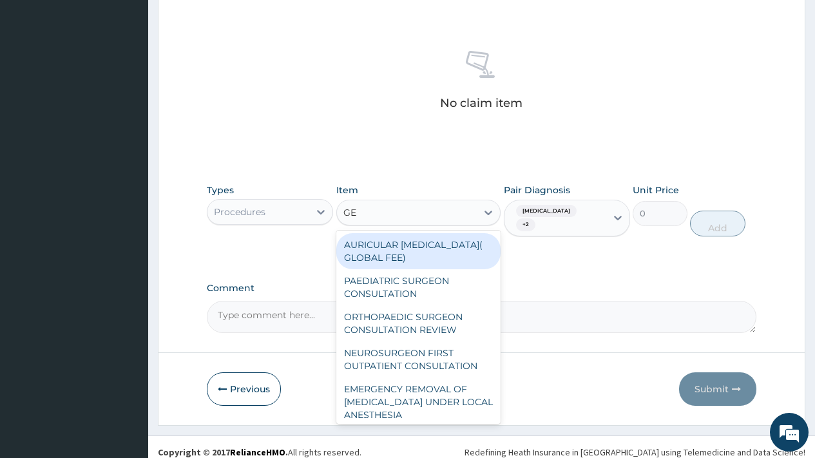
type input "GEN"
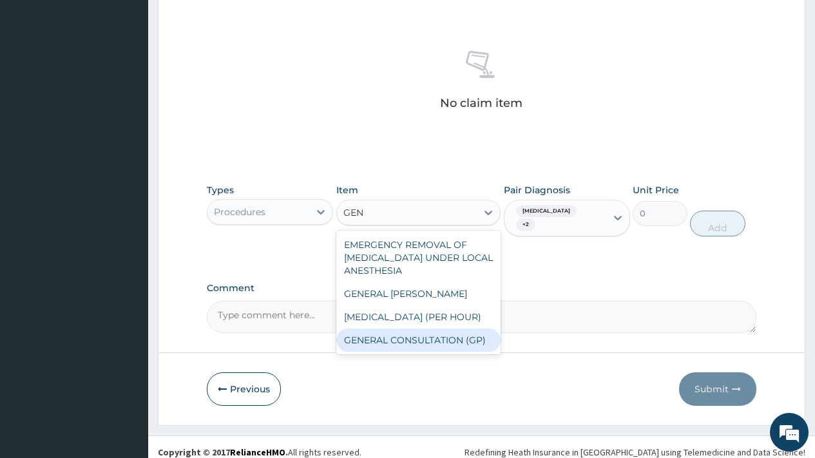
click at [435, 340] on div "GENERAL CONSULTATION (GP)" at bounding box center [418, 340] width 165 height 23
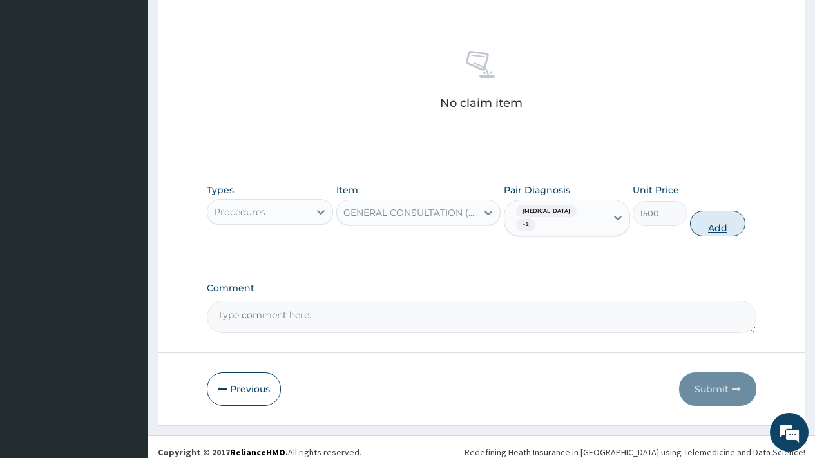
click at [713, 222] on button "Add" at bounding box center [717, 224] width 55 height 26
type input "0"
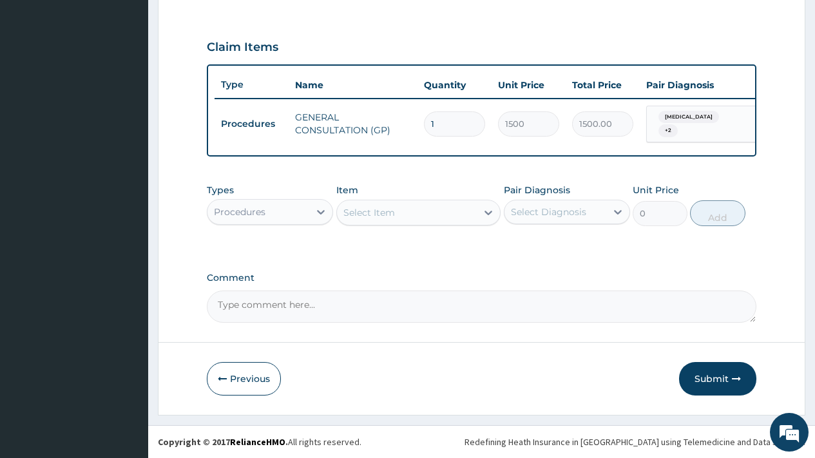
click at [241, 217] on div "Procedures" at bounding box center [240, 212] width 52 height 13
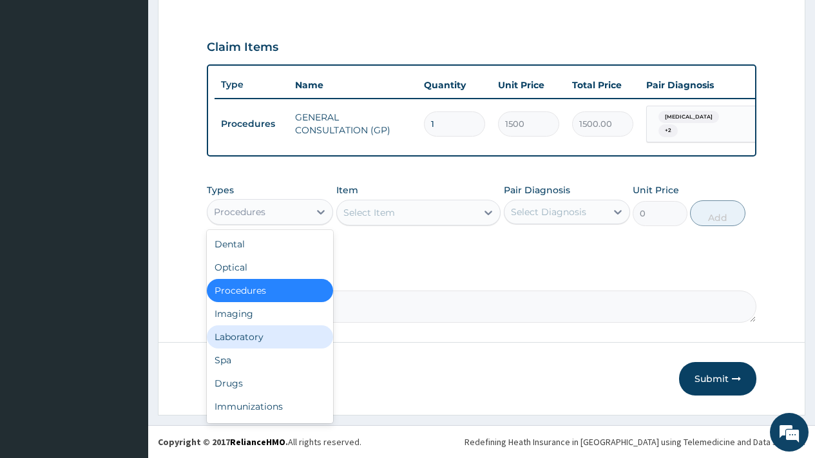
click at [237, 341] on div "Laboratory" at bounding box center [270, 336] width 126 height 23
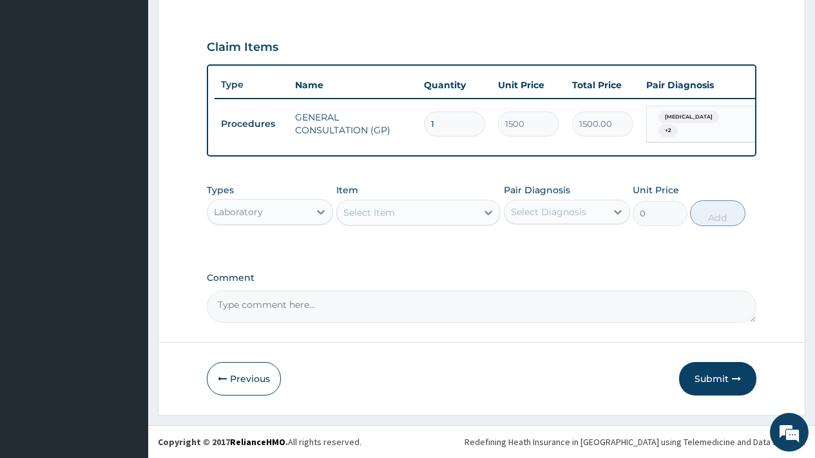
click at [403, 218] on div "Select Item" at bounding box center [407, 212] width 140 height 21
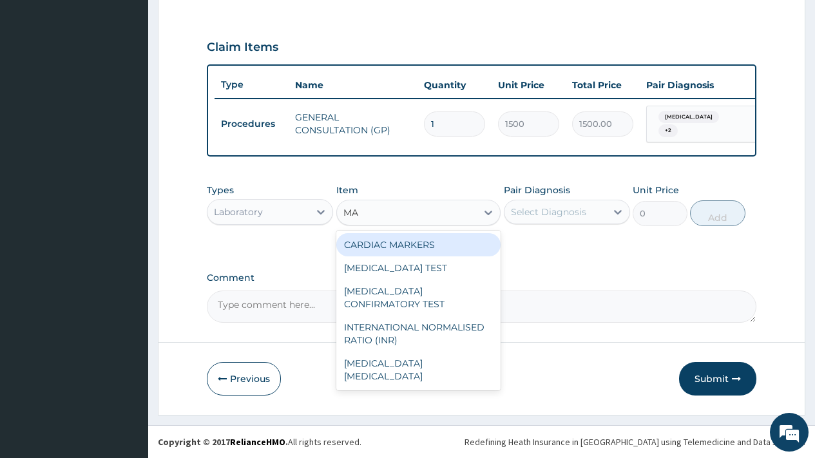
type input "MAL"
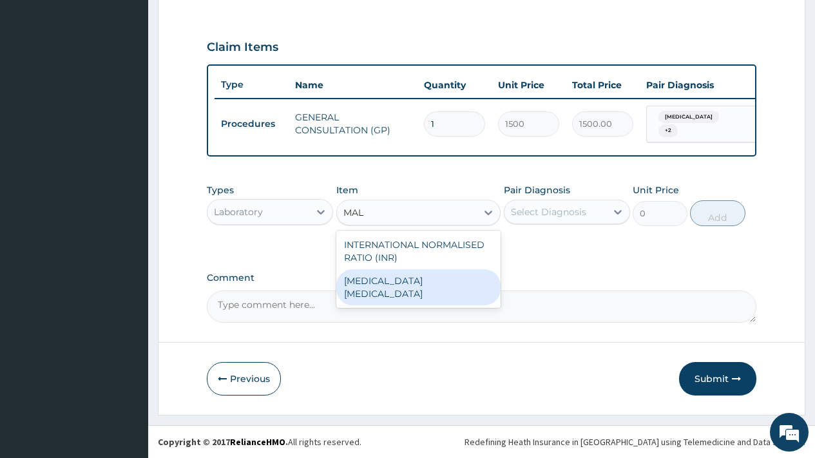
click at [431, 283] on div "MALARIA PARASITE" at bounding box center [418, 287] width 165 height 36
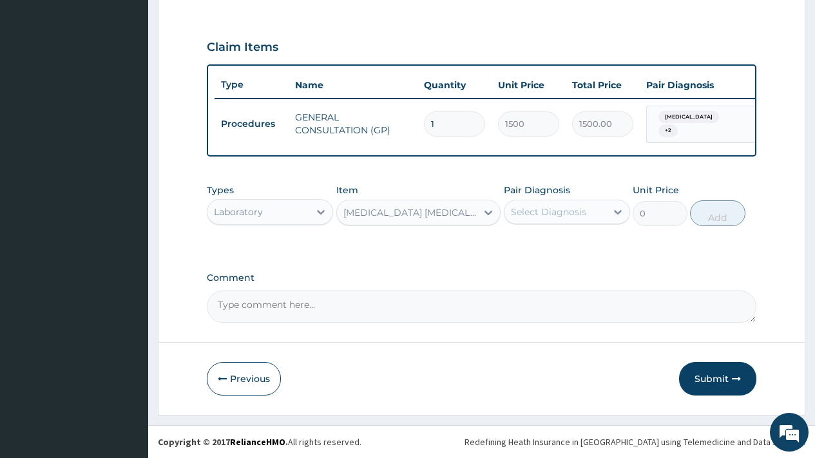
type input "800"
click at [548, 189] on label "Pair Diagnosis" at bounding box center [537, 190] width 66 height 13
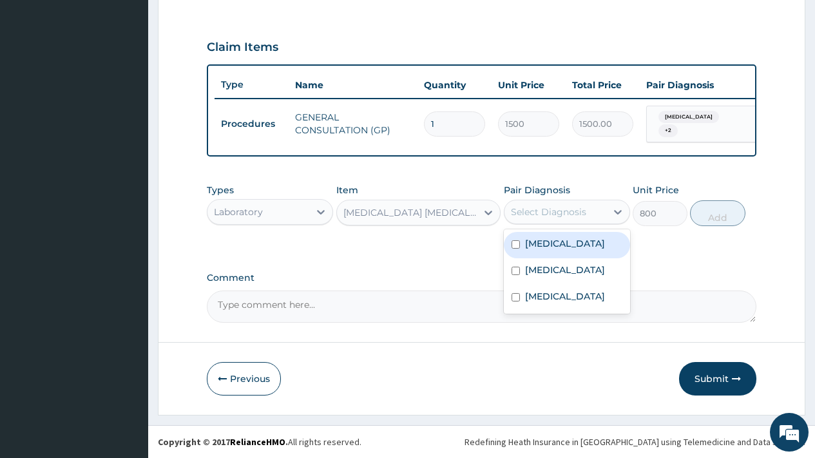
click at [545, 206] on div "Select Diagnosis" at bounding box center [548, 212] width 75 height 13
click at [549, 239] on label "Malaria" at bounding box center [565, 243] width 80 height 13
checkbox input "true"
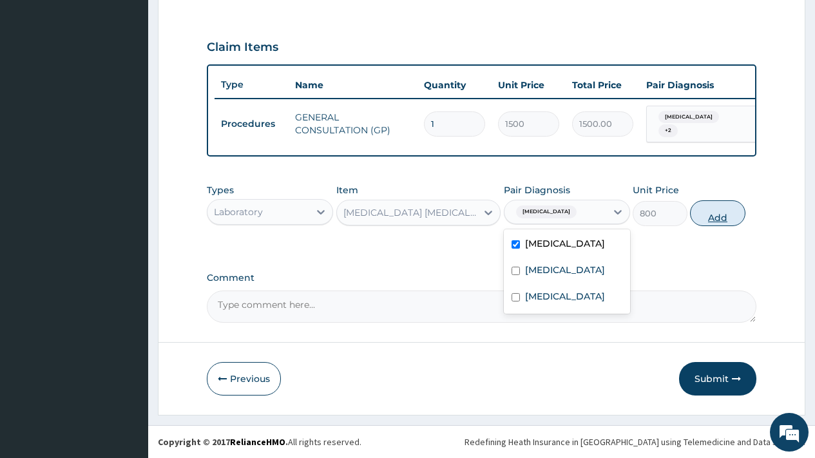
click at [723, 218] on button "Add" at bounding box center [717, 213] width 55 height 26
type input "0"
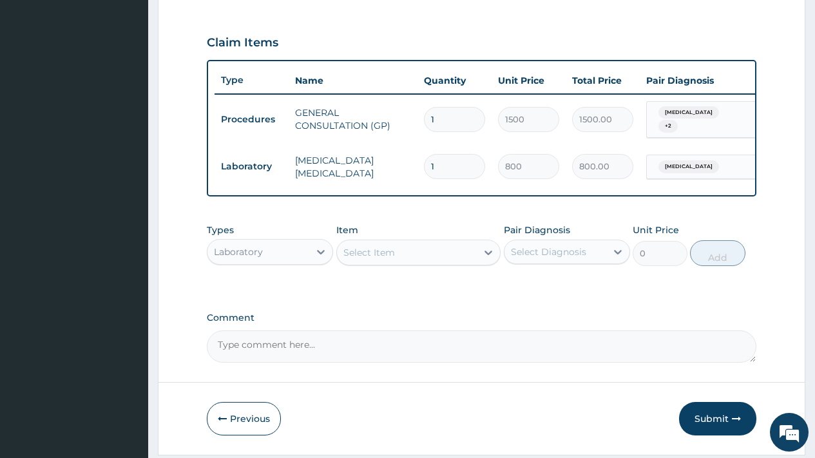
click at [386, 250] on div "Select Item" at bounding box center [369, 252] width 52 height 13
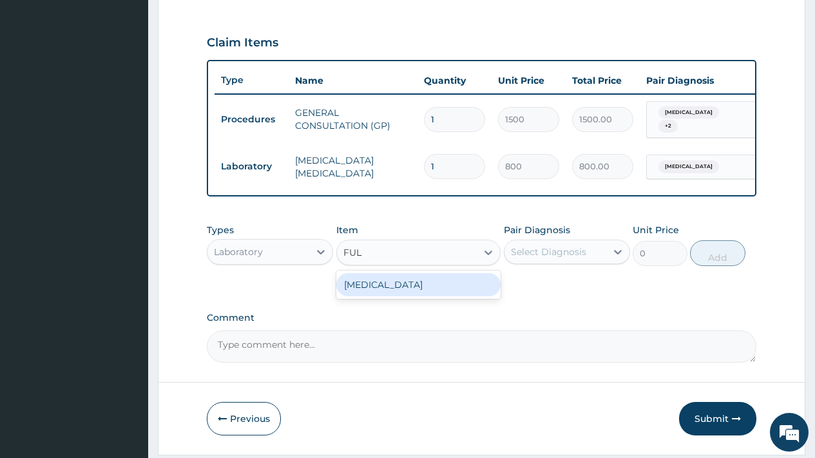
type input "FULL"
click at [396, 292] on div "FULL BLOOD COUNT" at bounding box center [418, 284] width 165 height 23
type input "1500"
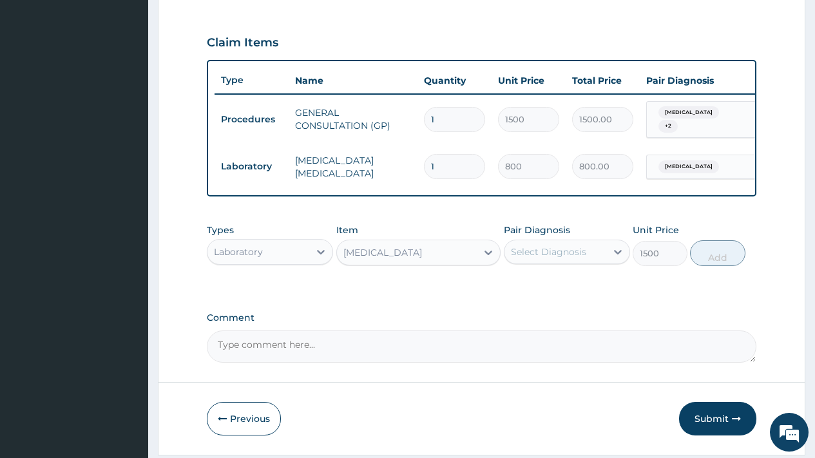
click at [551, 257] on div "Select Diagnosis" at bounding box center [548, 251] width 75 height 13
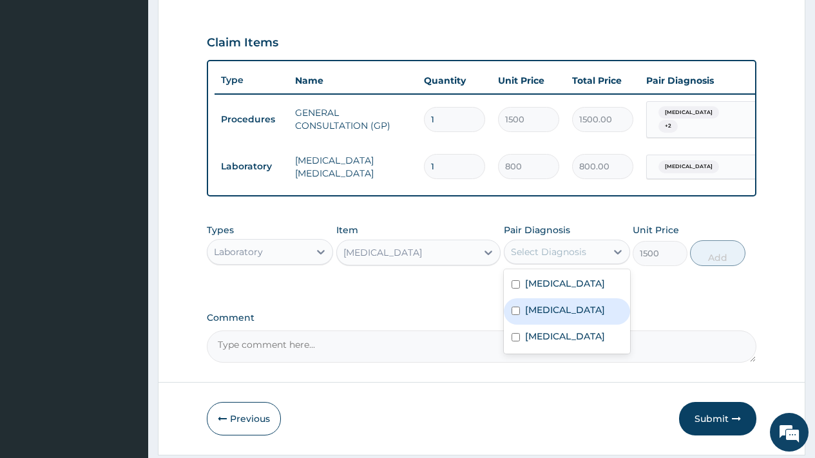
click at [548, 314] on label "Sepsis" at bounding box center [565, 309] width 80 height 13
checkbox input "true"
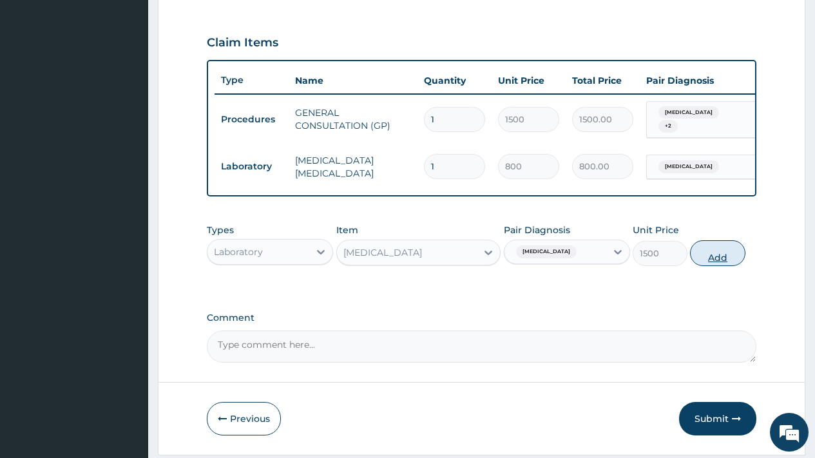
click at [713, 262] on button "Add" at bounding box center [717, 253] width 55 height 26
type input "0"
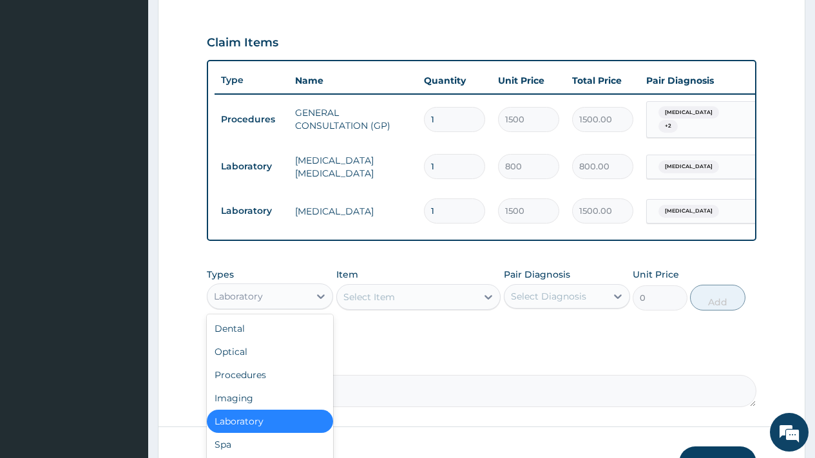
click at [269, 296] on div "Laboratory" at bounding box center [258, 296] width 102 height 21
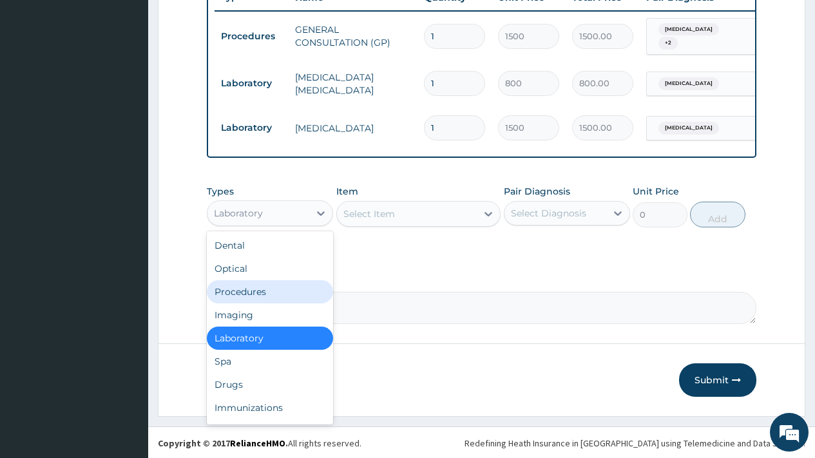
scroll to position [508, 0]
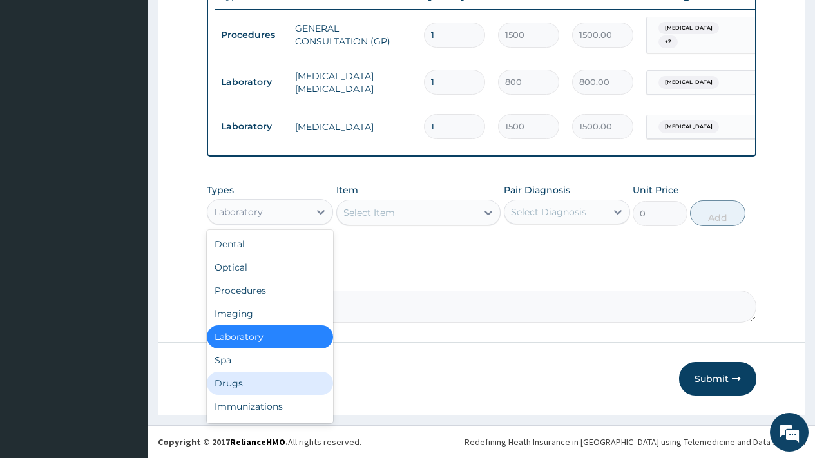
click at [235, 383] on div "Drugs" at bounding box center [270, 383] width 126 height 23
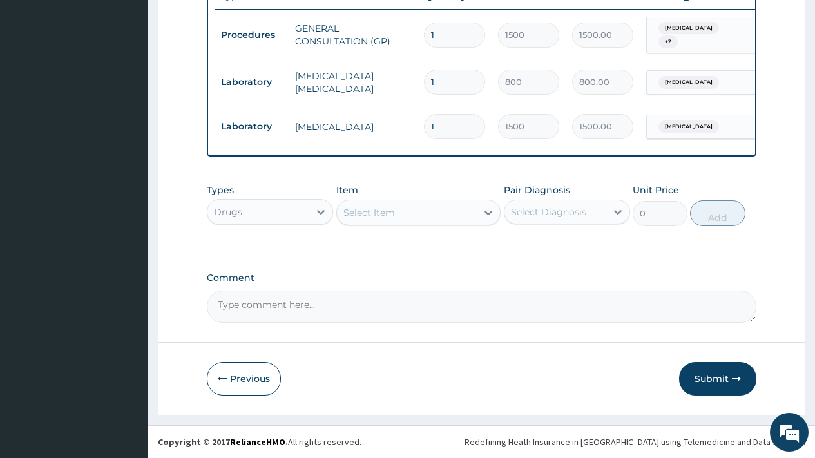
click at [369, 213] on div "Select Item" at bounding box center [369, 212] width 52 height 13
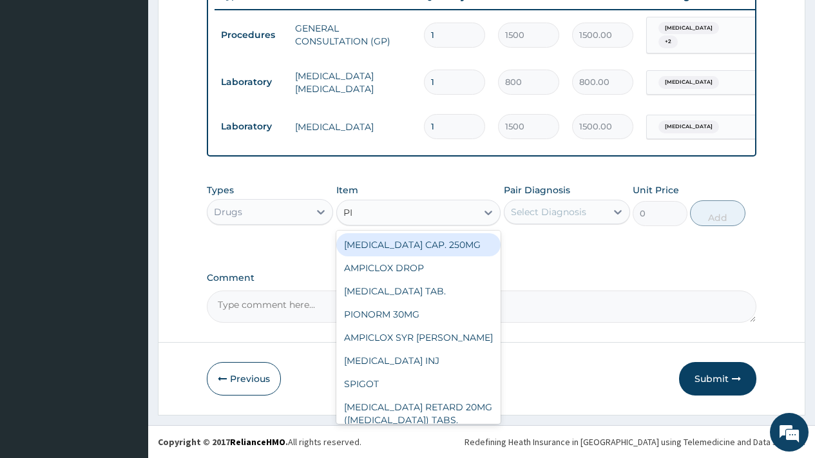
type input "PIR"
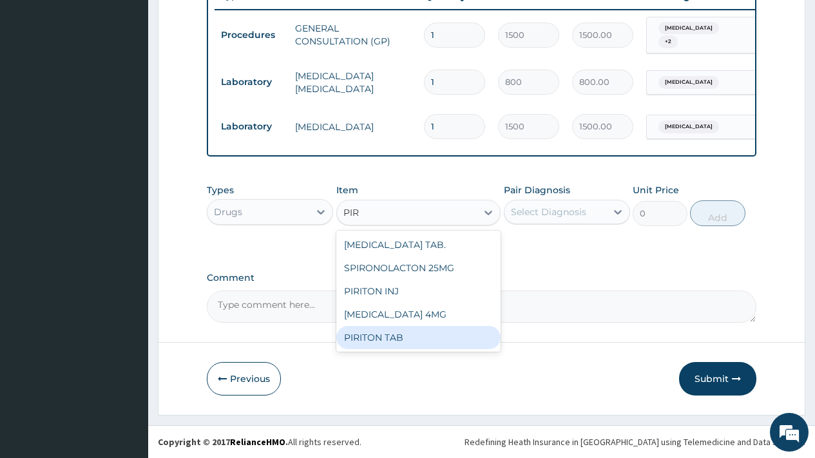
click at [388, 338] on div "PIRITON TAB" at bounding box center [418, 337] width 165 height 23
type input "11"
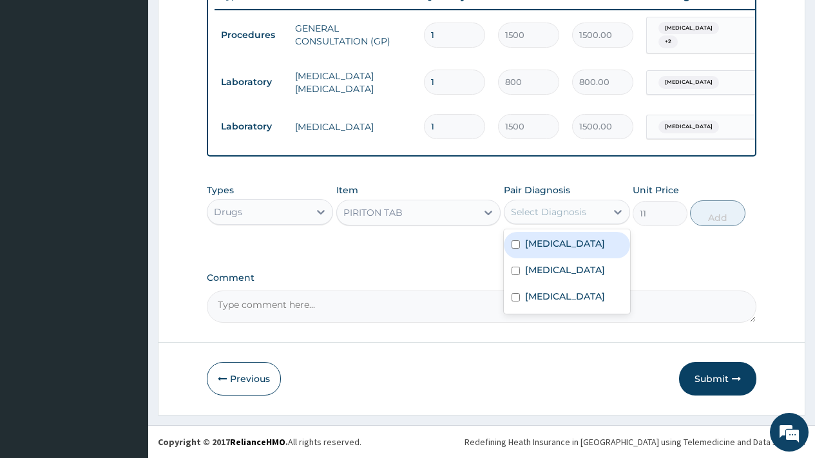
click at [563, 206] on div "Select Diagnosis" at bounding box center [548, 212] width 75 height 13
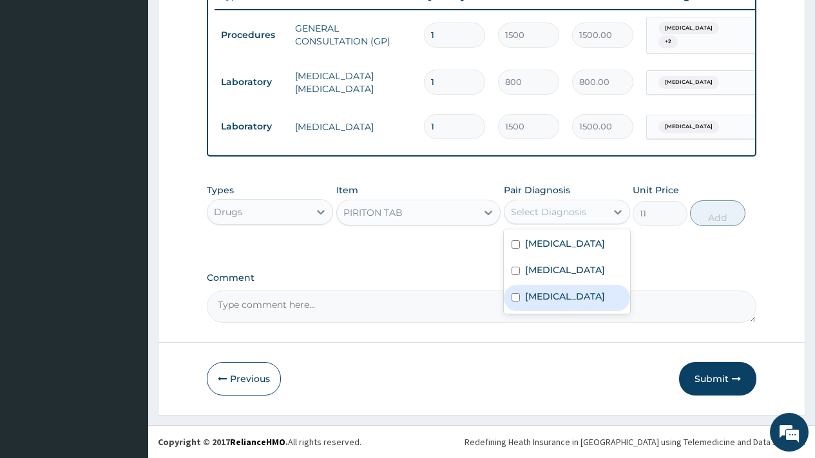
click at [569, 298] on label "Upper respiratory infection" at bounding box center [565, 296] width 80 height 13
checkbox input "true"
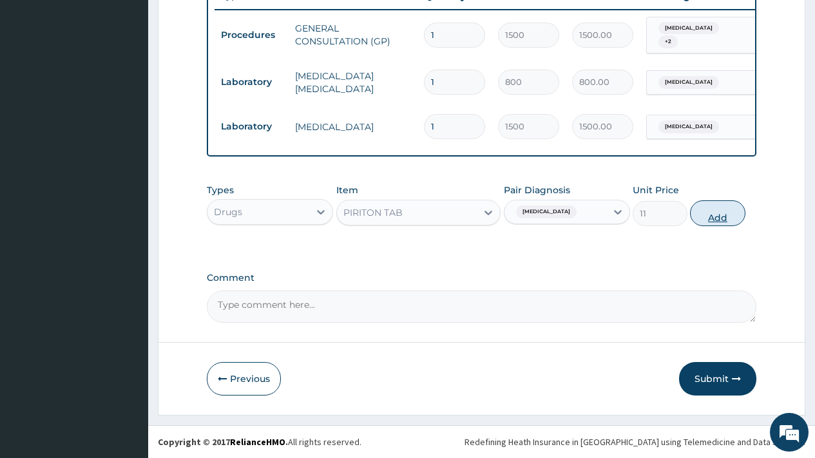
click at [716, 215] on button "Add" at bounding box center [717, 213] width 55 height 26
type input "0"
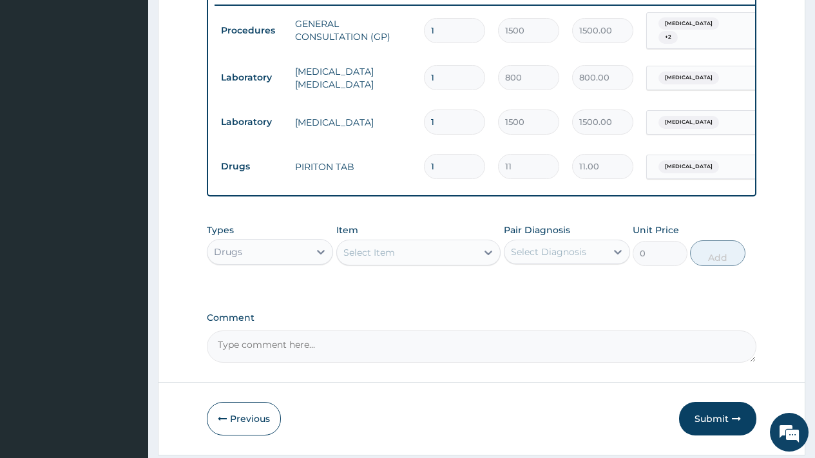
click at [409, 253] on div "Select Item" at bounding box center [407, 252] width 140 height 21
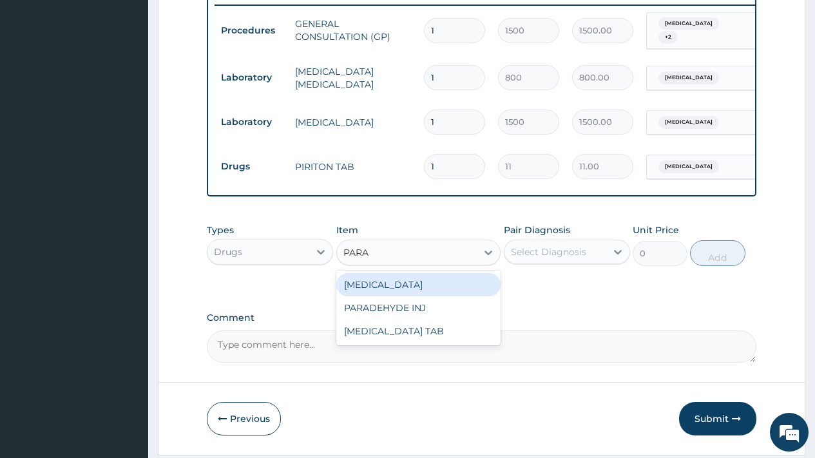
type input "PARAC"
click at [419, 282] on div "PARACETAMOL TAB" at bounding box center [418, 284] width 165 height 23
type input "7.5"
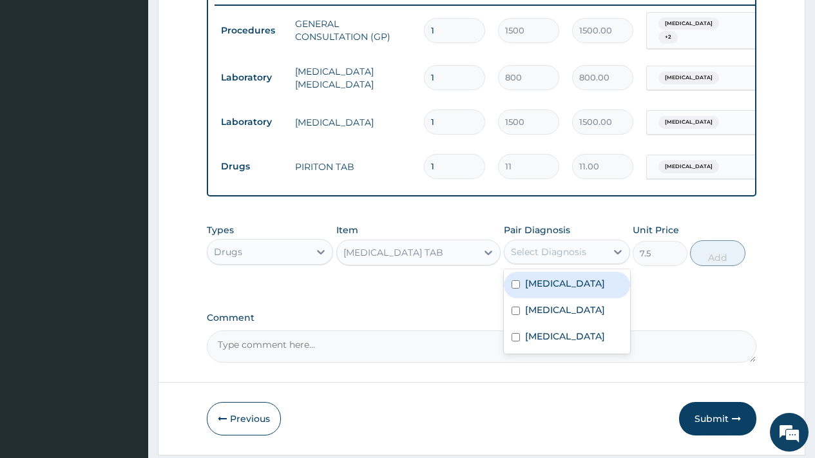
click at [551, 258] on div "Select Diagnosis" at bounding box center [548, 251] width 75 height 13
click at [534, 290] on label "Malaria" at bounding box center [565, 283] width 80 height 13
checkbox input "true"
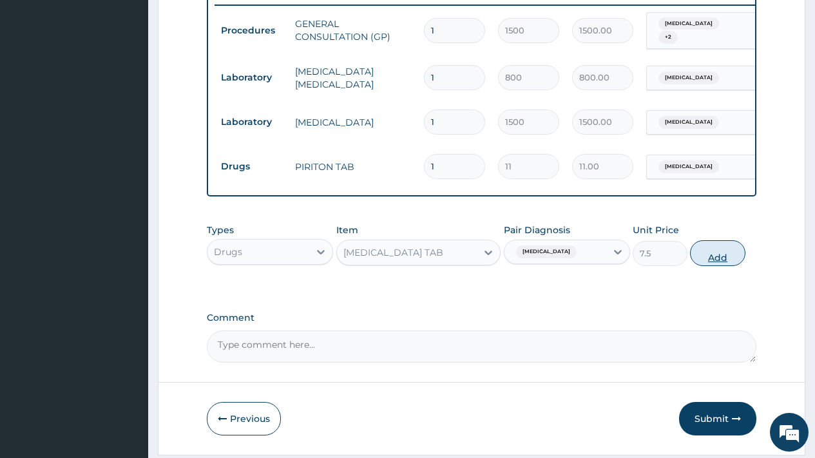
click at [723, 260] on button "Add" at bounding box center [717, 253] width 55 height 26
type input "0"
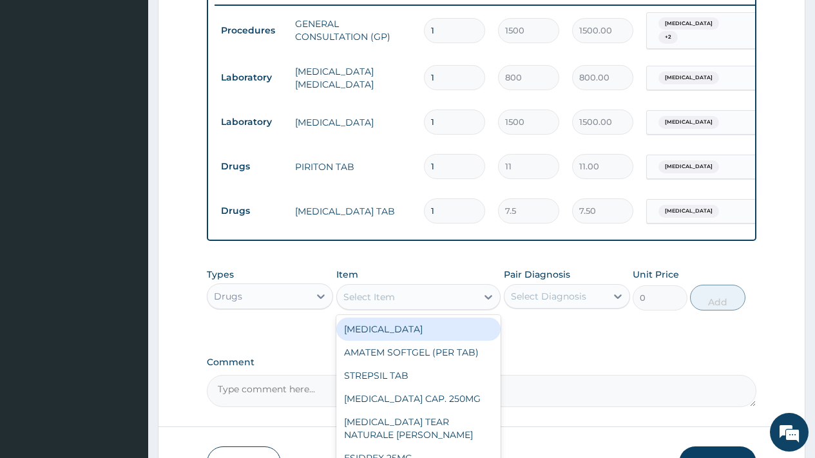
click at [394, 300] on div "Select Item" at bounding box center [369, 297] width 52 height 13
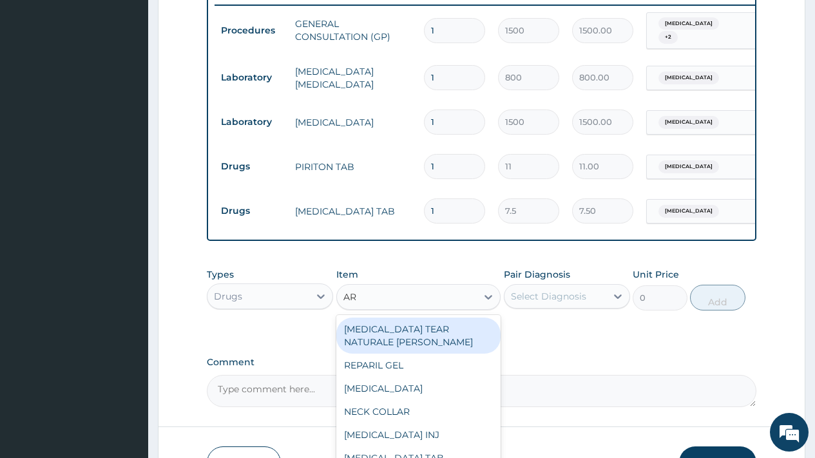
type input "ART"
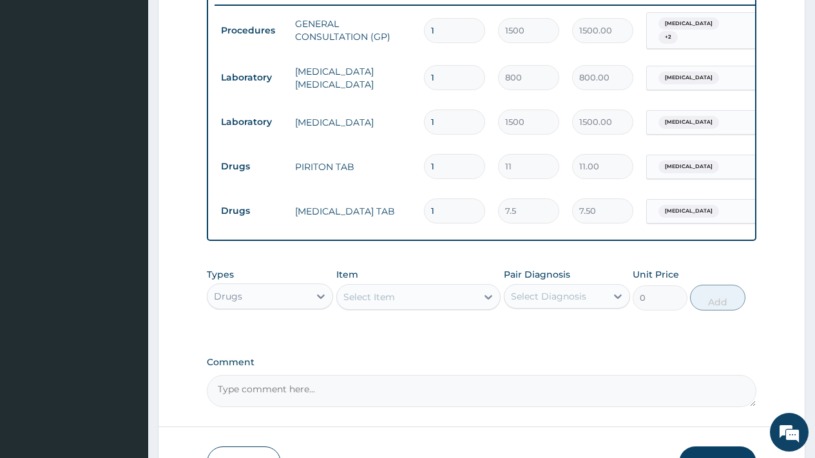
click at [417, 307] on div "Select Item" at bounding box center [407, 297] width 140 height 21
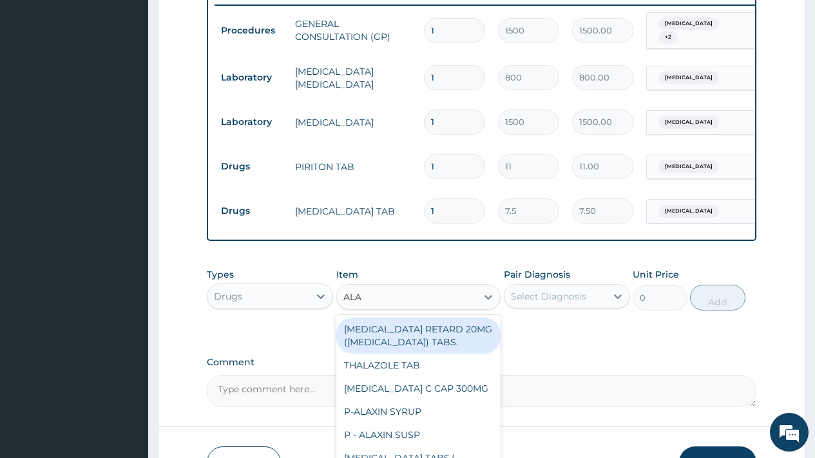
type input "ALAX"
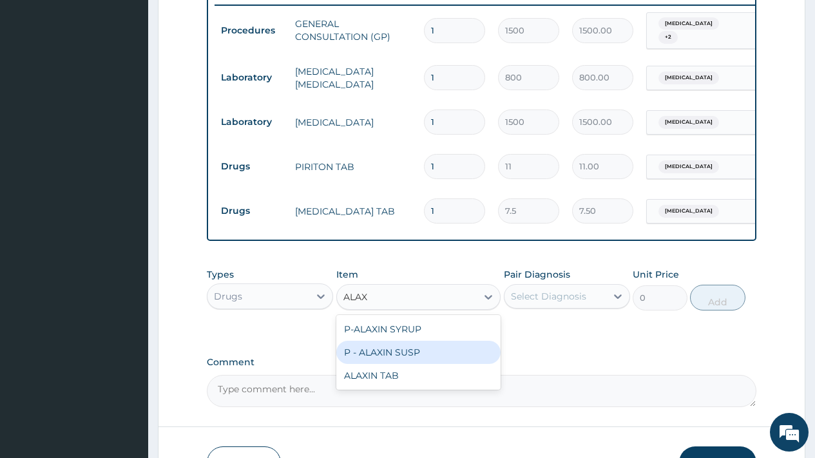
click at [421, 352] on div "P - ALAXIN SUSP" at bounding box center [418, 352] width 165 height 23
type input "1800"
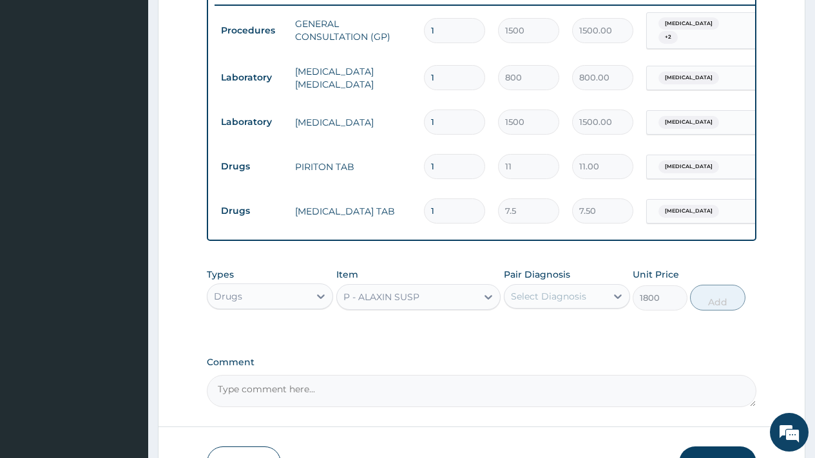
click at [551, 302] on div "Select Diagnosis" at bounding box center [548, 296] width 75 height 13
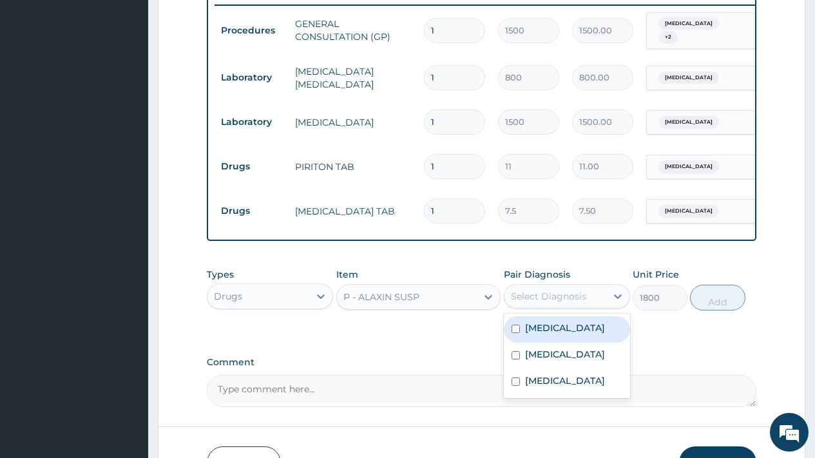
click at [548, 334] on label "Malaria" at bounding box center [565, 327] width 80 height 13
checkbox input "true"
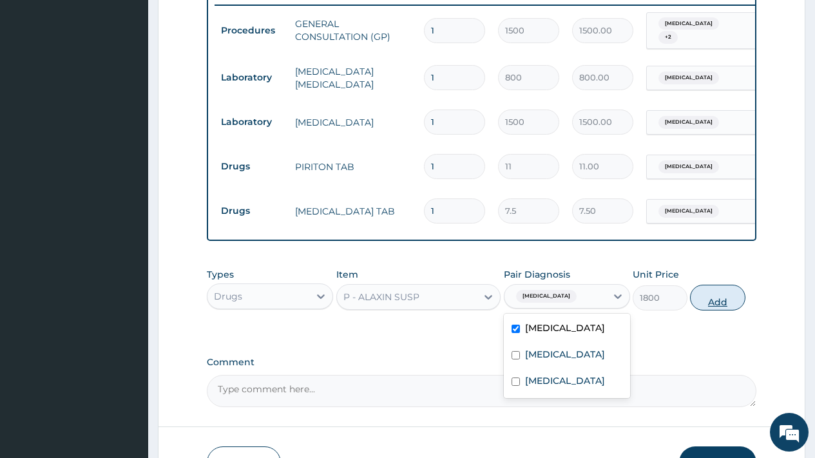
click at [716, 308] on button "Add" at bounding box center [717, 298] width 55 height 26
type input "0"
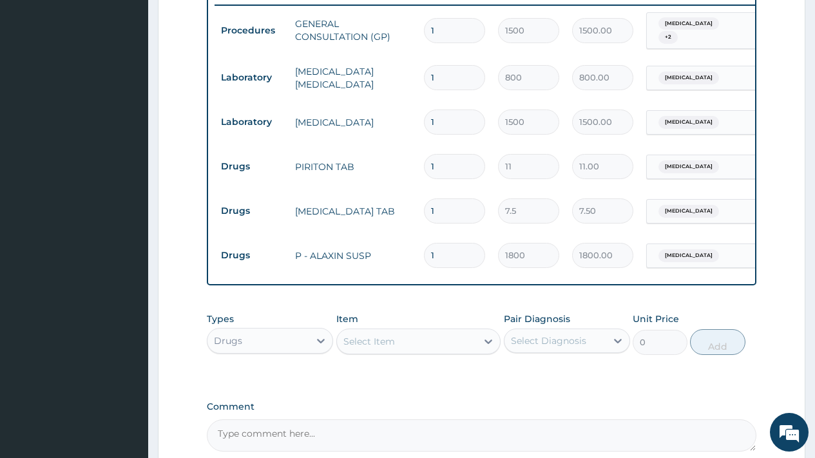
drag, startPoint x: 446, startPoint y: 206, endPoint x: 416, endPoint y: 206, distance: 30.3
click at [416, 206] on tr "Drugs PARACETAMOL TAB 1 7.5 7.50 Malaria Delete" at bounding box center [530, 211] width 631 height 44
type input "6"
type input "45.00"
type input "6"
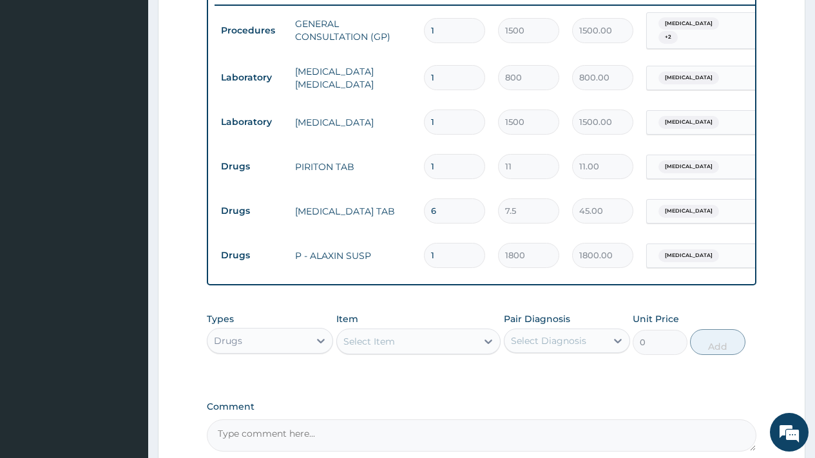
click at [368, 348] on div "Select Item" at bounding box center [369, 341] width 52 height 13
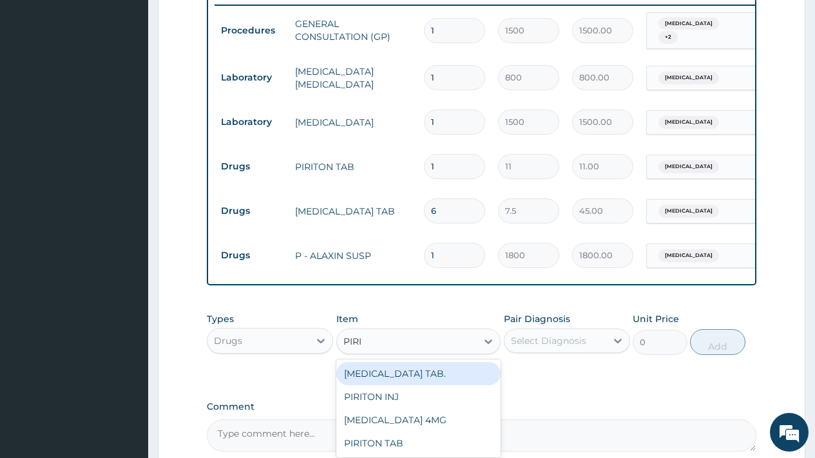
scroll to position [642, 0]
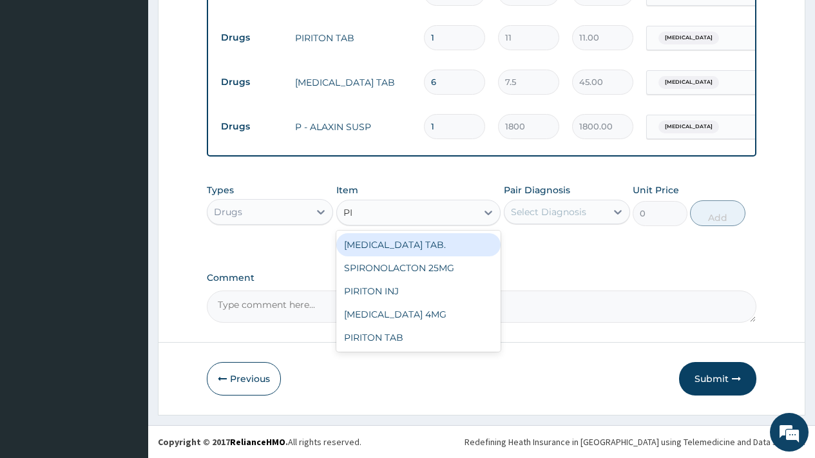
type input "P"
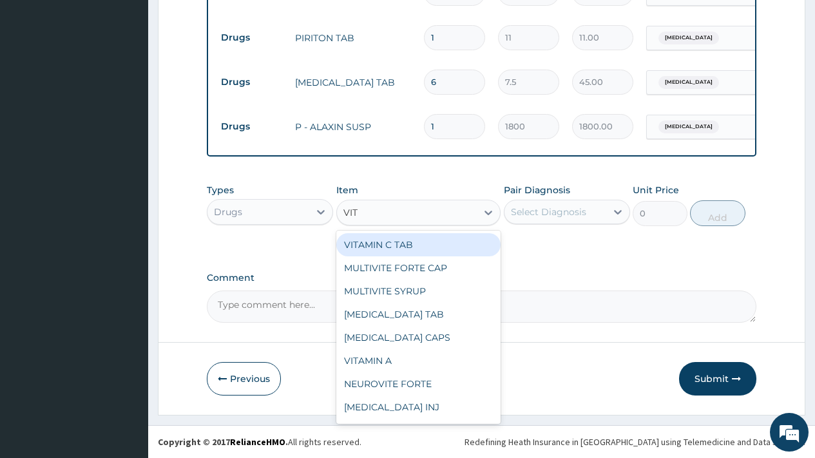
type input "VITA"
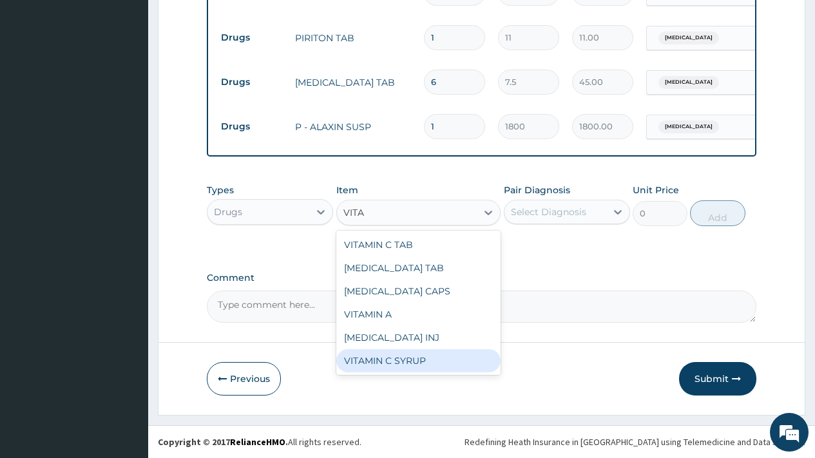
click at [410, 361] on div "VITAMIN C SYRUP" at bounding box center [418, 360] width 165 height 23
type input "300"
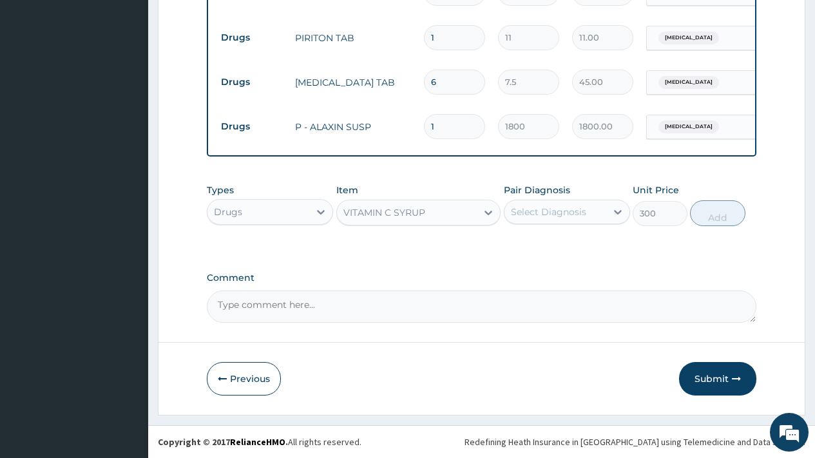
click at [530, 206] on div "Select Diagnosis" at bounding box center [548, 212] width 75 height 13
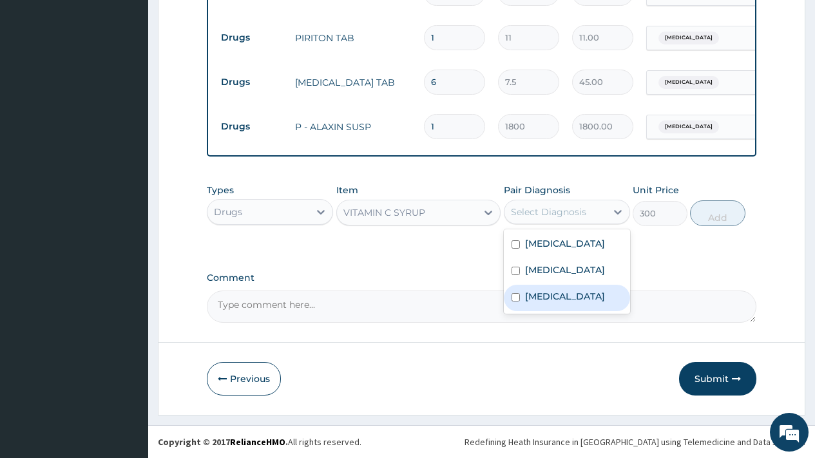
click at [564, 300] on label "[MEDICAL_DATA]" at bounding box center [565, 296] width 80 height 13
checkbox input "true"
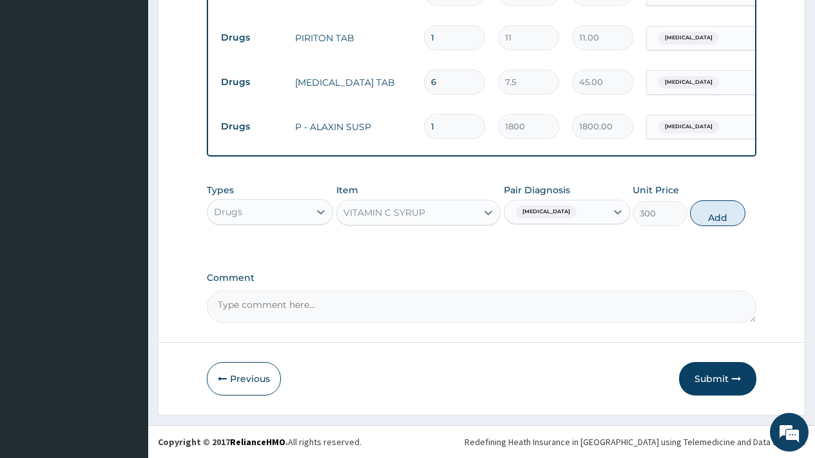
drag, startPoint x: 438, startPoint y: 28, endPoint x: 424, endPoint y: 27, distance: 14.2
click at [424, 27] on input "1" at bounding box center [454, 37] width 61 height 25
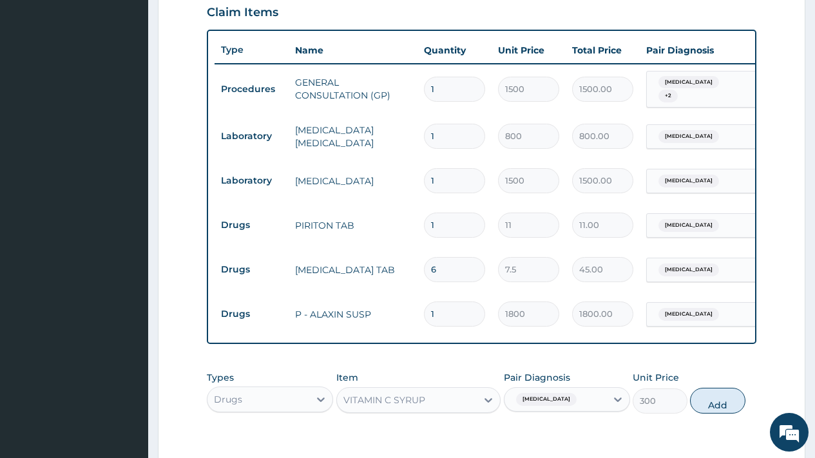
scroll to position [446, 0]
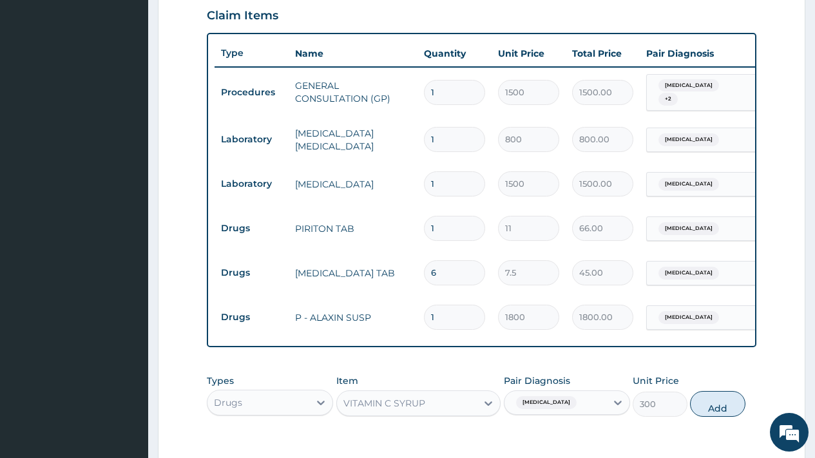
type input "6"
type input "66.00"
drag, startPoint x: 443, startPoint y: 225, endPoint x: 421, endPoint y: 220, distance: 22.5
click at [421, 220] on td "6" at bounding box center [454, 228] width 74 height 38
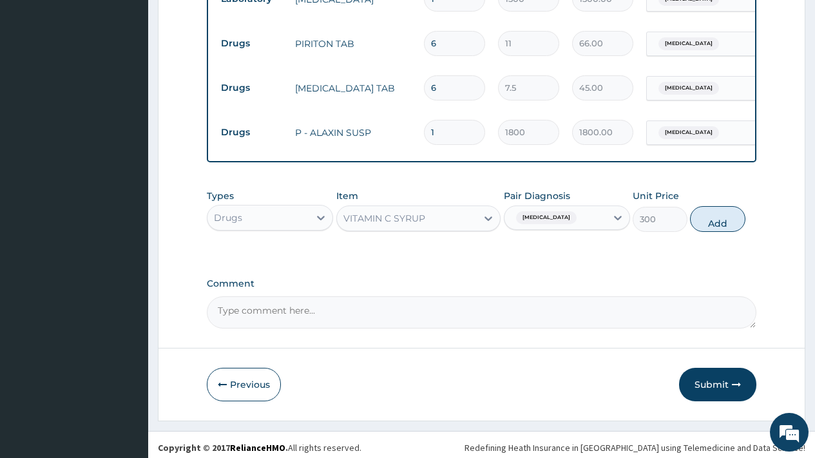
scroll to position [642, 0]
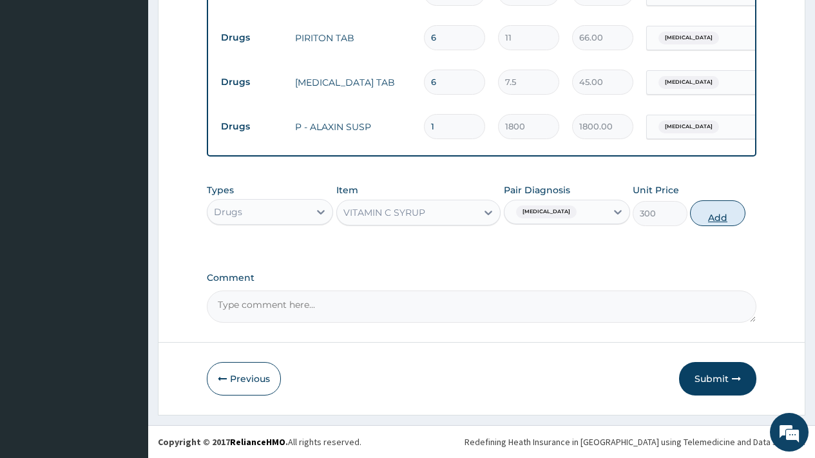
type input "6"
click at [724, 219] on button "Add" at bounding box center [717, 213] width 55 height 26
type input "0"
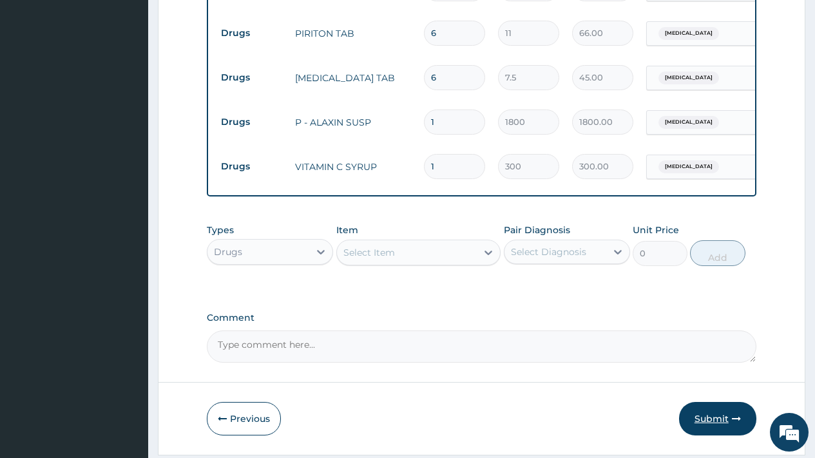
click at [714, 426] on button "Submit" at bounding box center [717, 419] width 77 height 34
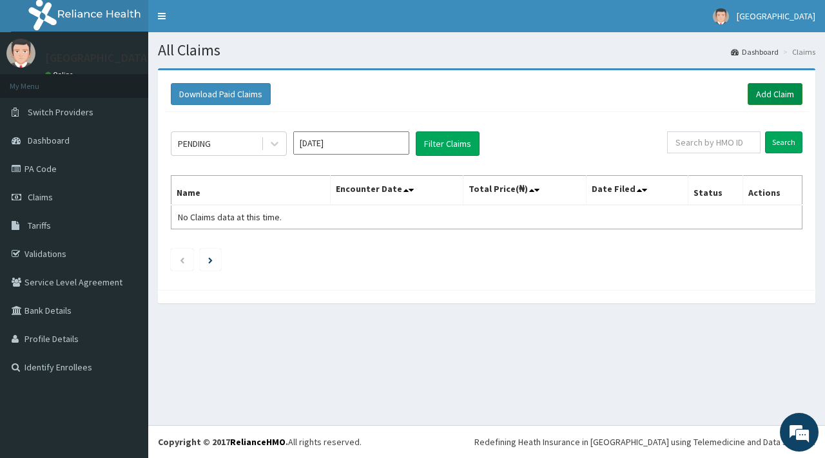
click at [774, 89] on link "Add Claim" at bounding box center [774, 94] width 55 height 22
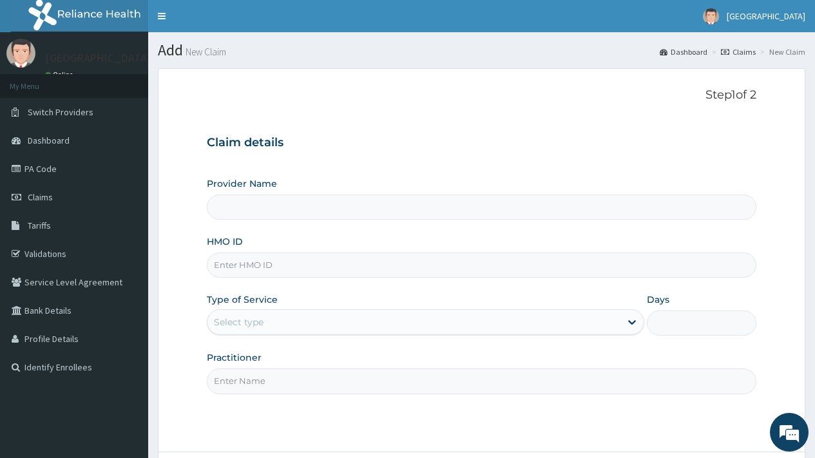
type input "[GEOGRAPHIC_DATA]"
click at [271, 271] on input "HMO ID" at bounding box center [482, 265] width 550 height 25
type input "FCM/10190/B"
click at [279, 323] on div "Select type" at bounding box center [413, 322] width 413 height 21
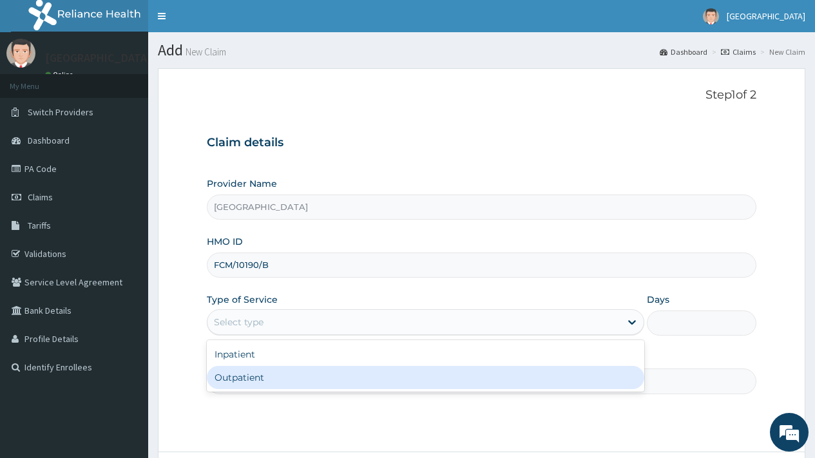
click at [271, 382] on div "Outpatient" at bounding box center [425, 377] width 437 height 23
type input "1"
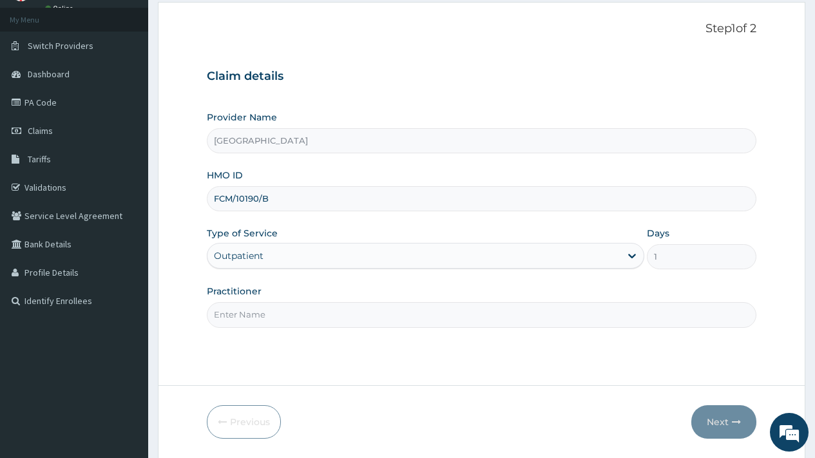
scroll to position [110, 0]
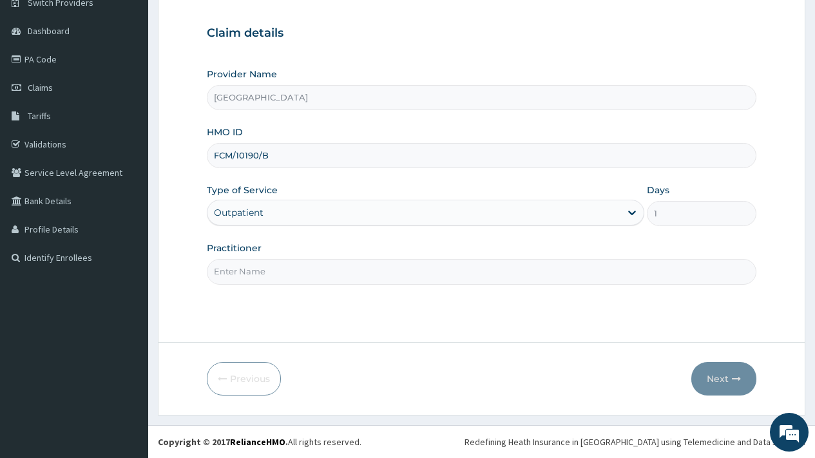
click at [283, 273] on input "Practitioner" at bounding box center [482, 271] width 550 height 25
type input "DR [PERSON_NAME]"
click at [715, 379] on button "Next" at bounding box center [723, 379] width 65 height 34
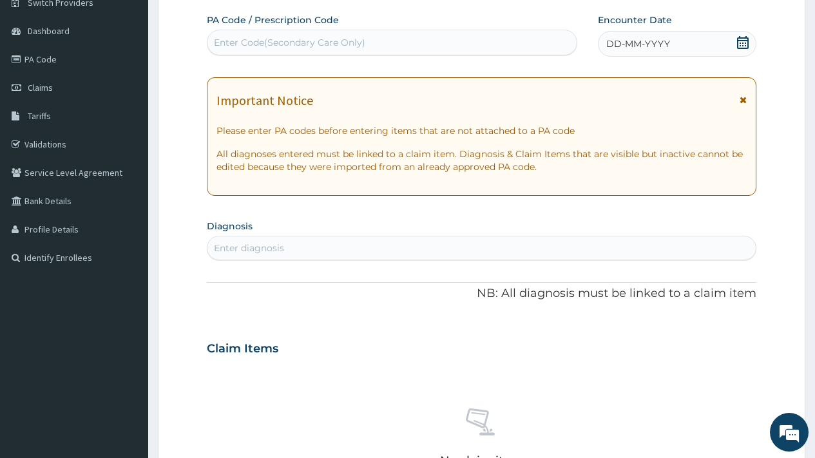
click at [745, 44] on icon at bounding box center [742, 42] width 13 height 13
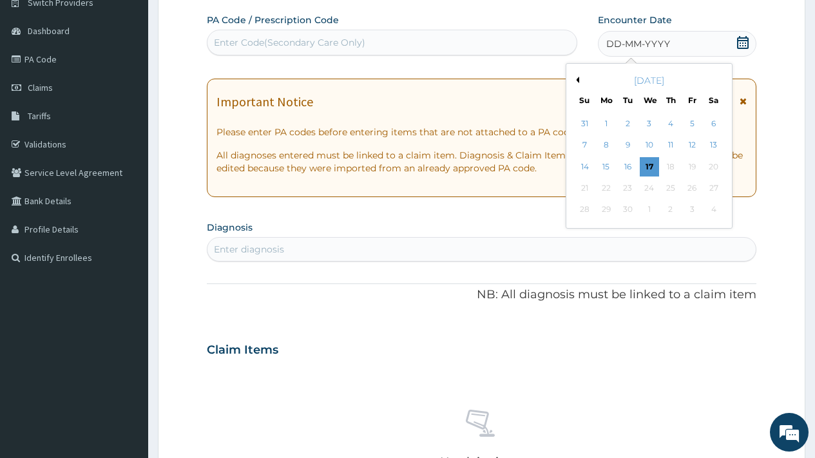
click at [578, 79] on button "Previous Month" at bounding box center [576, 80] width 6 height 6
click at [579, 79] on button "Previous Month" at bounding box center [576, 80] width 6 height 6
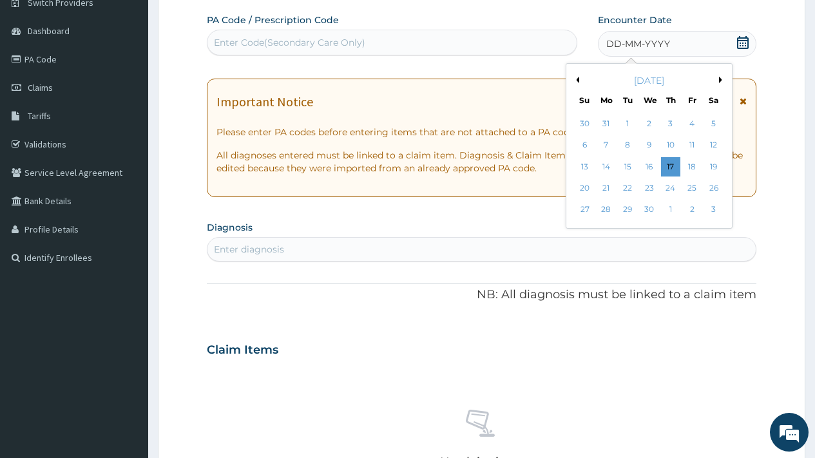
click at [579, 79] on button "Previous Month" at bounding box center [576, 80] width 6 height 6
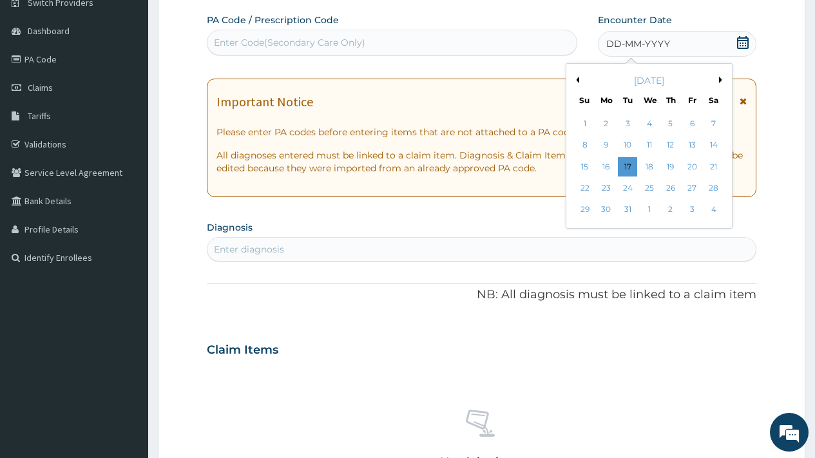
click at [579, 79] on button "Previous Month" at bounding box center [576, 80] width 6 height 6
click at [649, 189] on div "25" at bounding box center [648, 187] width 19 height 19
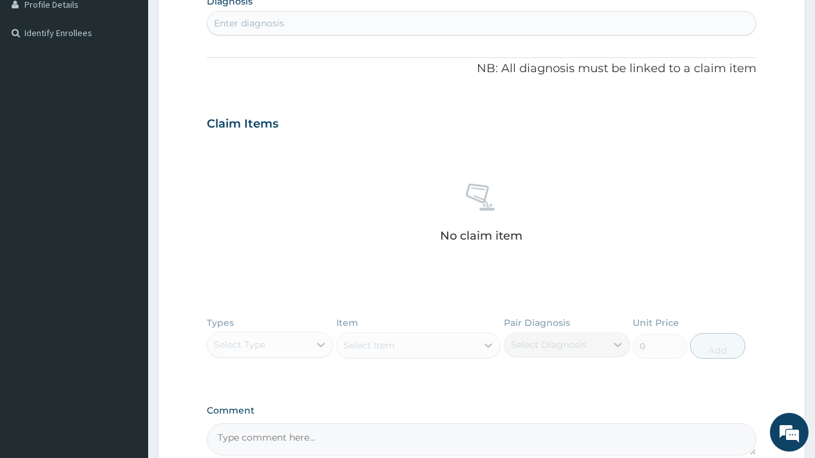
scroll to position [314, 0]
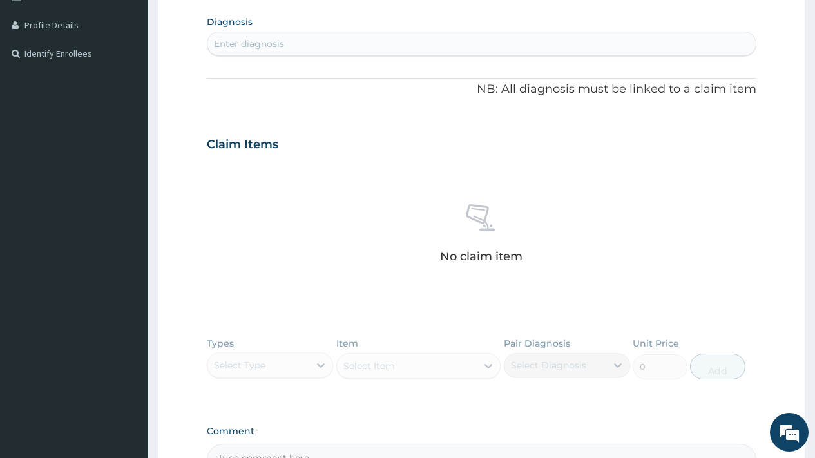
click at [354, 42] on div "Enter diagnosis" at bounding box center [481, 44] width 548 height 21
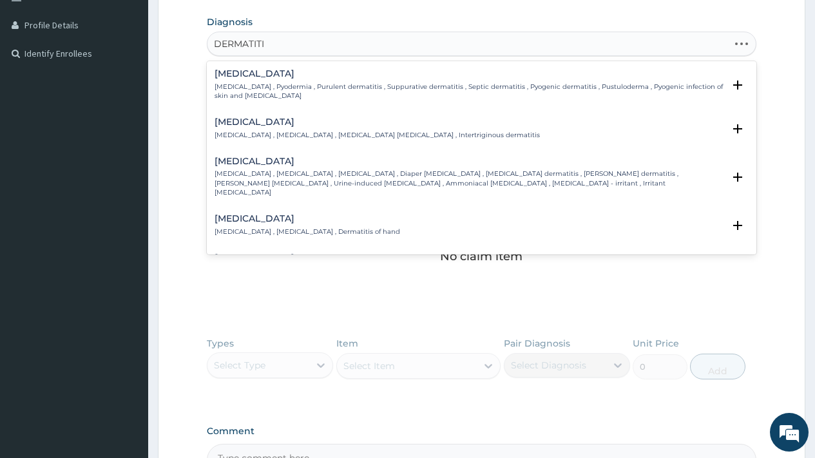
type input "DERMATITIS"
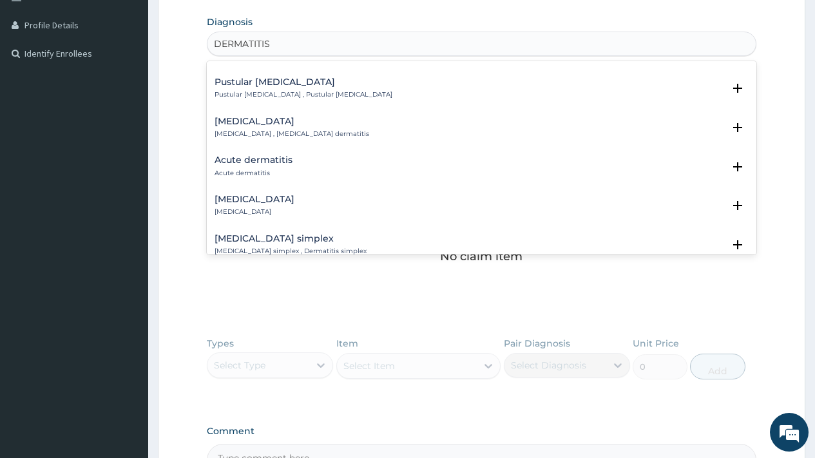
scroll to position [561, 0]
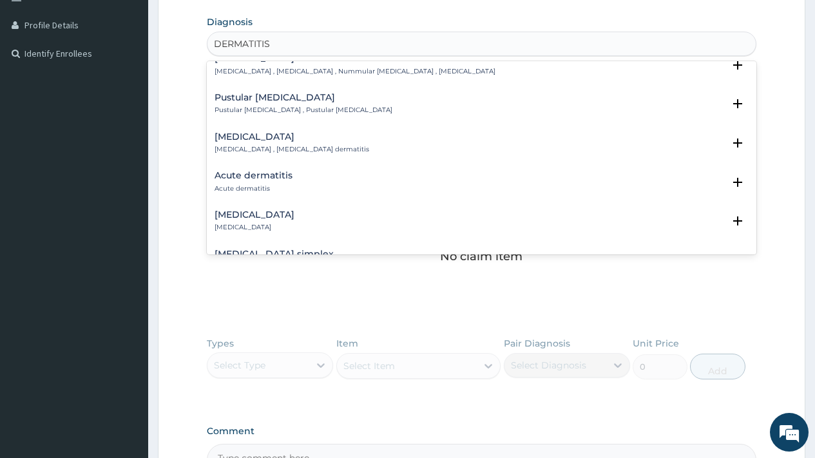
click at [245, 171] on h4 "Acute dermatitis" at bounding box center [254, 176] width 78 height 10
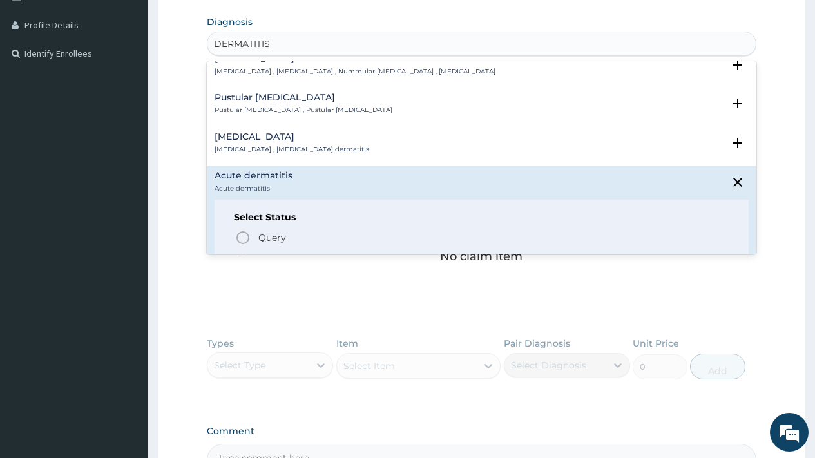
click at [281, 254] on p "Confirmed" at bounding box center [281, 260] width 48 height 13
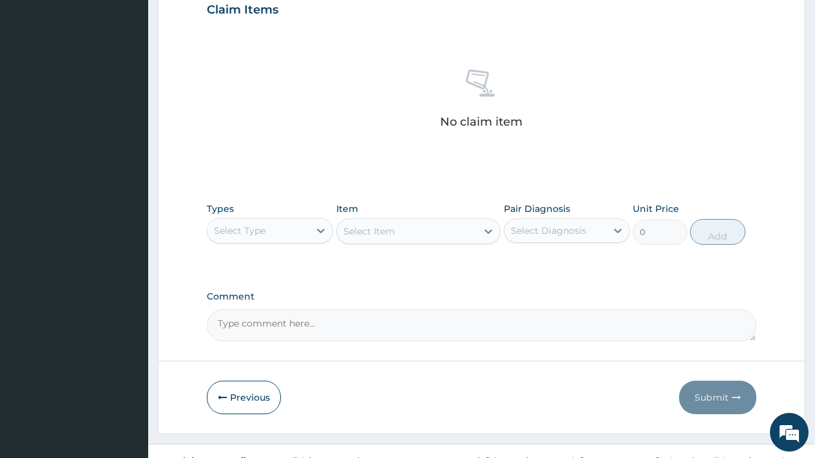
scroll to position [471, 0]
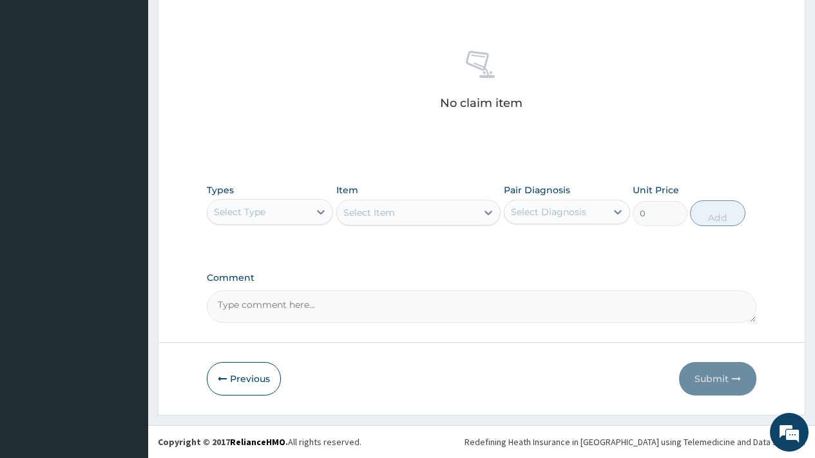
click at [280, 209] on div "Select Type" at bounding box center [258, 212] width 102 height 21
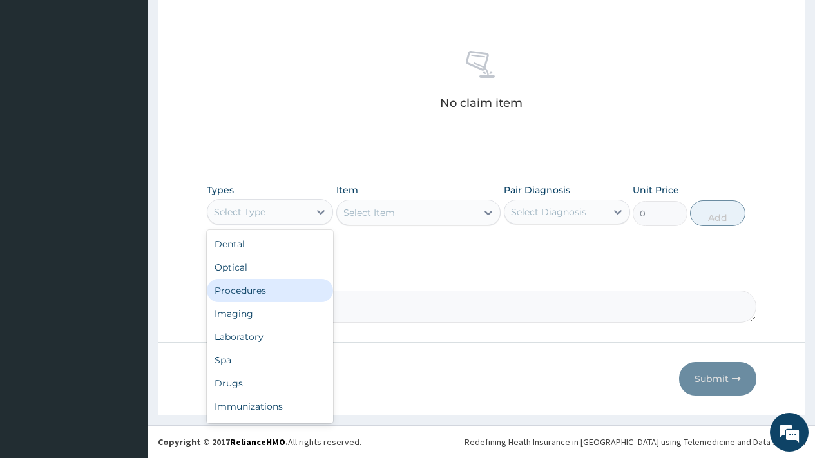
click at [258, 293] on div "Procedures" at bounding box center [270, 290] width 126 height 23
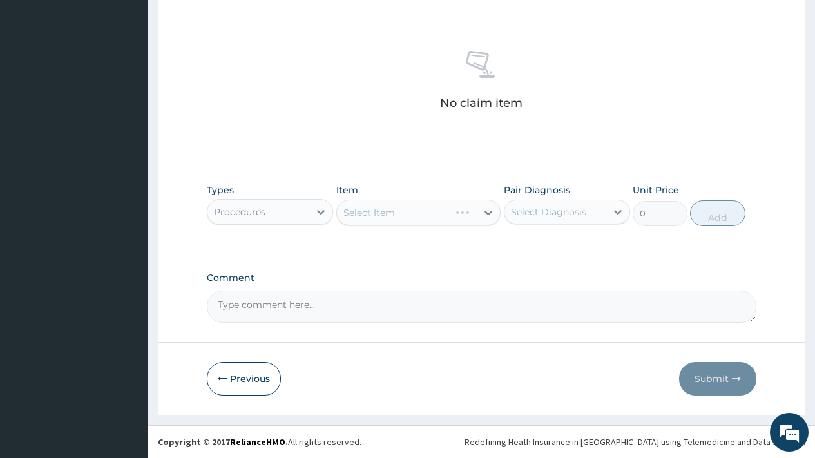
click at [535, 209] on div "Select Diagnosis" at bounding box center [548, 212] width 75 height 13
click at [557, 247] on label "Acute dermatitis" at bounding box center [564, 243] width 78 height 13
checkbox input "true"
click at [404, 208] on div "Select Item" at bounding box center [407, 212] width 140 height 21
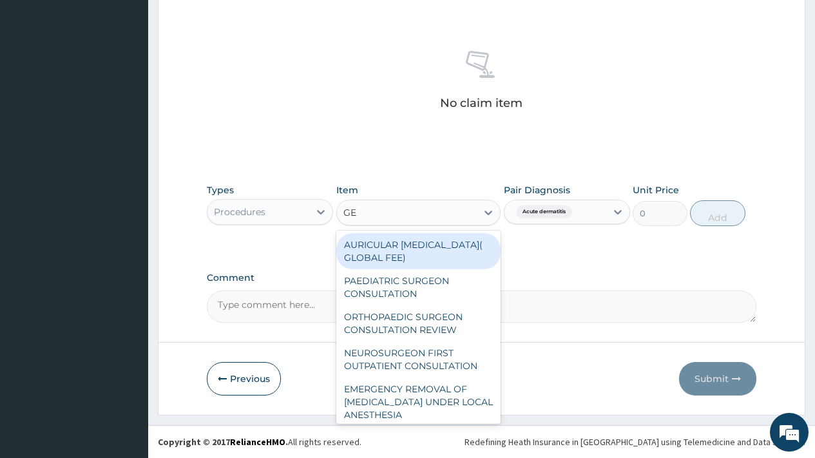
type input "GEN"
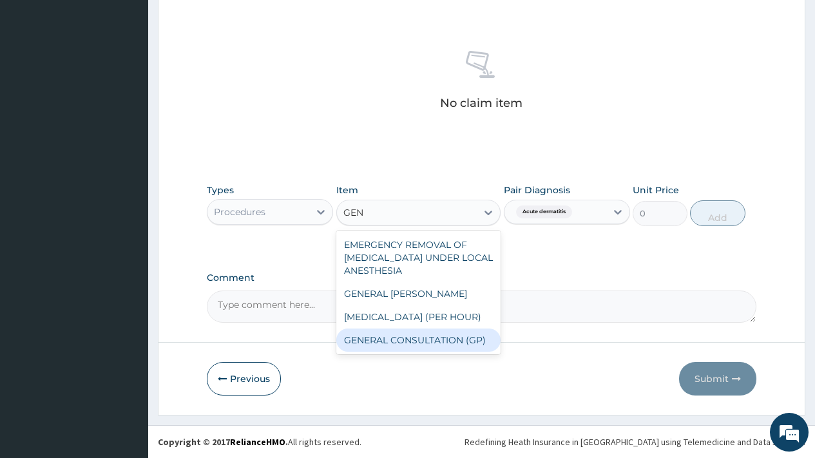
click at [405, 344] on div "GENERAL CONSULTATION (GP)" at bounding box center [418, 340] width 165 height 23
type input "1500"
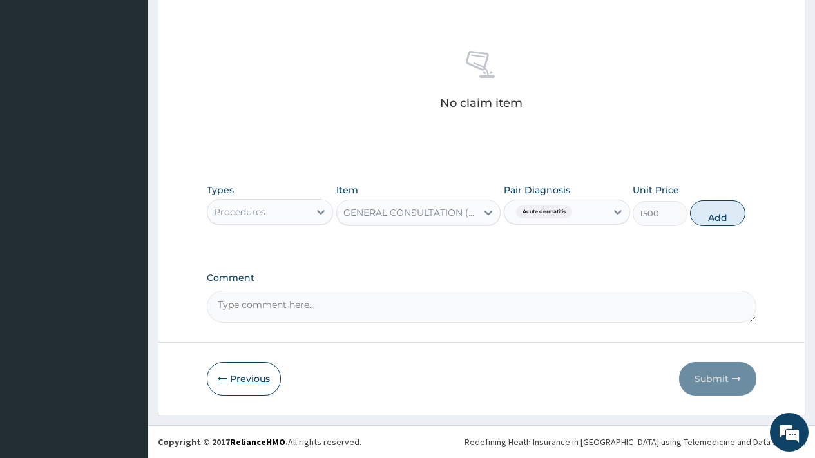
click at [243, 383] on button "Previous" at bounding box center [244, 379] width 74 height 34
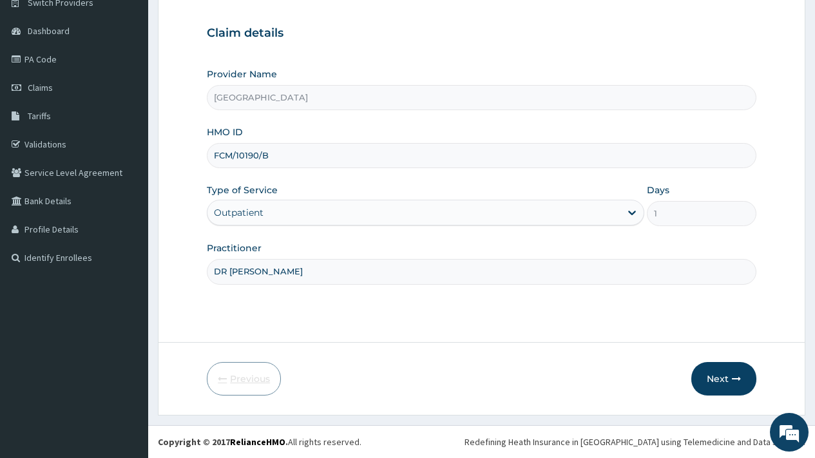
scroll to position [110, 0]
click at [805, 66] on section "Step 1 of 2 Claim details Provider Name [GEOGRAPHIC_DATA] HMO ID FCM/10190/B Ty…" at bounding box center [481, 186] width 667 height 475
click at [722, 378] on button "Next" at bounding box center [723, 379] width 65 height 34
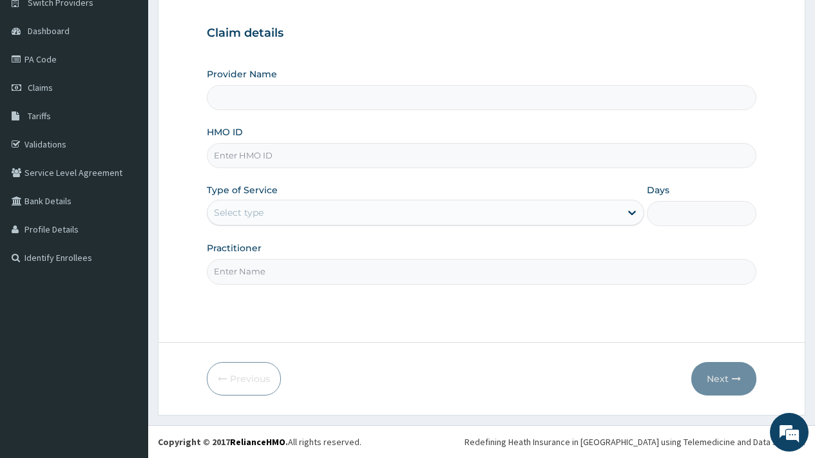
type input "[GEOGRAPHIC_DATA]"
click at [320, 151] on input "HMO ID" at bounding box center [482, 155] width 550 height 25
type input "fcm/10190/b"
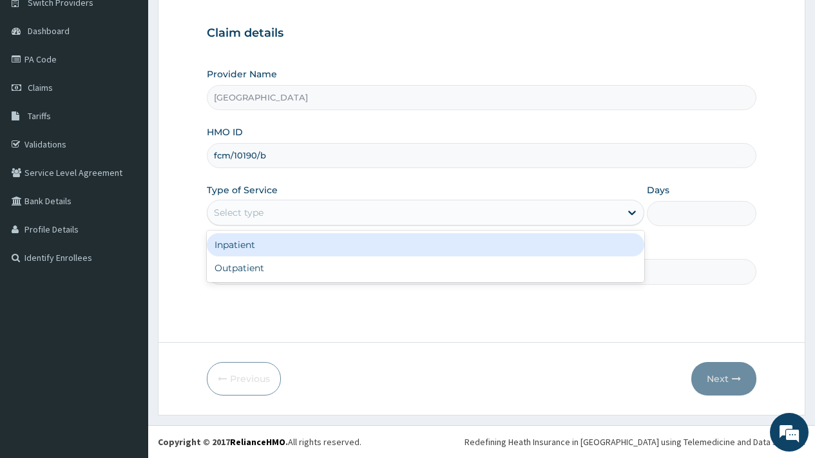
click at [264, 213] on div "Select type" at bounding box center [413, 212] width 413 height 21
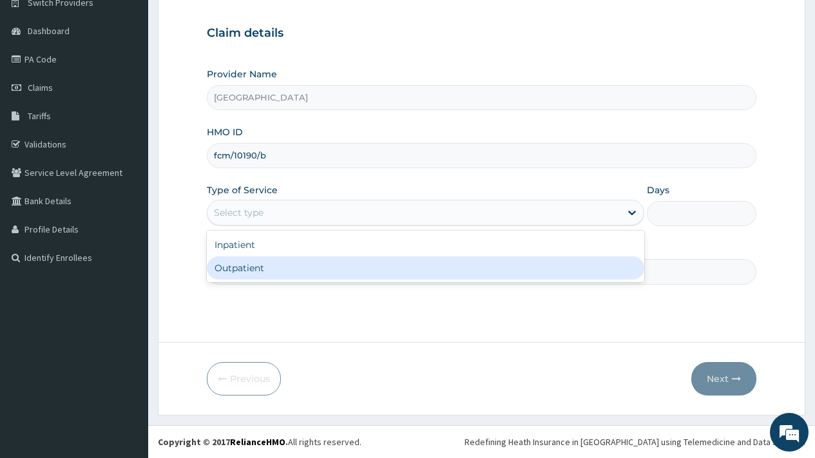
click at [244, 270] on div "Outpatient" at bounding box center [425, 267] width 437 height 23
type input "1"
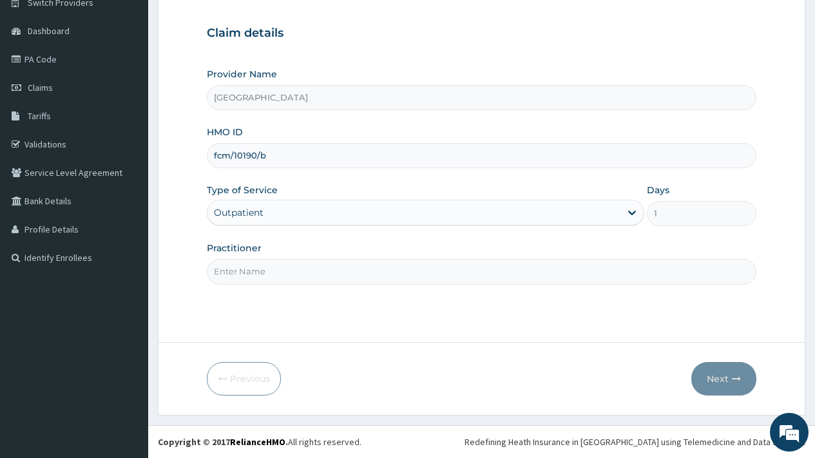
drag, startPoint x: 247, startPoint y: 278, endPoint x: 251, endPoint y: 287, distance: 10.1
click at [246, 278] on input "Practitioner" at bounding box center [482, 271] width 550 height 25
click at [264, 274] on input "Practitioner" at bounding box center [482, 271] width 550 height 25
click at [234, 275] on input "Practitioner" at bounding box center [482, 271] width 550 height 25
type input "g"
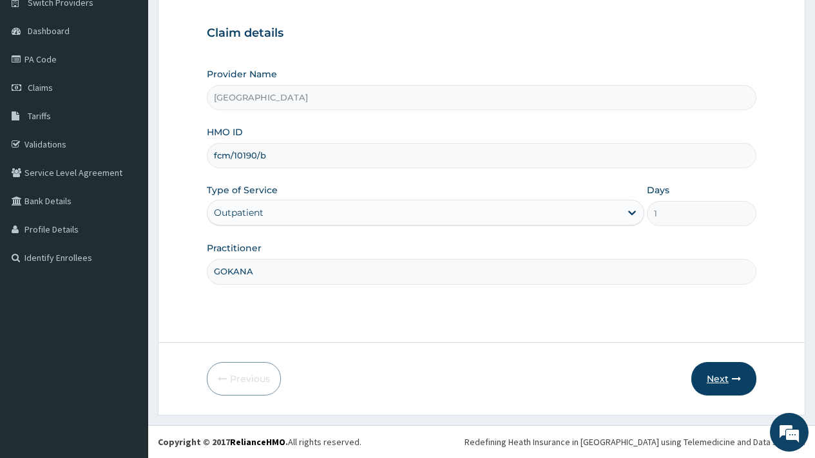
type input "GOKANA"
click at [718, 379] on button "Next" at bounding box center [723, 379] width 65 height 34
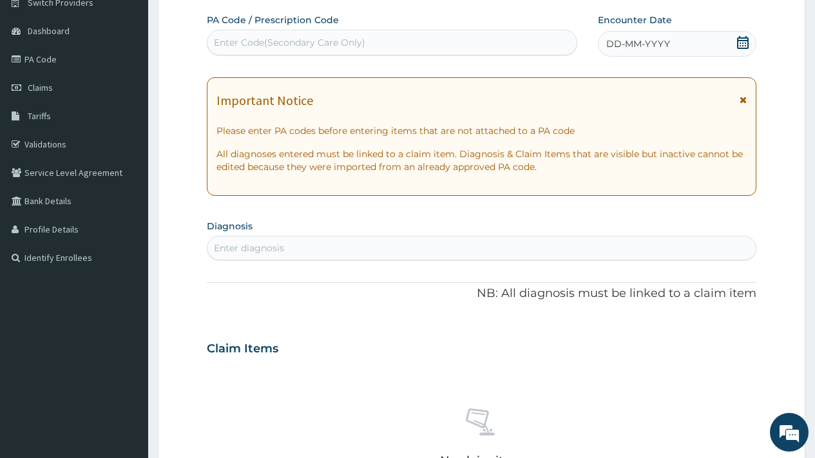
click at [750, 41] on div "DD-MM-YYYY" at bounding box center [677, 44] width 158 height 26
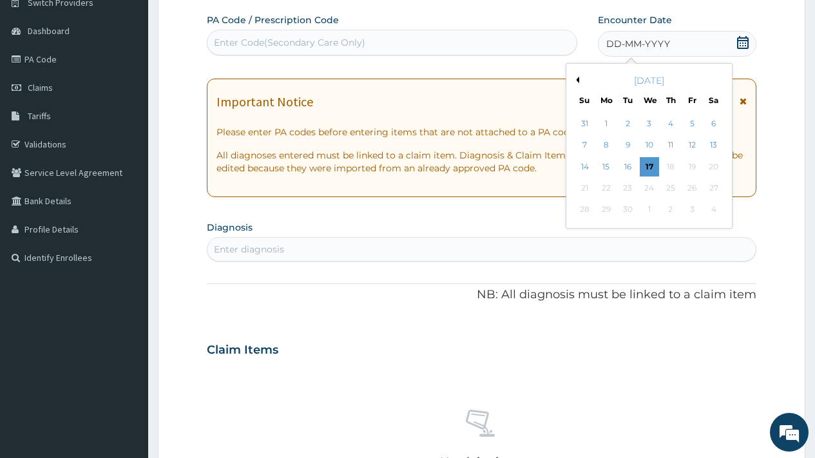
click at [575, 80] on button "Previous Month" at bounding box center [576, 80] width 6 height 6
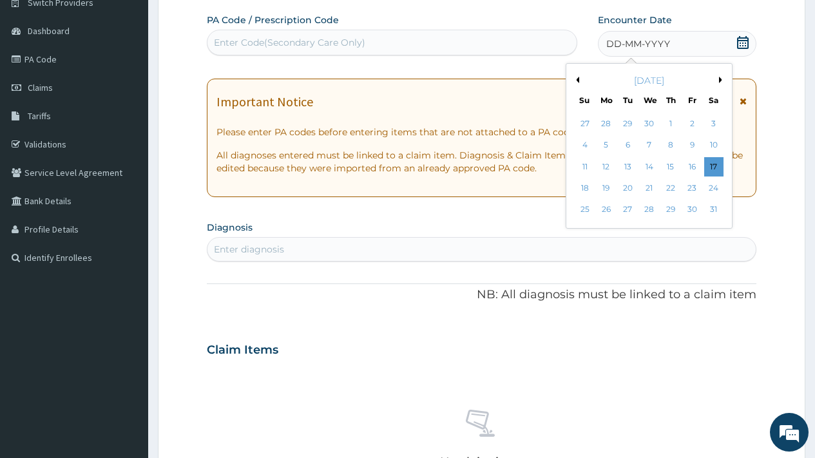
click at [575, 80] on button "Previous Month" at bounding box center [576, 80] width 6 height 6
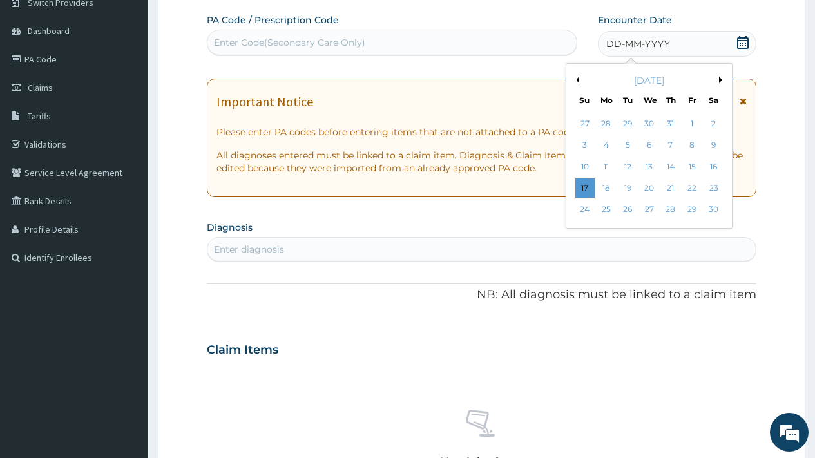
click at [575, 80] on button "Previous Month" at bounding box center [576, 80] width 6 height 6
click at [653, 184] on div "25" at bounding box center [648, 187] width 19 height 19
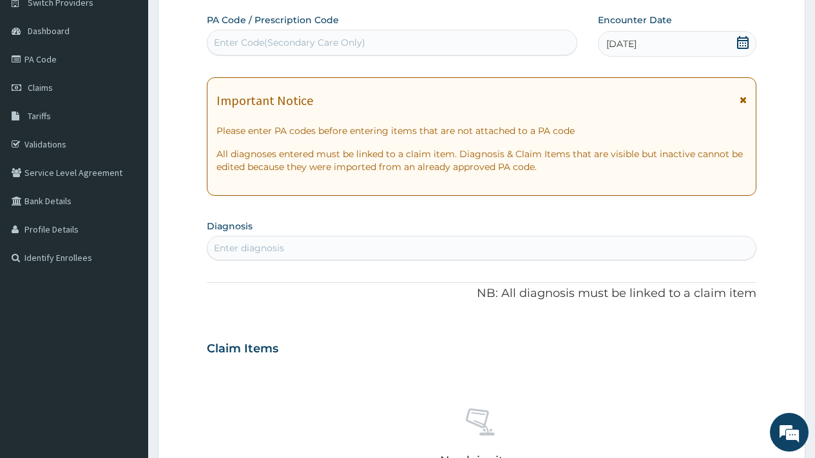
click at [332, 252] on div "Enter diagnosis" at bounding box center [481, 248] width 548 height 21
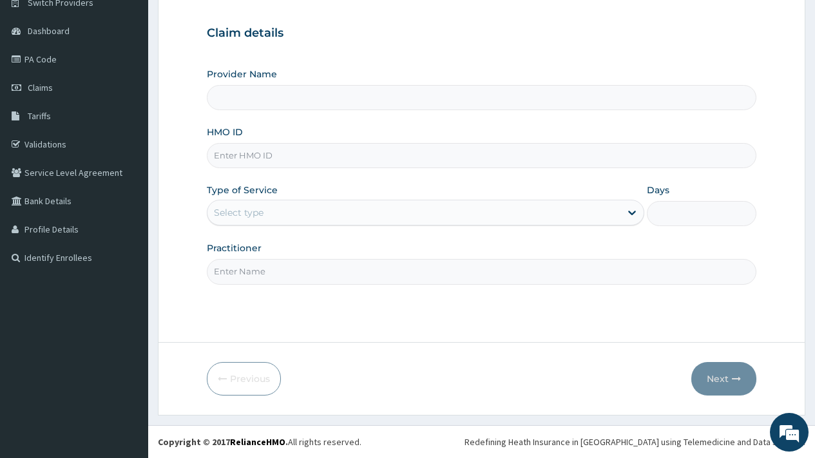
type input "[GEOGRAPHIC_DATA]"
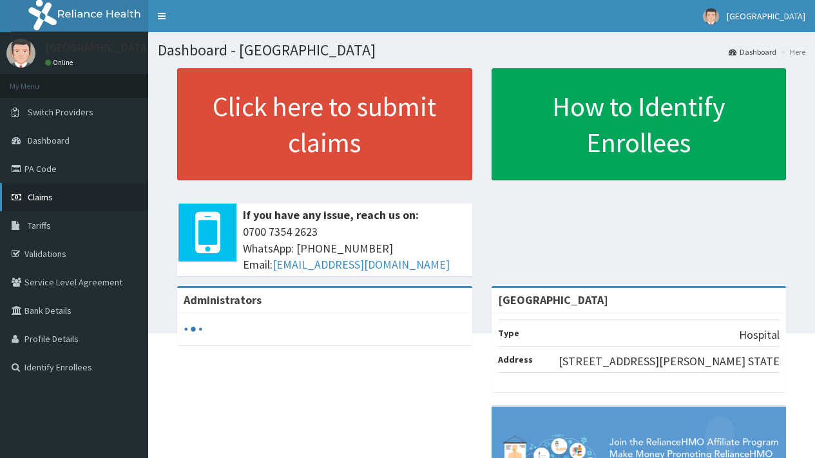
click at [40, 197] on span "Claims" at bounding box center [40, 197] width 25 height 12
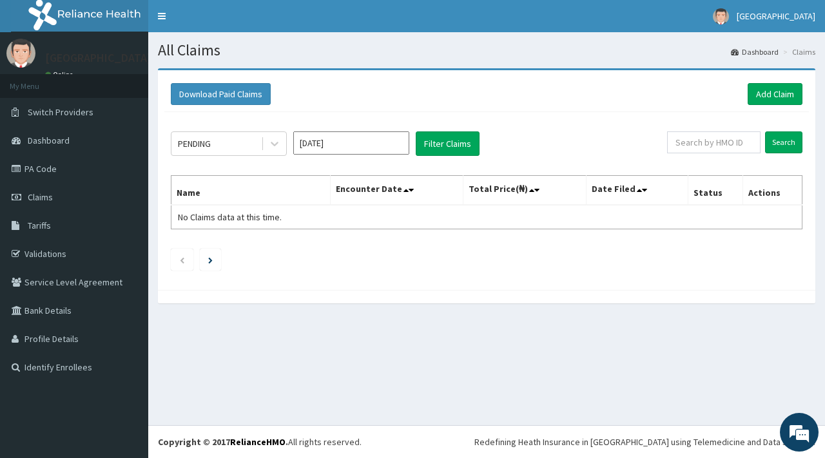
click at [354, 137] on input "[DATE]" at bounding box center [351, 142] width 116 height 23
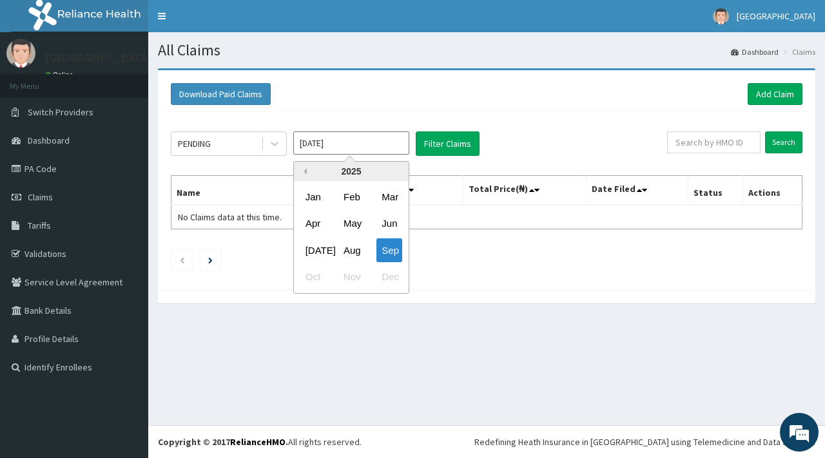
click at [303, 171] on button "Previous Year" at bounding box center [303, 171] width 6 height 6
click at [388, 251] on div "Sep" at bounding box center [389, 250] width 26 height 24
type input "Sep 2024"
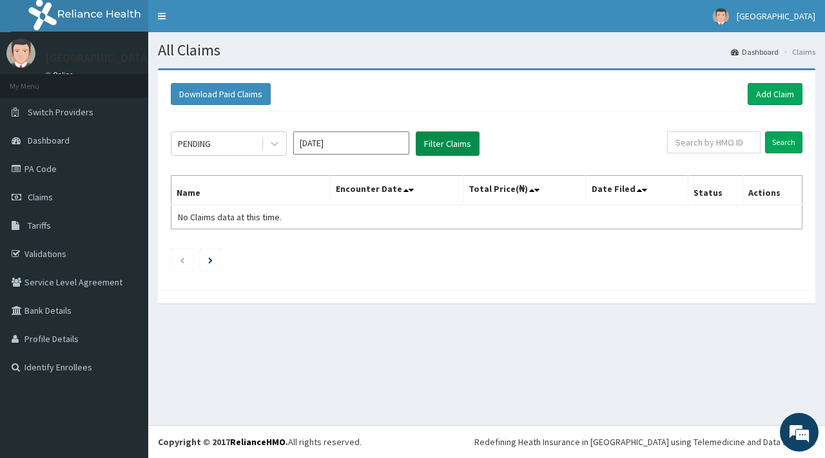
click at [451, 147] on button "Filter Claims" at bounding box center [448, 143] width 64 height 24
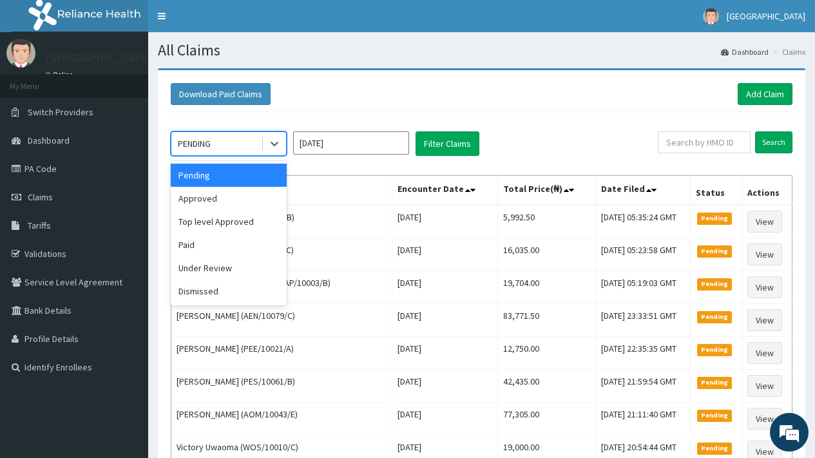
click at [231, 142] on div "PENDING" at bounding box center [216, 143] width 90 height 21
click at [222, 196] on div "Approved" at bounding box center [229, 198] width 116 height 23
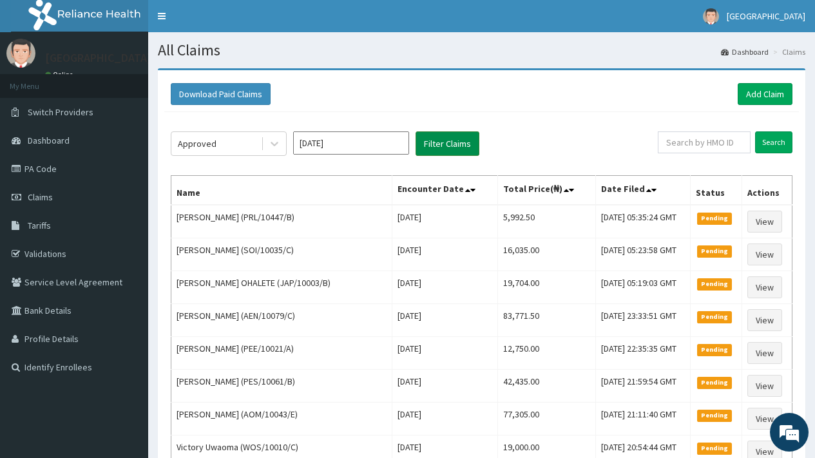
click at [450, 147] on button "Filter Claims" at bounding box center [448, 143] width 64 height 24
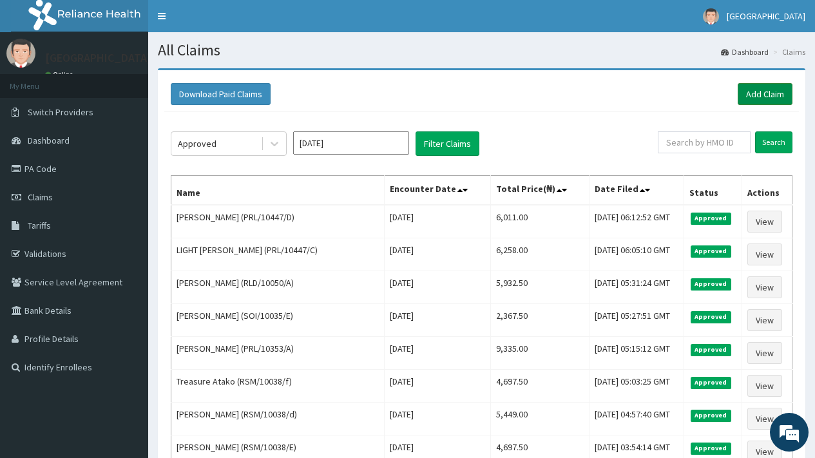
click at [751, 99] on link "Add Claim" at bounding box center [765, 94] width 55 height 22
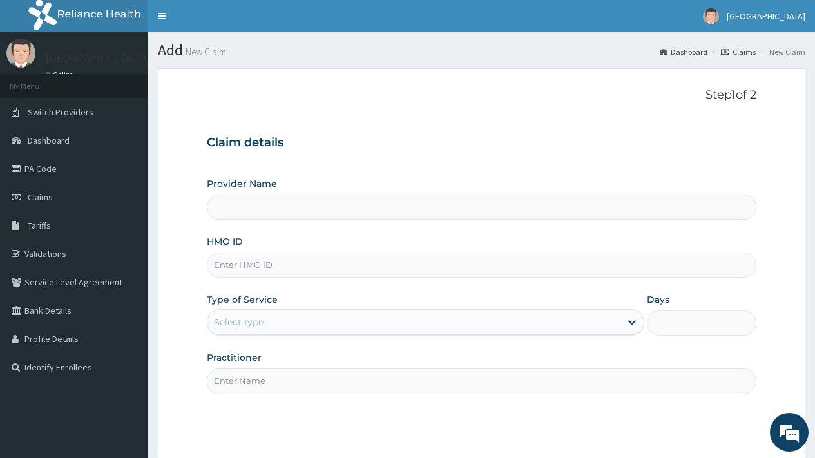
click at [259, 267] on input "HMO ID" at bounding box center [482, 265] width 550 height 25
type input "f"
type input "[GEOGRAPHIC_DATA]"
type input "fcm/10190/b"
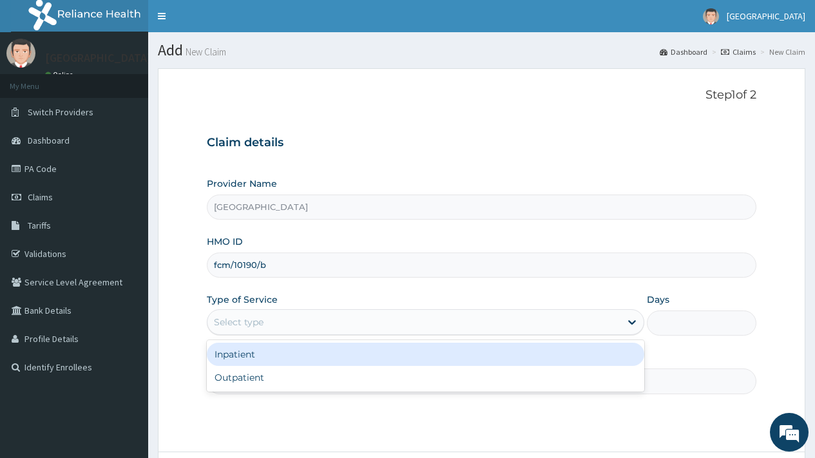
click at [269, 318] on div "Select type" at bounding box center [413, 322] width 413 height 21
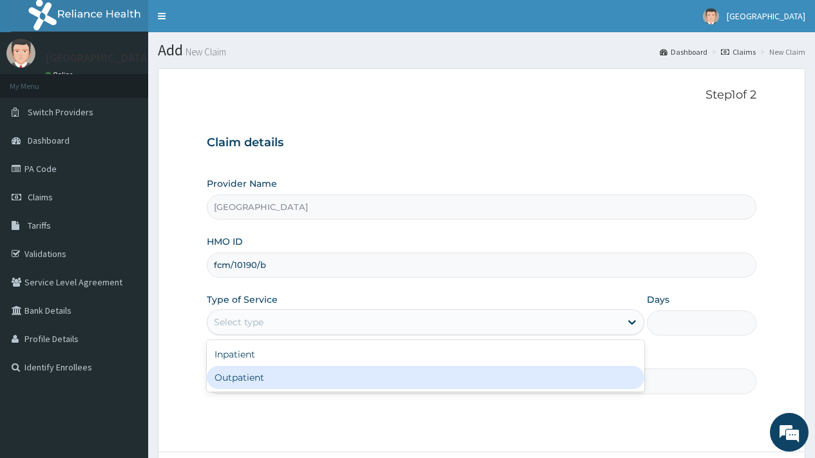
click at [256, 378] on div "Outpatient" at bounding box center [425, 377] width 437 height 23
type input "1"
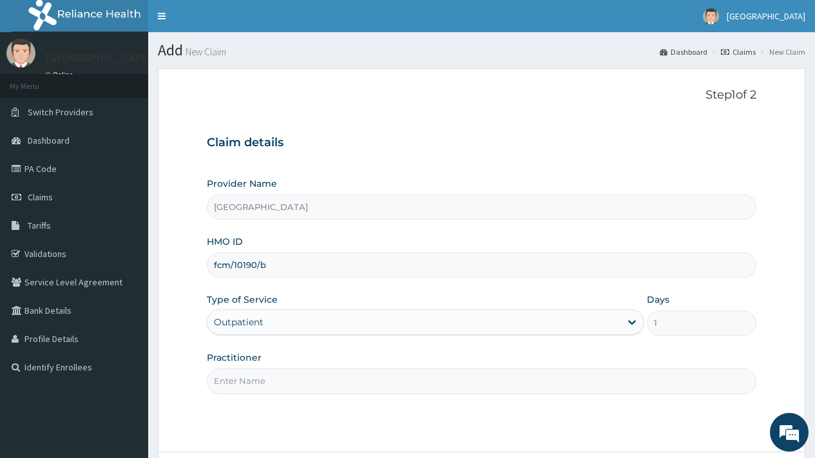
scroll to position [110, 0]
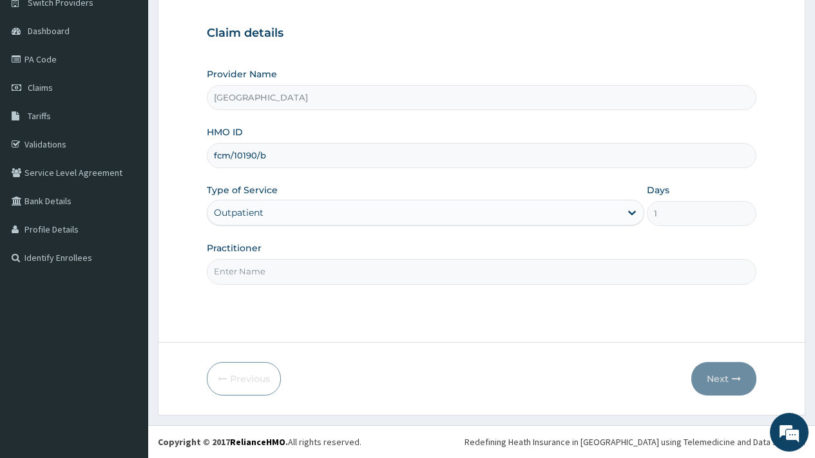
click at [278, 271] on input "Practitioner" at bounding box center [482, 271] width 550 height 25
type input "DR [PERSON_NAME]"
click at [704, 379] on button "Next" at bounding box center [723, 379] width 65 height 34
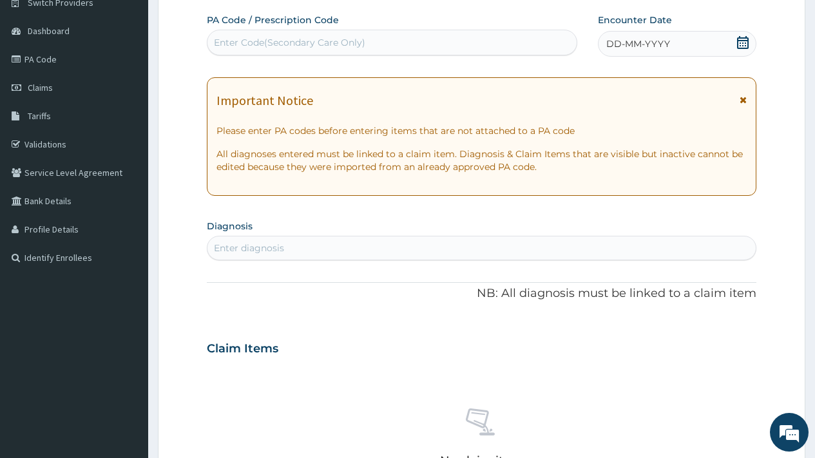
click at [745, 41] on icon at bounding box center [743, 42] width 12 height 13
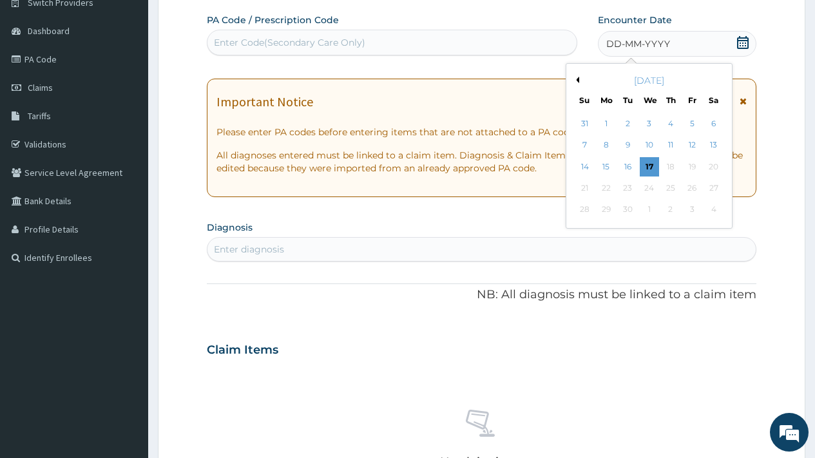
click at [579, 80] on button "Previous Month" at bounding box center [576, 80] width 6 height 6
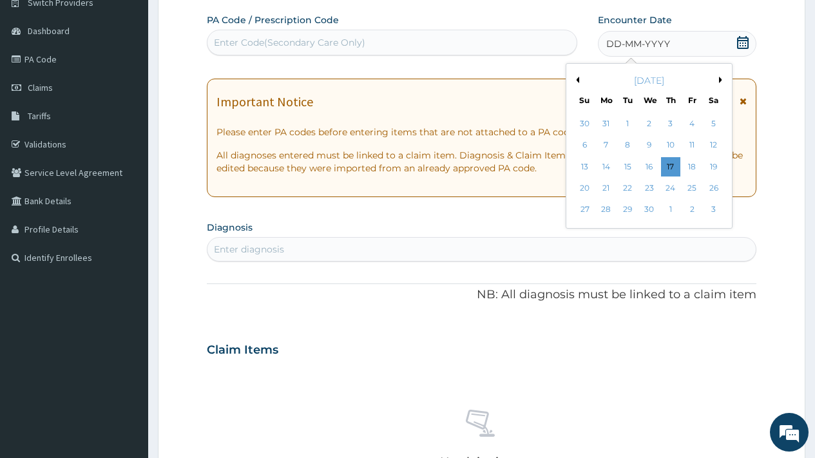
click at [579, 80] on button "Previous Month" at bounding box center [576, 80] width 6 height 6
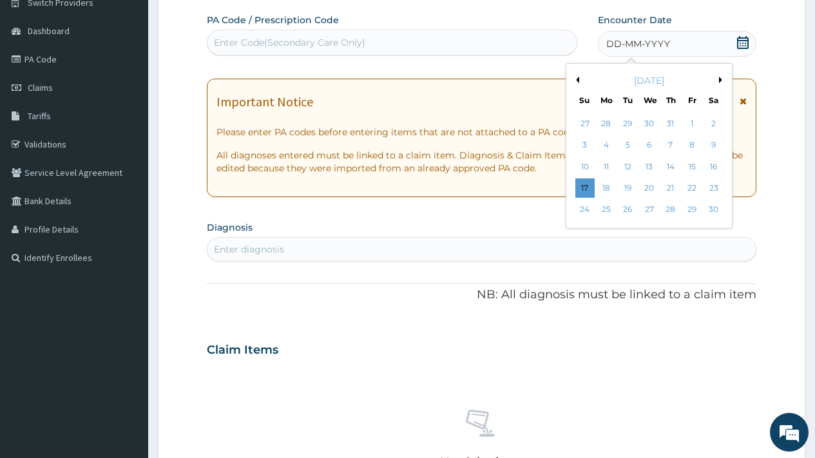
click at [579, 80] on button "Previous Month" at bounding box center [576, 80] width 6 height 6
click at [652, 187] on div "25" at bounding box center [648, 187] width 19 height 19
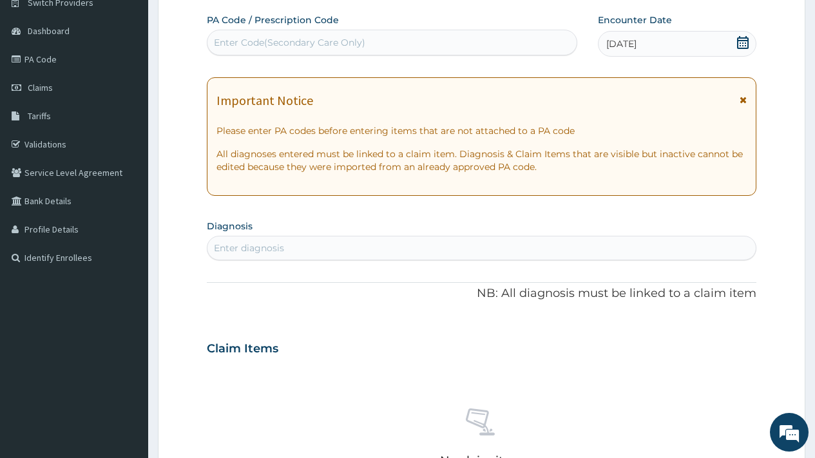
click at [292, 249] on div "Enter diagnosis" at bounding box center [481, 248] width 548 height 21
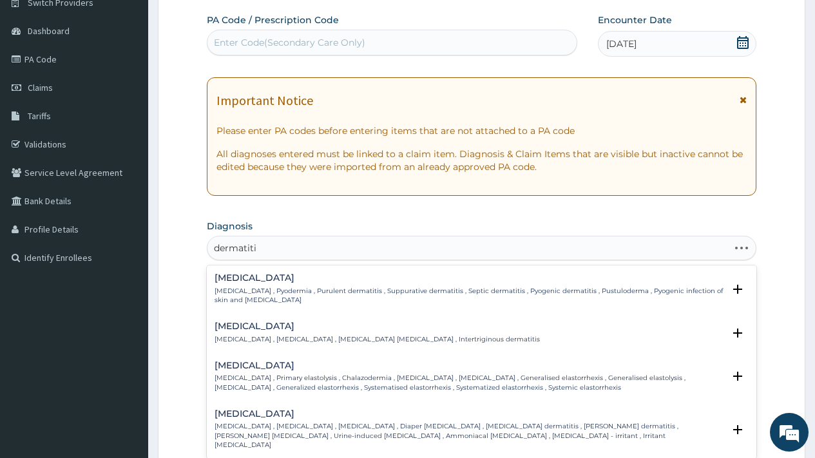
type input "dermatitis"
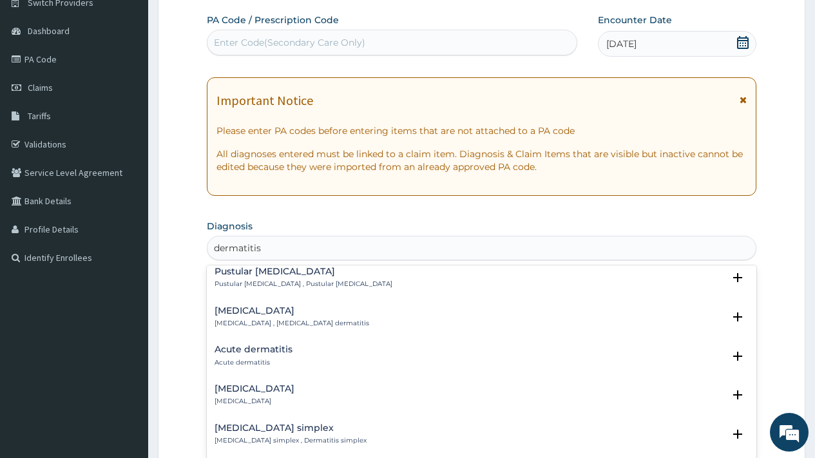
scroll to position [629, 0]
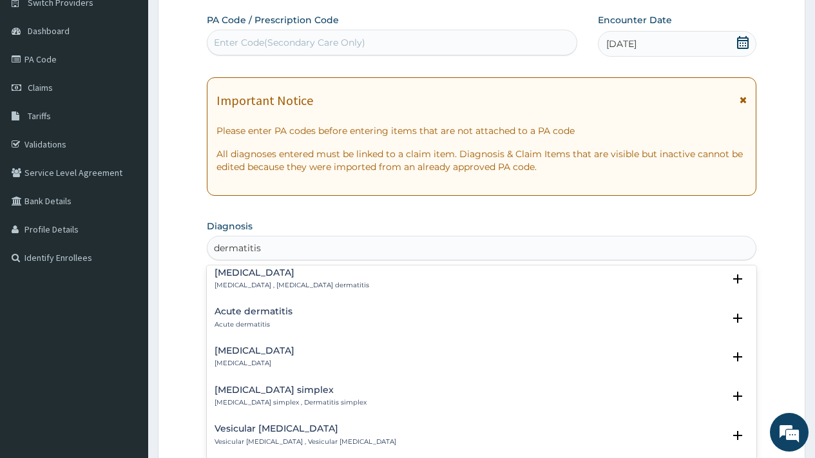
click at [263, 307] on h4 "Acute dermatitis" at bounding box center [254, 312] width 78 height 10
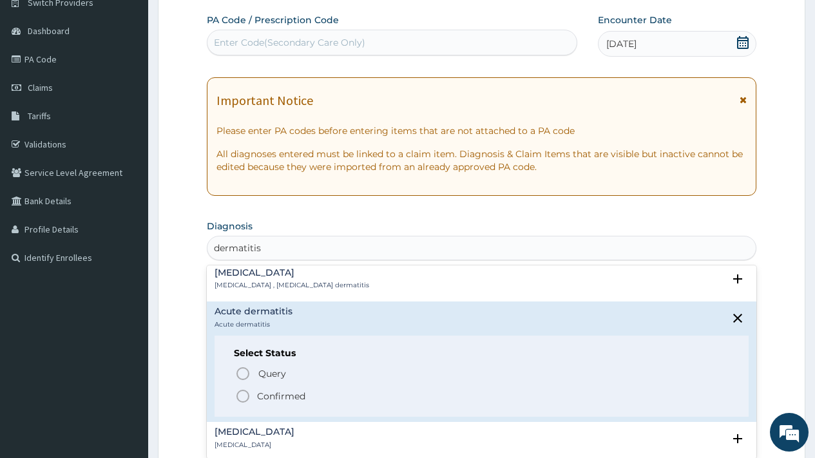
click at [278, 390] on p "Confirmed" at bounding box center [281, 396] width 48 height 13
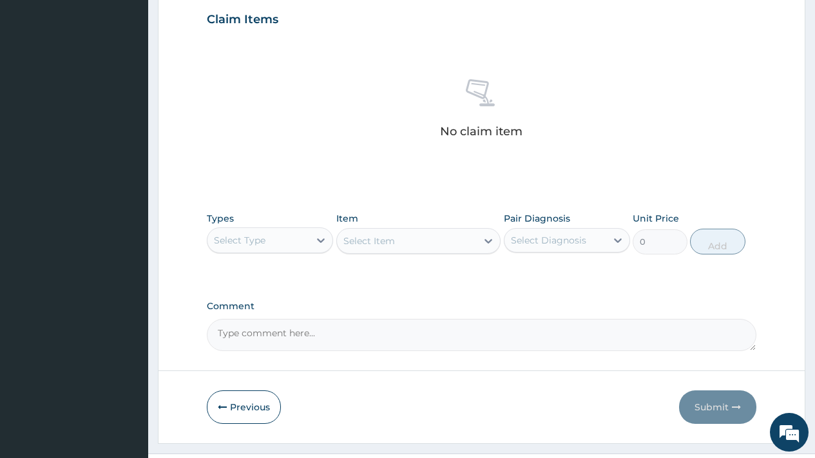
scroll to position [471, 0]
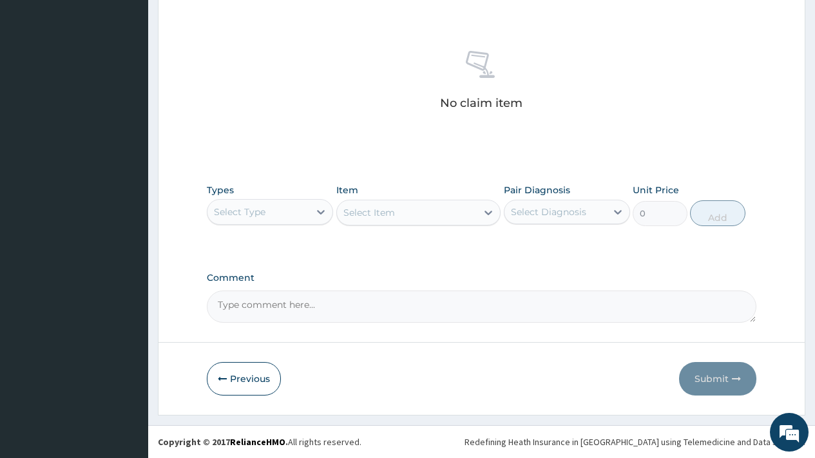
click at [254, 204] on div "Select Type" at bounding box center [258, 212] width 102 height 21
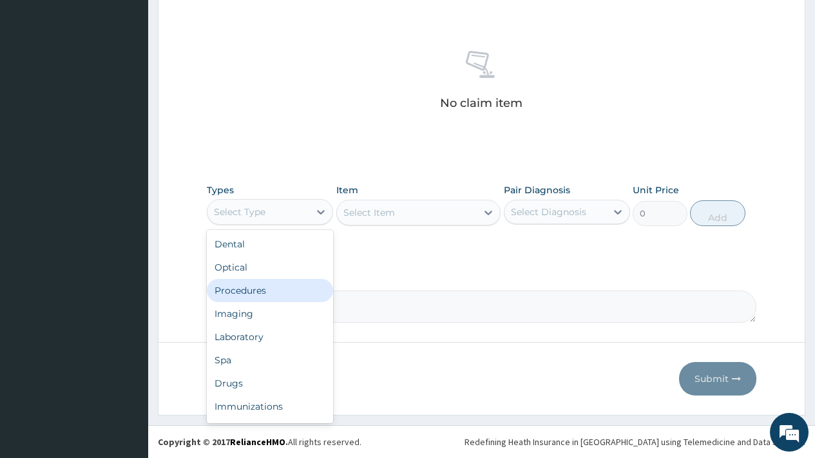
click at [256, 296] on div "Procedures" at bounding box center [270, 290] width 126 height 23
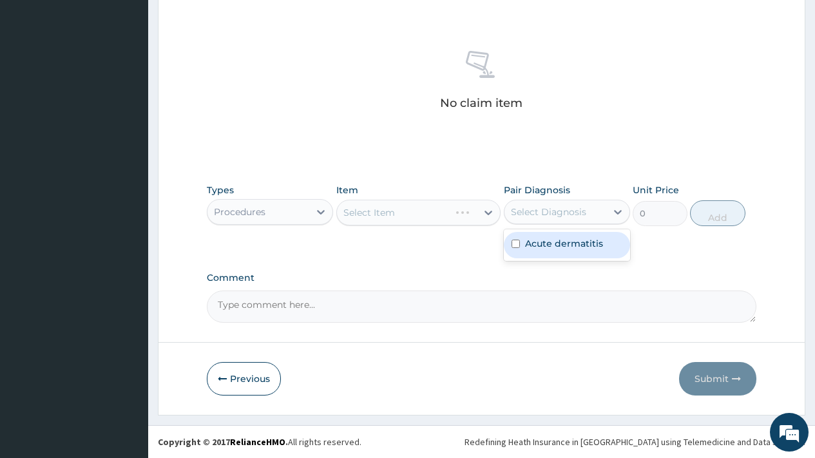
click at [556, 216] on div "Select Diagnosis" at bounding box center [548, 212] width 75 height 13
click at [555, 249] on label "Acute dermatitis" at bounding box center [564, 243] width 78 height 13
checkbox input "true"
click at [412, 209] on div "Select Item" at bounding box center [407, 212] width 140 height 21
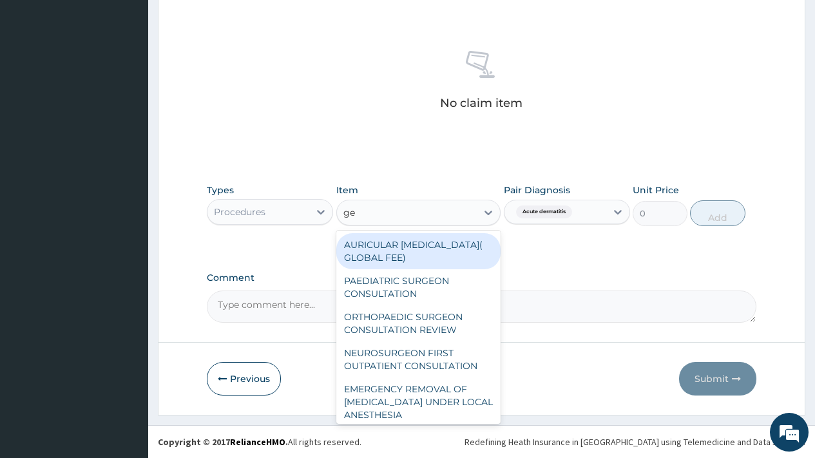
type input "gen"
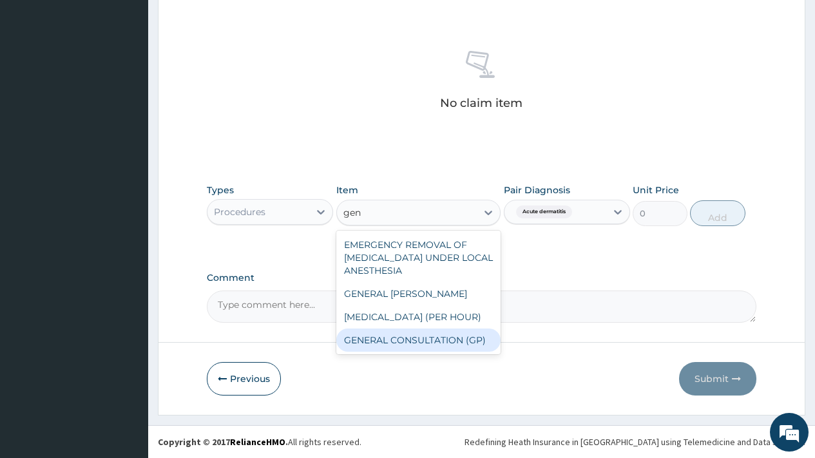
click at [435, 339] on div "GENERAL CONSULTATION (GP)" at bounding box center [418, 340] width 165 height 23
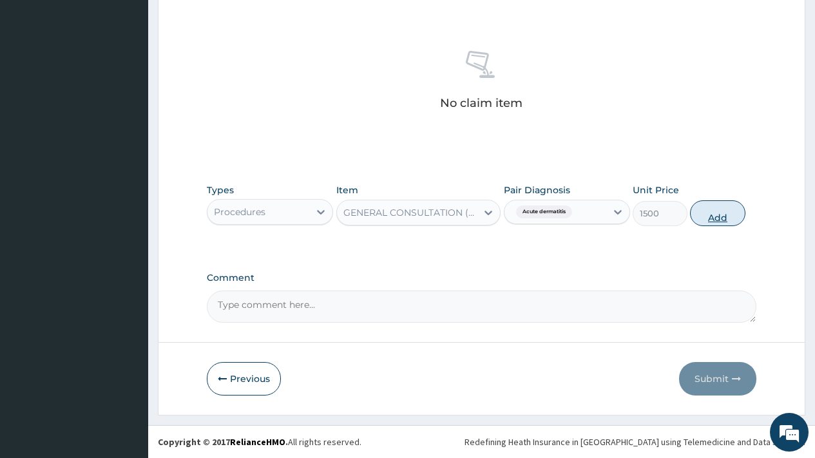
click at [720, 213] on button "Add" at bounding box center [717, 213] width 55 height 26
type input "0"
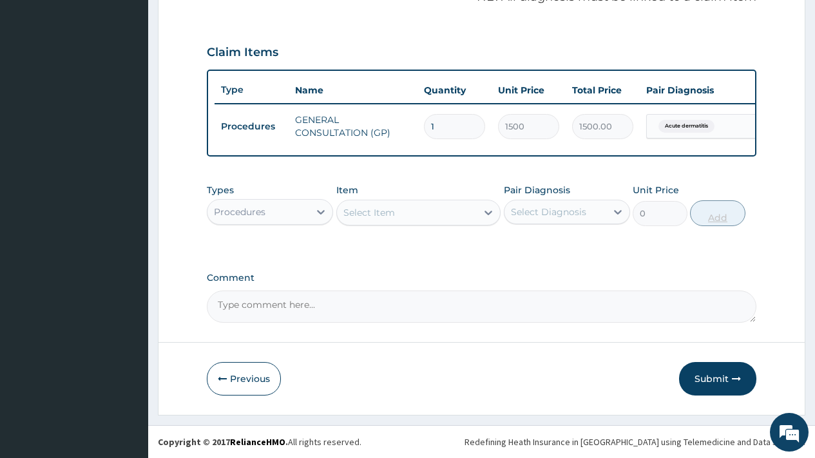
scroll to position [419, 0]
click at [262, 213] on div "Procedures" at bounding box center [240, 212] width 52 height 13
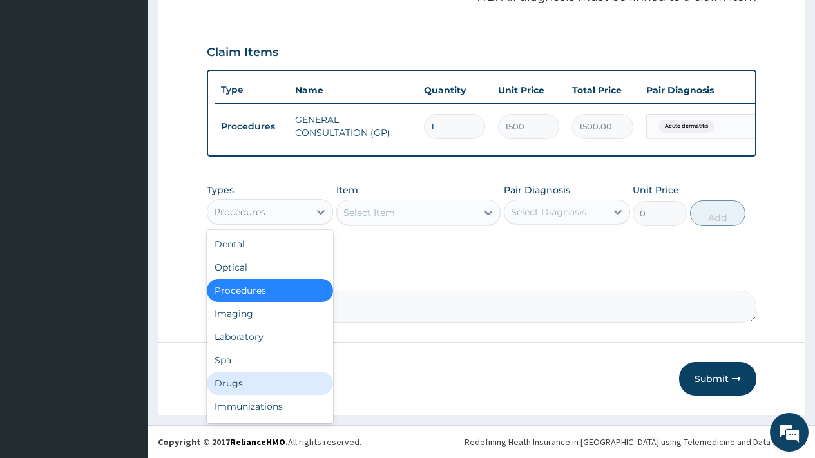
click at [224, 383] on div "Drugs" at bounding box center [270, 383] width 126 height 23
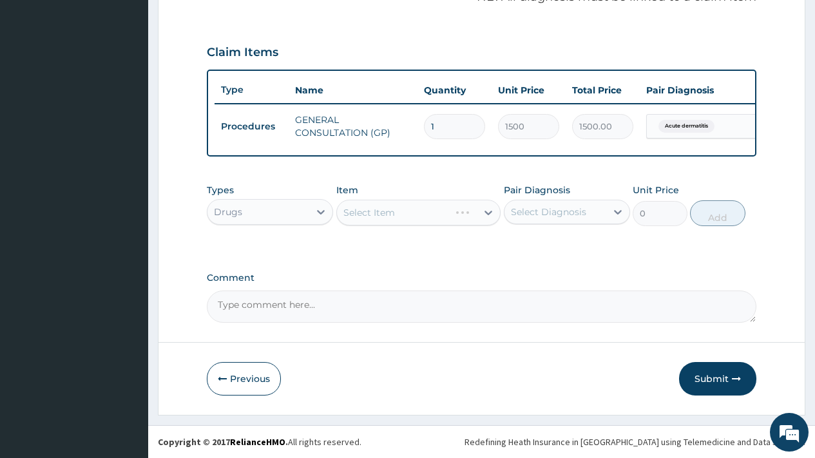
click at [570, 213] on div "Select Diagnosis" at bounding box center [548, 212] width 75 height 13
click at [565, 243] on label "Acute dermatitis" at bounding box center [564, 243] width 78 height 13
checkbox input "true"
click at [386, 209] on div "Select Item" at bounding box center [418, 213] width 165 height 26
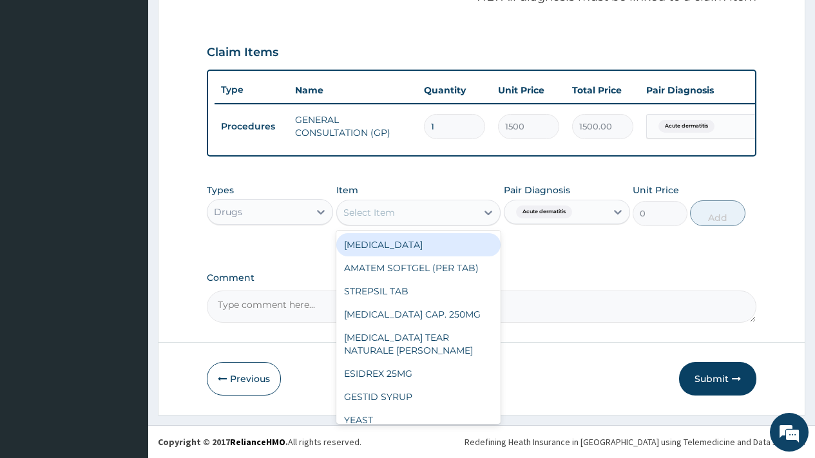
click at [397, 210] on div "Select Item" at bounding box center [407, 212] width 140 height 21
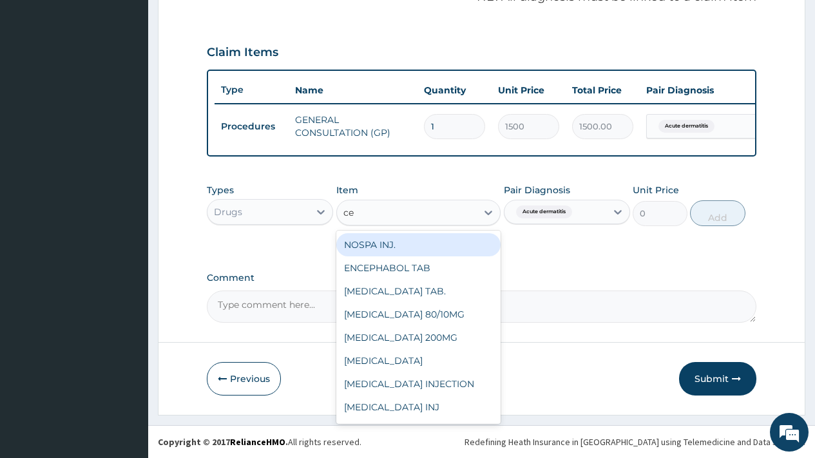
type input "cef"
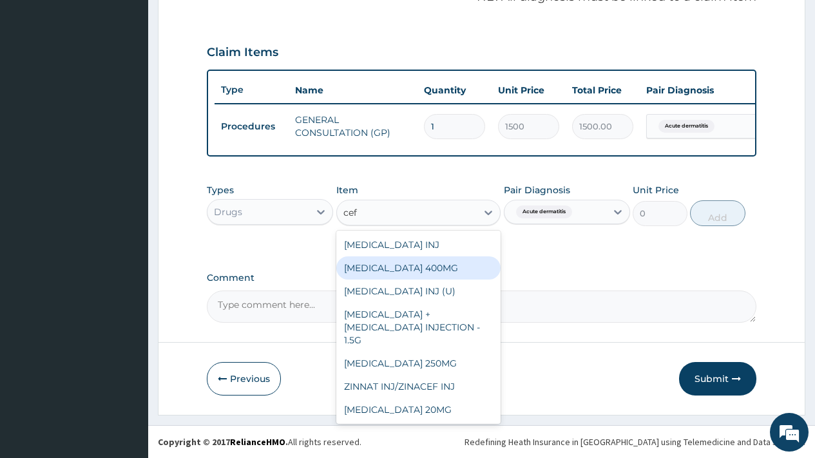
click at [408, 271] on div "[MEDICAL_DATA] 400MG" at bounding box center [418, 267] width 165 height 23
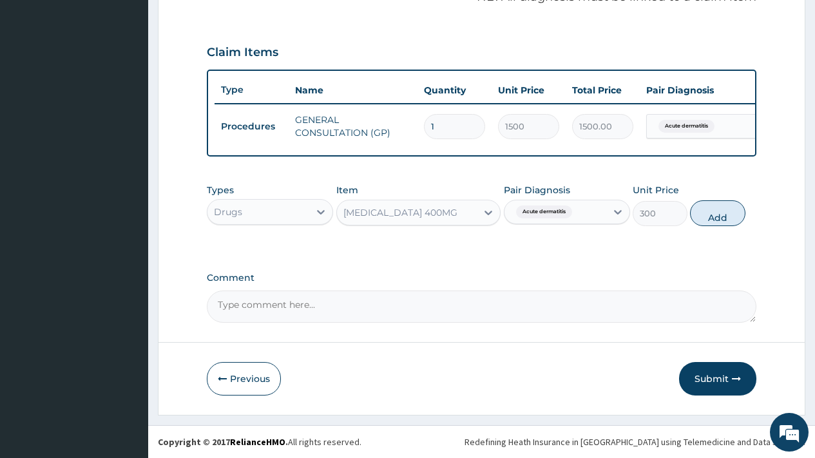
drag, startPoint x: 725, startPoint y: 216, endPoint x: 687, endPoint y: 216, distance: 38.0
click at [725, 216] on button "Add" at bounding box center [717, 213] width 55 height 26
type input "0"
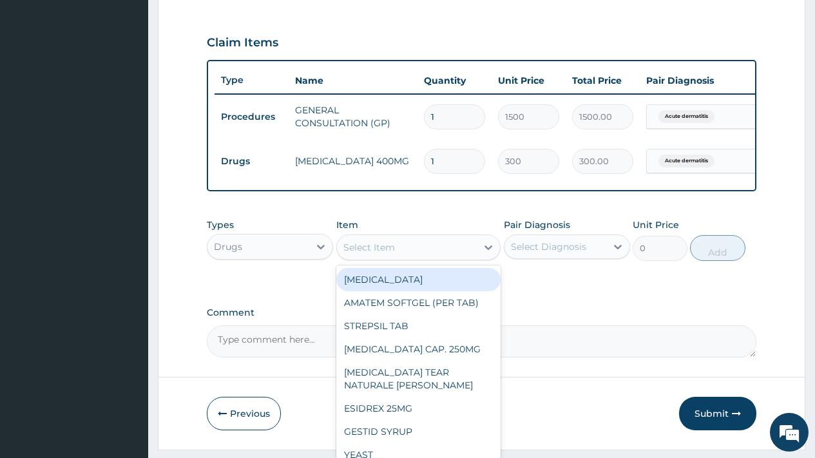
click at [369, 254] on div "Select Item" at bounding box center [369, 247] width 52 height 13
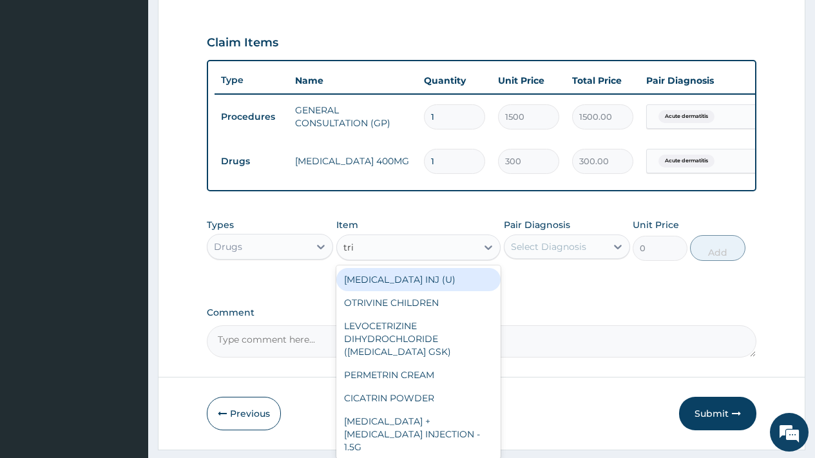
type input "trip"
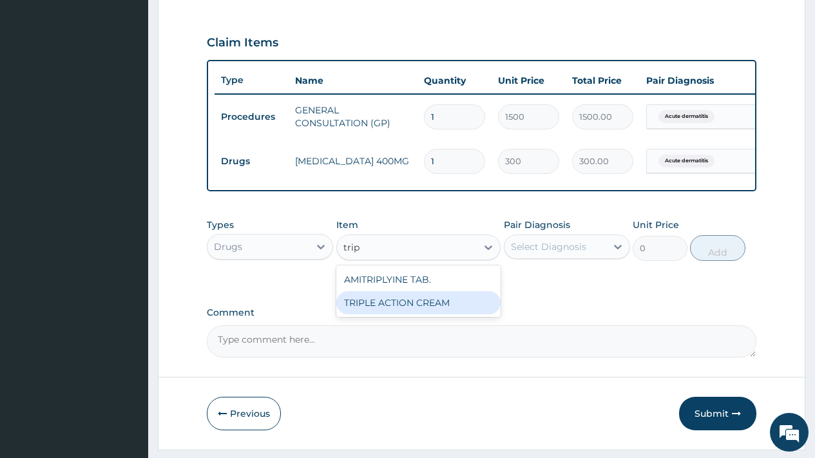
click at [413, 314] on div "TRIPLE ACTION CREAM" at bounding box center [418, 302] width 165 height 23
type input "1000"
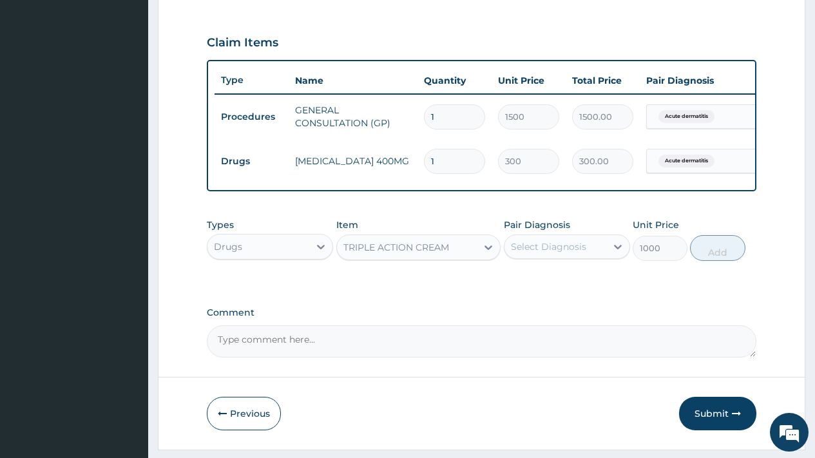
click at [560, 257] on div "Select Diagnosis" at bounding box center [555, 246] width 102 height 21
click at [559, 285] on label "Acute dermatitis" at bounding box center [564, 278] width 78 height 13
checkbox input "true"
click at [721, 261] on button "Add" at bounding box center [717, 248] width 55 height 26
type input "0"
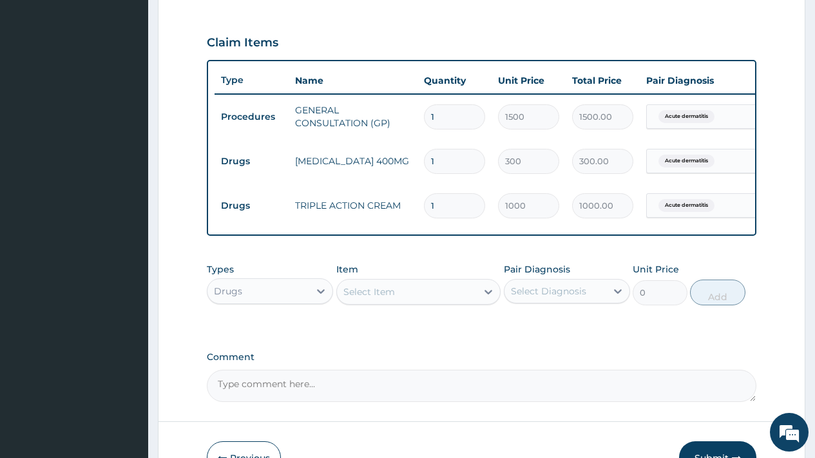
drag, startPoint x: 439, startPoint y: 158, endPoint x: 417, endPoint y: 158, distance: 21.9
click at [417, 158] on tr "Drugs [MEDICAL_DATA] 400MG 1 300 300.00 Acute dermatitis Delete" at bounding box center [530, 161] width 631 height 44
type input "5"
type input "1500.00"
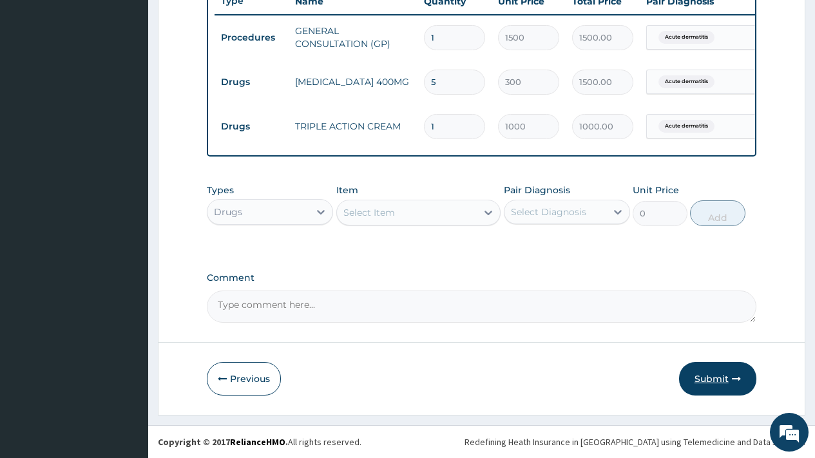
type input "5"
click at [718, 383] on button "Submit" at bounding box center [717, 379] width 77 height 34
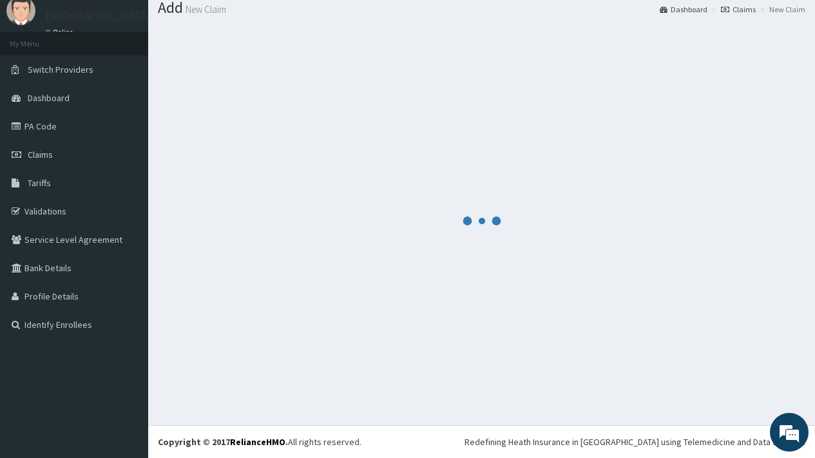
scroll to position [508, 0]
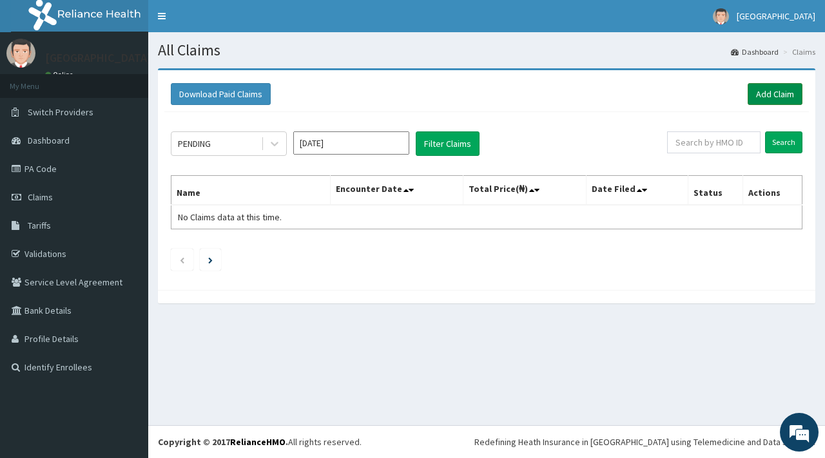
click at [770, 95] on link "Add Claim" at bounding box center [774, 94] width 55 height 22
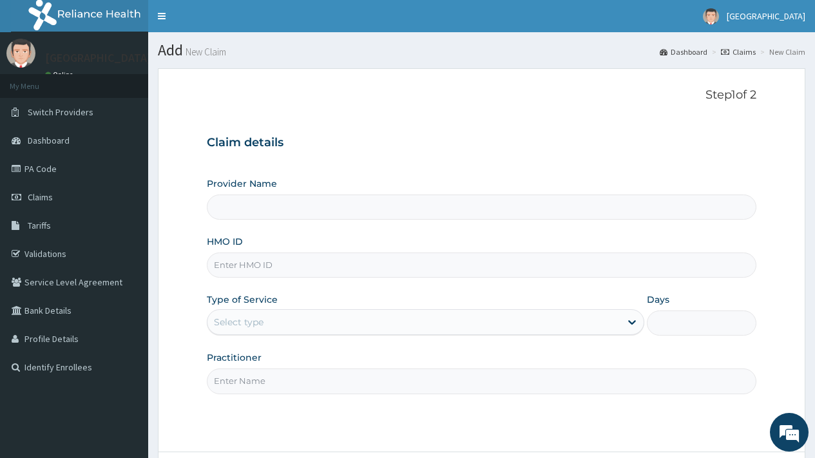
click at [254, 263] on input "HMO ID" at bounding box center [482, 265] width 550 height 25
type input "[GEOGRAPHIC_DATA]"
type input "fcm/10190/a"
click at [252, 316] on div "Select type" at bounding box center [239, 322] width 50 height 13
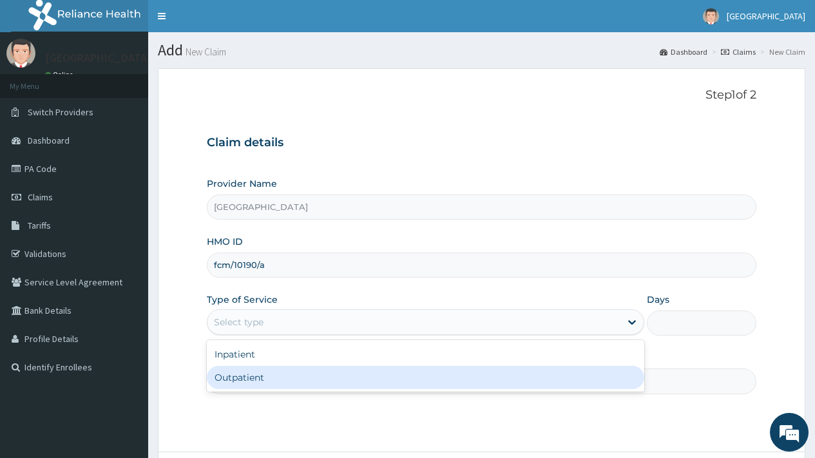
click at [254, 371] on div "Outpatient" at bounding box center [425, 377] width 437 height 23
type input "1"
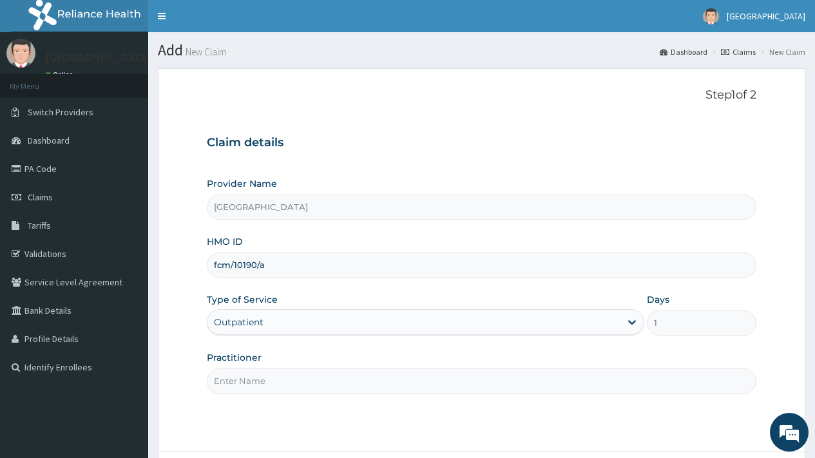
scroll to position [110, 0]
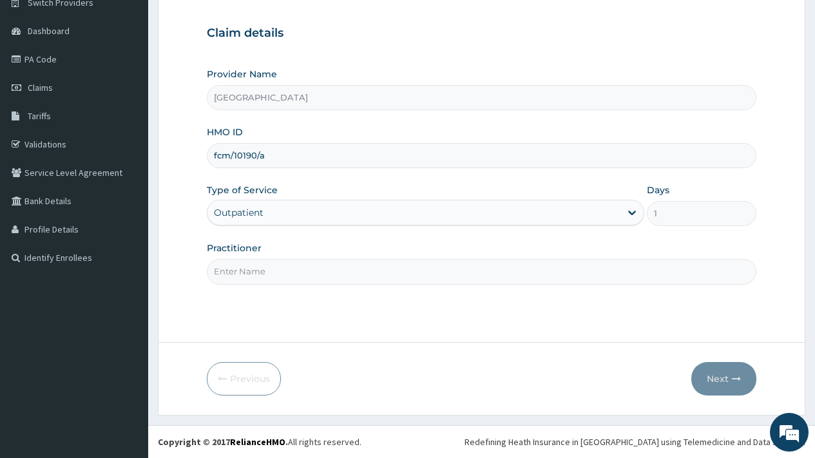
click at [237, 272] on input "Practitioner" at bounding box center [482, 271] width 550 height 25
type input "DR [PERSON_NAME]"
click at [711, 380] on button "Next" at bounding box center [723, 379] width 65 height 34
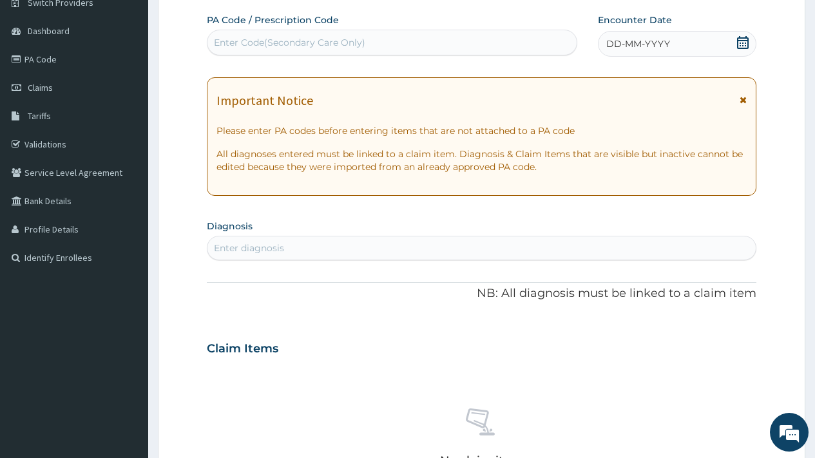
click at [747, 36] on icon at bounding box center [742, 42] width 13 height 13
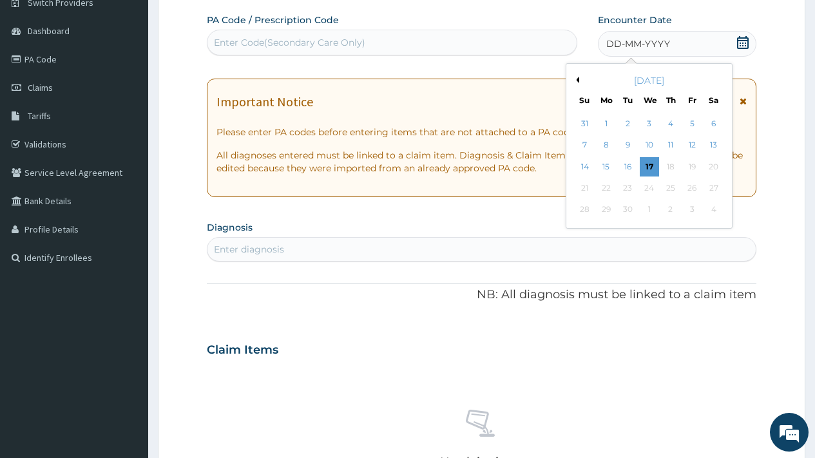
click at [577, 79] on button "Previous Month" at bounding box center [576, 80] width 6 height 6
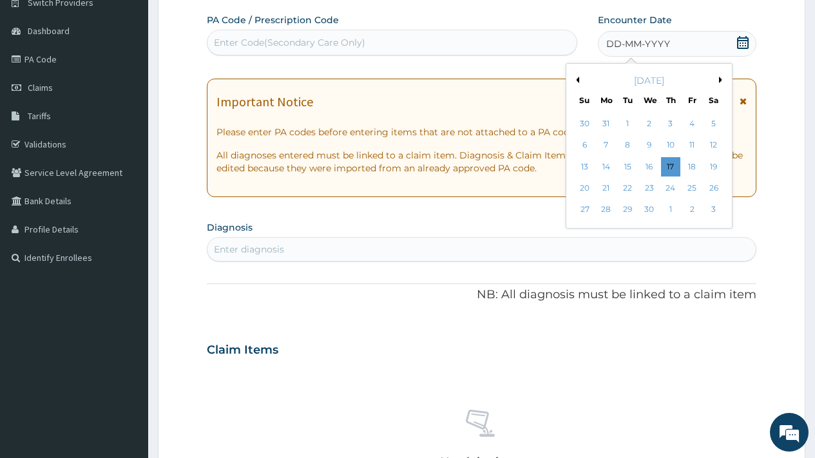
click at [577, 79] on button "Previous Month" at bounding box center [576, 80] width 6 height 6
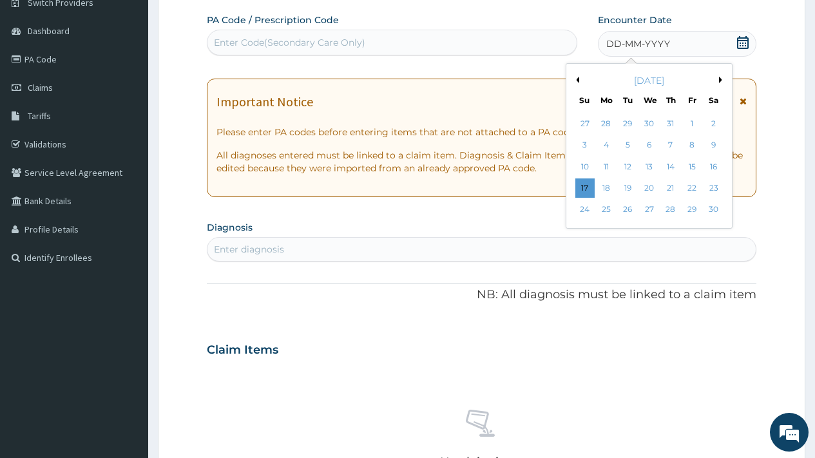
click at [577, 79] on button "Previous Month" at bounding box center [576, 80] width 6 height 6
click at [655, 189] on div "25" at bounding box center [648, 187] width 19 height 19
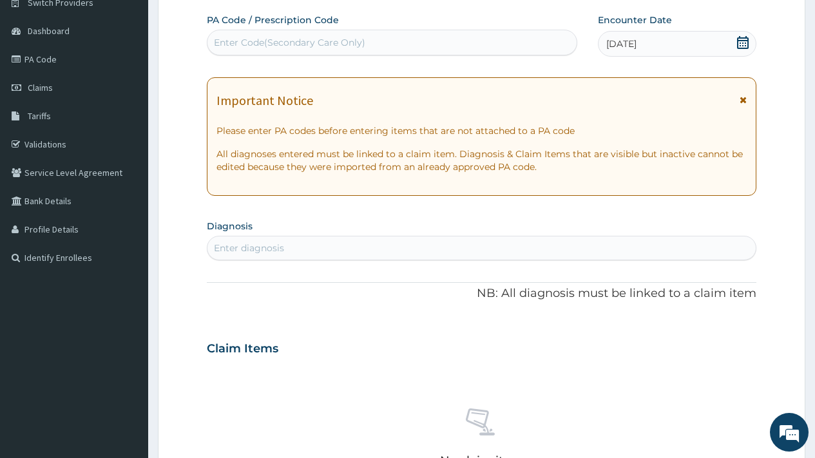
click at [251, 245] on div "Enter diagnosis" at bounding box center [249, 248] width 70 height 13
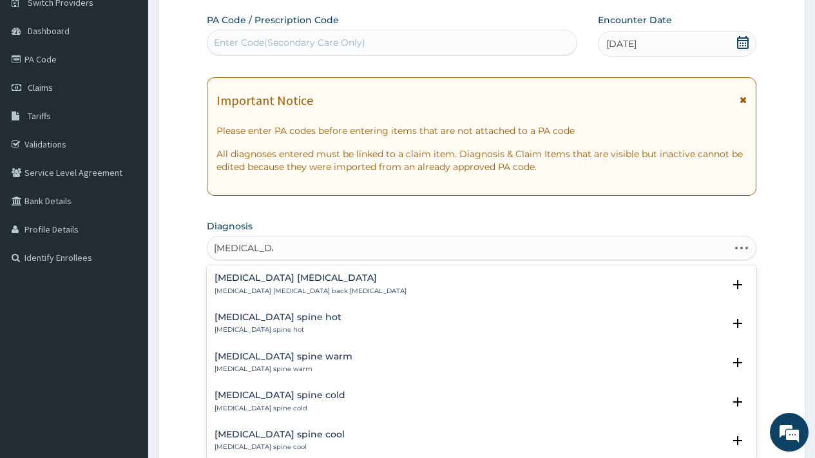
type input "lumbar spon"
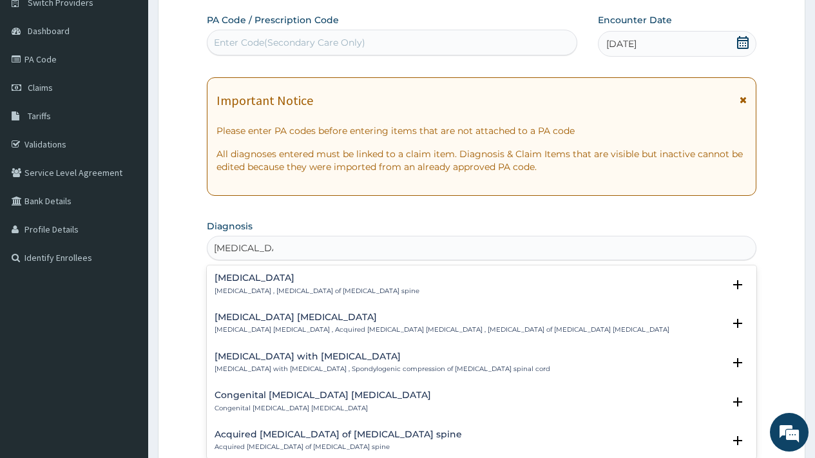
click at [314, 283] on div "Lumbar spondylosis Lumbar spondylosis , Osteoarthritis of lumbar spine" at bounding box center [317, 284] width 205 height 23
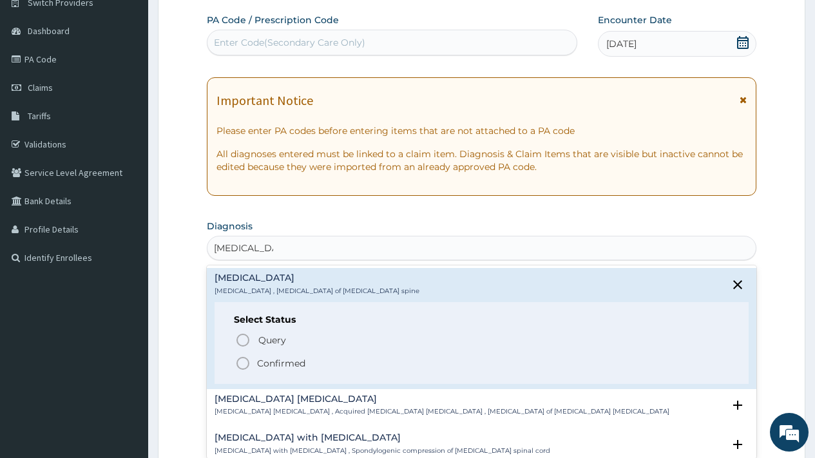
click at [283, 364] on p "Confirmed" at bounding box center [281, 363] width 48 height 13
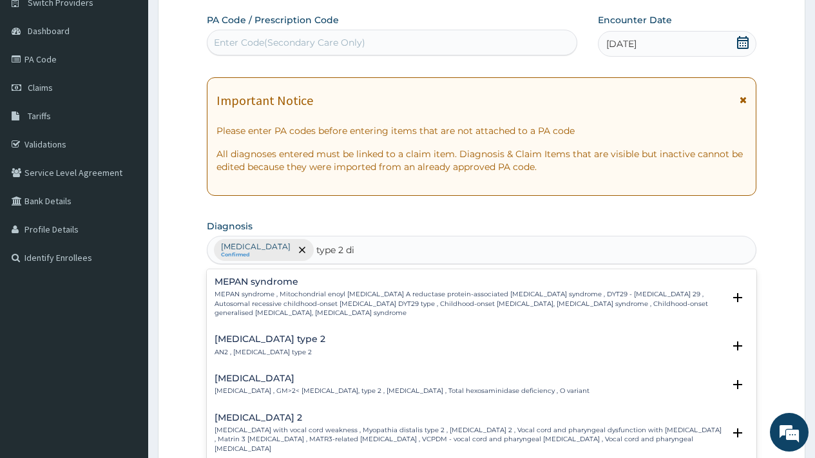
type input "type 2 dia"
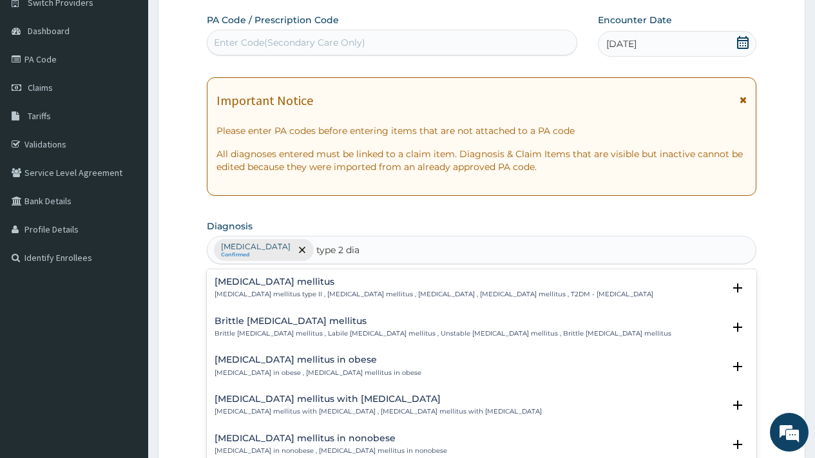
click at [318, 282] on h4 "Type 2 diabetes mellitus" at bounding box center [434, 282] width 439 height 10
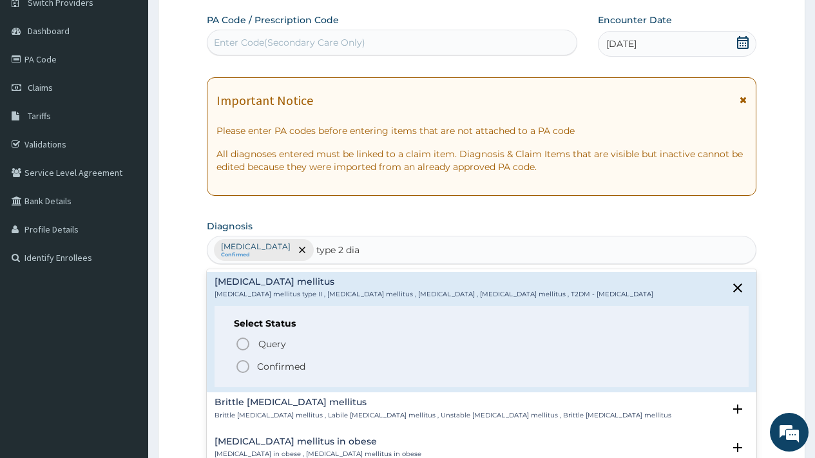
click at [292, 368] on p "Confirmed" at bounding box center [281, 366] width 48 height 13
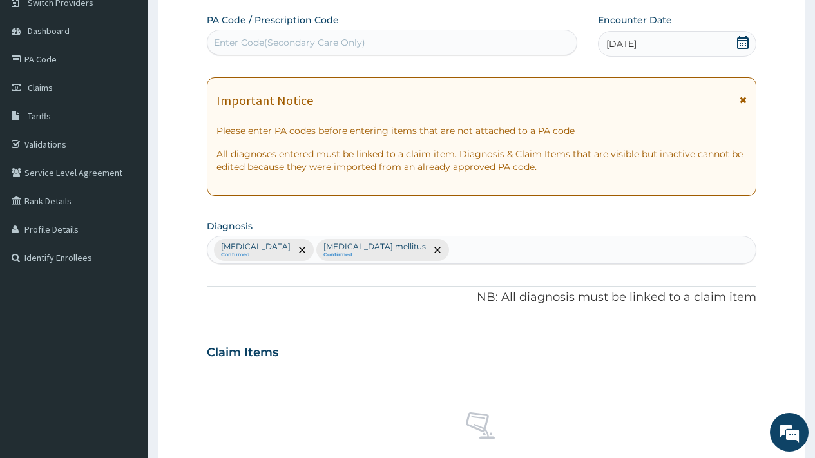
scroll to position [471, 0]
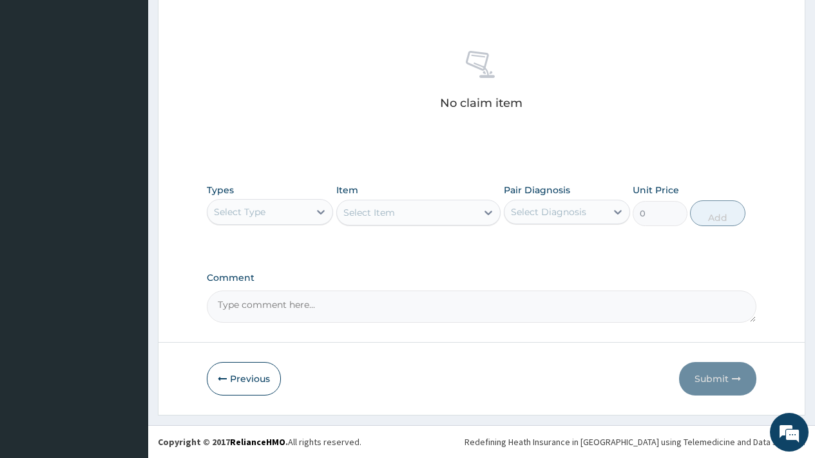
click at [256, 206] on div "Select Type" at bounding box center [240, 212] width 52 height 13
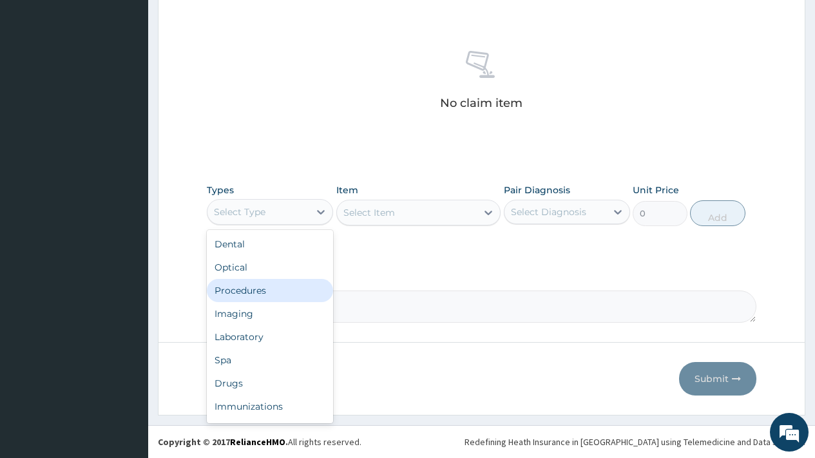
click at [246, 289] on div "Procedures" at bounding box center [270, 290] width 126 height 23
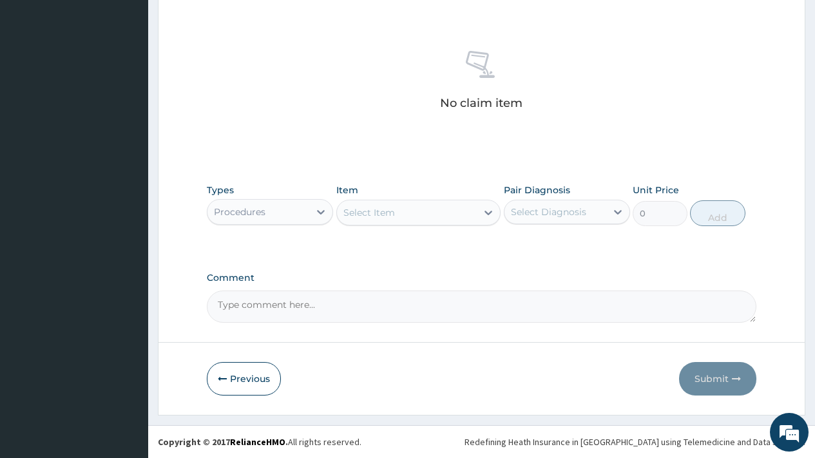
click at [401, 204] on div "Select Item" at bounding box center [407, 212] width 140 height 21
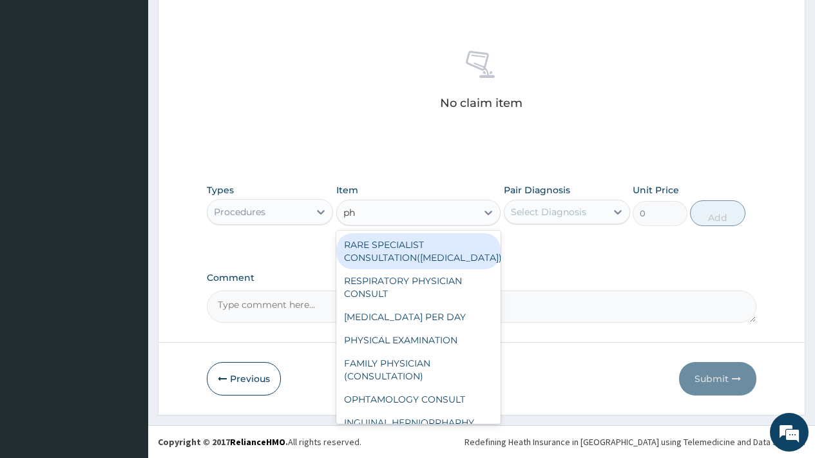
type input "phy"
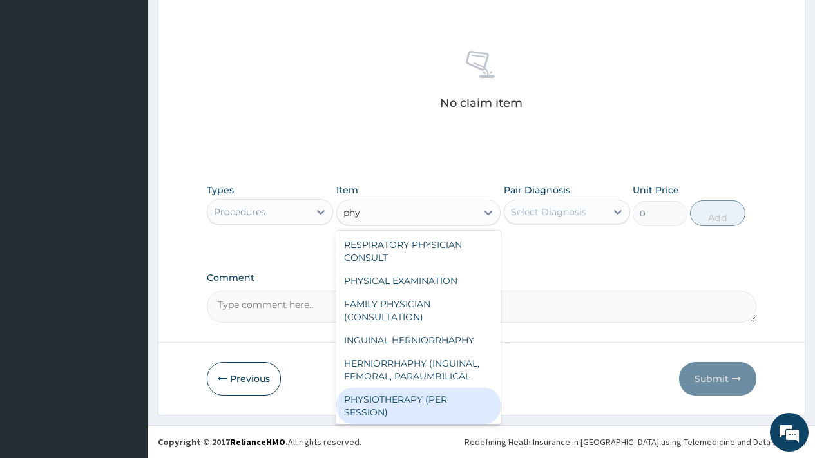
click at [426, 399] on div "PHYSIOTHERAPY (PER SESSION)" at bounding box center [418, 406] width 165 height 36
type input "5000"
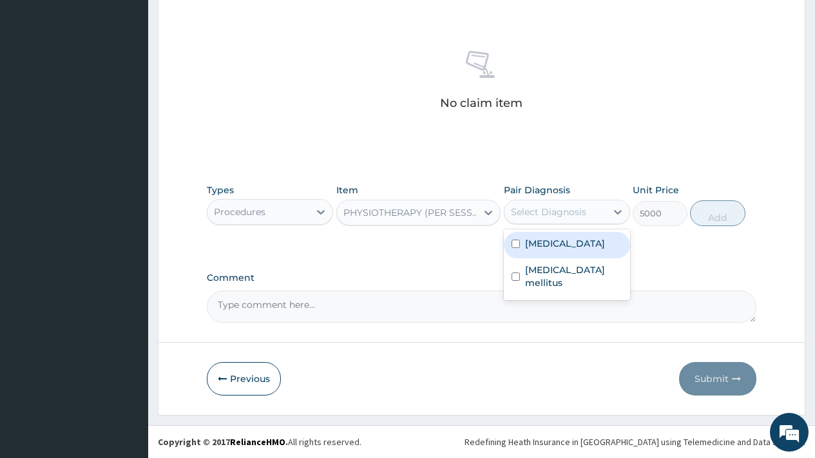
click at [576, 209] on div "Select Diagnosis" at bounding box center [548, 212] width 75 height 13
click at [572, 238] on label "Lumbar spondylosis" at bounding box center [565, 243] width 80 height 13
checkbox input "true"
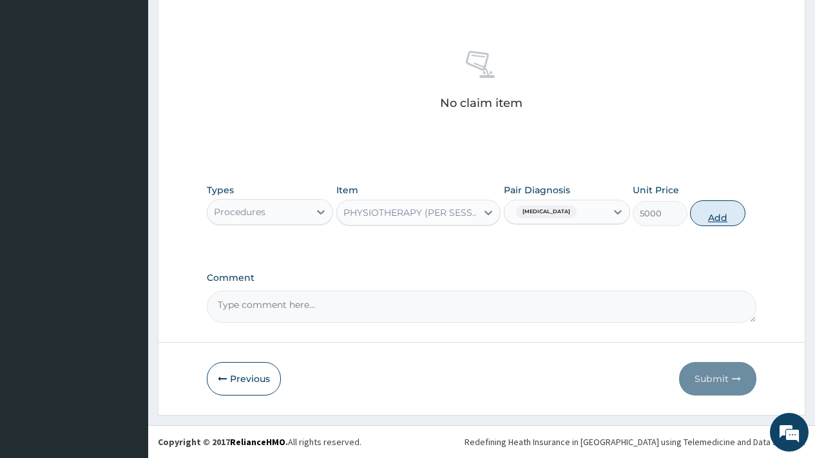
click at [721, 218] on button "Add" at bounding box center [717, 213] width 55 height 26
type input "0"
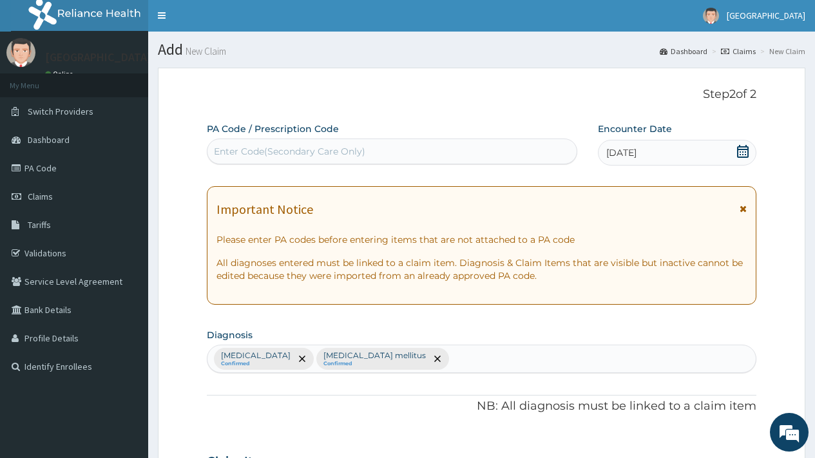
scroll to position [0, 0]
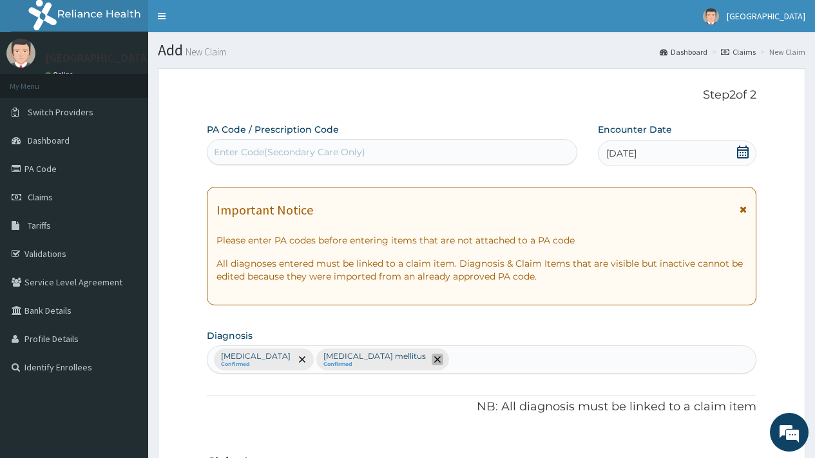
click at [437, 361] on icon "remove selection option" at bounding box center [437, 359] width 6 height 6
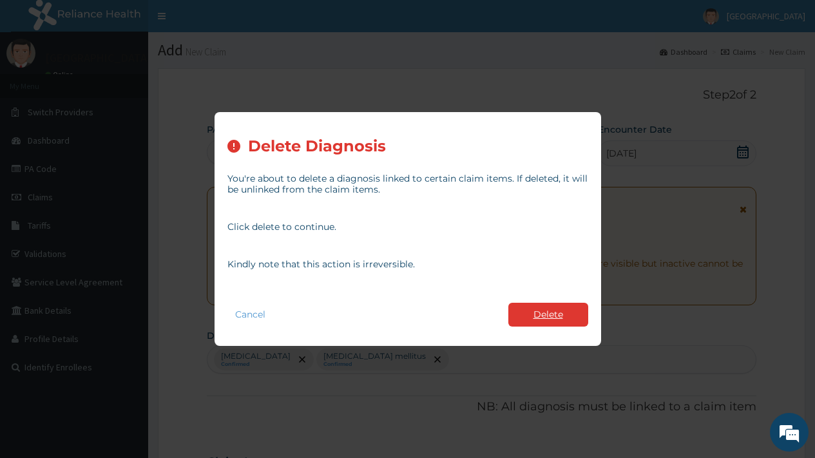
click at [548, 312] on button "Delete" at bounding box center [548, 315] width 80 height 24
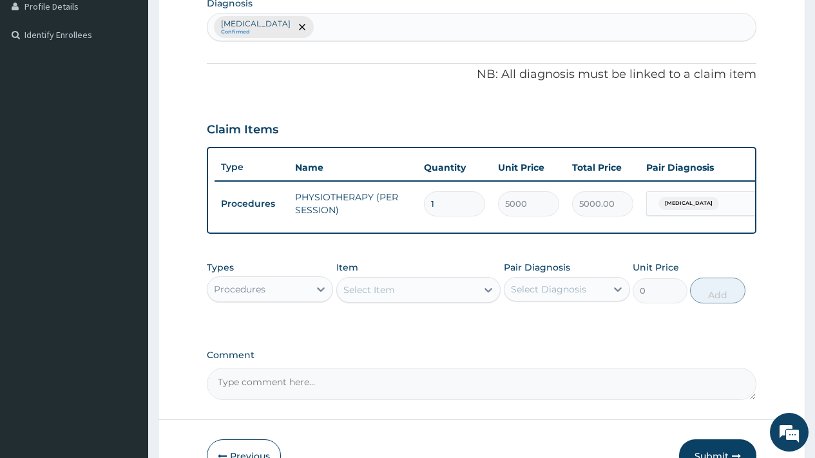
scroll to position [386, 0]
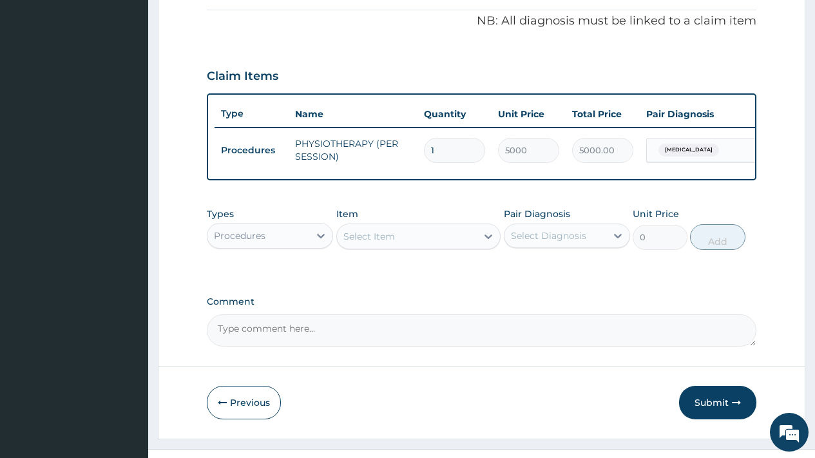
click at [233, 239] on div "Procedures" at bounding box center [240, 235] width 52 height 13
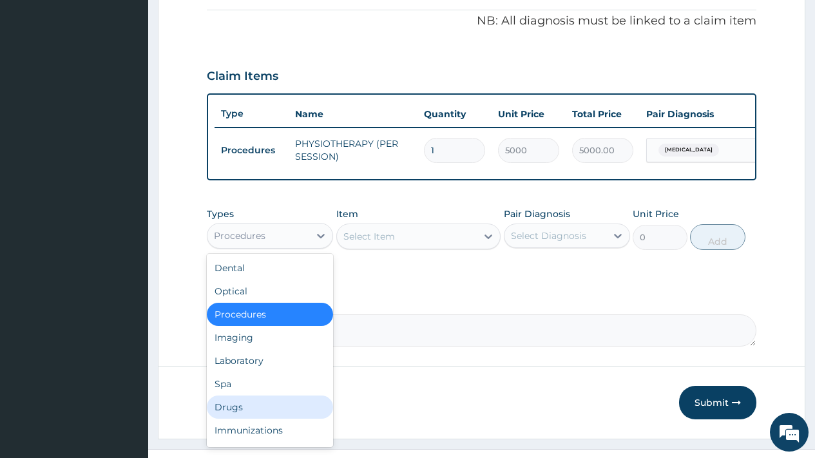
click at [257, 419] on div "Drugs" at bounding box center [270, 407] width 126 height 23
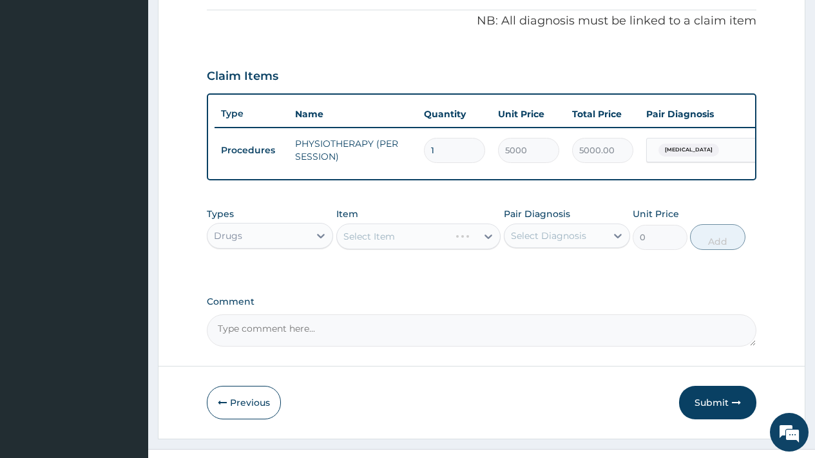
scroll to position [0, 0]
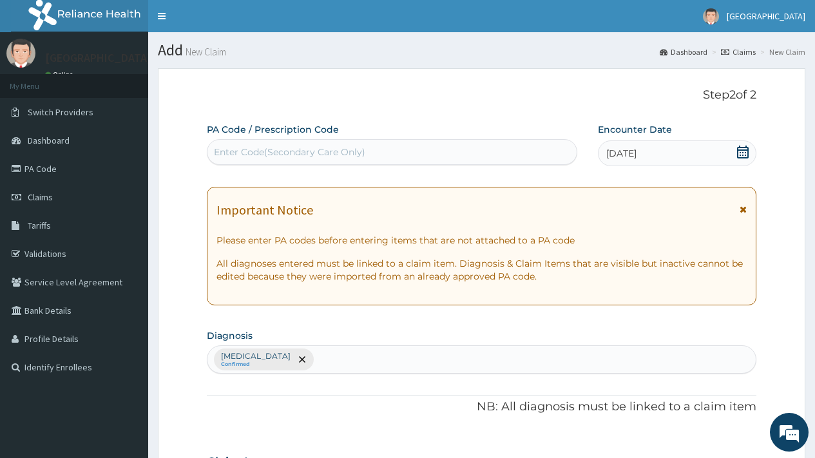
click at [374, 353] on div "Lumbar spondylosis Confirmed" at bounding box center [481, 359] width 548 height 27
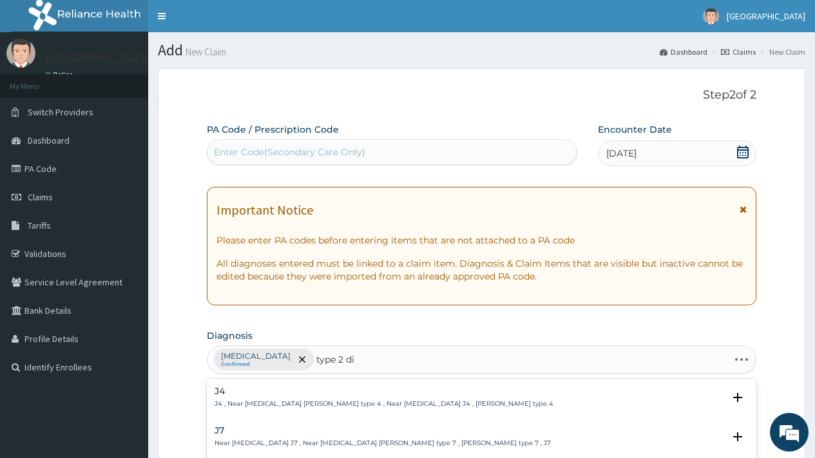
type input "type 2 dia"
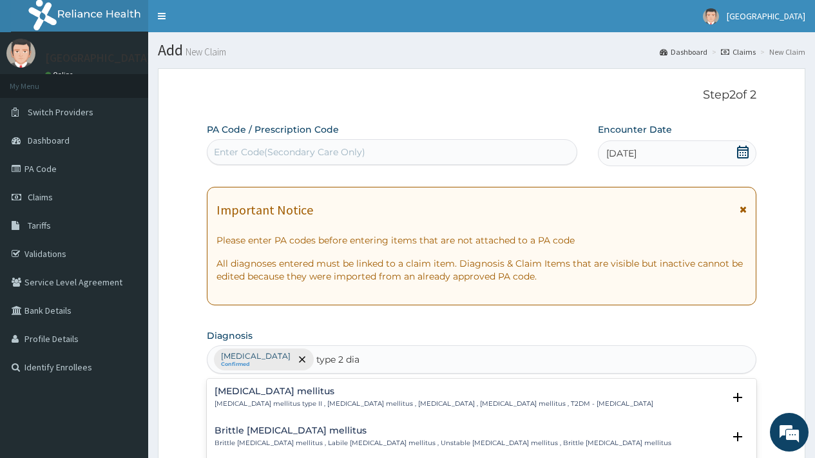
click at [287, 394] on h4 "Type 2 diabetes mellitus" at bounding box center [434, 392] width 439 height 10
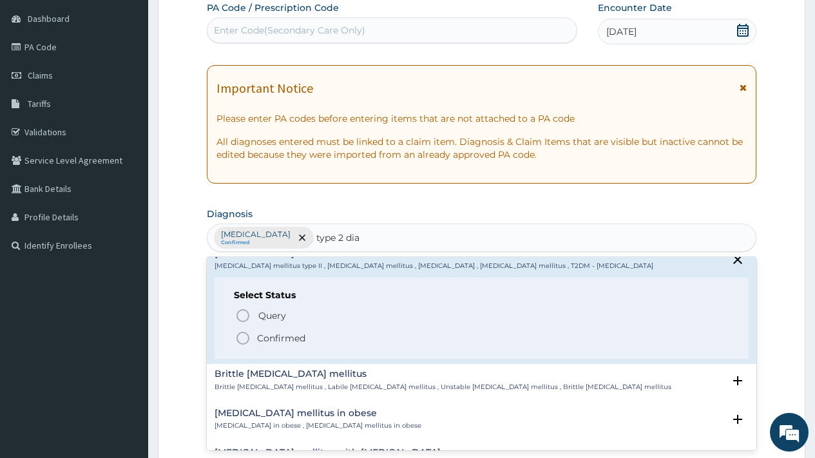
scroll to position [157, 0]
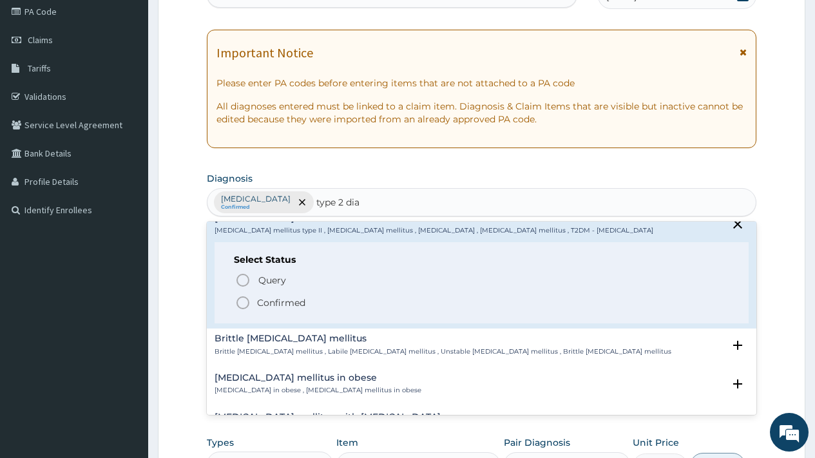
click at [271, 302] on p "Confirmed" at bounding box center [281, 302] width 48 height 13
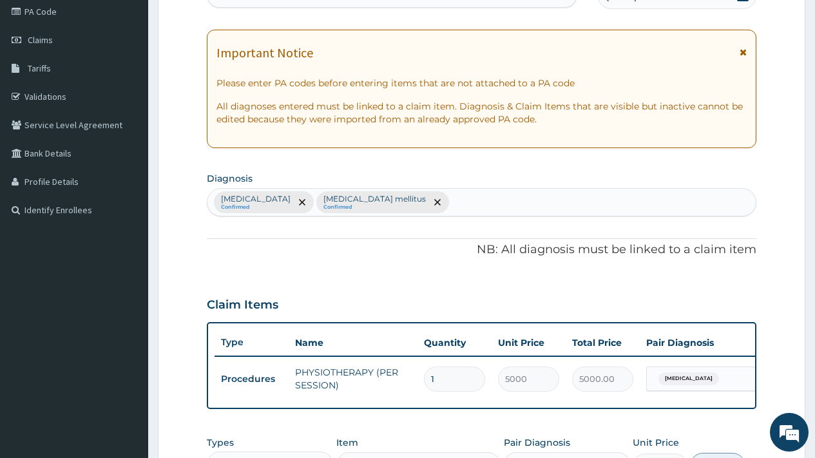
scroll to position [419, 0]
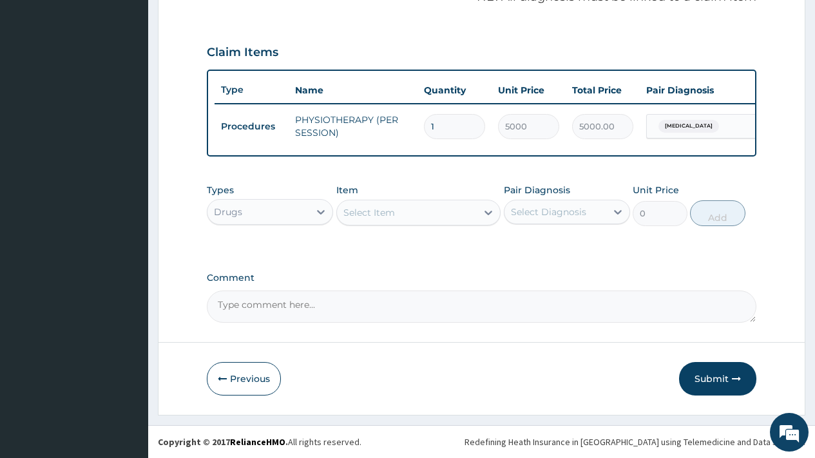
click at [372, 213] on div "Select Item" at bounding box center [369, 212] width 52 height 13
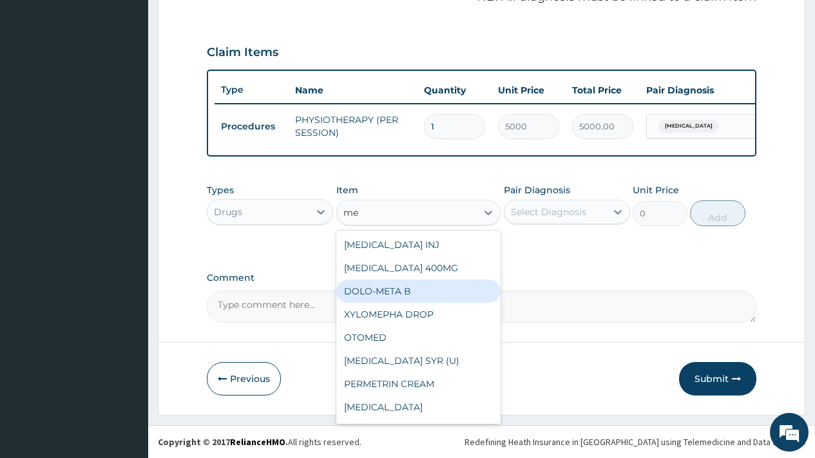
type input "m"
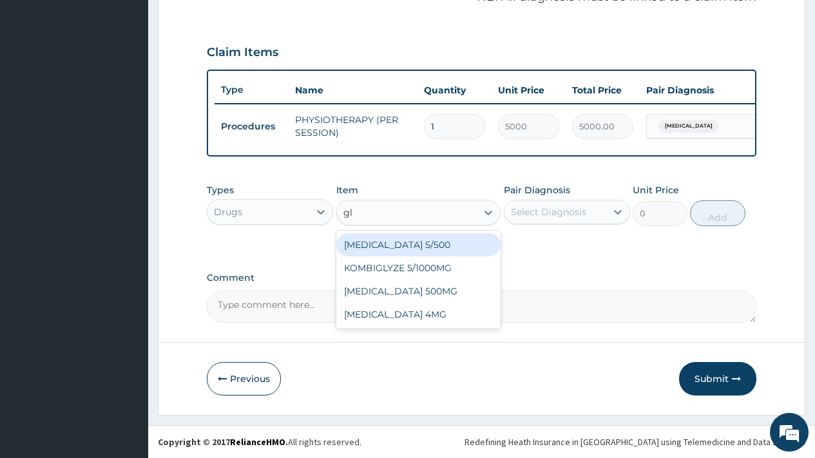
type input "gli"
click at [384, 247] on div "GLIMEPIRIDE 4MG" at bounding box center [418, 244] width 165 height 23
type input "125"
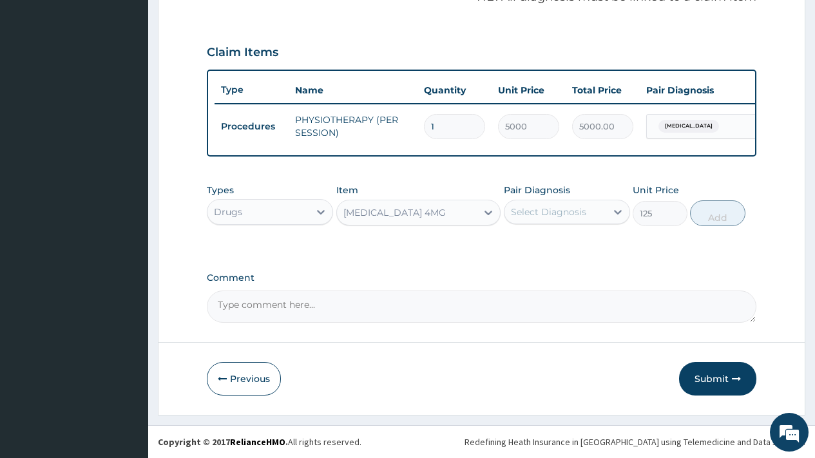
click at [566, 209] on div "Select Diagnosis" at bounding box center [548, 212] width 75 height 13
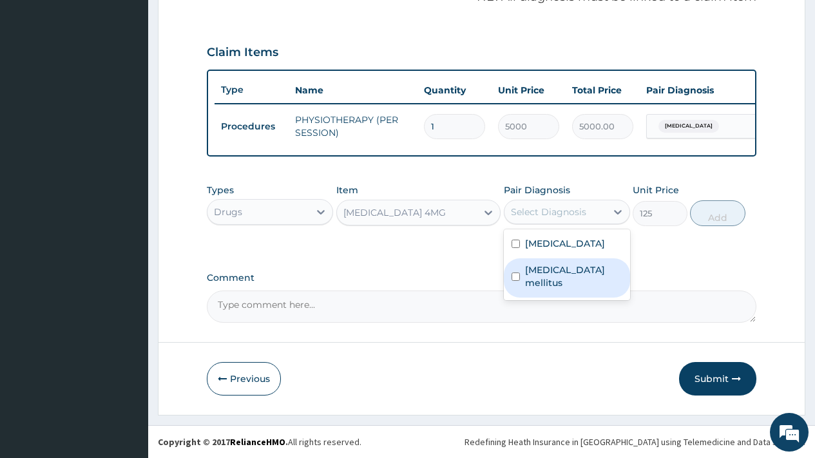
click at [559, 271] on label "Type 2 diabetes mellitus" at bounding box center [573, 277] width 97 height 26
checkbox input "true"
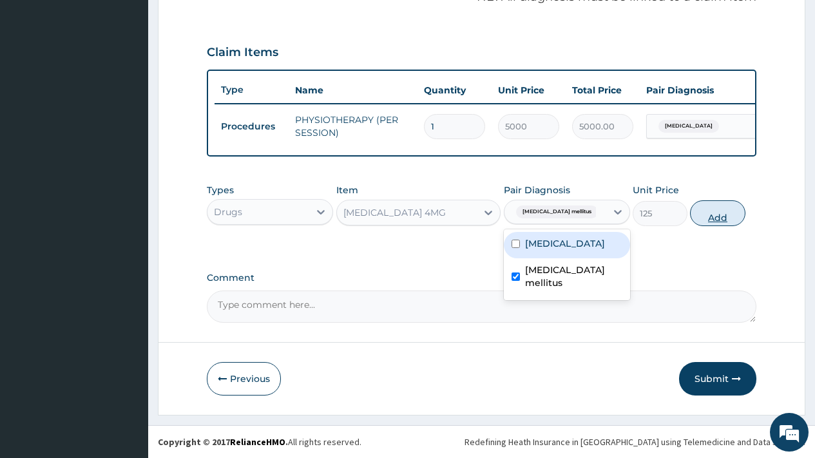
click at [717, 218] on button "Add" at bounding box center [717, 213] width 55 height 26
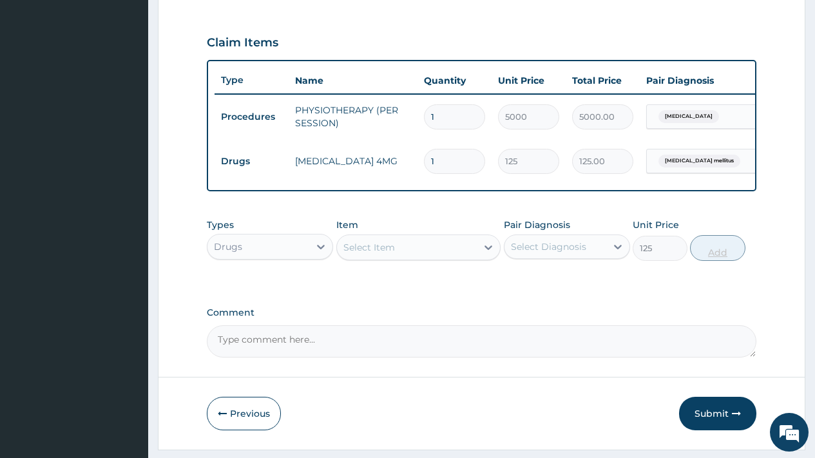
type input "0"
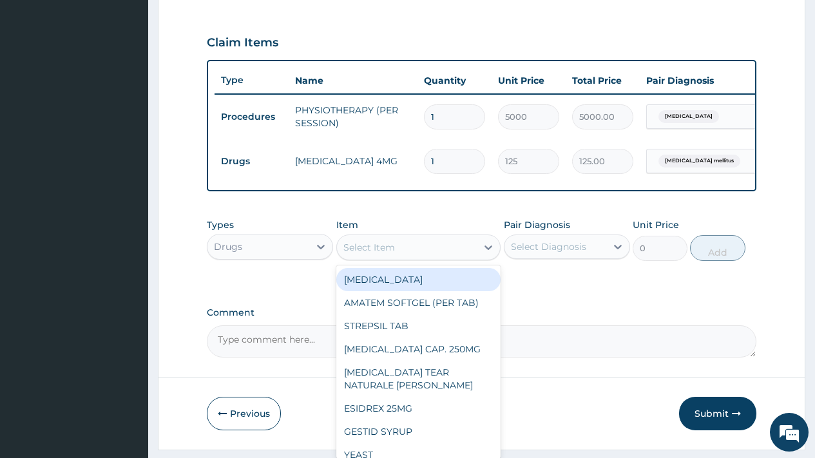
click at [385, 254] on div "Select Item" at bounding box center [369, 247] width 52 height 13
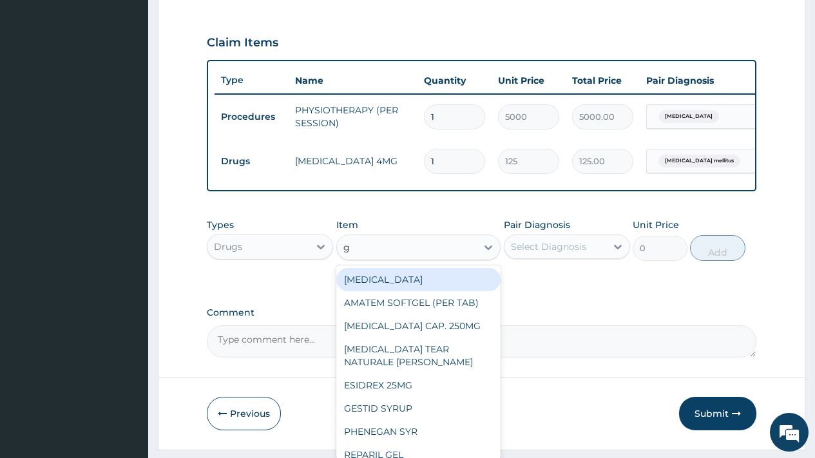
type input "gl"
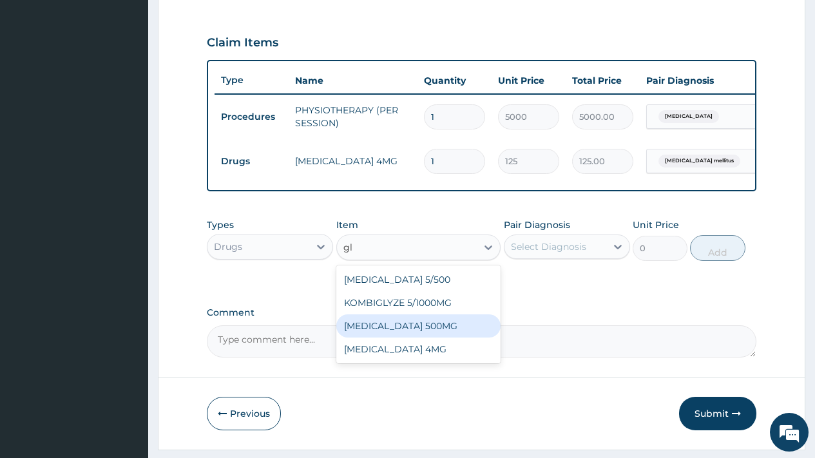
click at [383, 331] on div "GLUCOPHAGE 500MG" at bounding box center [418, 325] width 165 height 23
type input "32.5"
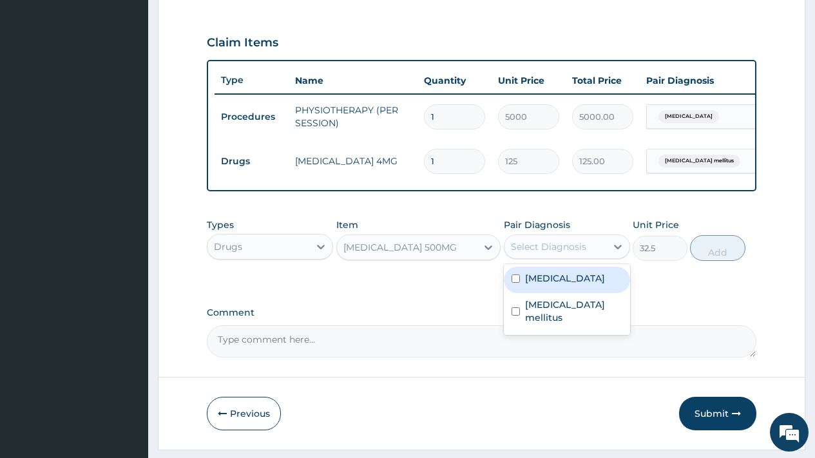
click at [530, 252] on div "Select Diagnosis" at bounding box center [548, 246] width 75 height 13
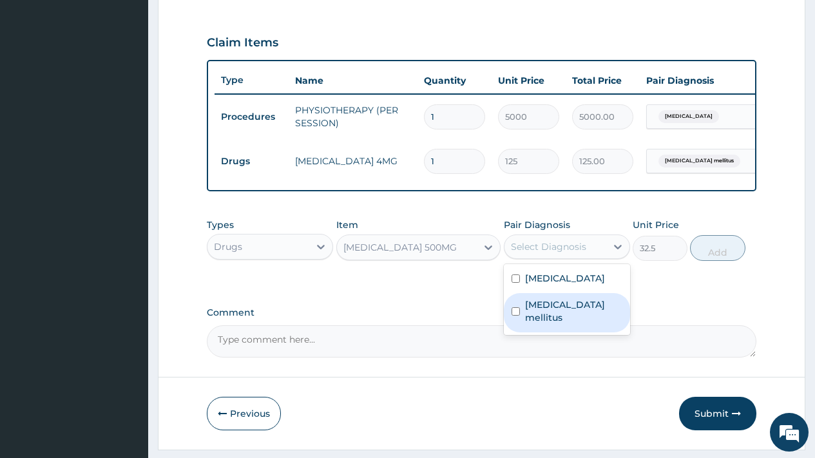
click at [541, 316] on label "Type 2 diabetes mellitus" at bounding box center [573, 311] width 97 height 26
checkbox input "true"
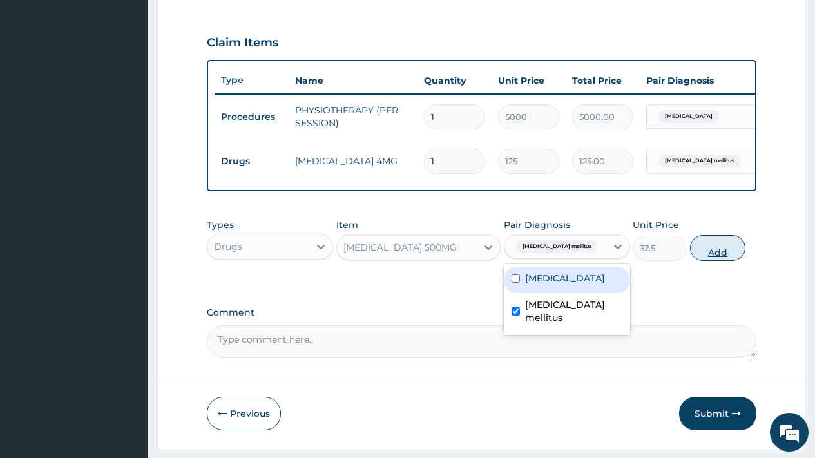
click at [713, 261] on button "Add" at bounding box center [717, 248] width 55 height 26
type input "0"
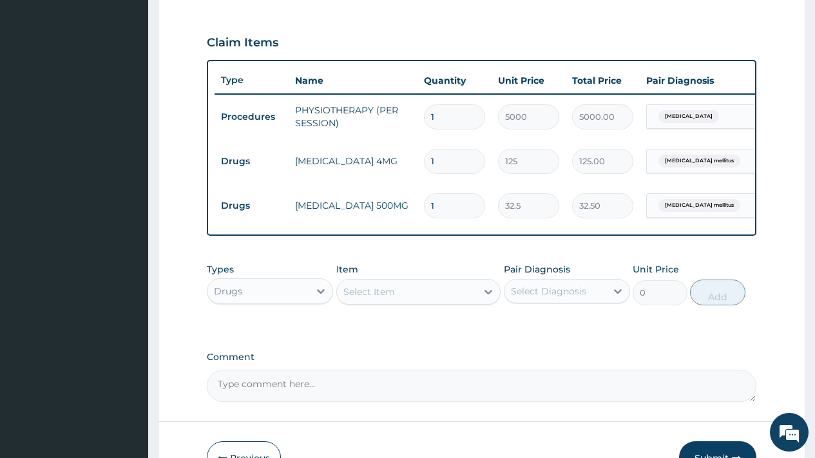
drag, startPoint x: 433, startPoint y: 207, endPoint x: 425, endPoint y: 204, distance: 9.0
click at [425, 204] on input "1" at bounding box center [454, 205] width 61 height 25
type input "6"
type input "195.00"
type input "60"
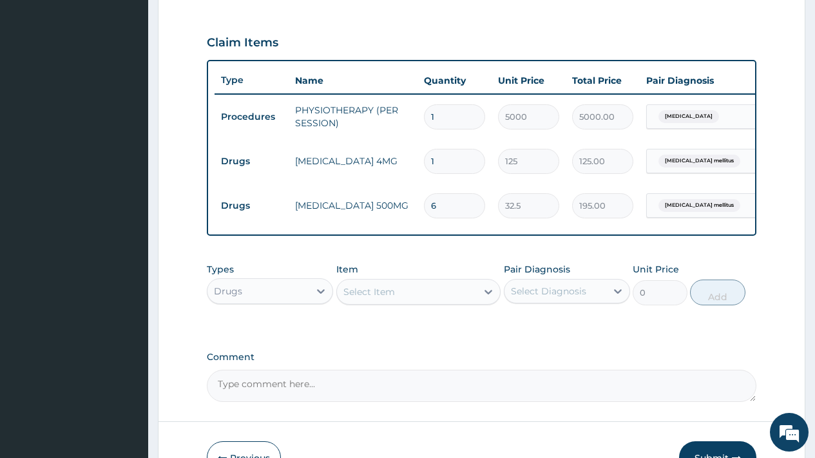
type input "1950.00"
type input "60"
drag, startPoint x: 440, startPoint y: 164, endPoint x: 416, endPoint y: 160, distance: 24.3
click at [416, 160] on tr "Drugs GLIMEPIRIDE 4MG 1 125 125.00 Type 2 diabetes mellitus Delete" at bounding box center [530, 161] width 631 height 44
type input "3"
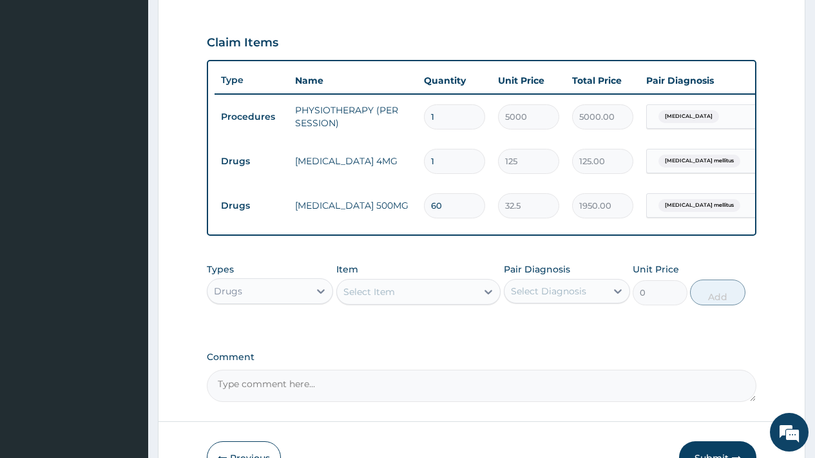
type input "375.00"
type input "30"
type input "3750.00"
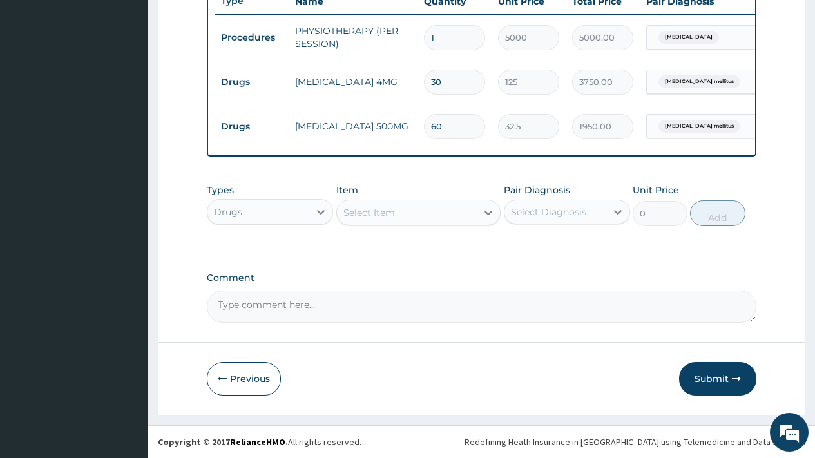
type input "30"
click at [717, 378] on button "Submit" at bounding box center [717, 379] width 77 height 34
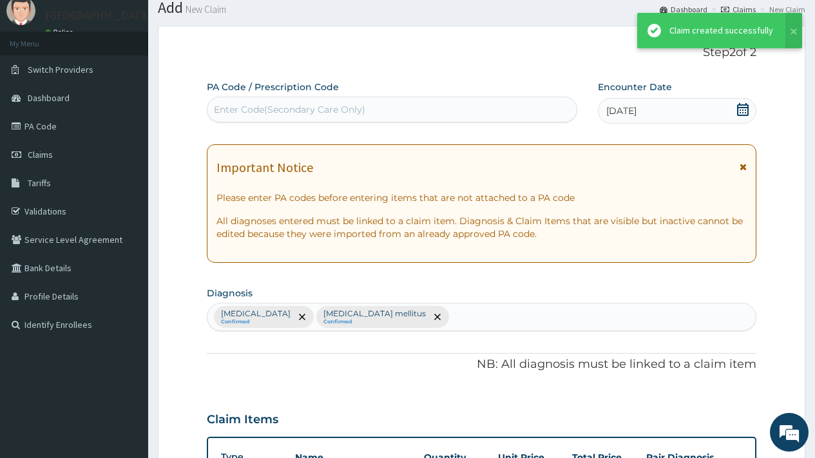
scroll to position [508, 0]
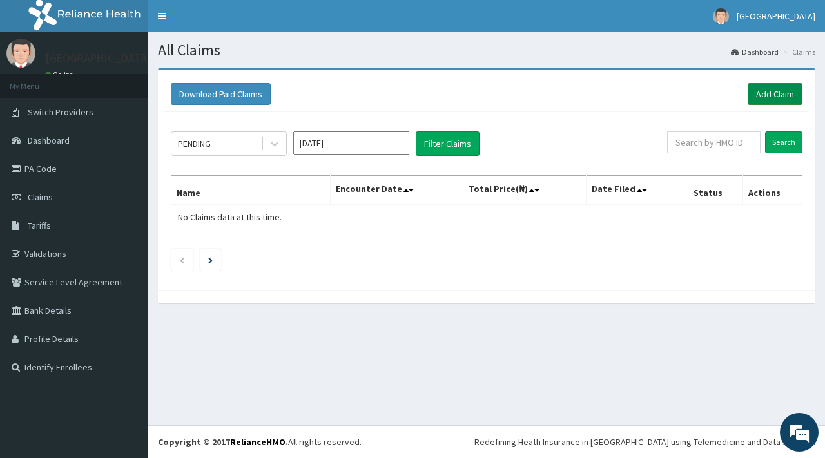
click at [779, 89] on link "Add Claim" at bounding box center [774, 94] width 55 height 22
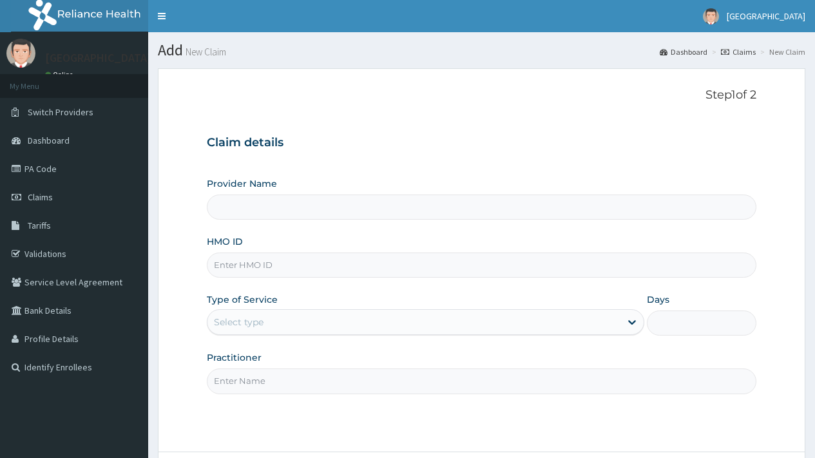
click at [275, 264] on input "HMO ID" at bounding box center [482, 265] width 550 height 25
type input "[GEOGRAPHIC_DATA]"
type input "act/10080/a"
click at [263, 320] on div "Select type" at bounding box center [239, 322] width 50 height 13
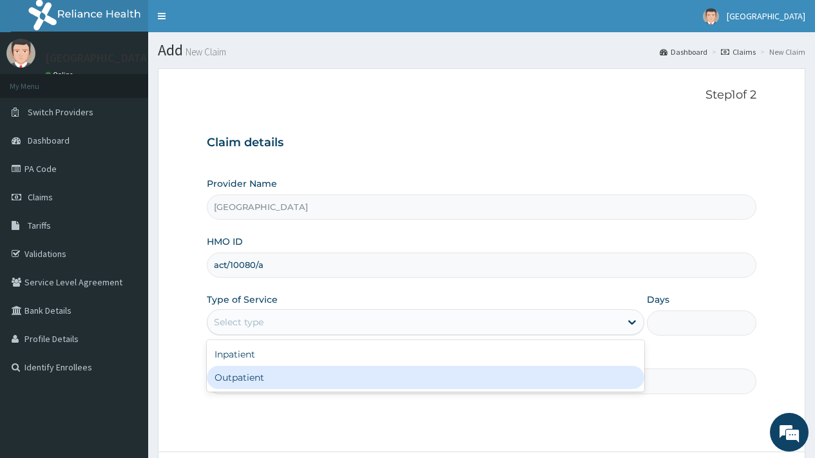
click at [269, 384] on div "Outpatient" at bounding box center [425, 377] width 437 height 23
type input "1"
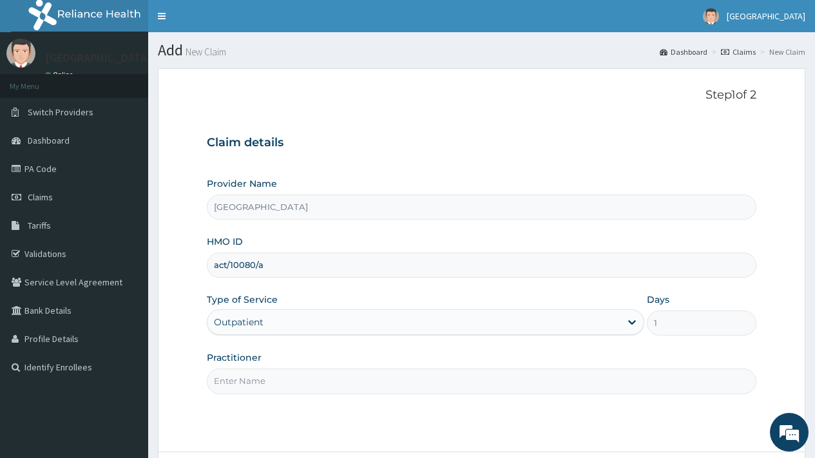
scroll to position [110, 0]
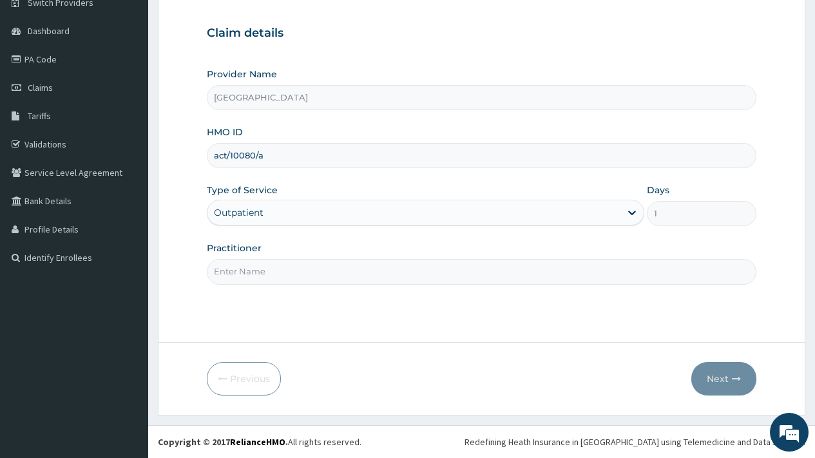
click at [264, 269] on input "Practitioner" at bounding box center [482, 271] width 550 height 25
type input "DR [PERSON_NAME]"
click at [718, 377] on button "Next" at bounding box center [723, 379] width 65 height 34
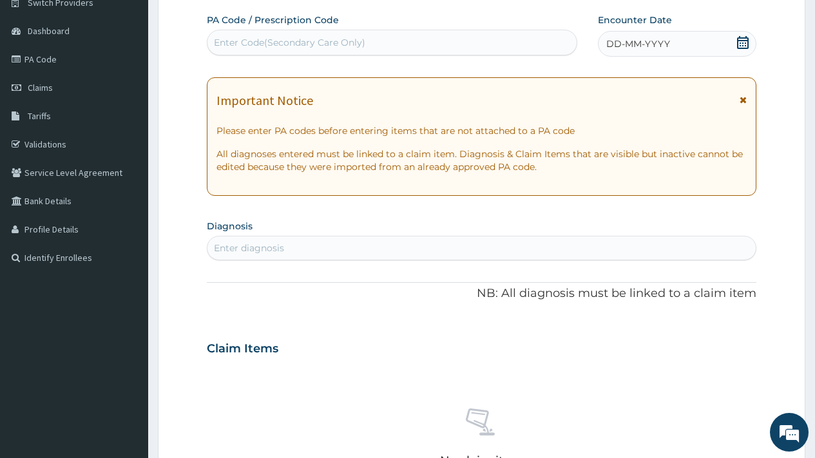
click at [740, 41] on icon at bounding box center [742, 42] width 13 height 13
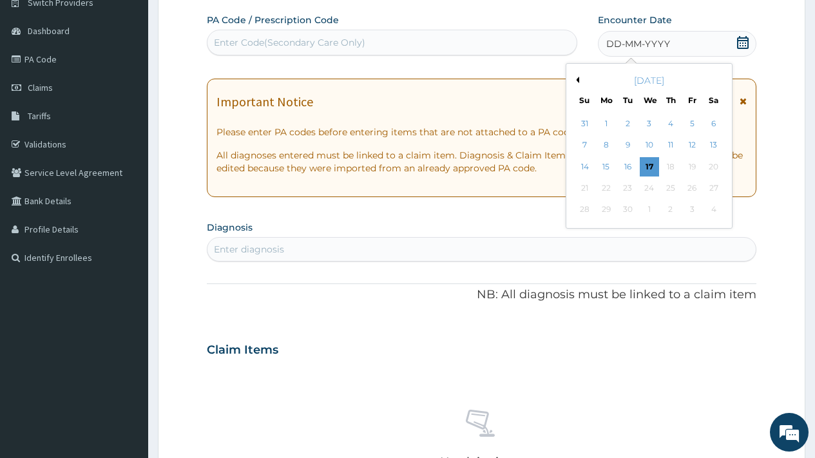
click at [577, 78] on button "Previous Month" at bounding box center [576, 80] width 6 height 6
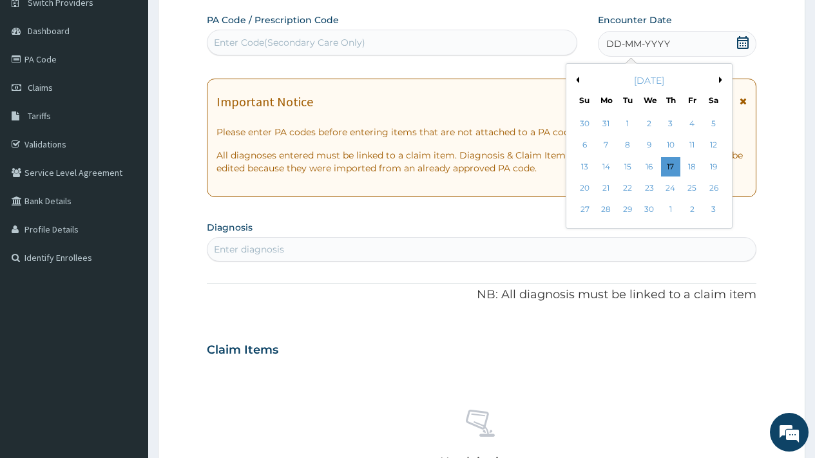
click at [577, 78] on button "Previous Month" at bounding box center [576, 80] width 6 height 6
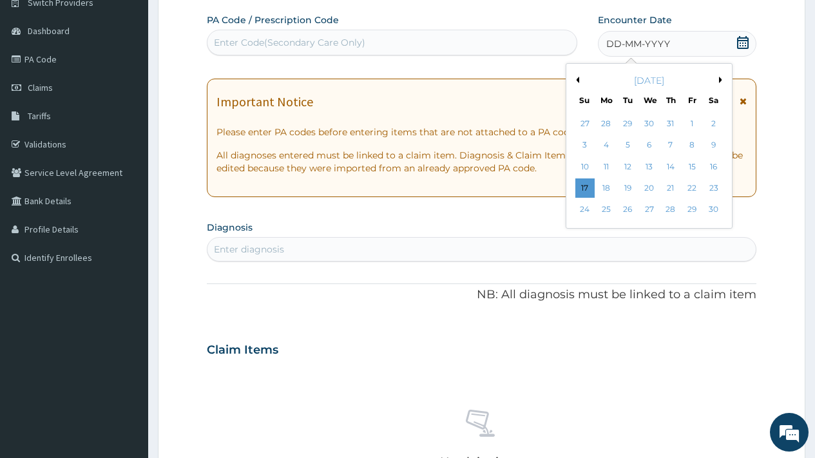
click at [577, 78] on button "Previous Month" at bounding box center [576, 80] width 6 height 6
click at [722, 77] on button "Next Month" at bounding box center [722, 80] width 6 height 6
click at [652, 186] on div "25" at bounding box center [648, 187] width 19 height 19
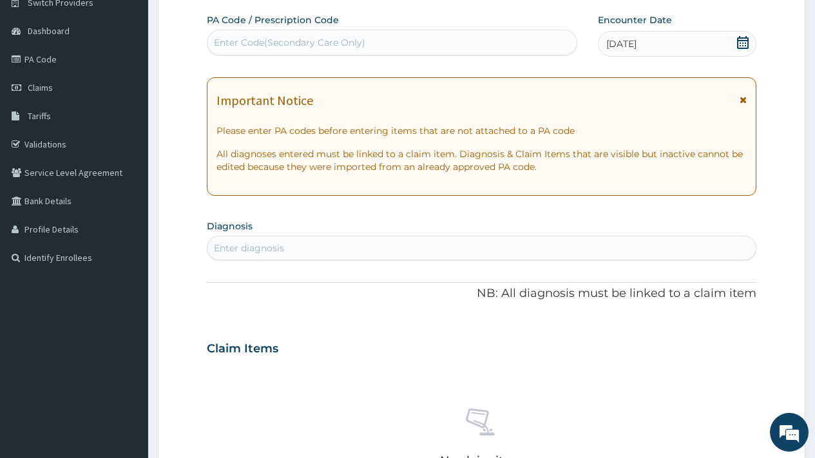
click at [278, 248] on div "Enter diagnosis" at bounding box center [249, 248] width 70 height 13
type input "[MEDICAL_DATA]"
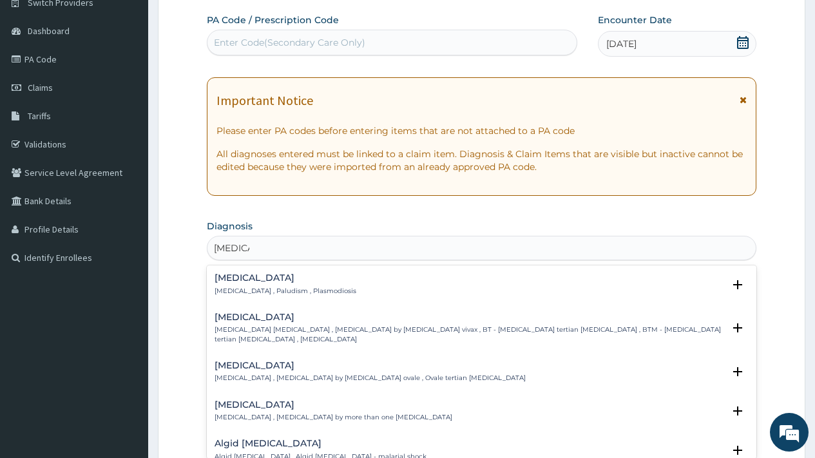
click at [247, 280] on h4 "[MEDICAL_DATA]" at bounding box center [286, 278] width 142 height 10
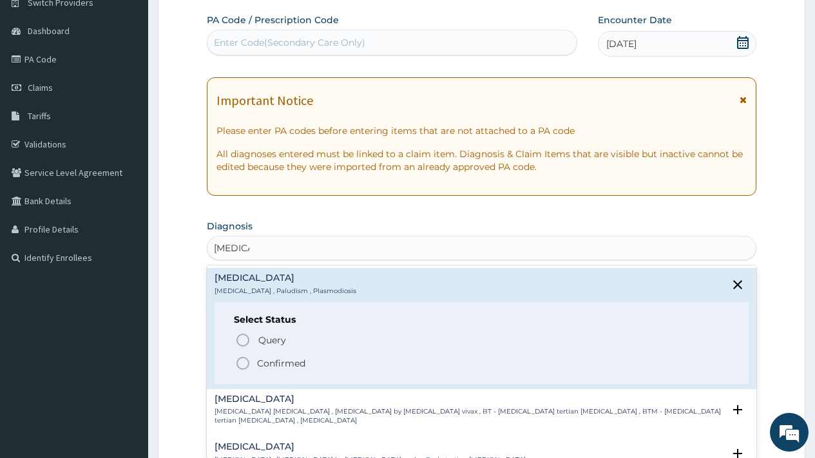
click at [283, 361] on p "Confirmed" at bounding box center [281, 363] width 48 height 13
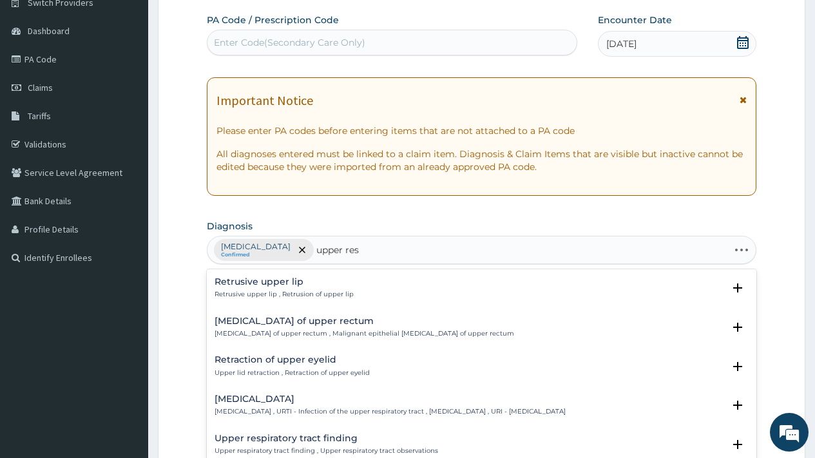
type input "upper resp"
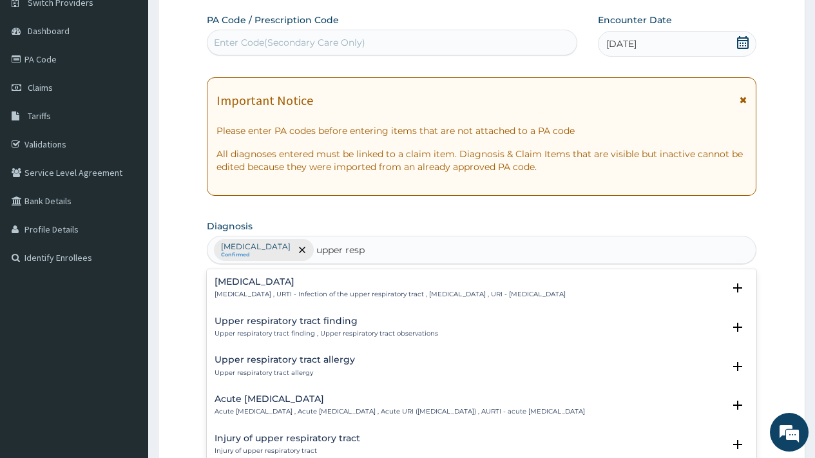
click at [320, 289] on div "[MEDICAL_DATA] [MEDICAL_DATA] , URTI - Infection of the upper respiratory tract…" at bounding box center [390, 288] width 351 height 23
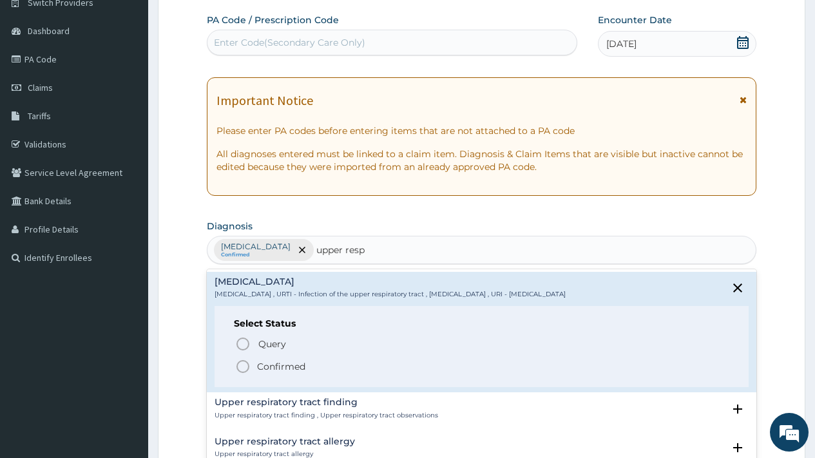
click at [282, 365] on p "Confirmed" at bounding box center [281, 366] width 48 height 13
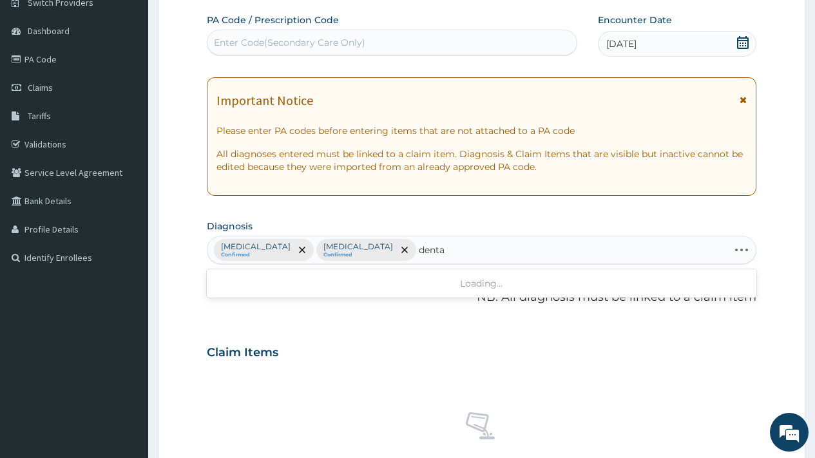
type input "dental"
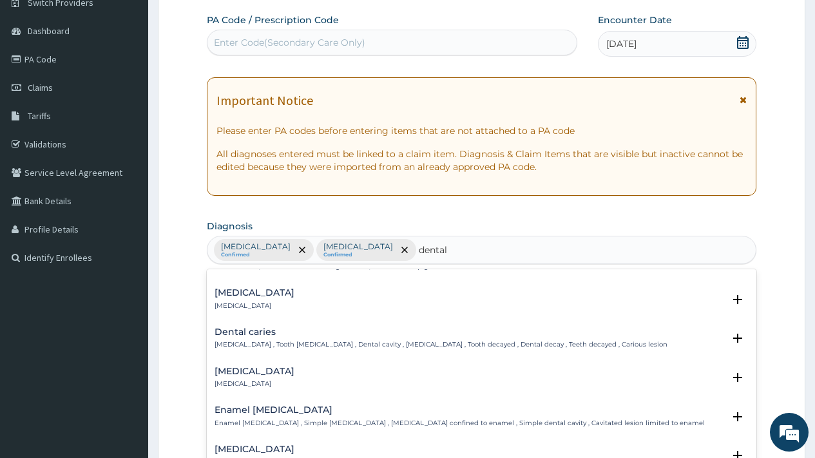
scroll to position [74, 0]
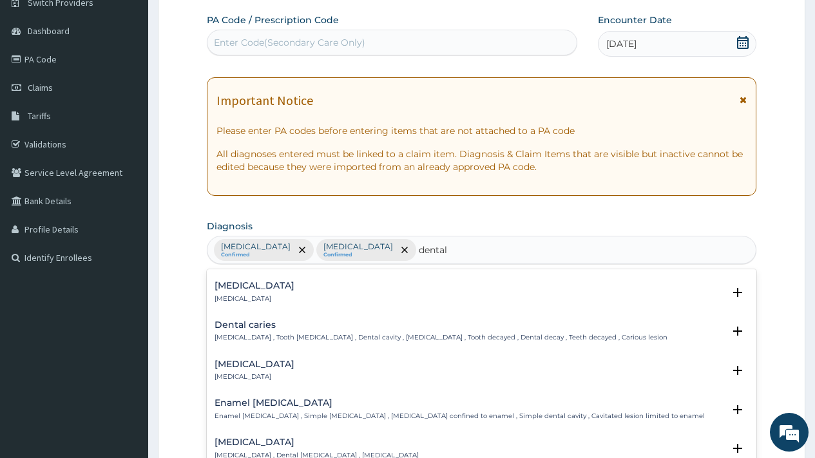
click at [258, 327] on h4 "Dental caries" at bounding box center [441, 325] width 453 height 10
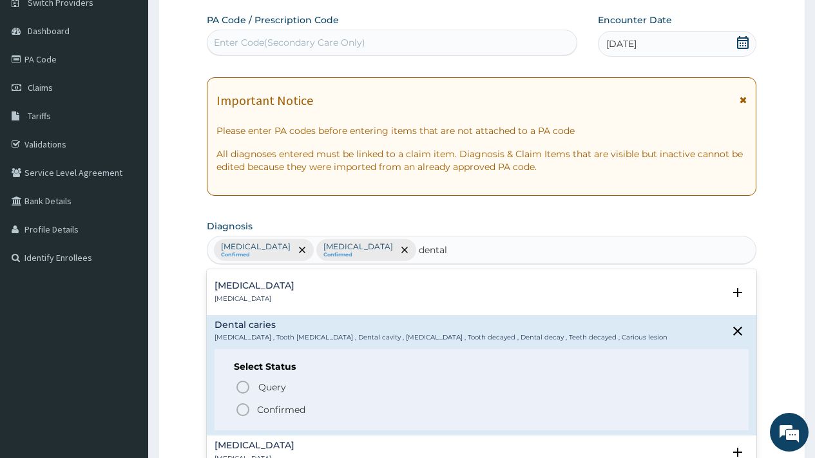
click at [281, 404] on p "Confirmed" at bounding box center [281, 409] width 48 height 13
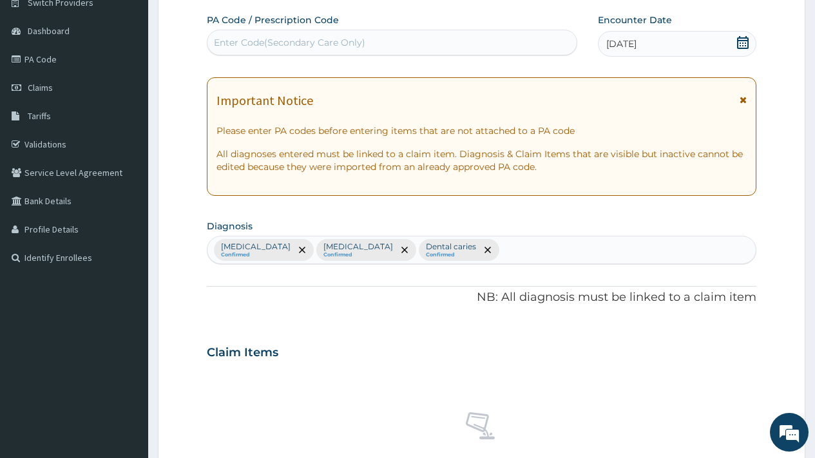
scroll to position [471, 0]
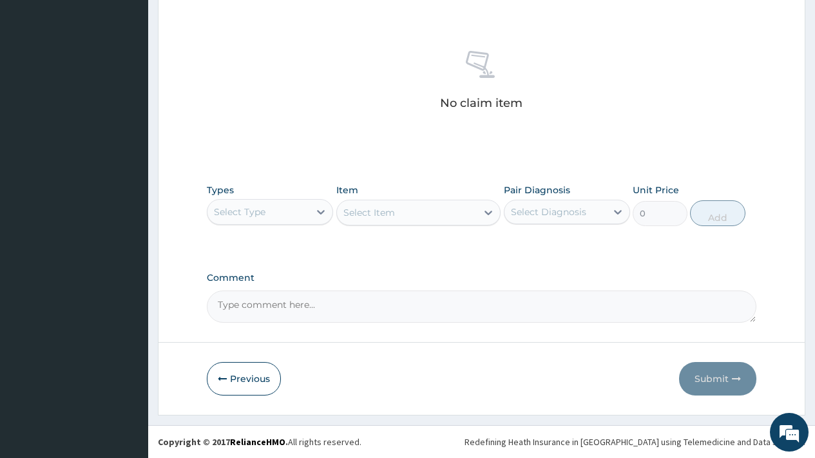
click at [259, 198] on div "Types Select Type" at bounding box center [270, 205] width 126 height 43
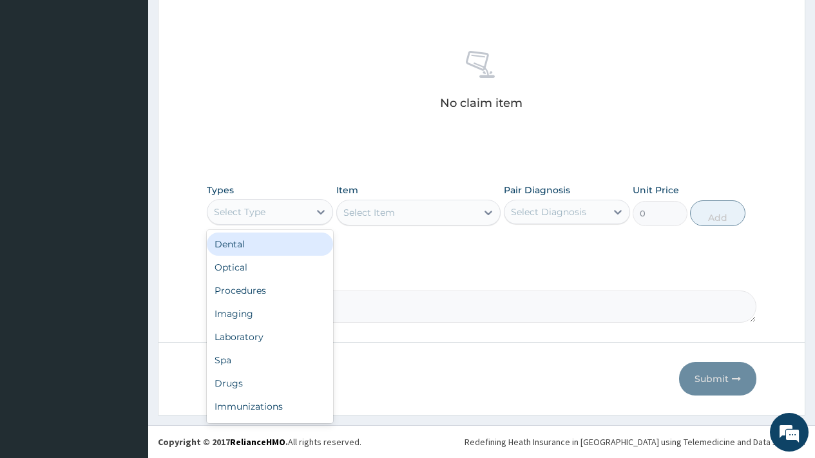
click at [263, 218] on div "Select Type" at bounding box center [240, 212] width 52 height 13
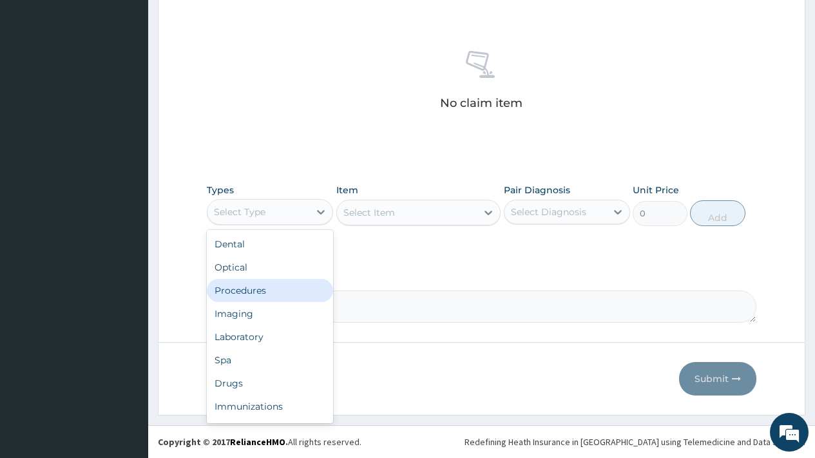
click at [267, 289] on div "Procedures" at bounding box center [270, 290] width 126 height 23
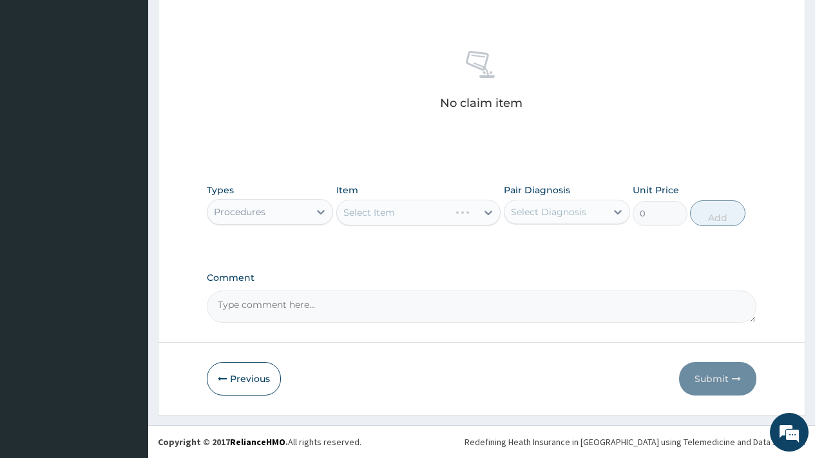
click at [588, 206] on div "Select Diagnosis" at bounding box center [555, 212] width 102 height 21
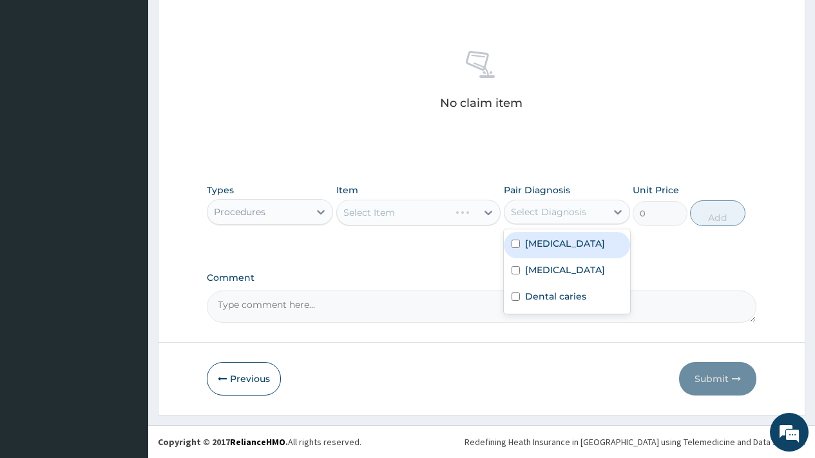
click at [571, 237] on div "[MEDICAL_DATA]" at bounding box center [567, 245] width 126 height 26
checkbox input "true"
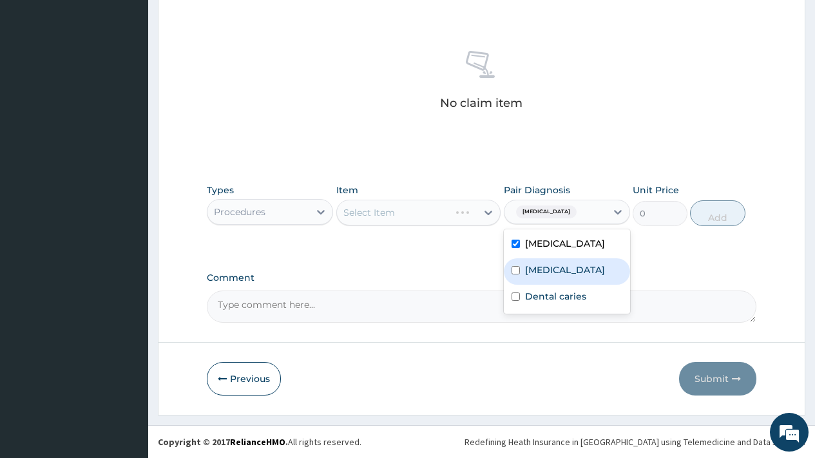
click at [571, 271] on label "[MEDICAL_DATA]" at bounding box center [565, 270] width 80 height 13
checkbox input "true"
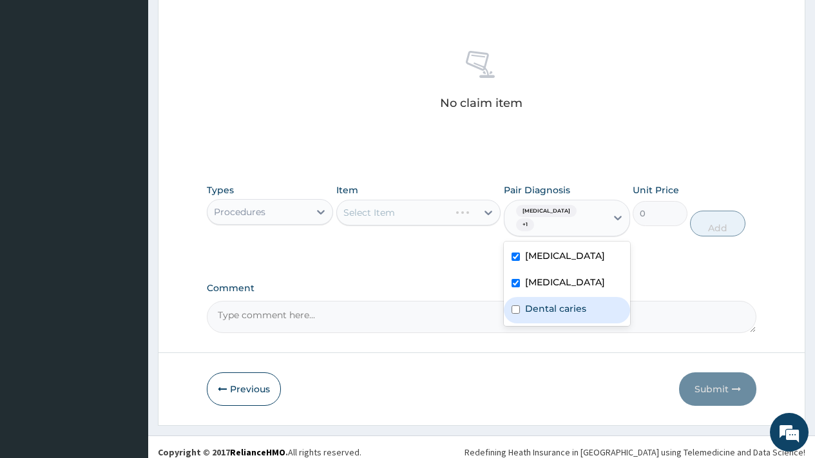
click at [570, 308] on label "Dental caries" at bounding box center [555, 308] width 61 height 13
checkbox input "true"
click at [380, 212] on div "Select Item" at bounding box center [369, 212] width 52 height 13
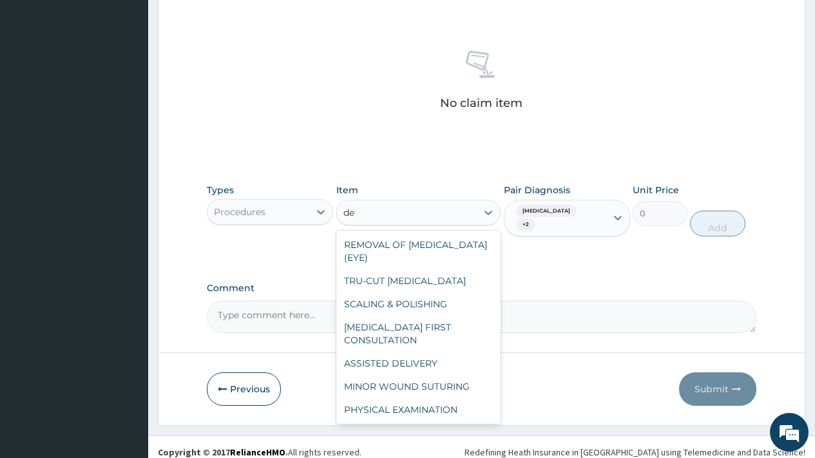
type input "d"
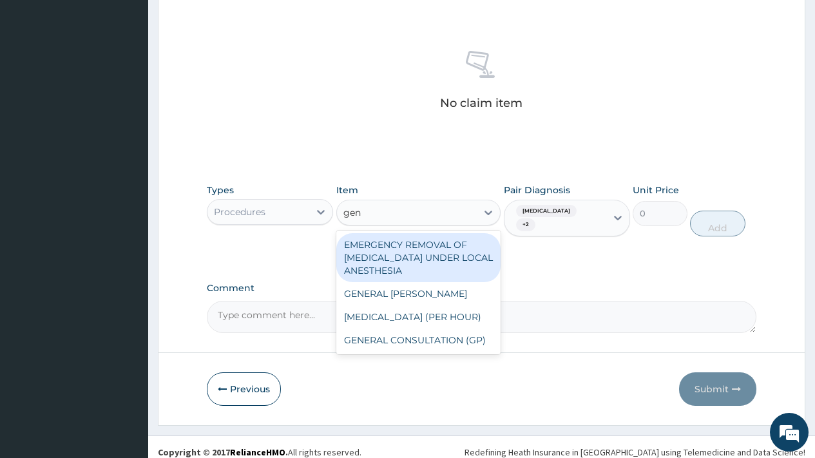
type input "gene"
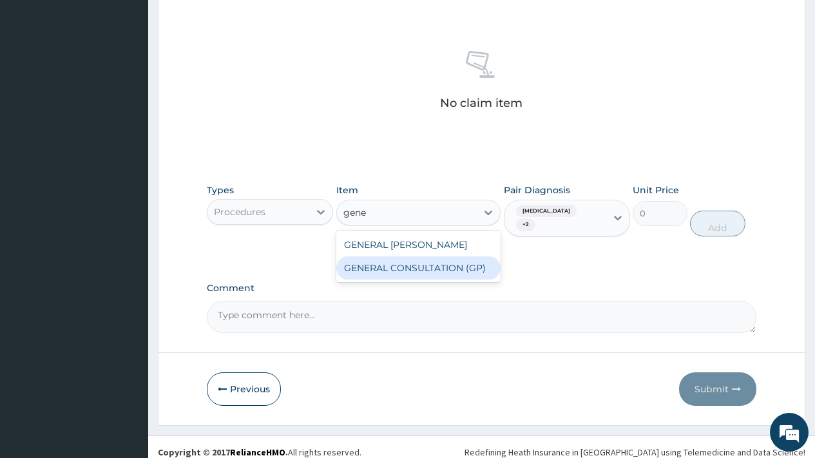
click at [424, 266] on div "GENERAL CONSULTATION (GP)" at bounding box center [418, 267] width 165 height 23
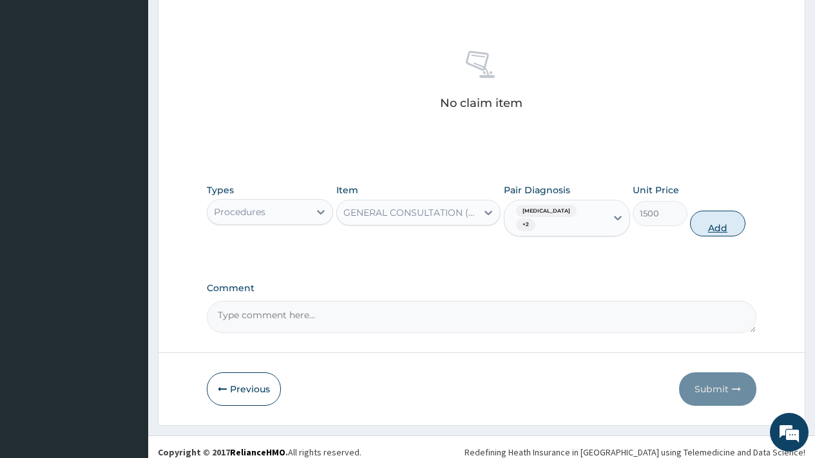
click at [728, 218] on button "Add" at bounding box center [717, 224] width 55 height 26
type input "0"
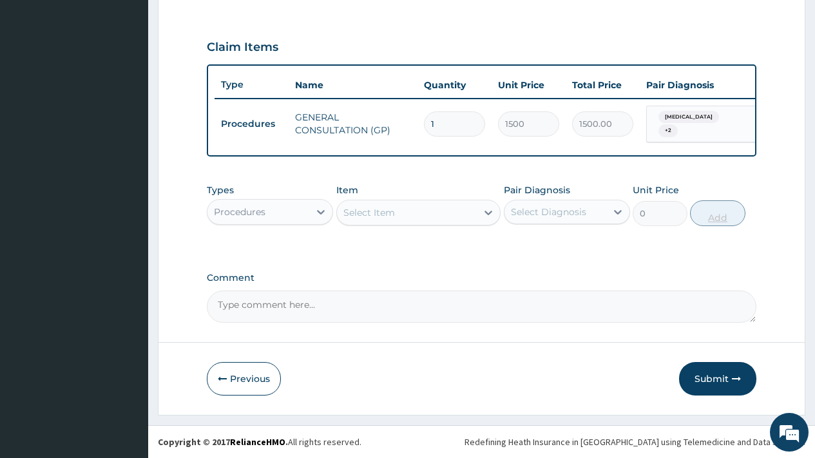
scroll to position [419, 0]
click at [297, 215] on div "Procedures" at bounding box center [258, 212] width 102 height 21
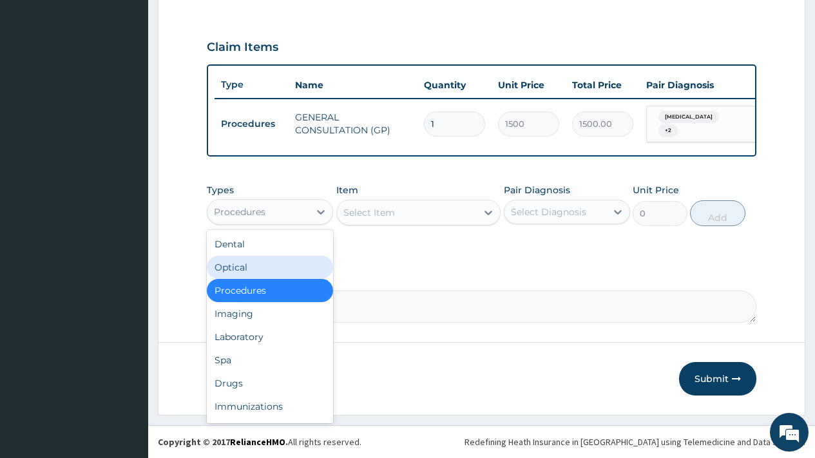
click at [724, 109] on div "[MEDICAL_DATA] + 2" at bounding box center [699, 124] width 104 height 36
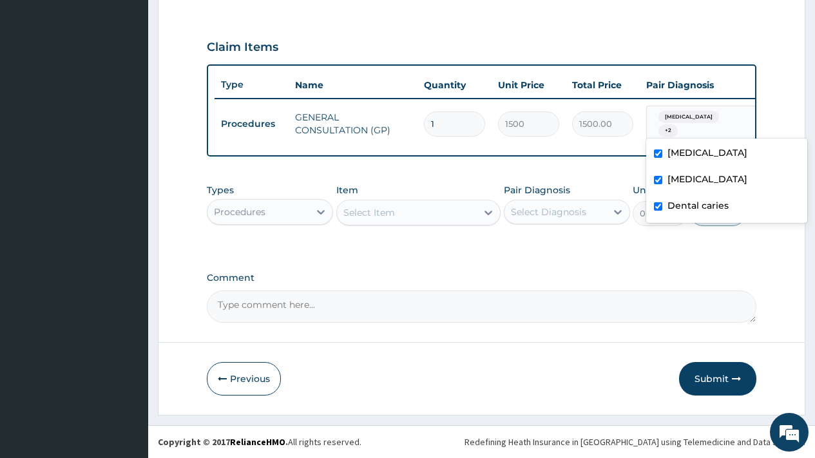
click at [718, 201] on label "Dental caries" at bounding box center [697, 205] width 61 height 13
checkbox input "false"
click at [276, 210] on div "Procedures" at bounding box center [258, 212] width 102 height 21
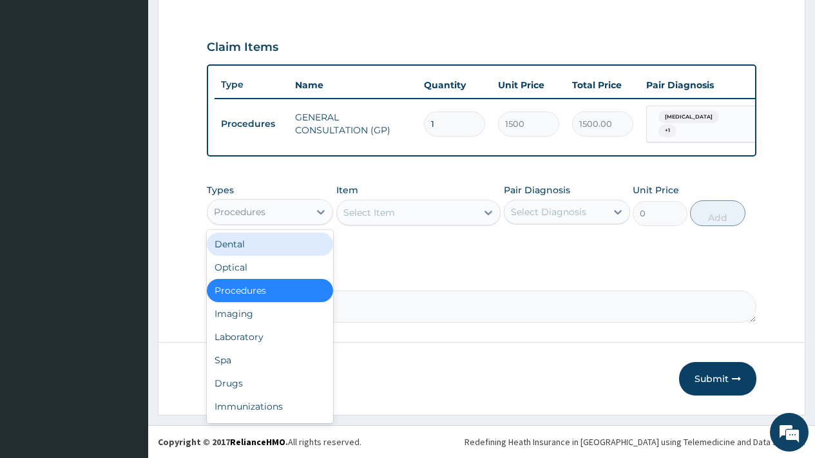
click at [237, 246] on div "Dental" at bounding box center [270, 244] width 126 height 23
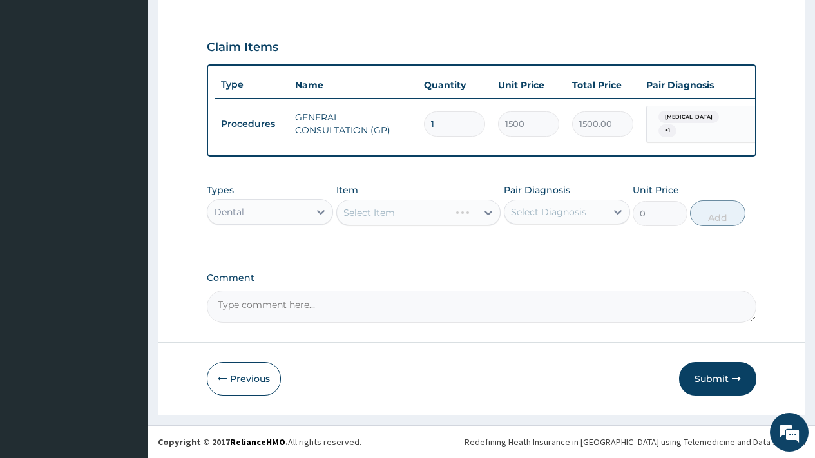
click at [540, 211] on div "Select Diagnosis" at bounding box center [548, 212] width 75 height 13
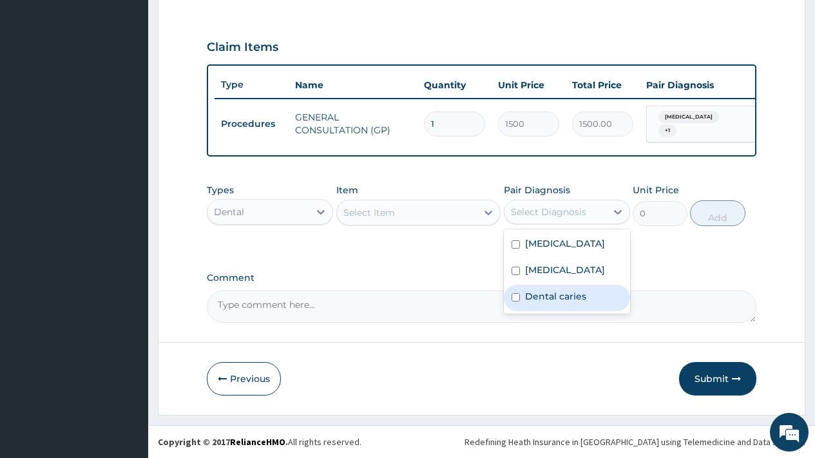
click at [550, 303] on label "Dental caries" at bounding box center [555, 296] width 61 height 13
checkbox input "true"
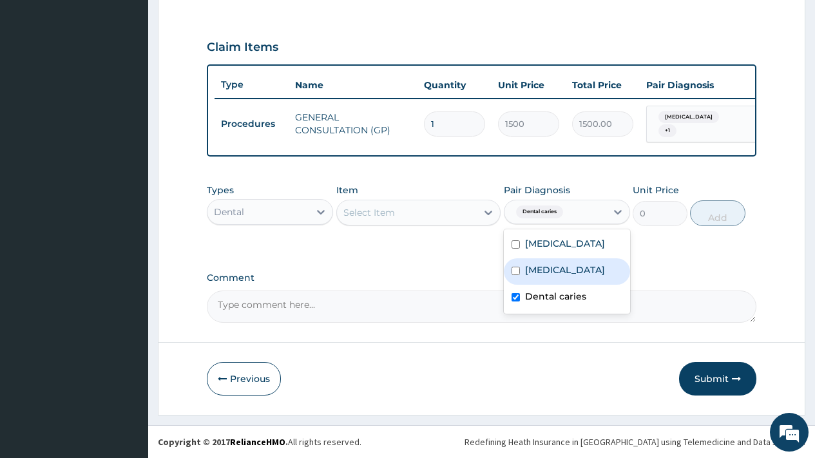
click at [386, 209] on div "Select Item" at bounding box center [369, 212] width 52 height 13
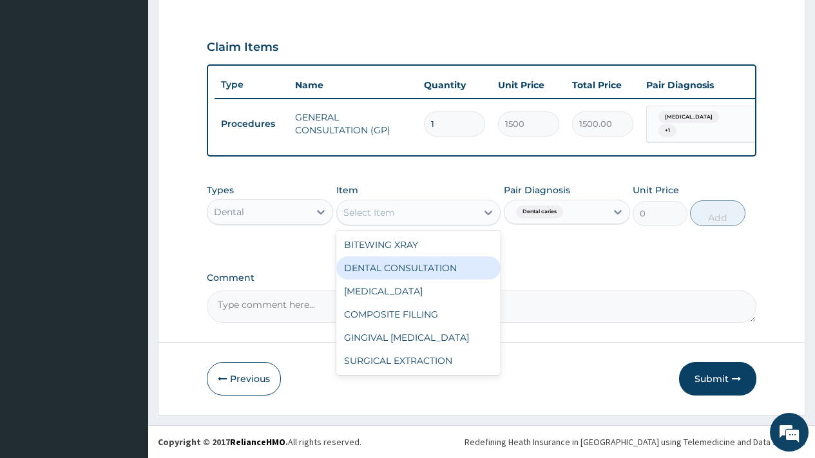
click at [392, 271] on div "DENTAL CONSULTATION" at bounding box center [418, 267] width 165 height 23
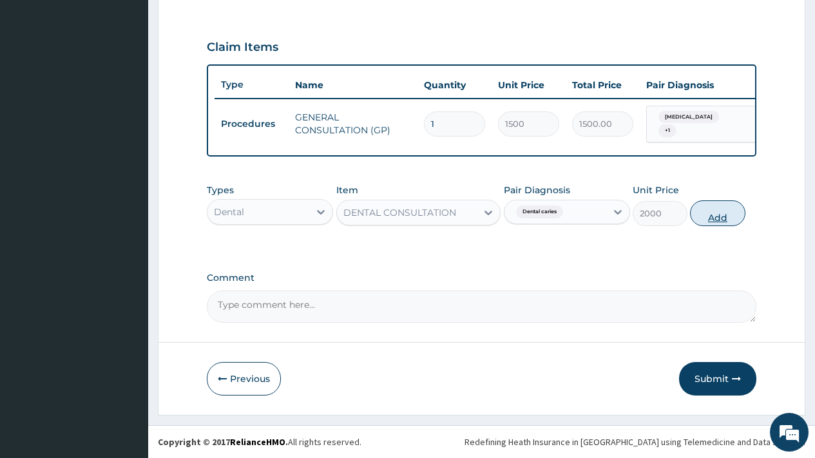
click at [714, 219] on button "Add" at bounding box center [717, 213] width 55 height 26
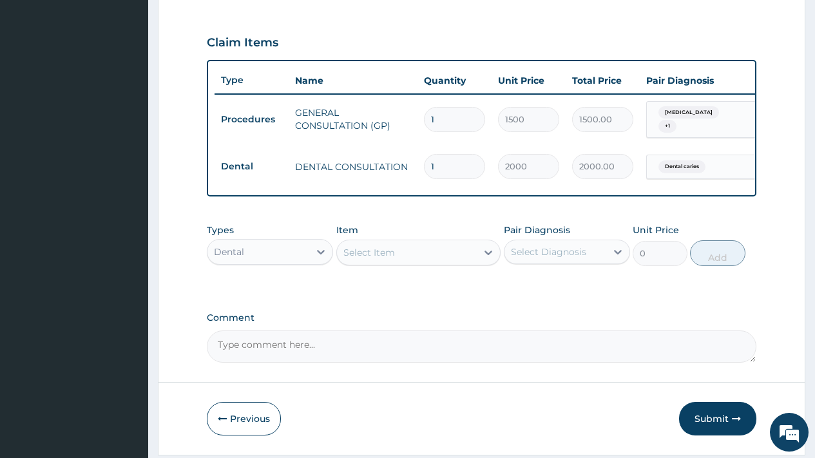
click at [401, 255] on div "Select Item" at bounding box center [407, 252] width 140 height 21
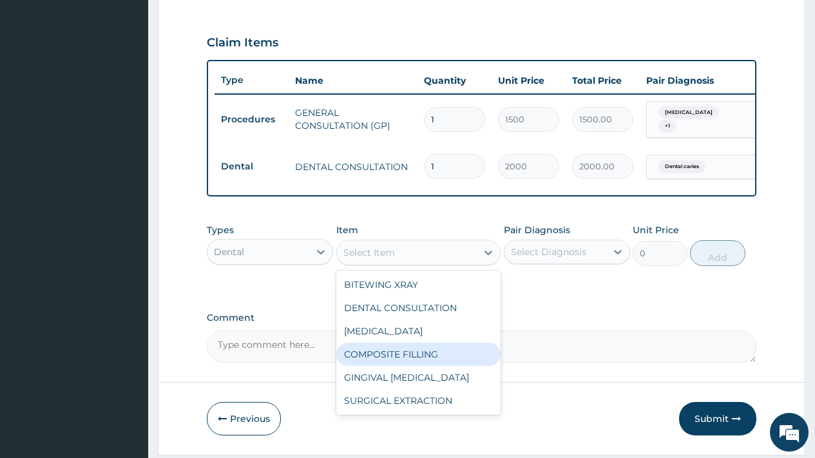
click at [412, 358] on div "COMPOSITE FILLING" at bounding box center [418, 354] width 165 height 23
type input "12000"
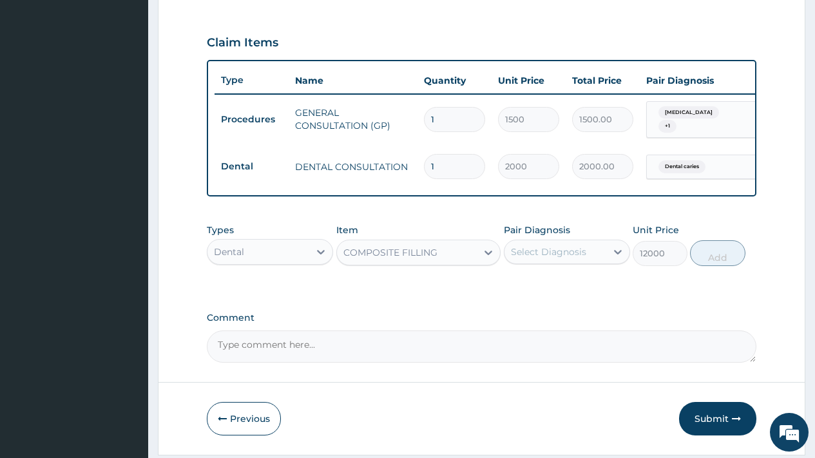
click at [558, 247] on div "Select Diagnosis" at bounding box center [555, 252] width 102 height 21
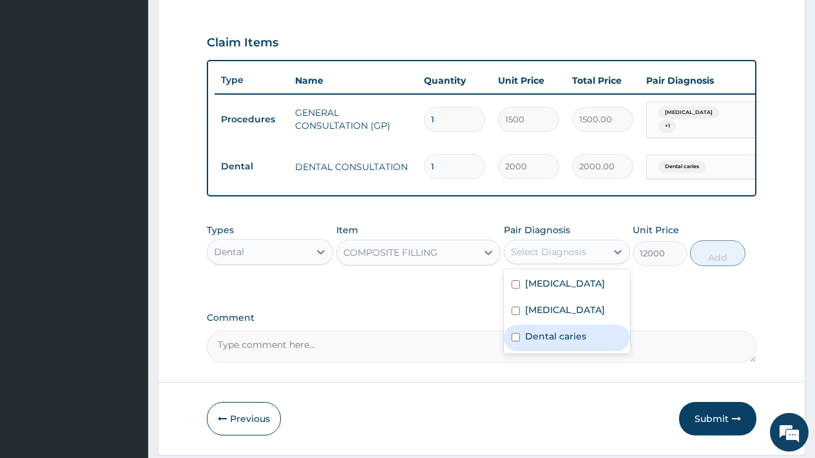
click at [551, 343] on label "Dental caries" at bounding box center [555, 336] width 61 height 13
checkbox input "true"
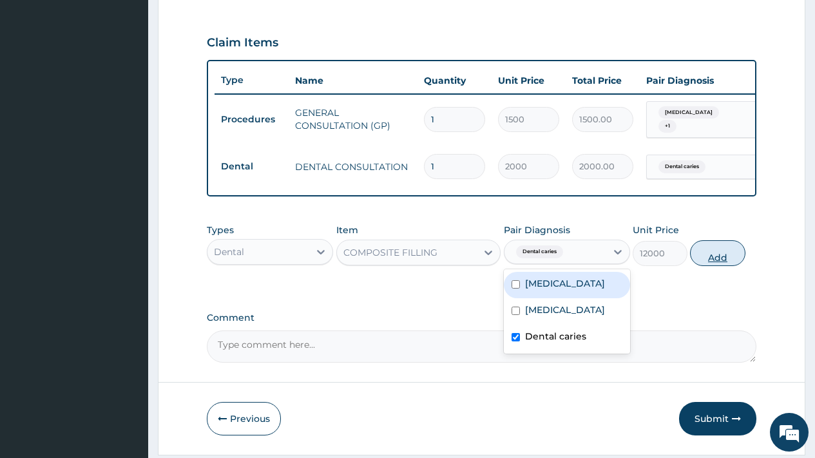
click at [718, 260] on button "Add" at bounding box center [717, 253] width 55 height 26
type input "0"
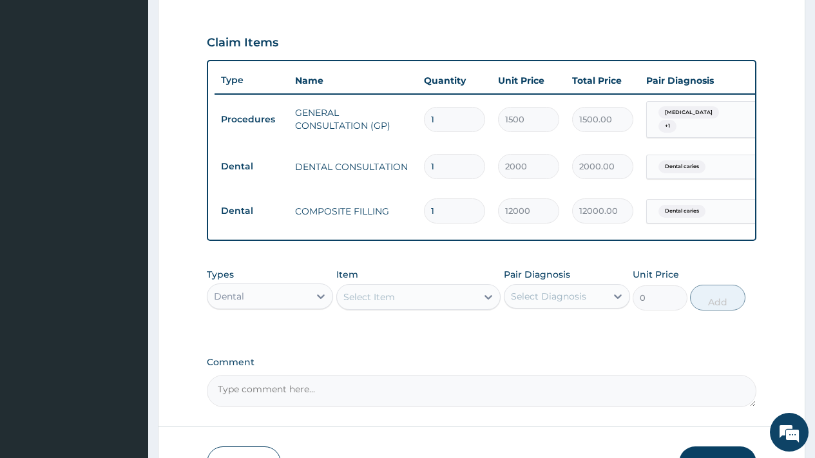
click at [253, 299] on div "Dental" at bounding box center [258, 296] width 102 height 21
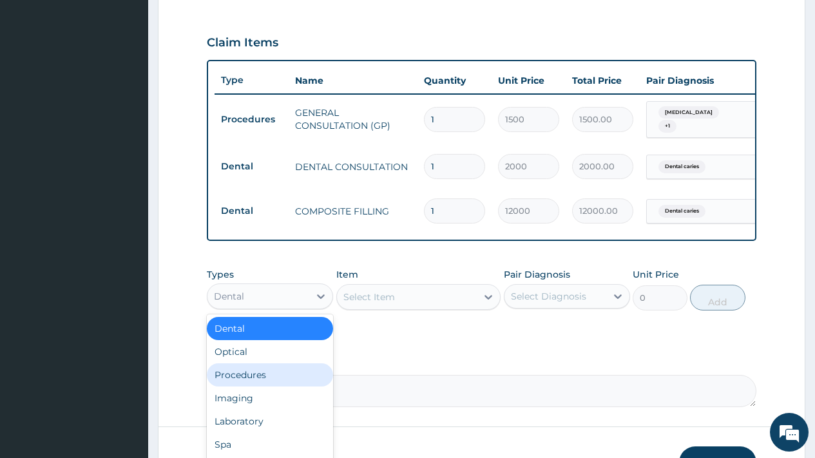
click at [254, 383] on div "Procedures" at bounding box center [270, 374] width 126 height 23
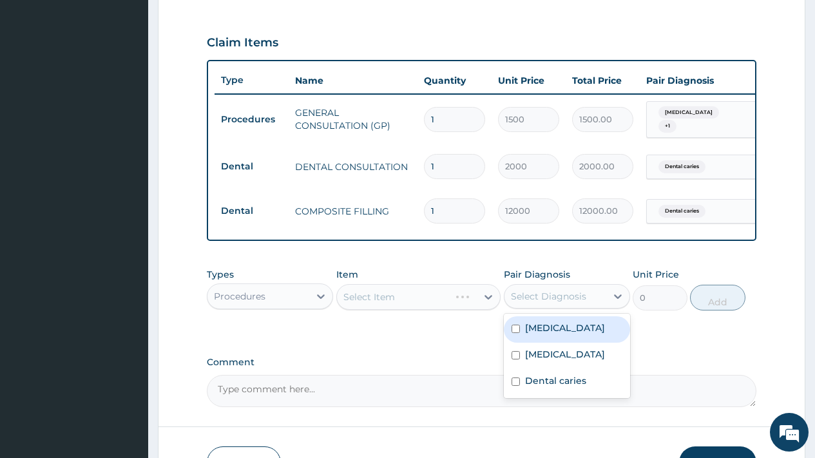
click at [553, 303] on div "Select Diagnosis" at bounding box center [548, 296] width 75 height 13
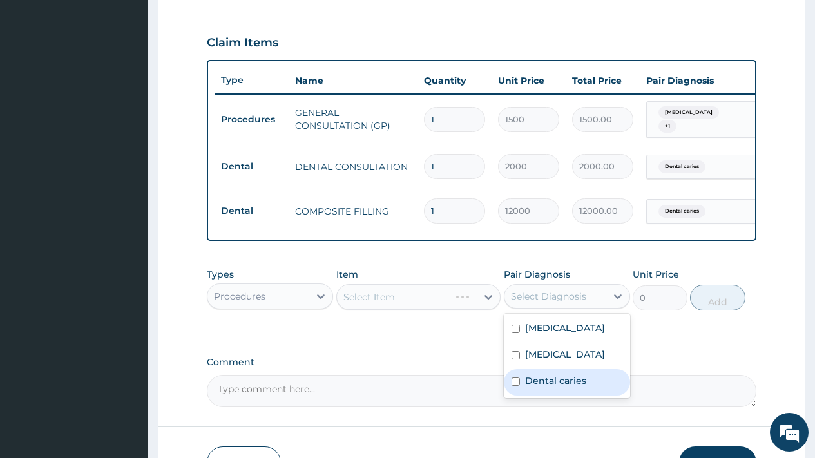
click at [539, 387] on label "Dental caries" at bounding box center [555, 380] width 61 height 13
checkbox input "true"
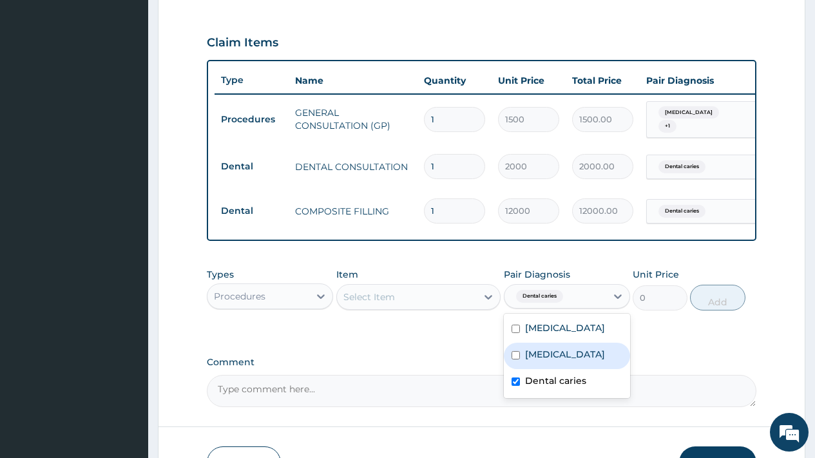
click at [401, 297] on div "Select Item" at bounding box center [407, 297] width 140 height 21
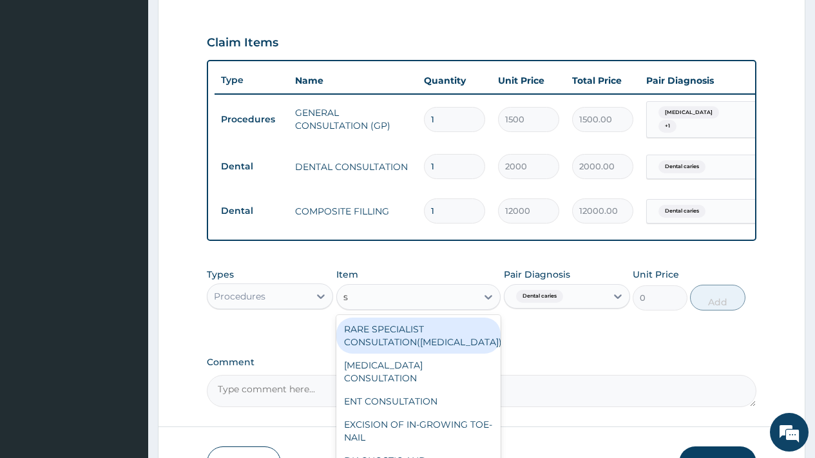
type input "sc"
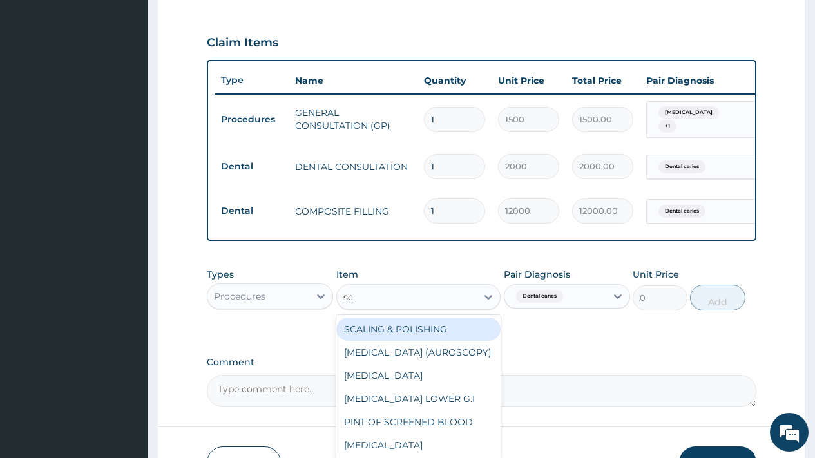
click at [415, 332] on div "SCALING & POLISHING" at bounding box center [418, 329] width 165 height 23
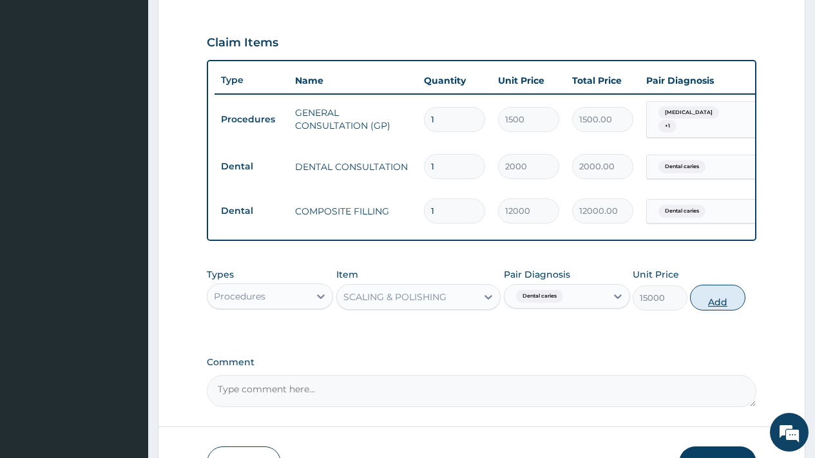
click at [720, 307] on button "Add" at bounding box center [717, 298] width 55 height 26
type input "0"
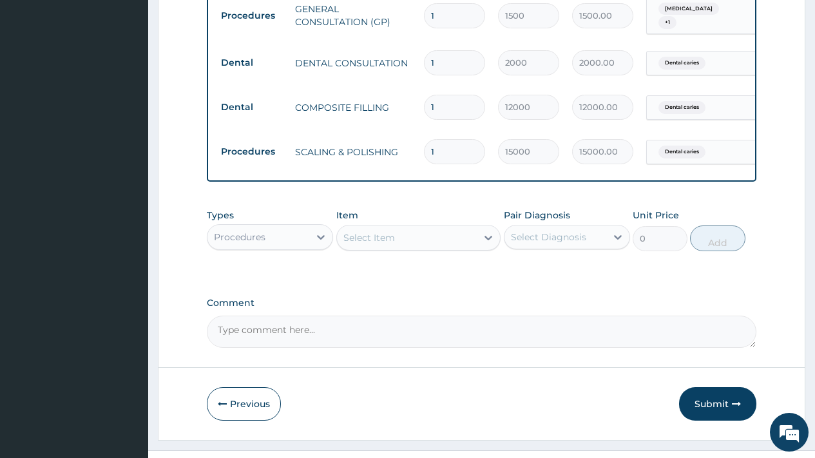
scroll to position [553, 0]
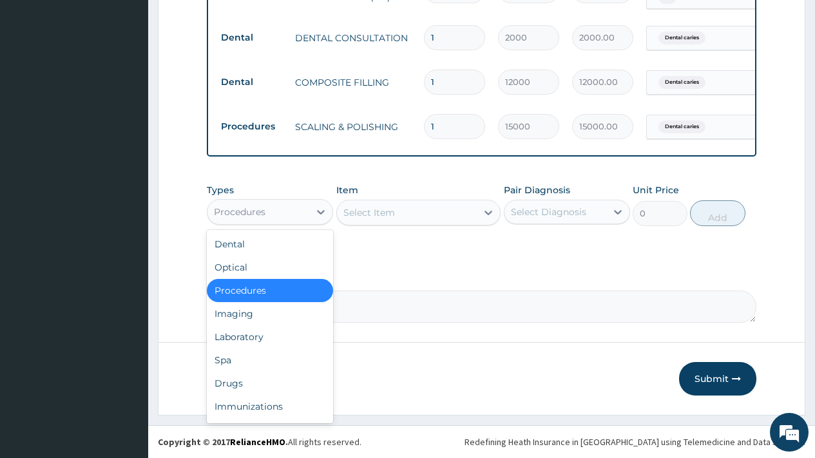
click at [273, 209] on div "Procedures" at bounding box center [258, 212] width 102 height 21
click at [244, 337] on div "Laboratory" at bounding box center [270, 336] width 126 height 23
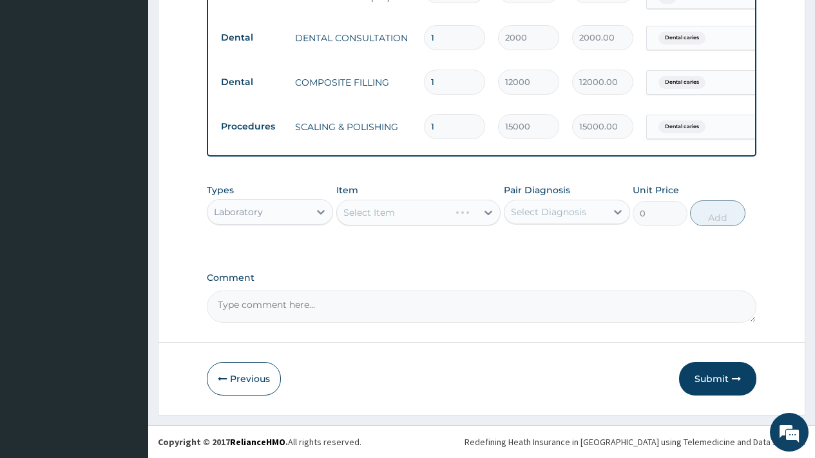
click at [553, 217] on div "Select Diagnosis" at bounding box center [548, 212] width 75 height 13
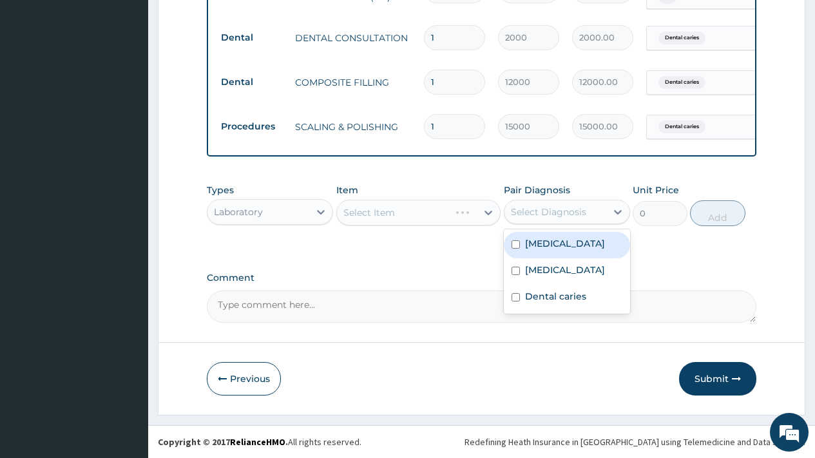
click at [550, 248] on label "Malaria" at bounding box center [565, 243] width 80 height 13
checkbox input "true"
click at [396, 211] on div "Select Item" at bounding box center [407, 212] width 140 height 21
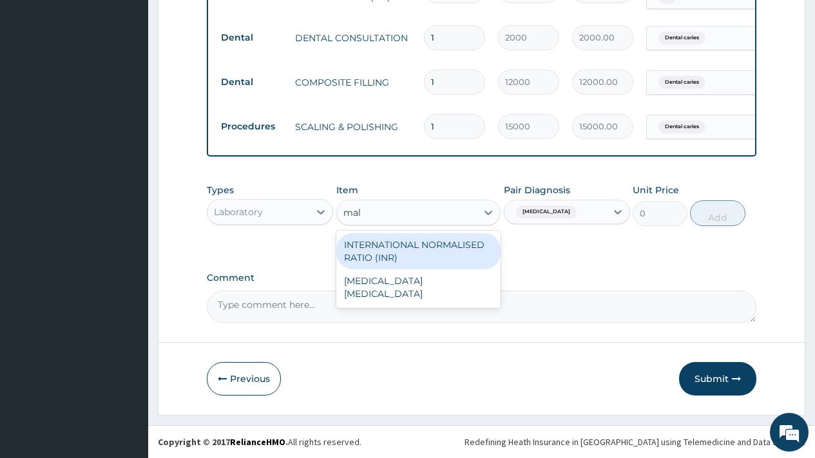
type input "mala"
click at [414, 244] on div "MALARIA PARASITE" at bounding box center [418, 251] width 165 height 36
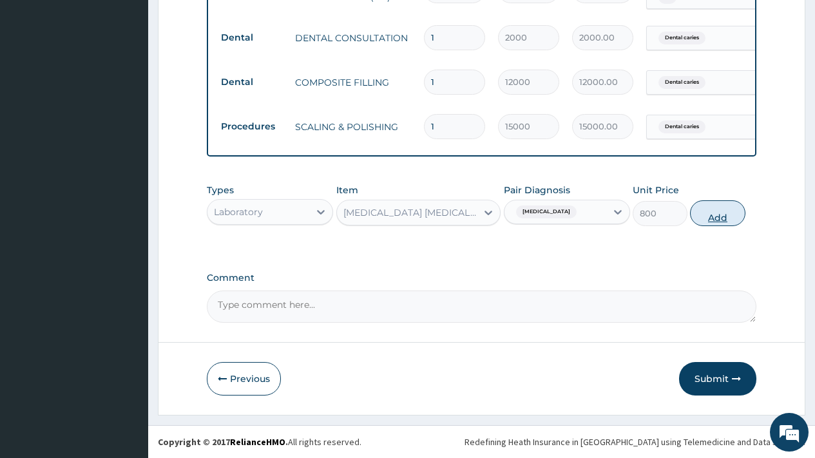
click at [716, 218] on button "Add" at bounding box center [717, 213] width 55 height 26
type input "0"
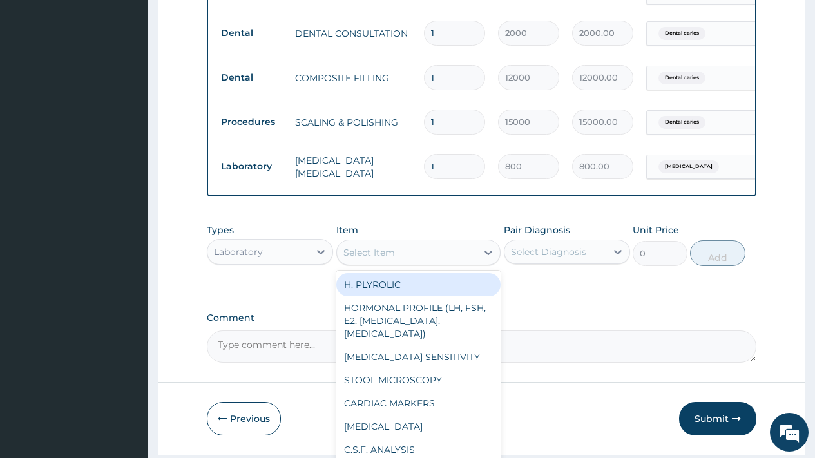
click at [403, 255] on div "Select Item" at bounding box center [407, 252] width 140 height 21
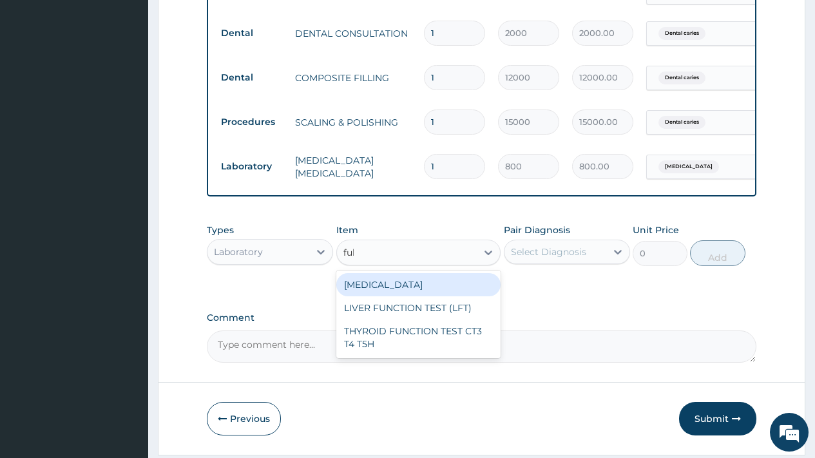
type input "full"
click at [407, 290] on div "FULL BLOOD COUNT" at bounding box center [418, 284] width 165 height 23
type input "1500"
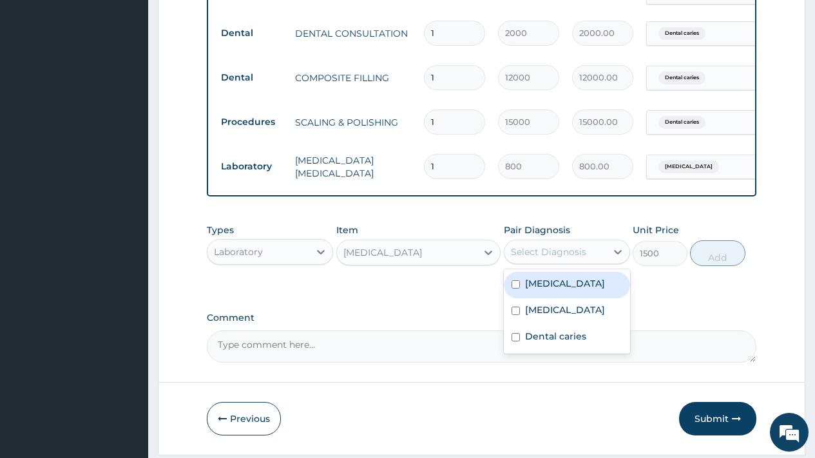
click at [542, 251] on div "Select Diagnosis" at bounding box center [548, 251] width 75 height 13
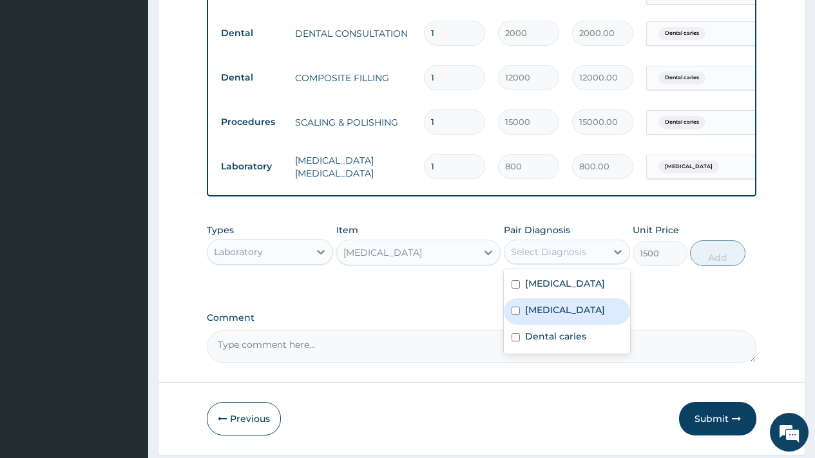
click at [554, 316] on label "Upper respiratory infection" at bounding box center [565, 309] width 80 height 13
checkbox input "true"
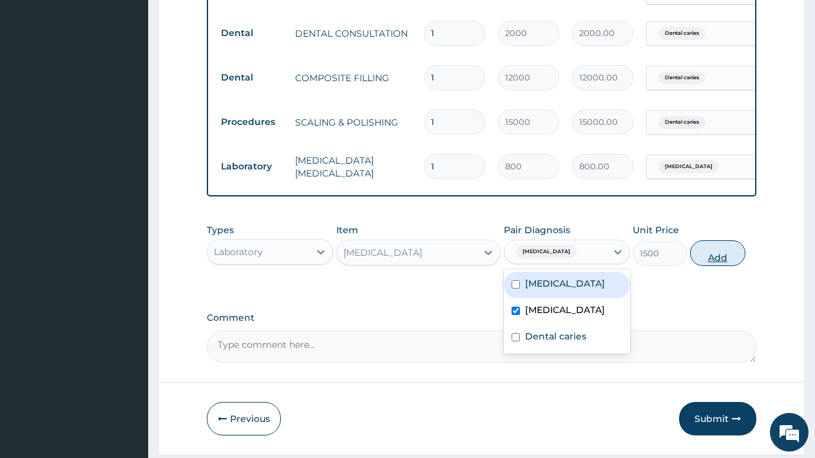
click at [720, 262] on button "Add" at bounding box center [717, 253] width 55 height 26
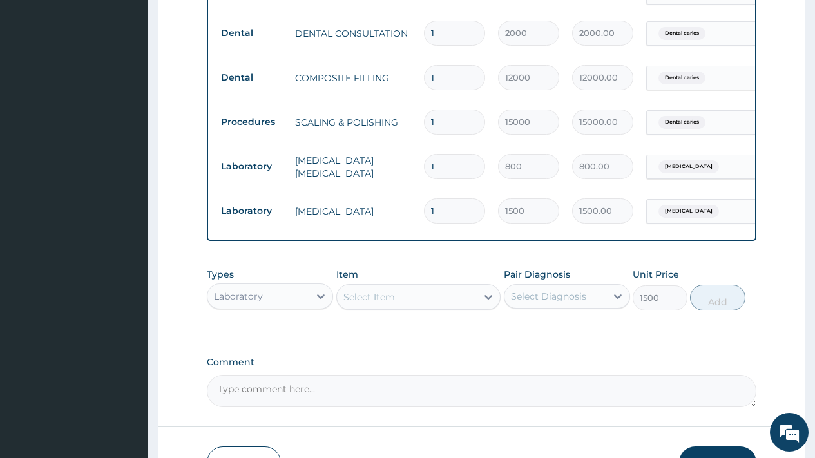
type input "0"
click at [288, 297] on div "Laboratory" at bounding box center [258, 296] width 102 height 21
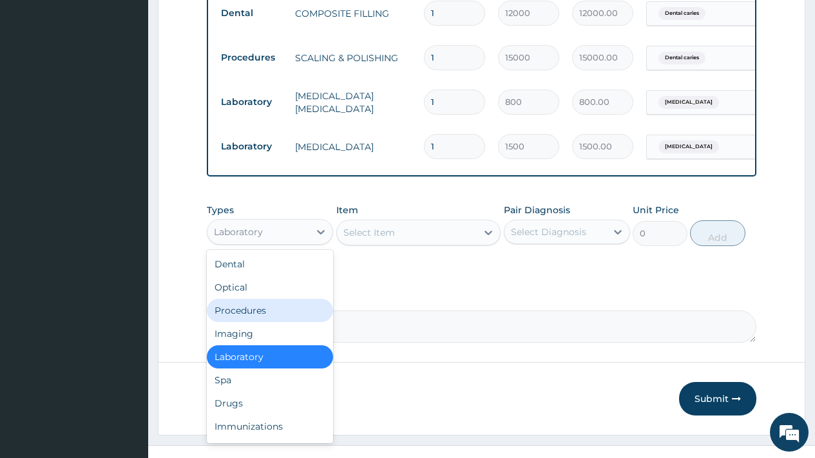
scroll to position [642, 0]
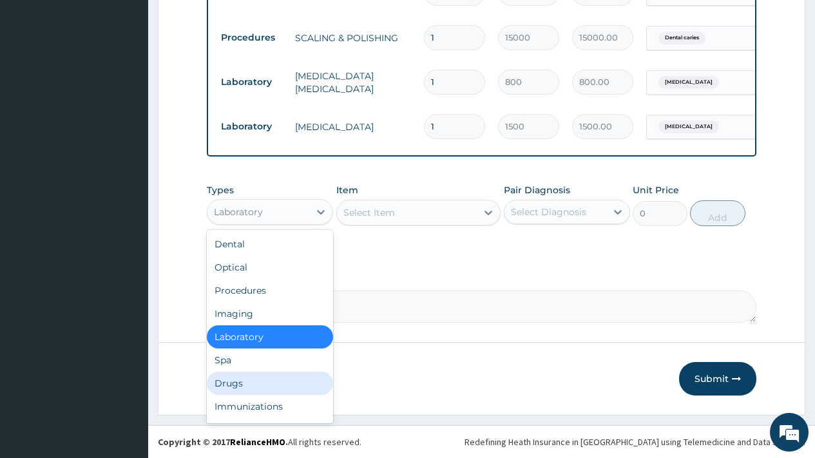
click at [233, 383] on div "Drugs" at bounding box center [270, 383] width 126 height 23
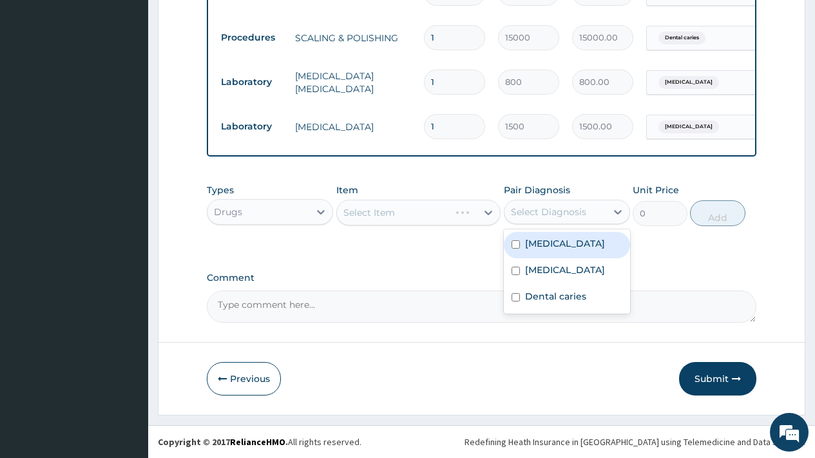
click at [563, 208] on div "Select Diagnosis" at bounding box center [548, 212] width 75 height 13
click at [550, 240] on label "Malaria" at bounding box center [565, 243] width 80 height 13
checkbox input "true"
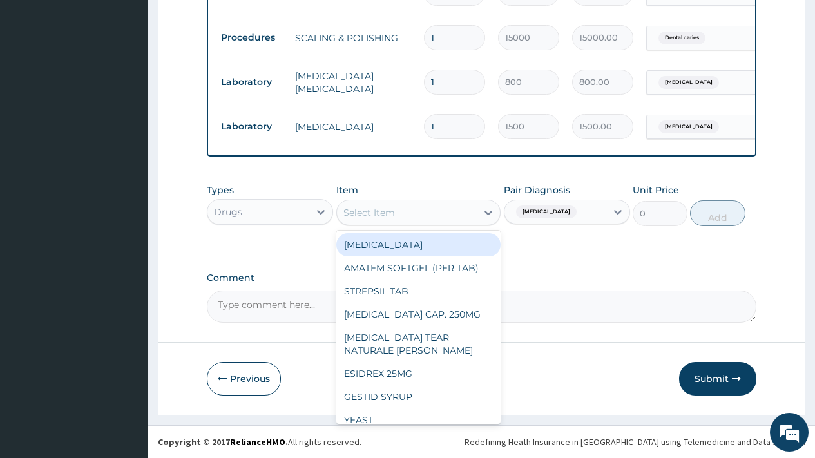
click at [399, 209] on div "Select Item" at bounding box center [407, 212] width 140 height 21
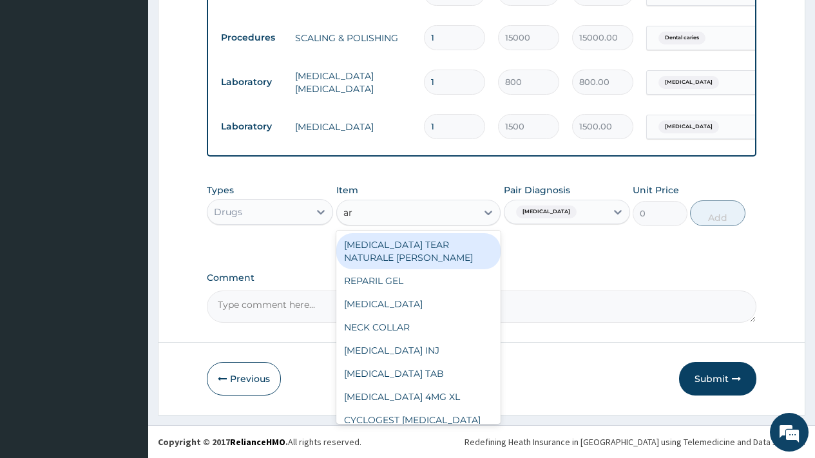
type input "art"
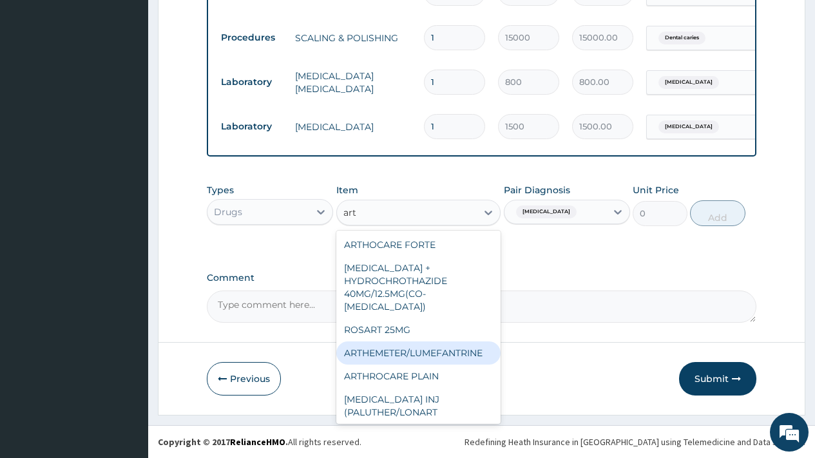
click at [414, 341] on div "ARTHEMETER/LUMEFANTRINE" at bounding box center [418, 352] width 165 height 23
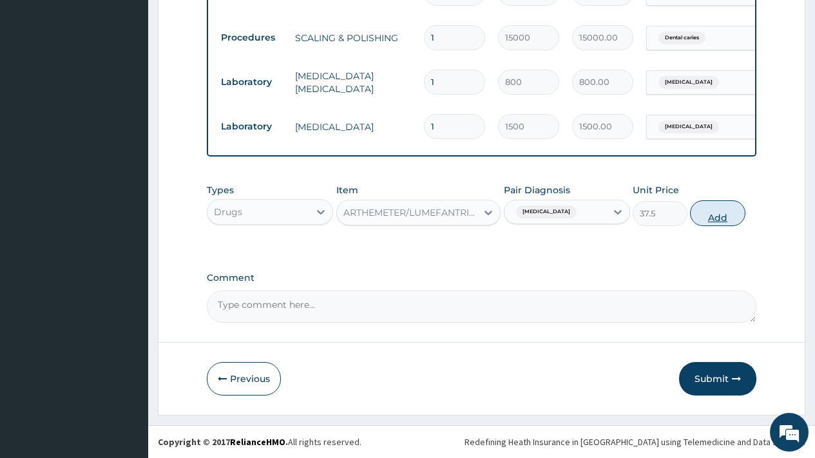
click at [718, 218] on button "Add" at bounding box center [717, 213] width 55 height 26
type input "0"
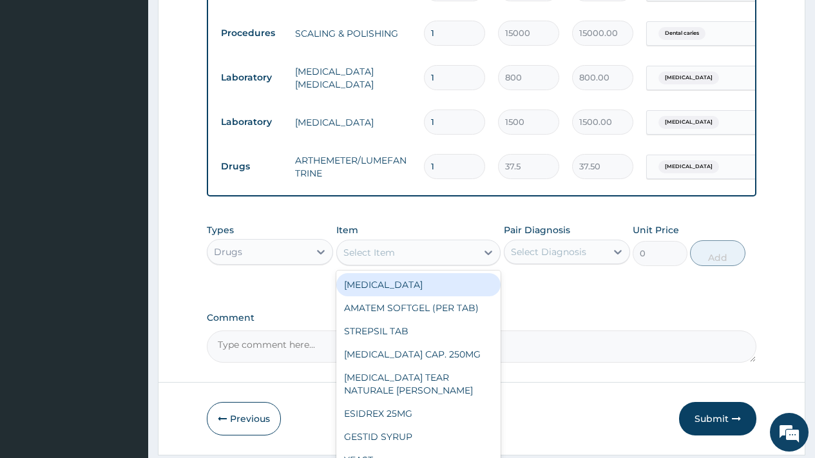
click at [403, 256] on div "Select Item" at bounding box center [407, 252] width 140 height 21
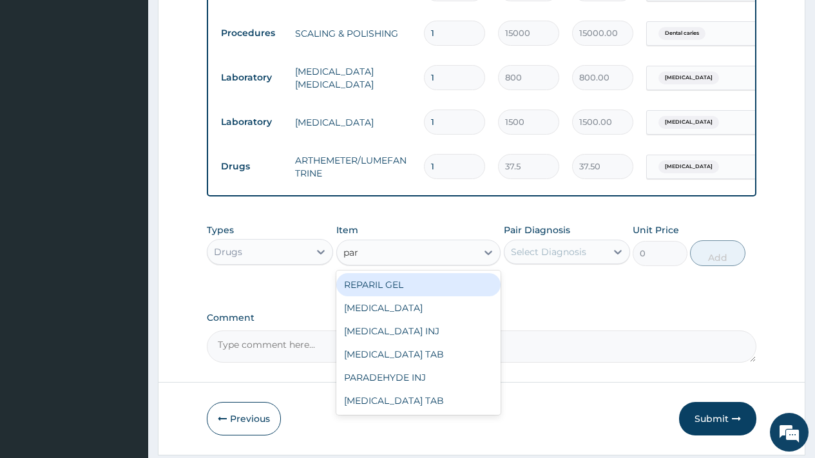
type input "para"
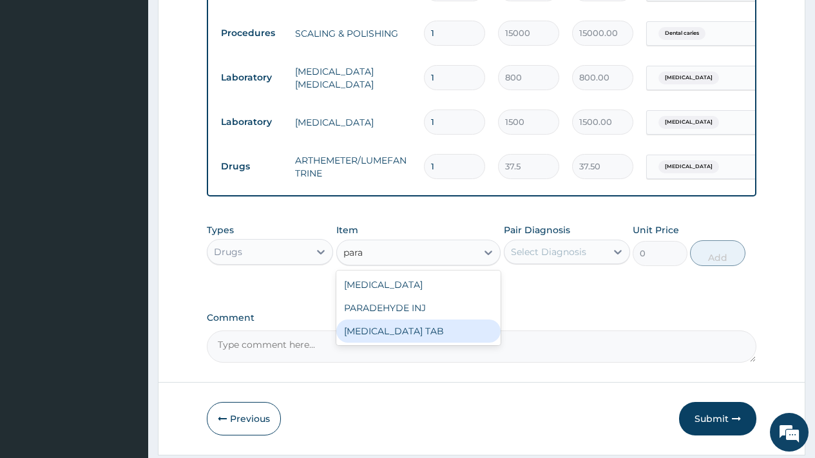
click at [398, 336] on div "PARACETAMOL TAB" at bounding box center [418, 331] width 165 height 23
type input "7.5"
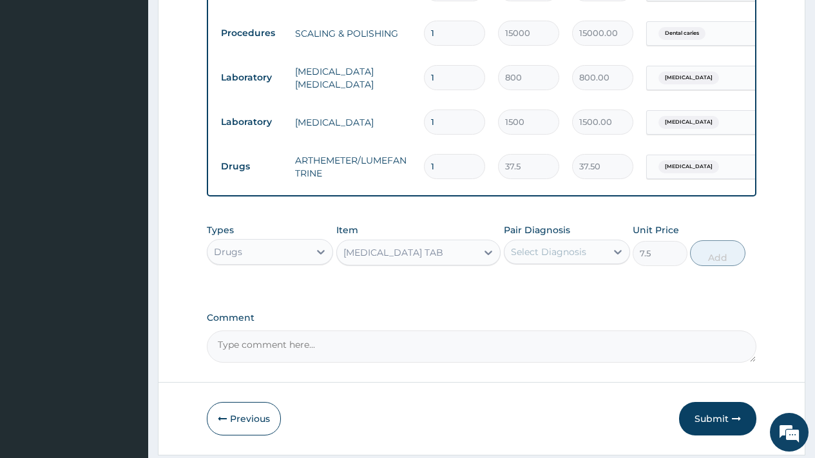
click at [587, 254] on div "Select Diagnosis" at bounding box center [555, 252] width 102 height 21
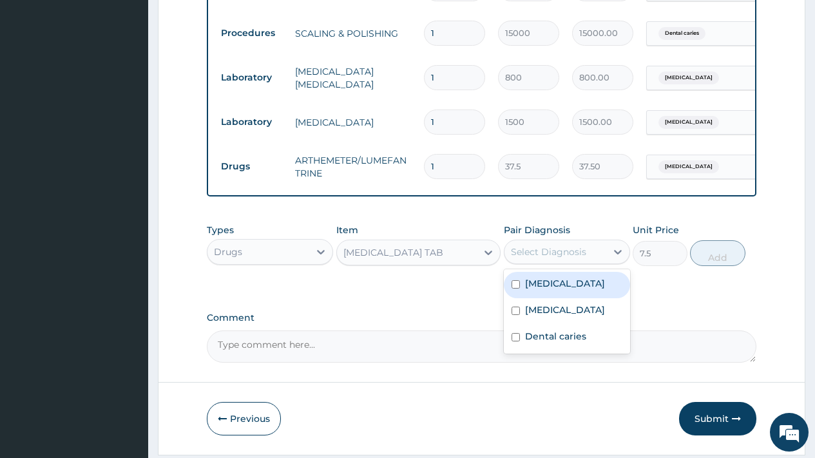
click at [546, 290] on label "Malaria" at bounding box center [565, 283] width 80 height 13
checkbox input "true"
click at [722, 262] on button "Add" at bounding box center [717, 253] width 55 height 26
type input "0"
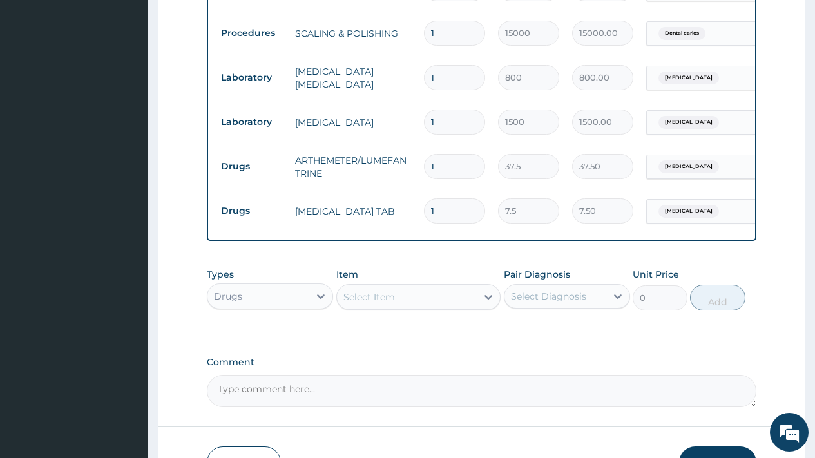
drag, startPoint x: 436, startPoint y: 160, endPoint x: 418, endPoint y: 160, distance: 17.4
click at [419, 160] on td "1" at bounding box center [454, 167] width 74 height 38
type input "2"
type input "75.00"
type input "24"
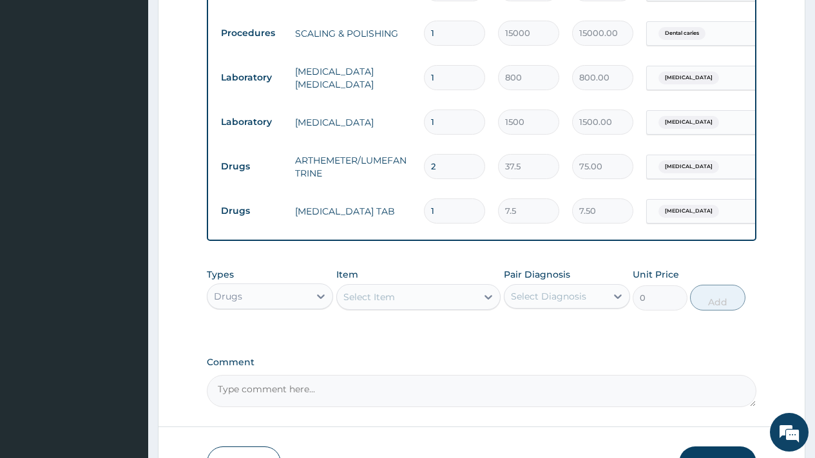
type input "900.00"
type input "24"
click at [439, 206] on input "1" at bounding box center [454, 210] width 61 height 25
type input "18"
type input "135.00"
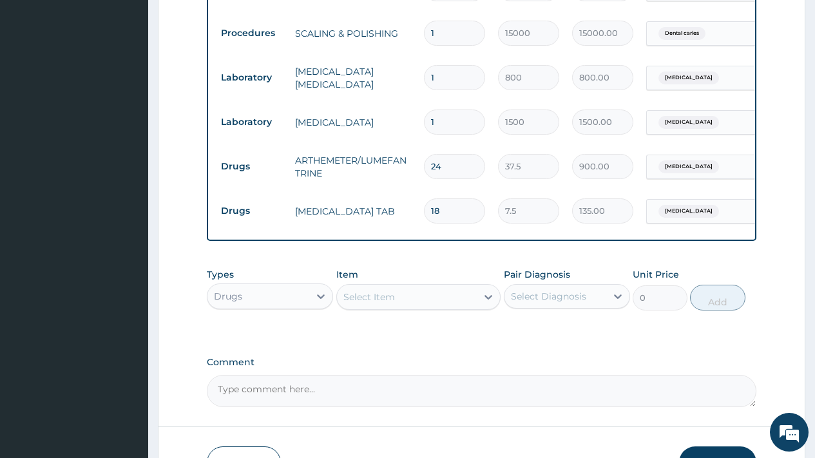
type input "18"
click at [386, 299] on div "Select Item" at bounding box center [369, 297] width 52 height 13
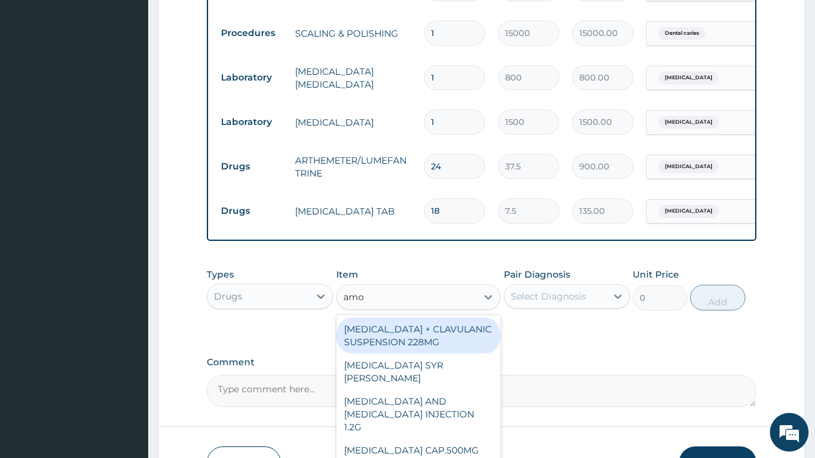
type input "amox"
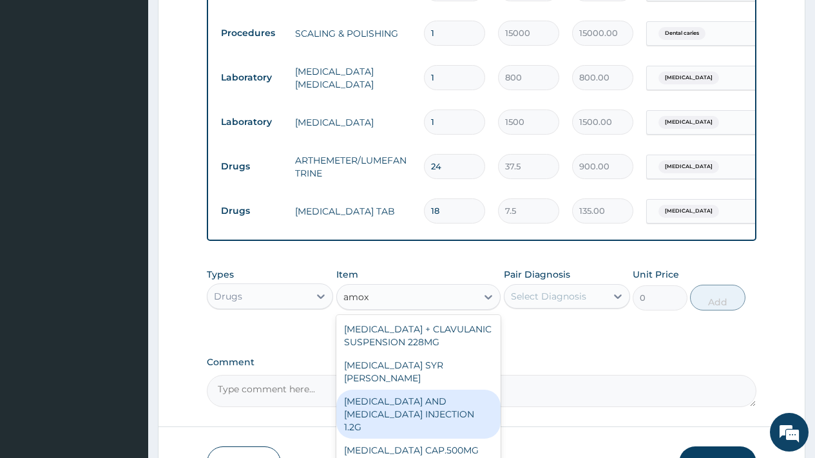
scroll to position [52, 0]
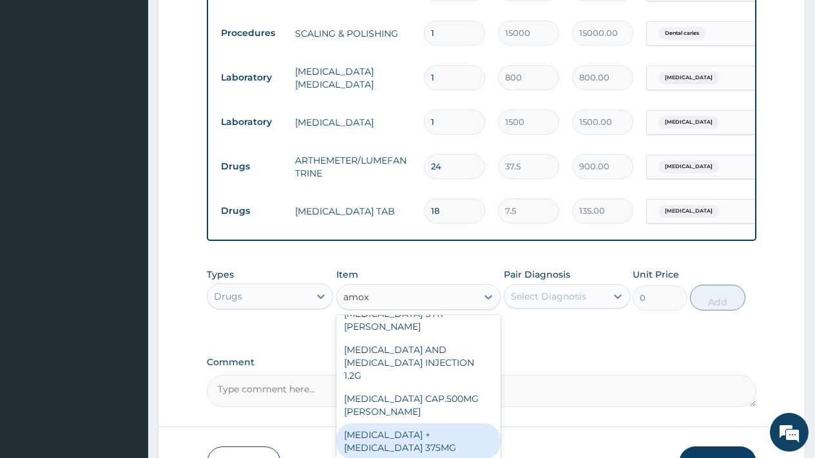
click at [412, 434] on div "AMOXICILLIN + CLAVULANIC ACID 375MG" at bounding box center [418, 441] width 165 height 36
type input "235.65"
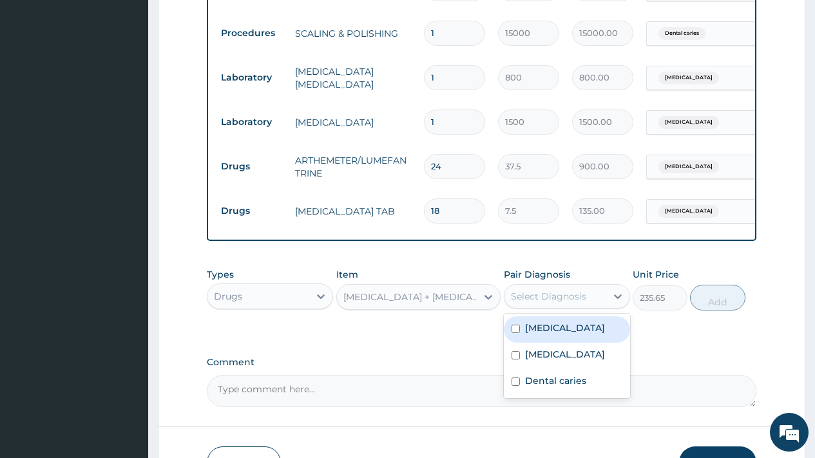
click at [553, 303] on div "Select Diagnosis" at bounding box center [548, 296] width 75 height 13
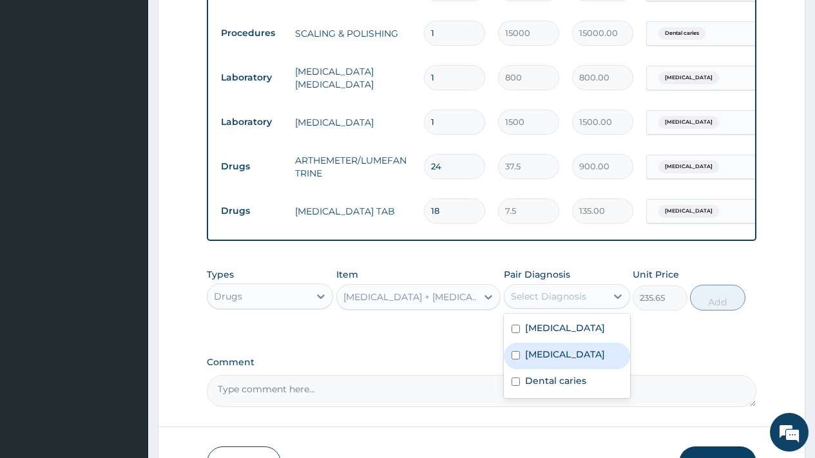
click at [551, 361] on label "Upper respiratory infection" at bounding box center [565, 354] width 80 height 13
checkbox input "true"
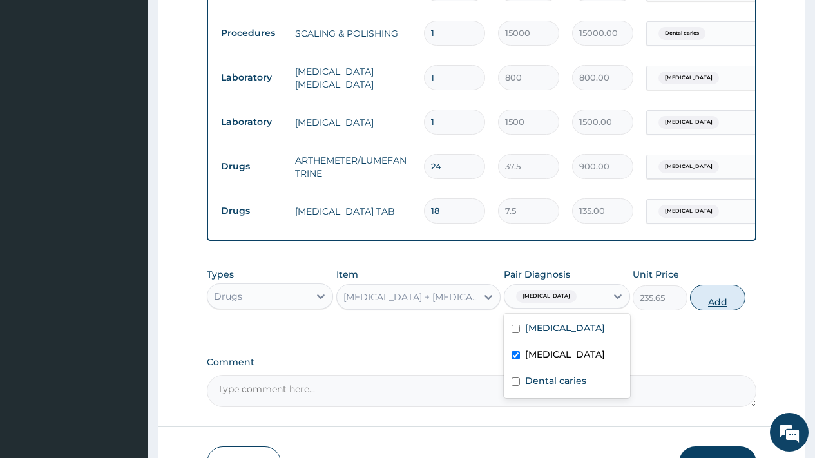
click at [722, 305] on button "Add" at bounding box center [717, 298] width 55 height 26
type input "0"
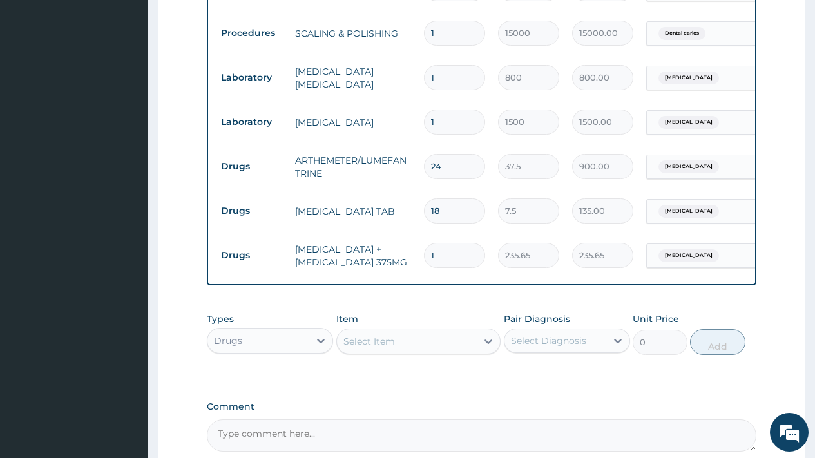
type input "10"
type input "2356.50"
type input "11"
type input "2592.15"
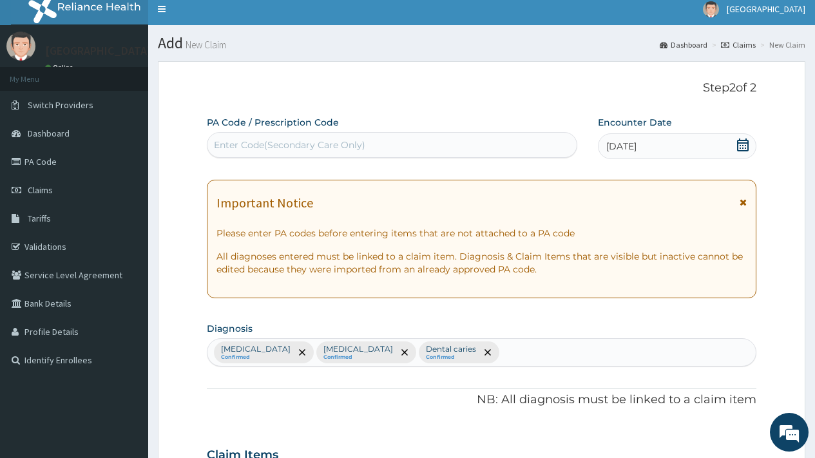
scroll to position [0, 0]
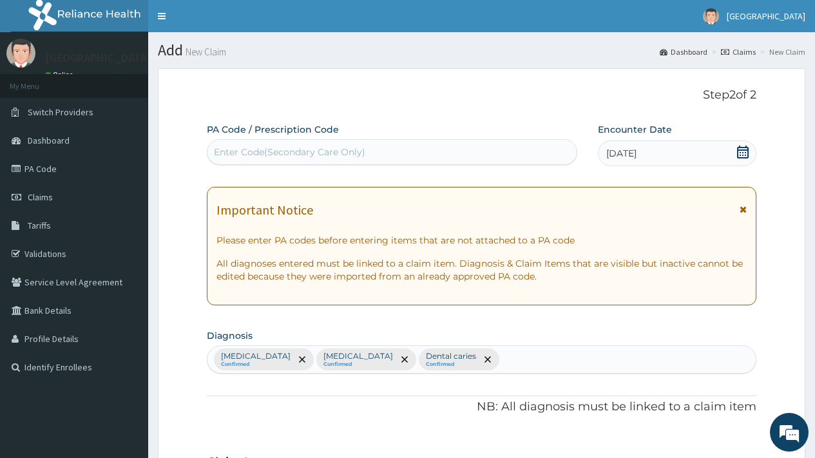
type input "11"
click at [263, 149] on div "Enter Code(Secondary Care Only)" at bounding box center [289, 152] width 151 height 13
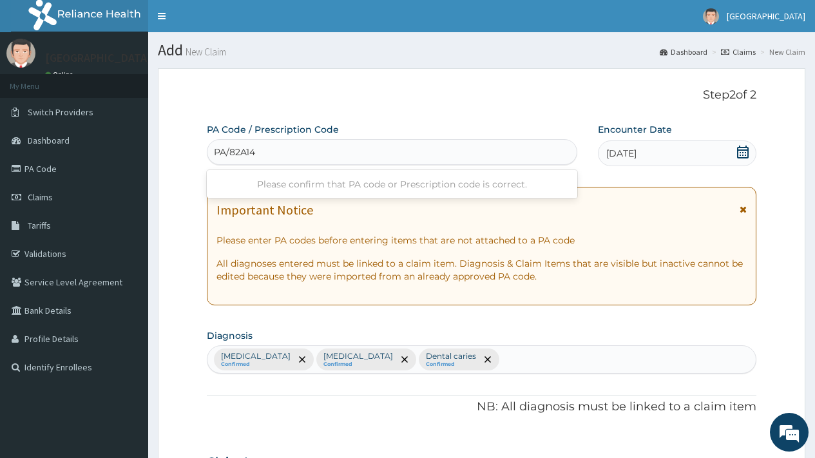
type input "PA/82A148"
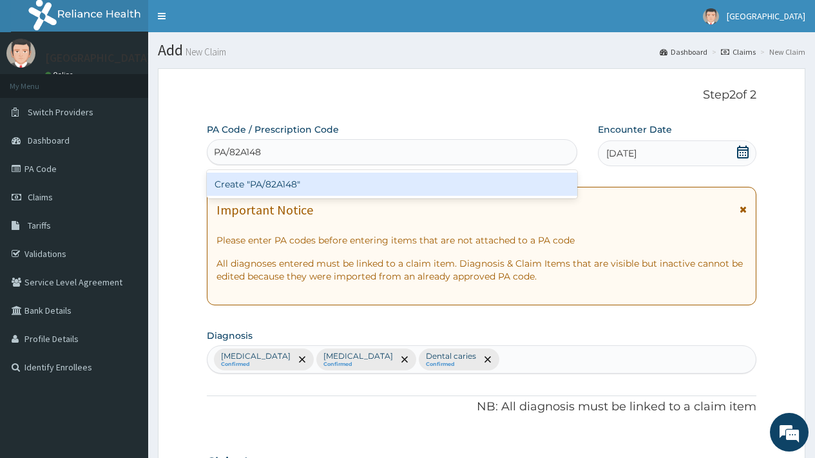
click at [283, 182] on div "Create "PA/82A148"" at bounding box center [392, 184] width 370 height 23
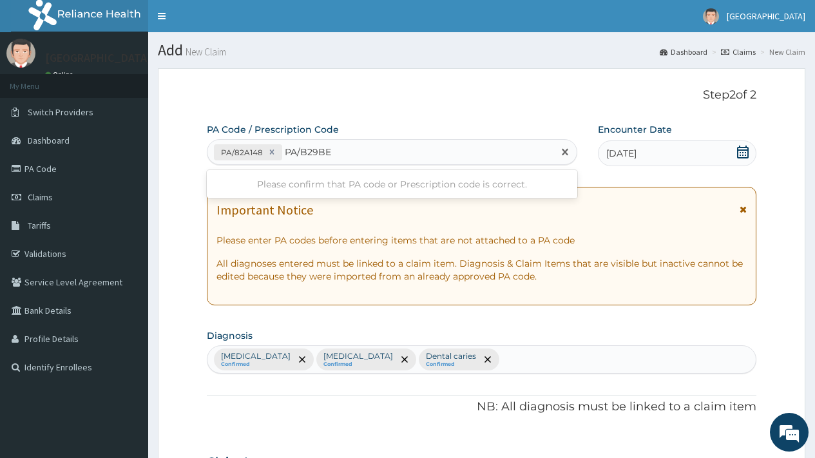
type input "PA/B29BE8"
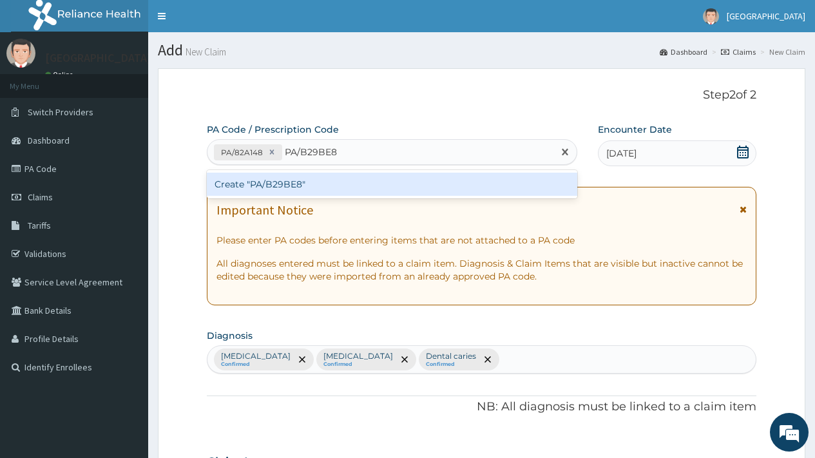
click at [349, 182] on div "Create "PA/B29BE8"" at bounding box center [392, 184] width 370 height 23
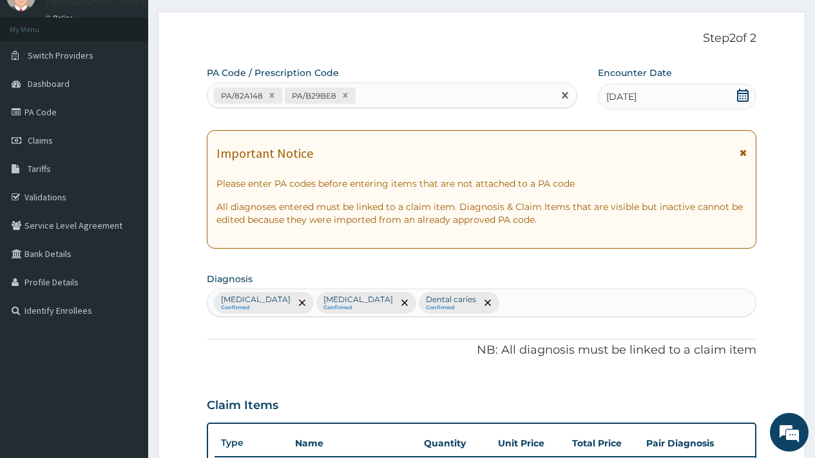
scroll to position [41, 0]
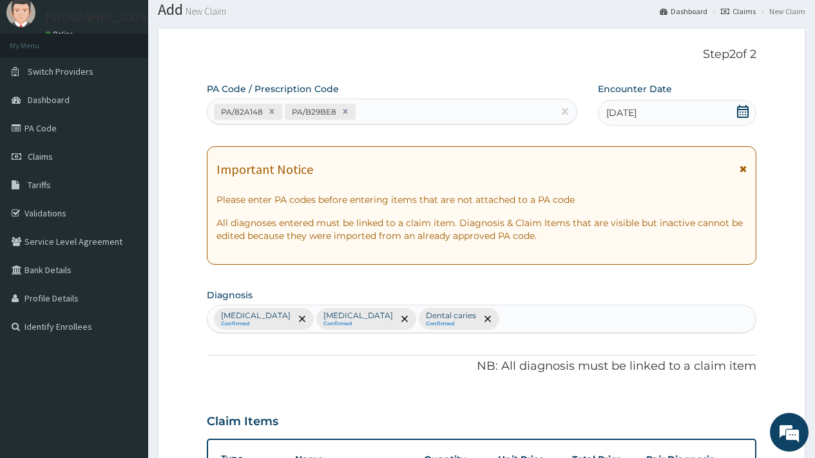
click at [535, 318] on div "Malaria Confirmed Upper respiratory infection Confirmed Dental caries Confirmed" at bounding box center [481, 318] width 548 height 27
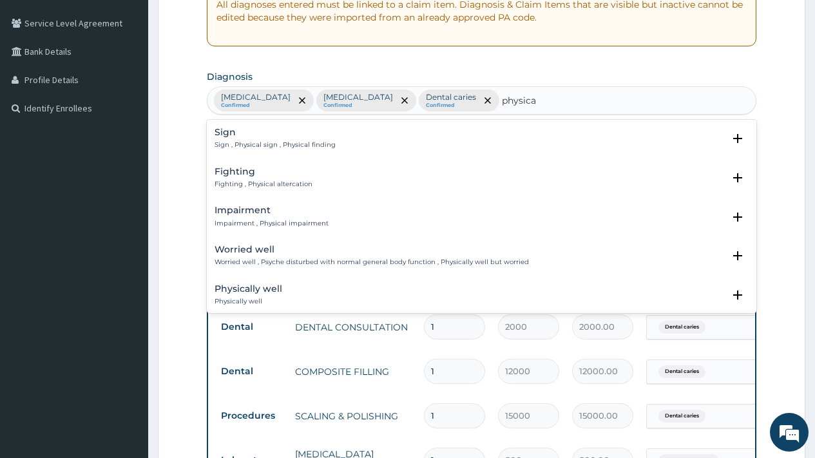
scroll to position [255, 0]
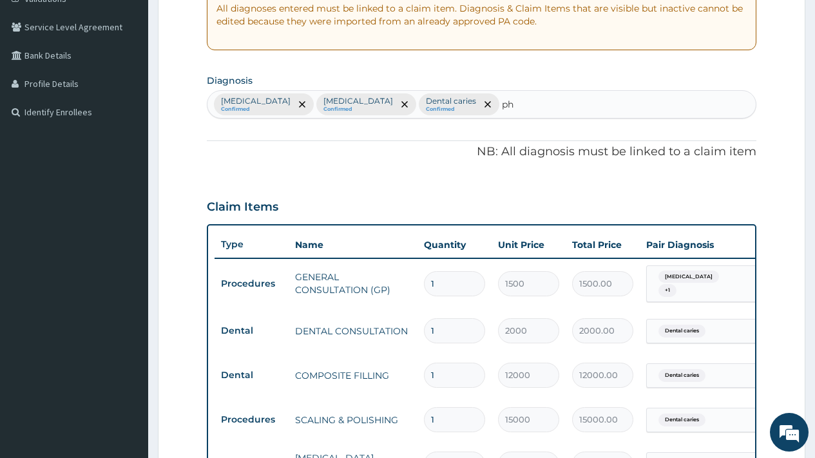
type input "p"
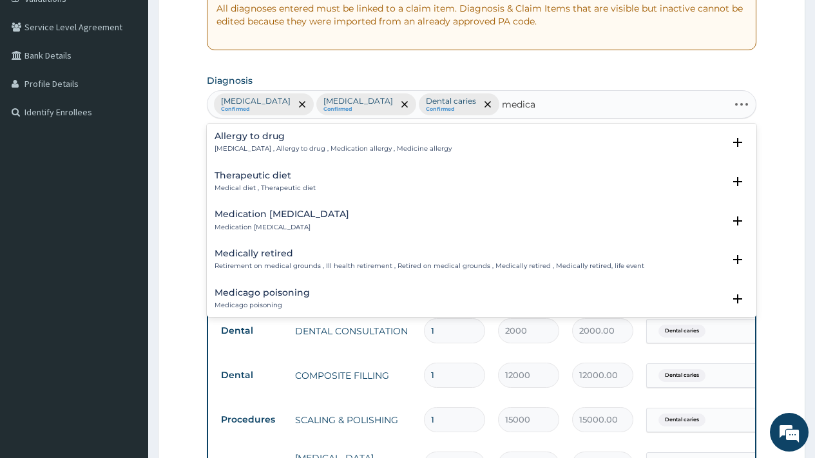
type input "medical"
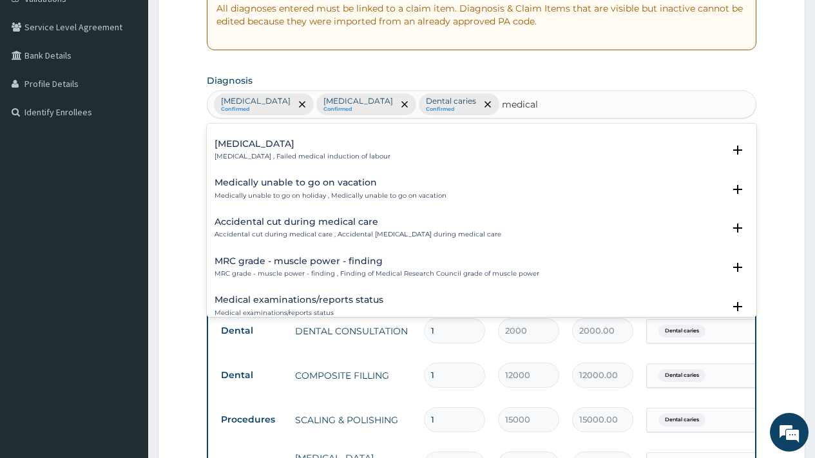
scroll to position [1776, 0]
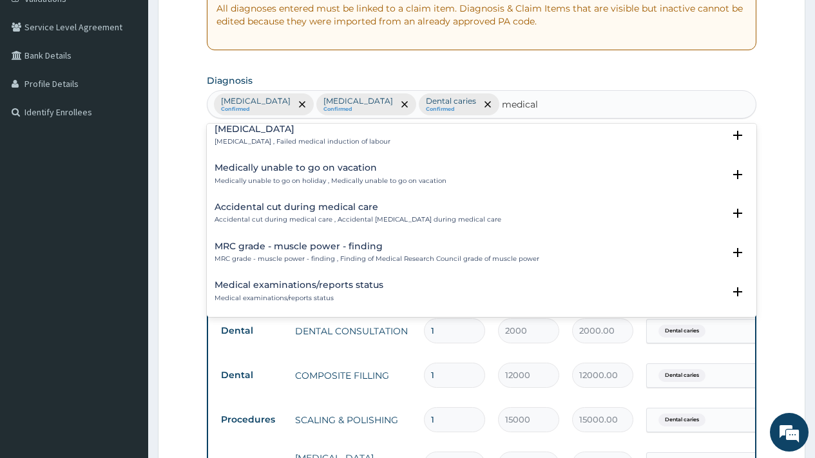
click at [338, 285] on h4 "Medical examinations/reports status" at bounding box center [299, 285] width 169 height 10
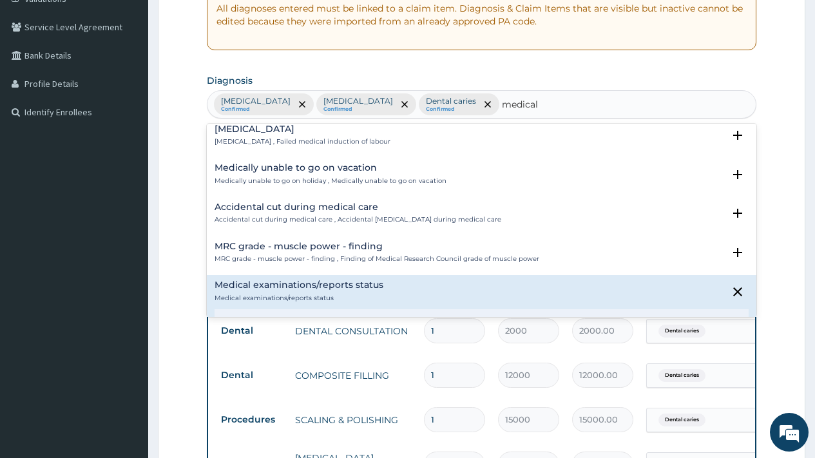
scroll to position [1857, 0]
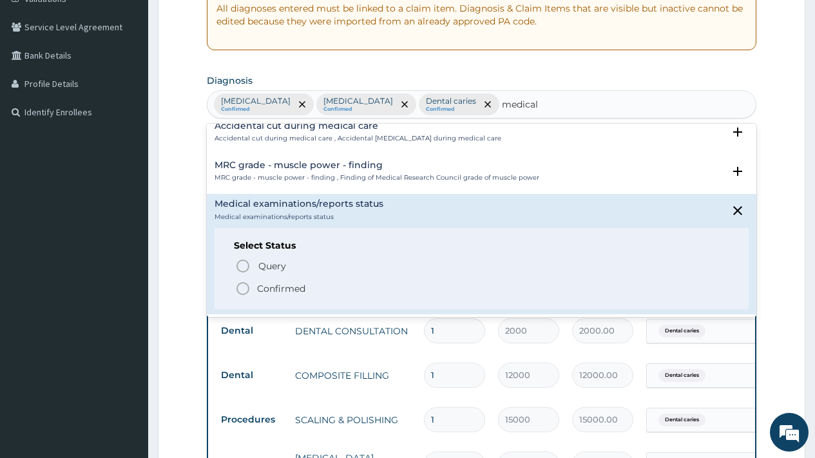
click at [291, 286] on p "Confirmed" at bounding box center [281, 288] width 48 height 13
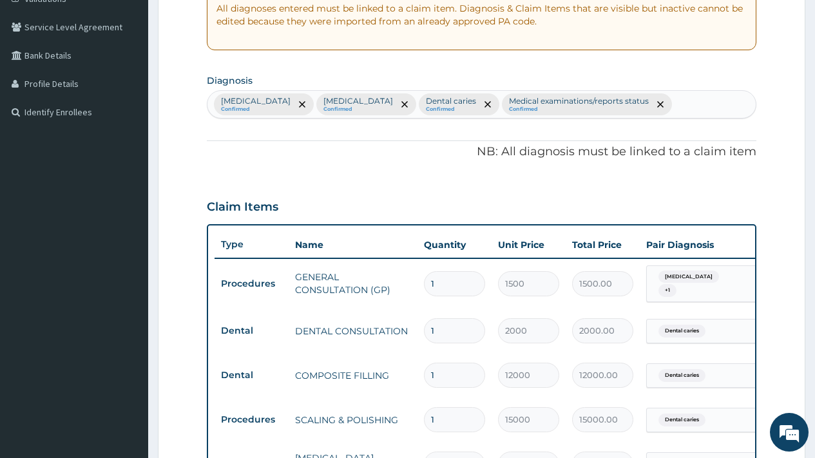
scroll to position [663, 0]
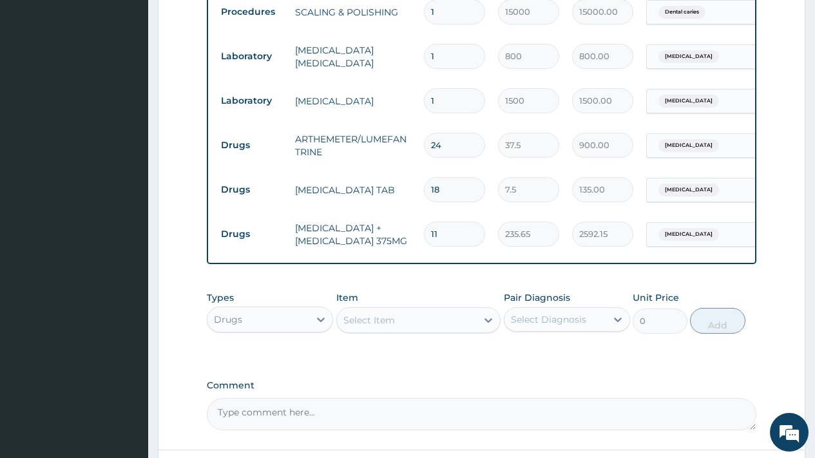
click at [282, 330] on div "Drugs" at bounding box center [258, 319] width 102 height 21
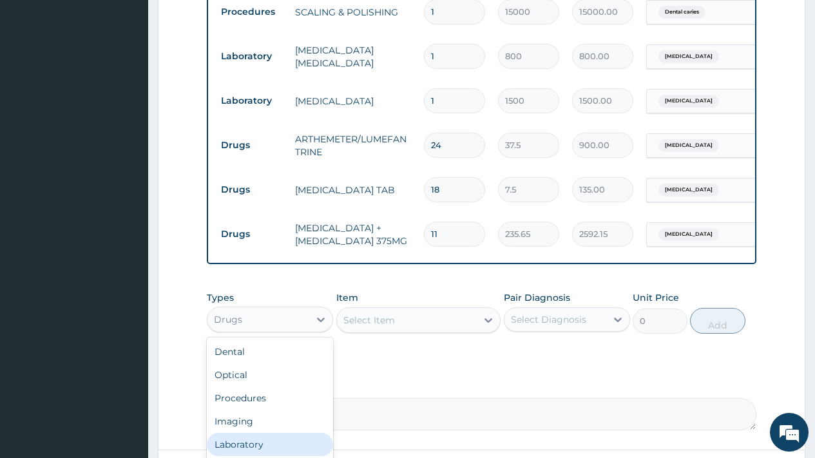
click at [257, 455] on div "Laboratory" at bounding box center [270, 444] width 126 height 23
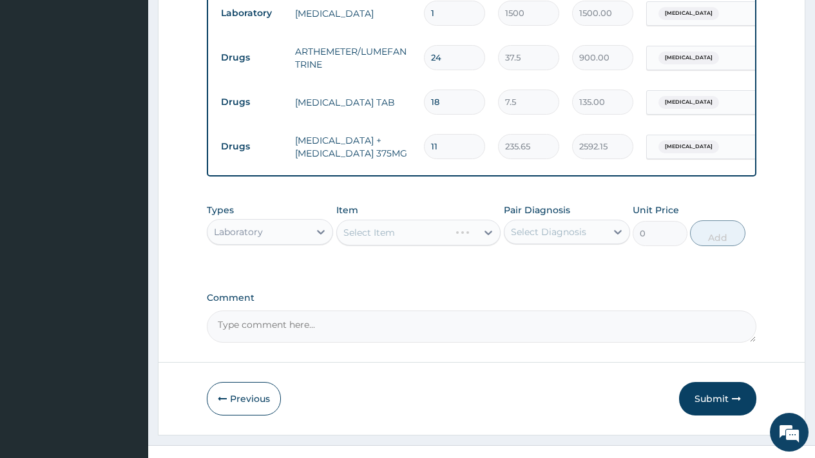
scroll to position [782, 0]
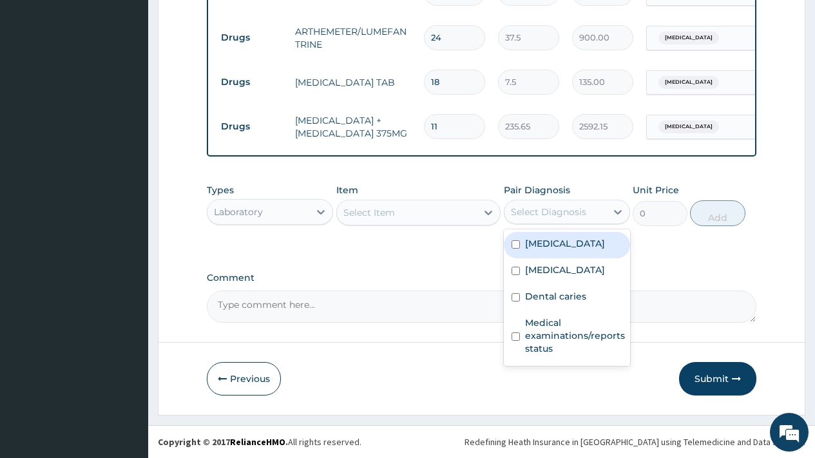
click at [537, 213] on div "Select Diagnosis" at bounding box center [548, 212] width 75 height 13
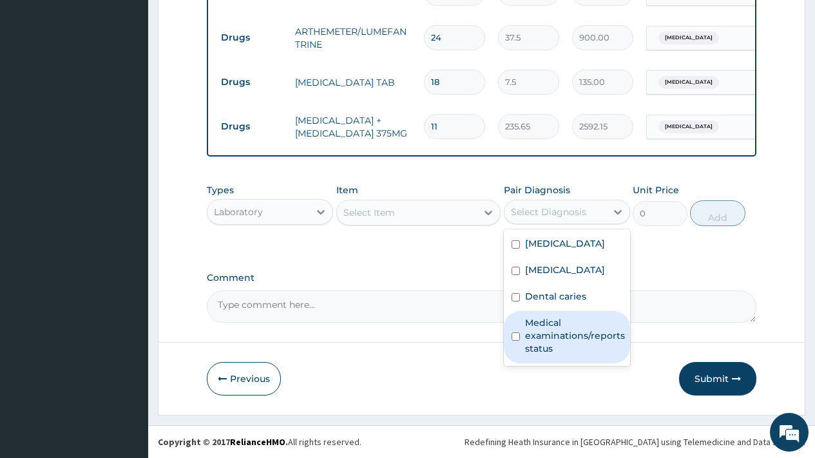
click at [559, 351] on label "Medical examinations/reports status" at bounding box center [575, 335] width 100 height 39
checkbox input "true"
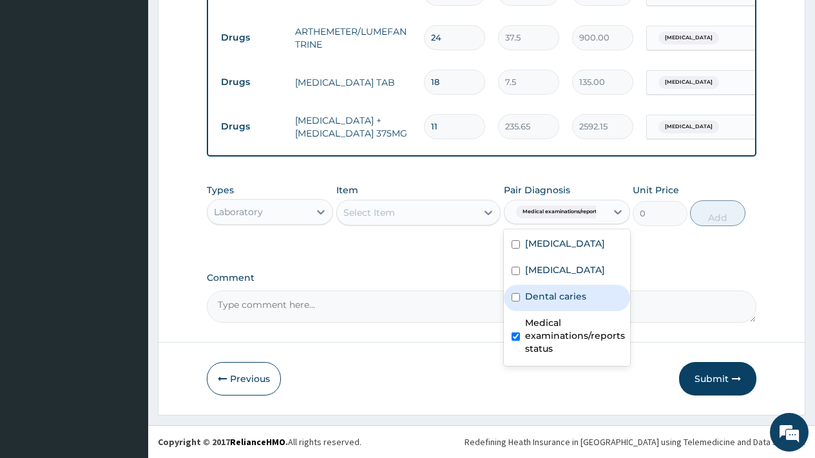
click at [392, 202] on div "Select Item" at bounding box center [407, 212] width 140 height 21
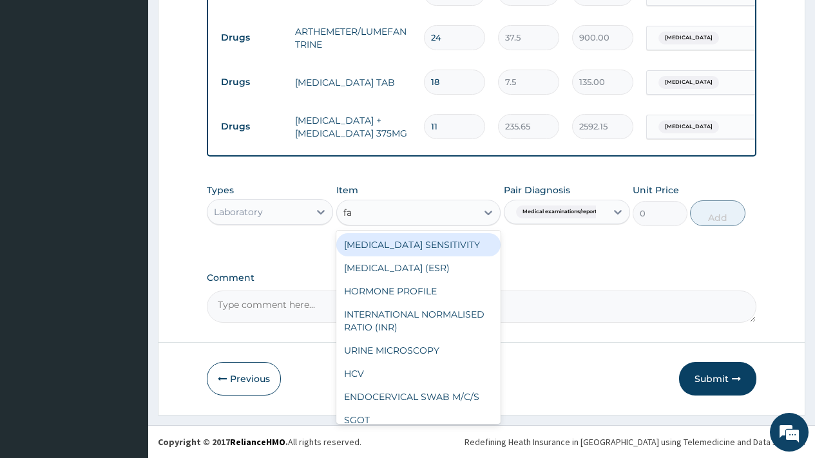
type input "fas"
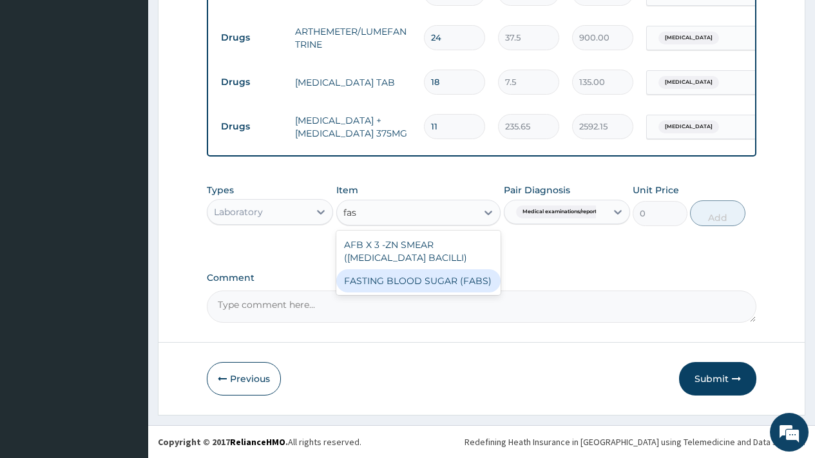
click at [457, 279] on div "FASTING BLOOD SUGAR (FABS)" at bounding box center [418, 280] width 165 height 23
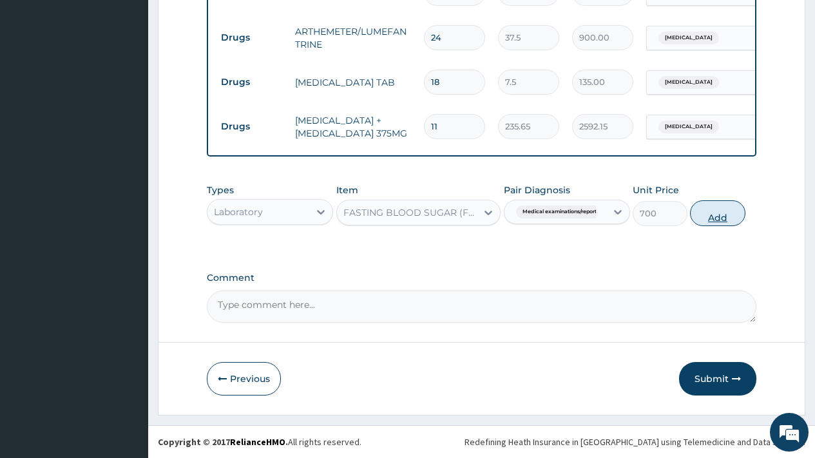
click at [720, 213] on button "Add" at bounding box center [717, 213] width 55 height 26
type input "0"
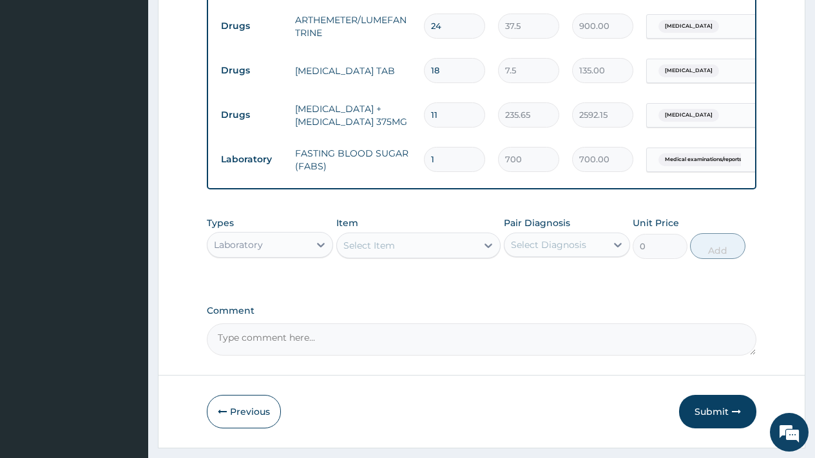
click at [365, 252] on div "Select Item" at bounding box center [369, 245] width 52 height 13
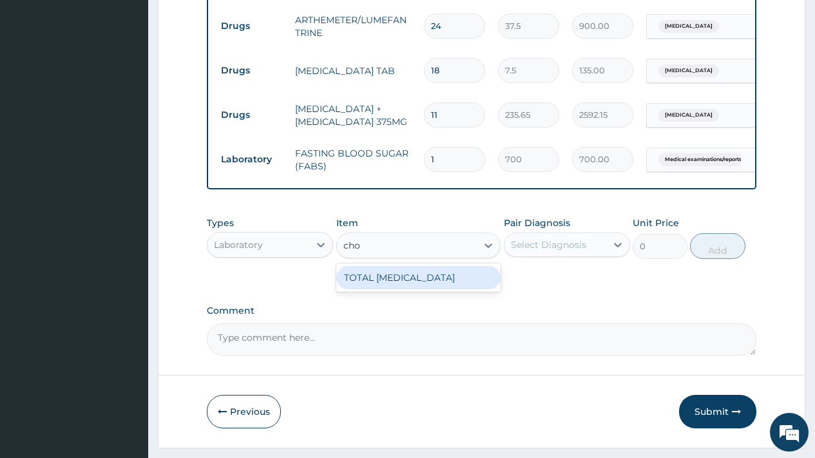
type input "chol"
click at [391, 289] on div "TOTAL CHOLESTEROL" at bounding box center [418, 277] width 165 height 23
type input "2000"
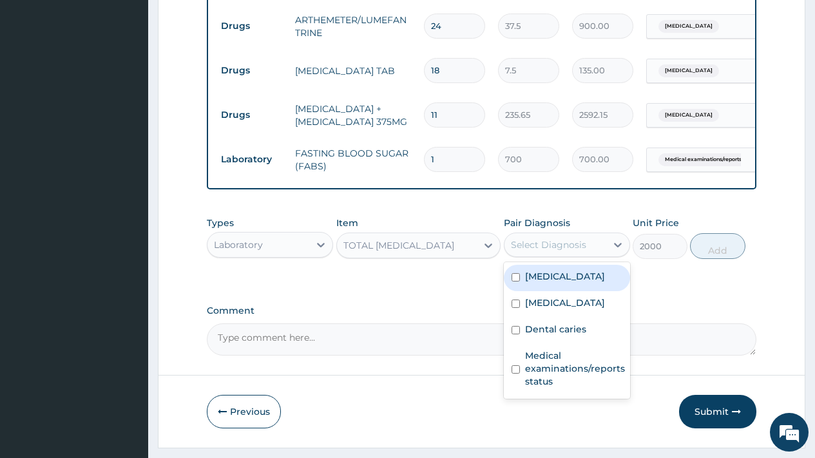
click at [540, 251] on div "Select Diagnosis" at bounding box center [548, 244] width 75 height 13
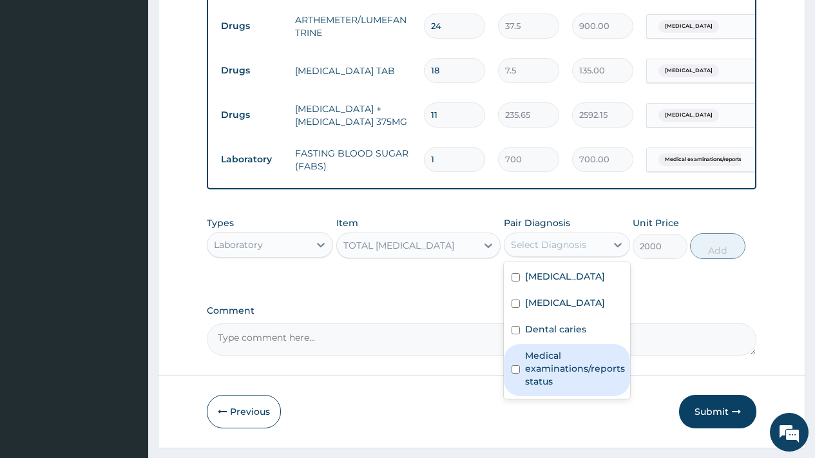
click at [555, 388] on label "Medical examinations/reports status" at bounding box center [575, 368] width 100 height 39
checkbox input "true"
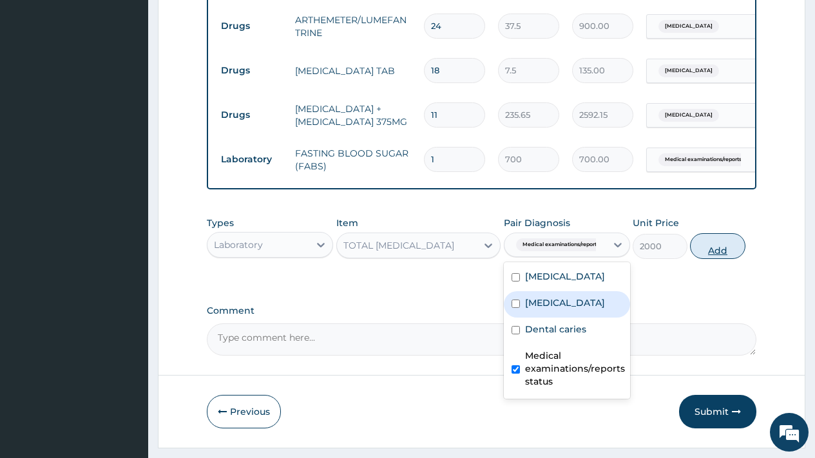
click at [720, 259] on button "Add" at bounding box center [717, 246] width 55 height 26
type input "0"
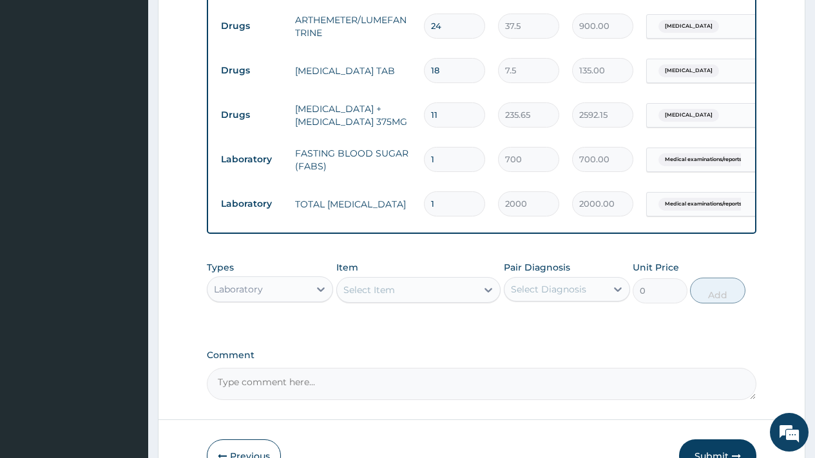
click at [376, 296] on div "Select Item" at bounding box center [369, 289] width 52 height 13
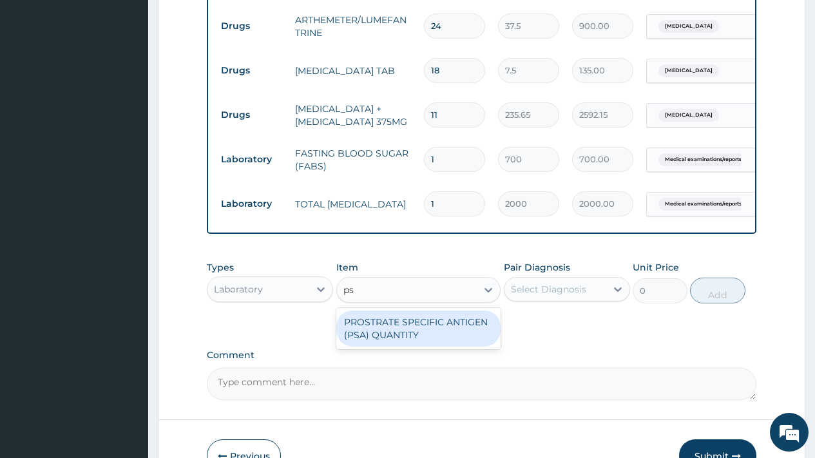
type input "psa"
drag, startPoint x: 385, startPoint y: 341, endPoint x: 498, endPoint y: 315, distance: 116.3
click at [384, 341] on div "PROSTRATE SPECIFIC ANTIGEN (PSA) QUANTITY" at bounding box center [418, 329] width 165 height 36
type input "10000"
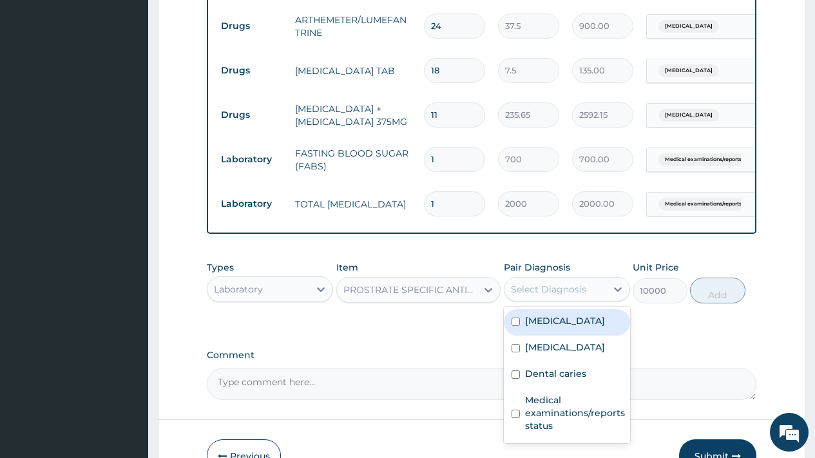
click at [532, 296] on div "Select Diagnosis" at bounding box center [548, 289] width 75 height 13
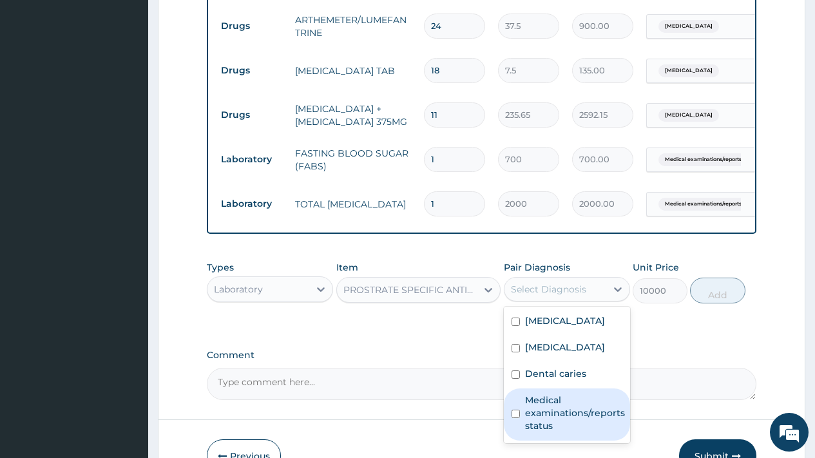
click at [572, 432] on label "Medical examinations/reports status" at bounding box center [575, 413] width 100 height 39
checkbox input "true"
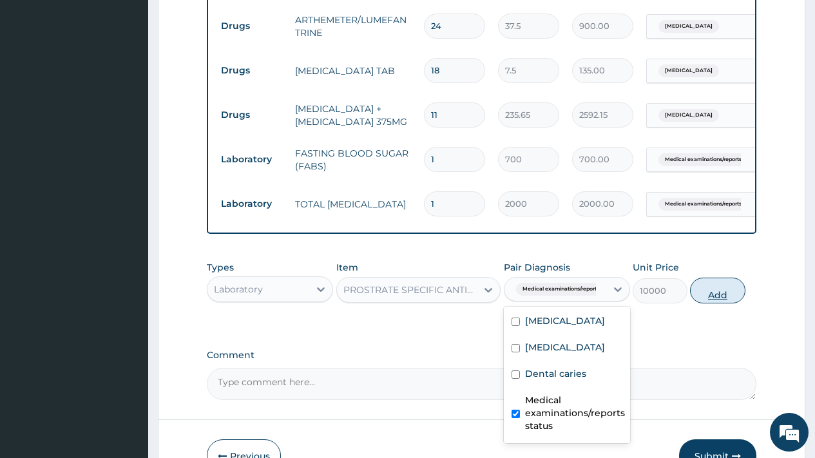
click at [717, 303] on button "Add" at bounding box center [717, 291] width 55 height 26
type input "0"
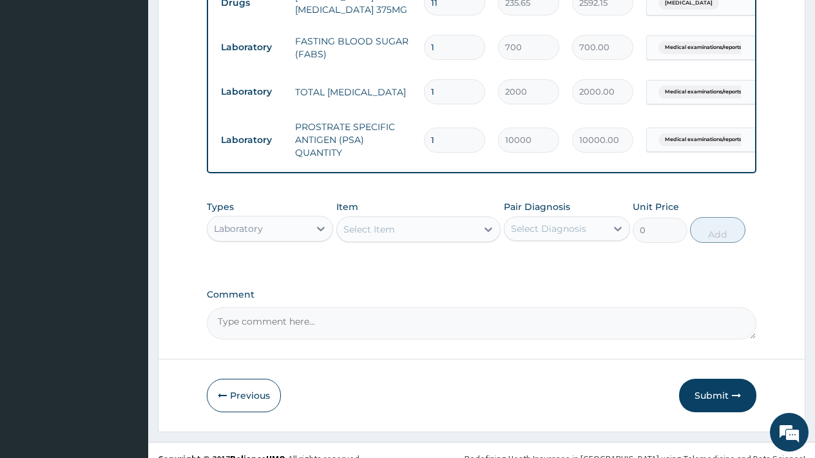
scroll to position [923, 0]
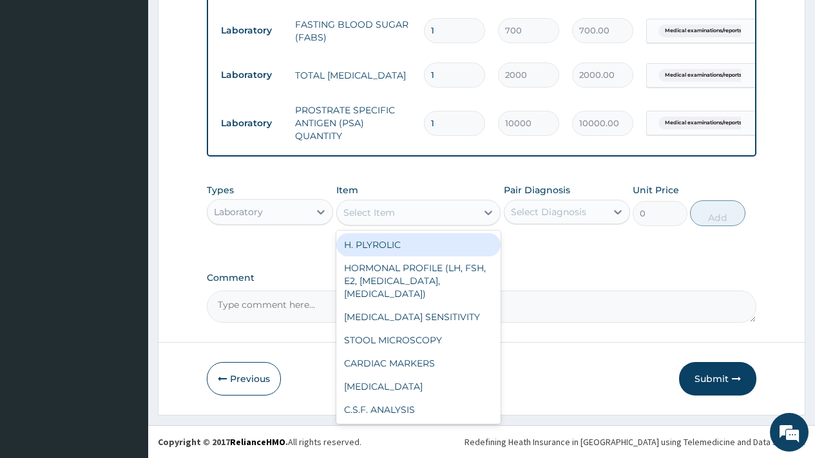
click at [358, 214] on div "Select Item" at bounding box center [369, 212] width 52 height 13
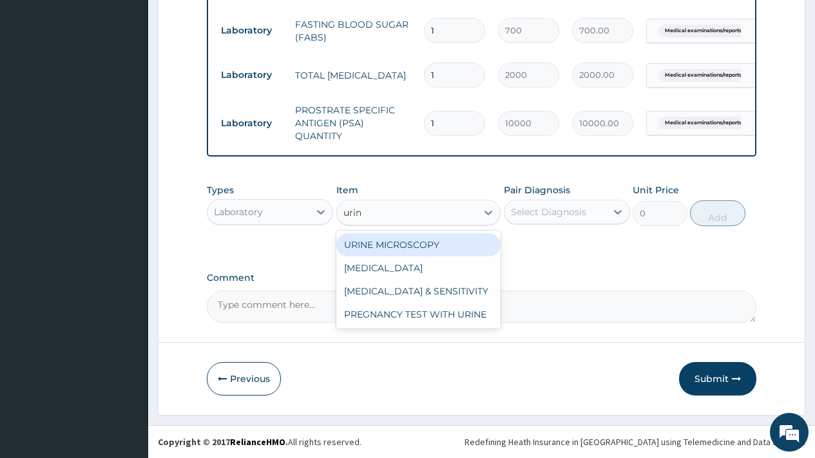
type input "urina"
click at [376, 243] on div "URINALYSIS" at bounding box center [418, 244] width 165 height 23
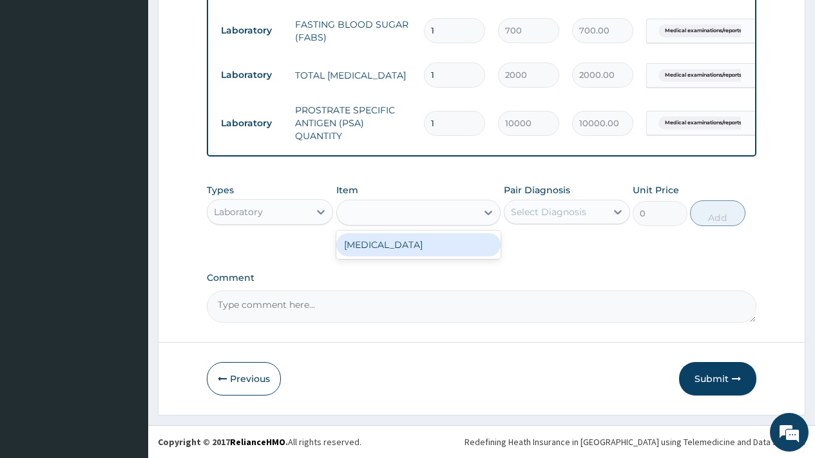
type input "500"
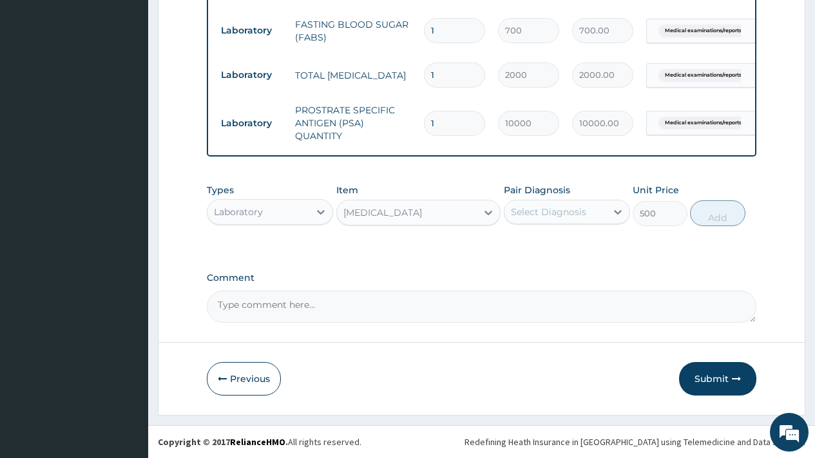
click at [533, 215] on div "Select Diagnosis" at bounding box center [548, 212] width 75 height 13
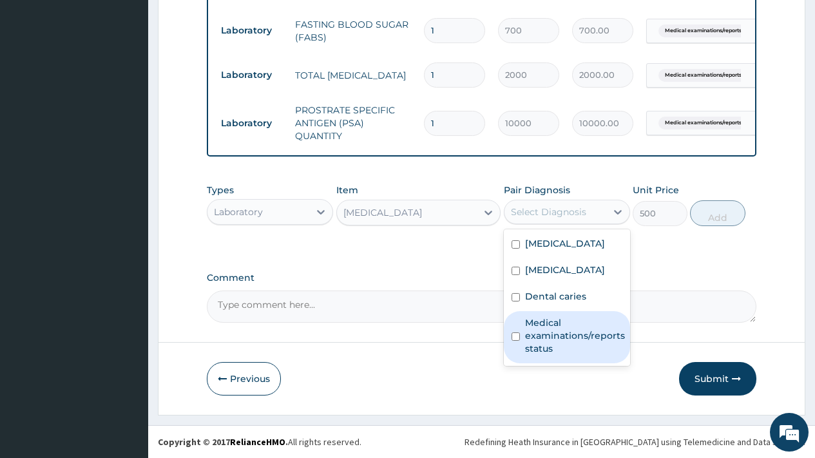
click at [549, 353] on label "Medical examinations/reports status" at bounding box center [575, 335] width 100 height 39
checkbox input "true"
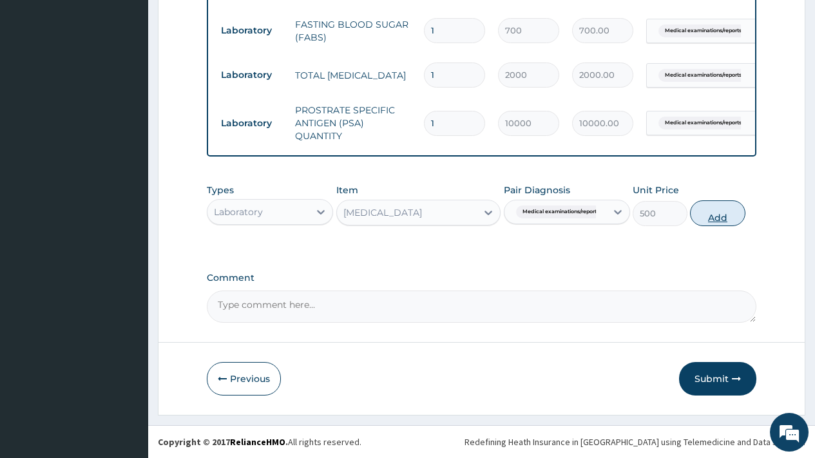
click at [724, 214] on button "Add" at bounding box center [717, 213] width 55 height 26
type input "0"
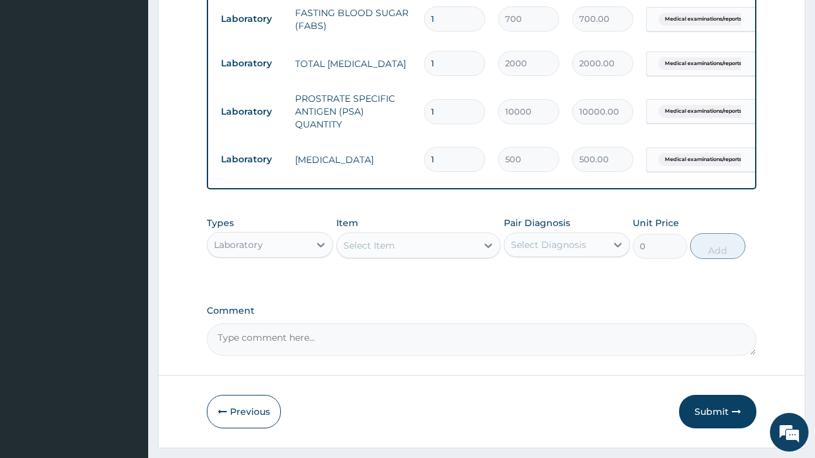
click at [385, 252] on div "Select Item" at bounding box center [369, 245] width 52 height 13
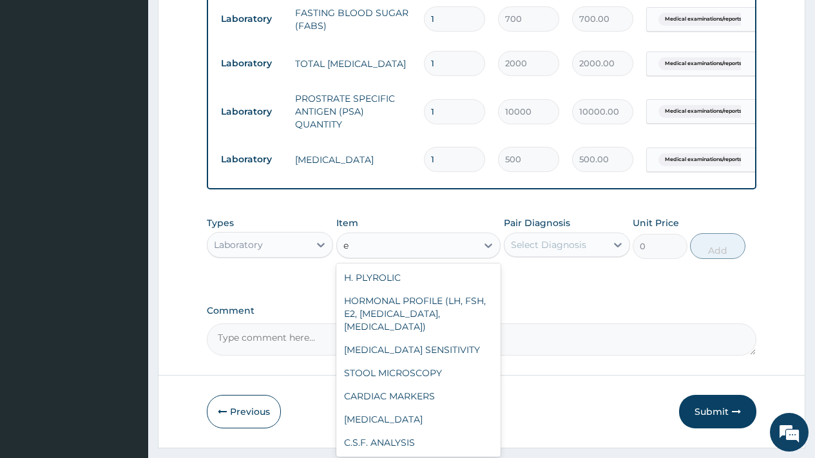
type input "el"
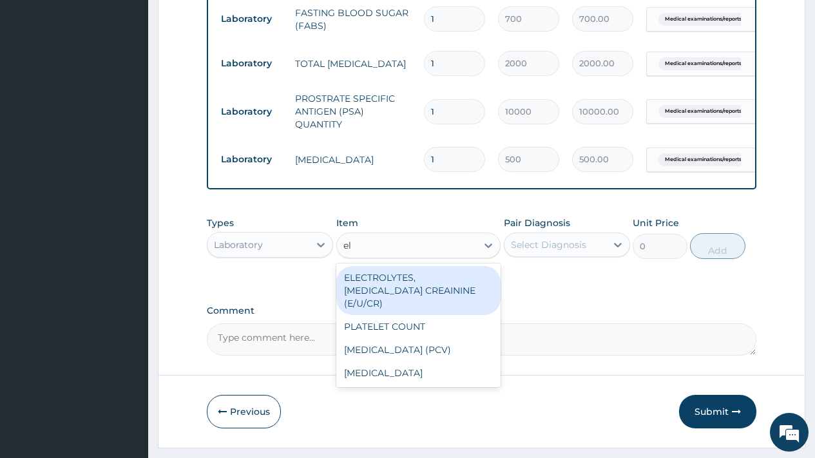
click at [396, 291] on div "ELECTROLYTES, UREA CREAININE (E/U/CR)" at bounding box center [418, 290] width 165 height 49
type input "5000"
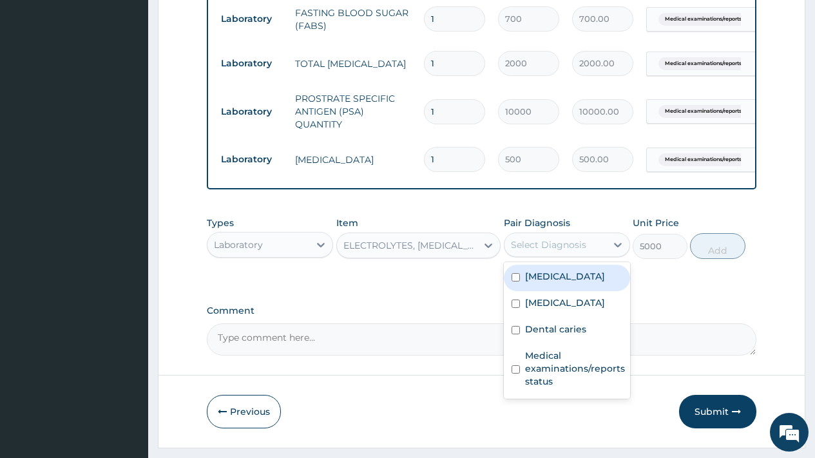
click at [537, 251] on div "Select Diagnosis" at bounding box center [548, 244] width 75 height 13
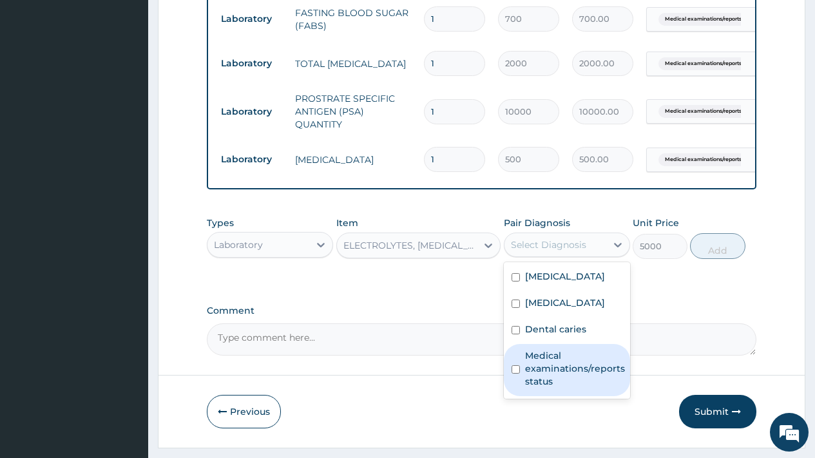
click at [547, 388] on label "Medical examinations/reports status" at bounding box center [575, 368] width 100 height 39
checkbox input "true"
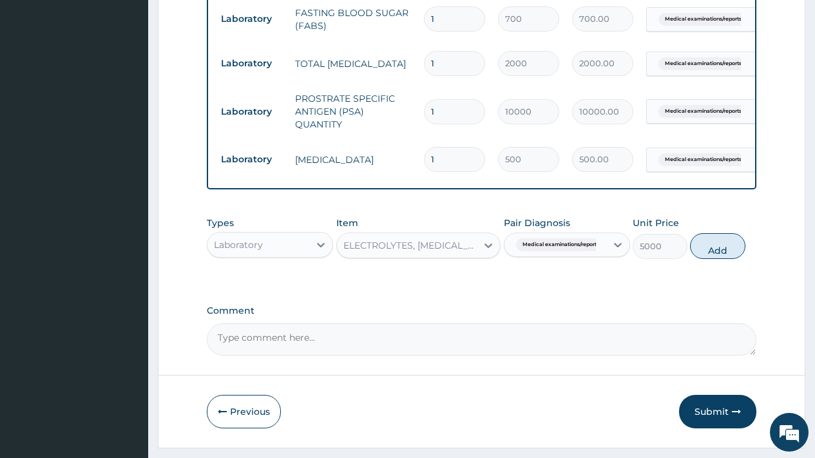
click at [714, 259] on button "Add" at bounding box center [717, 246] width 55 height 26
type input "0"
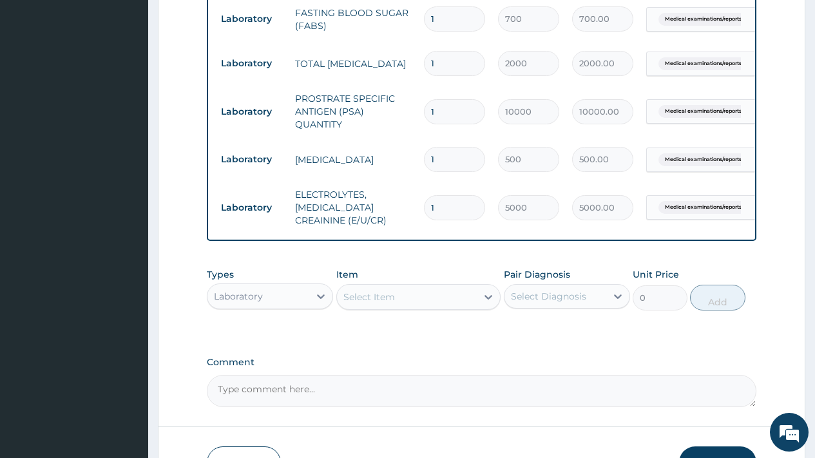
click at [376, 303] on div "Select Item" at bounding box center [369, 297] width 52 height 13
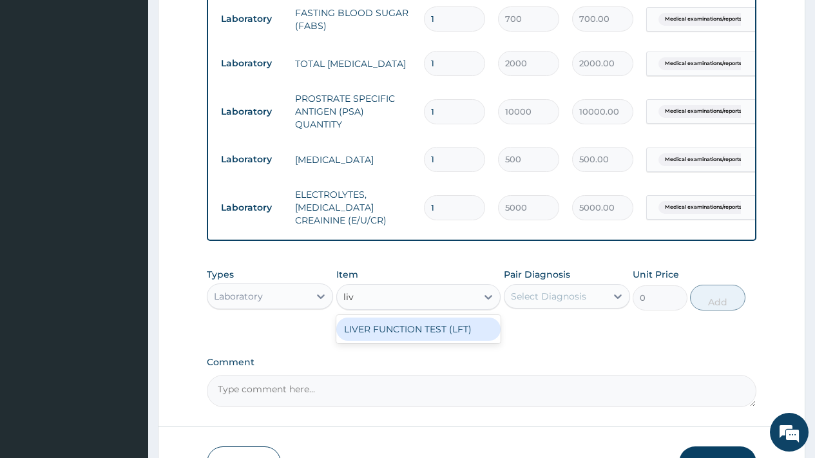
type input "live"
click at [404, 333] on div "LIVER FUNCTION TEST (LFT)" at bounding box center [418, 329] width 165 height 23
type input "18000"
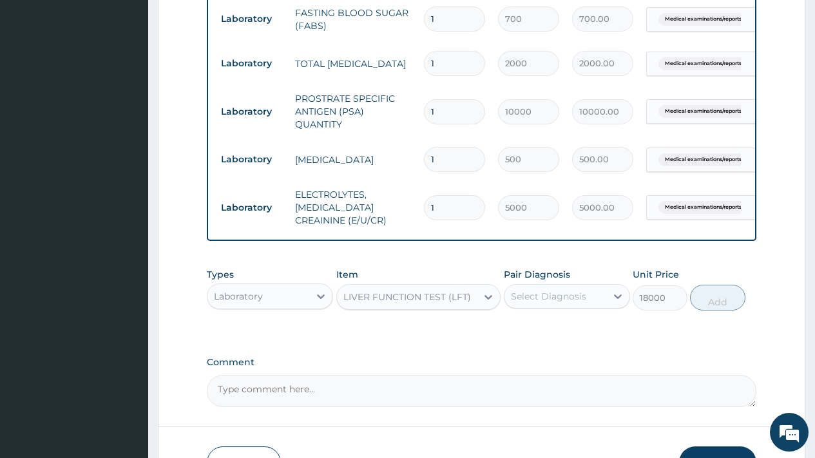
click at [530, 303] on div "Select Diagnosis" at bounding box center [548, 296] width 75 height 13
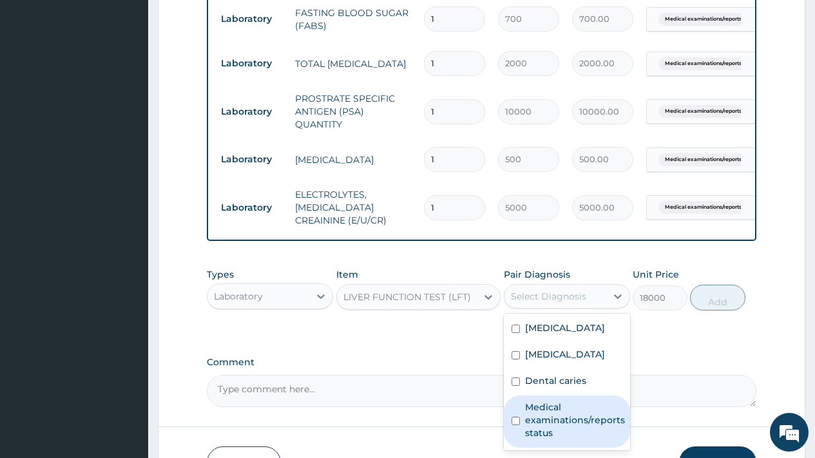
click at [573, 430] on label "Medical examinations/reports status" at bounding box center [575, 420] width 100 height 39
checkbox input "true"
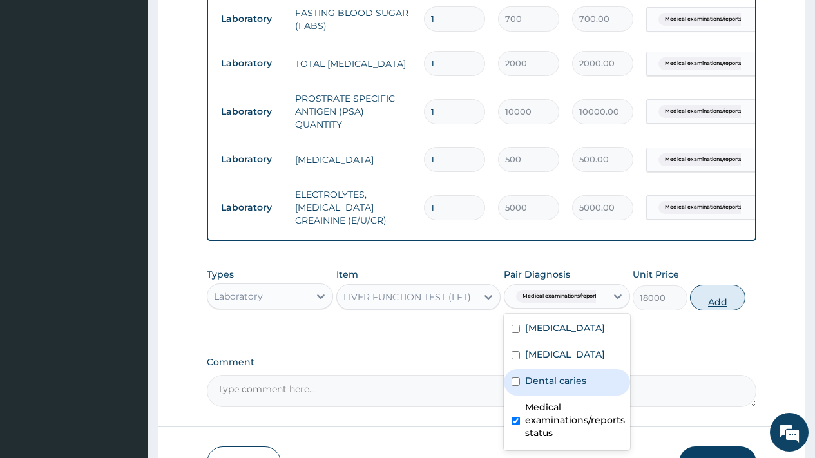
click at [716, 302] on button "Add" at bounding box center [717, 298] width 55 height 26
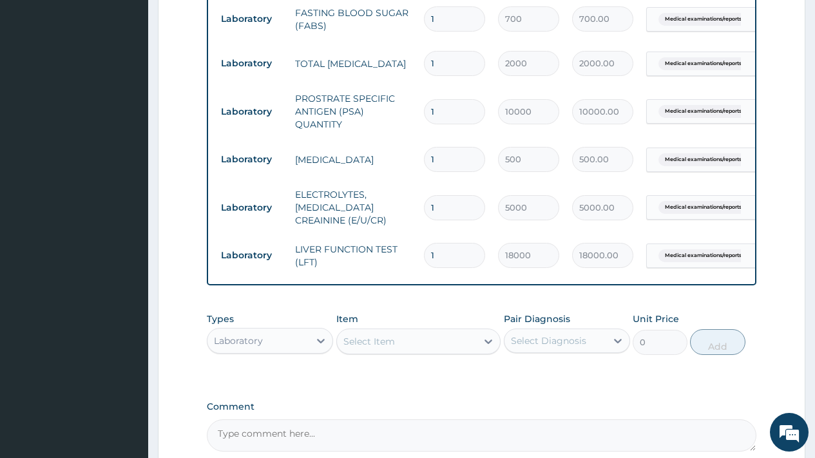
scroll to position [1056, 0]
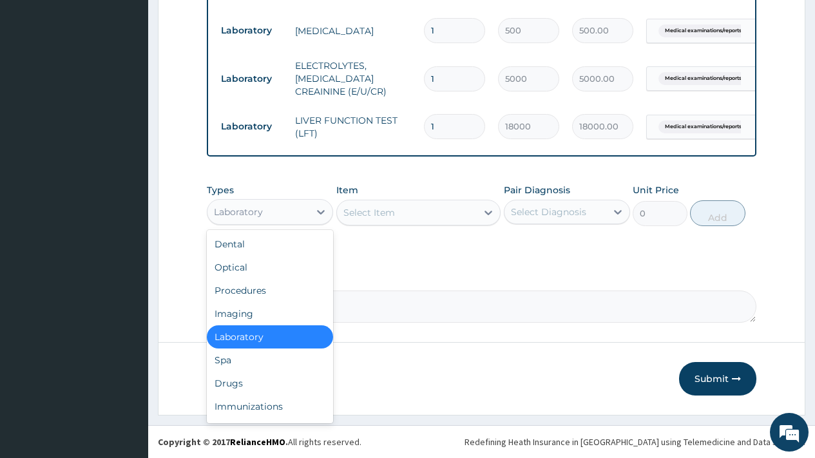
click at [247, 210] on div "Laboratory" at bounding box center [238, 212] width 49 height 13
click at [236, 272] on div "Optical" at bounding box center [270, 267] width 126 height 23
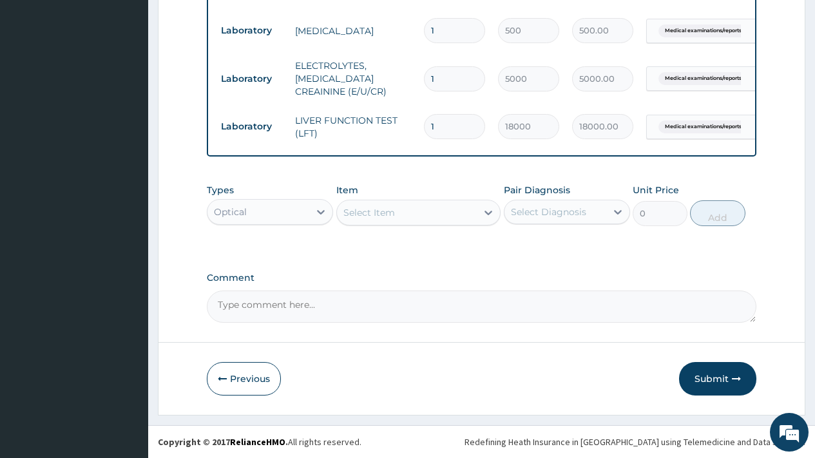
click at [407, 215] on div "Select Item" at bounding box center [407, 212] width 140 height 21
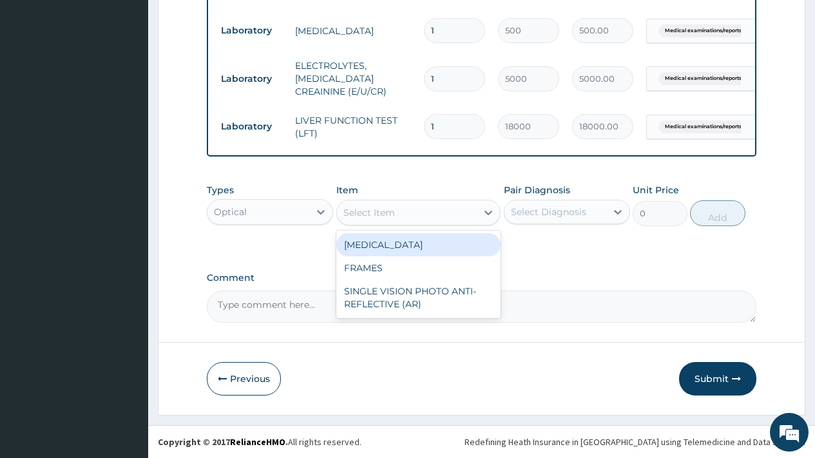
click at [395, 245] on div "VISUAL ACUITY" at bounding box center [418, 244] width 165 height 23
type input "1000"
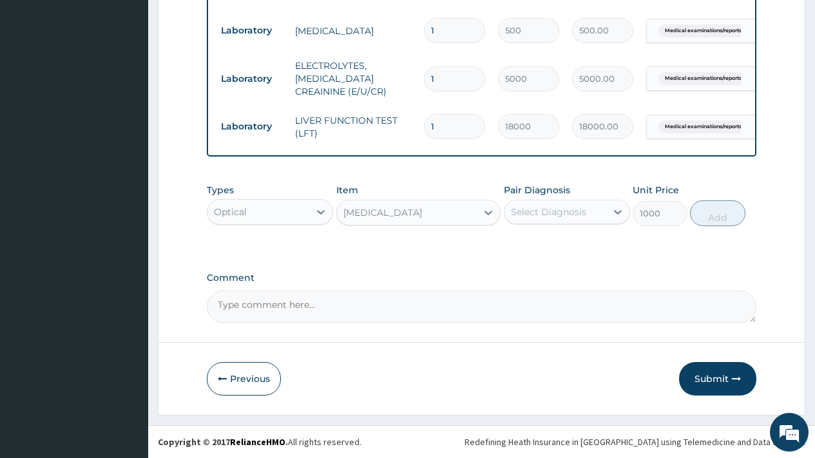
click at [542, 217] on div "Select Diagnosis" at bounding box center [548, 212] width 75 height 13
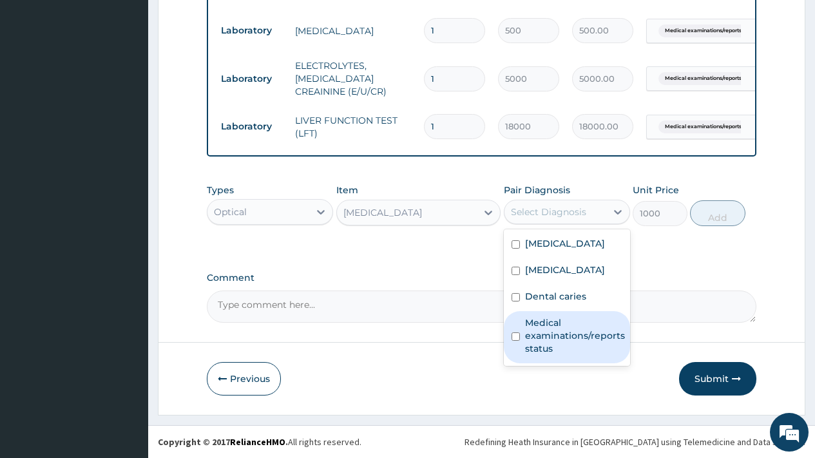
click at [553, 355] on label "Medical examinations/reports status" at bounding box center [575, 335] width 100 height 39
checkbox input "true"
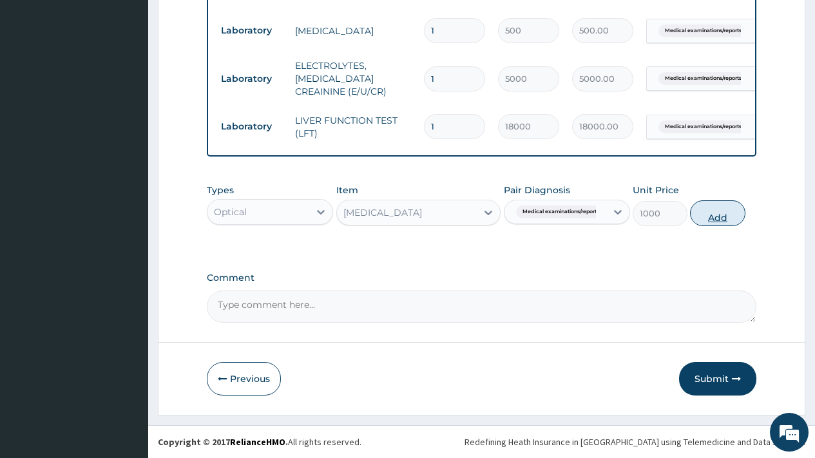
click at [716, 213] on button "Add" at bounding box center [717, 213] width 55 height 26
type input "0"
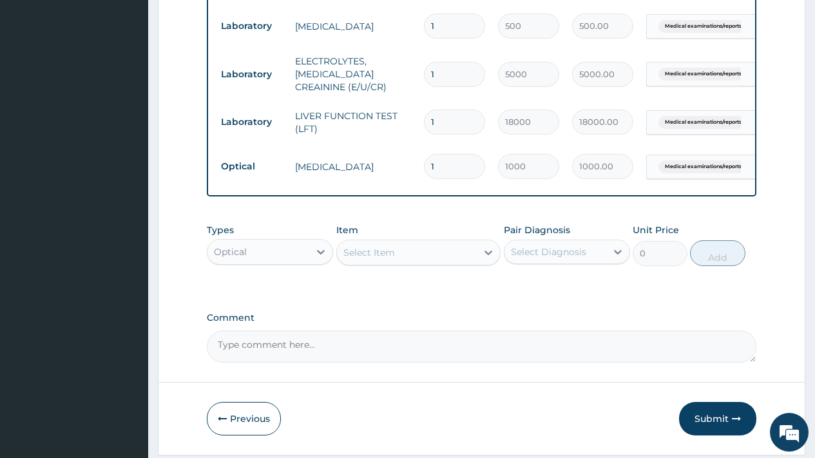
click at [251, 250] on div "Optical" at bounding box center [258, 252] width 102 height 21
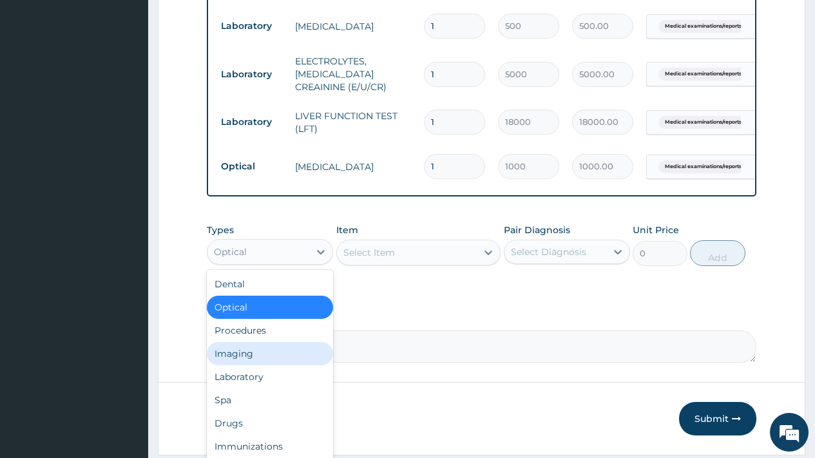
click at [237, 353] on div "Imaging" at bounding box center [270, 353] width 126 height 23
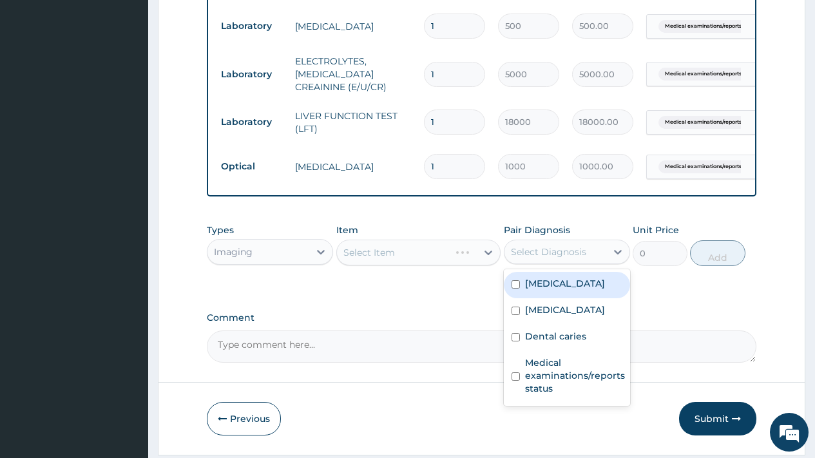
click at [558, 256] on div "Select Diagnosis" at bounding box center [548, 251] width 75 height 13
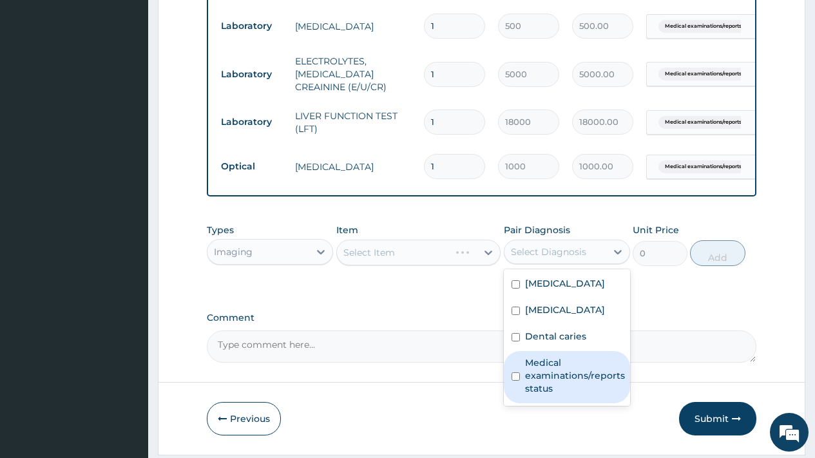
click at [568, 387] on label "Medical examinations/reports status" at bounding box center [575, 375] width 100 height 39
checkbox input "true"
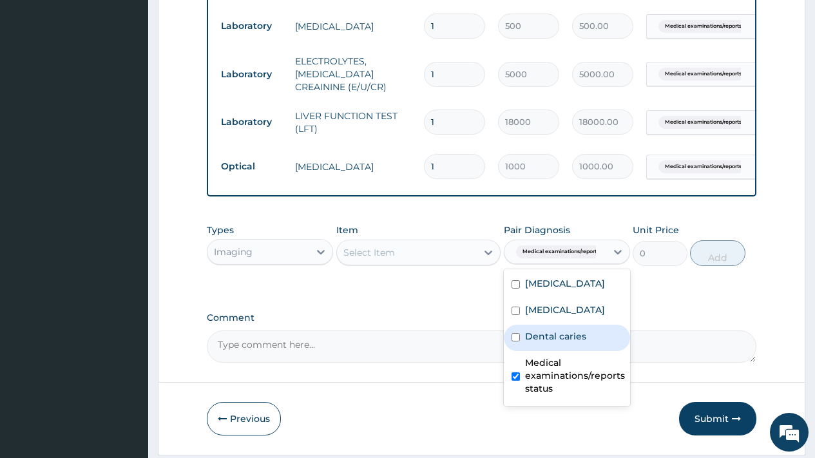
click at [395, 254] on div "Select Item" at bounding box center [407, 252] width 140 height 21
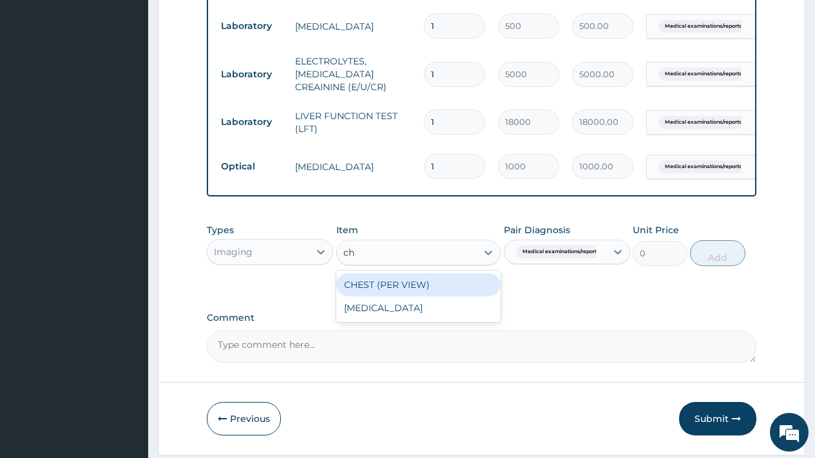
type input "che"
click at [414, 289] on div "CHEST (PER VIEW)" at bounding box center [418, 284] width 165 height 23
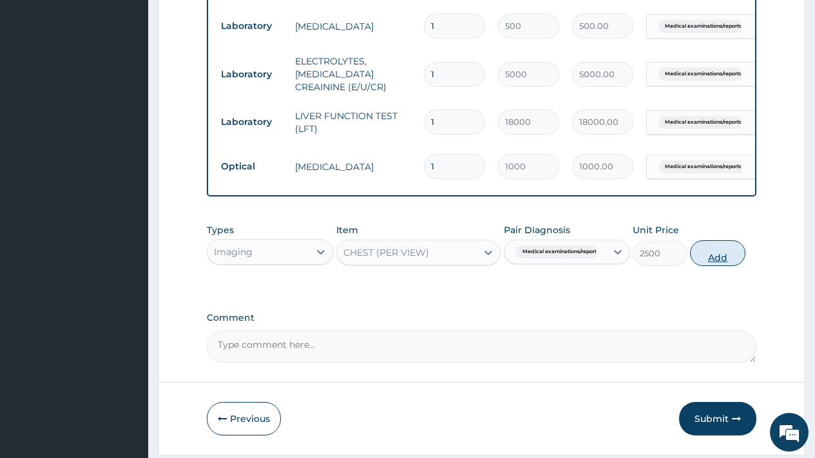
click at [710, 261] on button "Add" at bounding box center [717, 253] width 55 height 26
type input "0"
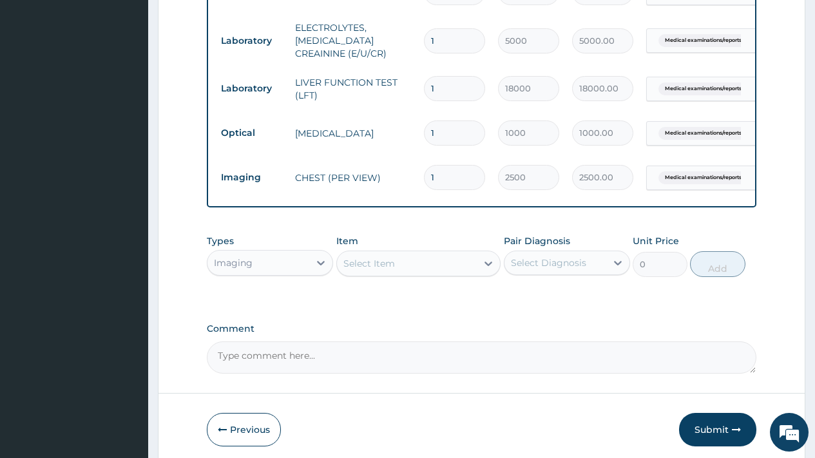
scroll to position [1145, 0]
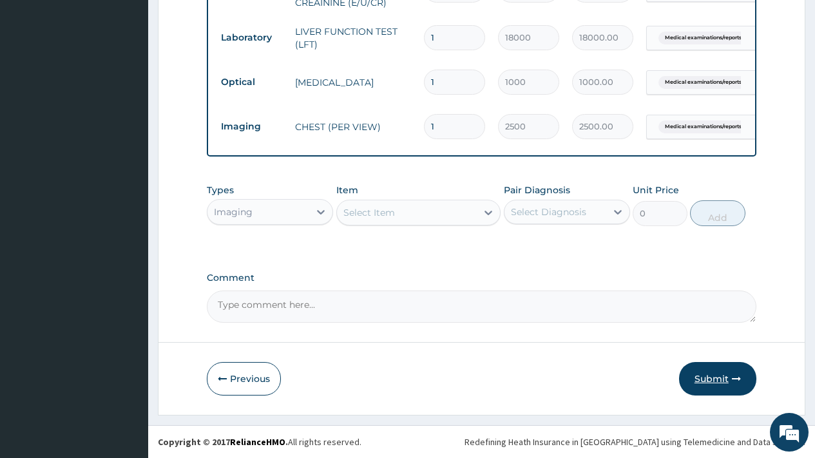
click at [709, 378] on button "Submit" at bounding box center [717, 379] width 77 height 34
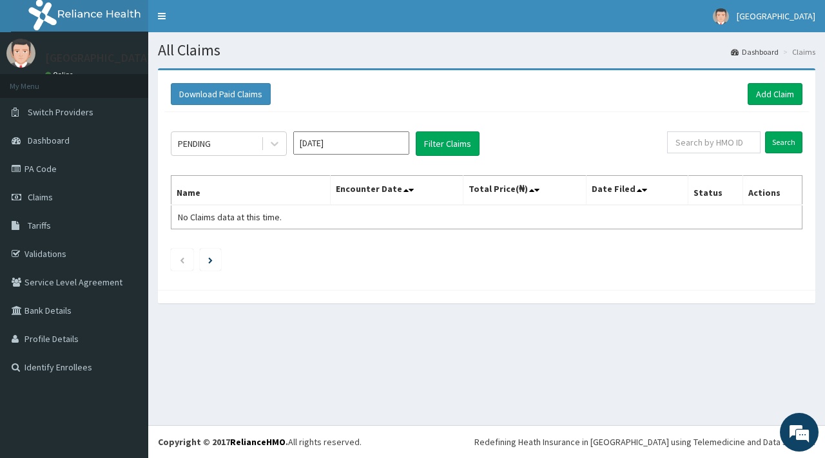
click at [819, 113] on div "Download Paid Claims Add Claim × Note you can only download claims within a max…" at bounding box center [486, 192] width 676 height 248
